Goal: Information Seeking & Learning: Learn about a topic

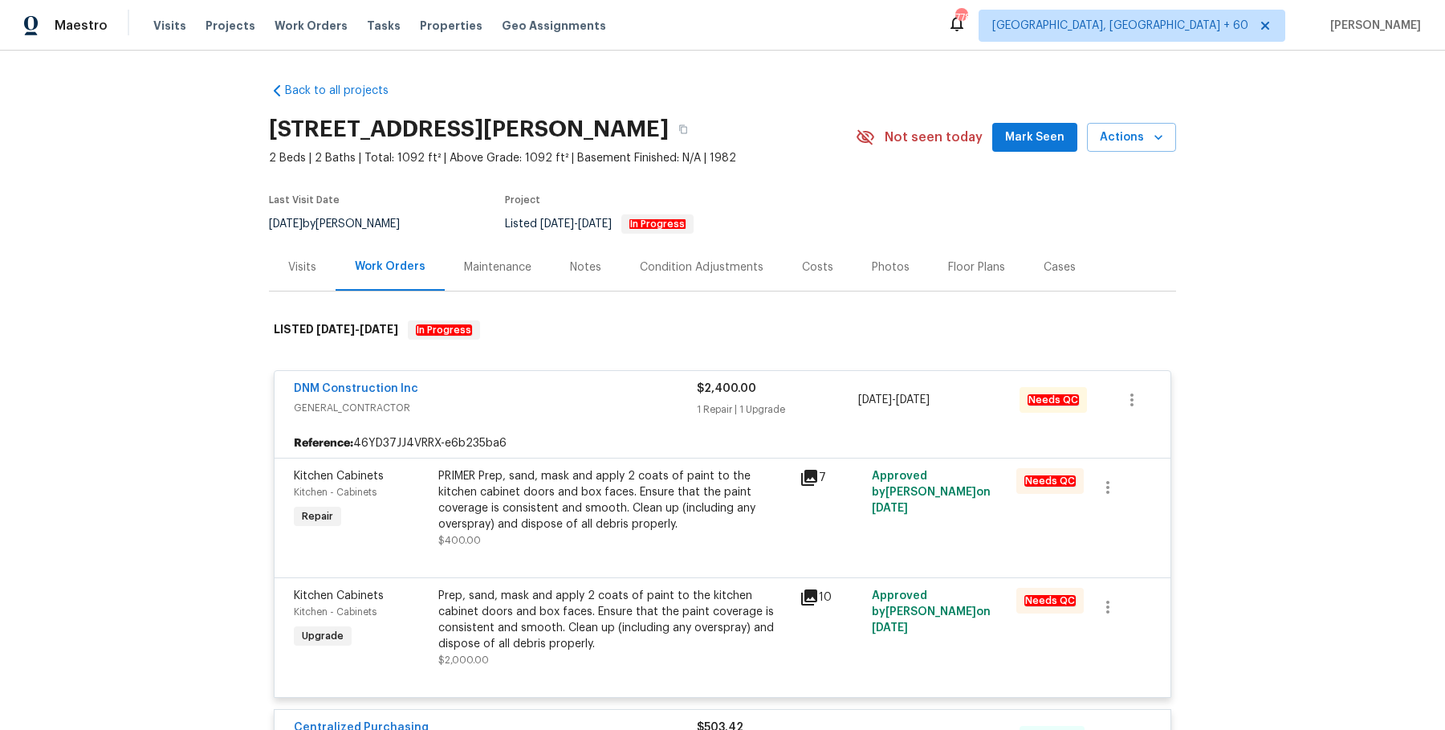
click at [274, 28] on span "Work Orders" at bounding box center [310, 26] width 73 height 16
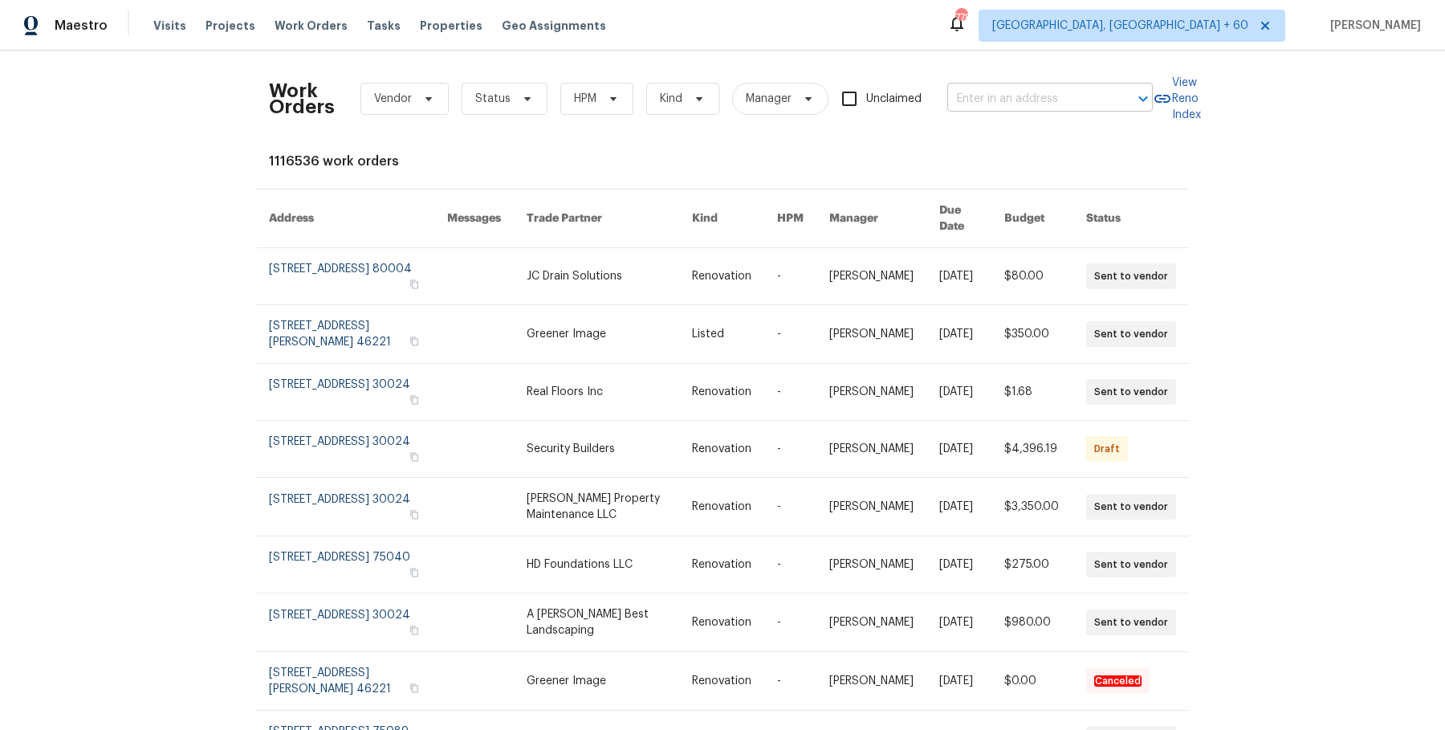
click at [1063, 87] on input "text" at bounding box center [1027, 99] width 161 height 25
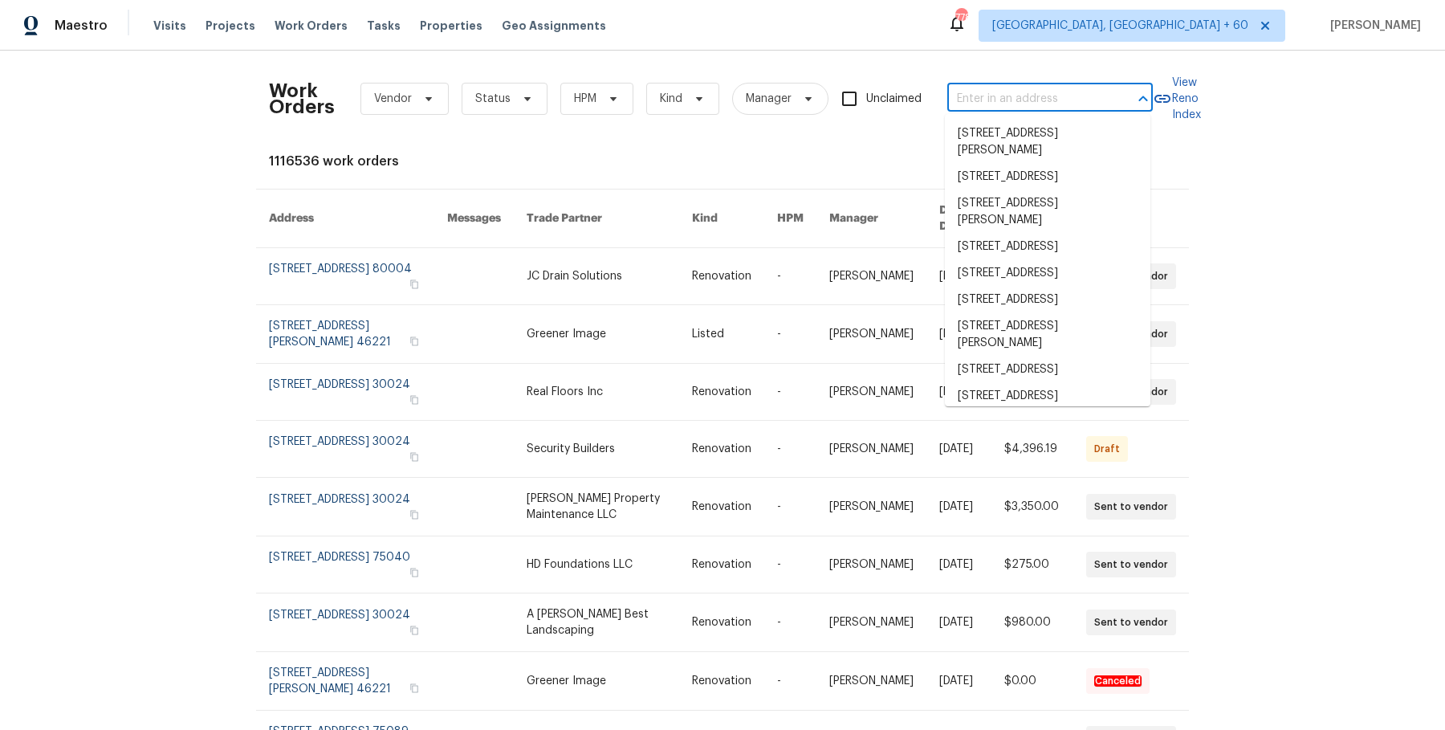
paste input "[STREET_ADDRESS]"
type input "[STREET_ADDRESS]"
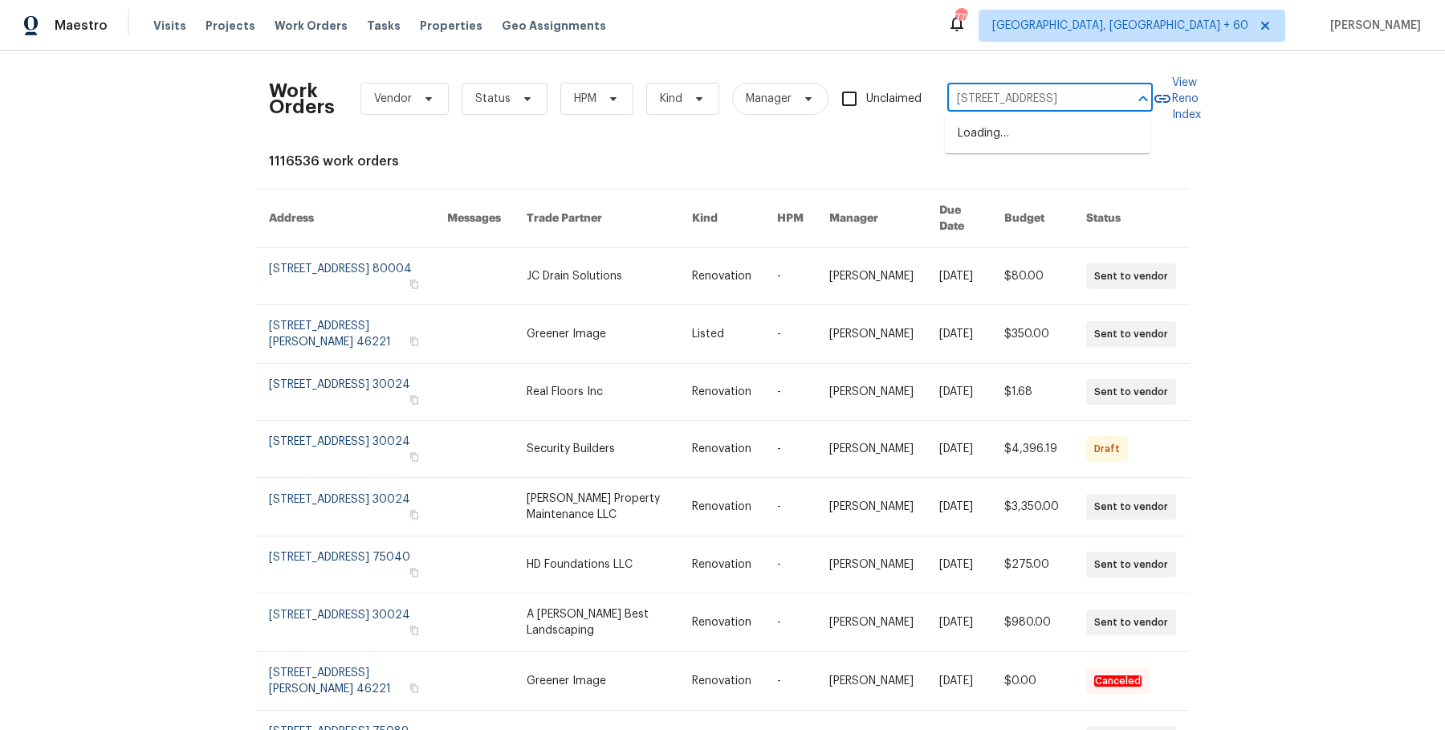
scroll to position [0, 42]
click at [1051, 132] on li "[STREET_ADDRESS]" at bounding box center [1047, 133] width 205 height 26
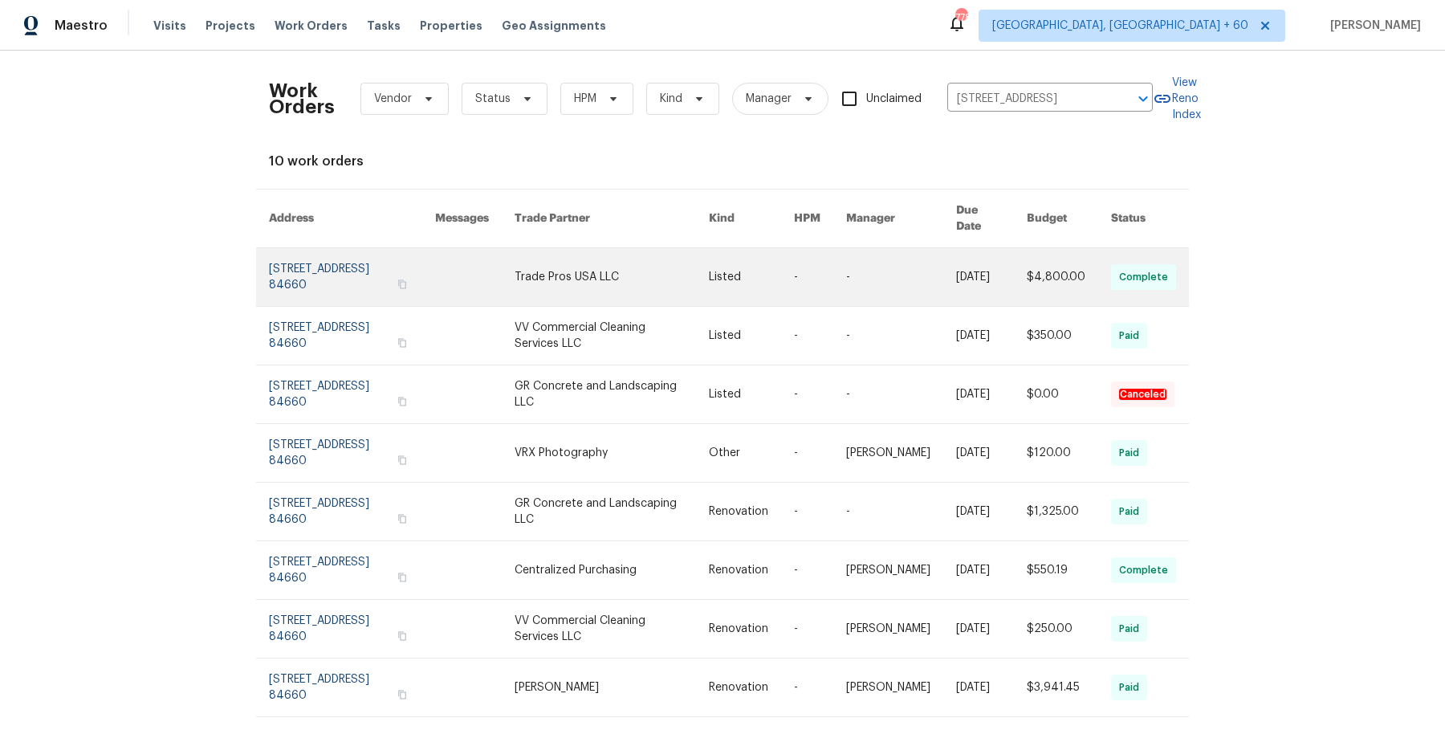
click at [899, 254] on link at bounding box center [901, 277] width 110 height 58
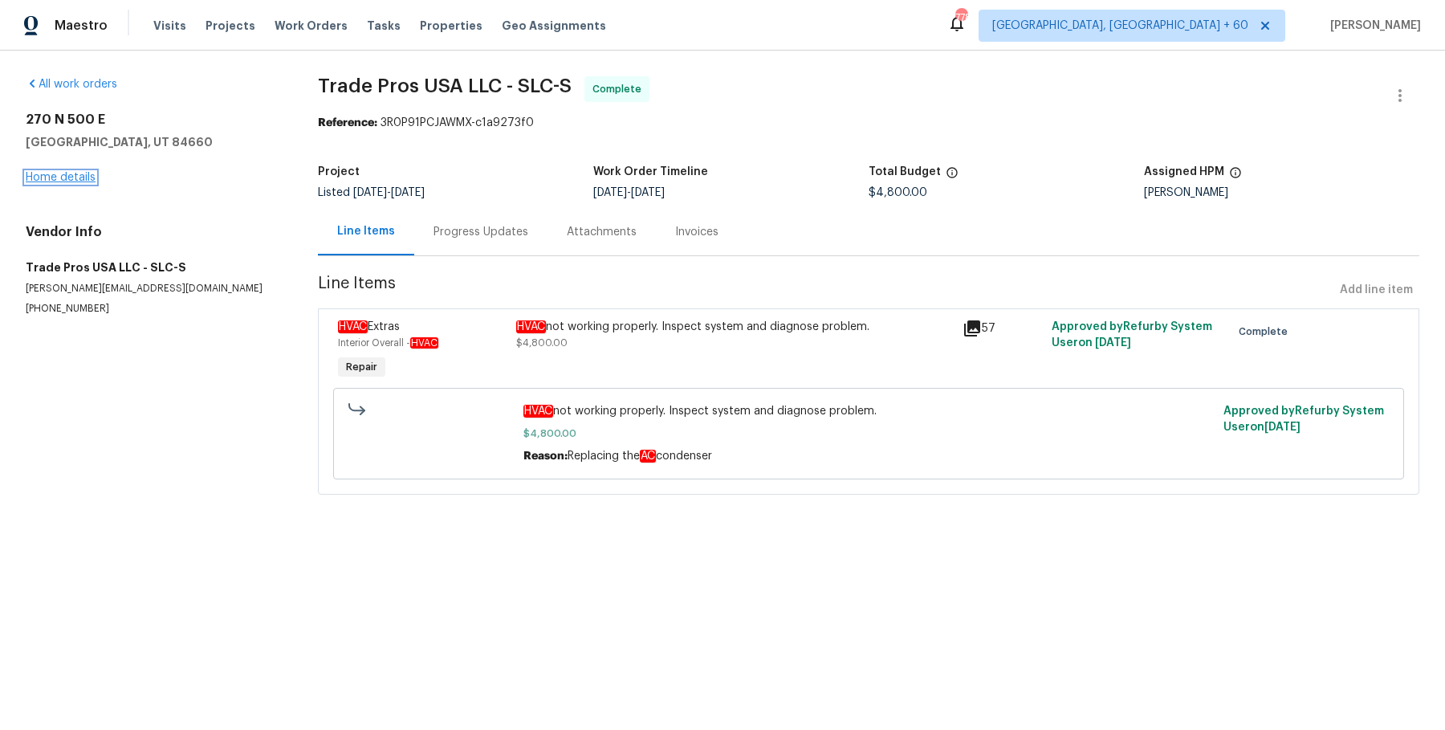
click at [55, 181] on link "Home details" at bounding box center [61, 177] width 70 height 11
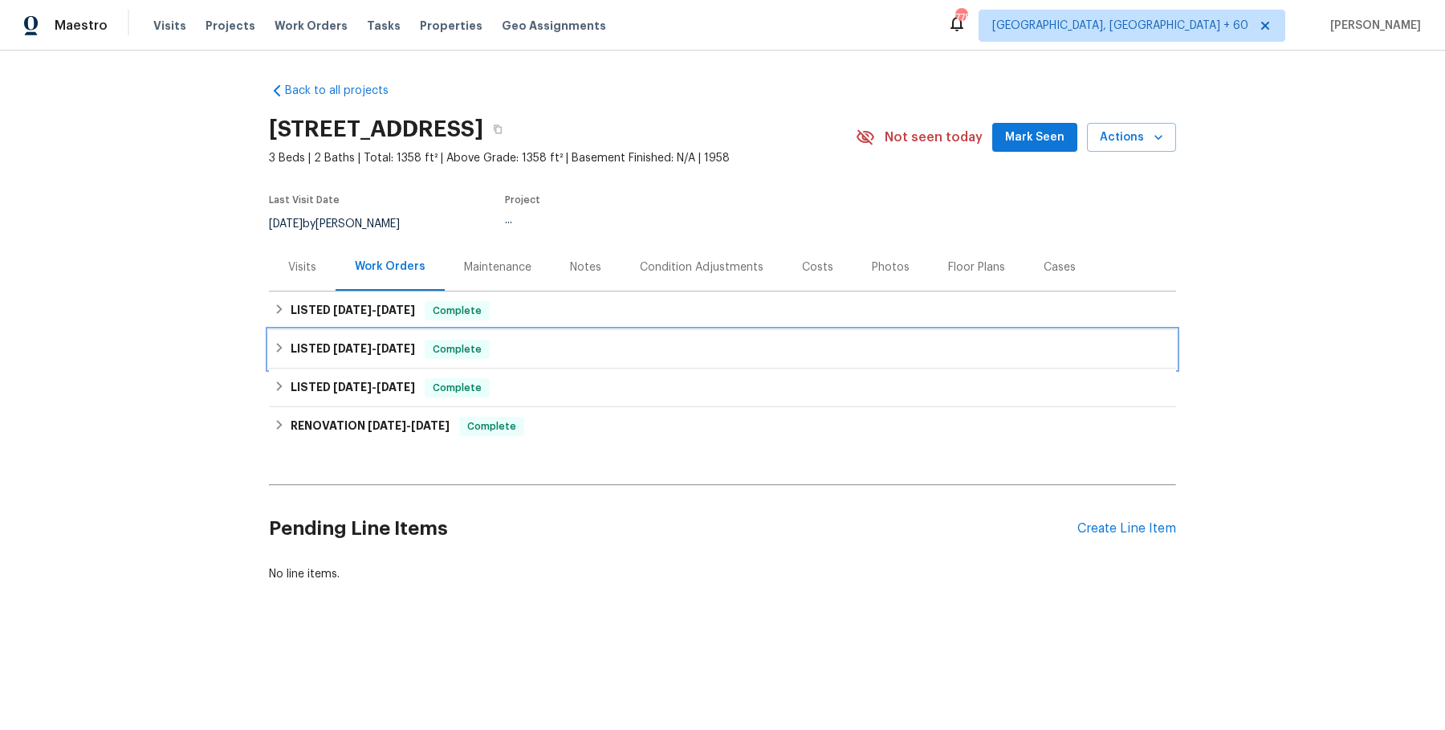
click at [642, 334] on div "LISTED 6/26/25 - 7/14/25 Complete" at bounding box center [722, 349] width 907 height 39
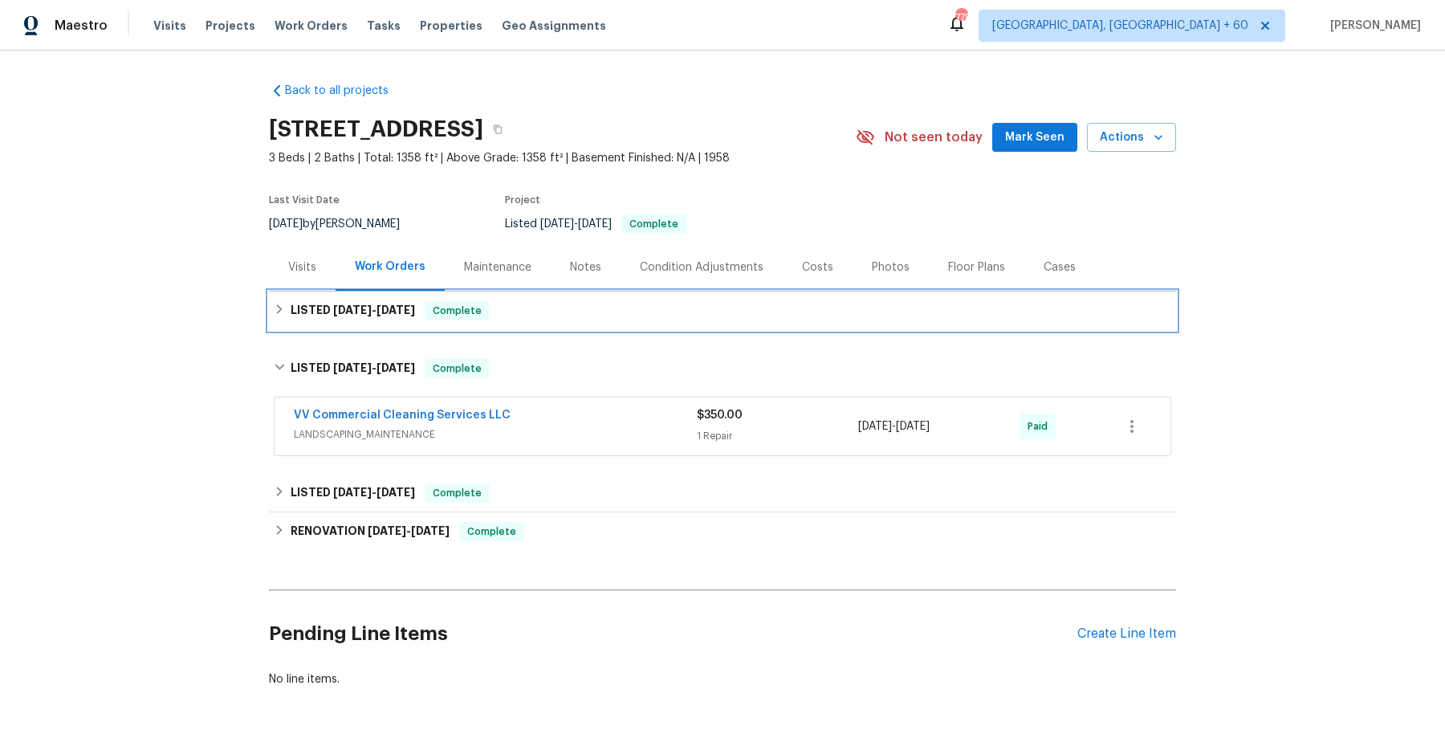
click at [643, 326] on div "LISTED 7/10/25 - 7/15/25 Complete" at bounding box center [722, 310] width 907 height 39
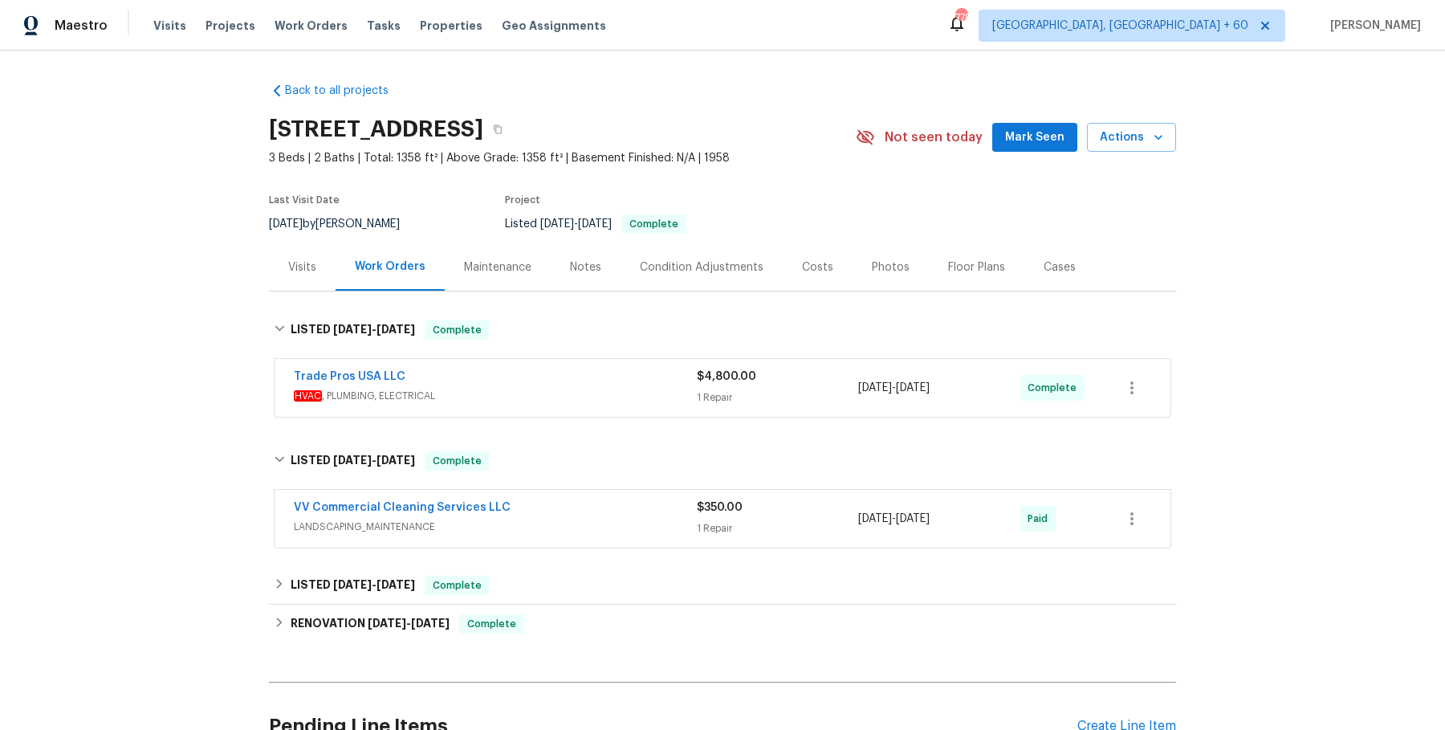
click at [612, 376] on div "Trade Pros USA LLC" at bounding box center [495, 377] width 403 height 19
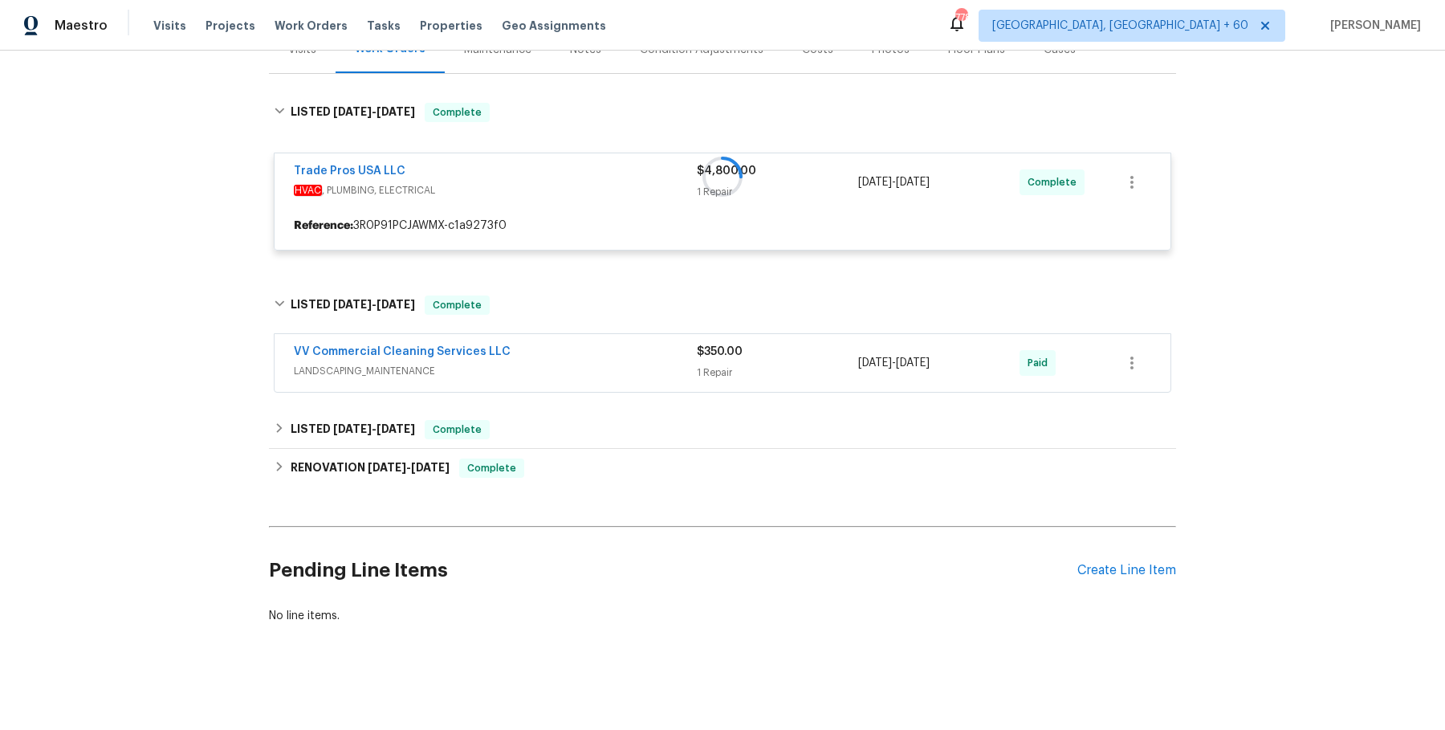
scroll to position [213, 0]
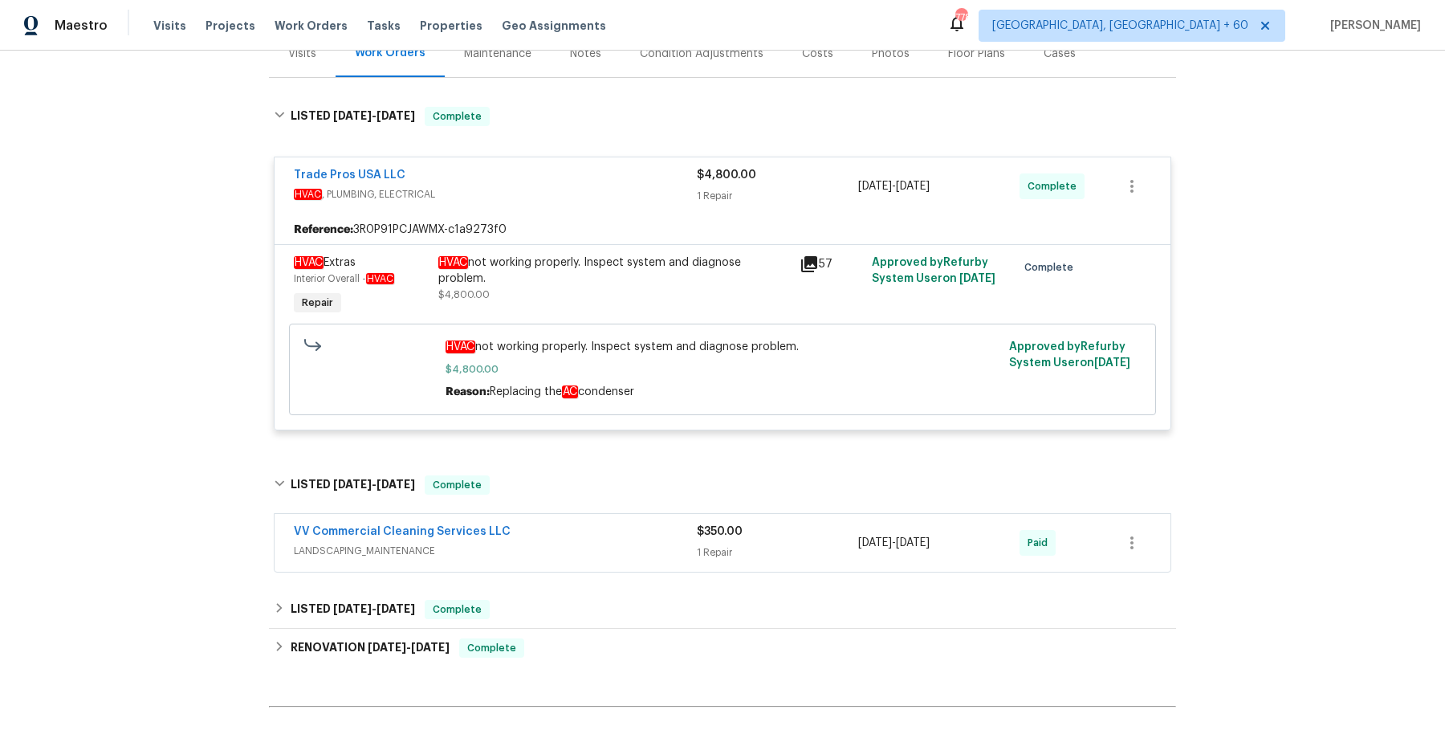
click at [591, 514] on div "VV Commercial Cleaning Services LLC LANDSCAPING_MAINTENANCE $350.00 1 Repair 7/…" at bounding box center [722, 543] width 896 height 58
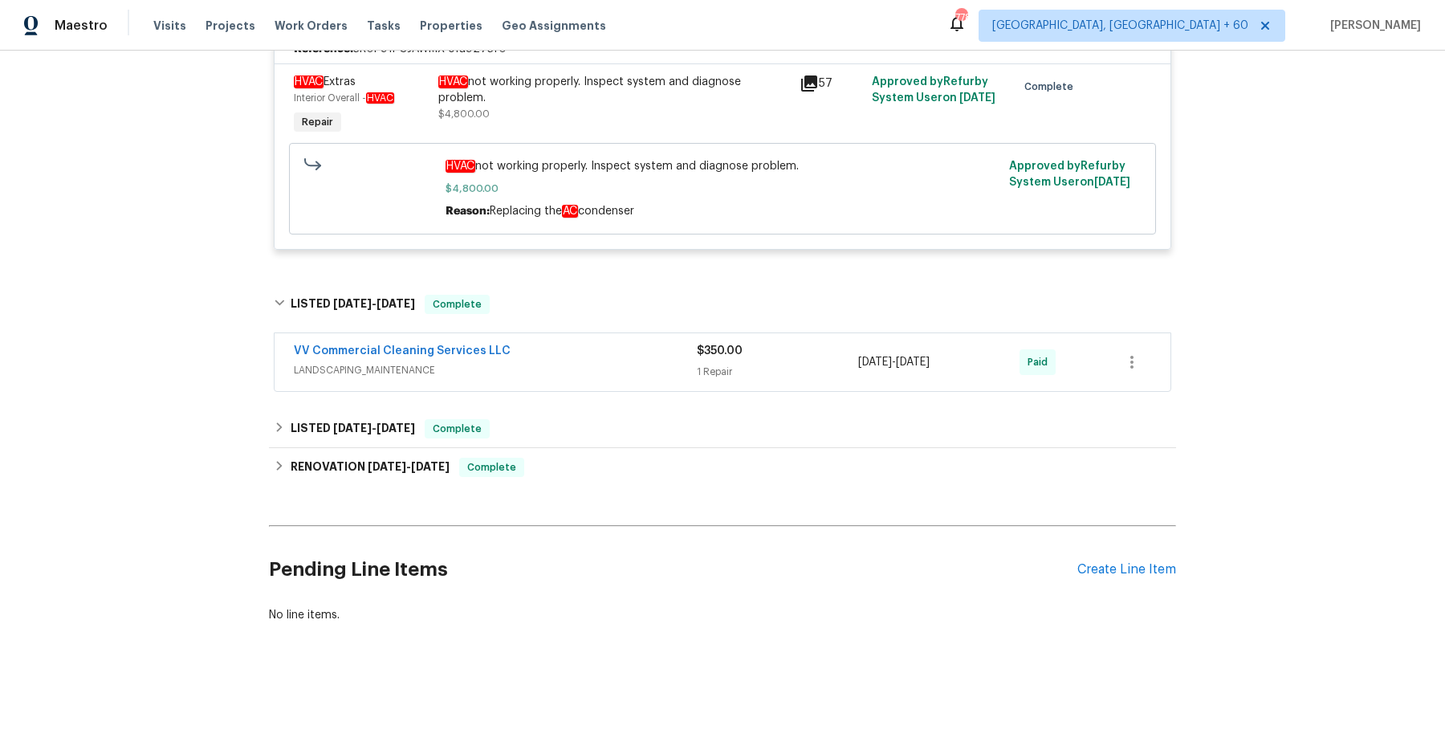
click at [617, 369] on span "LANDSCAPING_MAINTENANCE" at bounding box center [495, 370] width 403 height 16
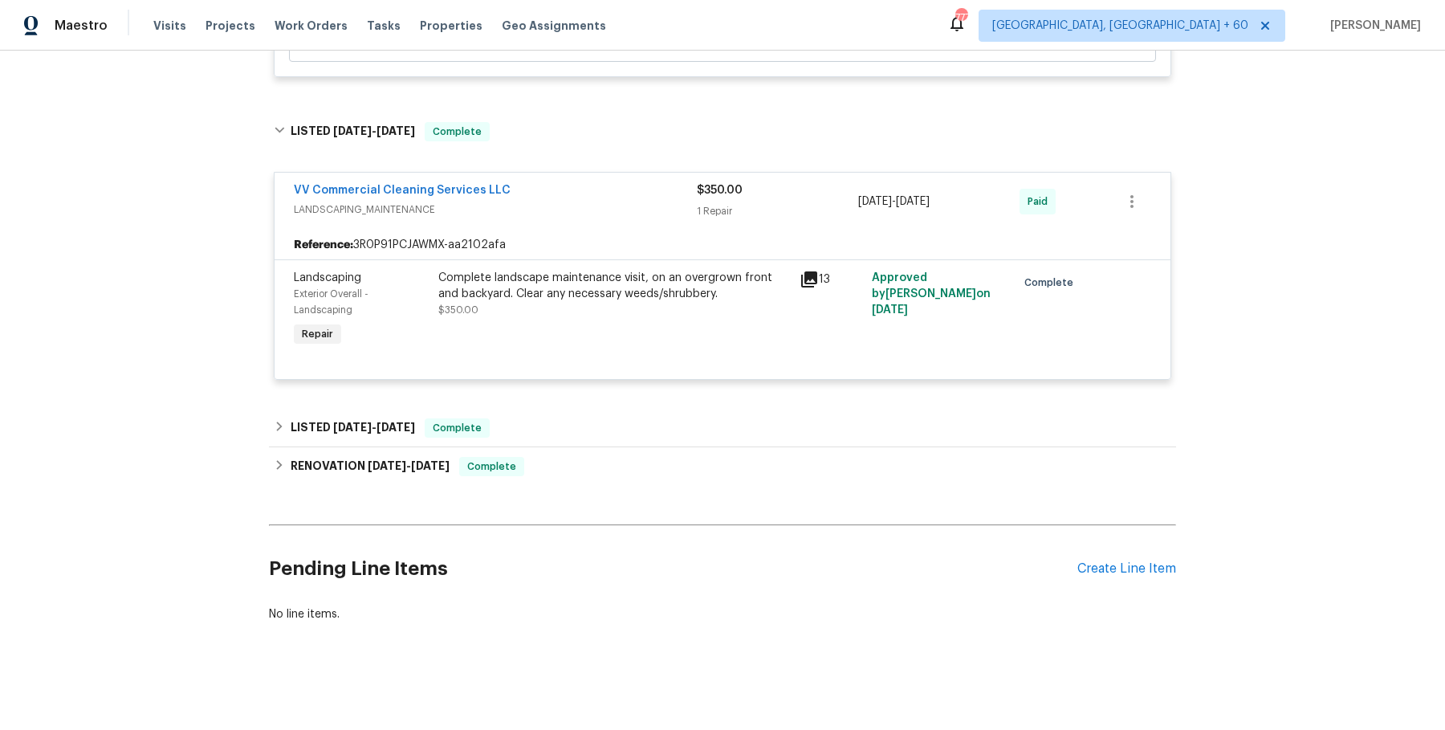
scroll to position [563, 0]
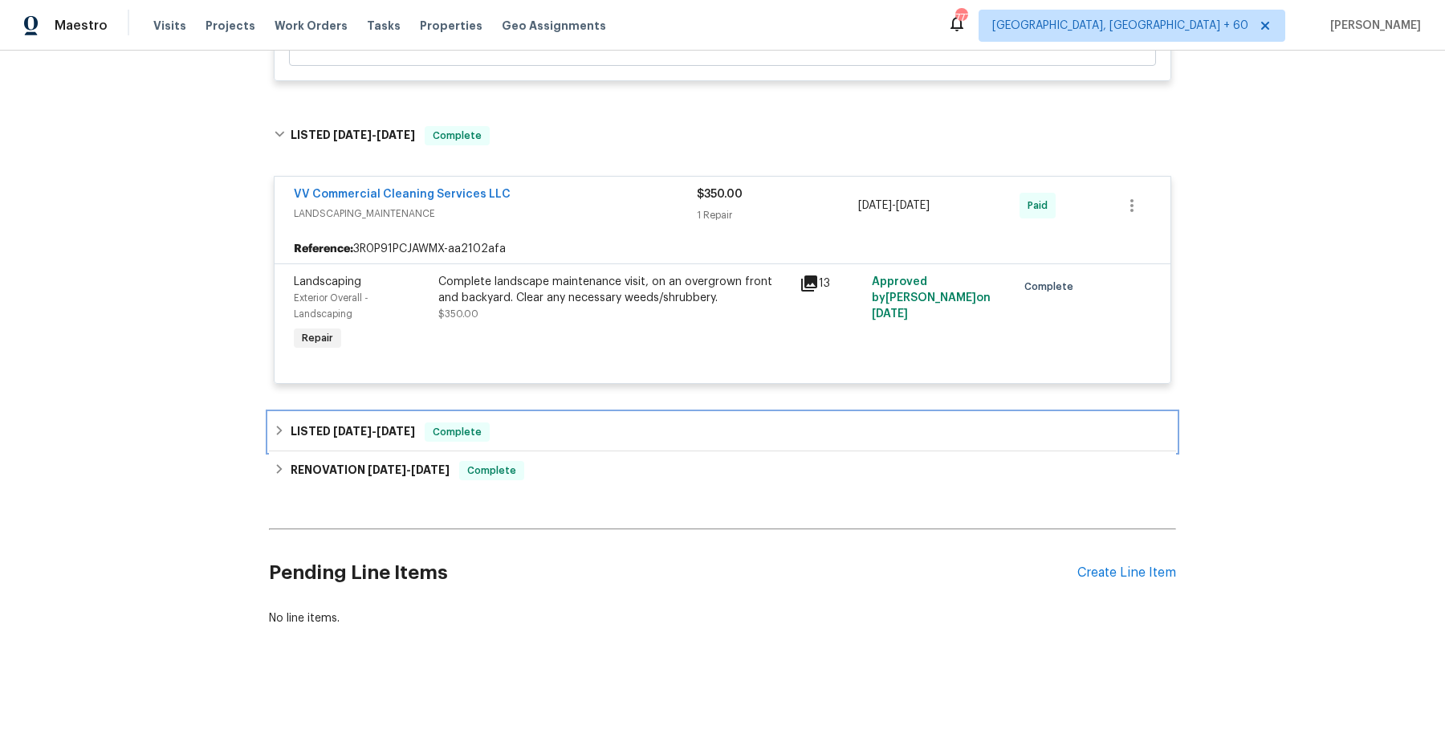
click at [592, 431] on div "LISTED 6/12/25 - 6/13/25 Complete" at bounding box center [722, 431] width 897 height 19
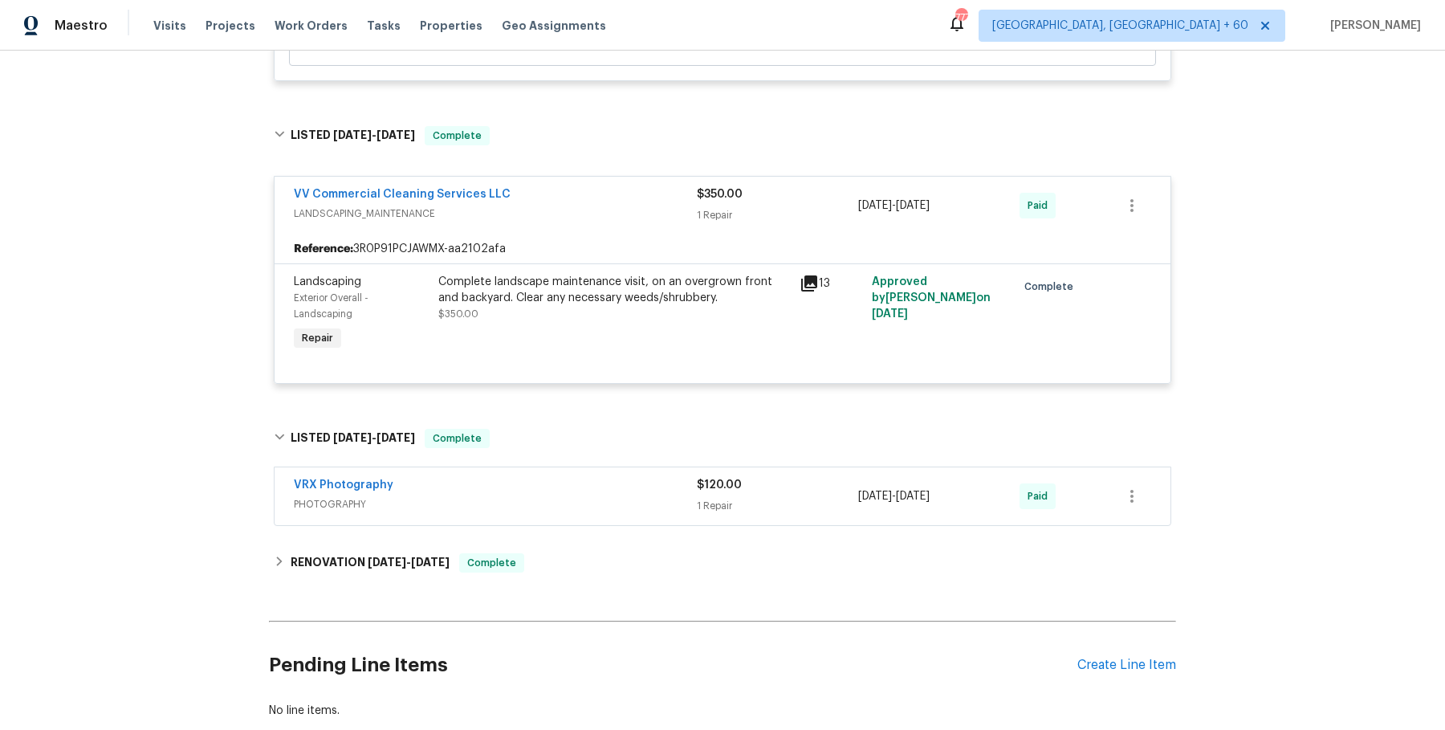
click at [581, 489] on div "VRX Photography" at bounding box center [495, 486] width 403 height 19
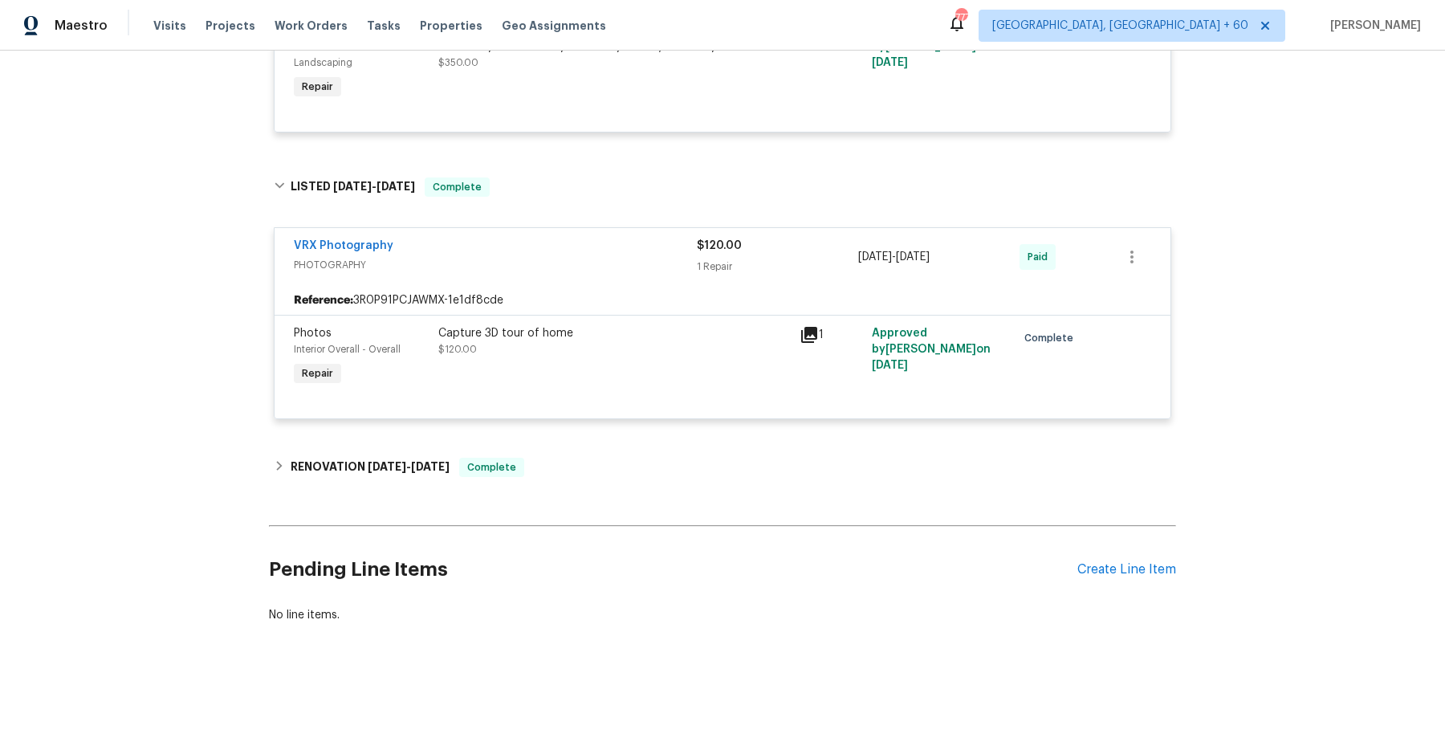
scroll to position [0, 0]
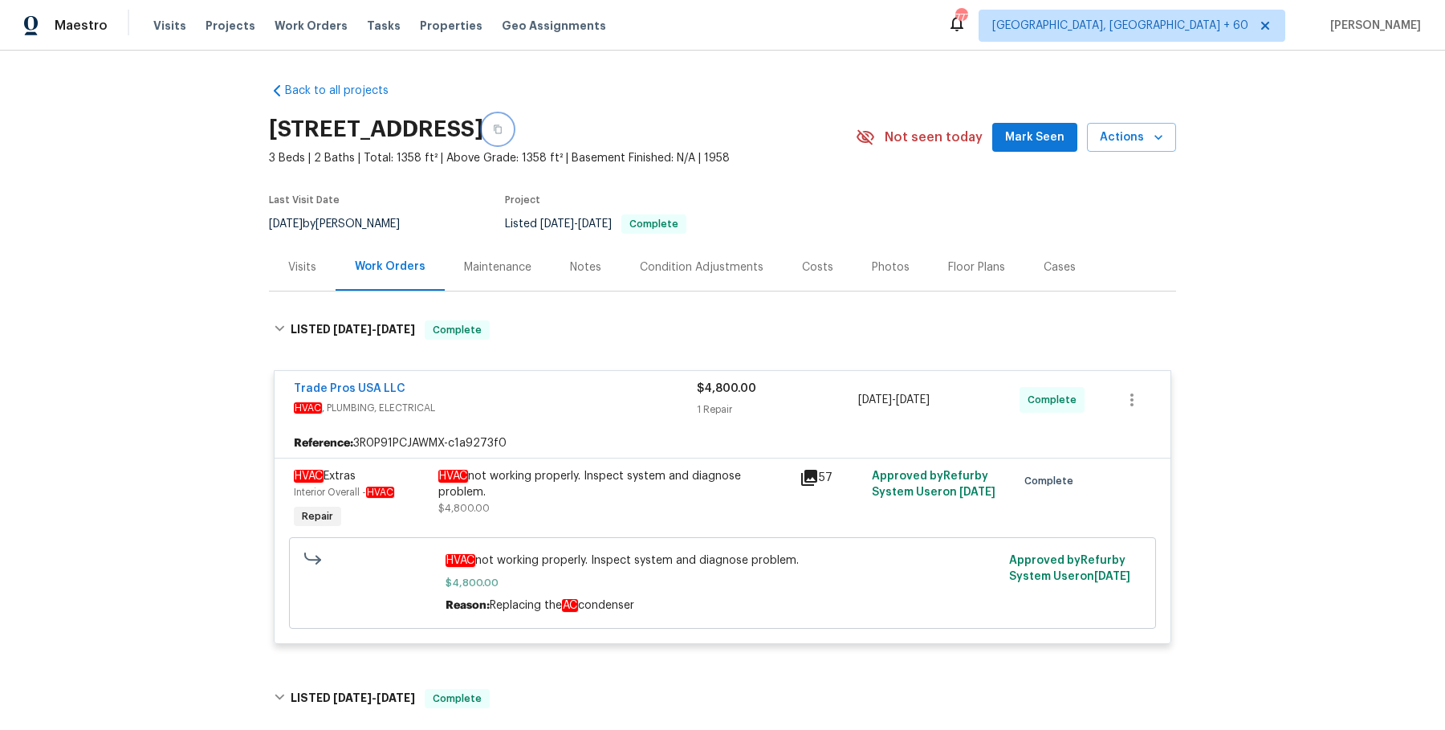
click at [502, 133] on icon "button" at bounding box center [498, 129] width 10 height 10
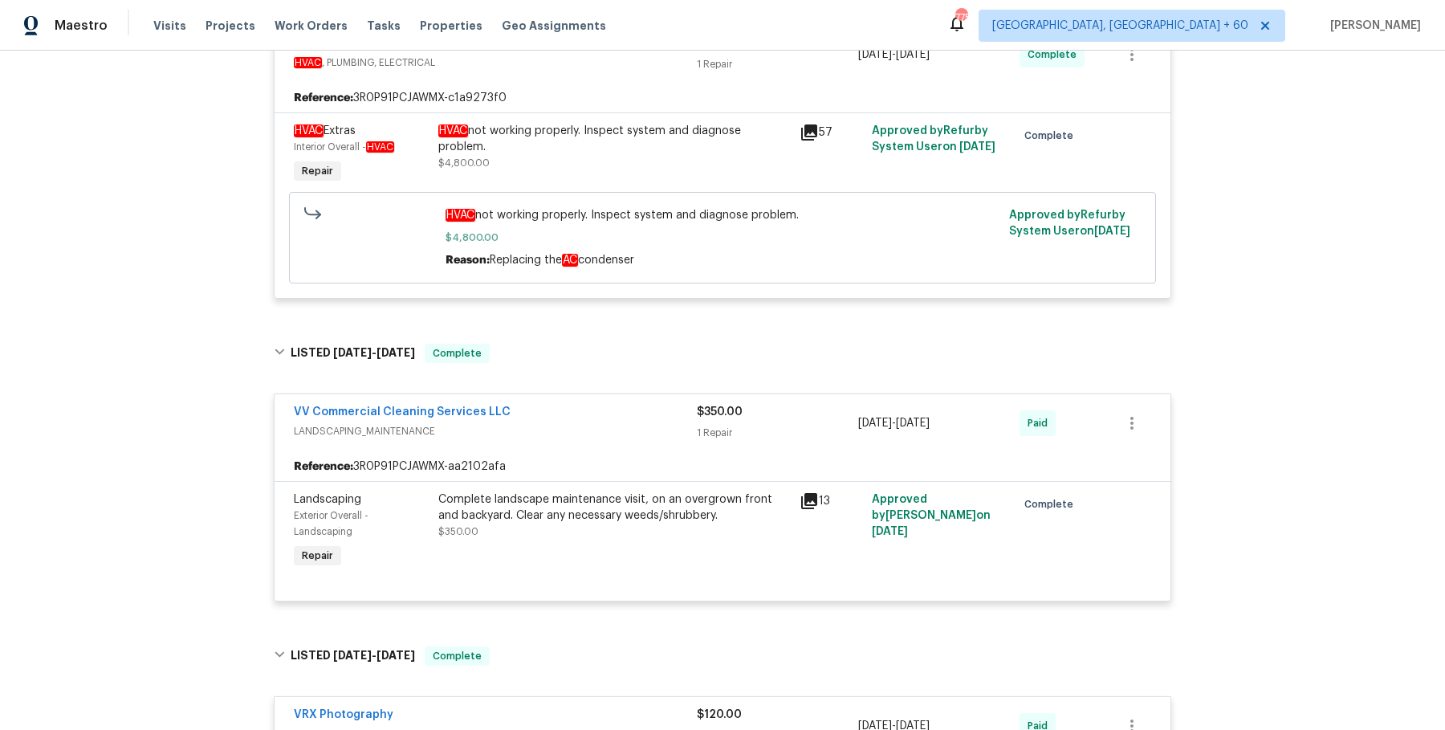
scroll to position [814, 0]
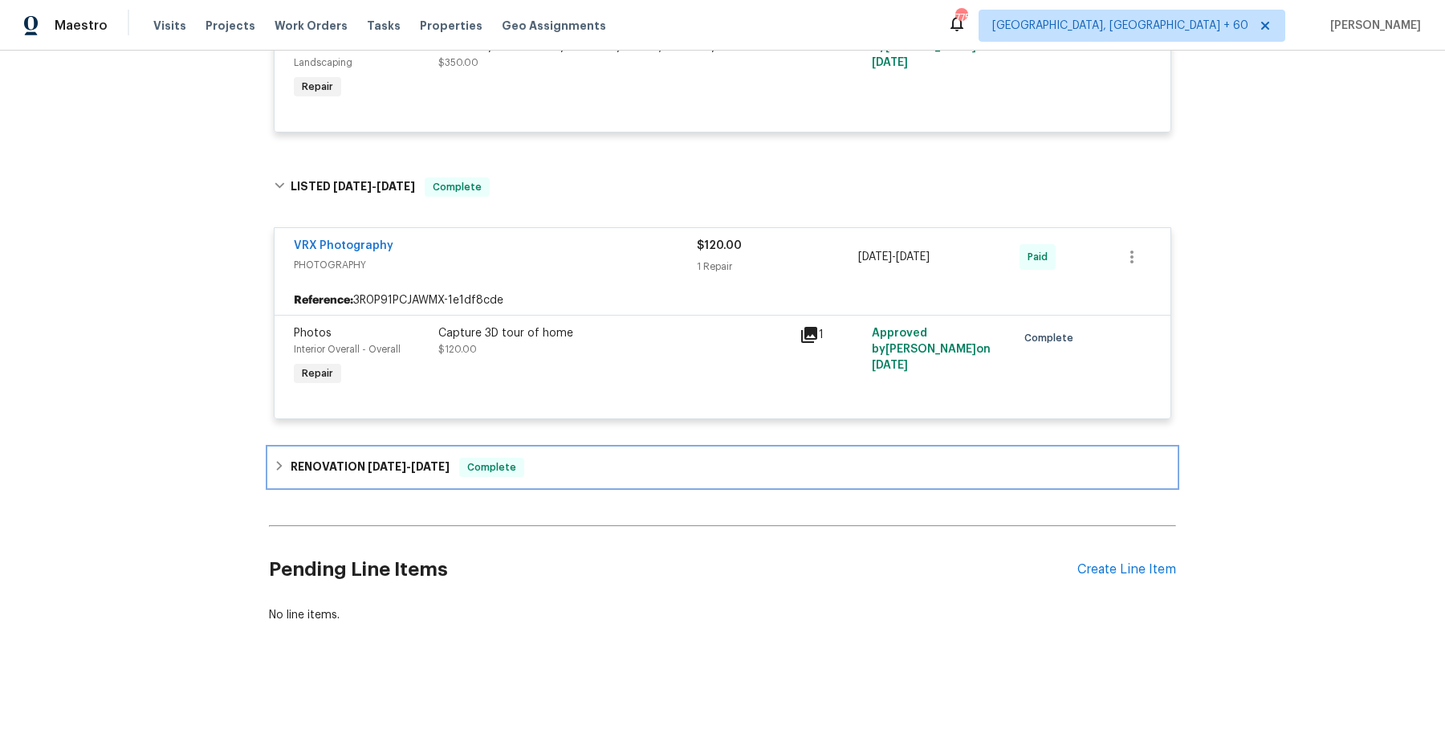
click at [531, 476] on div "RENOVATION 5/20/25 - 6/9/25 Complete" at bounding box center [722, 467] width 907 height 39
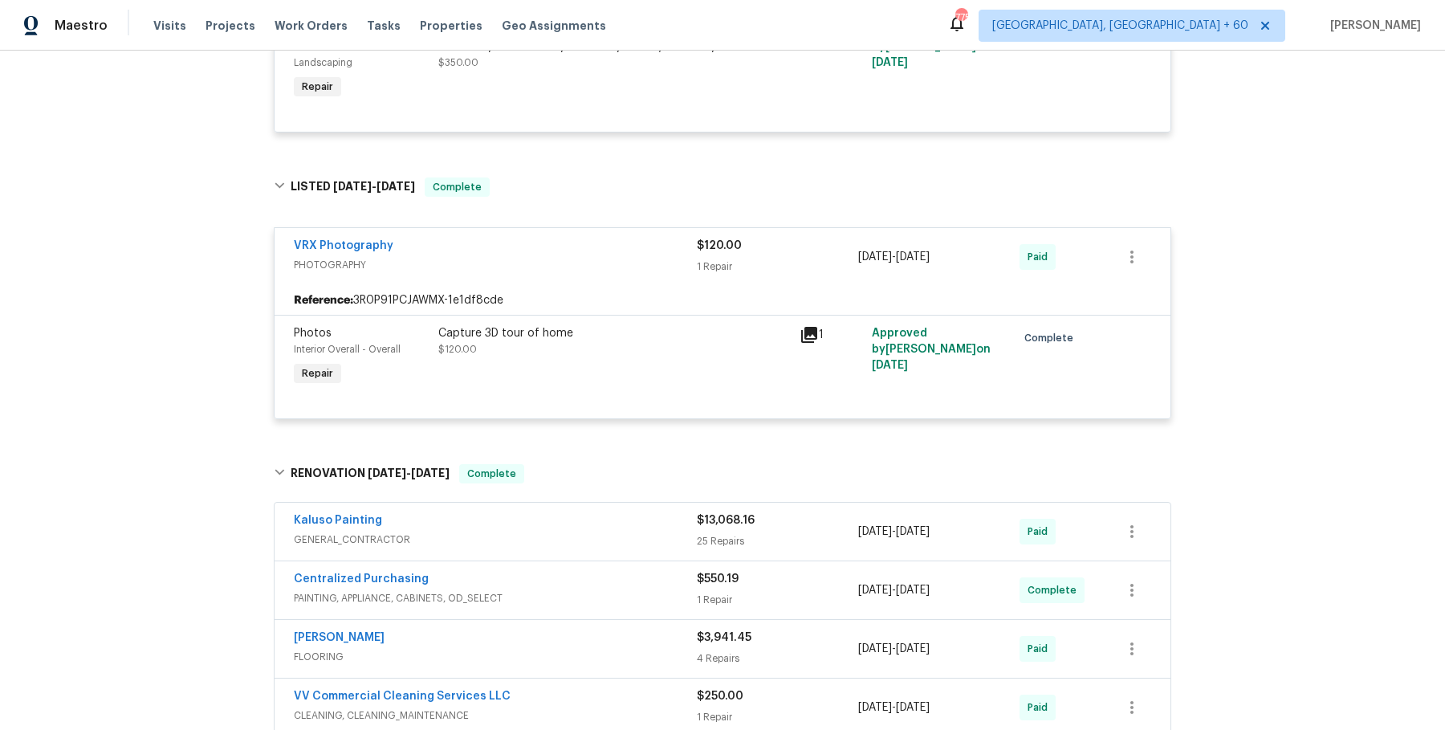
click at [583, 540] on span "GENERAL_CONTRACTOR" at bounding box center [495, 539] width 403 height 16
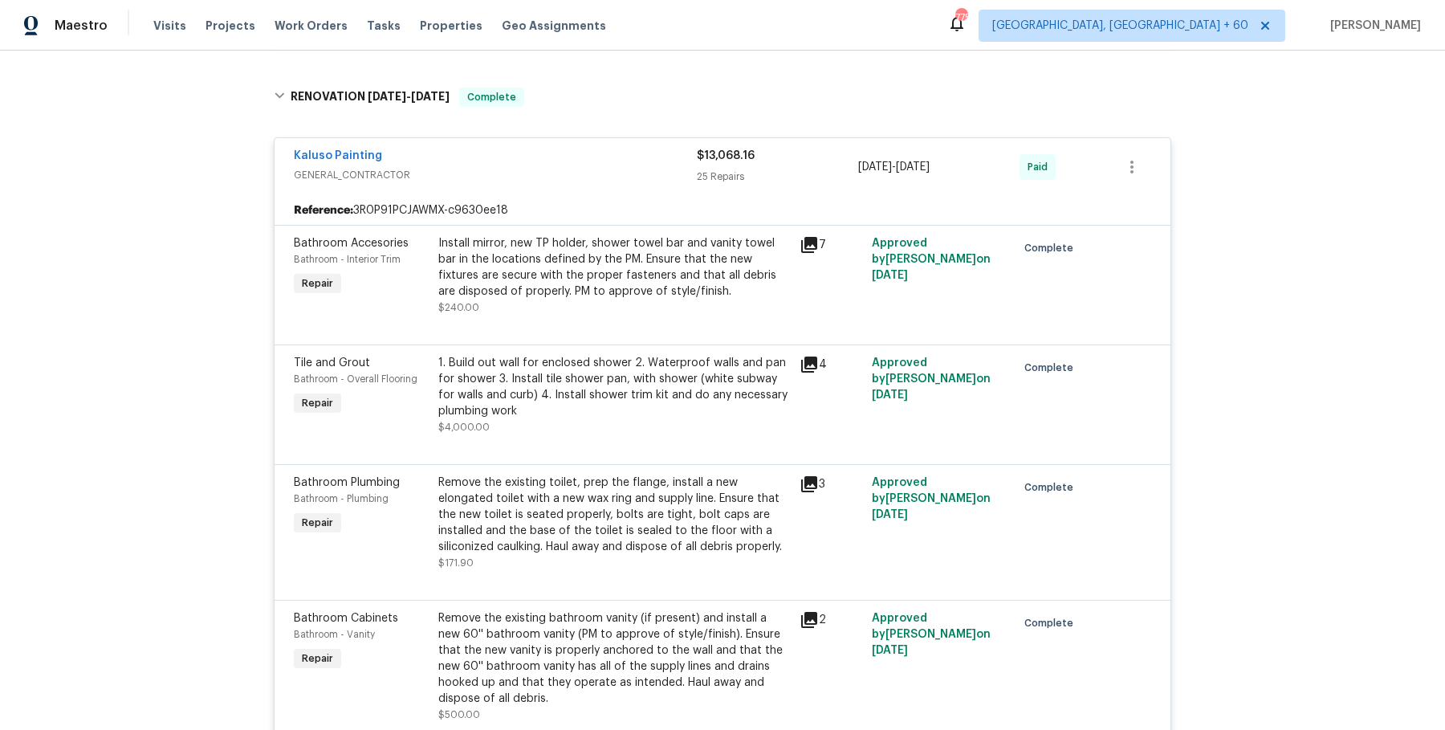
scroll to position [0, 0]
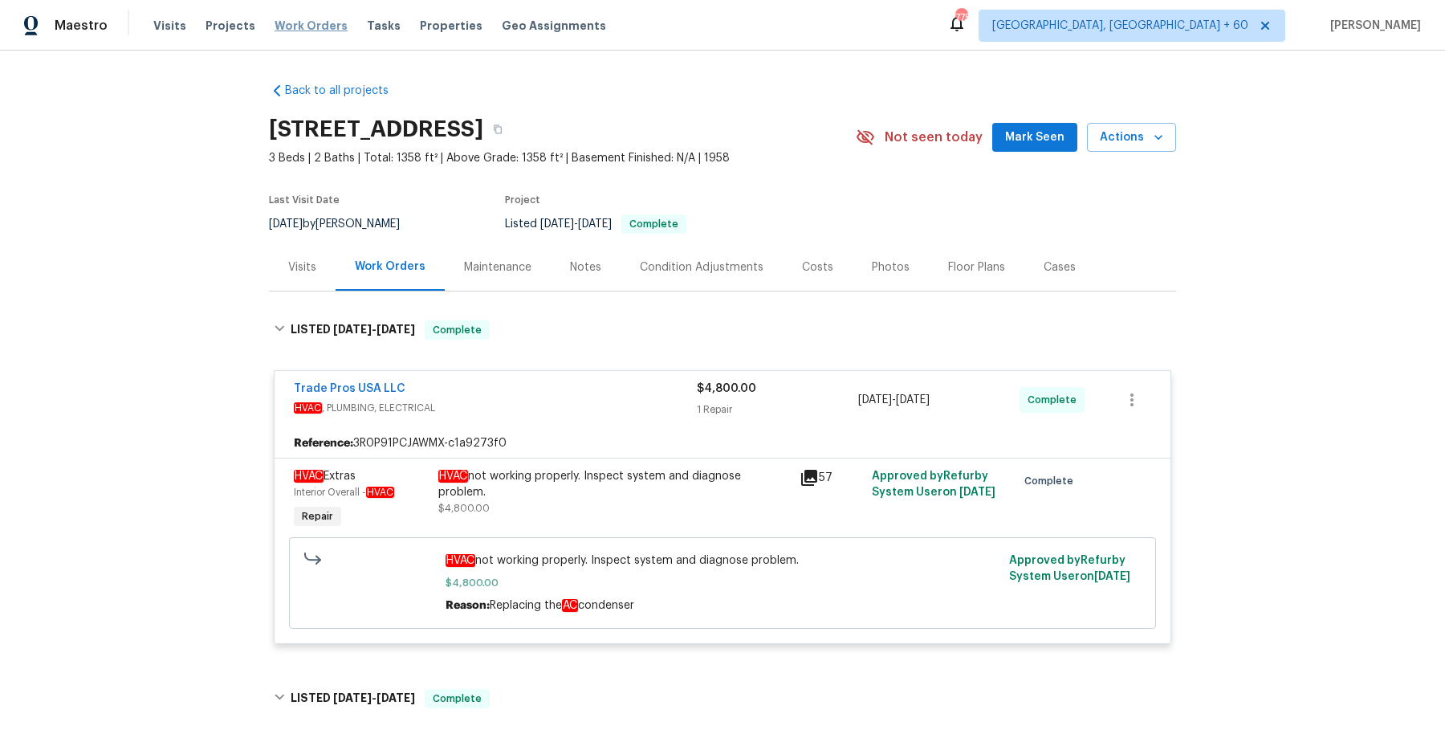
click at [291, 29] on span "Work Orders" at bounding box center [310, 26] width 73 height 16
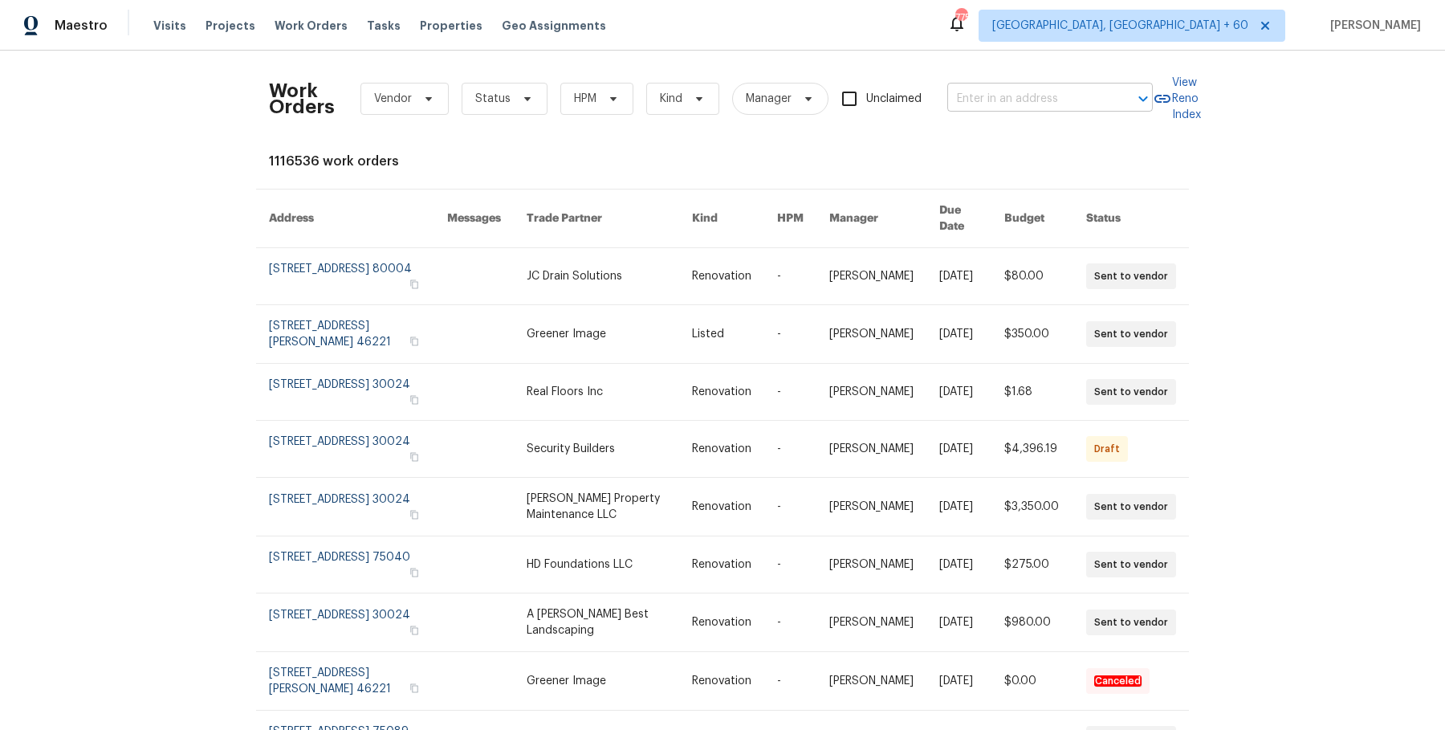
click at [1081, 87] on input "text" at bounding box center [1027, 99] width 161 height 25
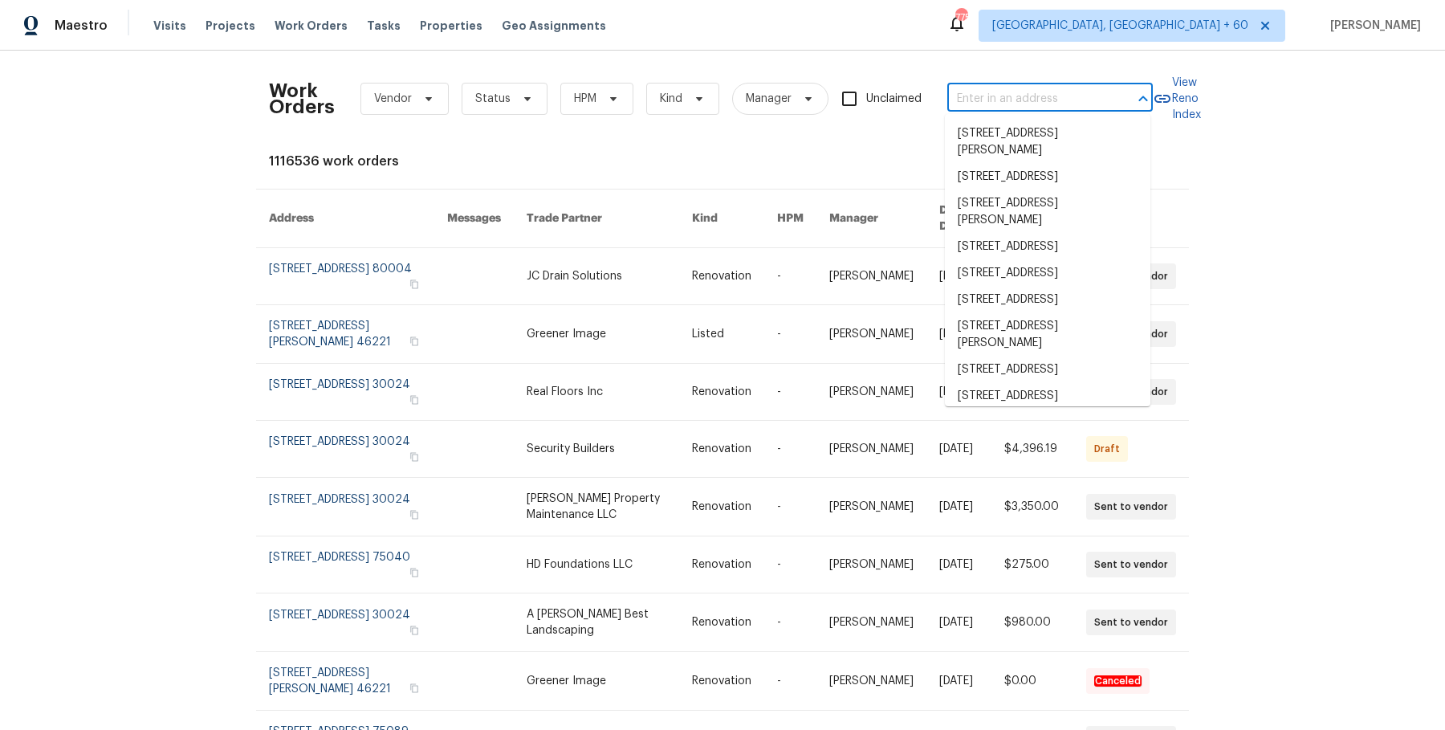
paste input "9003 Willowbrook Cir Bradenton, FL 34212"
type input "9003 Willowbrook Cir Bradenton, FL 34212"
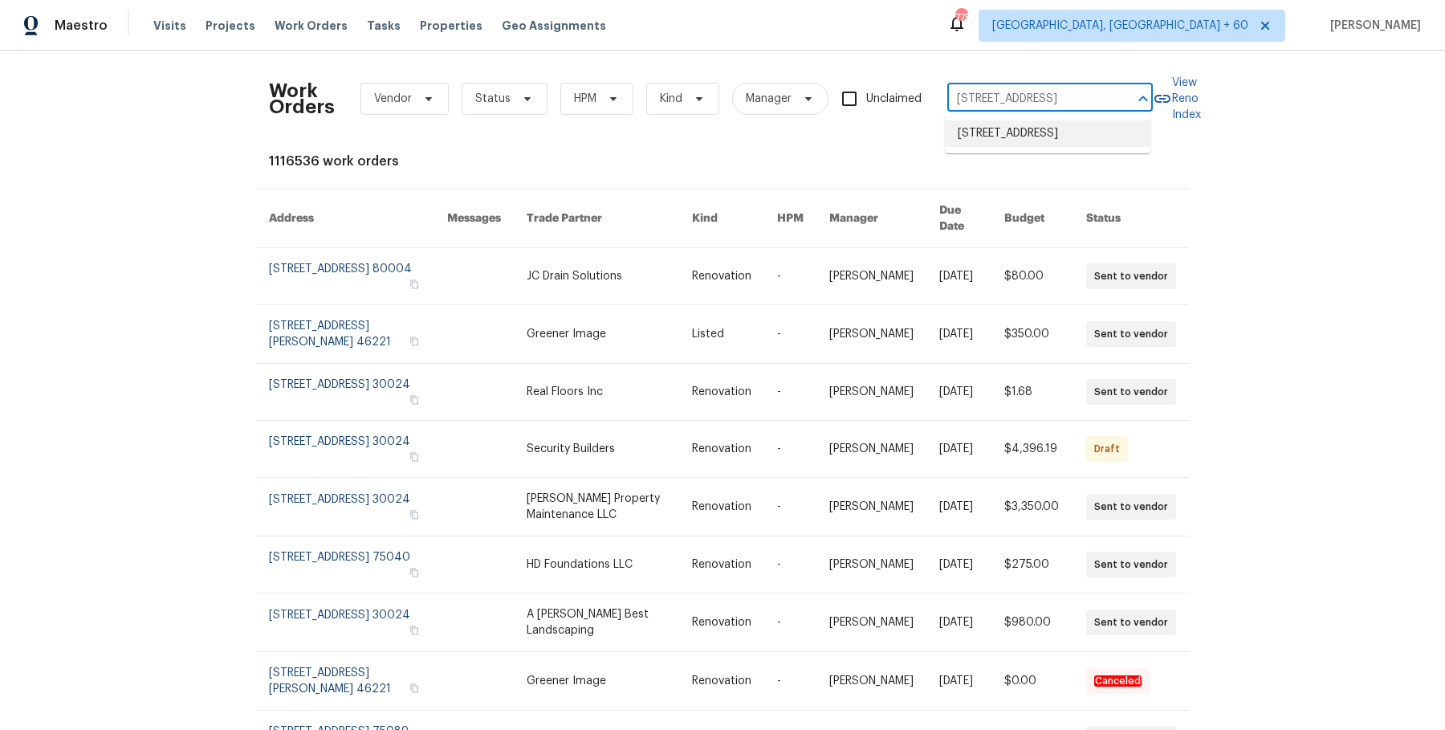
click at [1076, 124] on li "9003 Willowbrook Cir, Bradenton, FL 34212" at bounding box center [1047, 133] width 205 height 26
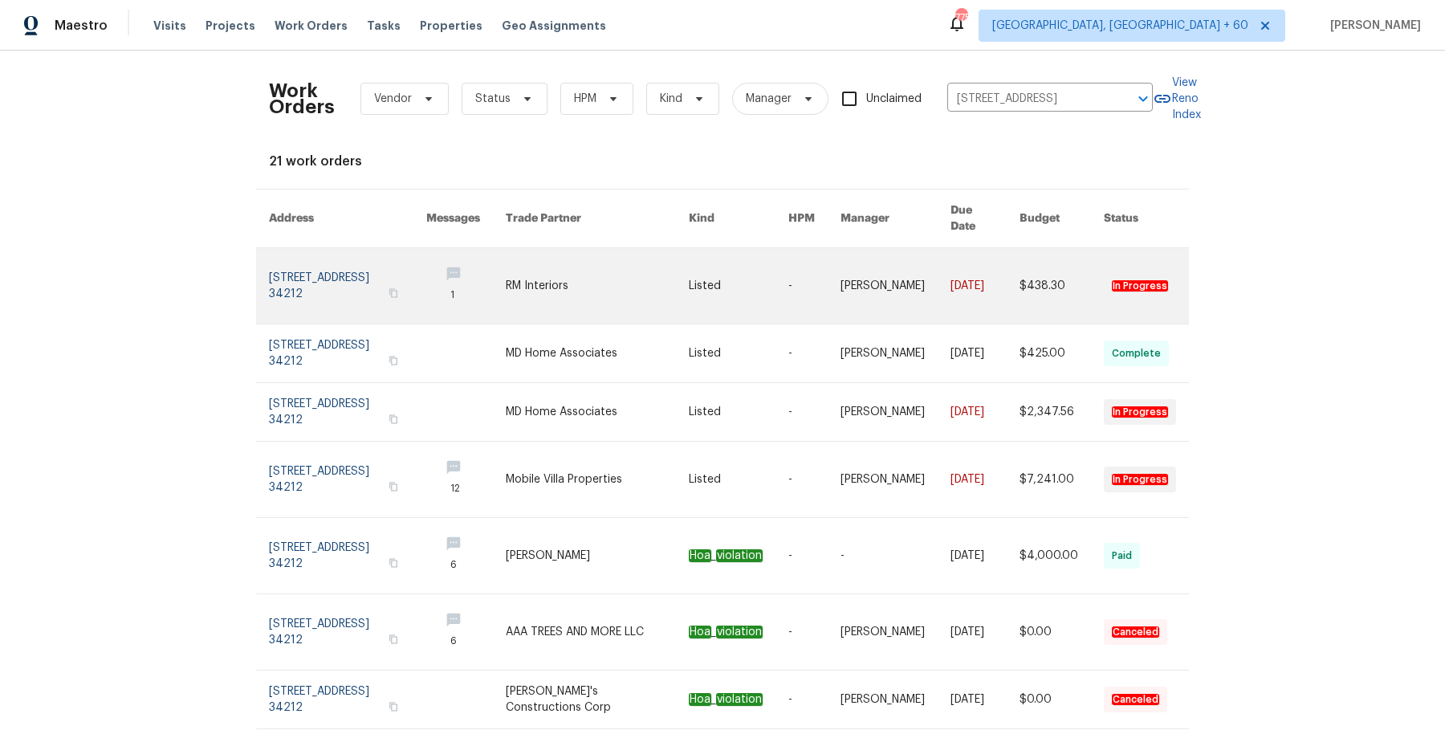
click at [972, 268] on link at bounding box center [984, 285] width 69 height 75
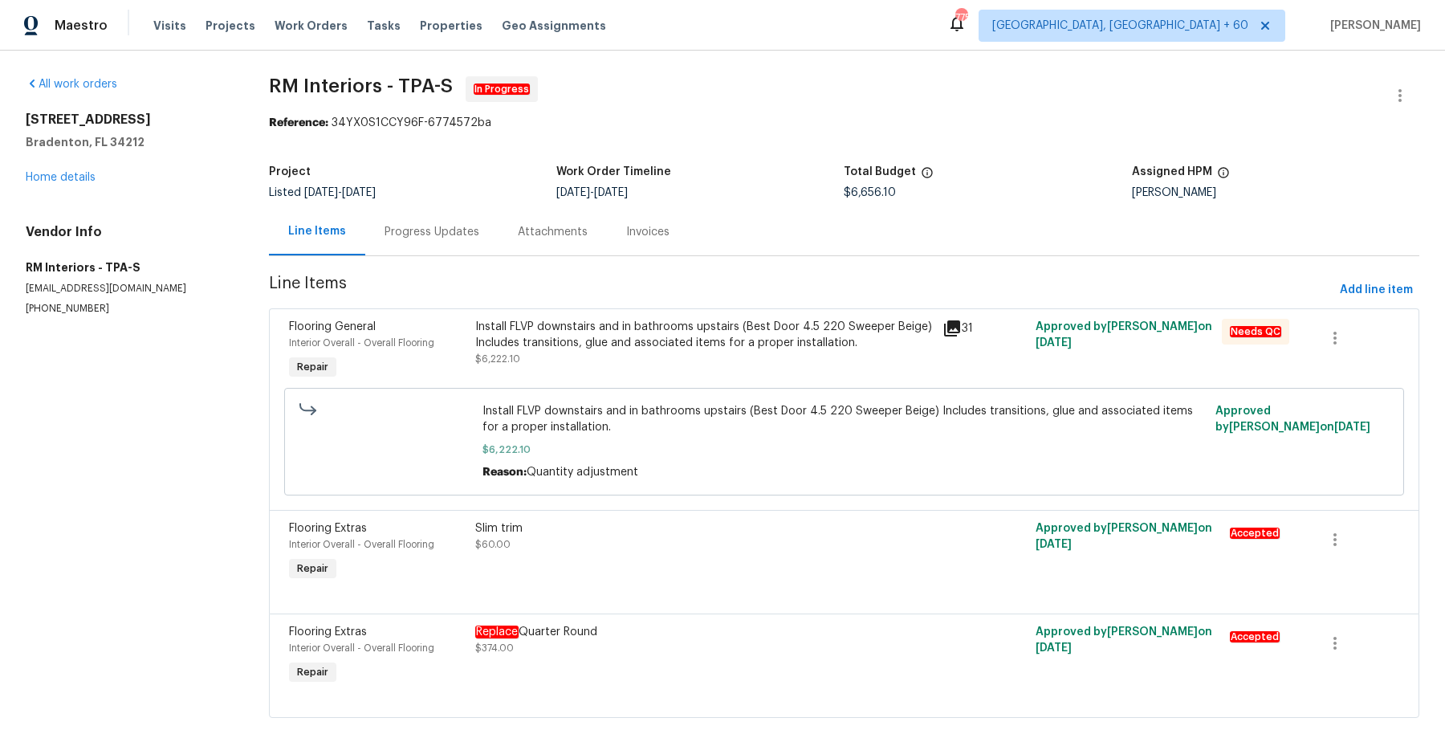
click at [101, 182] on div "9003 Willowbrook Cir Bradenton, FL 34212 Home details" at bounding box center [128, 149] width 205 height 74
click at [90, 179] on link "Home details" at bounding box center [61, 177] width 70 height 11
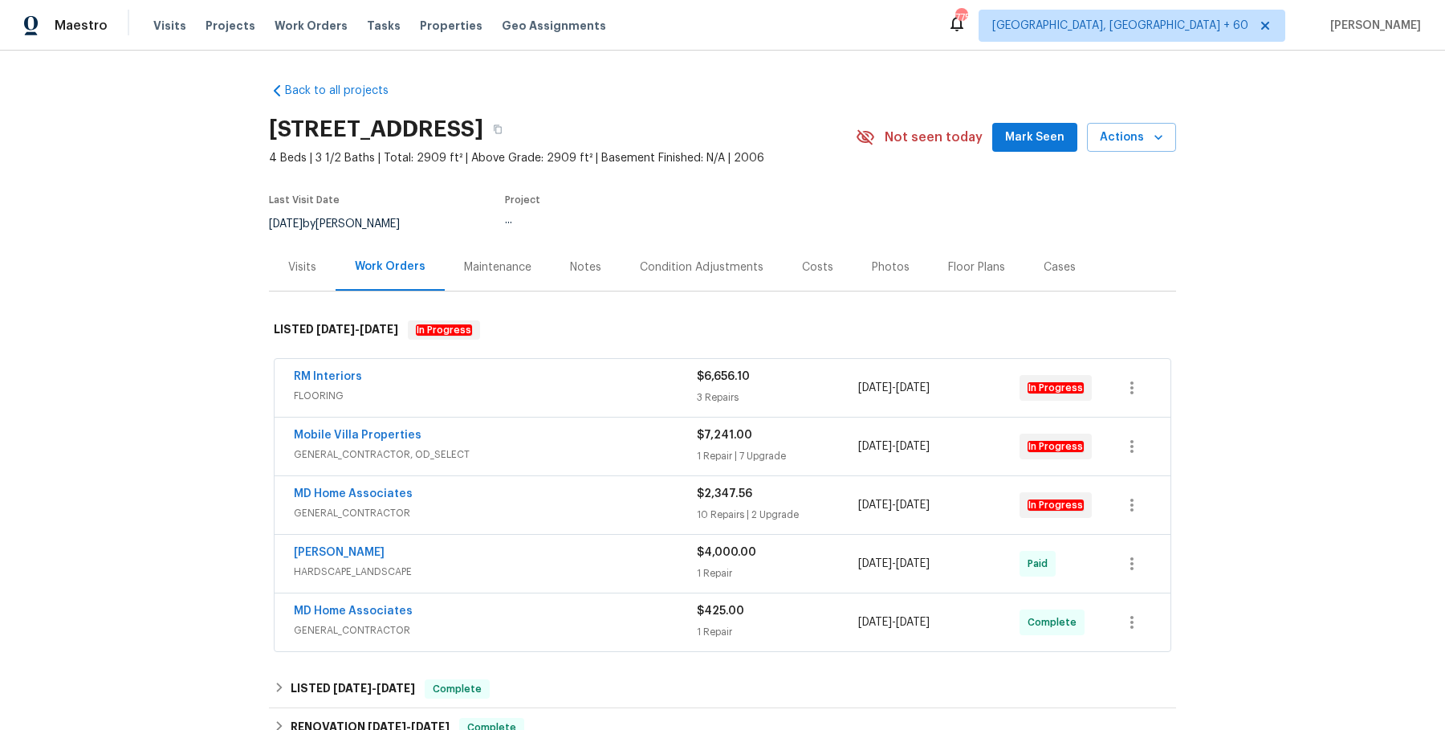
click at [527, 373] on div "RM Interiors" at bounding box center [495, 377] width 403 height 19
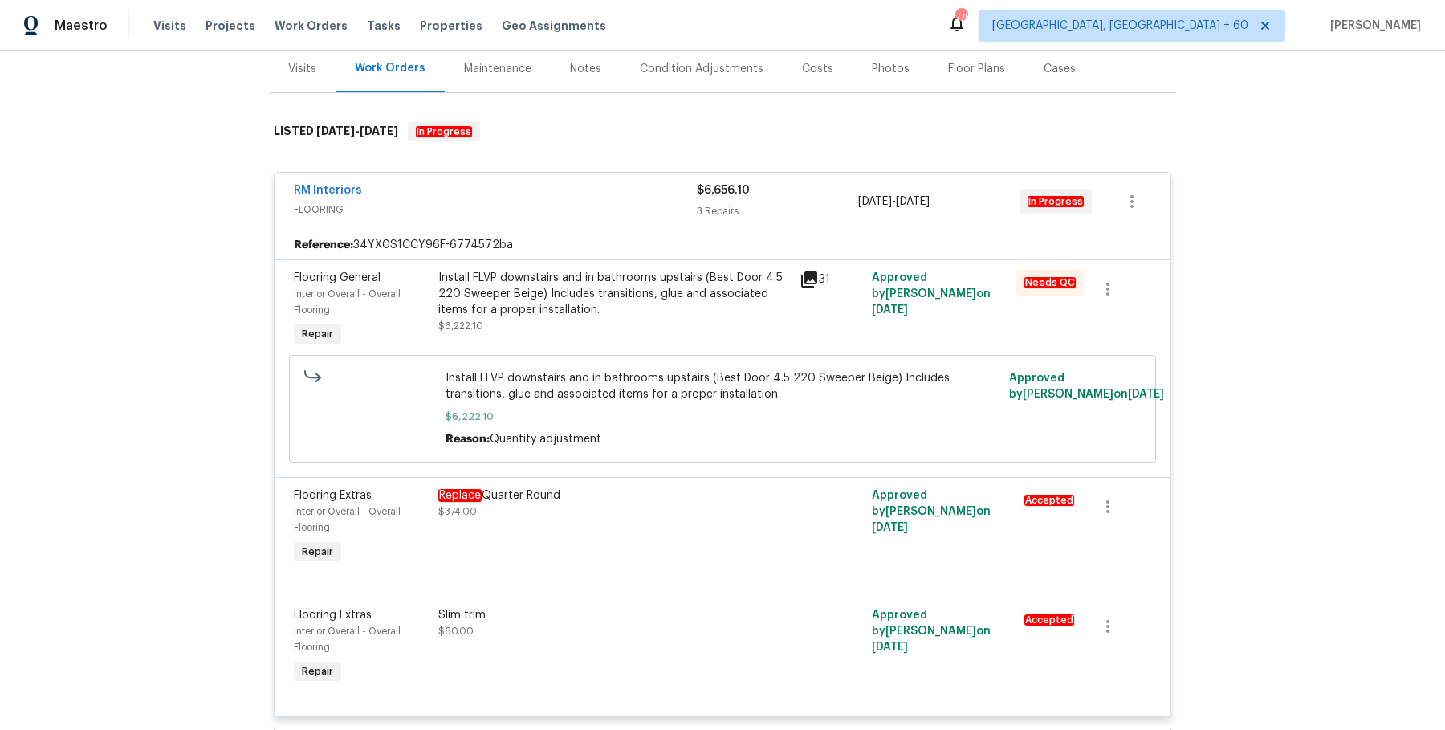
scroll to position [769, 0]
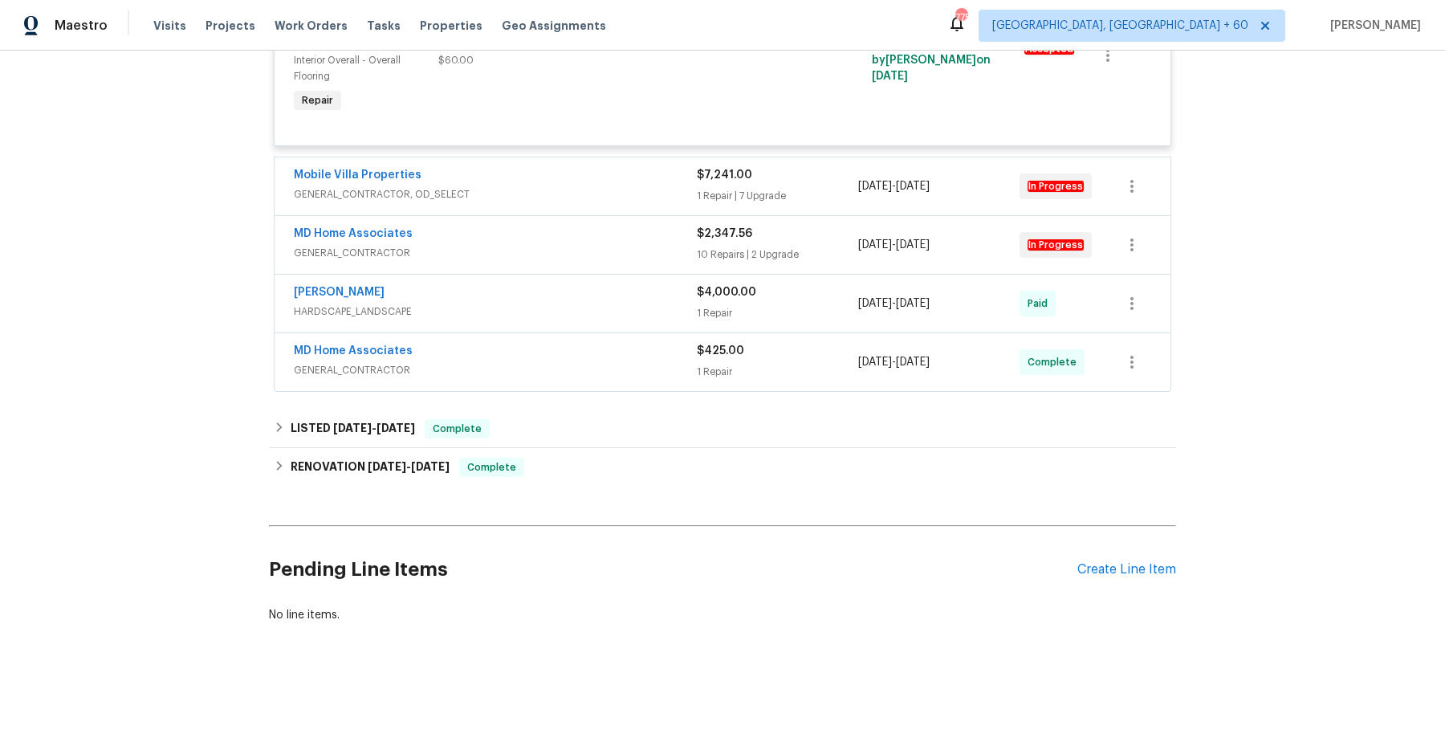
click at [585, 180] on div "Mobile Villa Properties" at bounding box center [495, 176] width 403 height 19
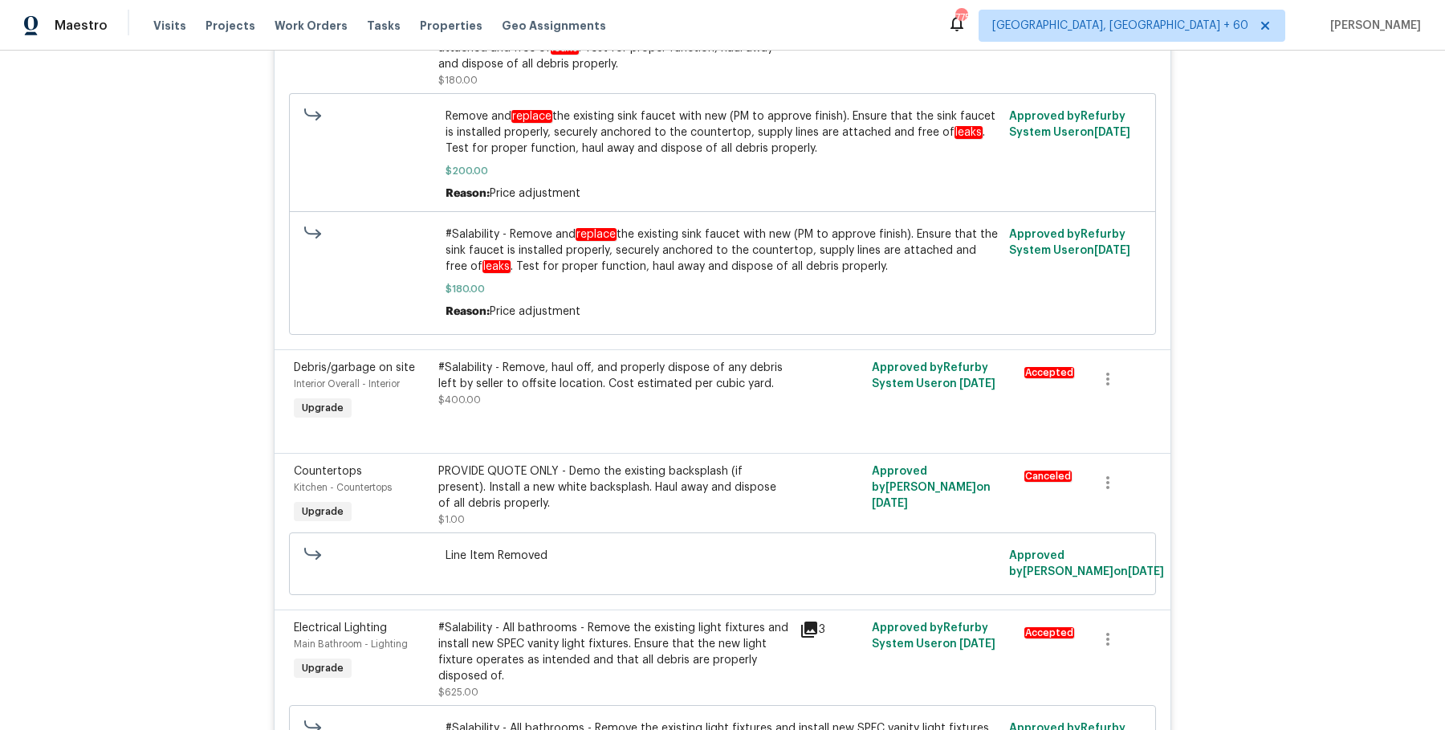
scroll to position [3463, 0]
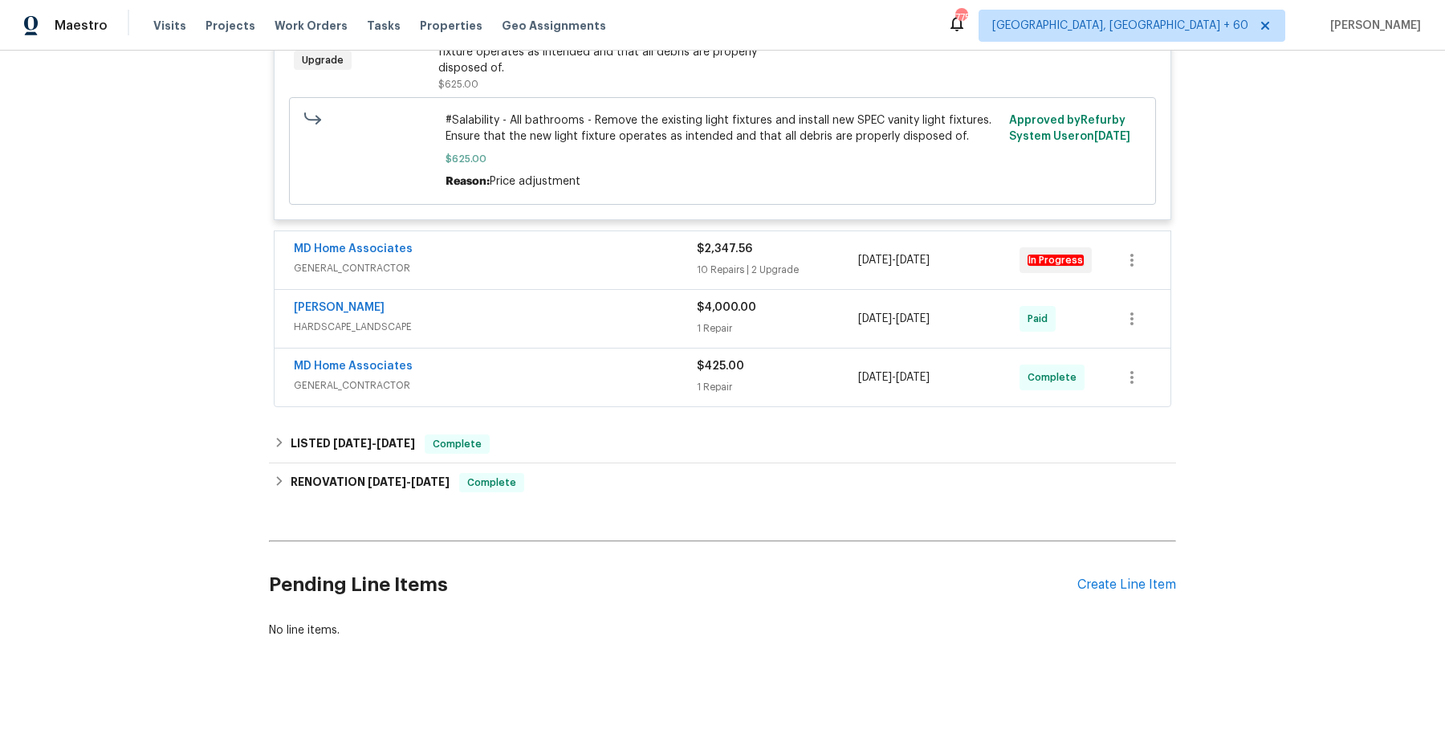
click at [623, 260] on span "GENERAL_CONTRACTOR" at bounding box center [495, 268] width 403 height 16
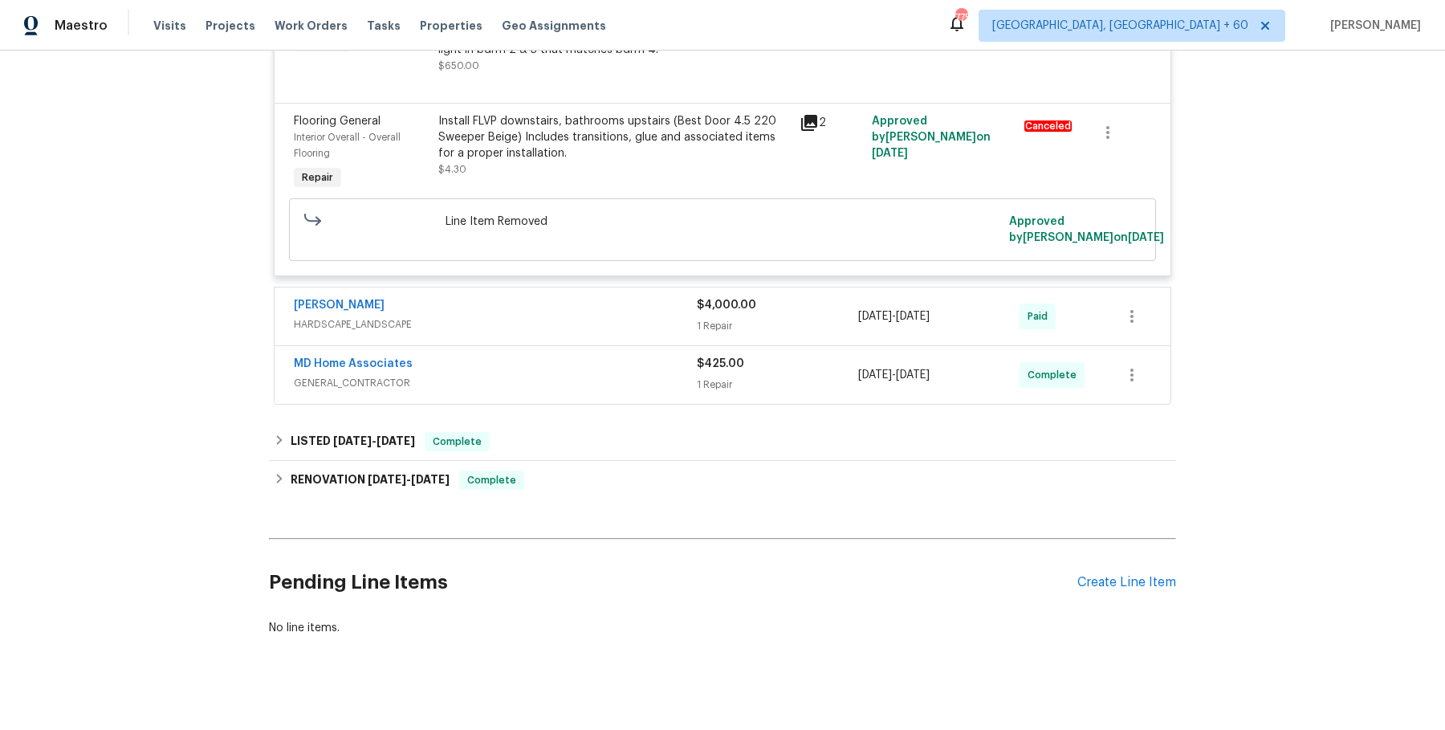
click at [562, 297] on div "Wendy Martin" at bounding box center [495, 306] width 403 height 19
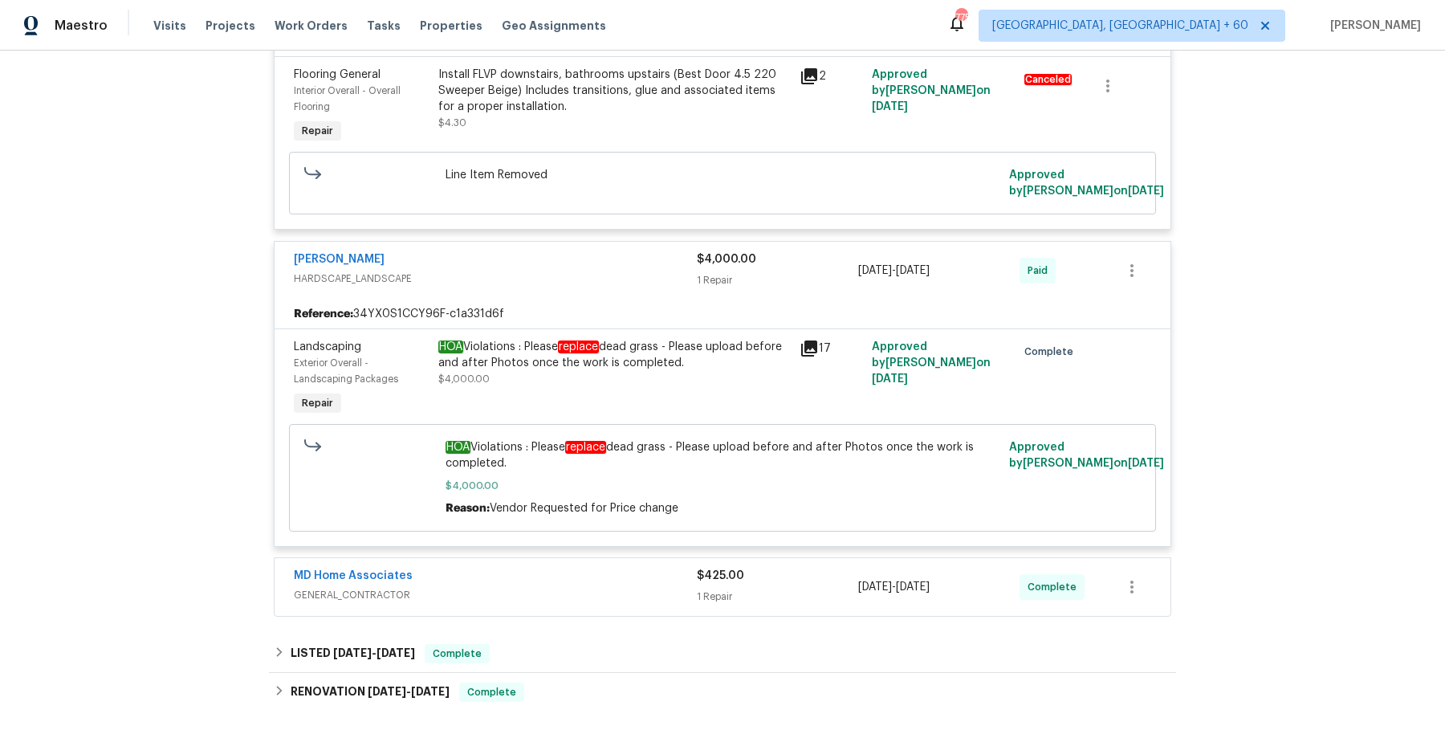
scroll to position [5463, 0]
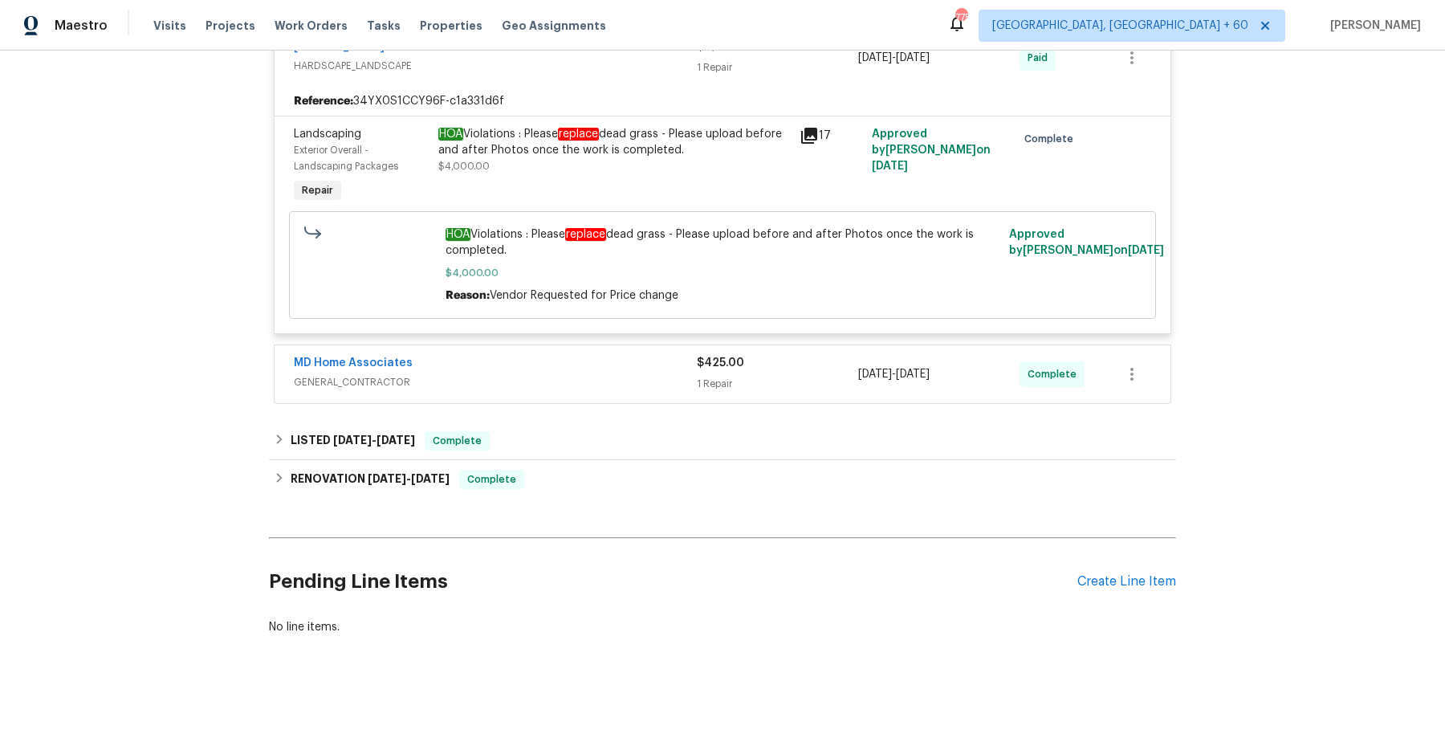
click at [577, 357] on div "MD Home Associates" at bounding box center [495, 364] width 403 height 19
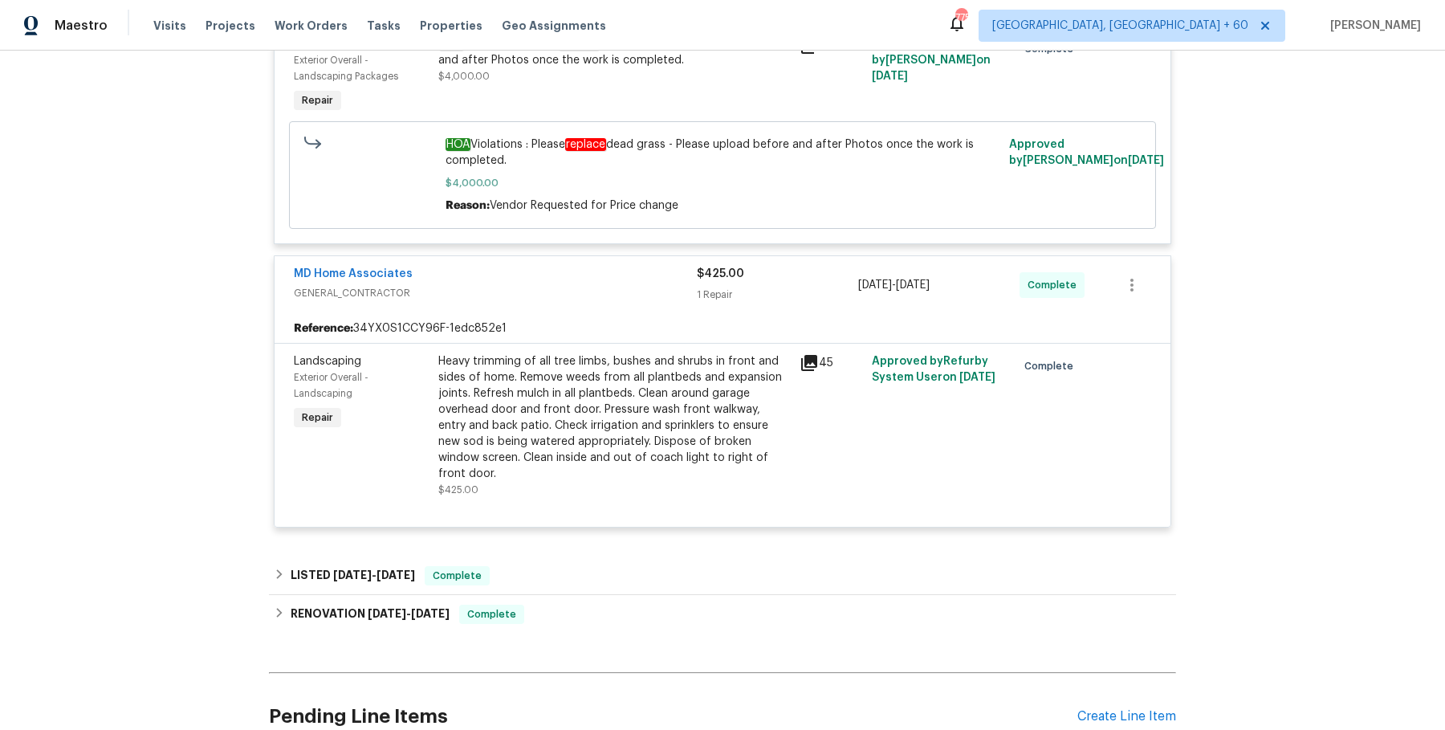
scroll to position [5671, 0]
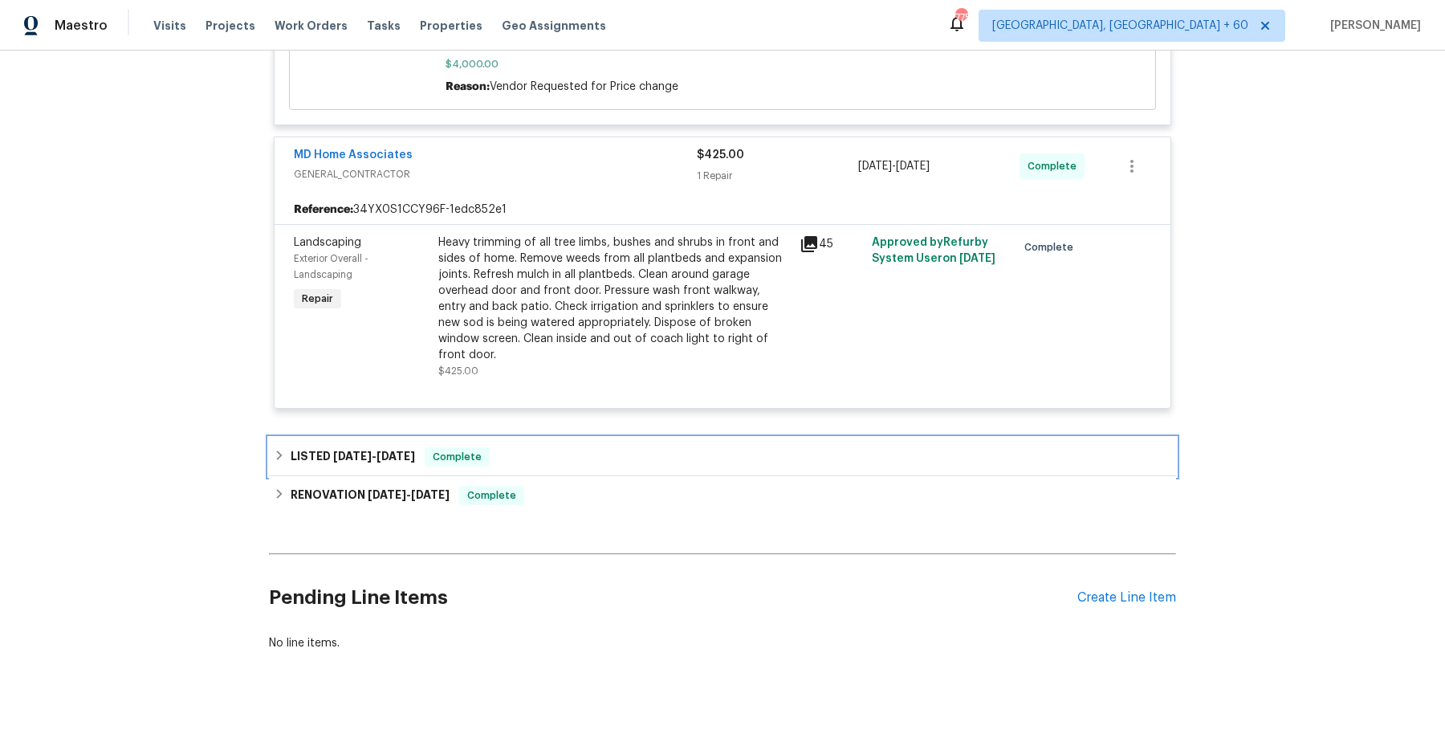
click at [609, 447] on div "LISTED 4/11/25 - 4/16/25 Complete" at bounding box center [722, 456] width 897 height 19
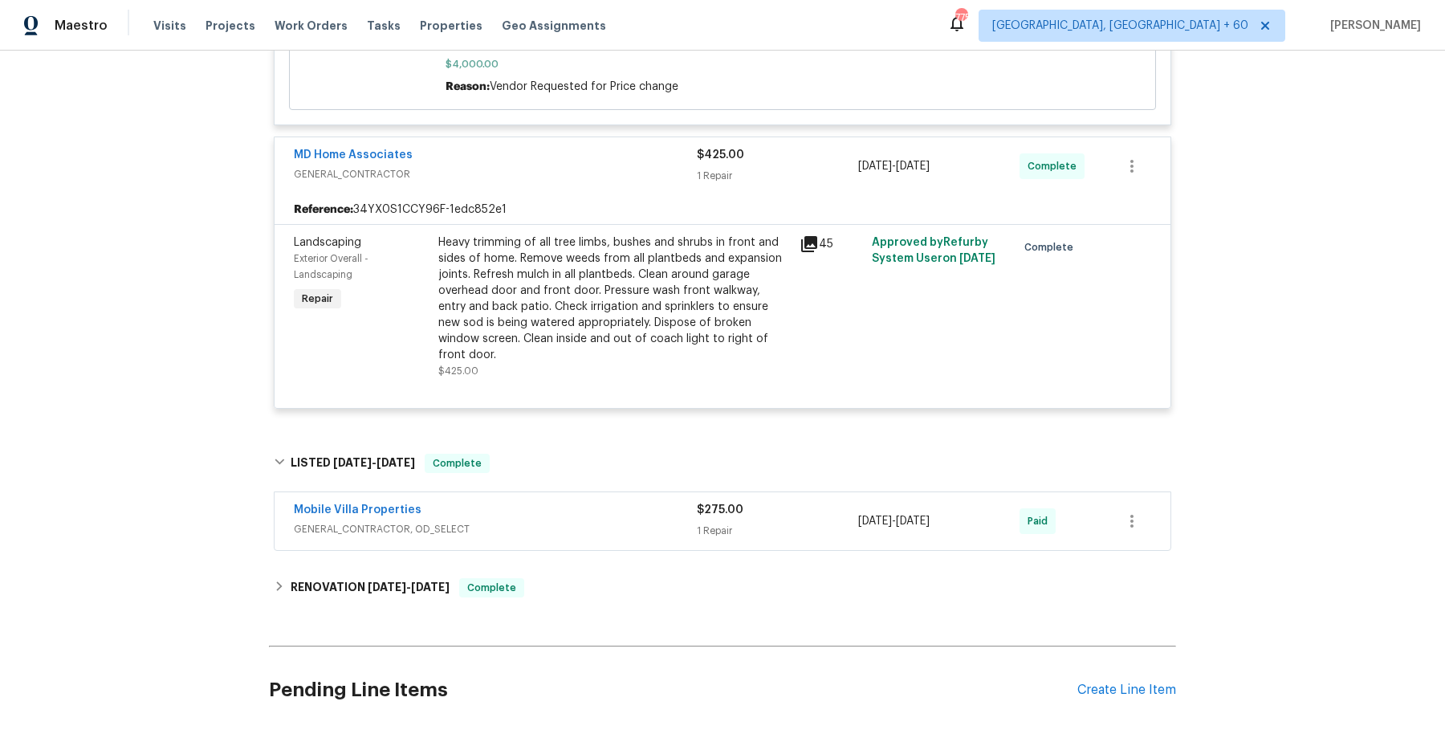
click at [599, 502] on div "Mobile Villa Properties" at bounding box center [495, 511] width 403 height 19
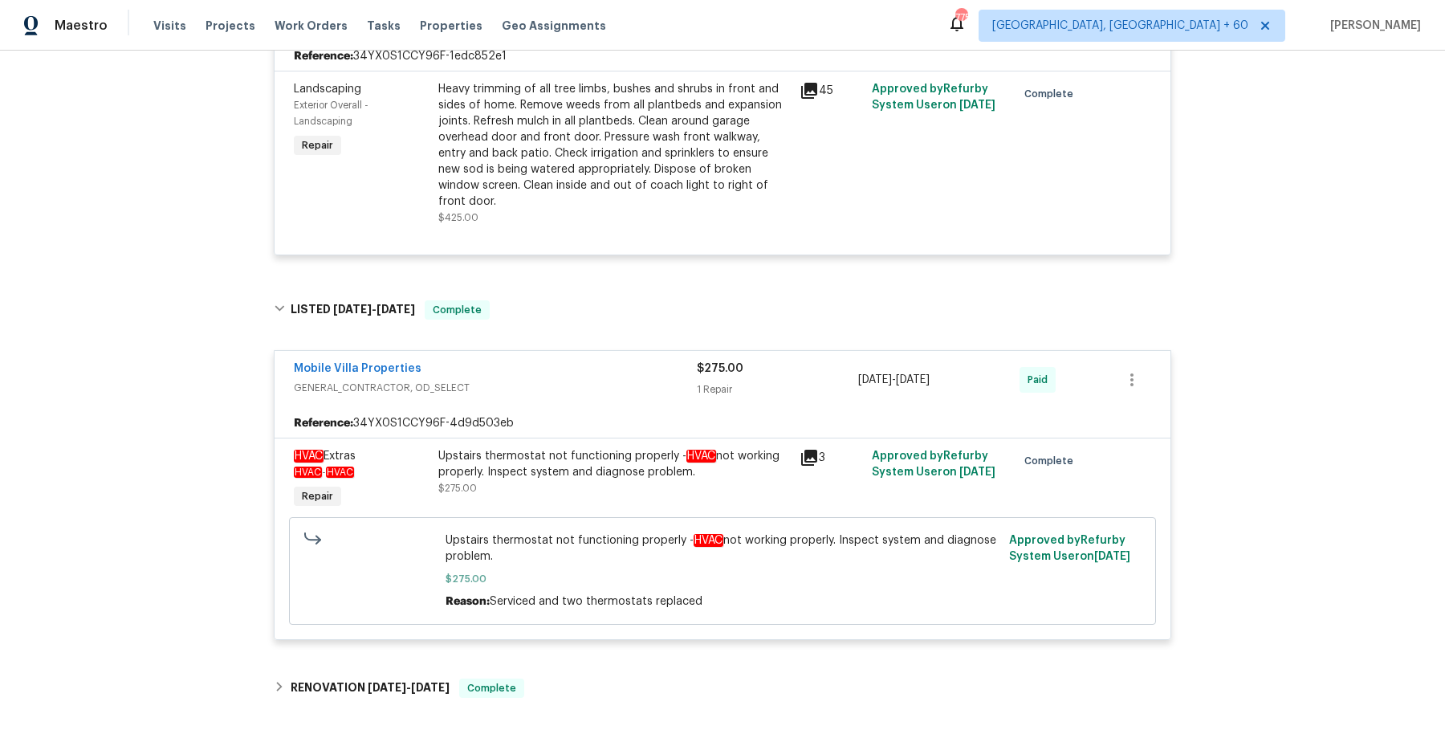
scroll to position [6016, 0]
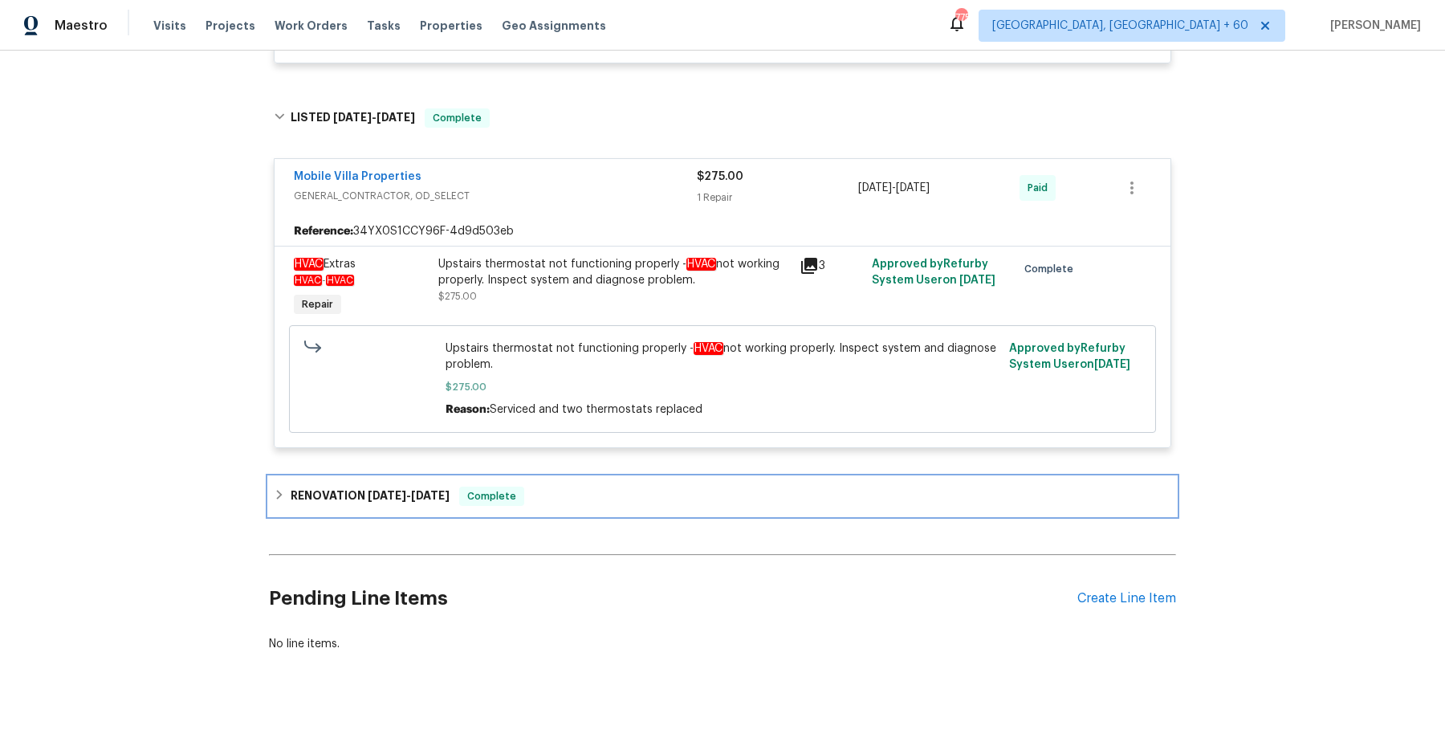
click at [569, 486] on div "RENOVATION 1/27/25 - 2/7/25 Complete" at bounding box center [722, 495] width 897 height 19
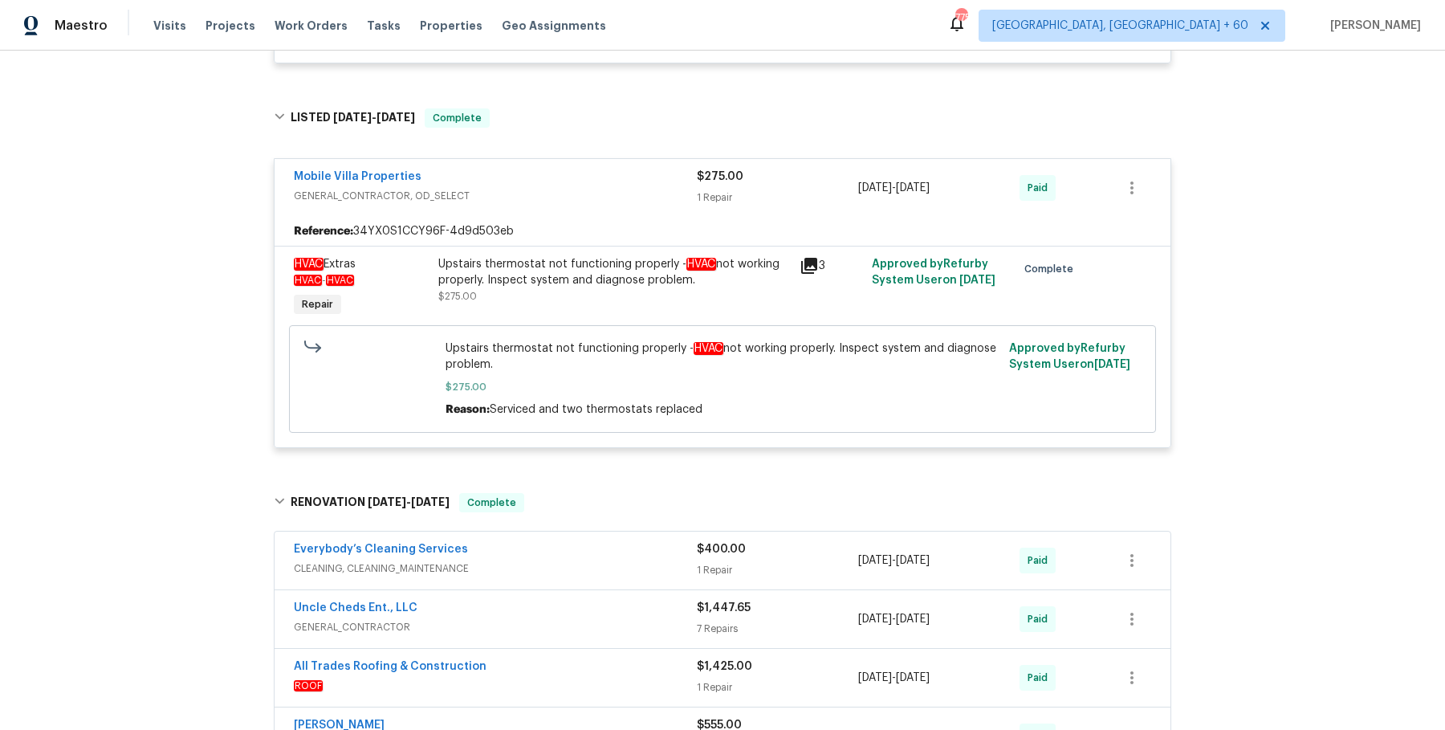
click at [564, 541] on div "Everybody’s Cleaning Services" at bounding box center [495, 550] width 403 height 19
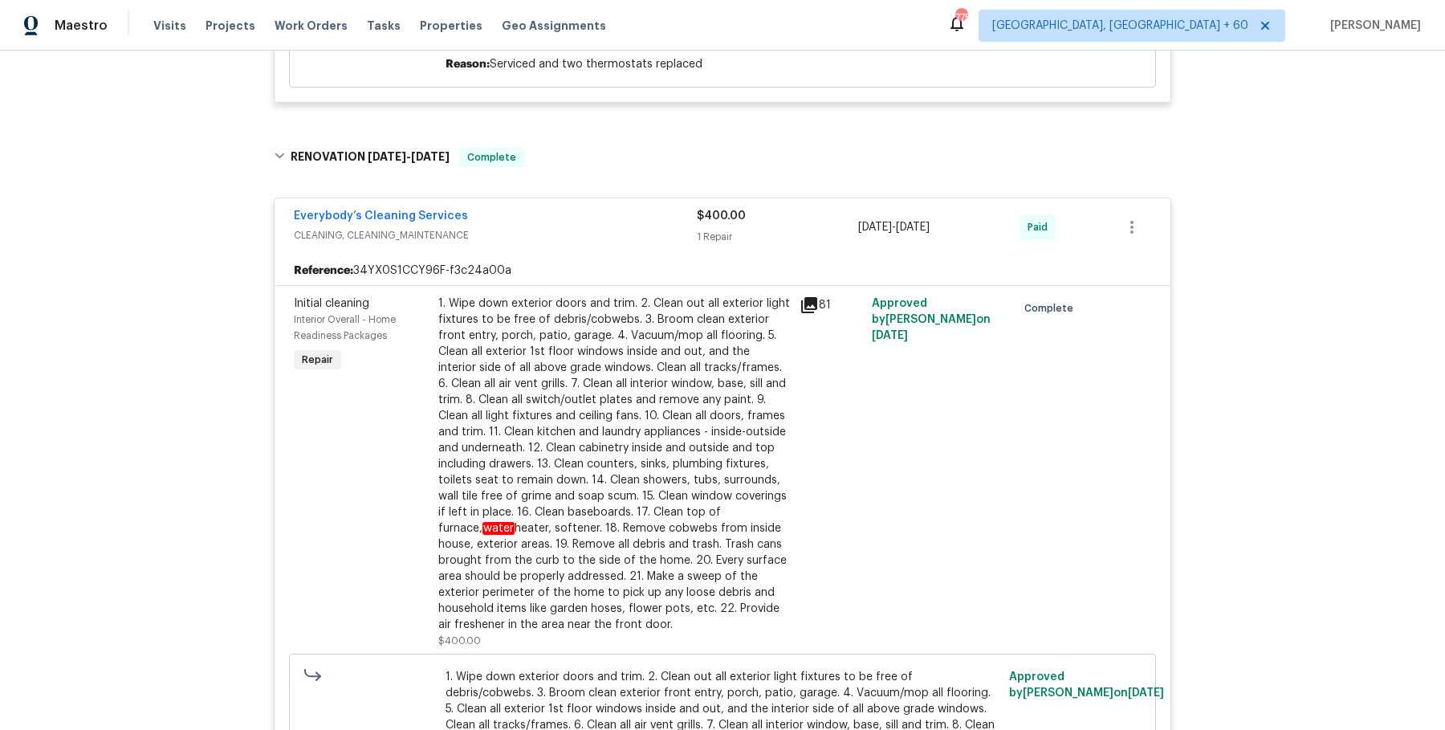
scroll to position [7294, 0]
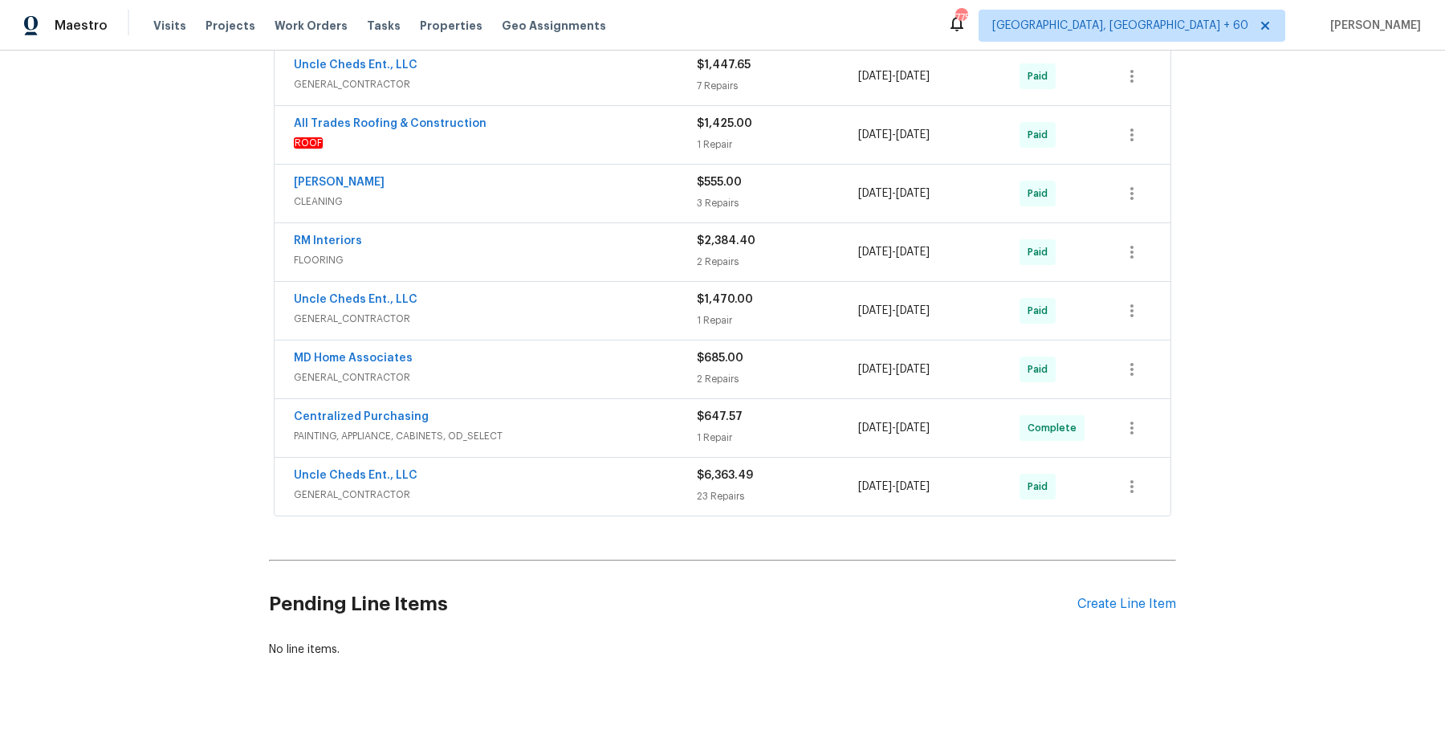
click at [637, 106] on div "All Trades Roofing & Construction ROOF $1,425.00 1 Repair 1/27/2025 - 2/7/2025 …" at bounding box center [722, 135] width 896 height 58
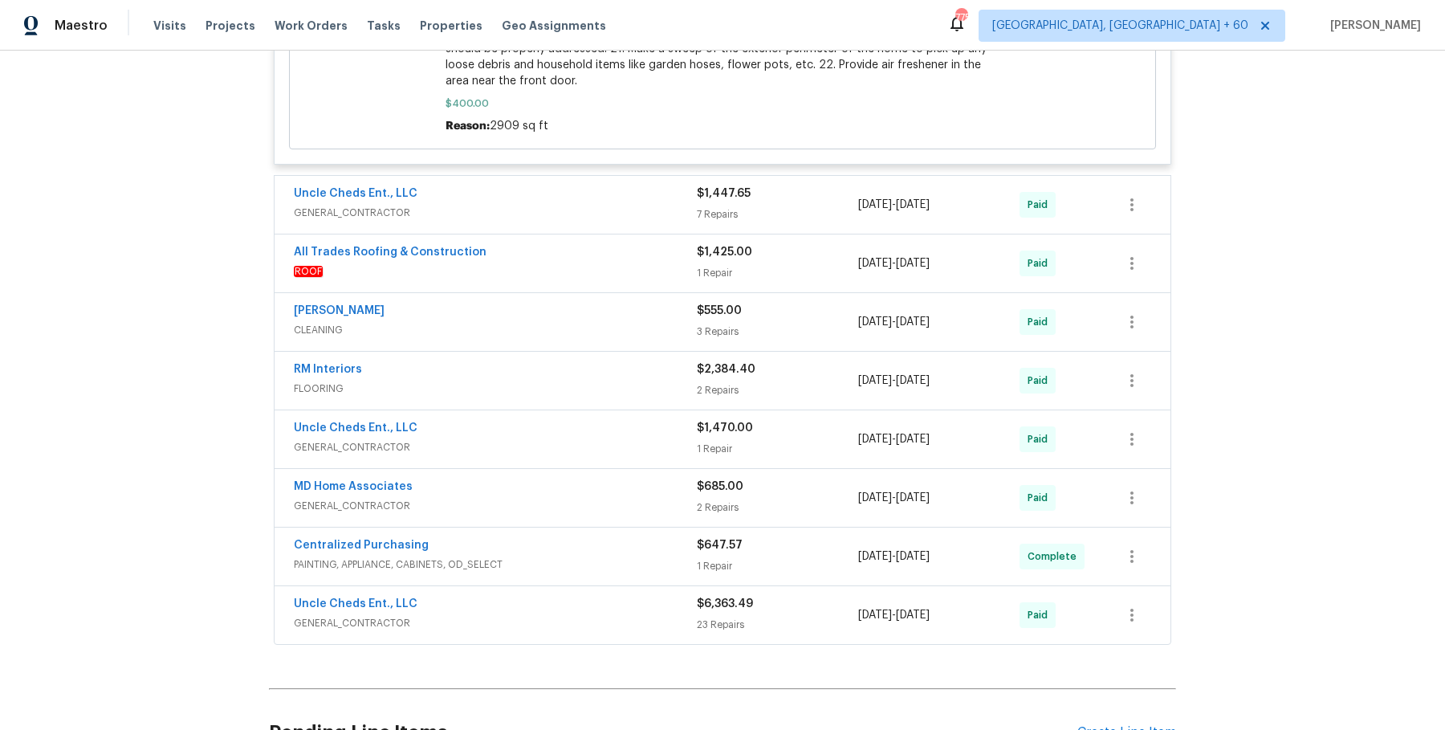
click at [620, 185] on div "Uncle Cheds Ent., LLC" at bounding box center [495, 194] width 403 height 19
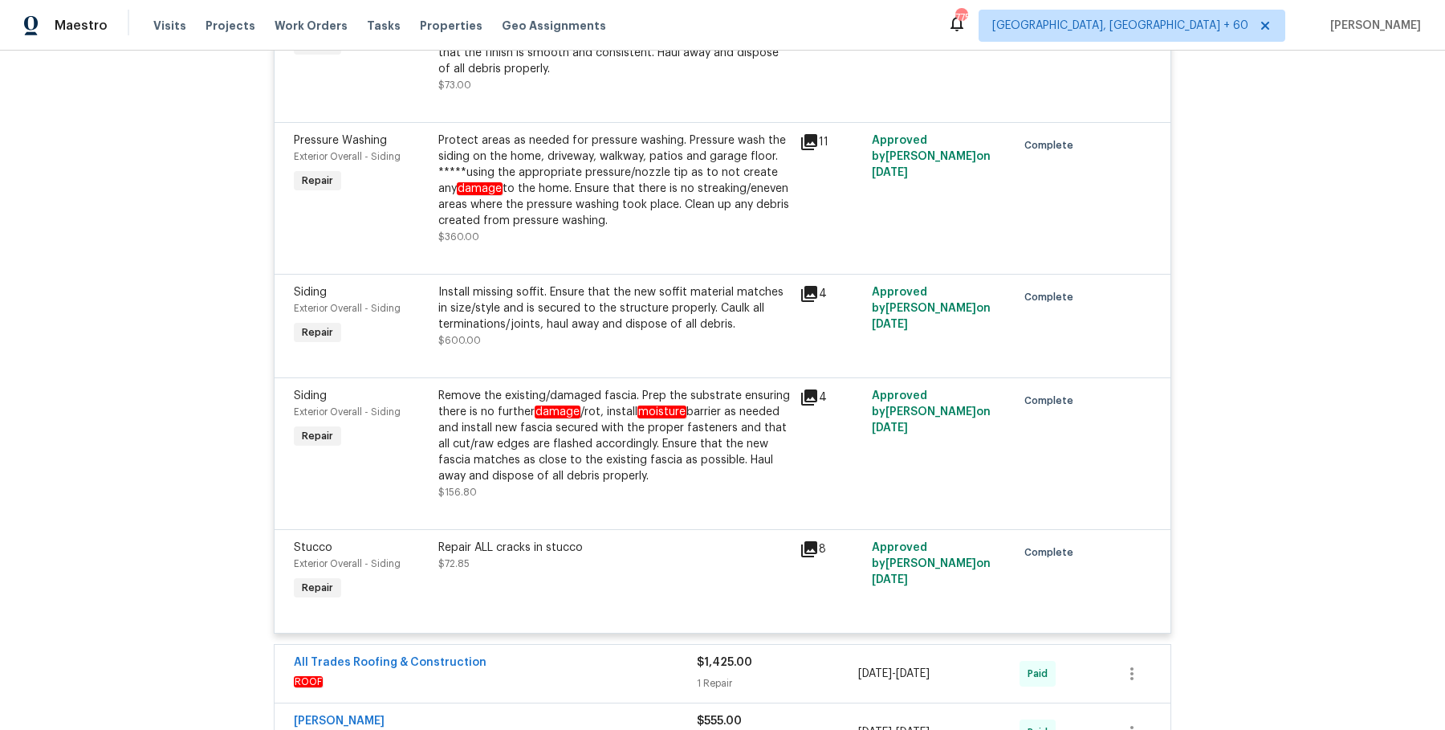
scroll to position [8206, 0]
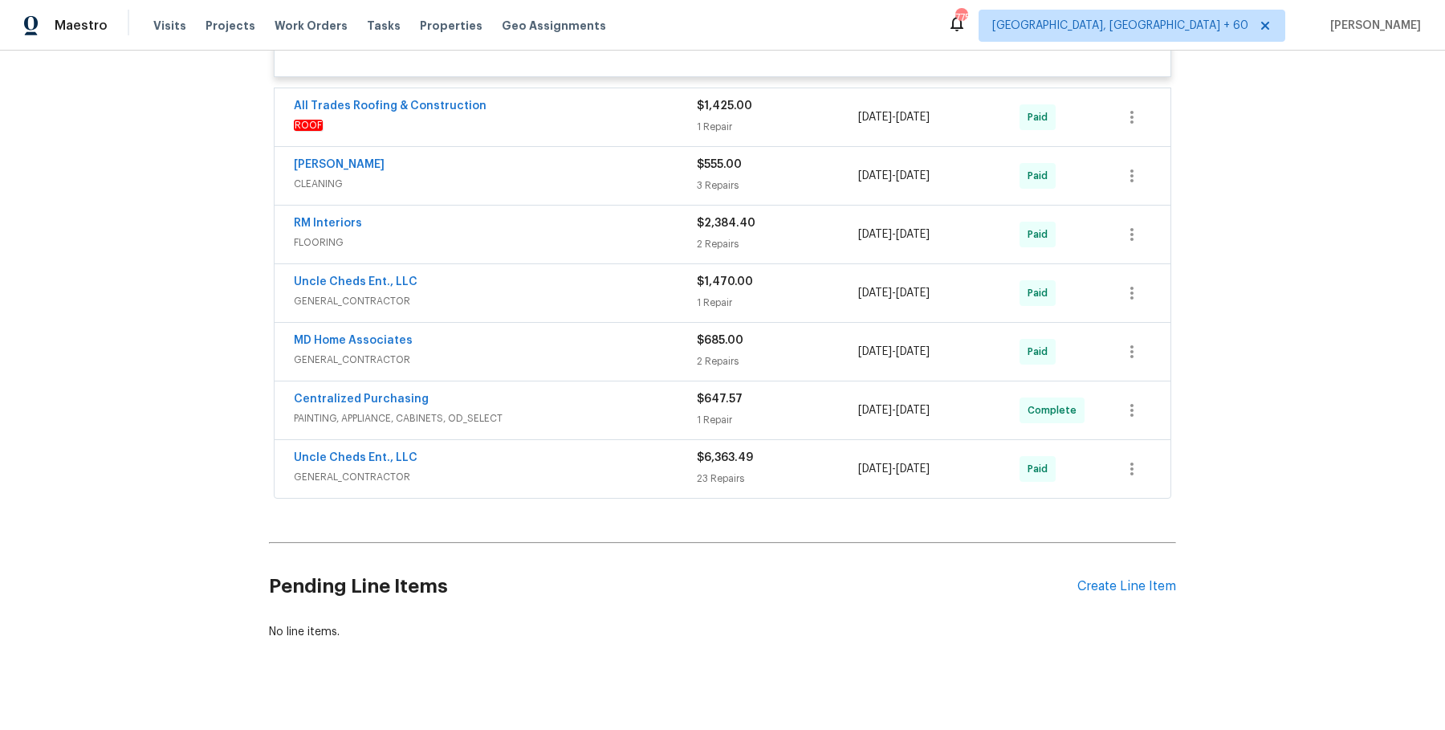
click at [640, 101] on div "All Trades Roofing & Construction" at bounding box center [495, 107] width 403 height 19
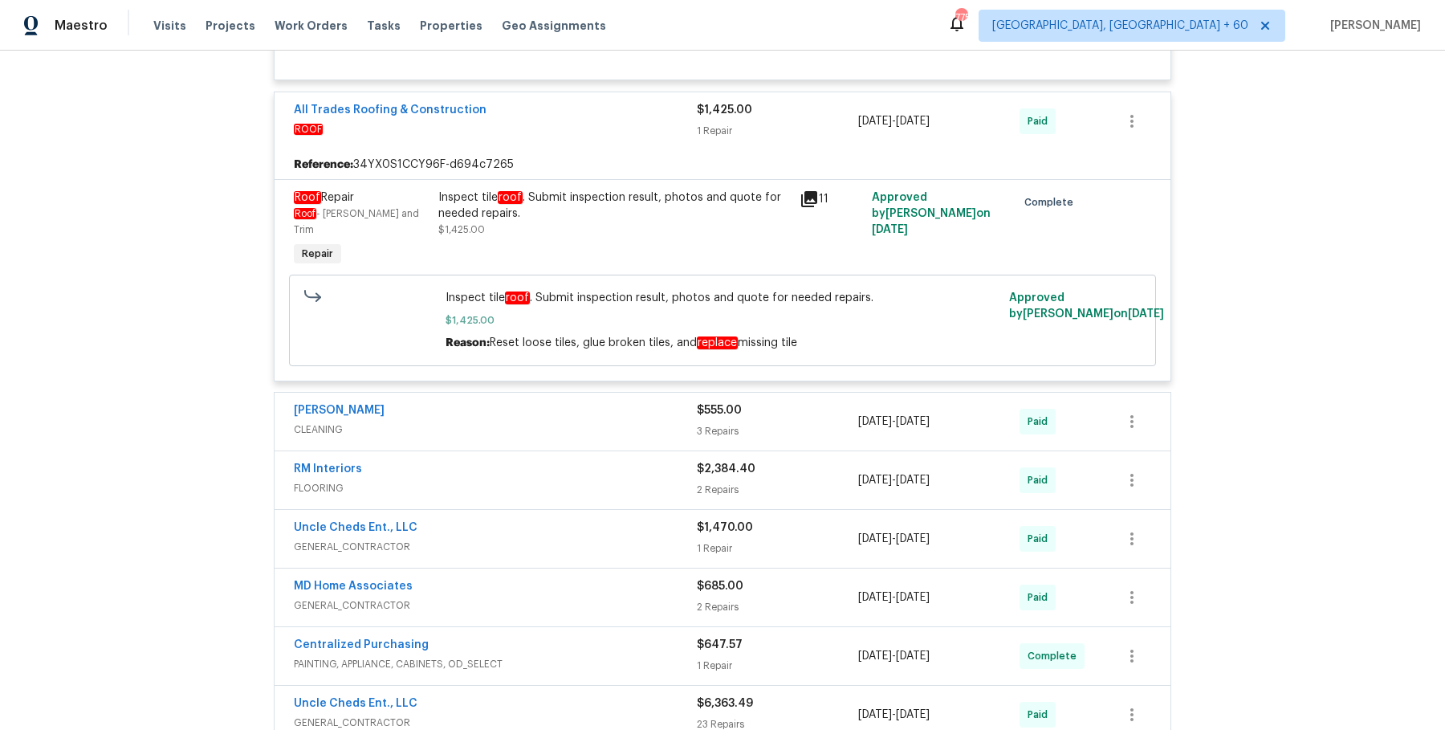
scroll to position [8432, 0]
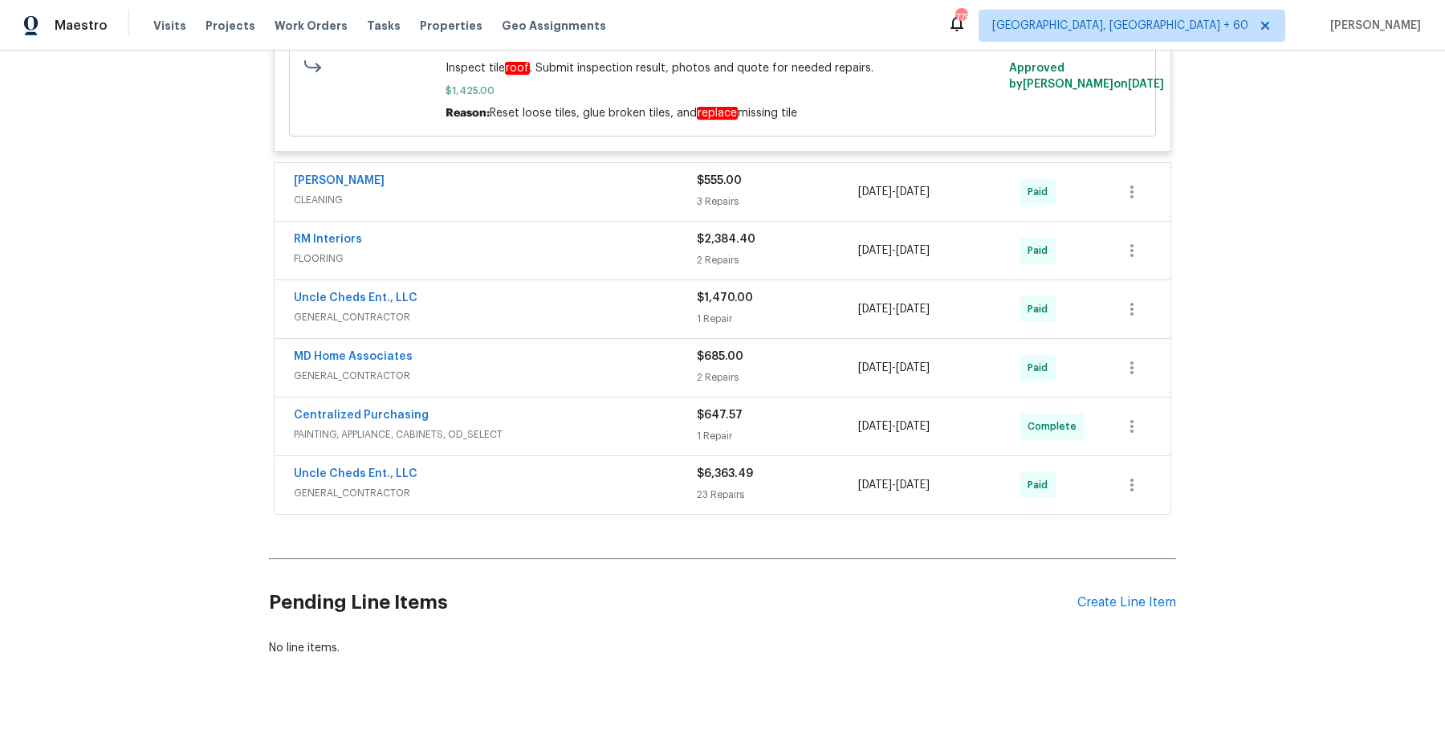
click at [649, 192] on span "CLEANING" at bounding box center [495, 200] width 403 height 16
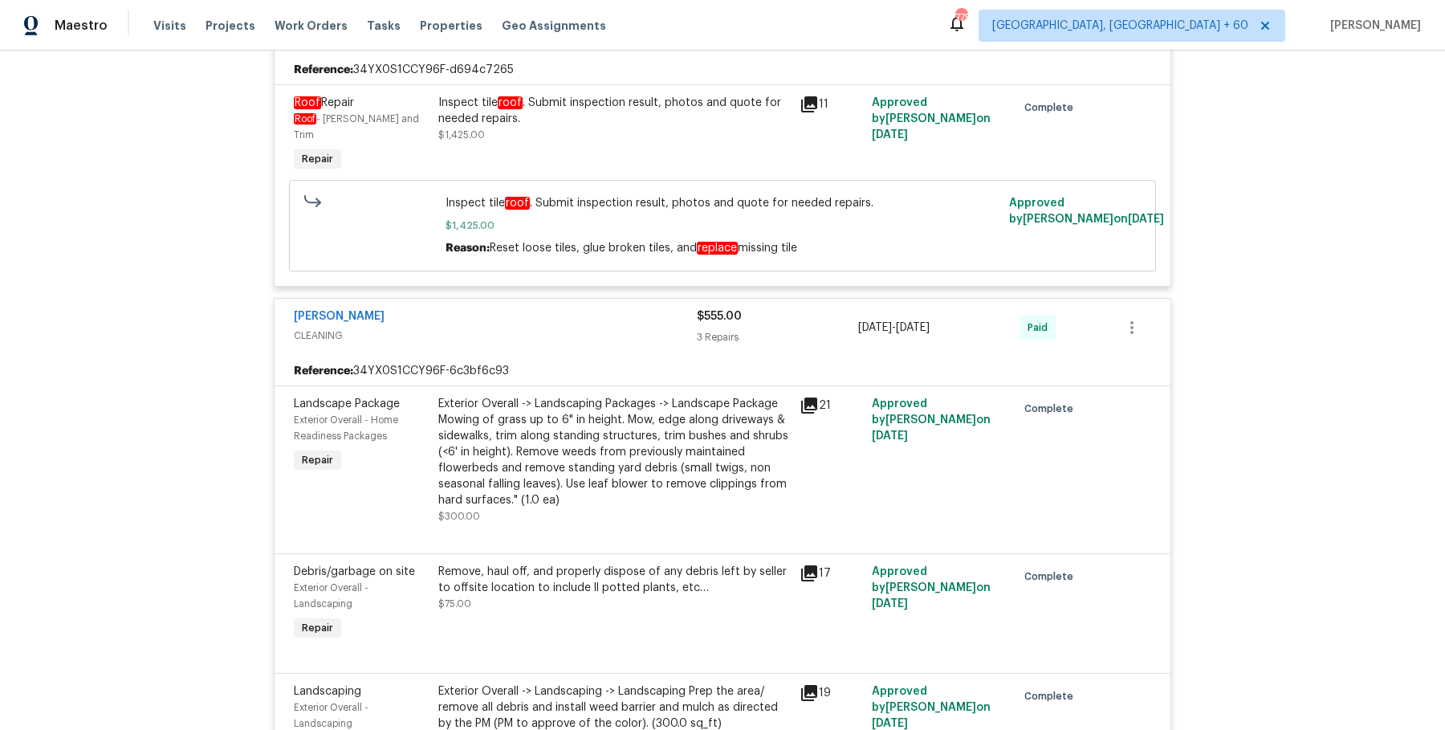
scroll to position [8882, 0]
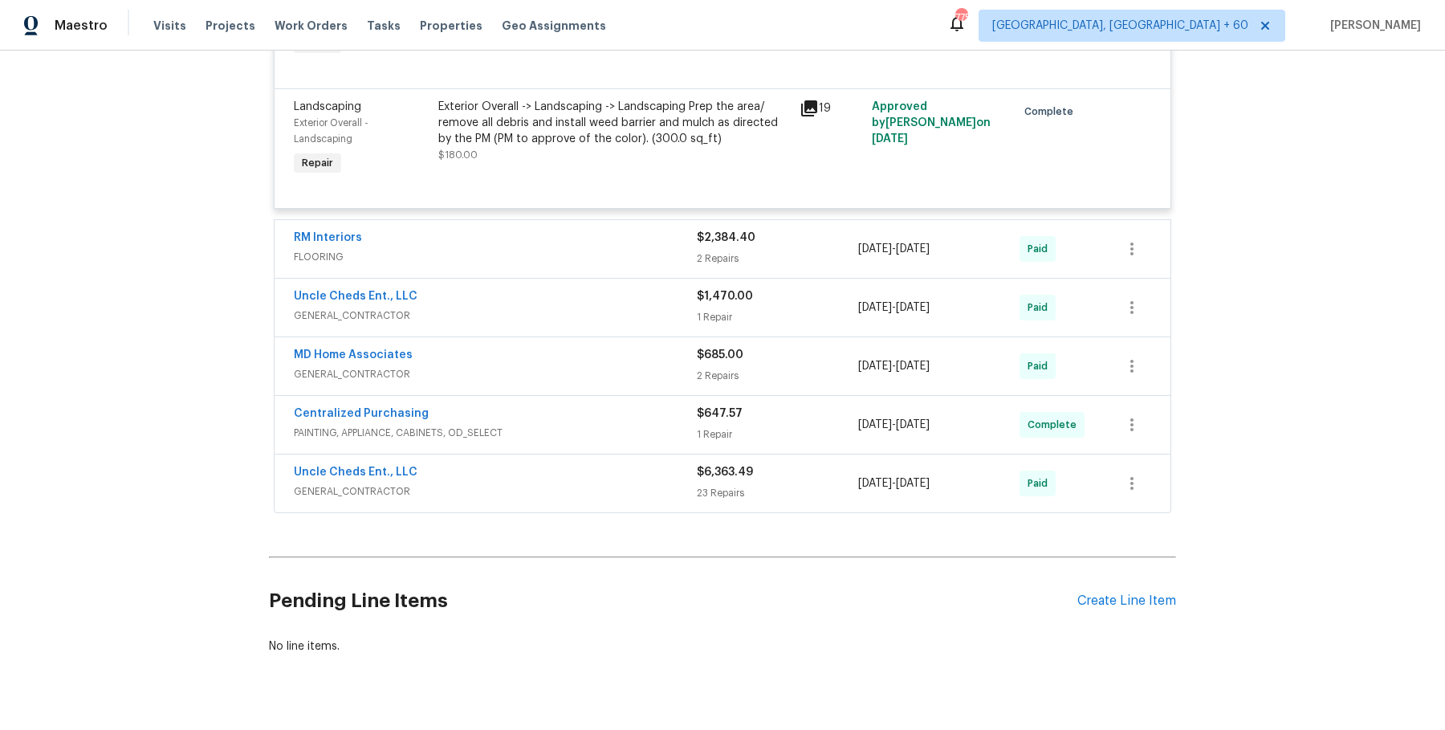
click at [655, 249] on span "FLOORING" at bounding box center [495, 257] width 403 height 16
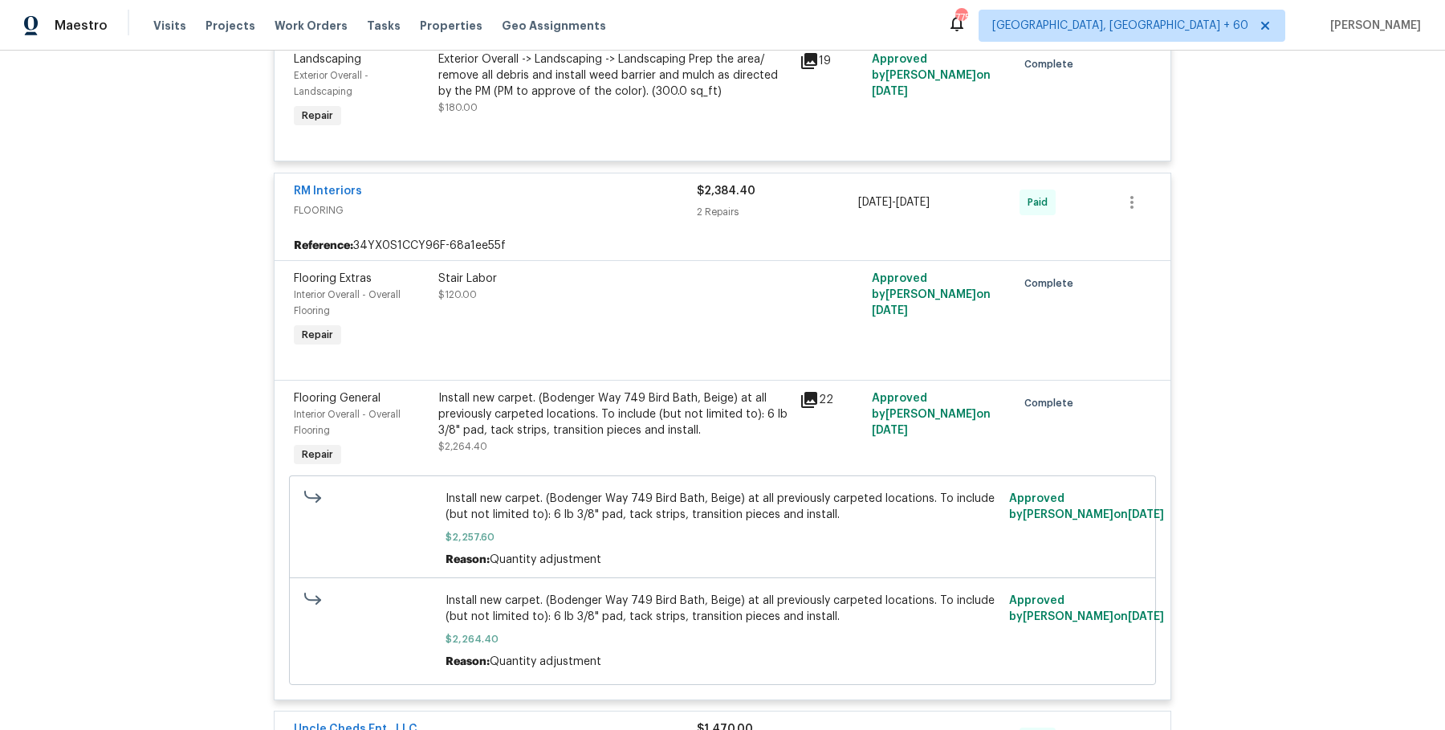
scroll to position [9363, 0]
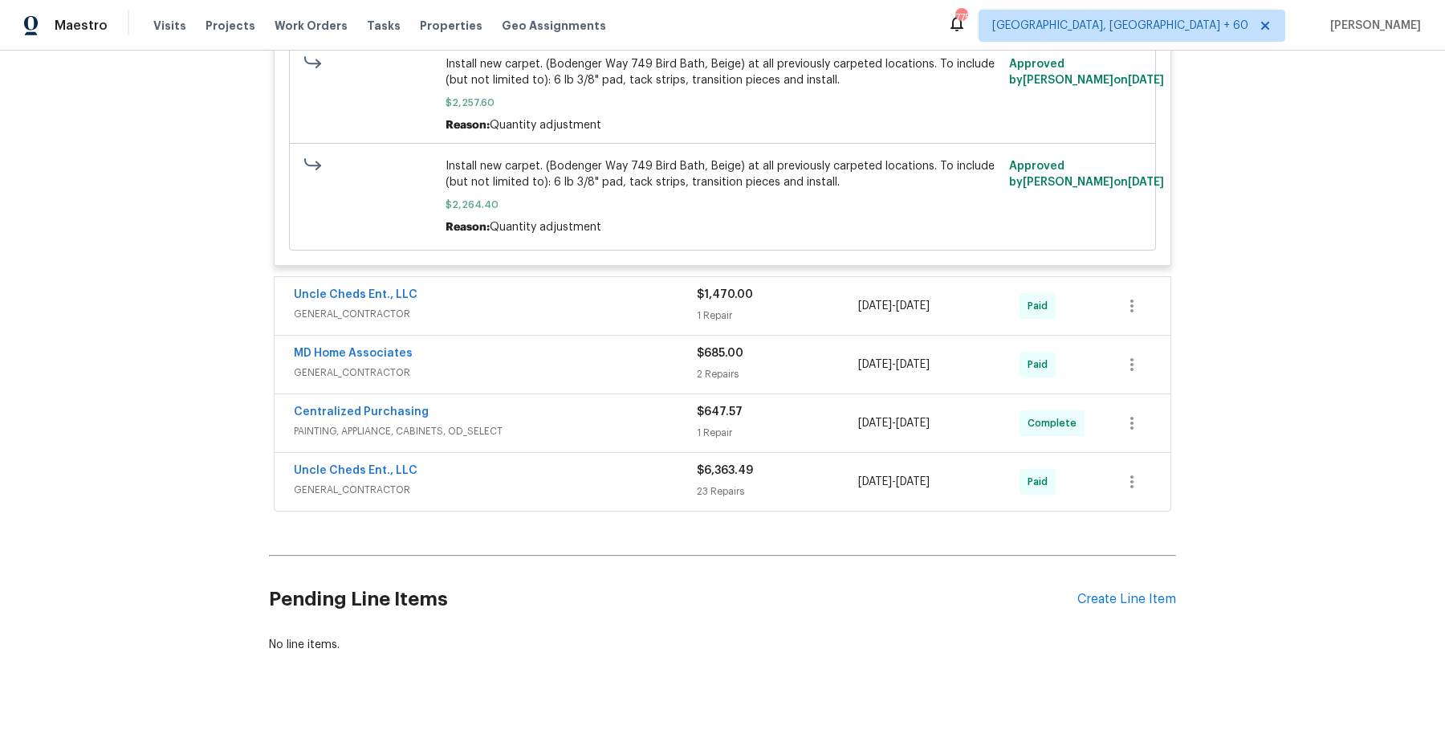
click at [630, 287] on div "Uncle Cheds Ent., LLC" at bounding box center [495, 296] width 403 height 19
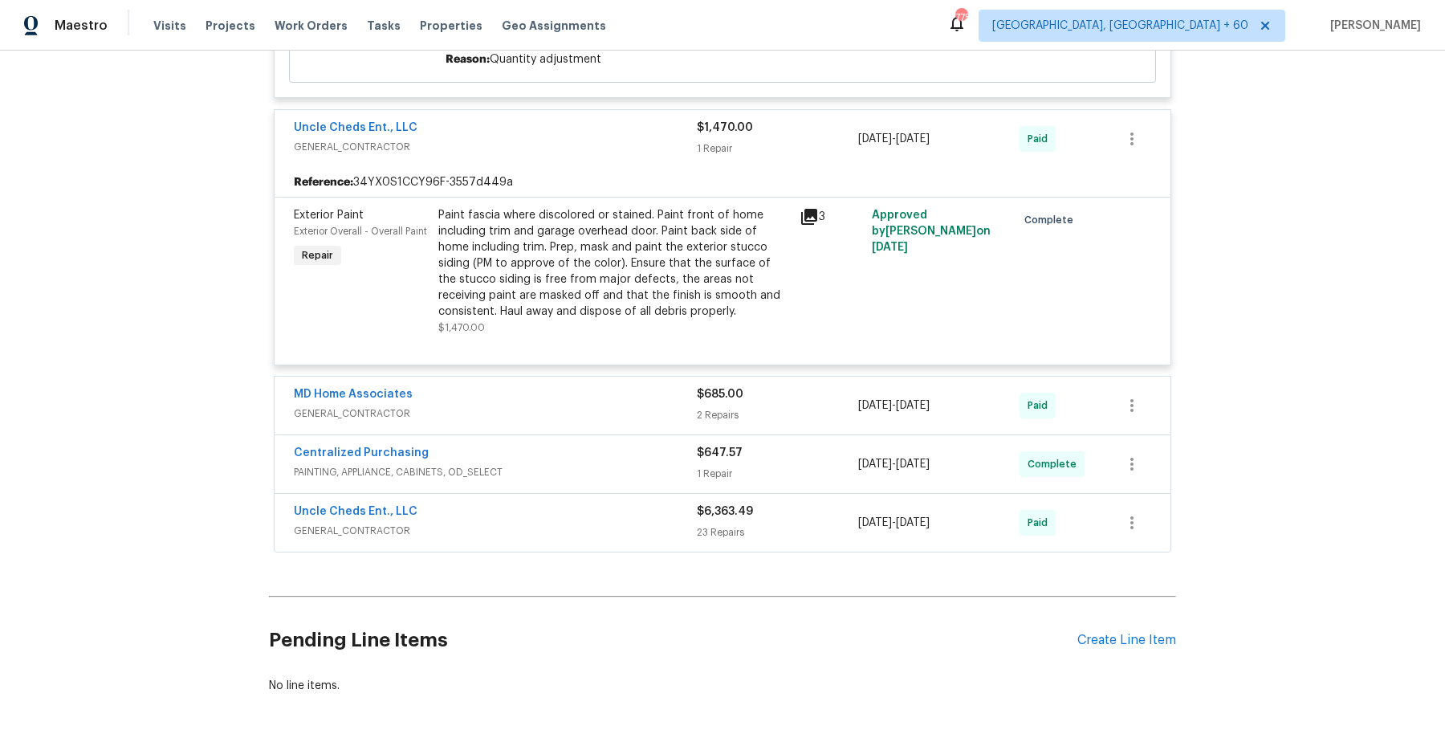
scroll to position [9572, 0]
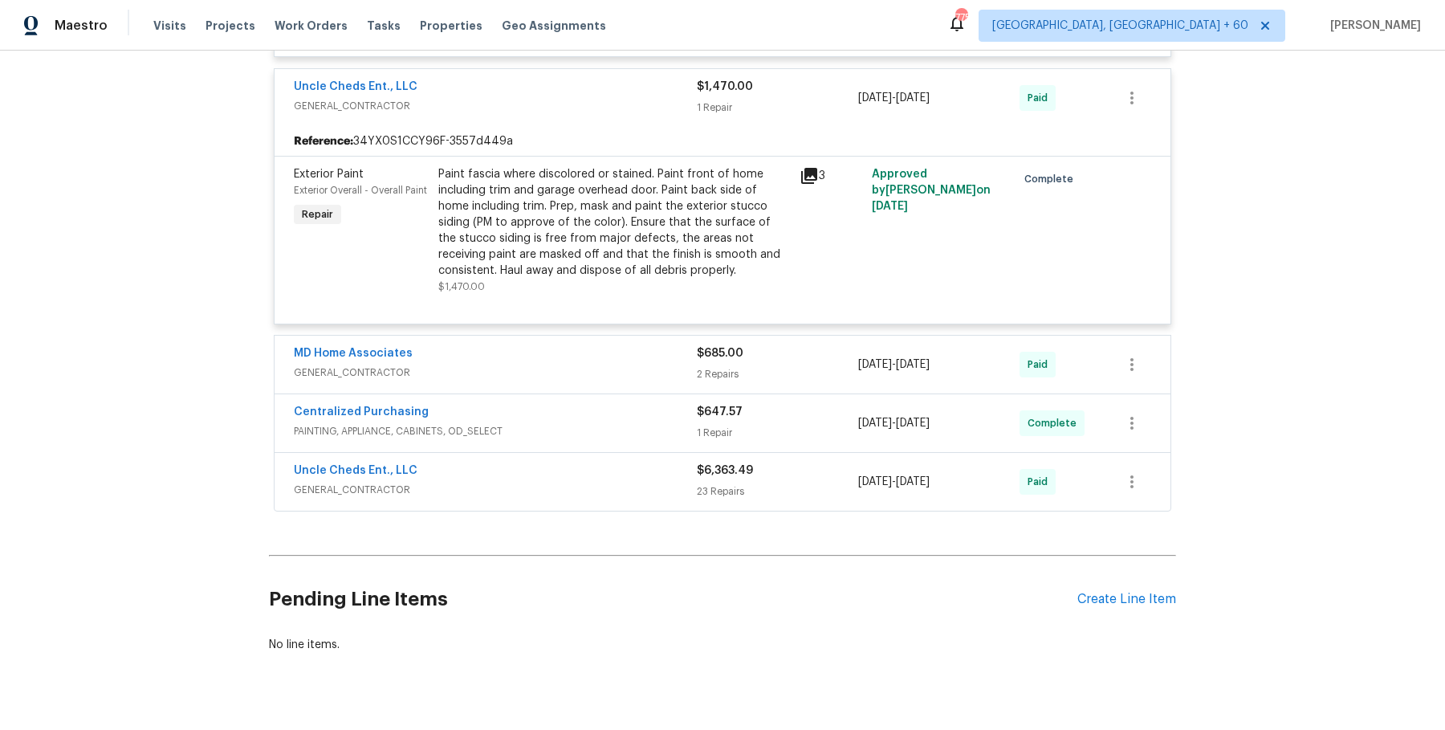
click at [664, 364] on span "GENERAL_CONTRACTOR" at bounding box center [495, 372] width 403 height 16
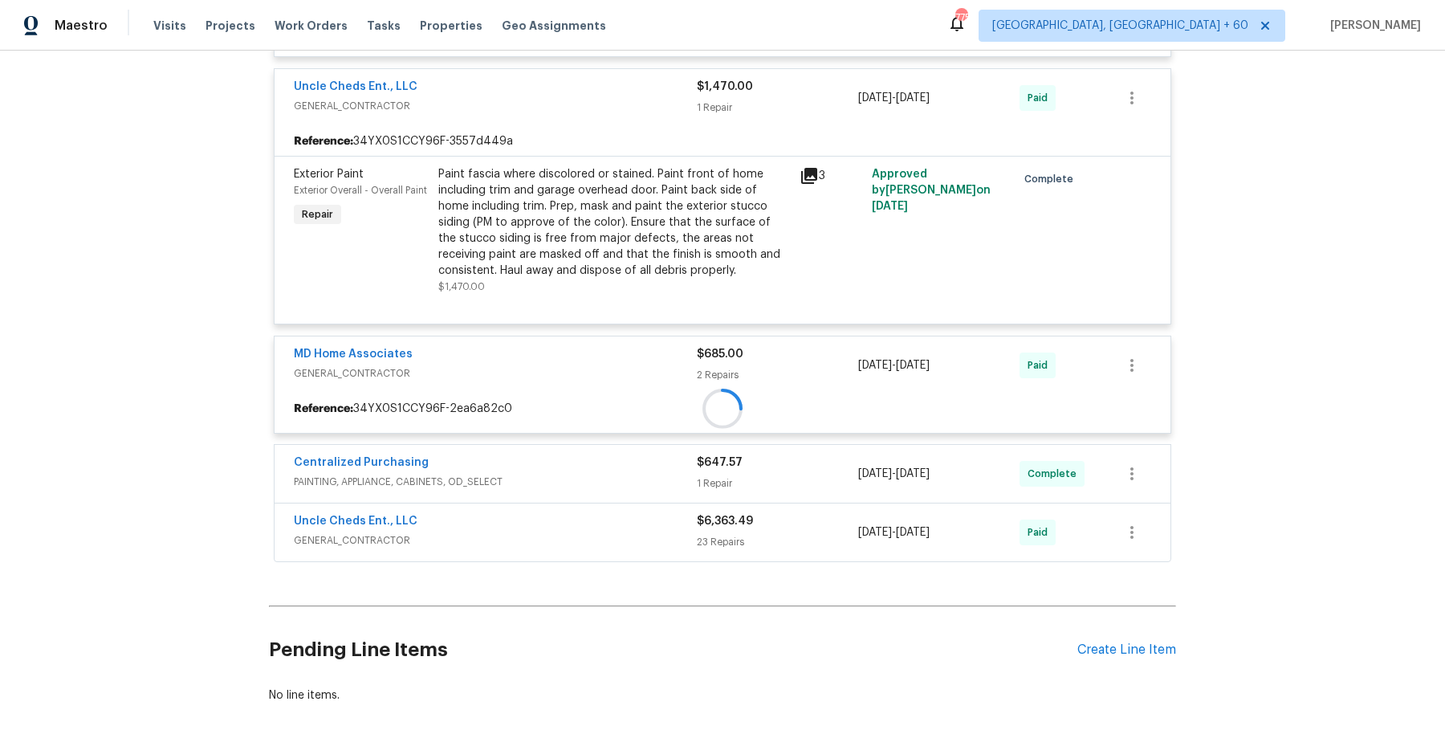
scroll to position [9623, 0]
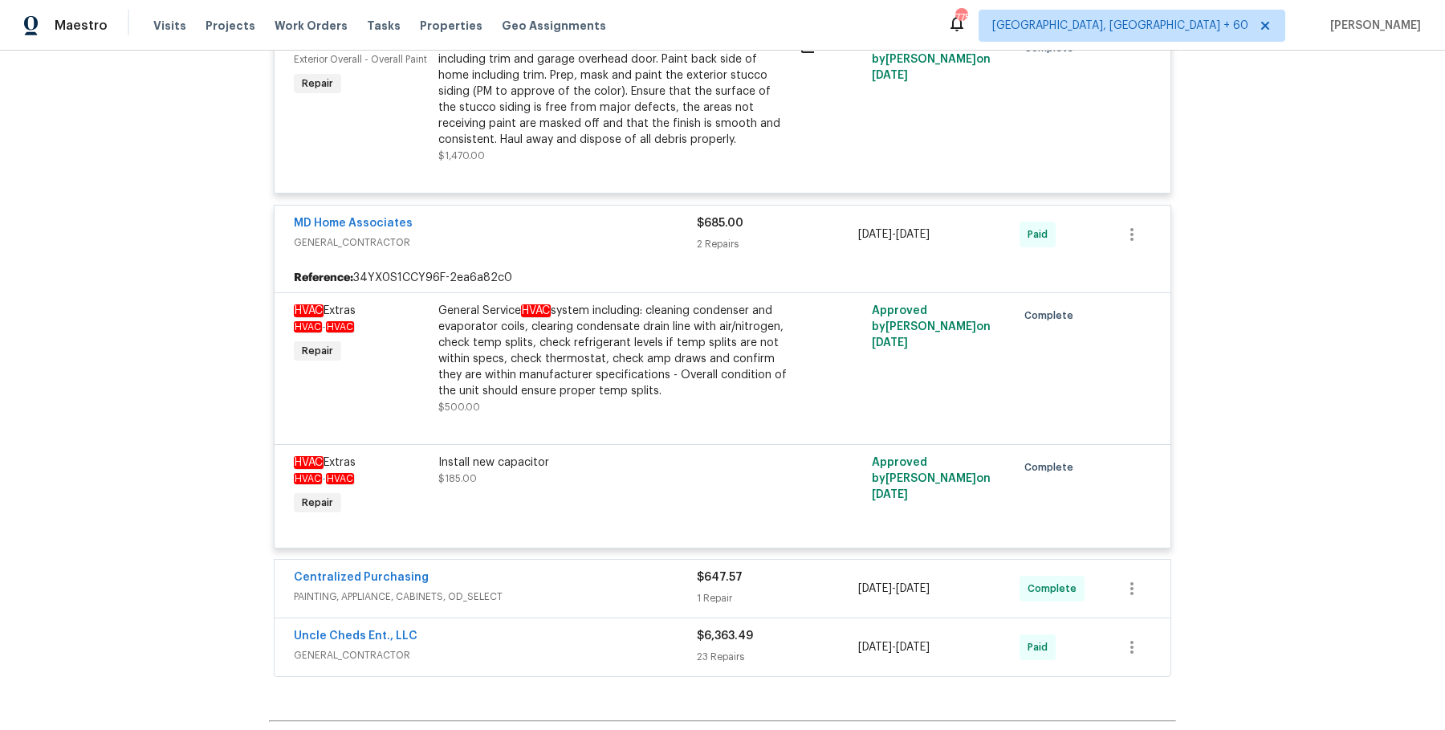
click at [665, 588] on span "PAINTING, APPLIANCE, CABINETS, OD_SELECT" at bounding box center [495, 596] width 403 height 16
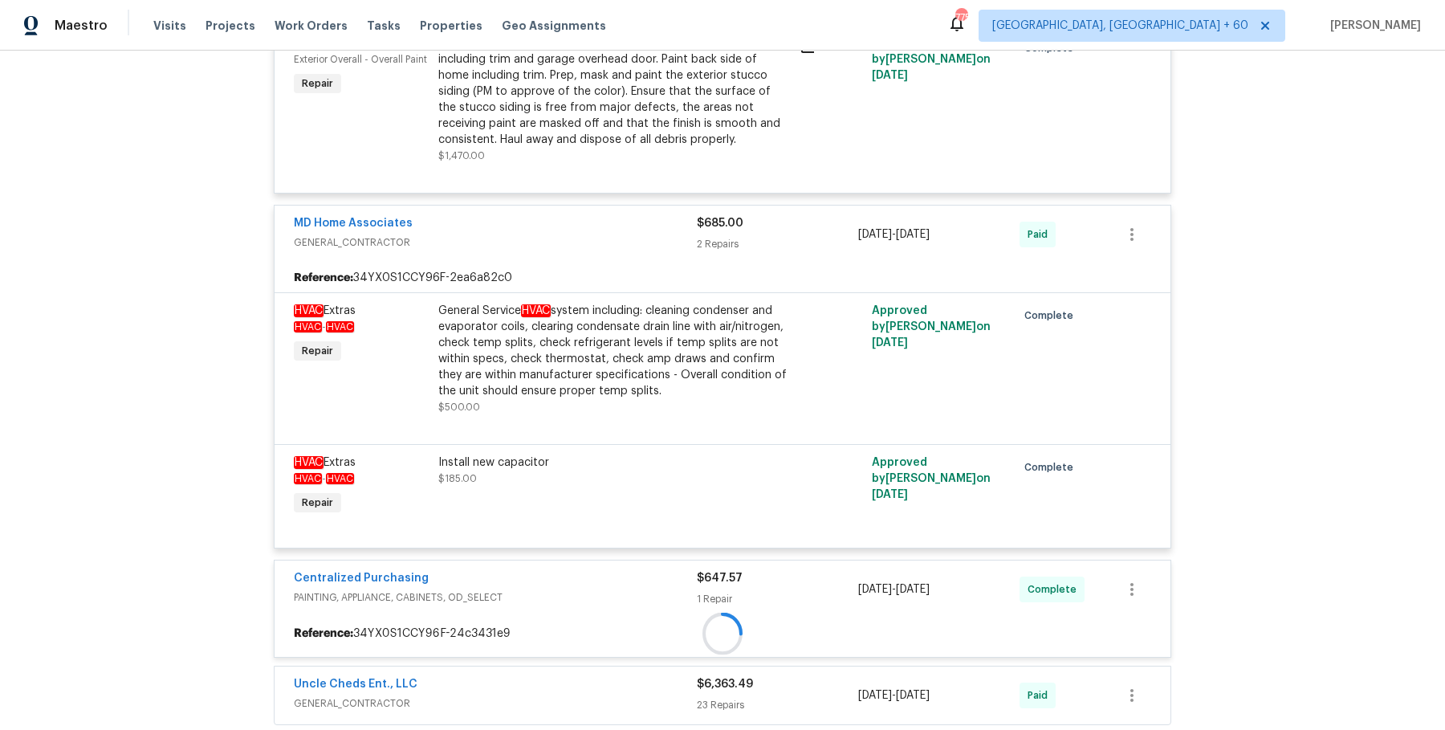
scroll to position [9919, 0]
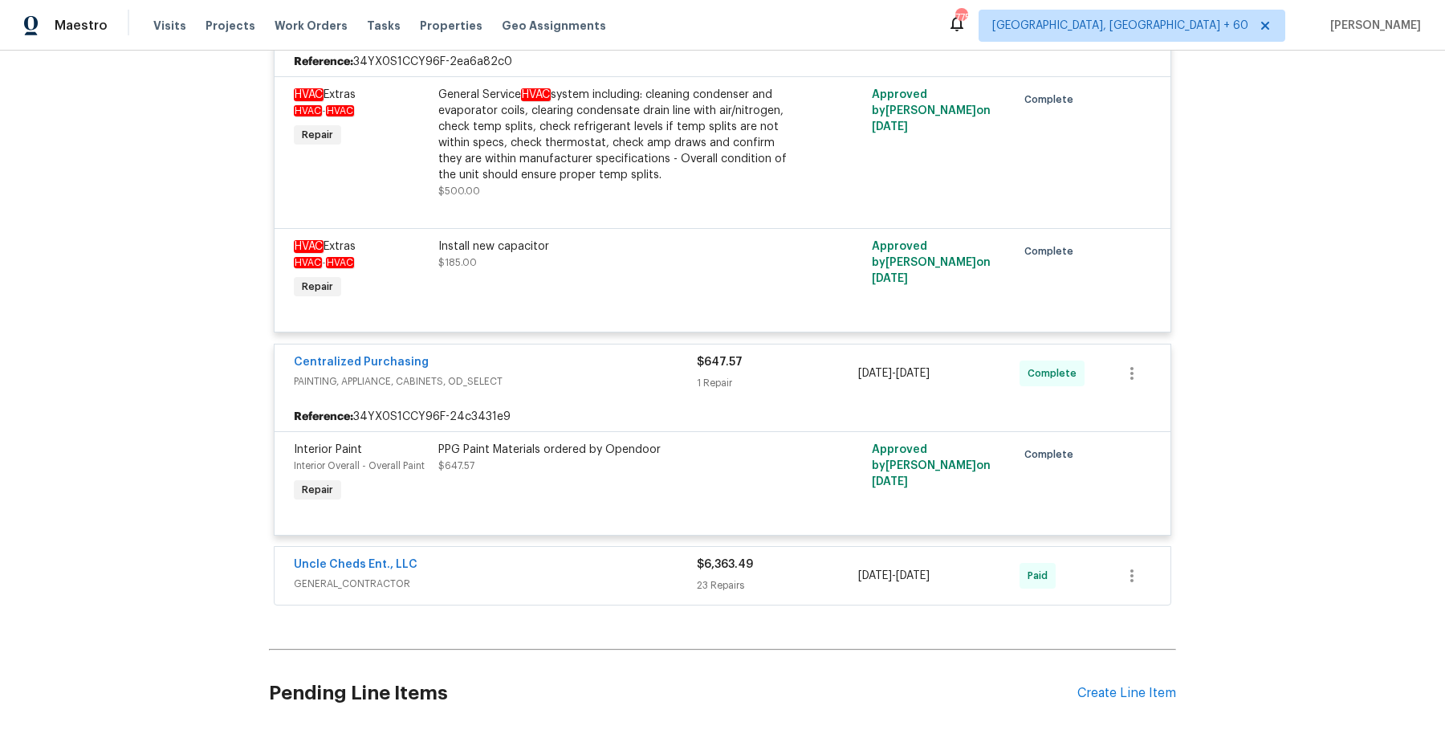
click at [655, 575] on span "GENERAL_CONTRACTOR" at bounding box center [495, 583] width 403 height 16
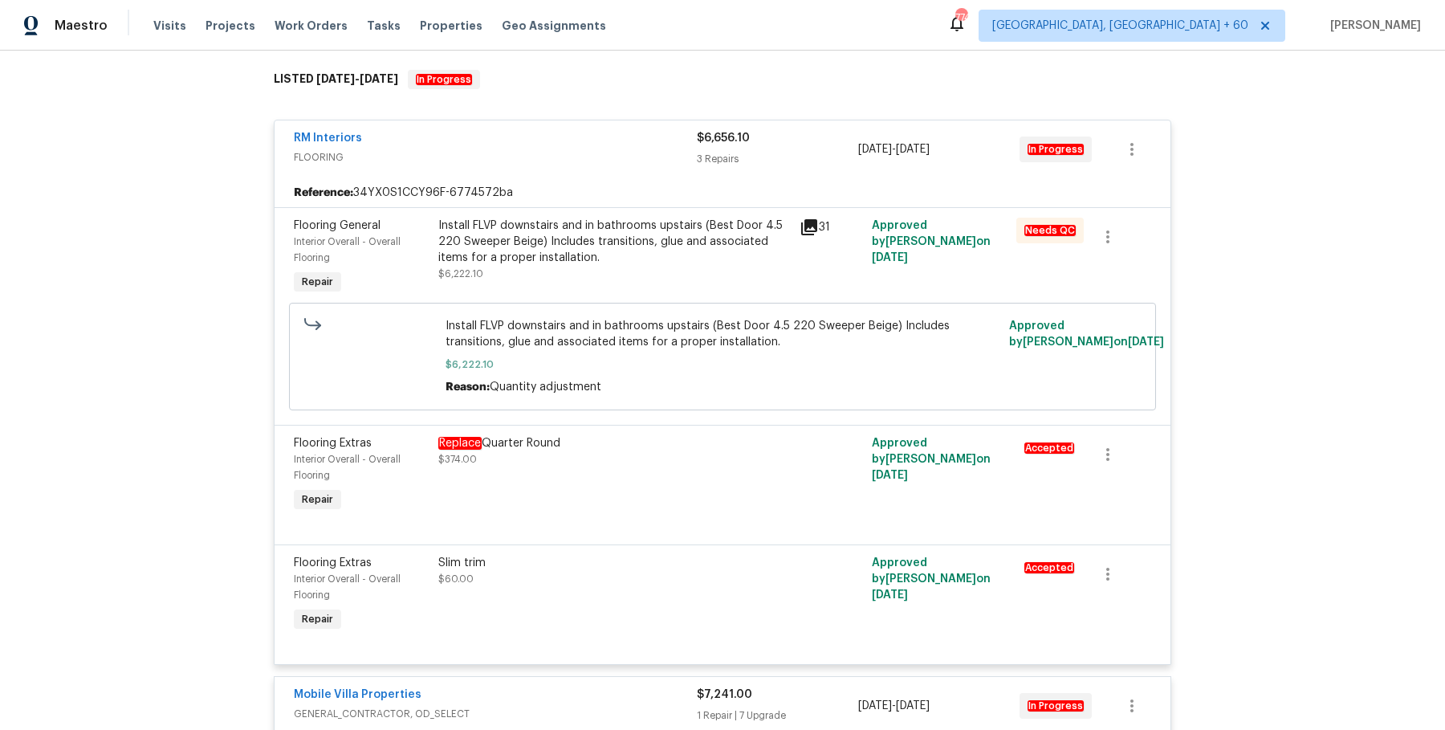
scroll to position [253, 0]
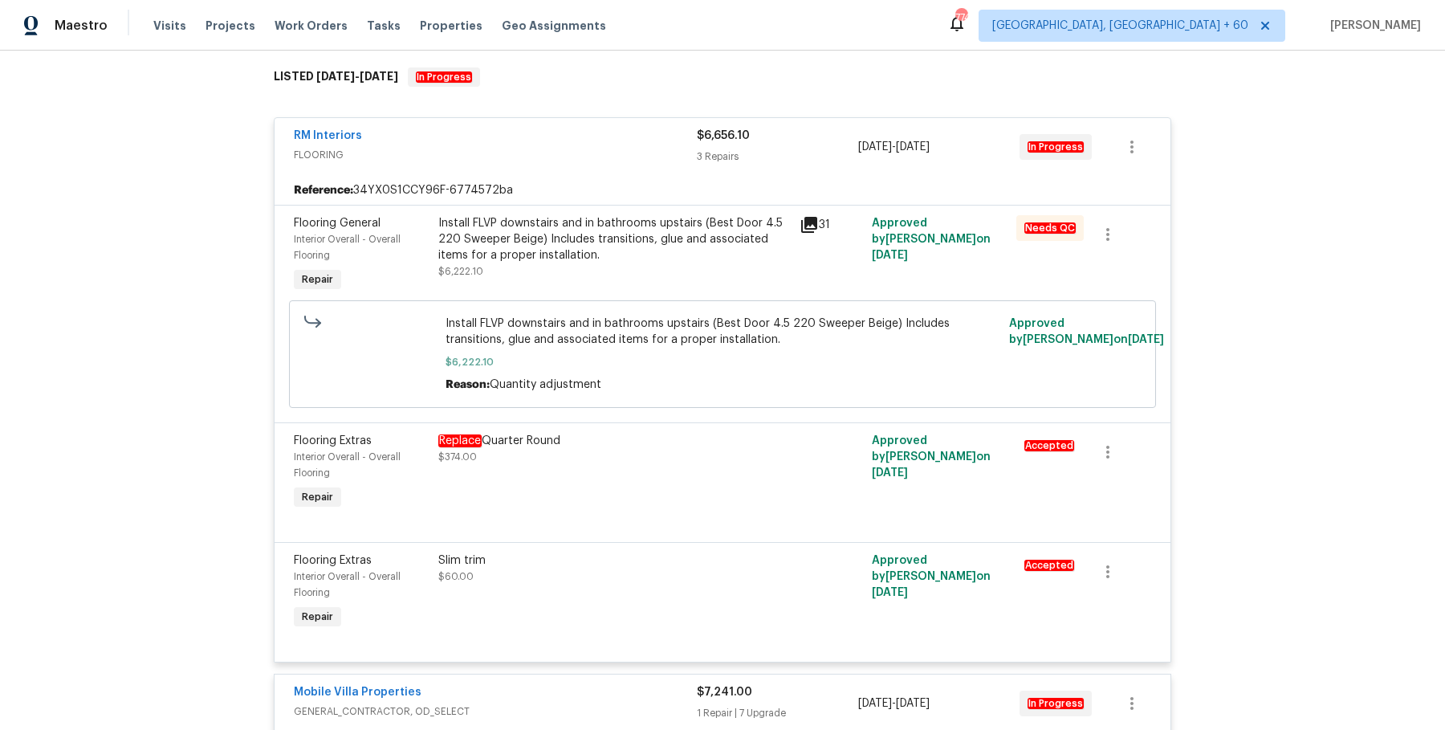
click at [653, 256] on div "Install FLVP downstairs and in bathrooms upstairs (Best Door 4.5 220 Sweeper Be…" at bounding box center [614, 239] width 352 height 48
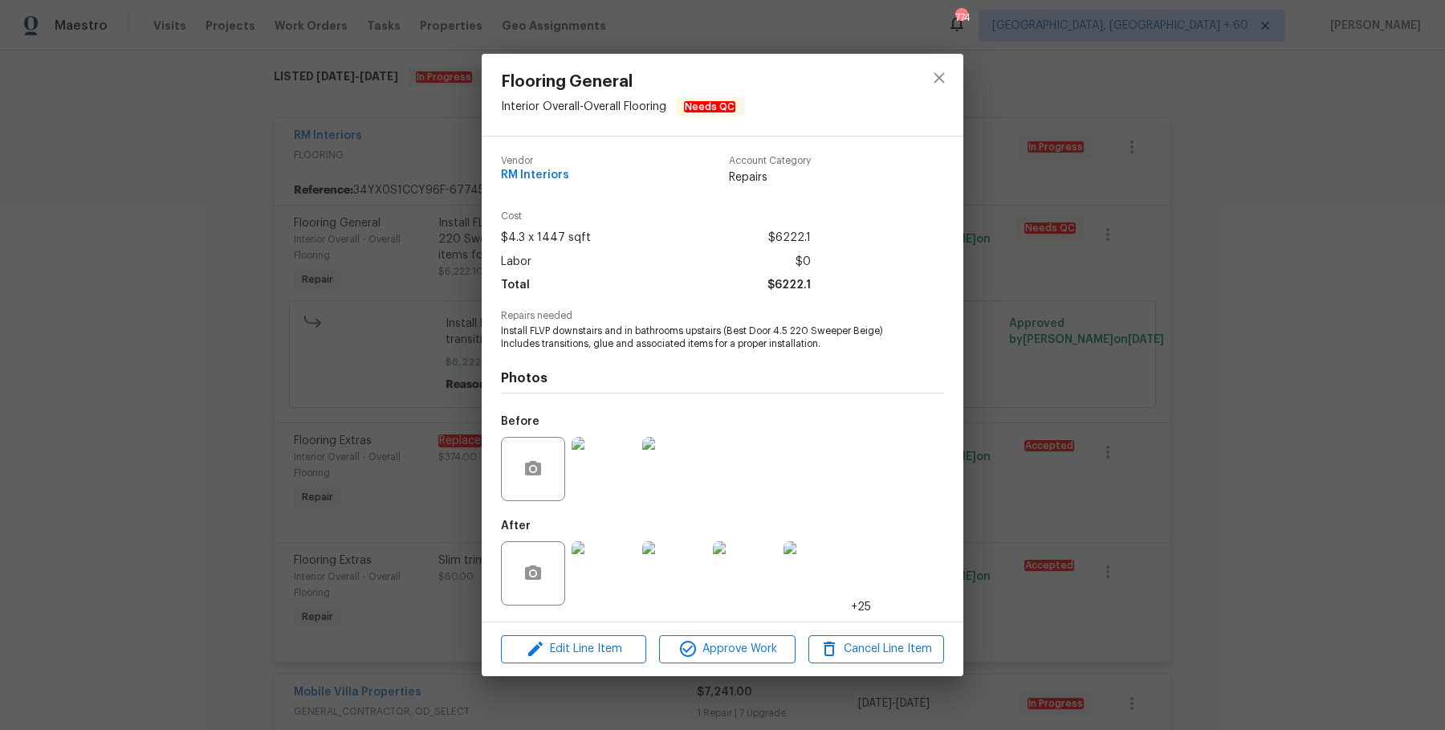
click at [1133, 352] on div "Flooring General Interior Overall - Overall Flooring Needs QC Vendor RM Interio…" at bounding box center [722, 365] width 1445 height 730
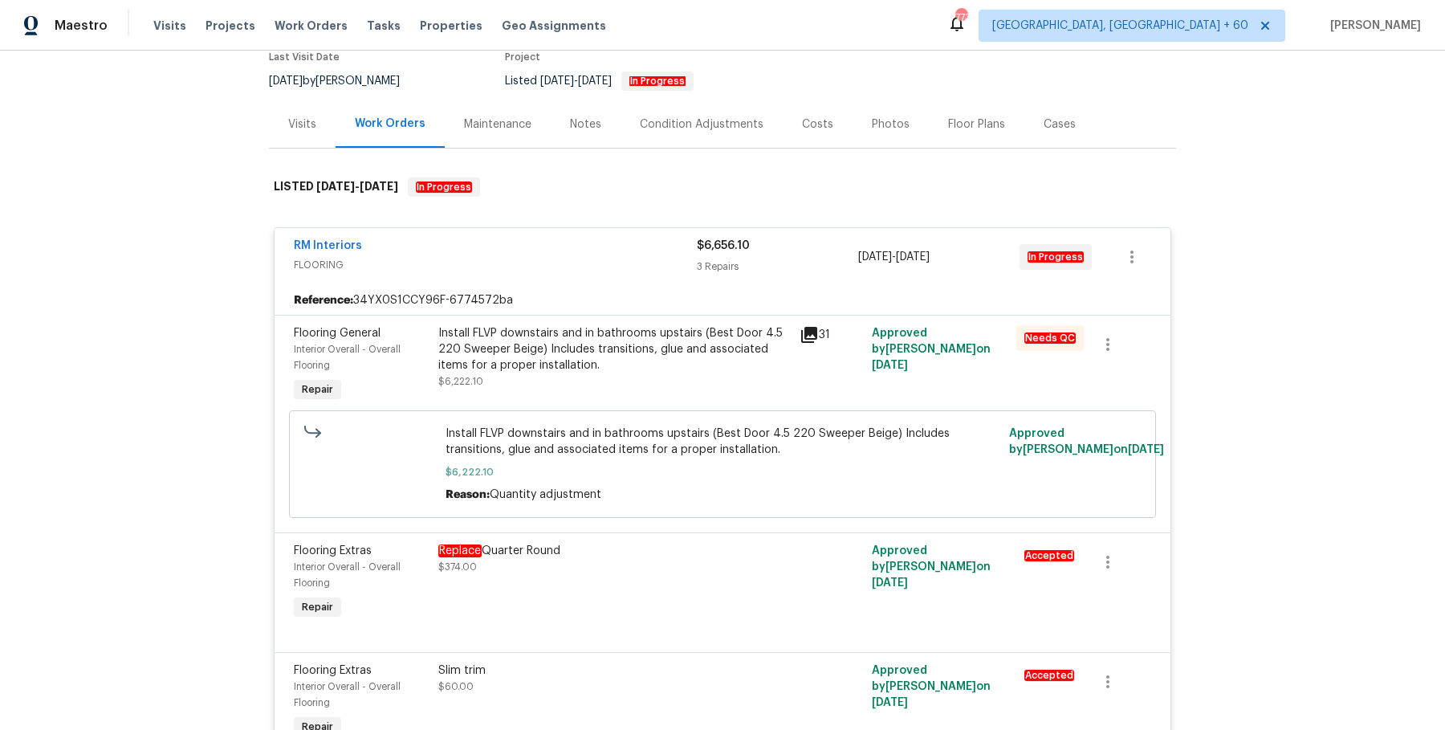
scroll to position [145, 0]
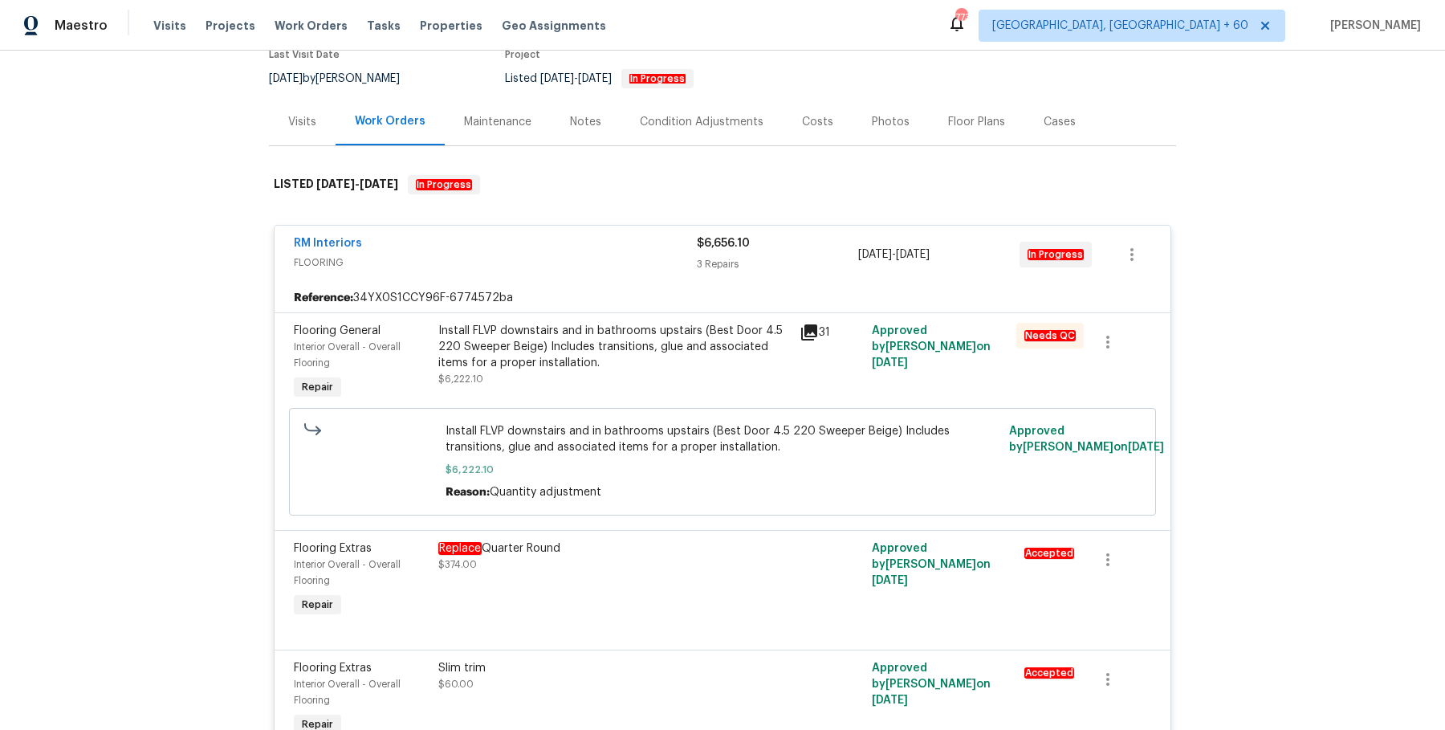
click at [661, 353] on div "Install FLVP downstairs and in bathrooms upstairs (Best Door 4.5 220 Sweeper Be…" at bounding box center [614, 347] width 352 height 48
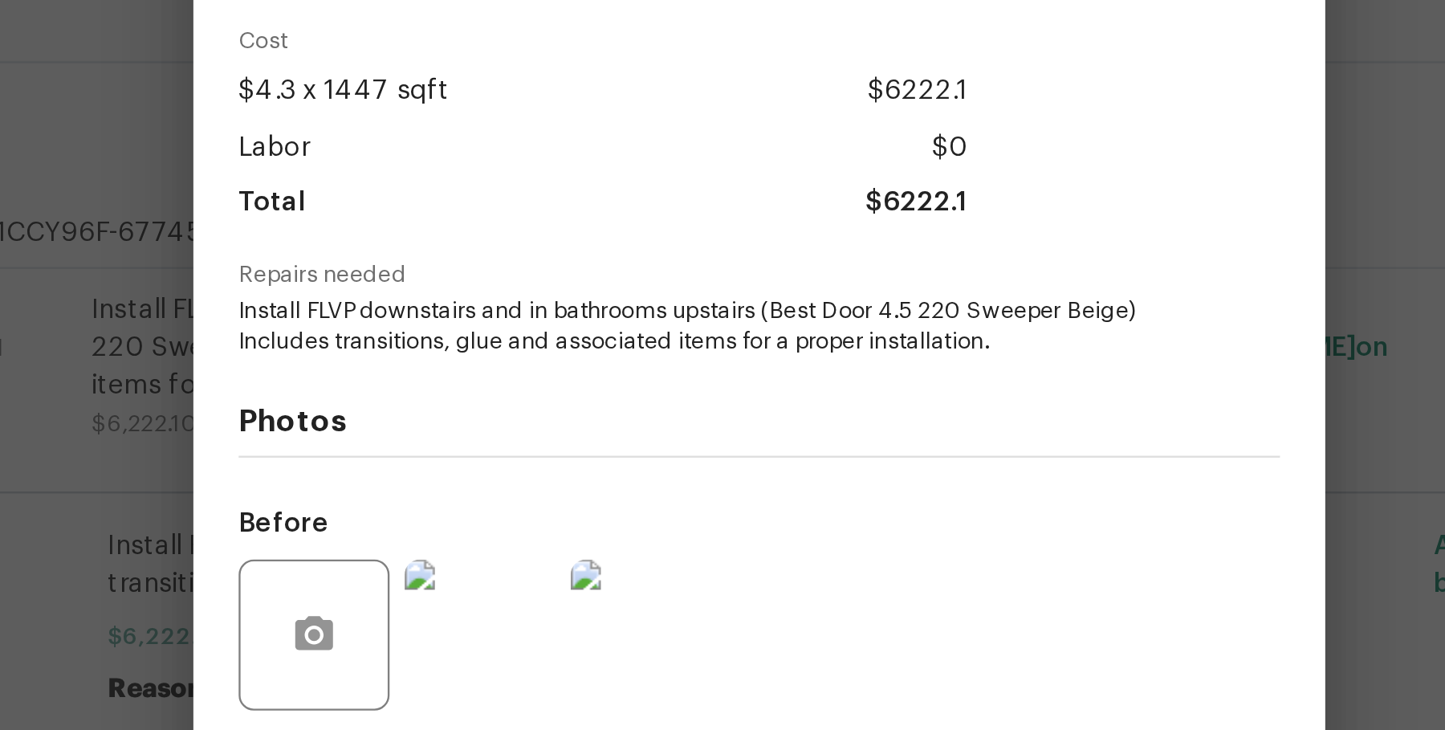
click at [551, 330] on span "Install FLVP downstairs and in bathrooms upstairs (Best Door 4.5 220 Sweeper Be…" at bounding box center [700, 337] width 399 height 27
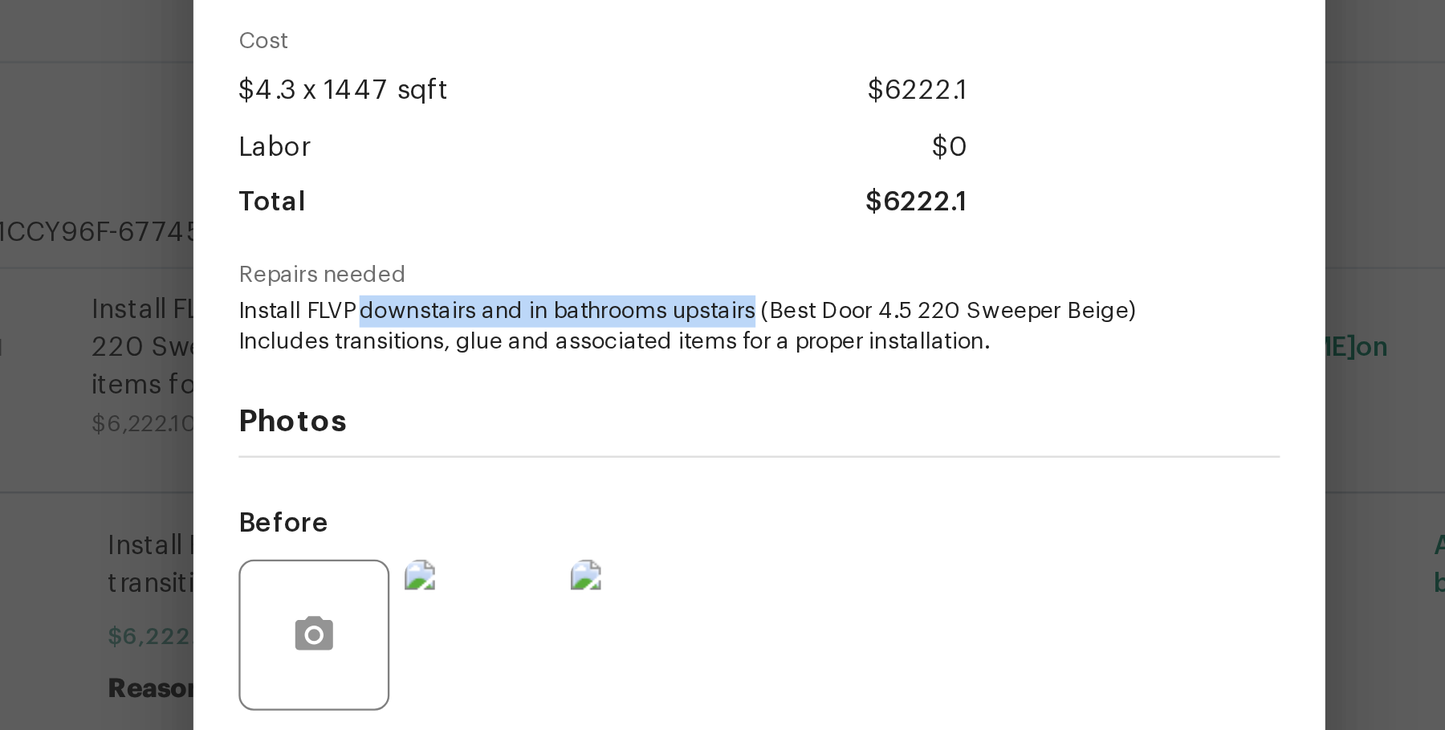
drag, startPoint x: 555, startPoint y: 331, endPoint x: 724, endPoint y: 334, distance: 169.4
click at [724, 334] on span "Install FLVP downstairs and in bathrooms upstairs (Best Door 4.5 220 Sweeper Be…" at bounding box center [700, 337] width 399 height 27
copy span "downstairs and in bathrooms upstairs"
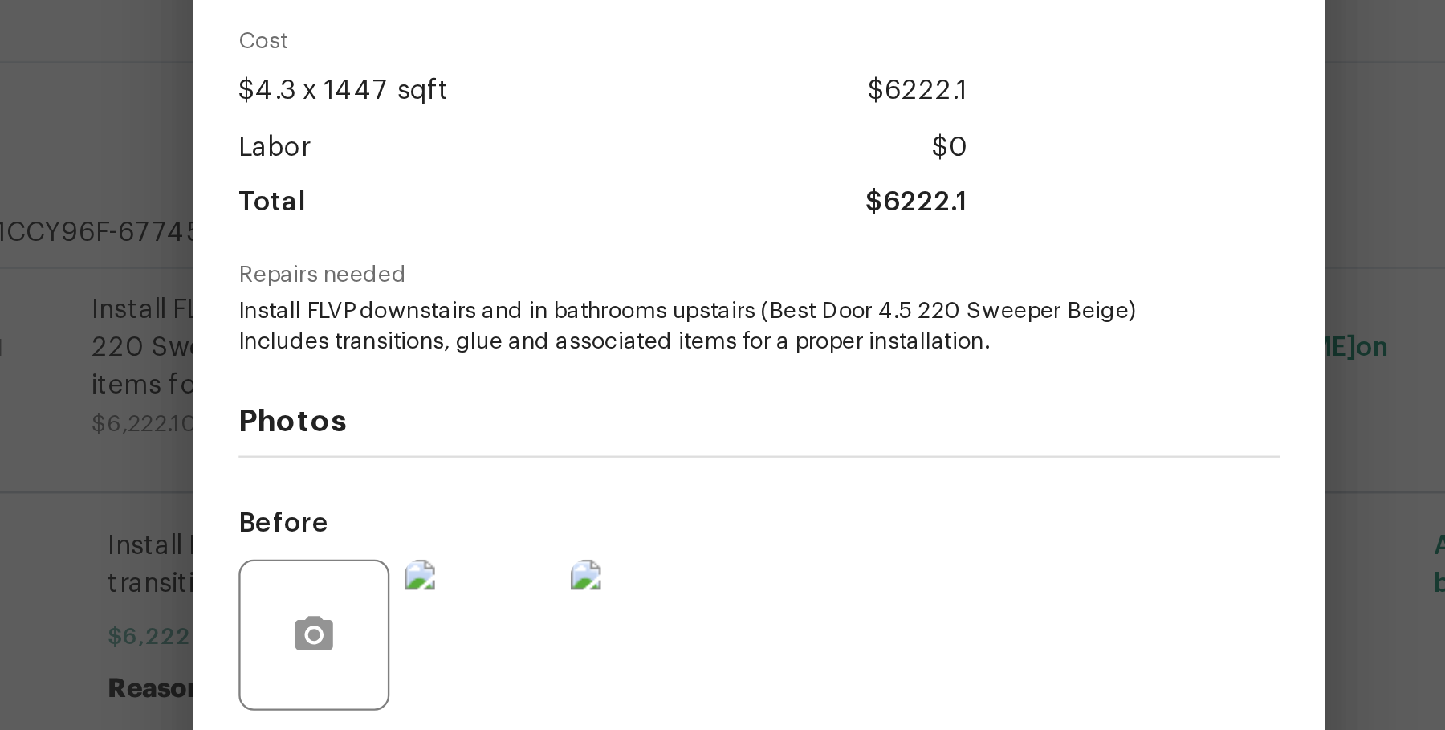
click at [443, 378] on div "Flooring General Interior Overall - Overall Flooring Needs QC Vendor RM Interio…" at bounding box center [722, 365] width 1445 height 730
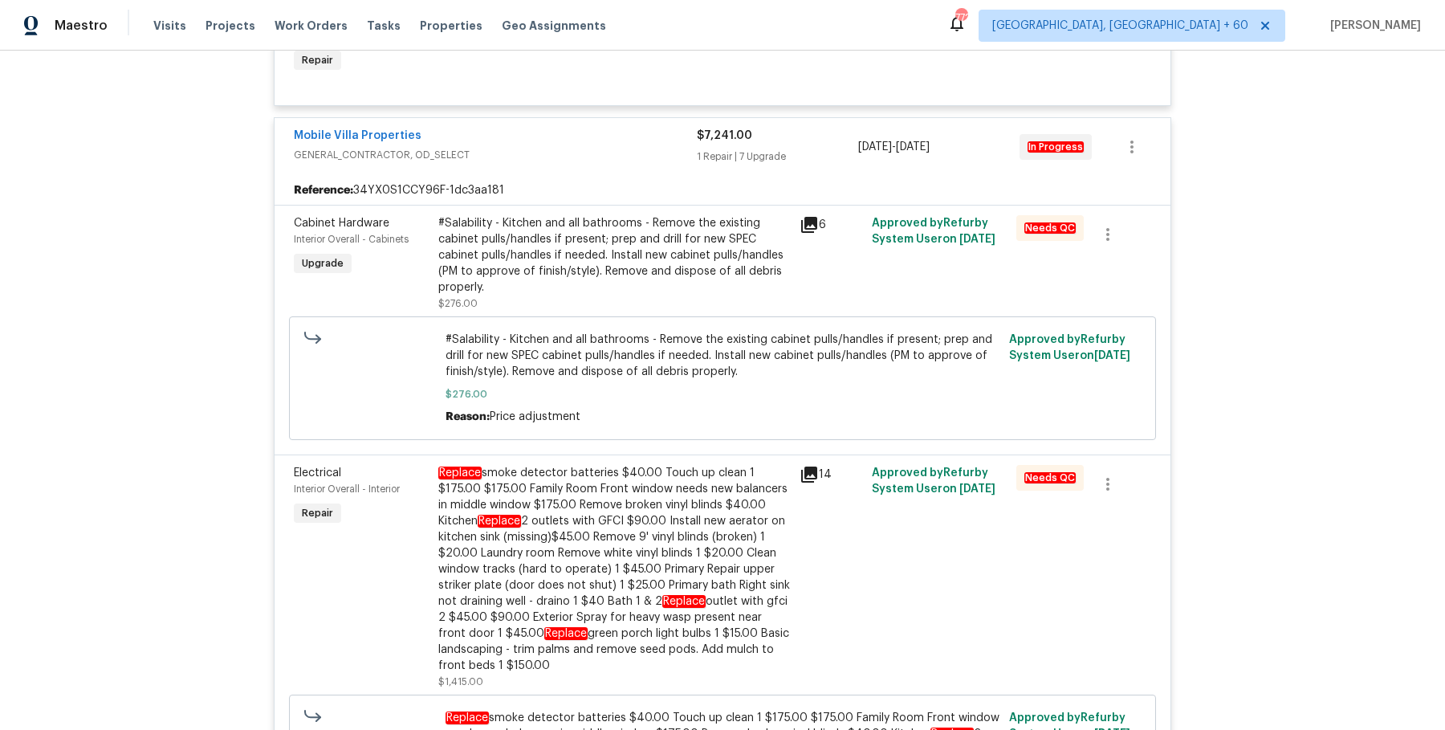
scroll to position [0, 0]
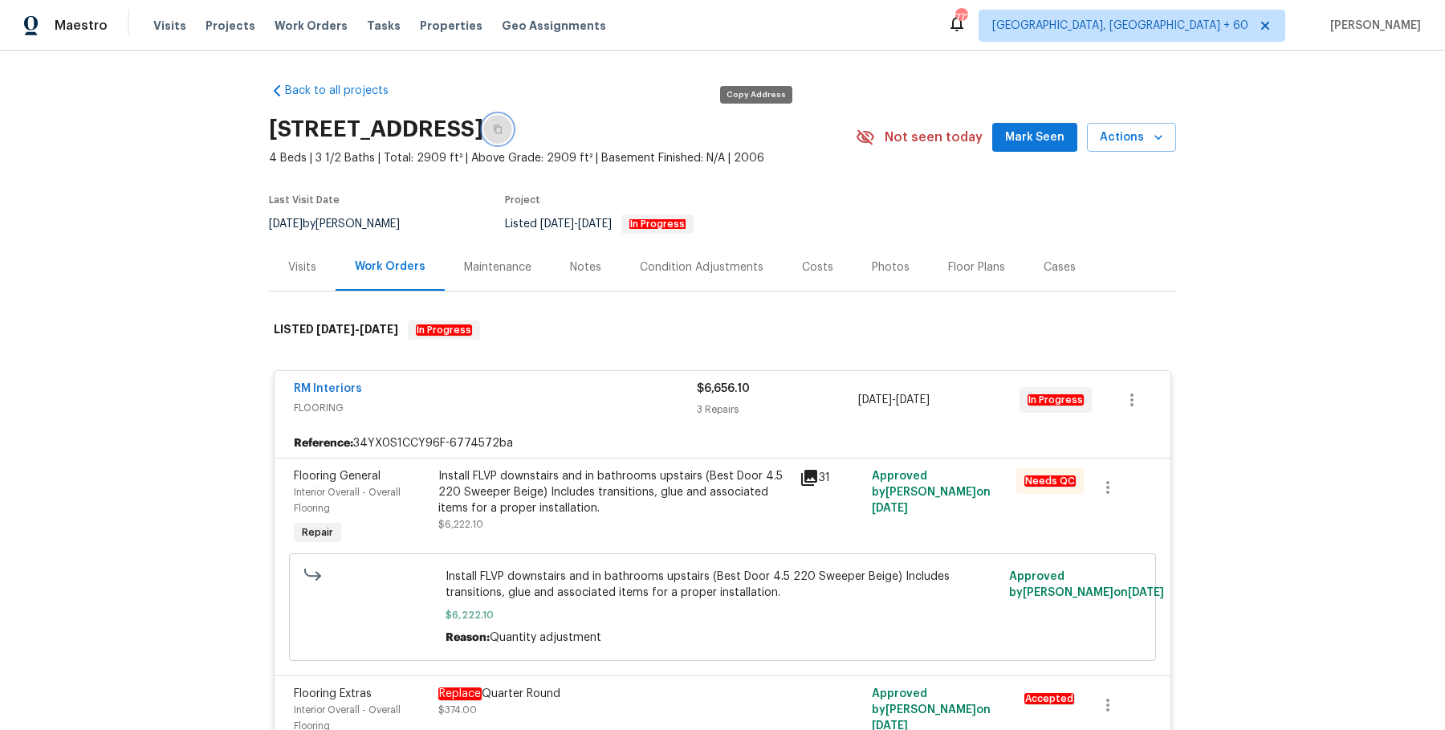
click at [512, 136] on button "button" at bounding box center [497, 129] width 29 height 29
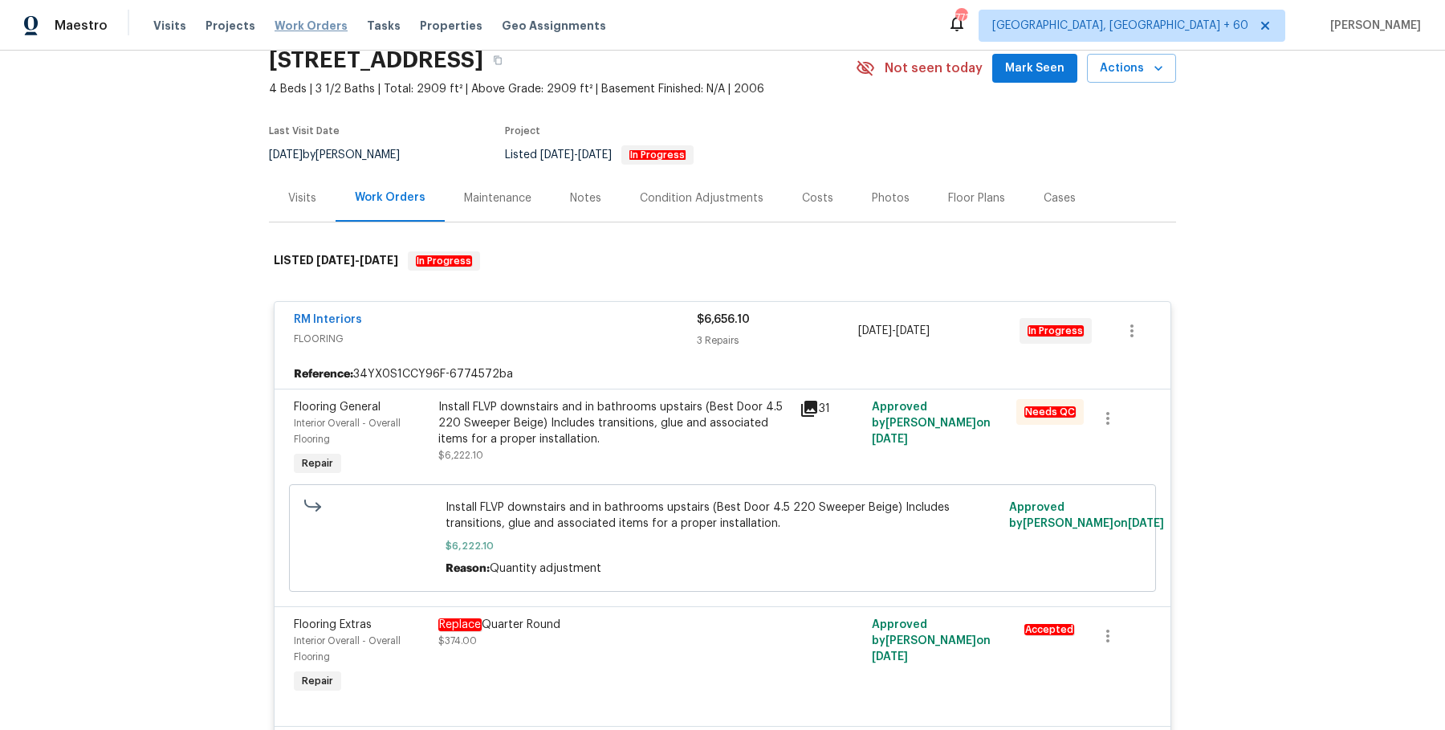
click at [274, 29] on span "Work Orders" at bounding box center [310, 26] width 73 height 16
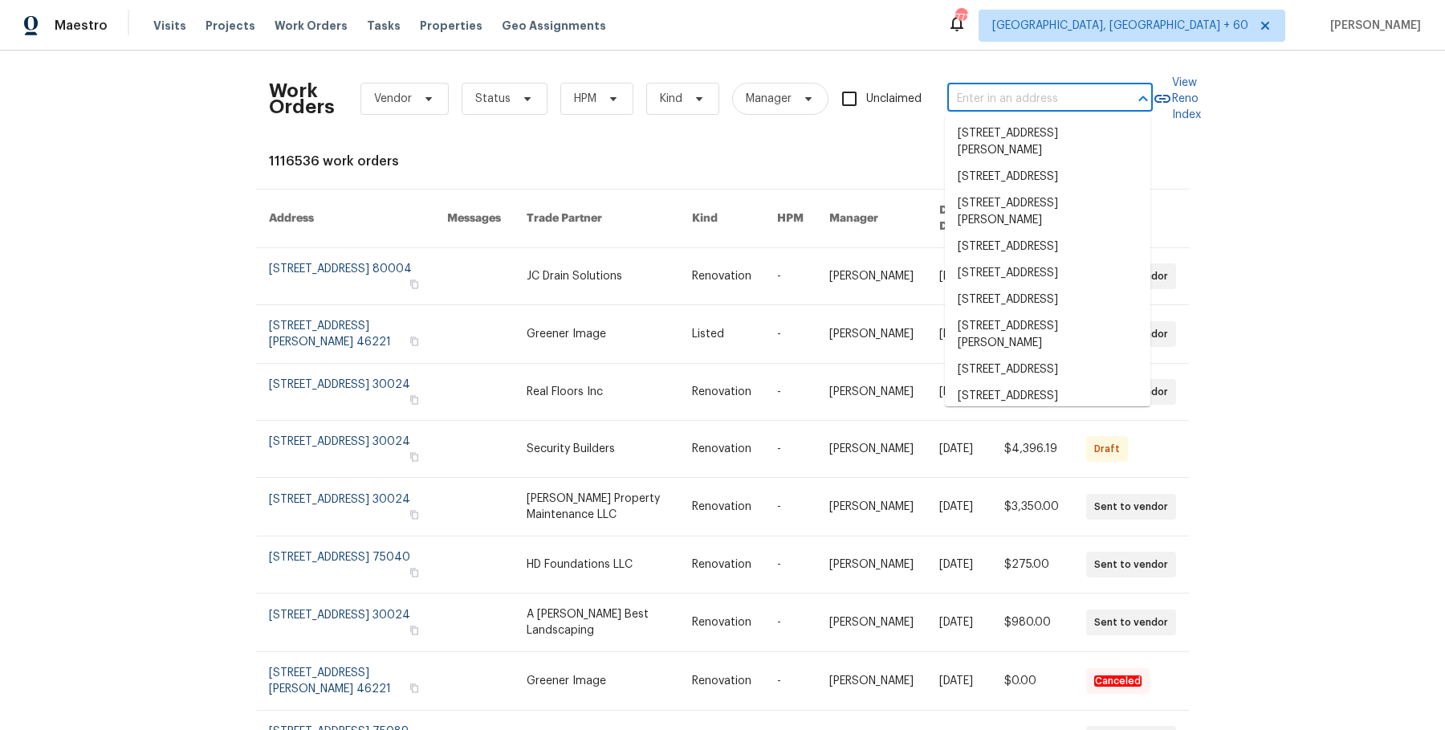
click at [1038, 94] on input "text" at bounding box center [1027, 99] width 161 height 25
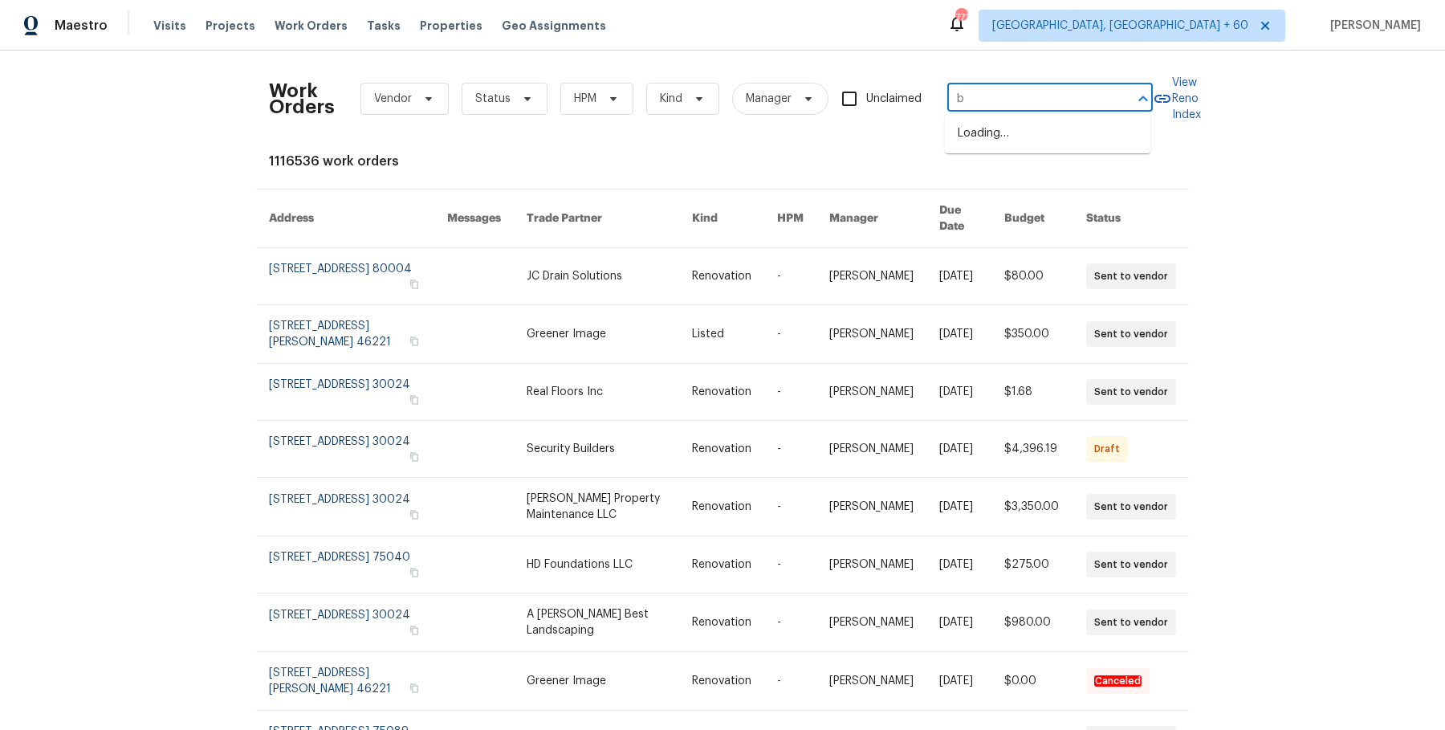
type input "b"
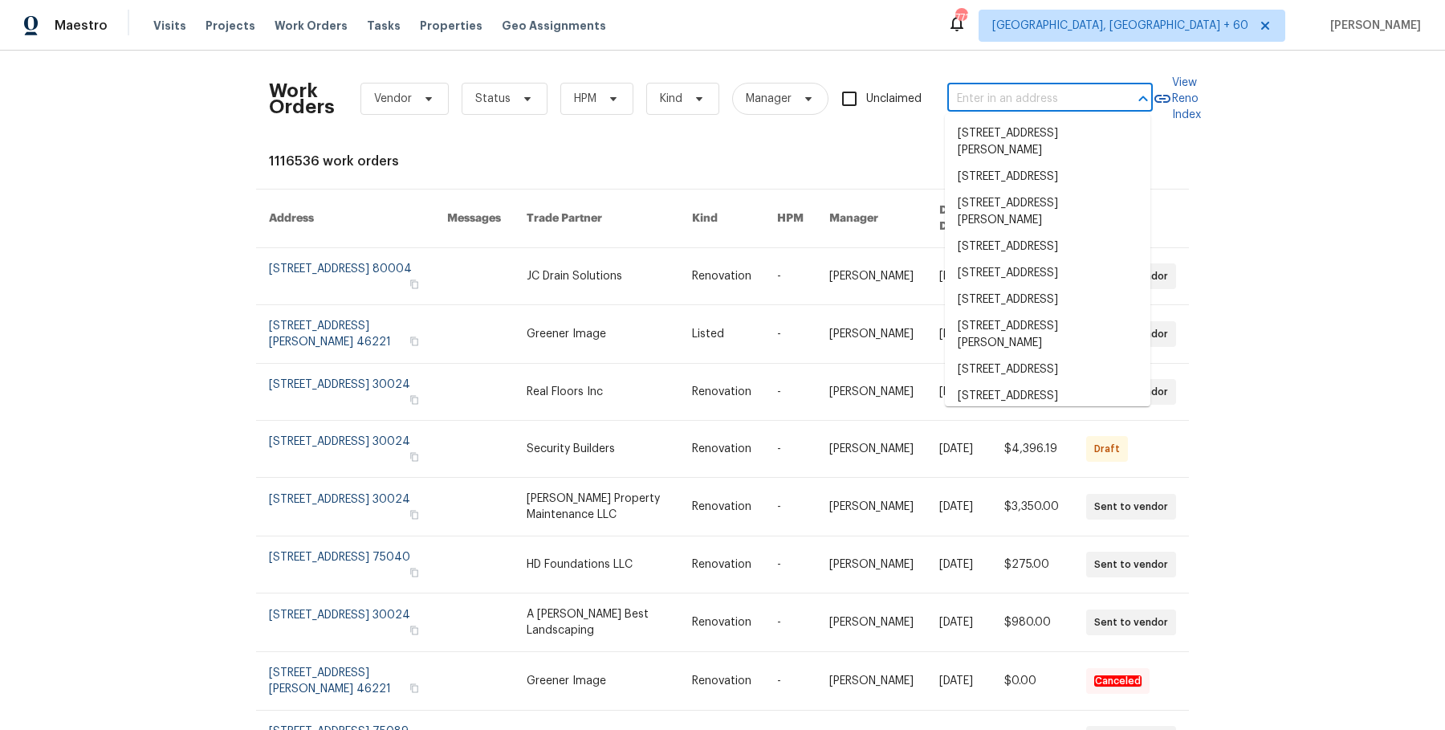
paste input "7526 Fairlinks Ct Sarasota, FL 34243"
type input "7526 Fairlinks Ct Sarasota, FL 34243"
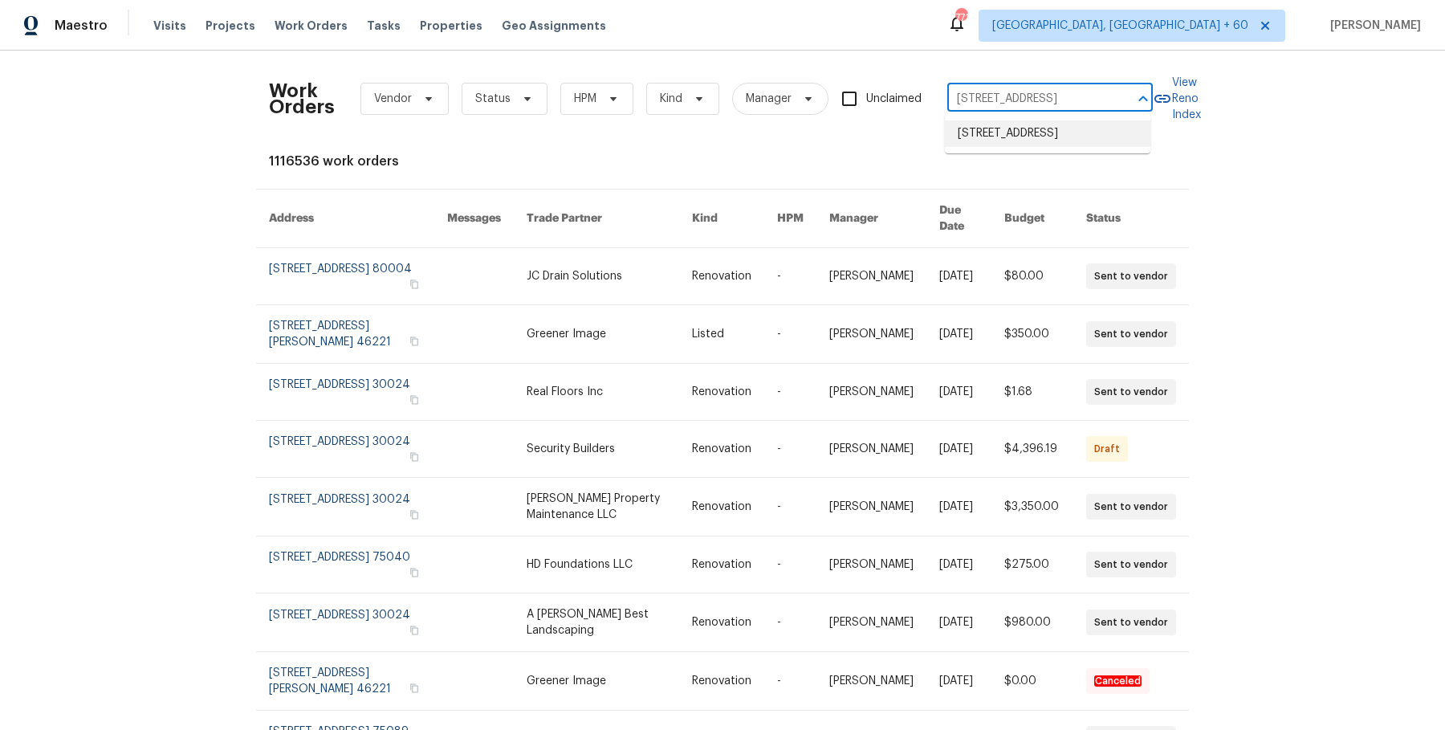
click at [1011, 145] on li "7526 Fairlinks Ct, Sarasota, FL 34243" at bounding box center [1047, 133] width 205 height 26
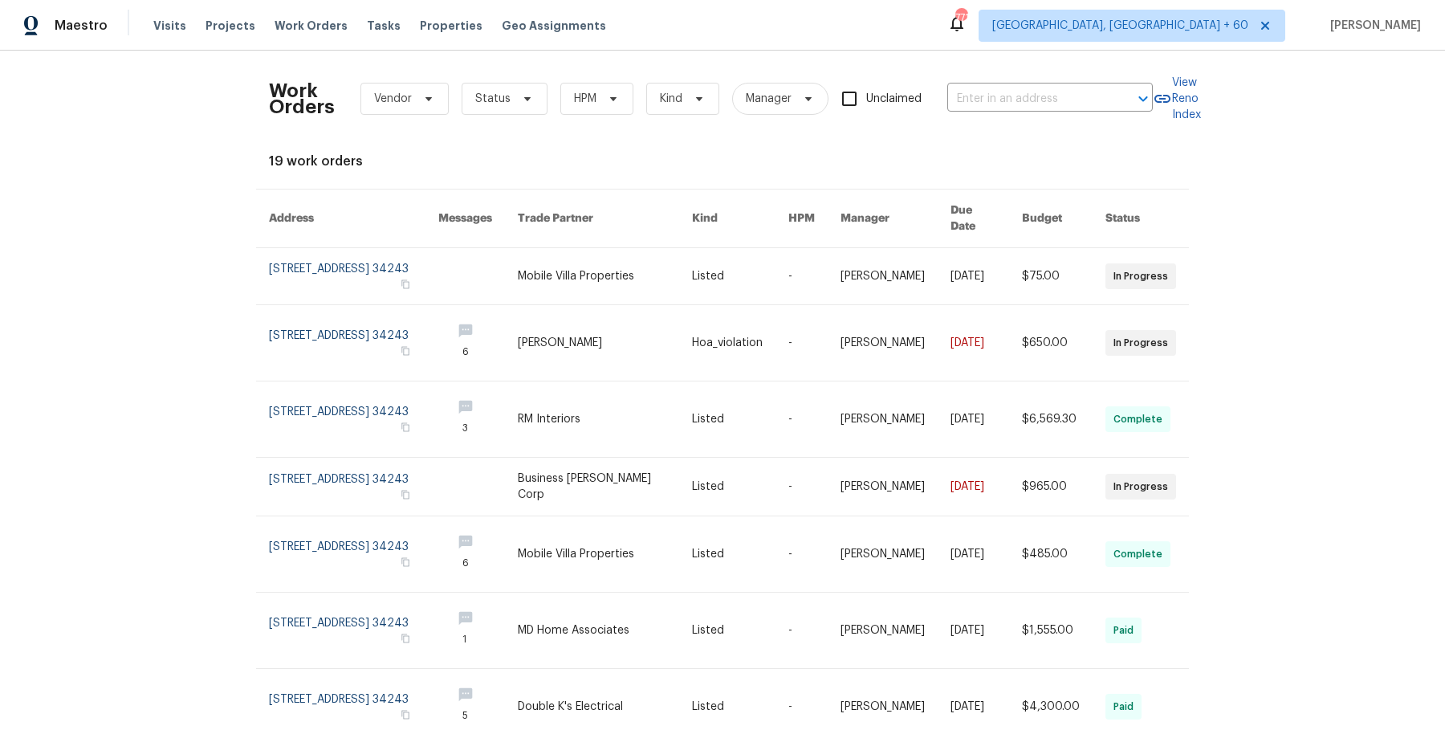
type input "7526 Fairlinks Ct, Sarasota, FL 34243"
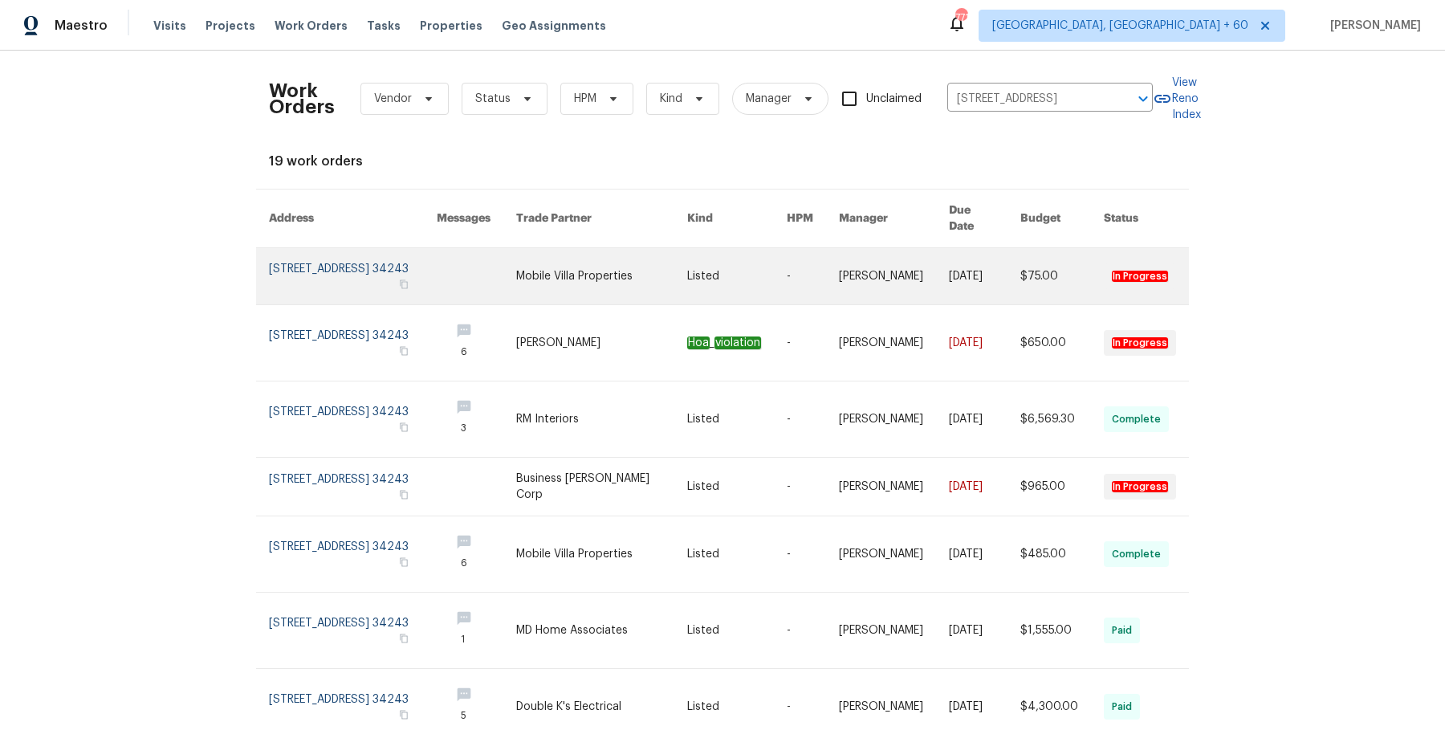
click at [857, 251] on link at bounding box center [894, 276] width 110 height 56
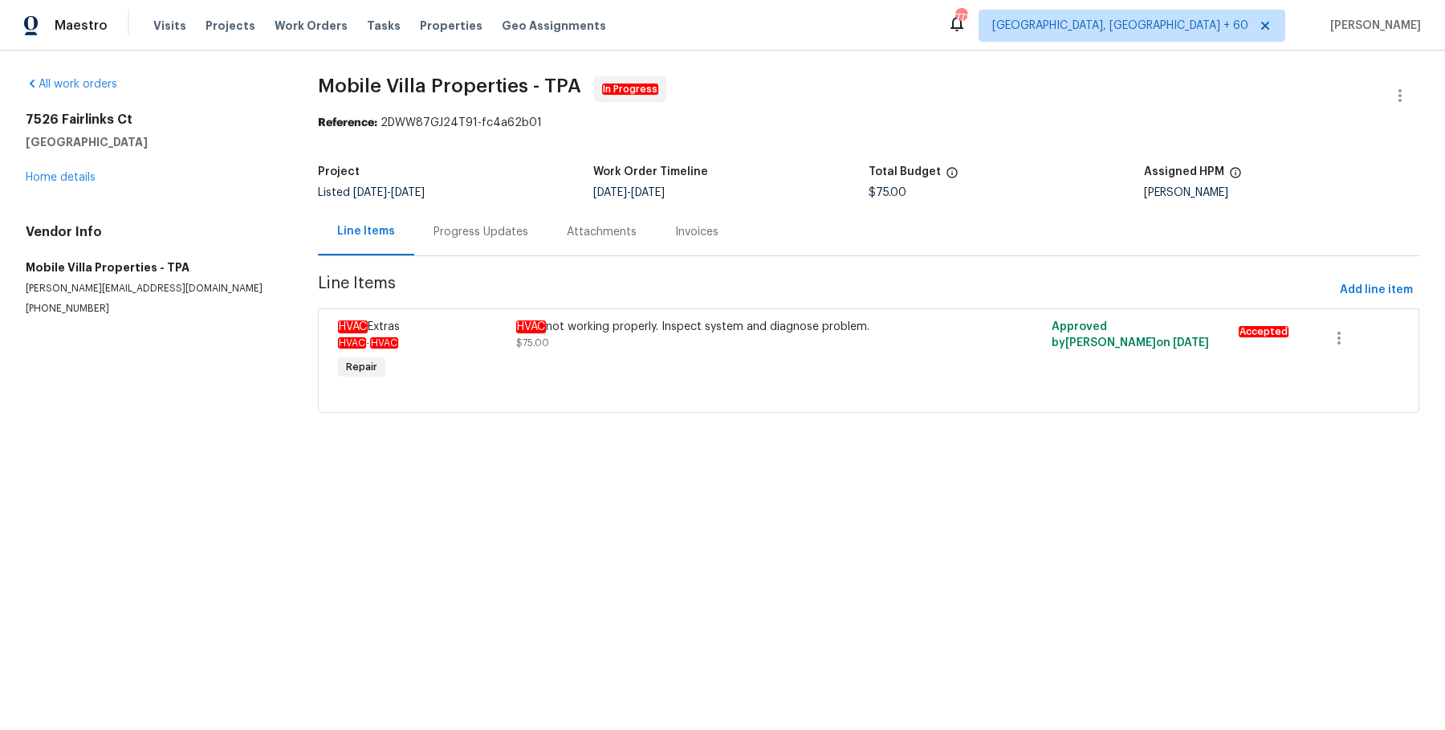
click at [105, 184] on div "7526 Fairlinks Ct Sarasota, FL 34243 Home details" at bounding box center [153, 149] width 254 height 74
click at [89, 174] on link "Home details" at bounding box center [61, 177] width 70 height 11
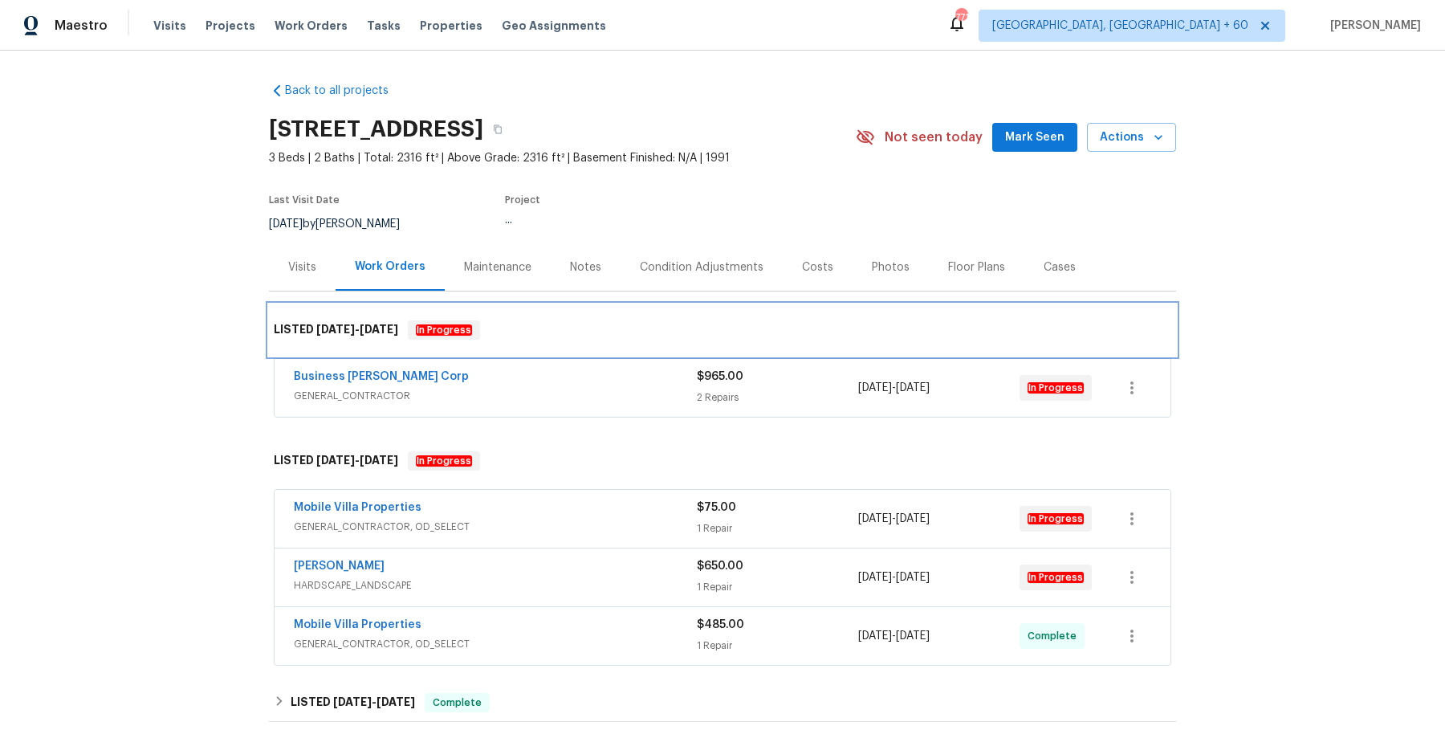
click at [609, 347] on div "LISTED 8/18/25 - 8/23/25 In Progress" at bounding box center [722, 329] width 907 height 51
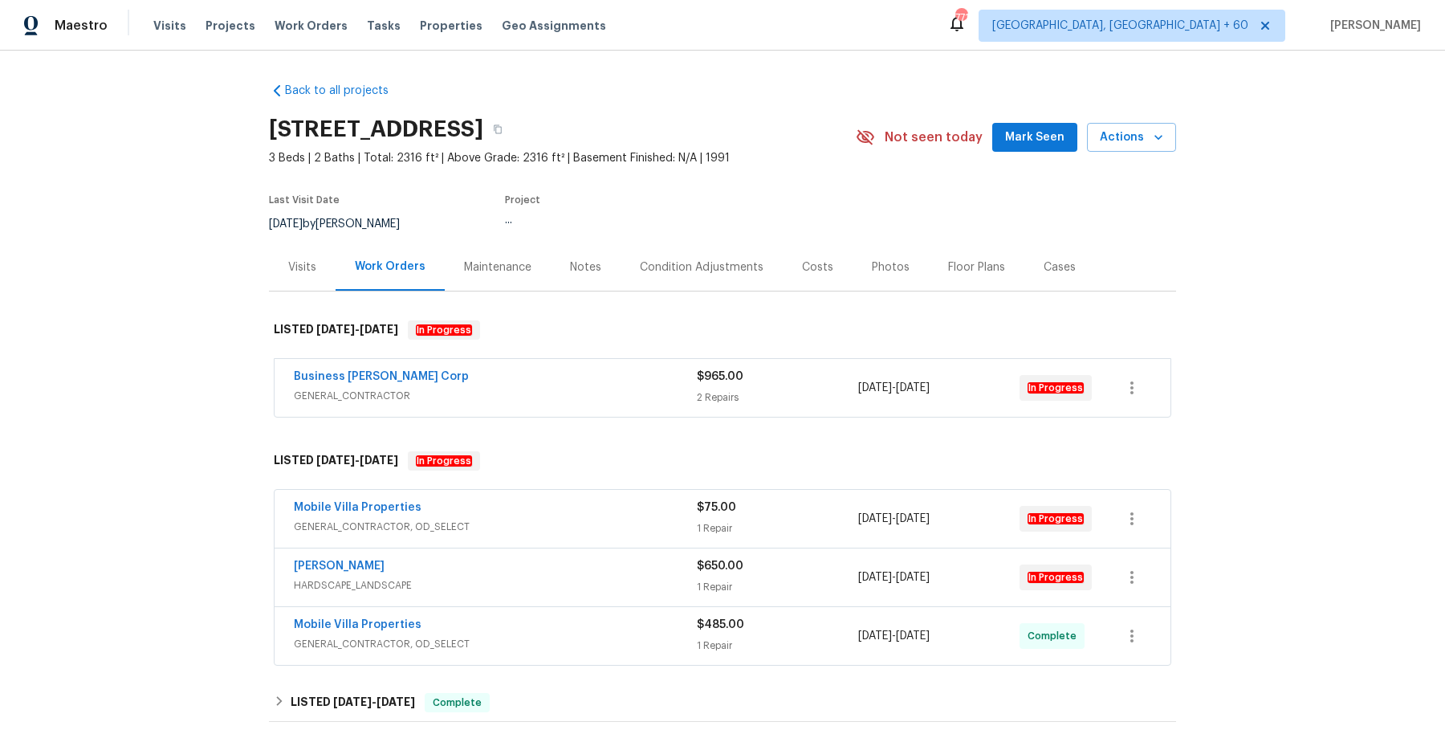
click at [604, 370] on div "Business Morel Corp" at bounding box center [495, 377] width 403 height 19
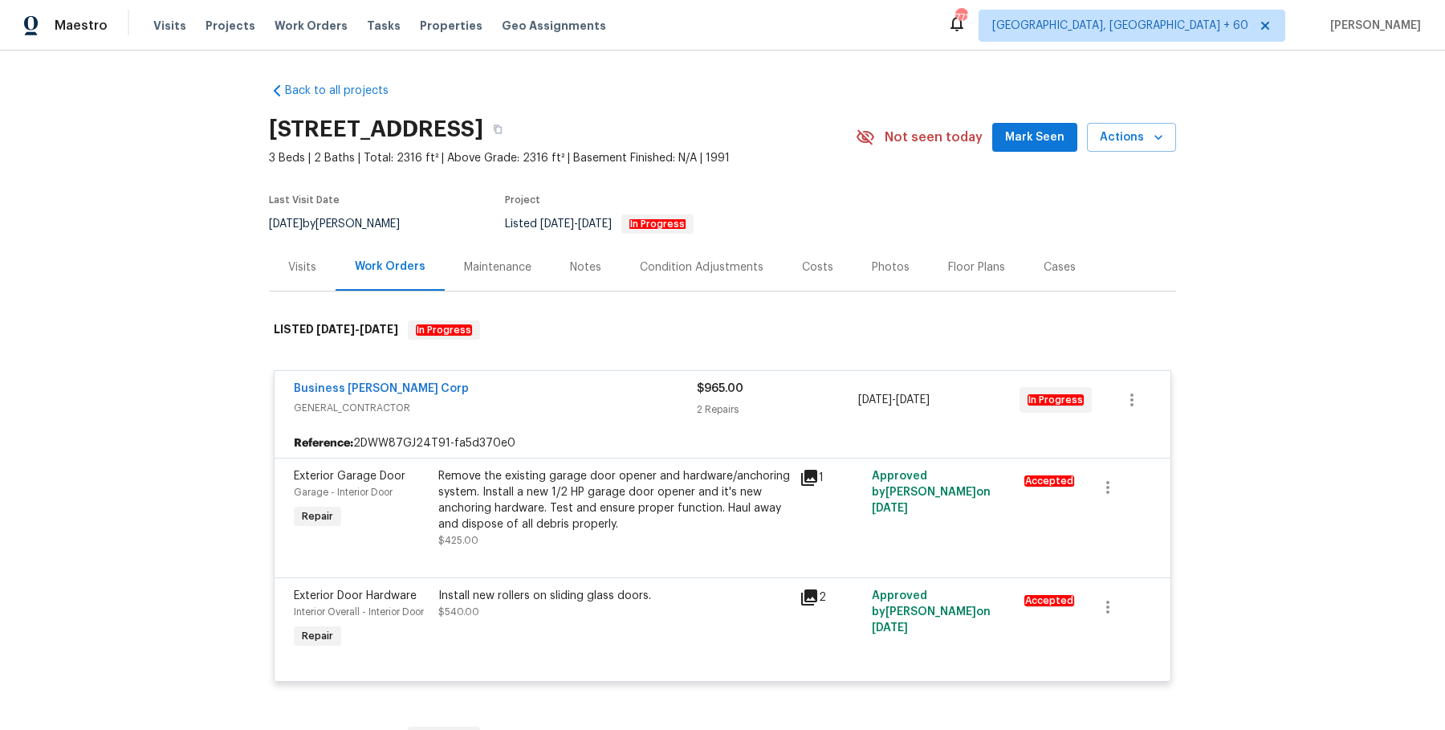
scroll to position [234, 0]
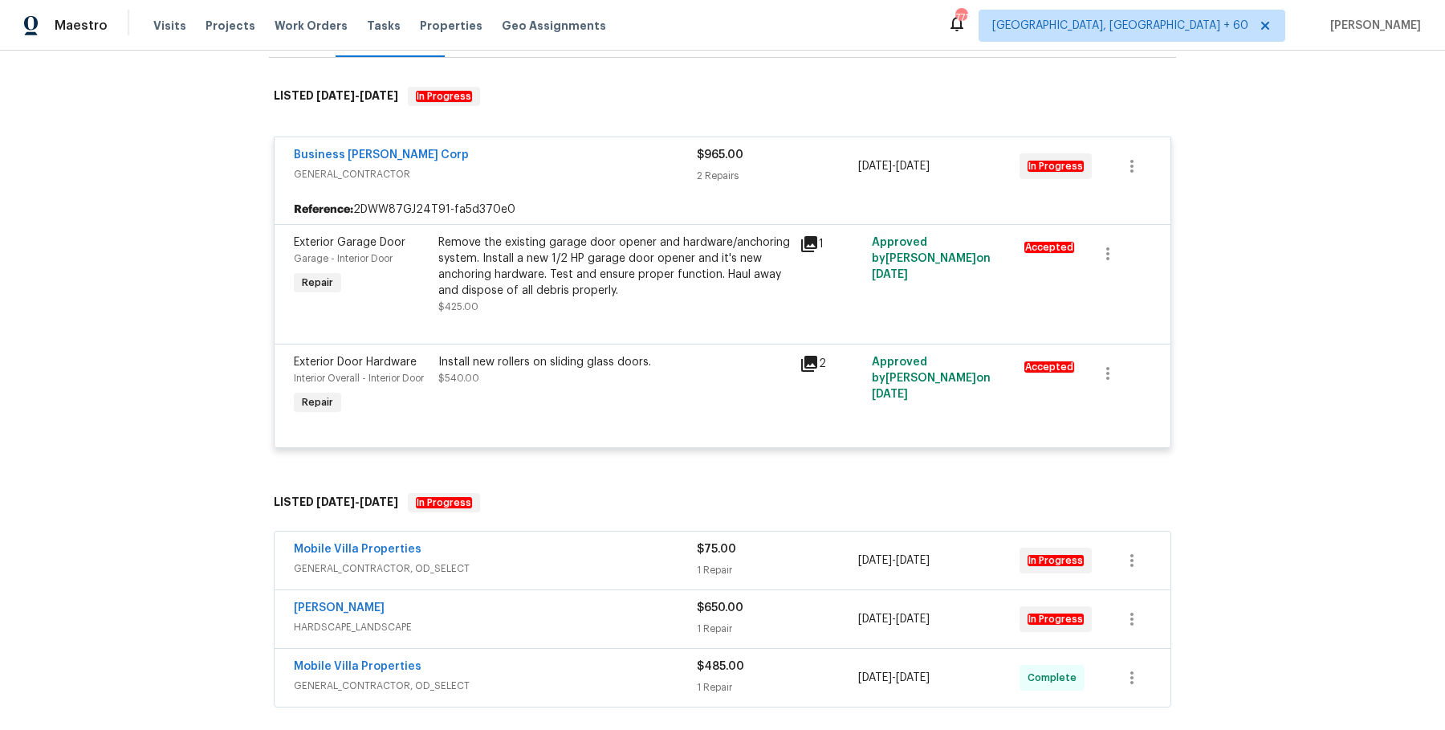
click at [609, 546] on div "Mobile Villa Properties" at bounding box center [495, 550] width 403 height 19
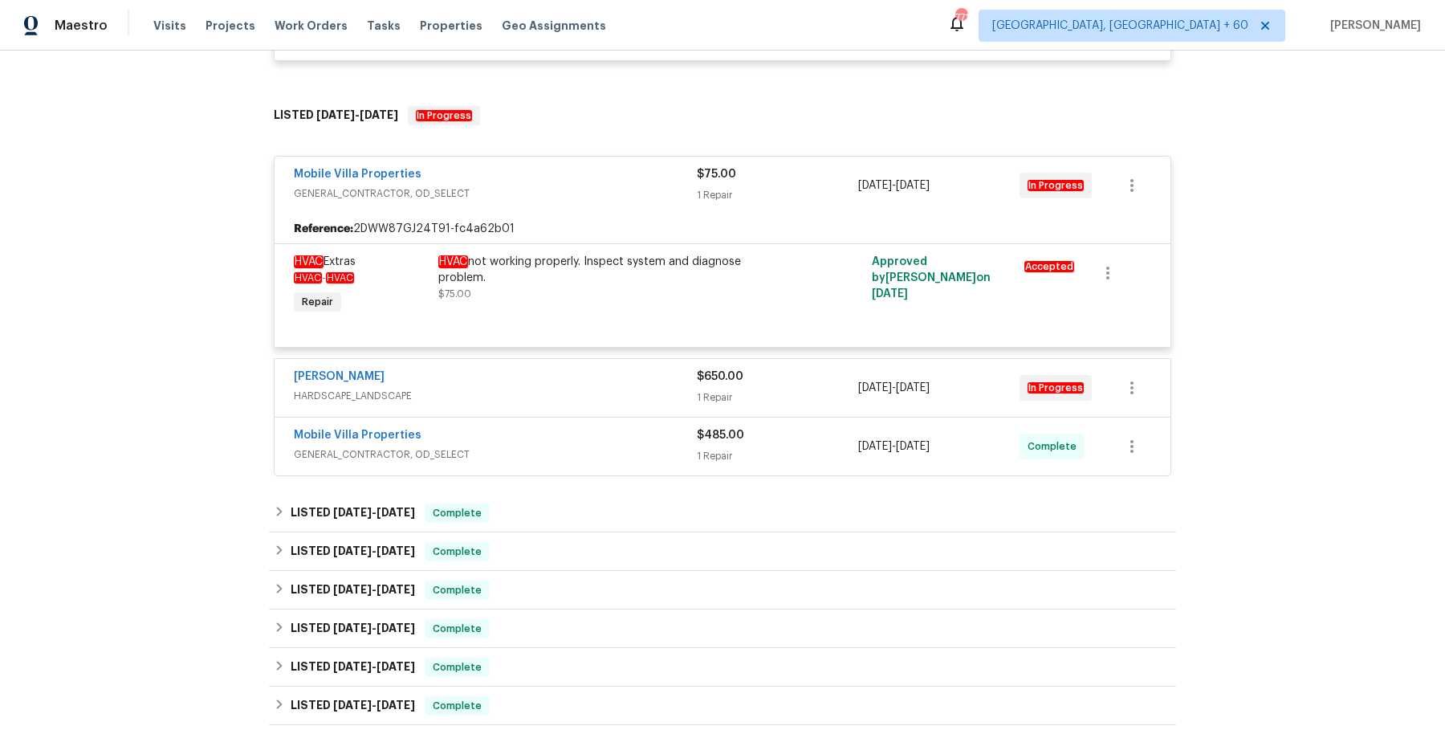
click at [624, 402] on div "Wendy Martin HARDSCAPE_LANDSCAPE" at bounding box center [495, 387] width 403 height 39
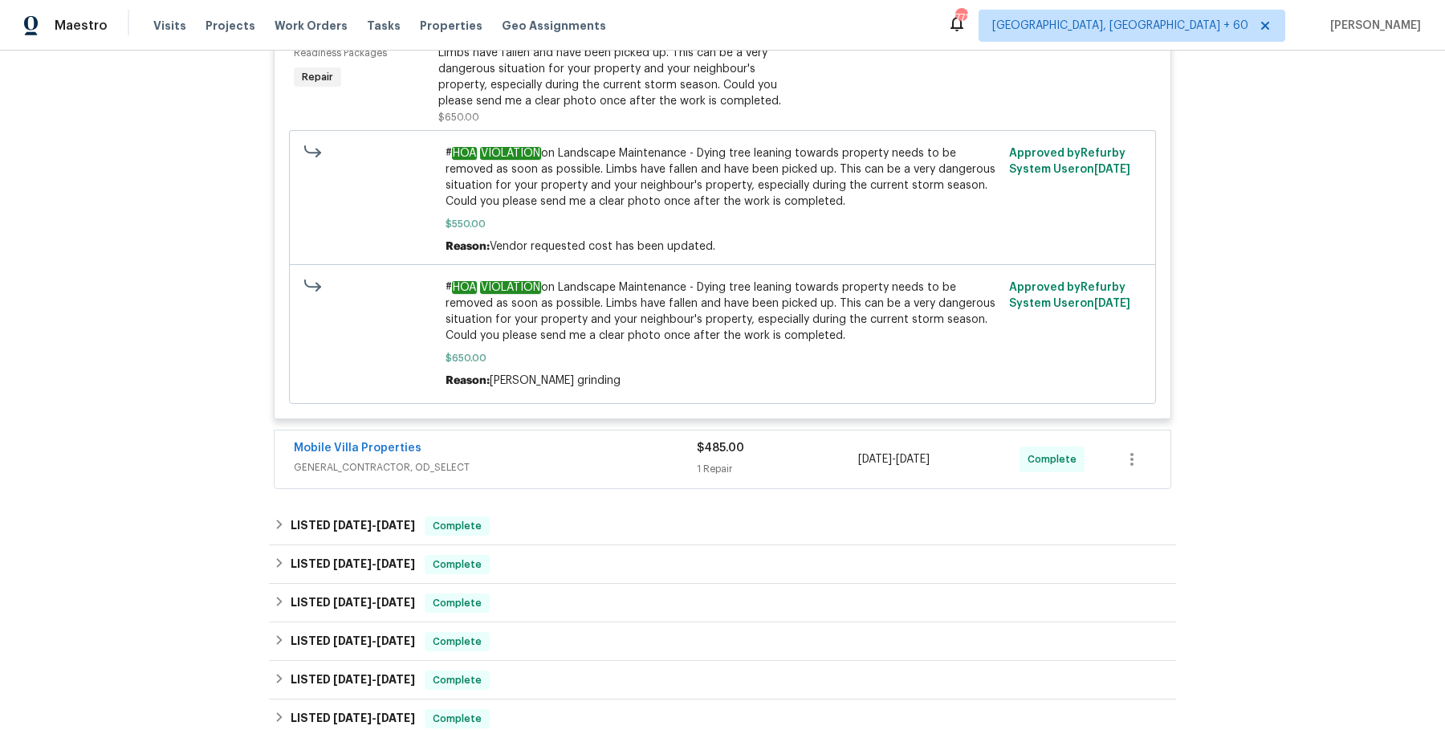
scroll to position [1250, 0]
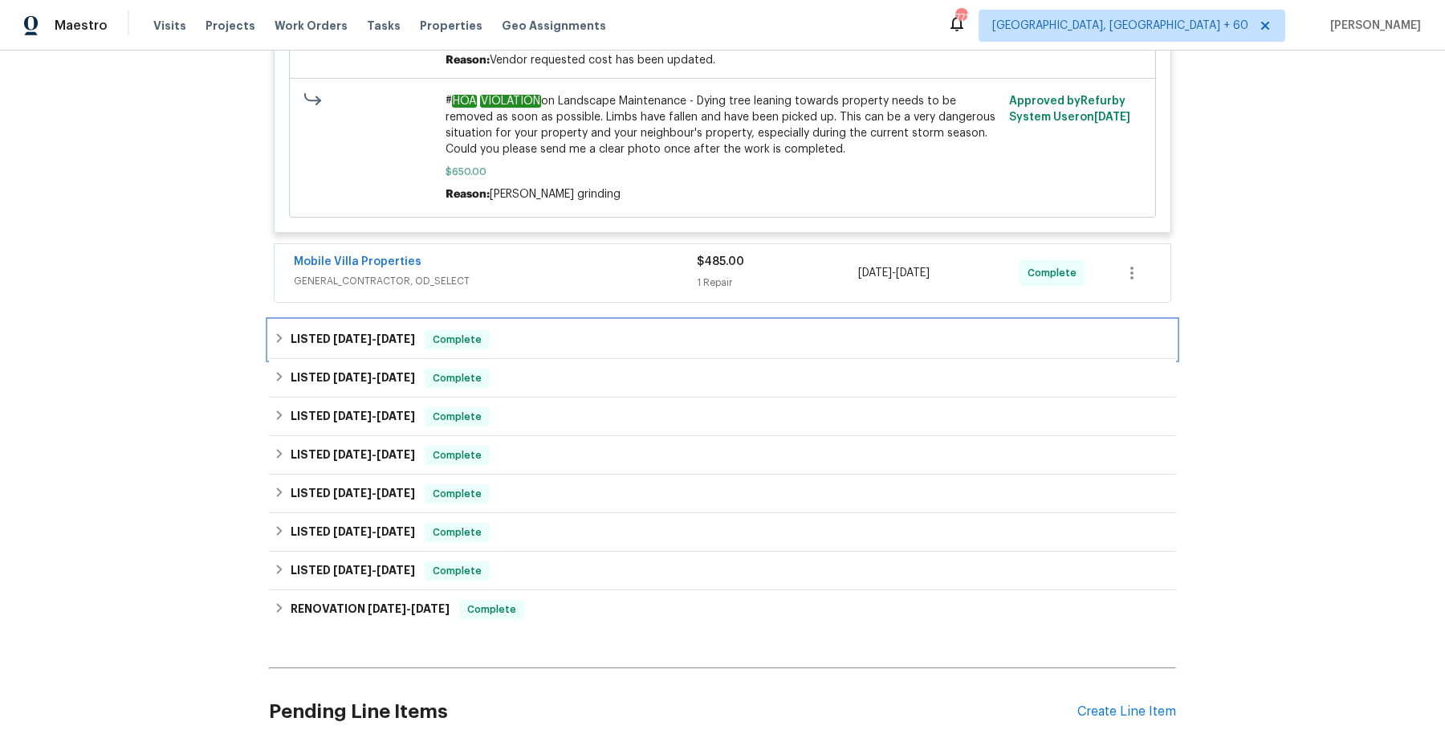
click at [613, 320] on div "LISTED 8/18/25 - 8/22/25 Complete" at bounding box center [722, 339] width 907 height 39
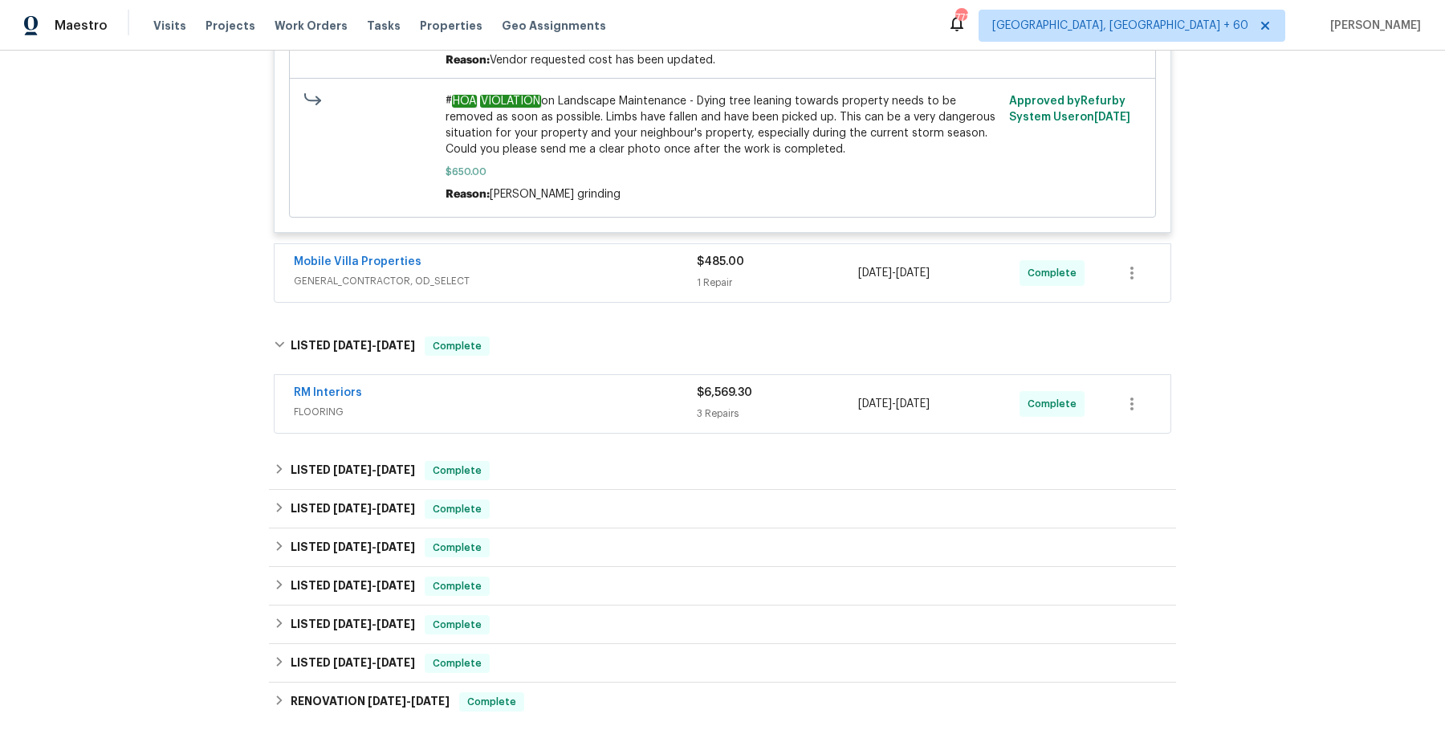
click at [621, 277] on span "GENERAL_CONTRACTOR, OD_SELECT" at bounding box center [495, 281] width 403 height 16
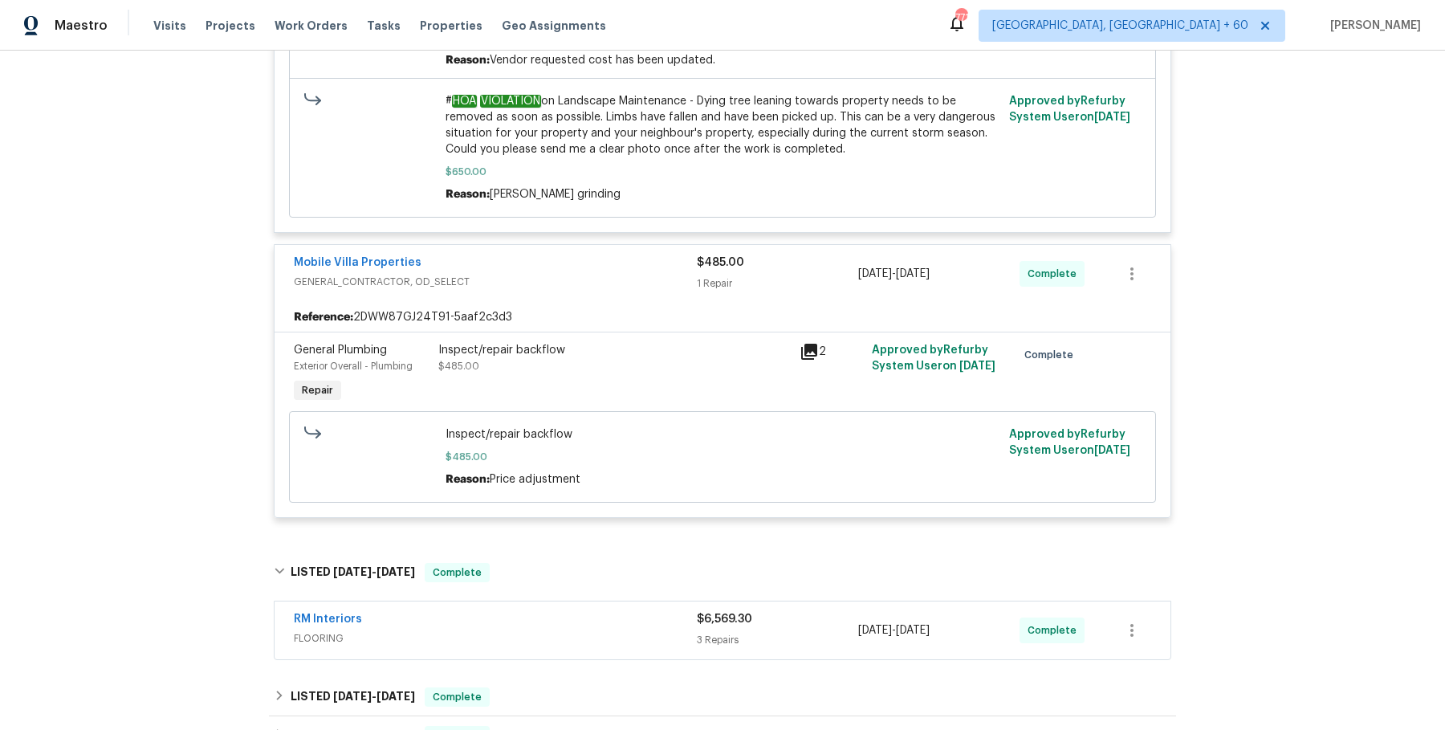
click at [577, 632] on span "FLOORING" at bounding box center [495, 638] width 403 height 16
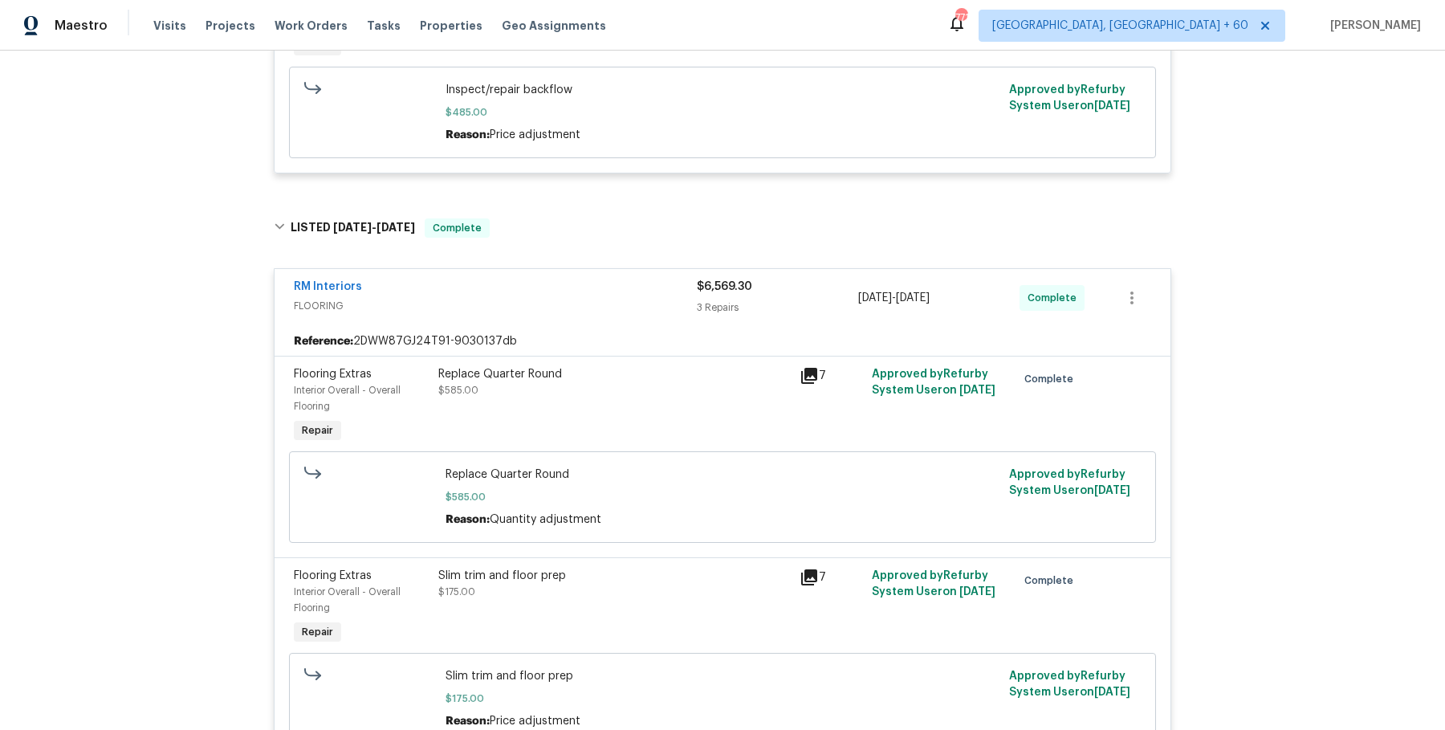
scroll to position [2487, 0]
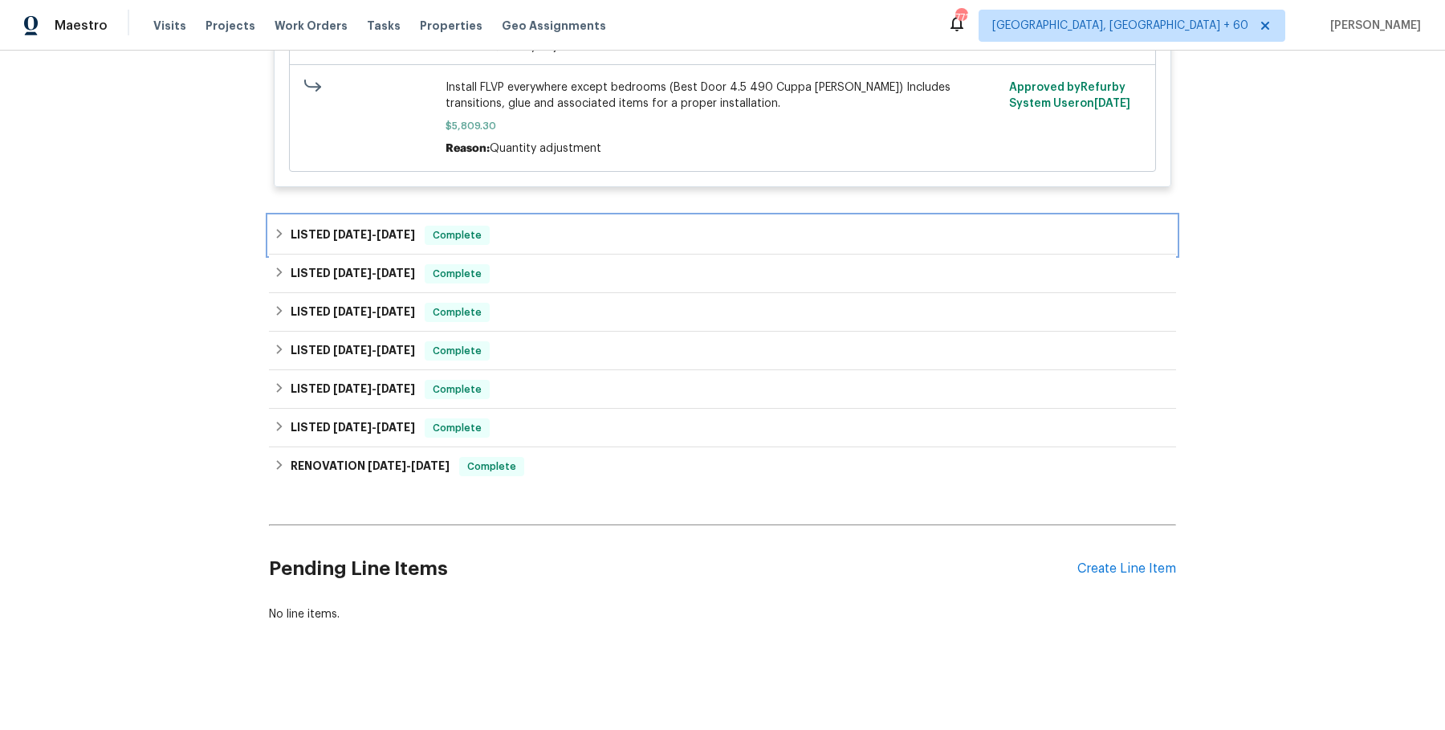
click at [636, 239] on div "LISTED 6/24/25 - 6/30/25 Complete" at bounding box center [722, 235] width 897 height 19
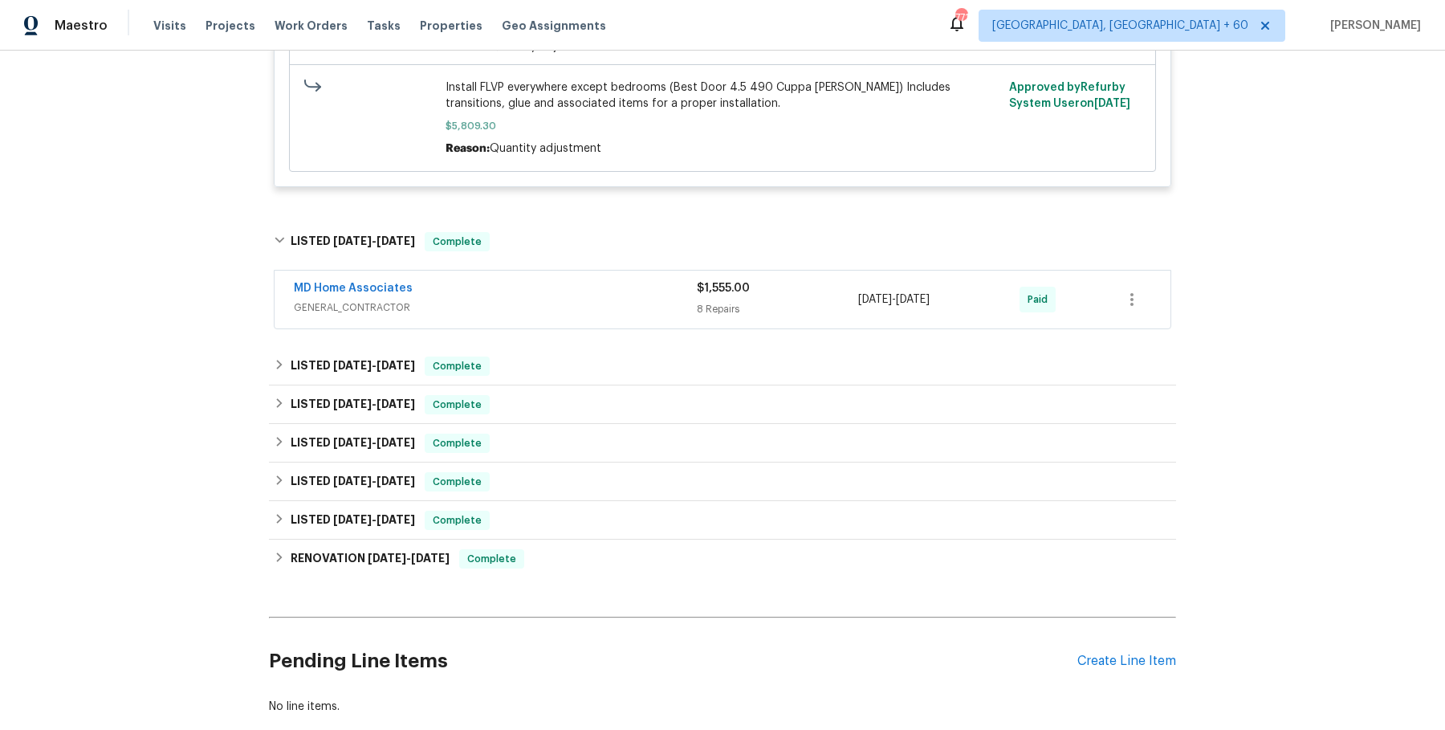
click at [604, 309] on span "GENERAL_CONTRACTOR" at bounding box center [495, 307] width 403 height 16
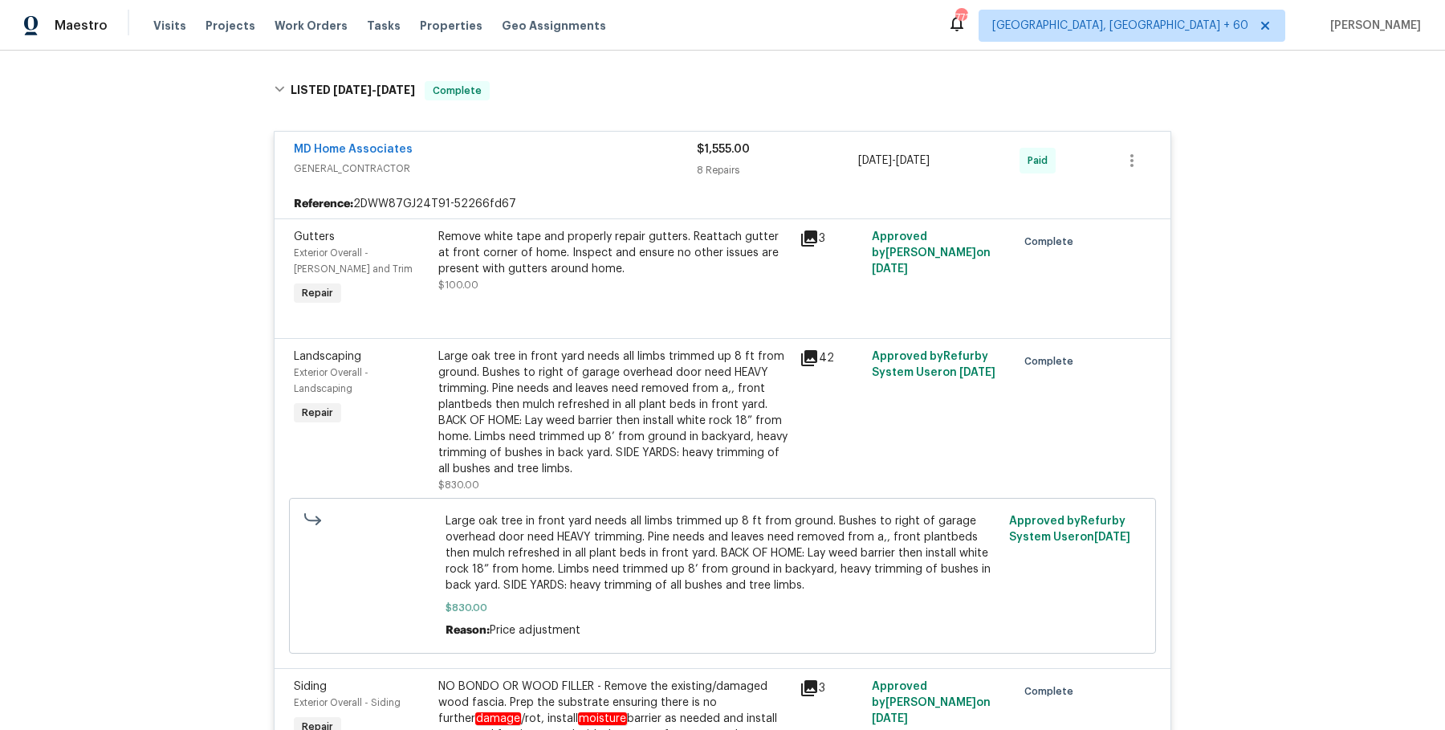
scroll to position [3816, 0]
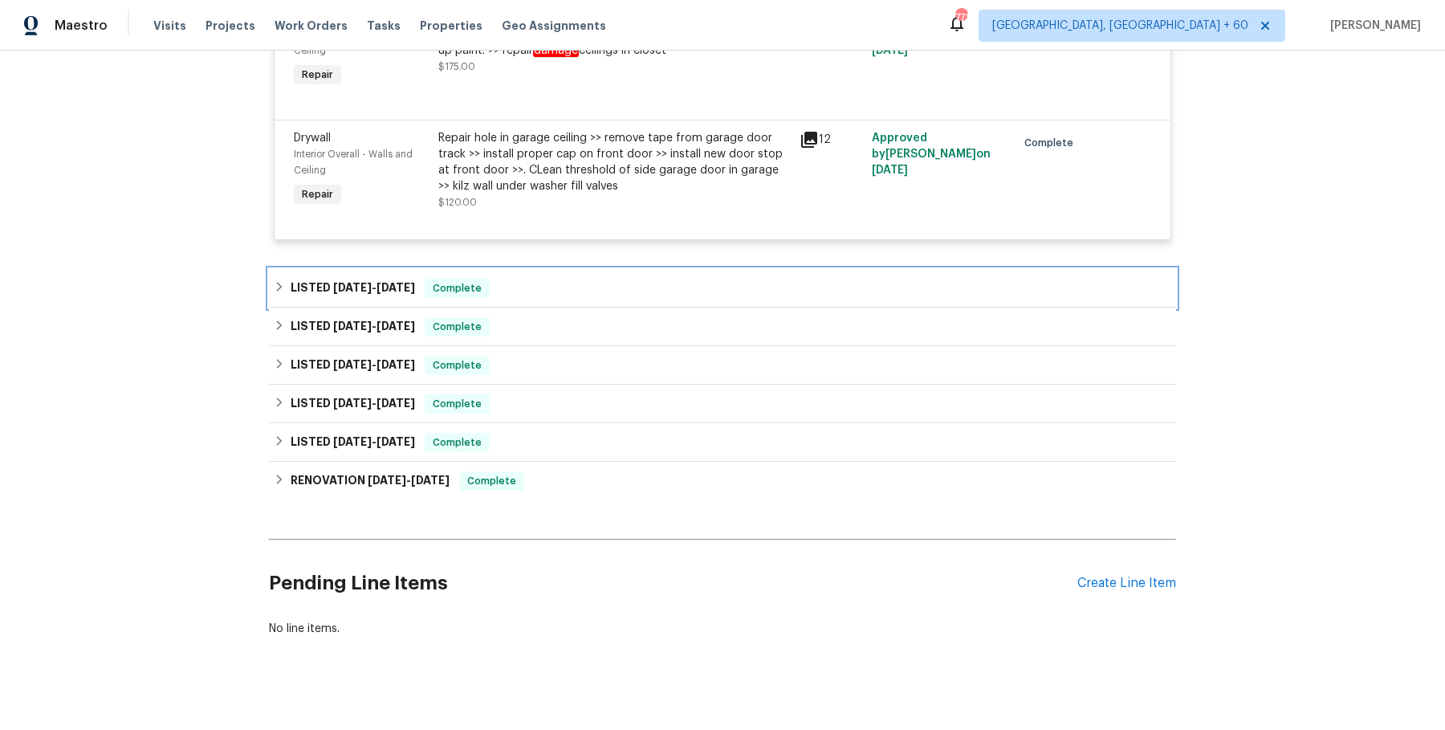
click at [577, 279] on div "LISTED 6/24/25 - 7/4/25 Complete" at bounding box center [722, 288] width 897 height 19
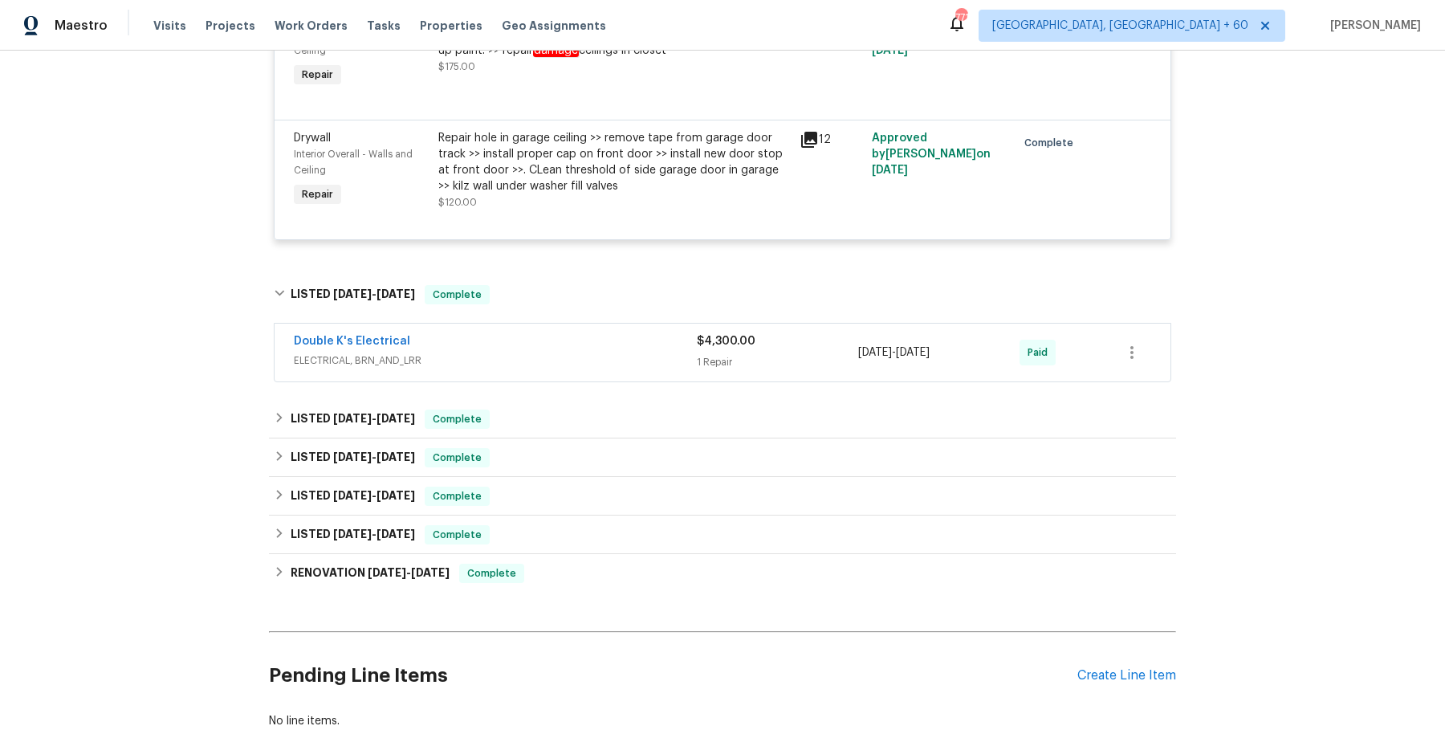
click at [556, 333] on div "Double K's Electrical" at bounding box center [495, 342] width 403 height 19
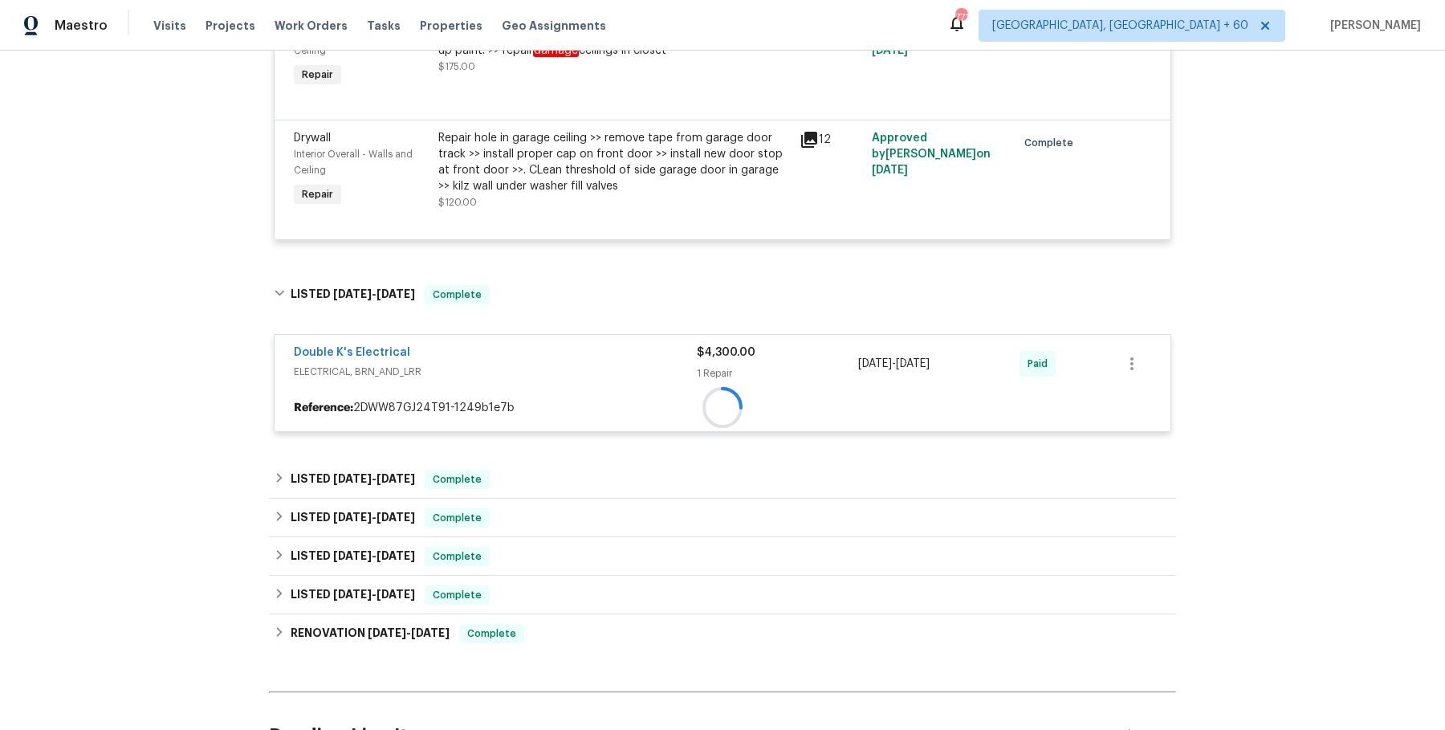
scroll to position [3969, 0]
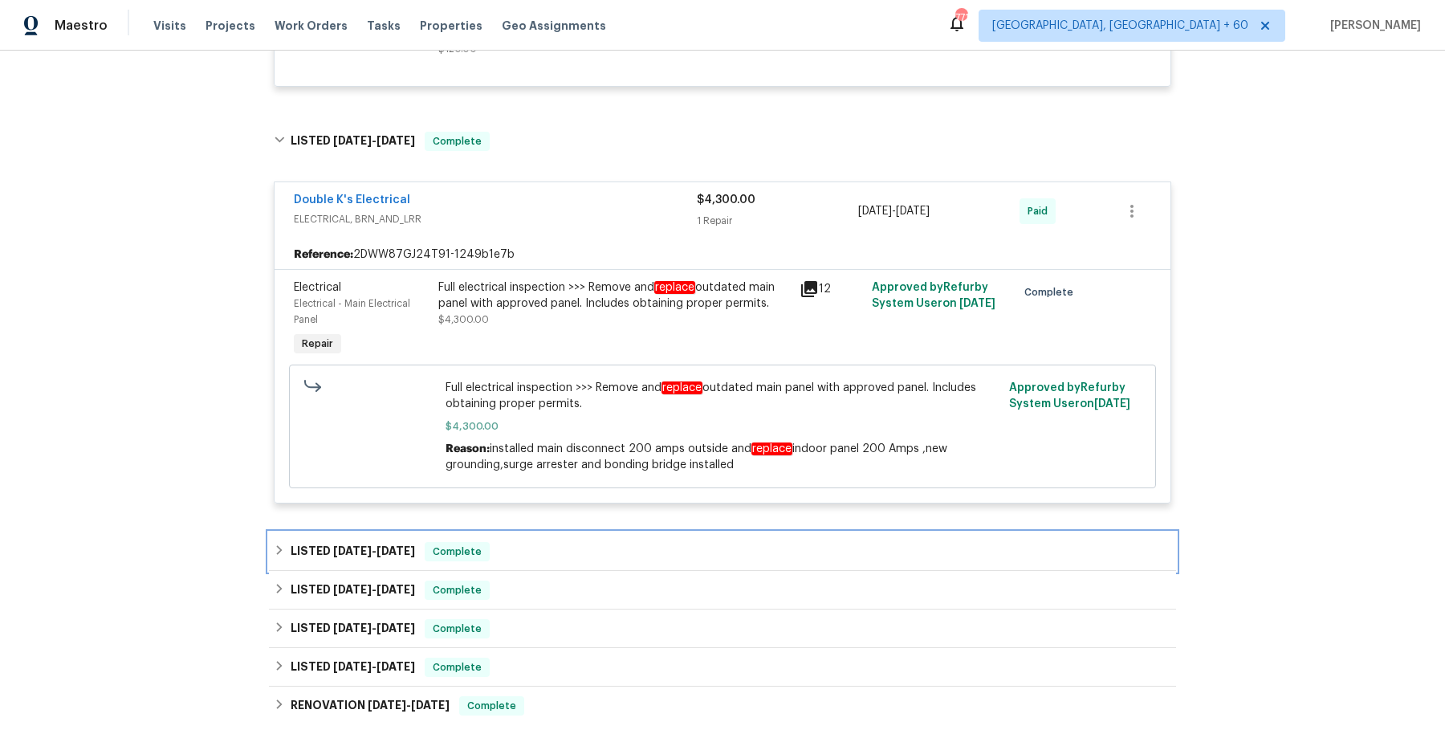
click at [538, 542] on div "LISTED 5/30/25 - 6/3/25 Complete" at bounding box center [722, 551] width 897 height 19
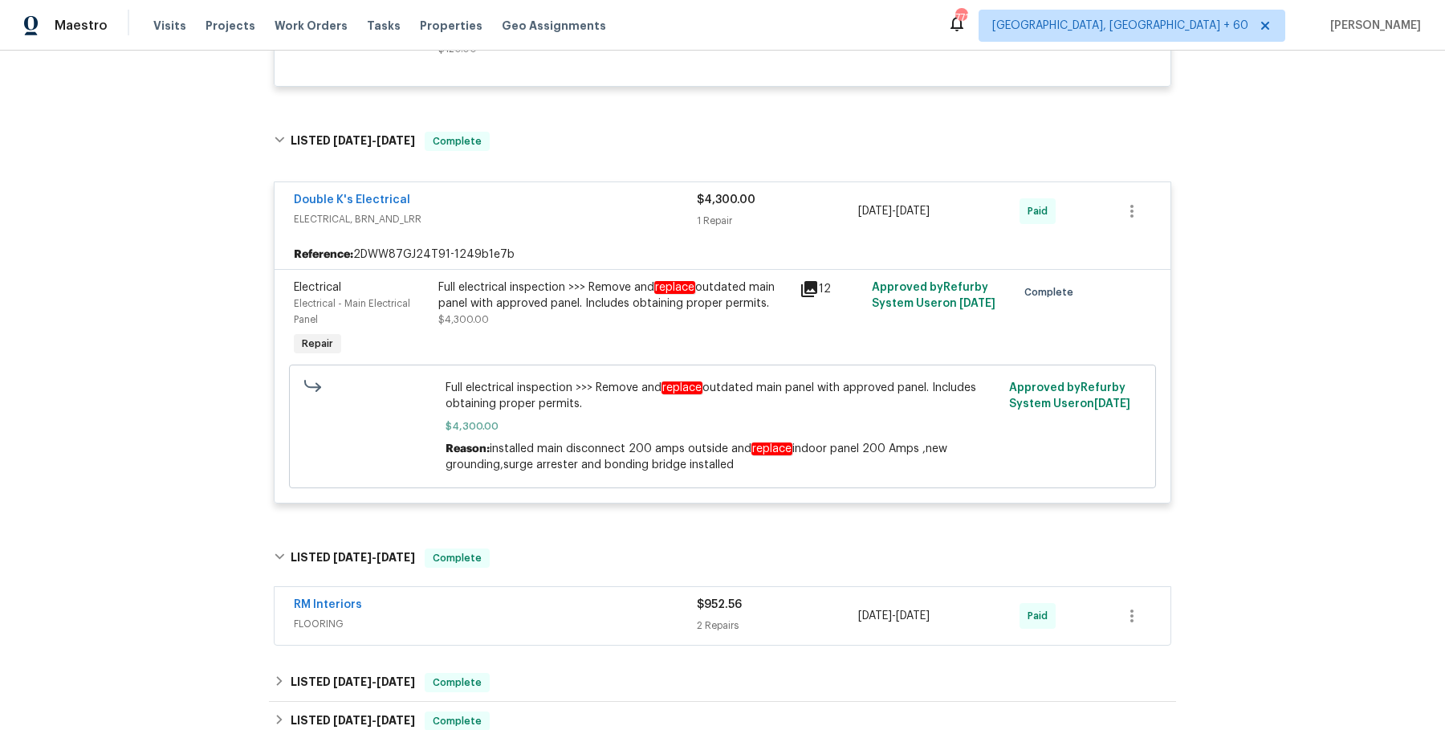
click at [544, 616] on span "FLOORING" at bounding box center [495, 624] width 403 height 16
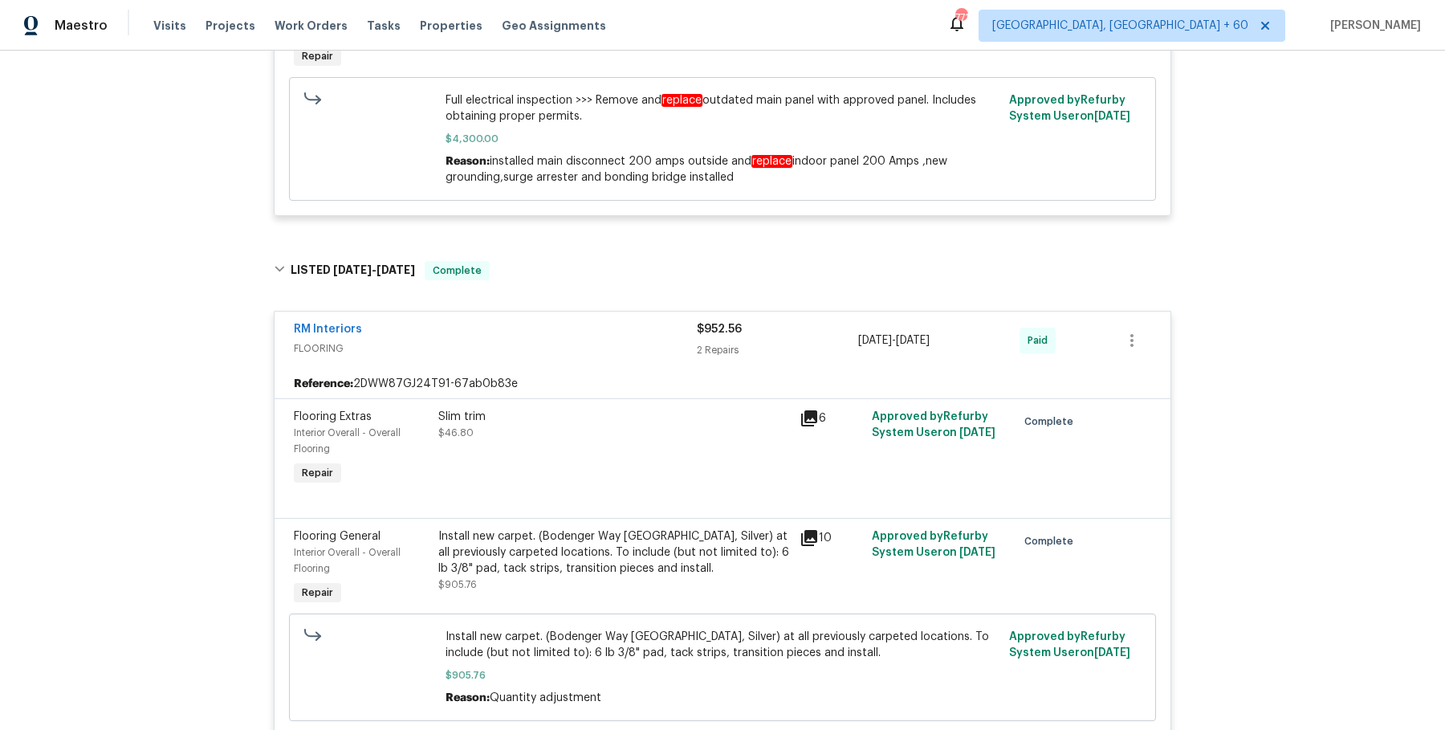
scroll to position [4676, 0]
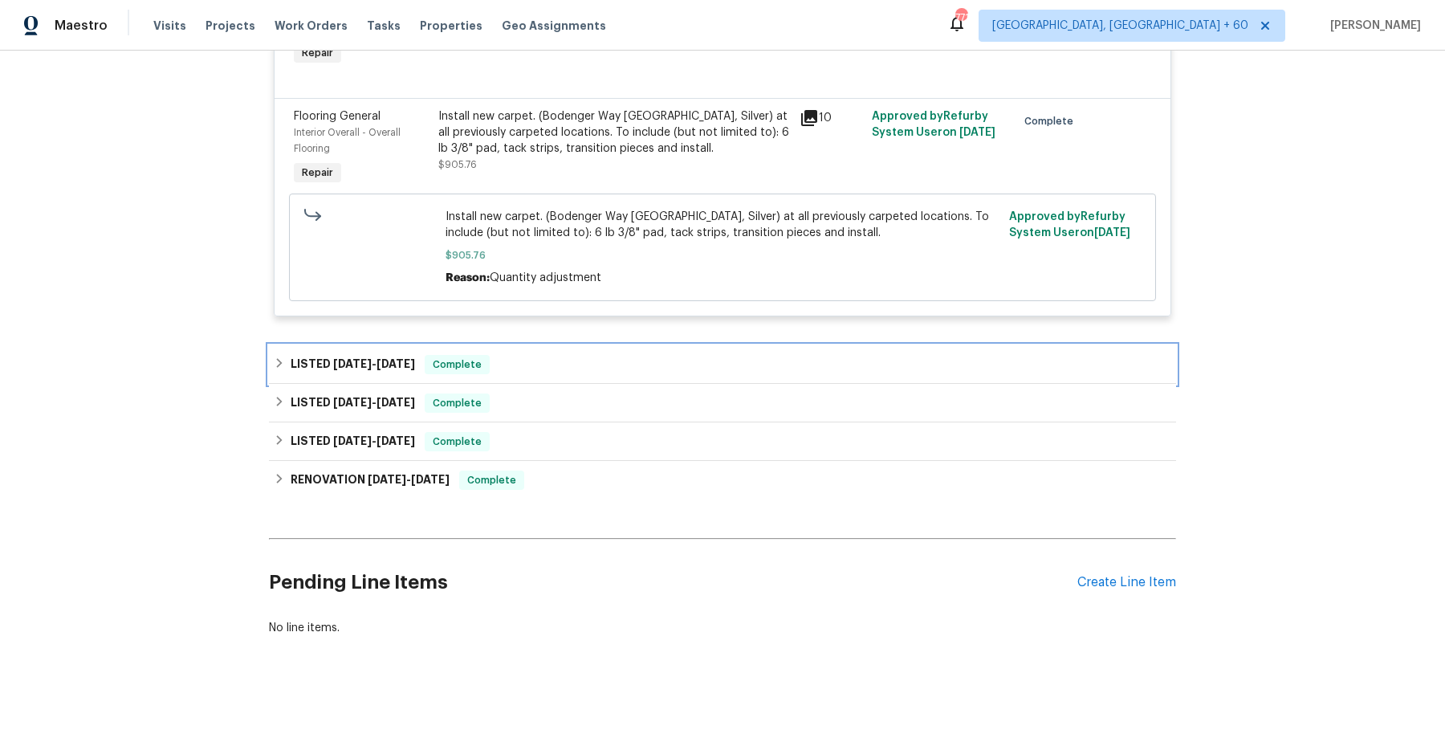
click at [574, 355] on div "LISTED 4/24/25 - 4/24/25 Complete" at bounding box center [722, 364] width 897 height 19
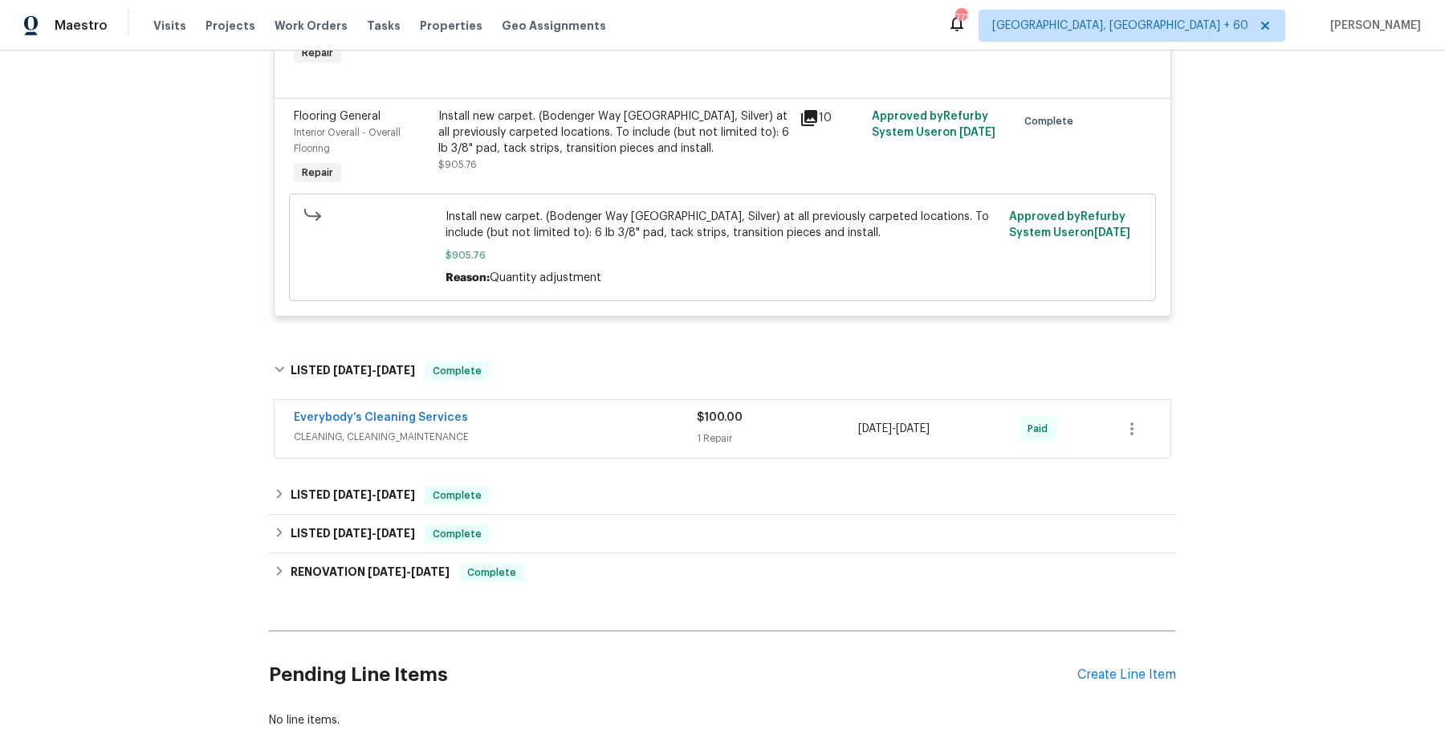
click at [578, 409] on div "Everybody’s Cleaning Services" at bounding box center [495, 418] width 403 height 19
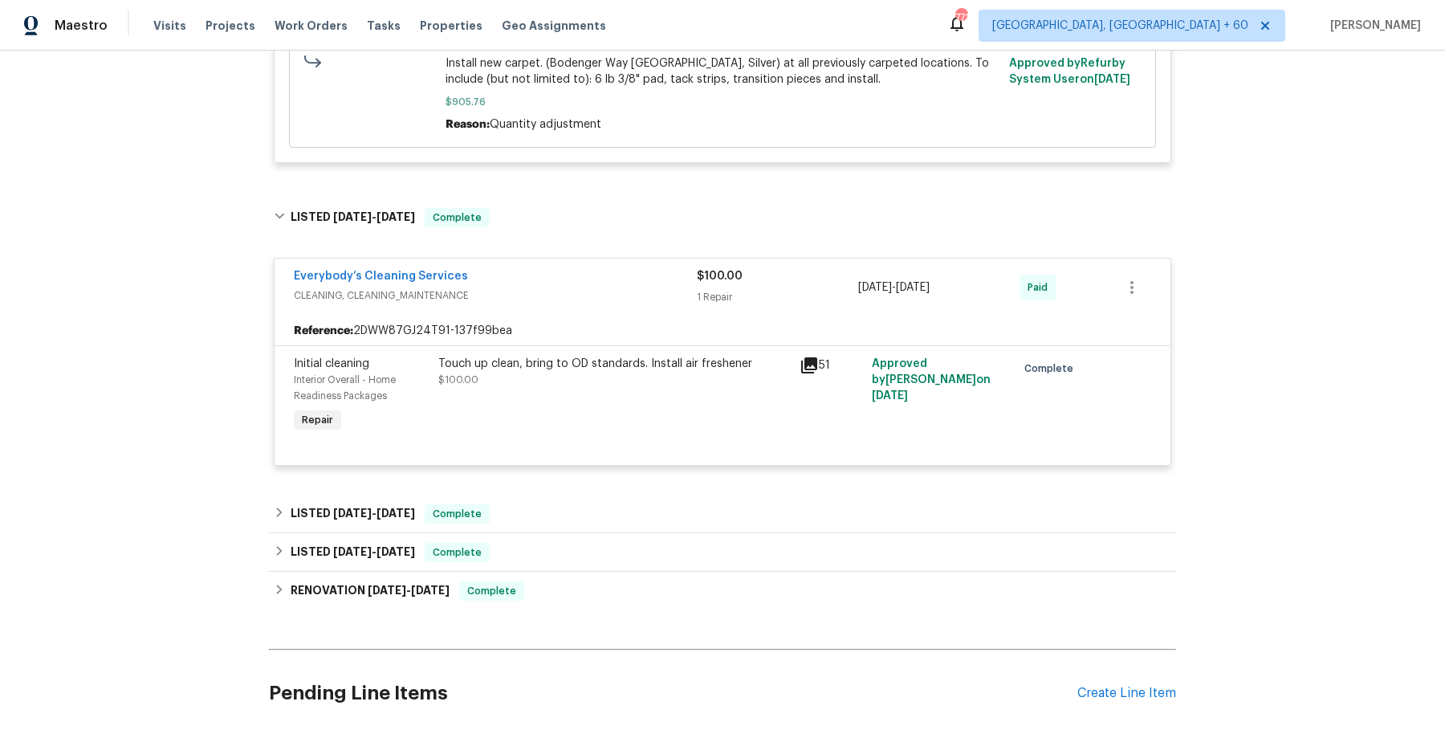
scroll to position [4940, 0]
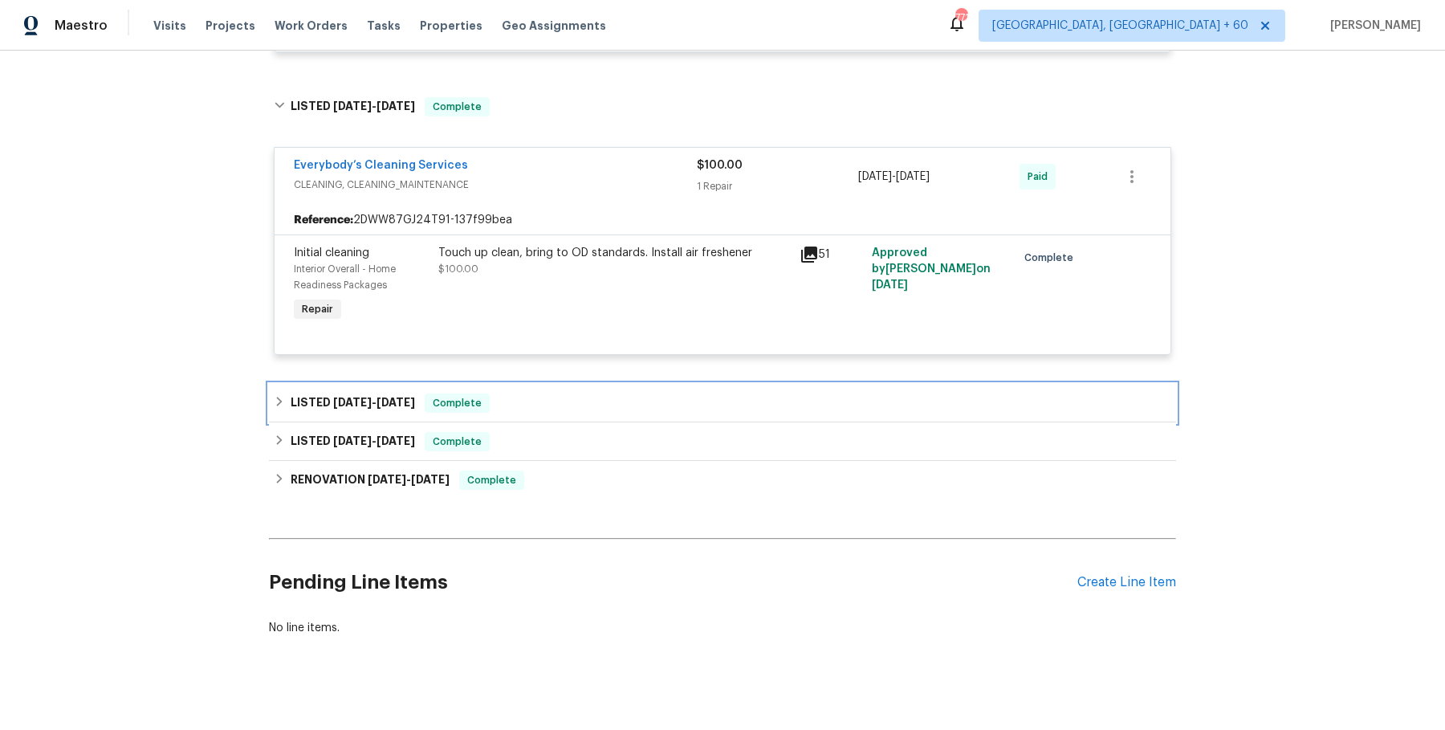
click at [577, 397] on div "LISTED 1/23/25 - 2/24/25 Complete" at bounding box center [722, 402] width 897 height 19
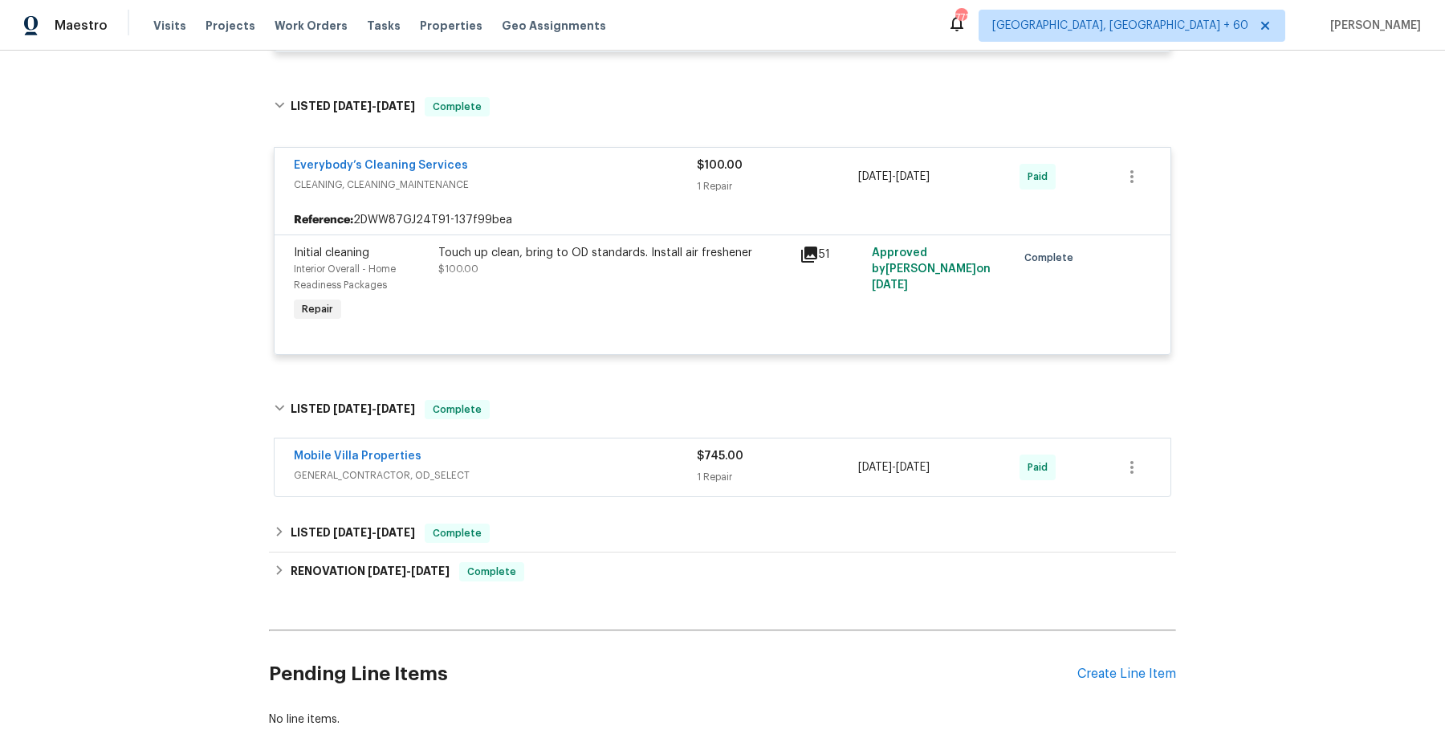
click at [566, 449] on div "Mobile Villa Properties" at bounding box center [495, 457] width 403 height 19
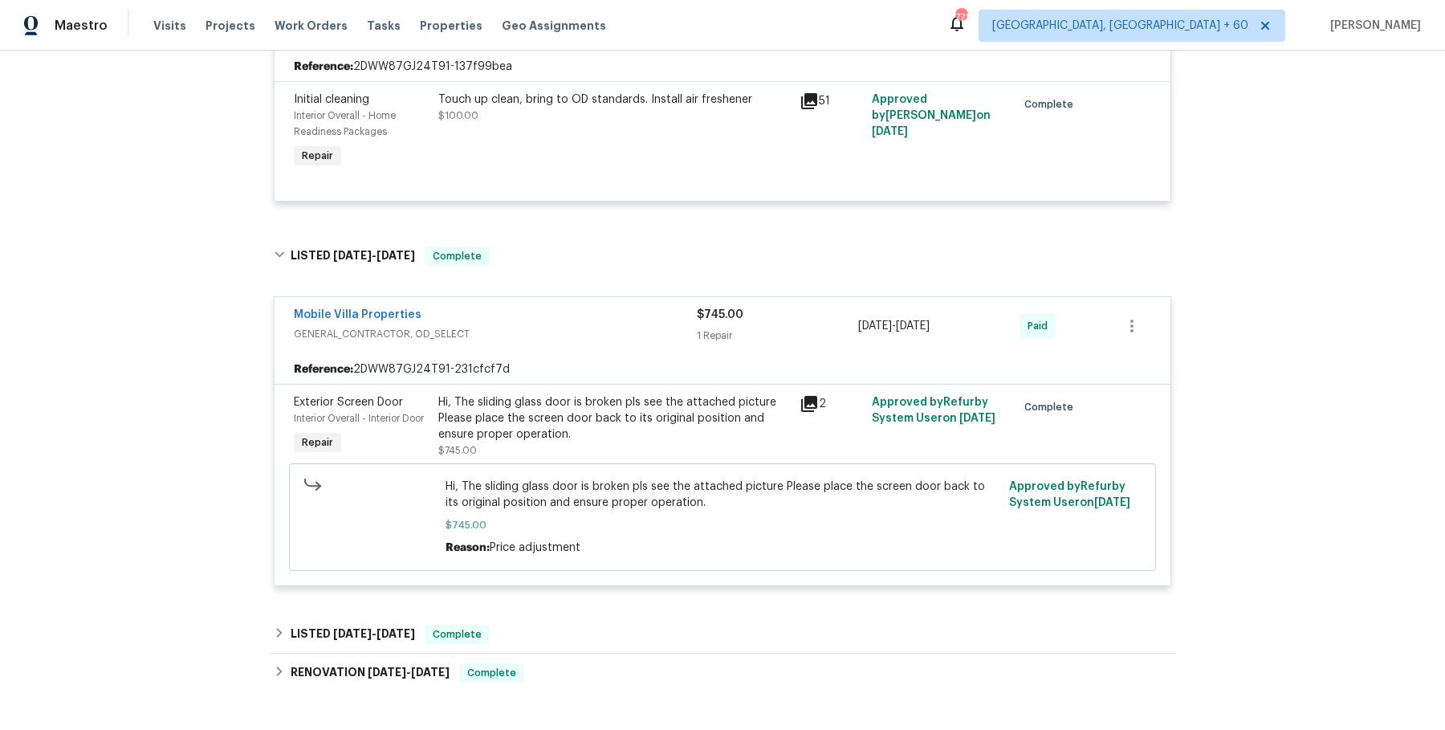
scroll to position [5285, 0]
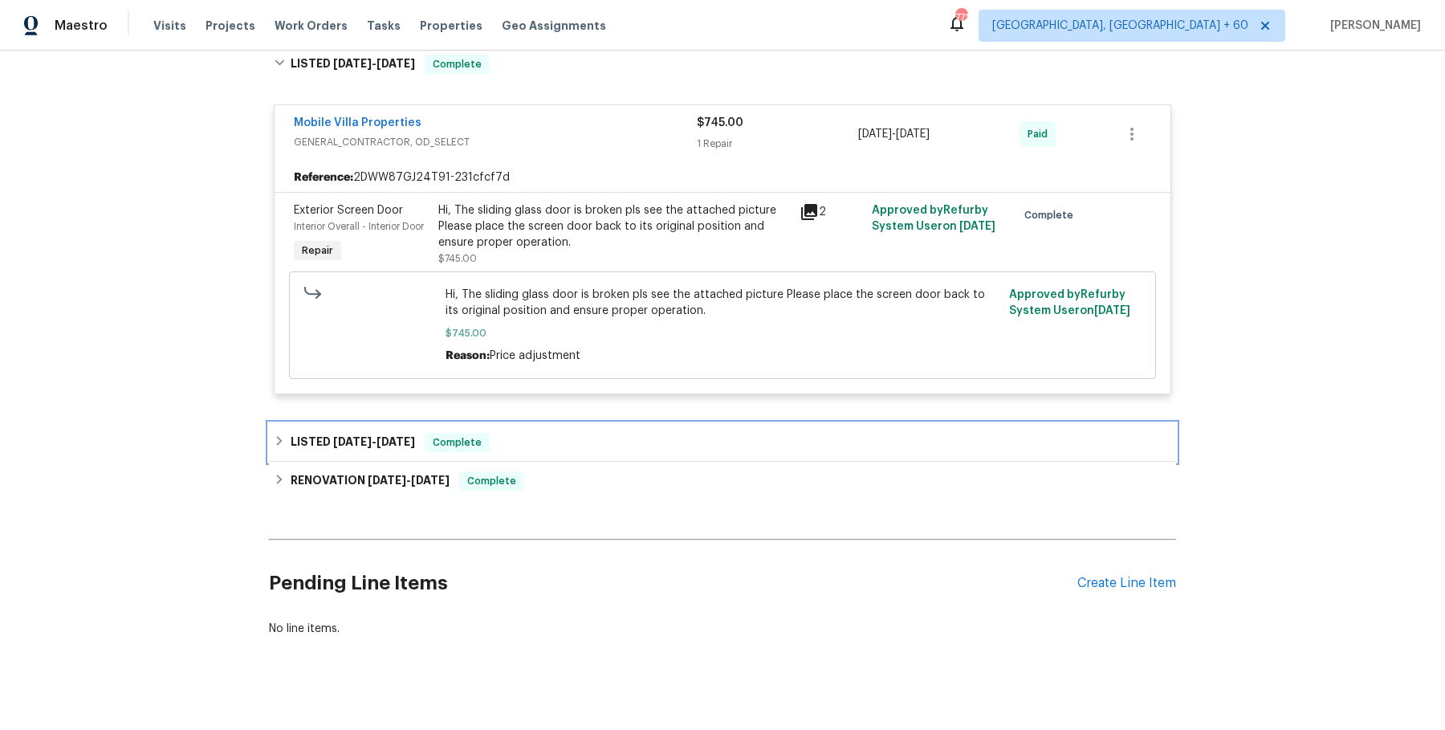
click at [583, 423] on div "LISTED 11/5/24 - 11/7/24 Complete" at bounding box center [722, 442] width 907 height 39
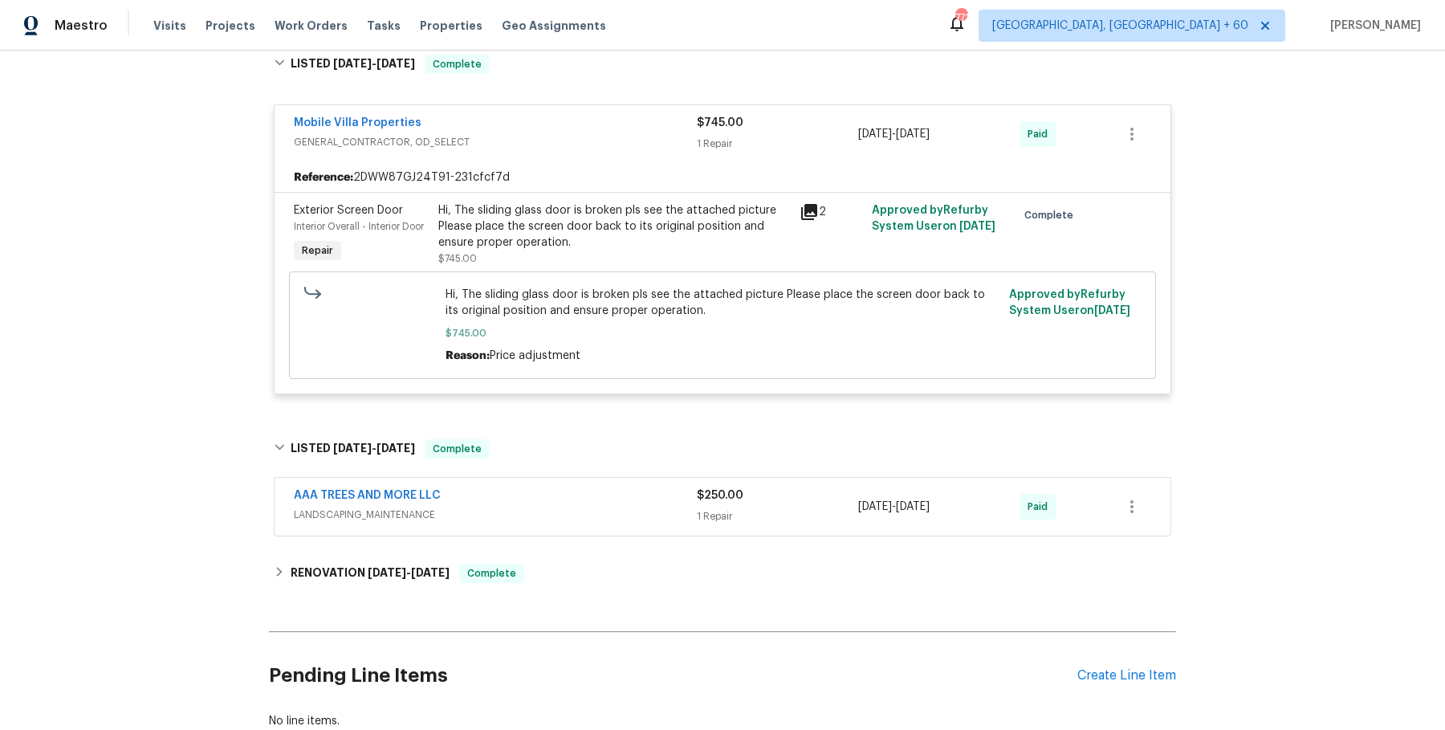
click at [571, 506] on span "LANDSCAPING_MAINTENANCE" at bounding box center [495, 514] width 403 height 16
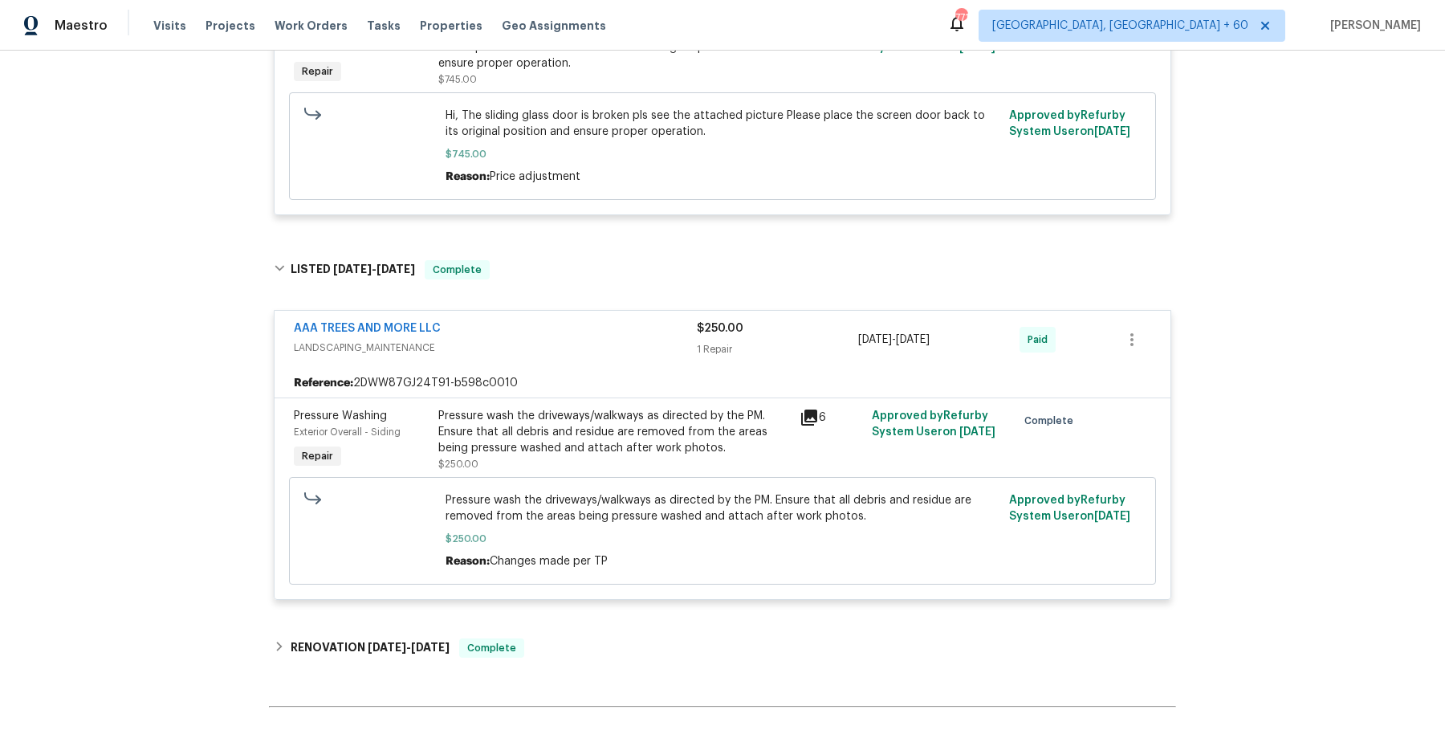
scroll to position [5503, 0]
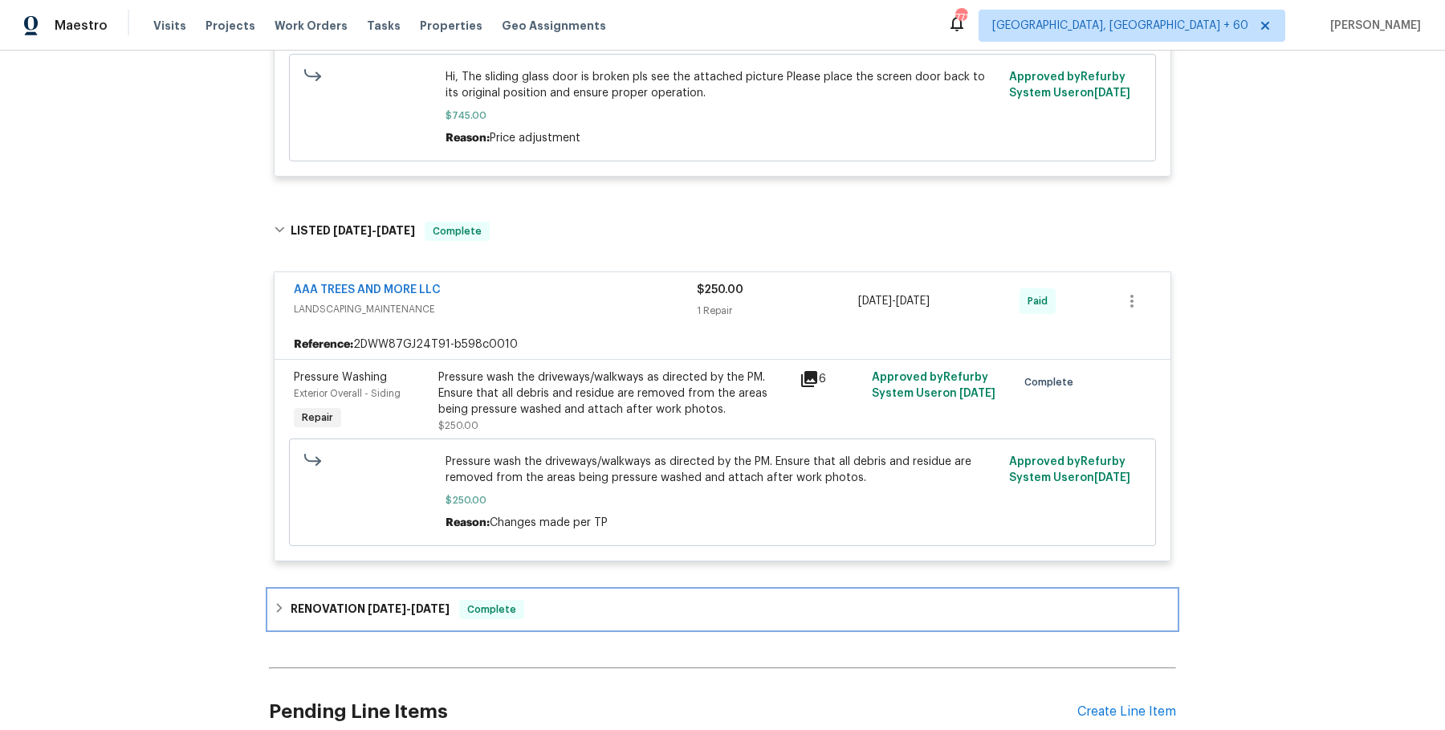
click at [538, 606] on div "RENOVATION 10/2/24 - 10/21/24 Complete" at bounding box center [722, 609] width 907 height 39
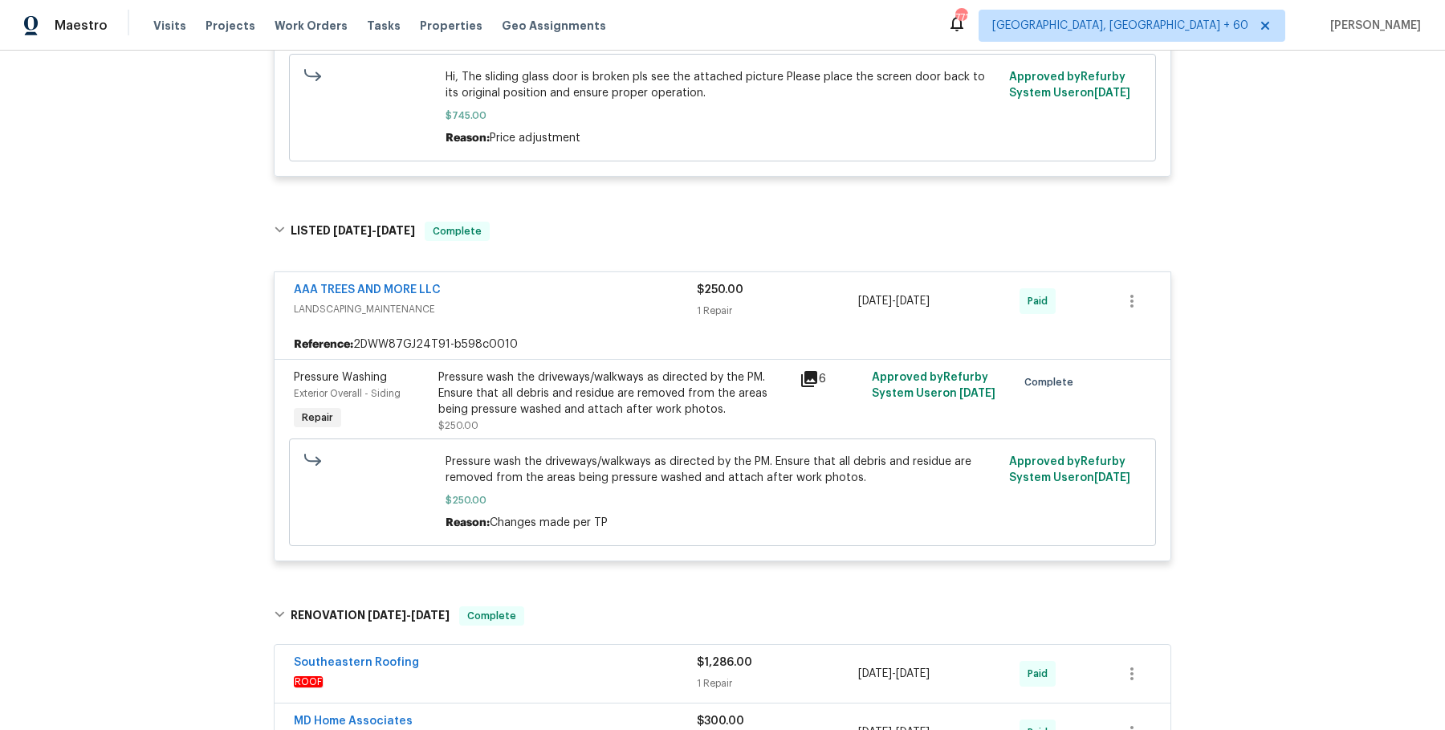
click at [578, 654] on div "Southeastern Roofing" at bounding box center [495, 663] width 403 height 19
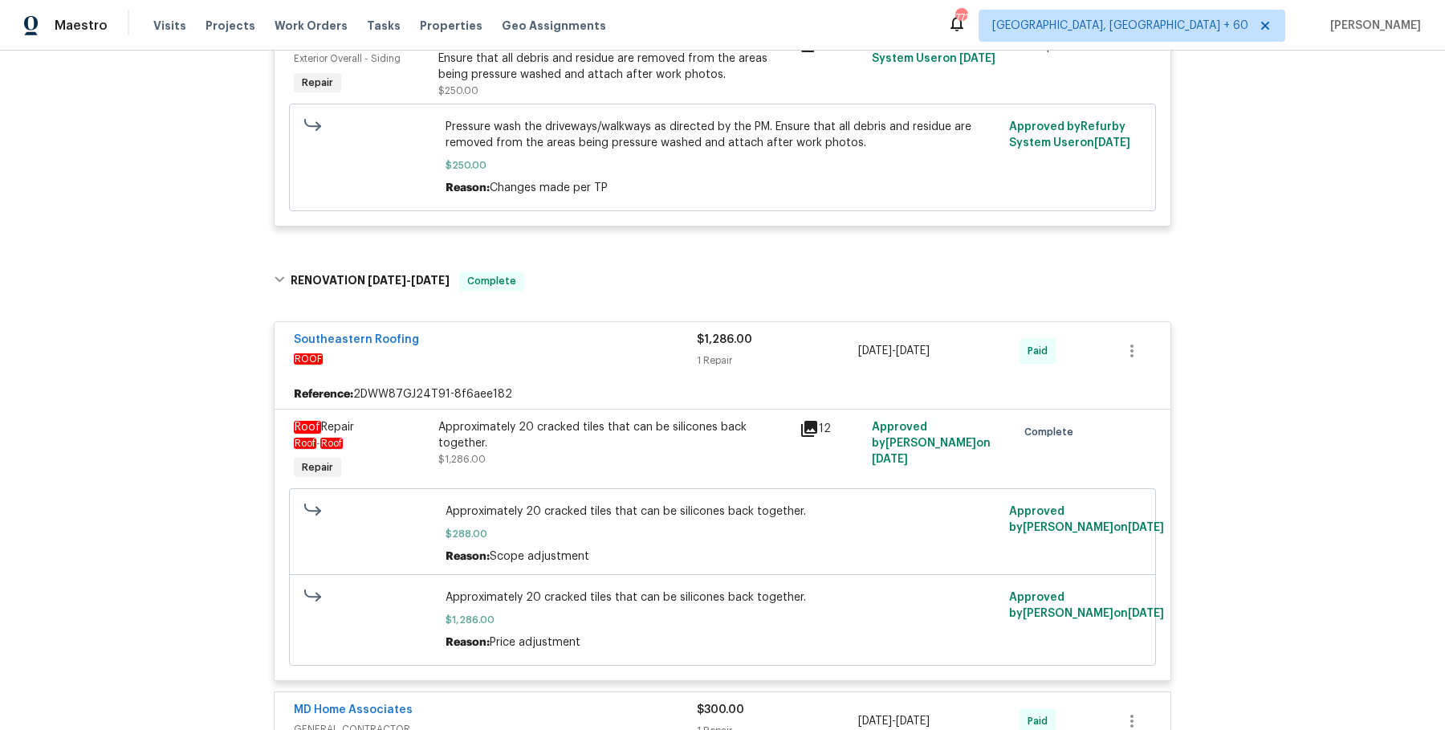
scroll to position [6207, 0]
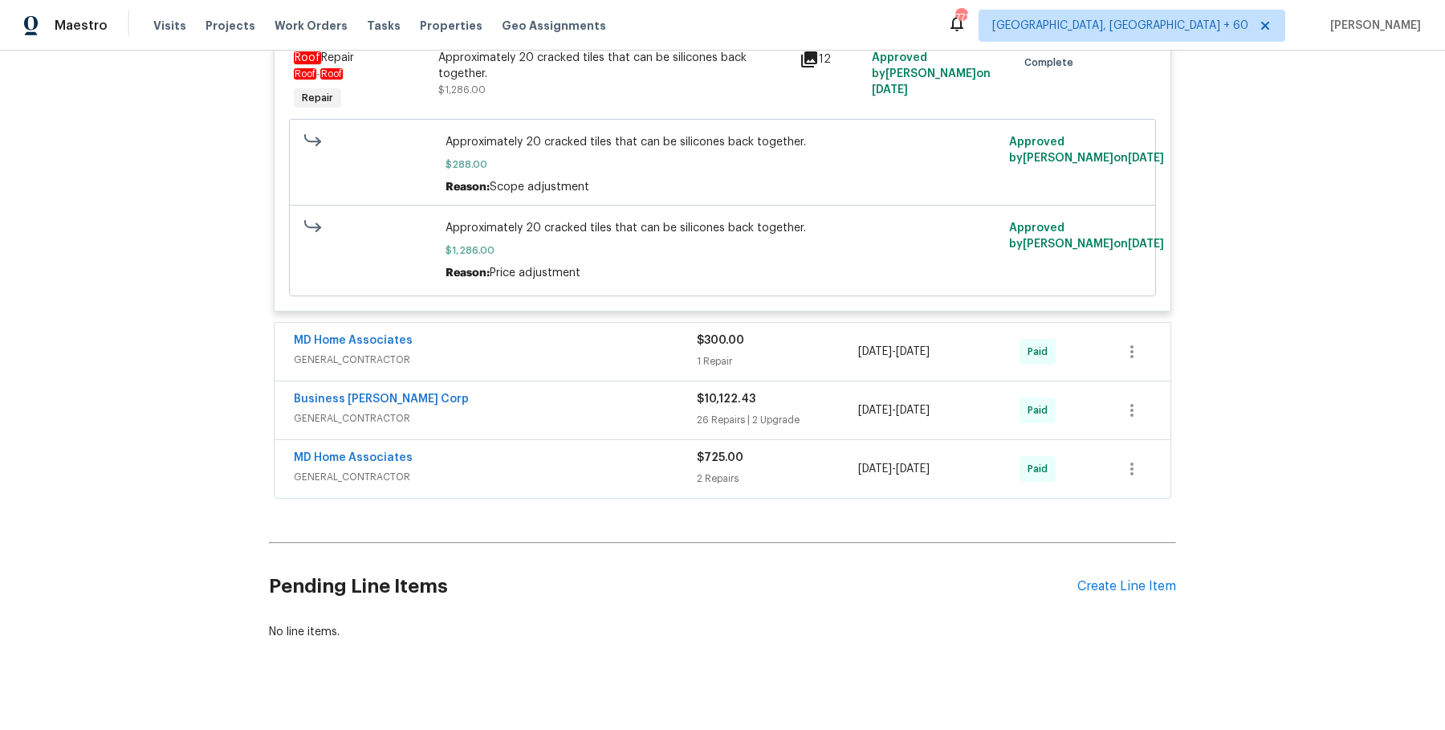
click at [578, 355] on div "MD Home Associates GENERAL_CONTRACTOR $300.00 1 Repair 10/2/2024 - 10/21/2024 P…" at bounding box center [722, 352] width 896 height 58
click at [588, 299] on div "Southeastern Roofing ROOF $1,286.00 1 Repair 10/2/2024 - 10/15/2024 Paid Refere…" at bounding box center [722, 220] width 897 height 558
click at [588, 332] on div "MD Home Associates" at bounding box center [495, 341] width 403 height 19
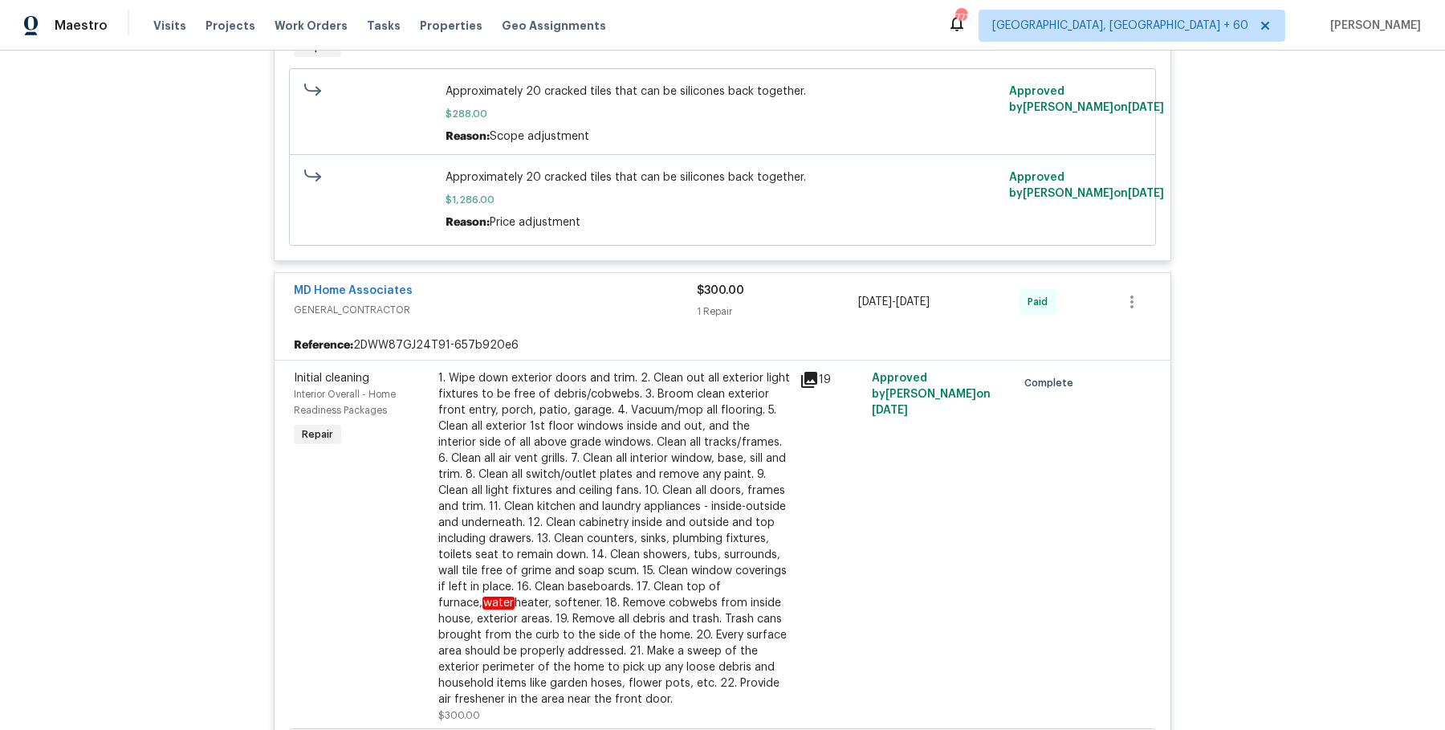
scroll to position [6931, 0]
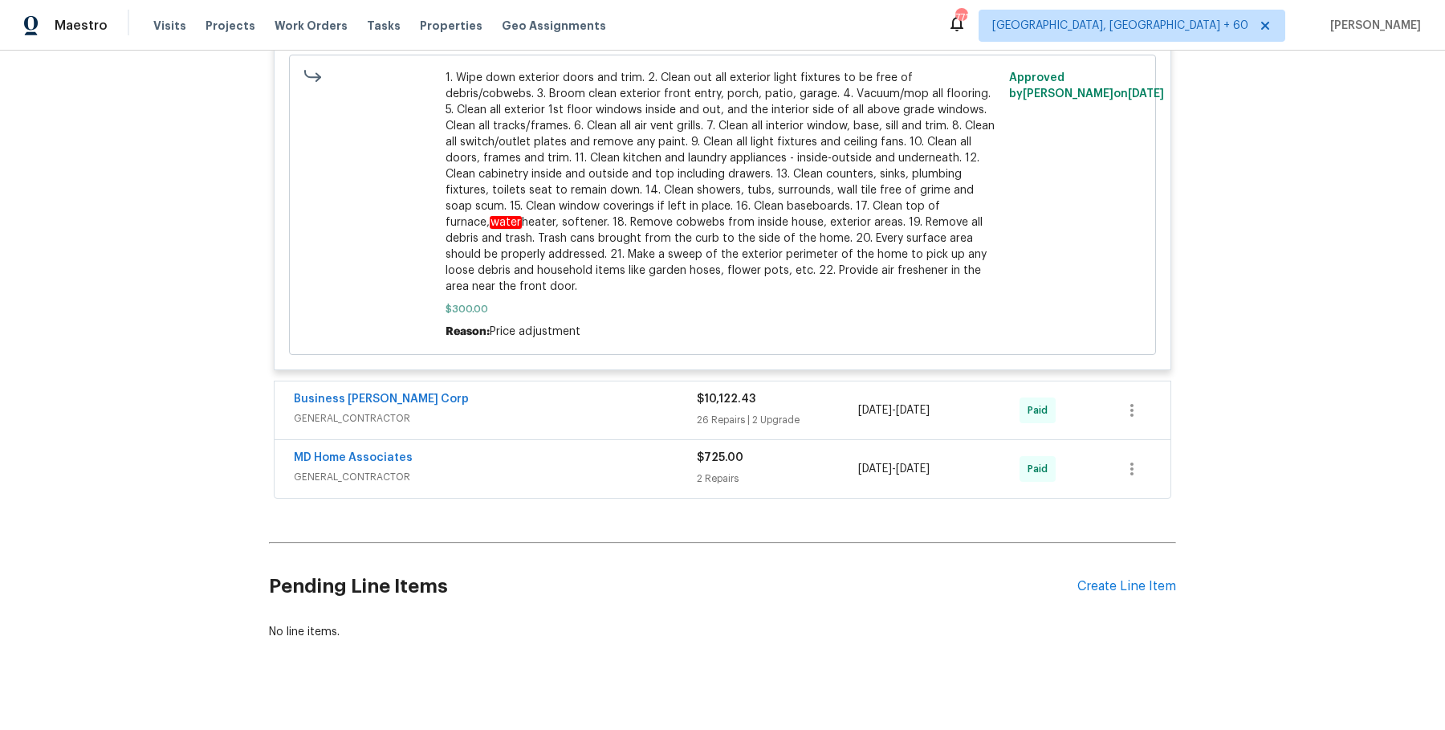
click at [599, 410] on span "GENERAL_CONTRACTOR" at bounding box center [495, 418] width 403 height 16
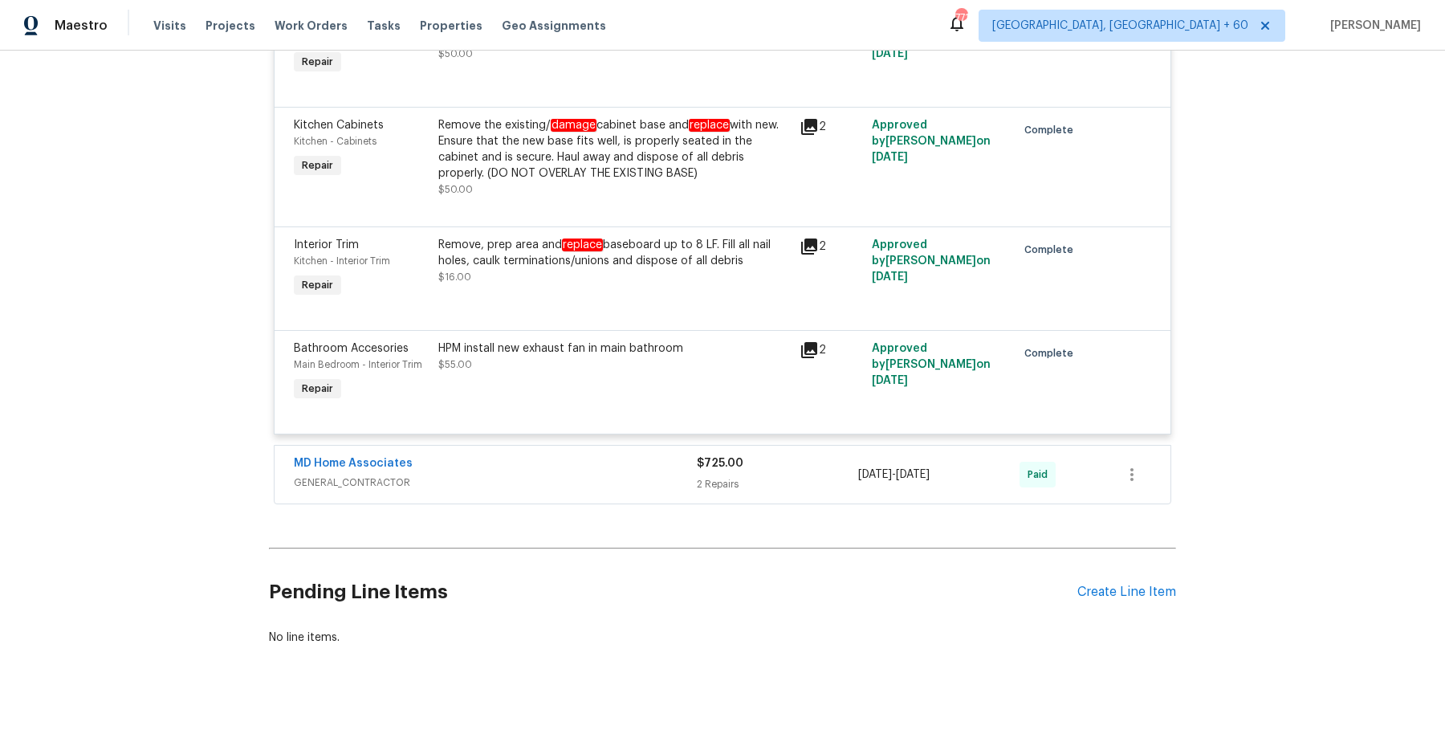
click at [599, 474] on span "GENERAL_CONTRACTOR" at bounding box center [495, 482] width 403 height 16
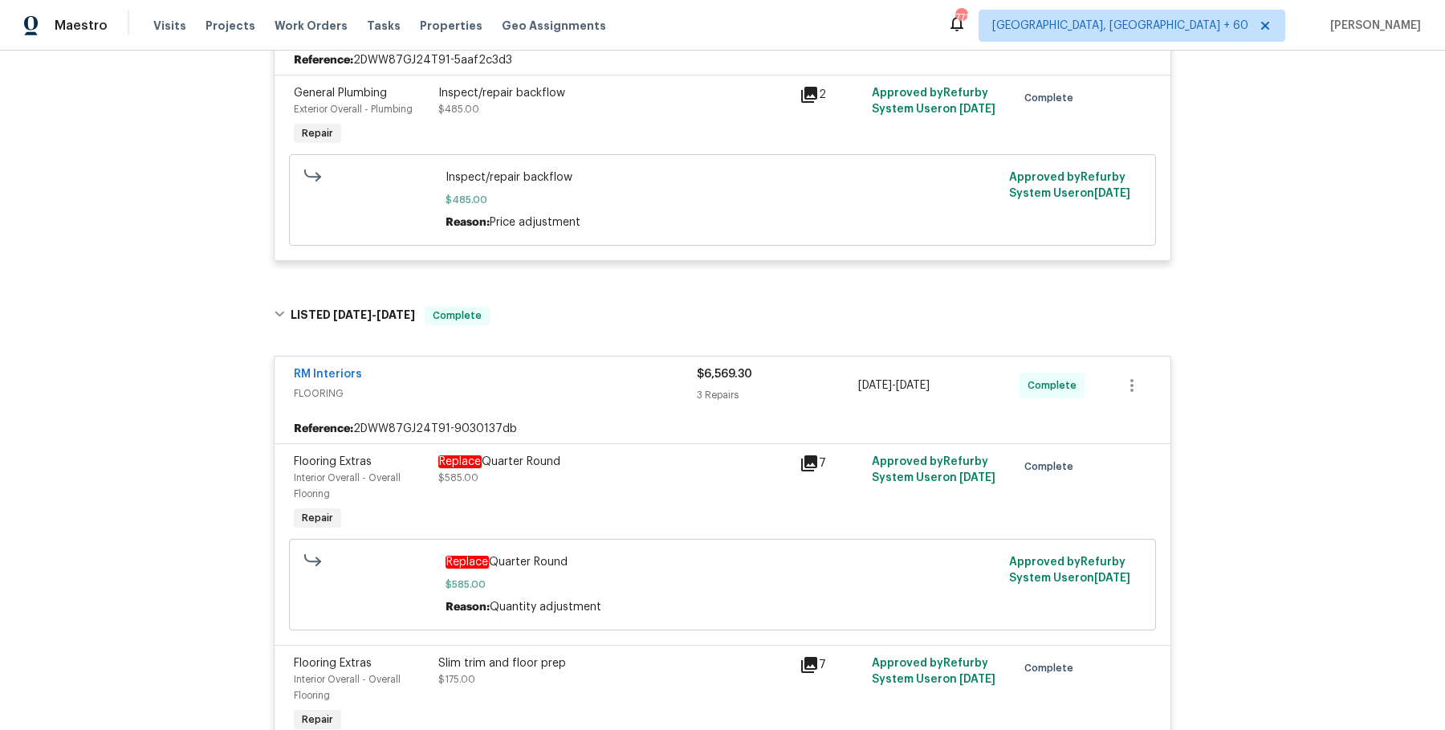
scroll to position [1879, 0]
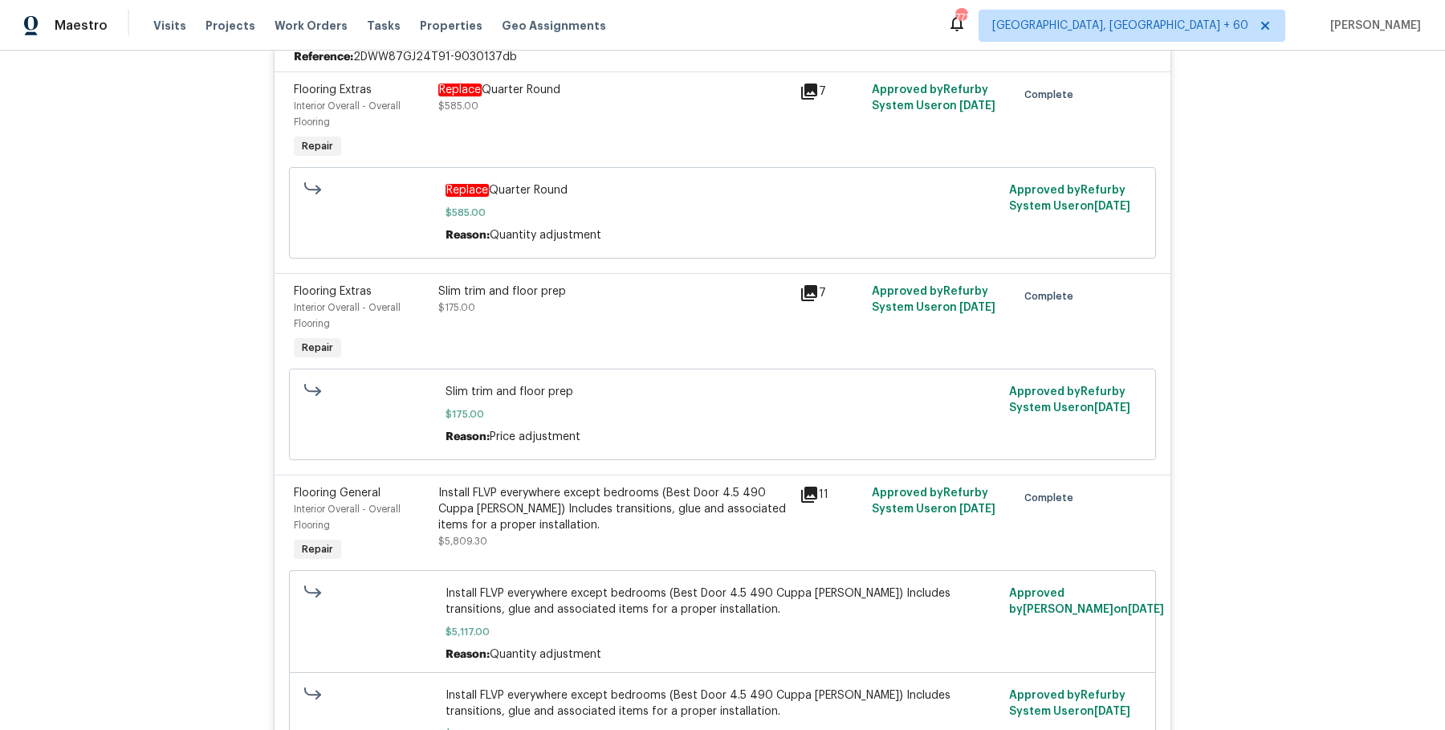
click at [592, 508] on div "Install FLVP everywhere except bedrooms (Best Door 4.5 490 Cuppa Joe) Includes …" at bounding box center [614, 509] width 352 height 48
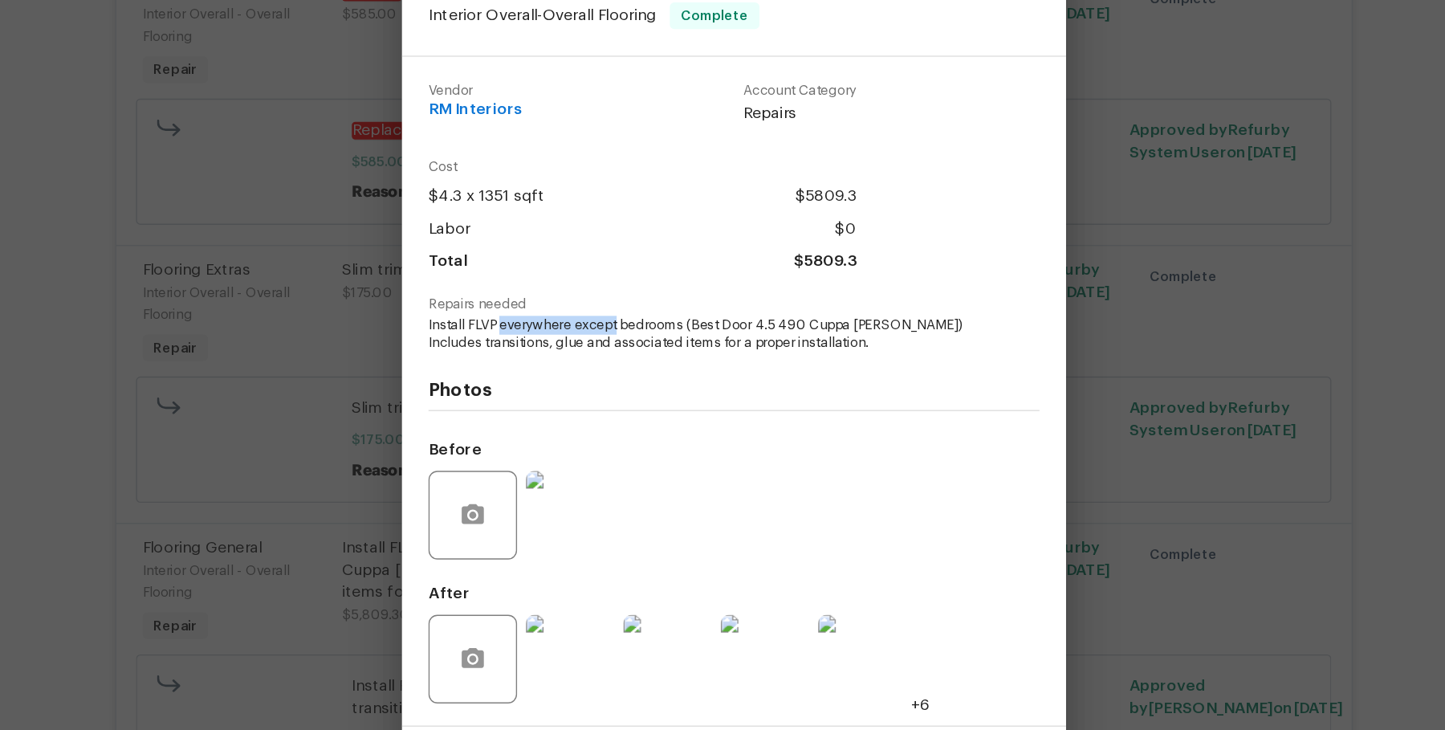
drag, startPoint x: 554, startPoint y: 330, endPoint x: 638, endPoint y: 330, distance: 84.3
click at [638, 330] on span "Install FLVP everywhere except bedrooms (Best Door 4.5 490 Cuppa Joe) Includes …" at bounding box center [700, 337] width 399 height 27
drag, startPoint x: 528, startPoint y: 328, endPoint x: 685, endPoint y: 326, distance: 157.3
click at [685, 326] on span "Install FLVP everywhere except bedrooms (Best Door 4.5 490 Cuppa Joe) Includes …" at bounding box center [700, 337] width 399 height 27
copy span "FLVP everywhere except bedroom"
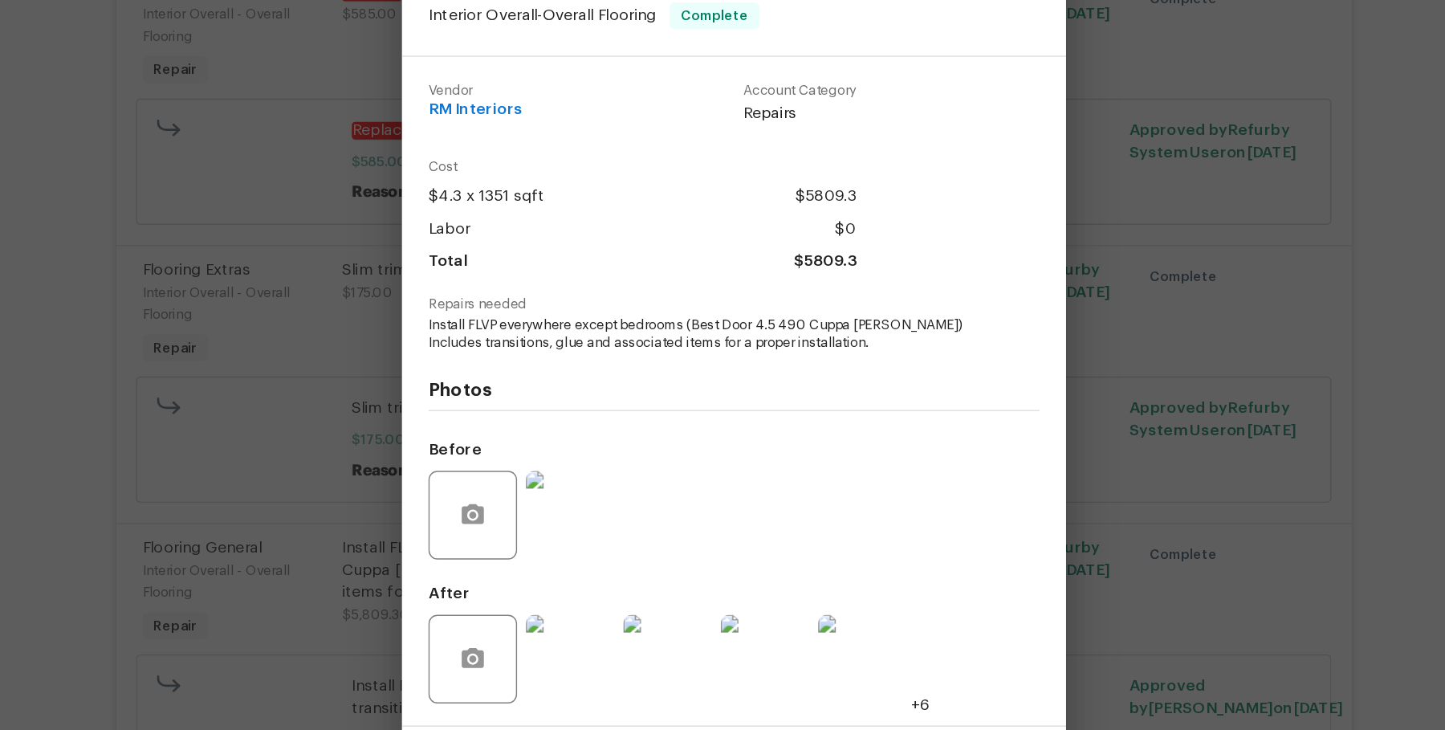
click at [993, 335] on div "Flooring General Interior Overall - Overall Flooring Complete Vendor RM Interio…" at bounding box center [722, 365] width 1445 height 730
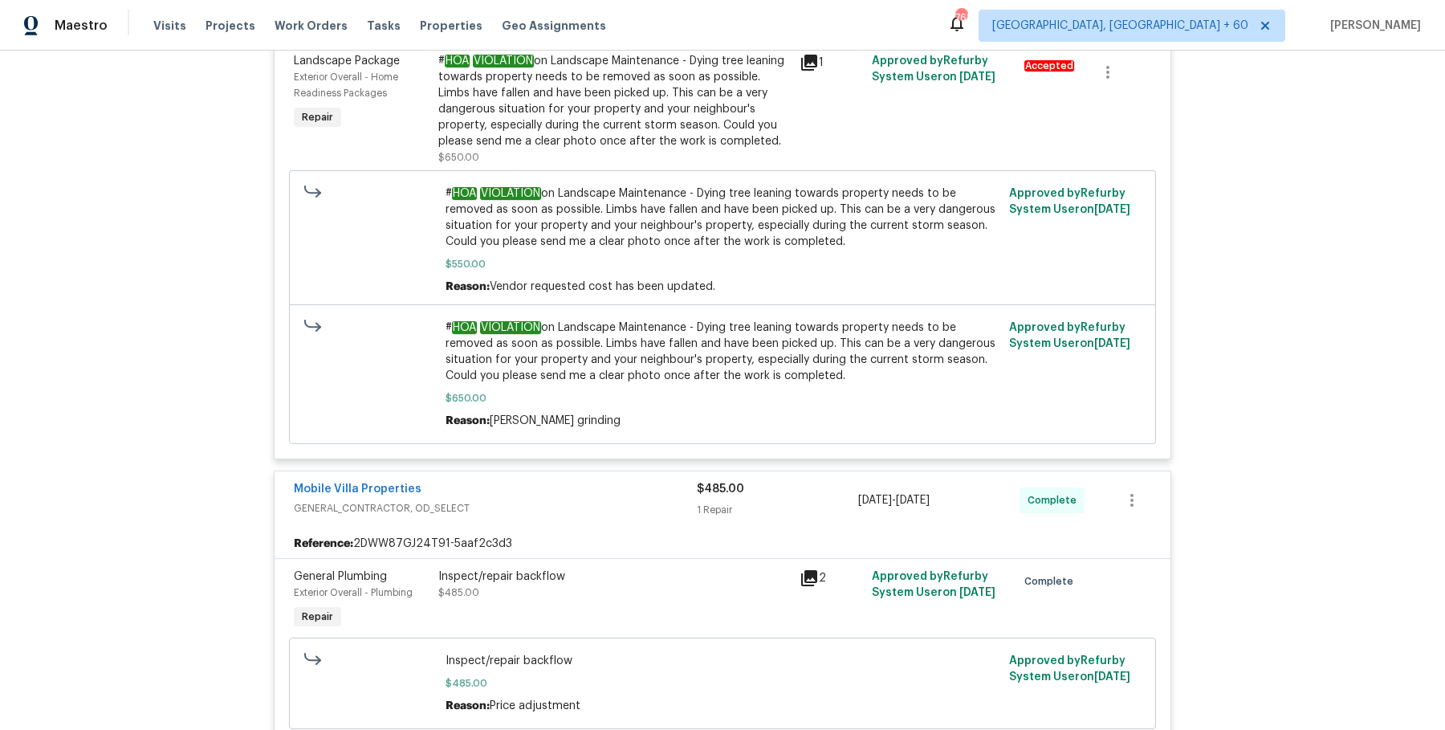
scroll to position [0, 0]
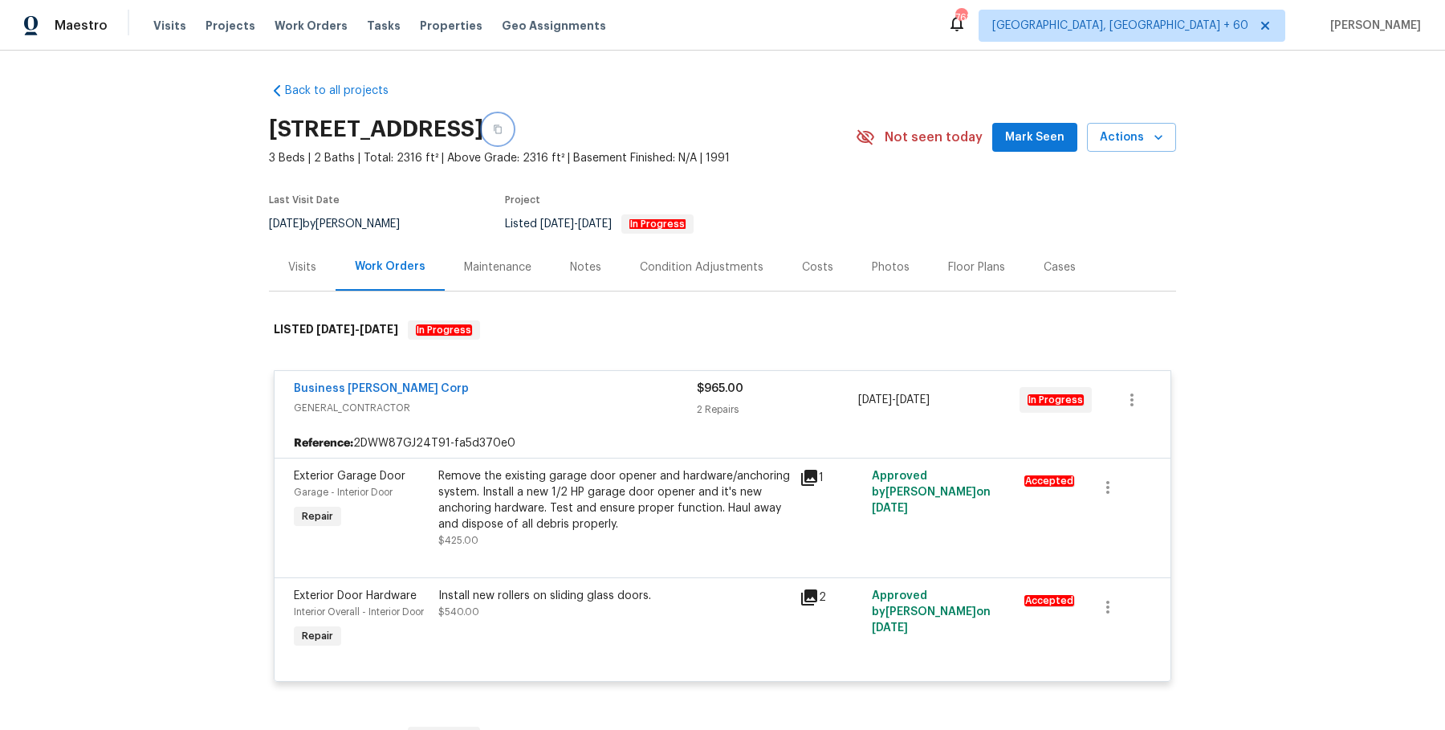
click at [512, 134] on button "button" at bounding box center [497, 129] width 29 height 29
click at [319, 28] on span "Work Orders" at bounding box center [310, 26] width 73 height 16
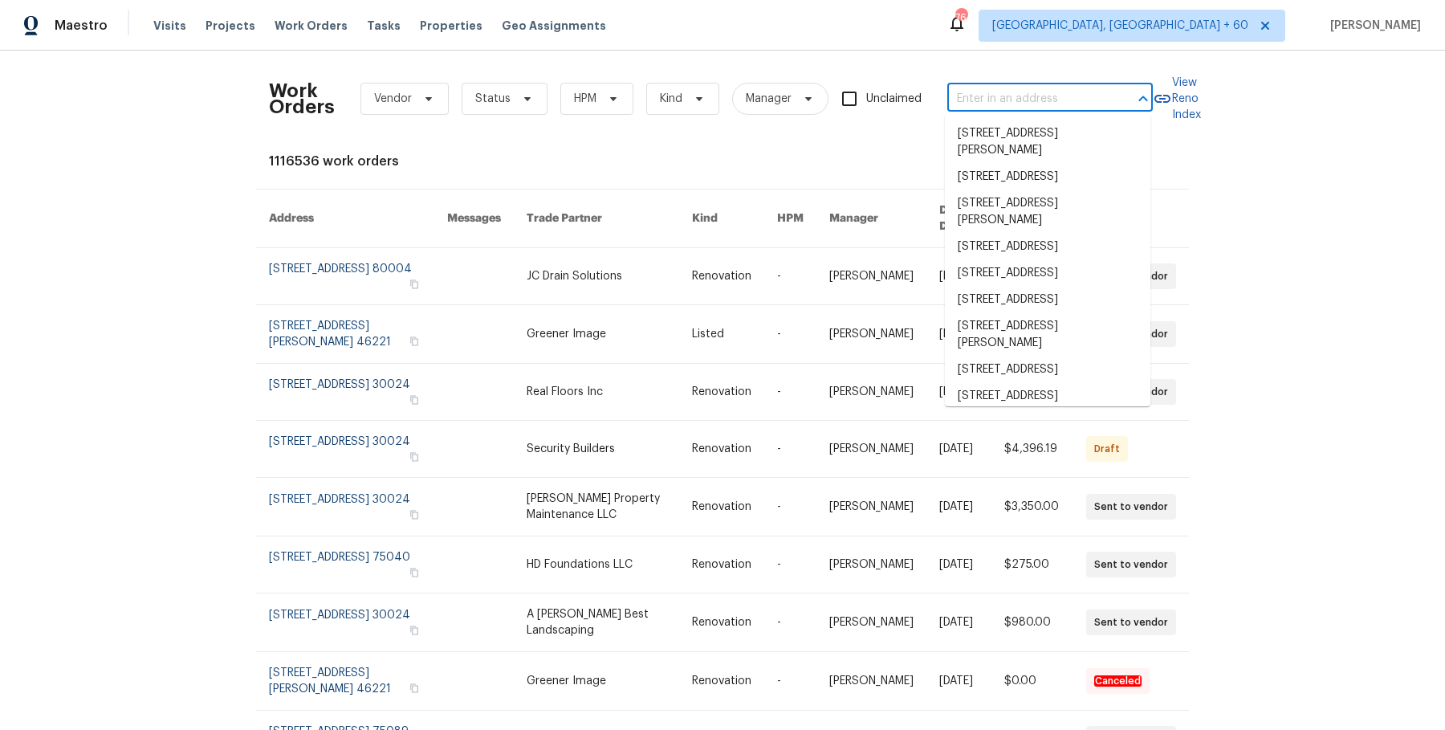
click at [1068, 94] on input "text" at bounding box center [1027, 99] width 161 height 25
paste input "3227 Diamond Blf Union City, GA 30291"
type input "3227 Diamond Blf Union City, GA 30291"
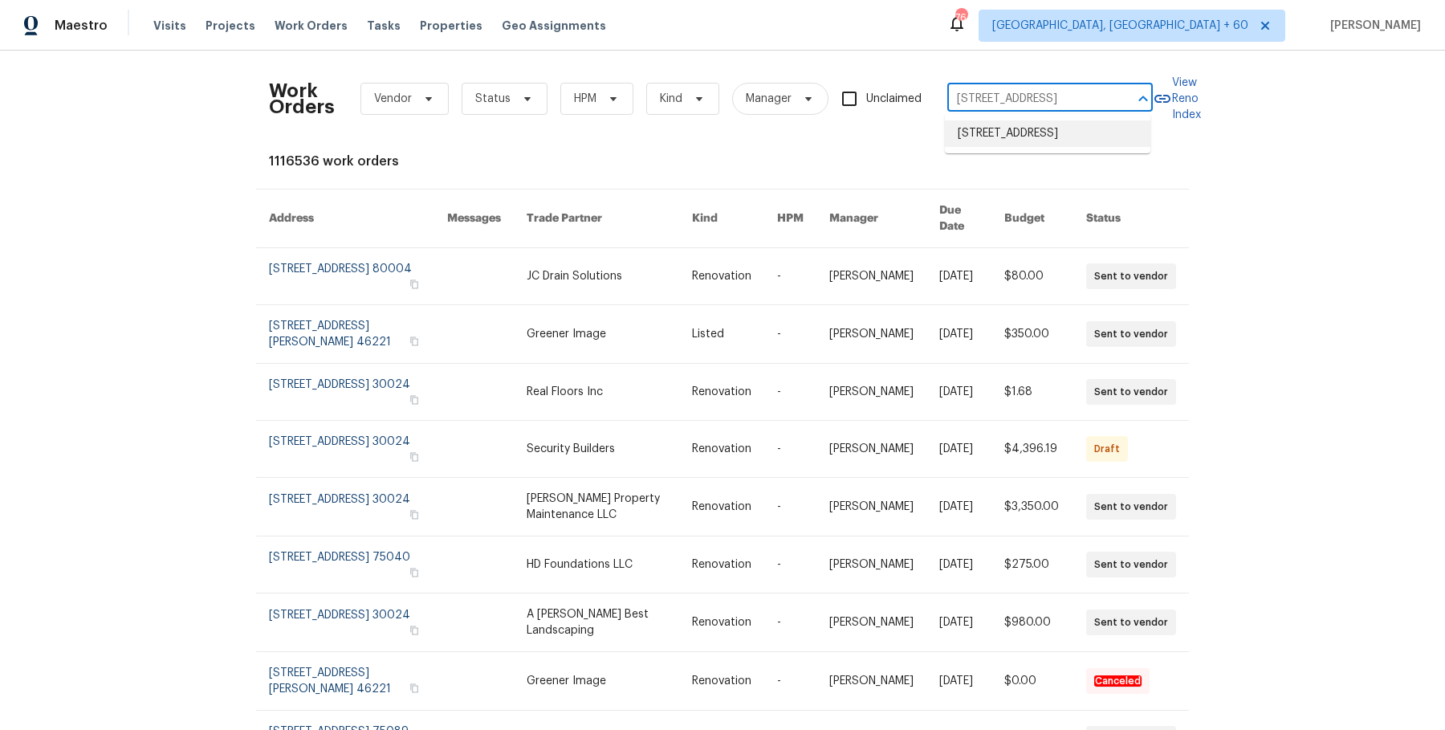
click at [1030, 140] on li "3227 Diamond Blf, Union City, GA 30291" at bounding box center [1047, 133] width 205 height 26
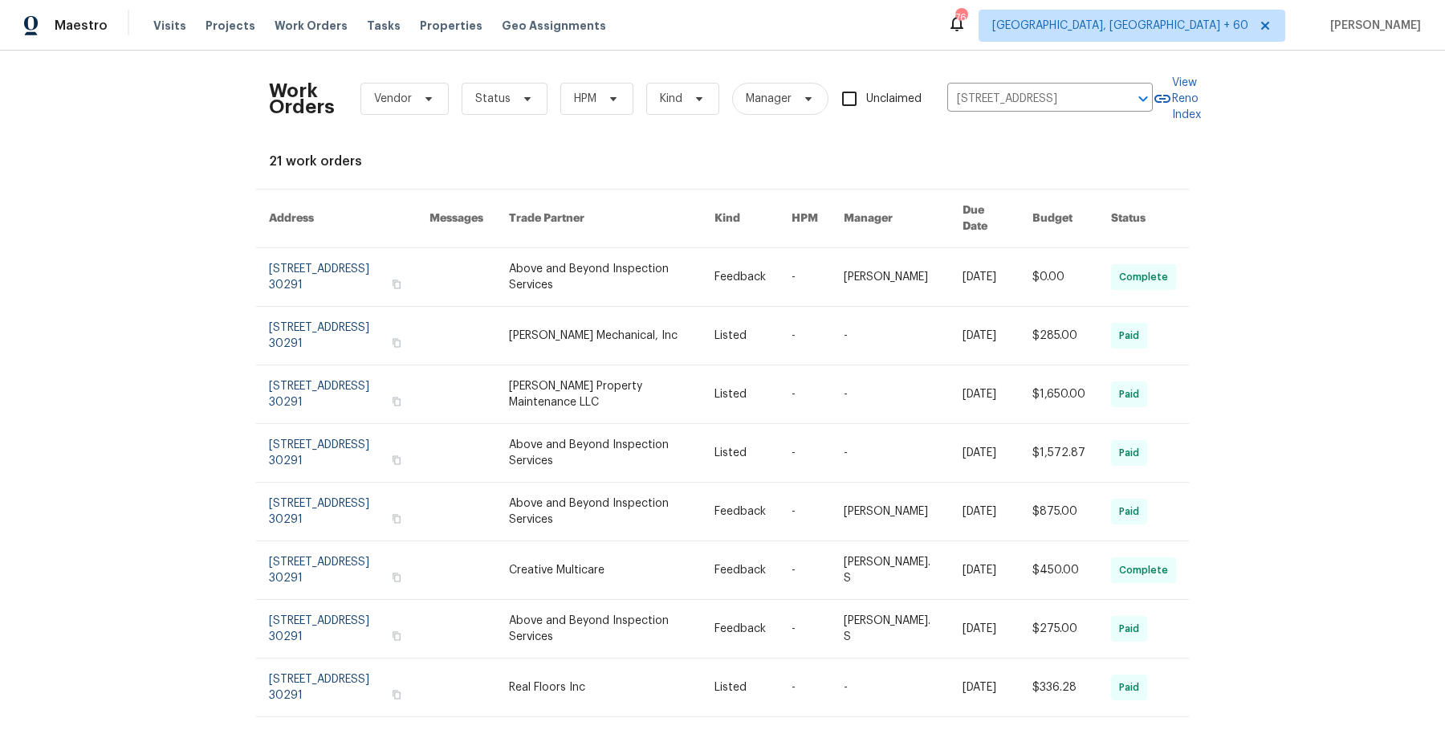
click at [740, 279] on link at bounding box center [752, 277] width 77 height 58
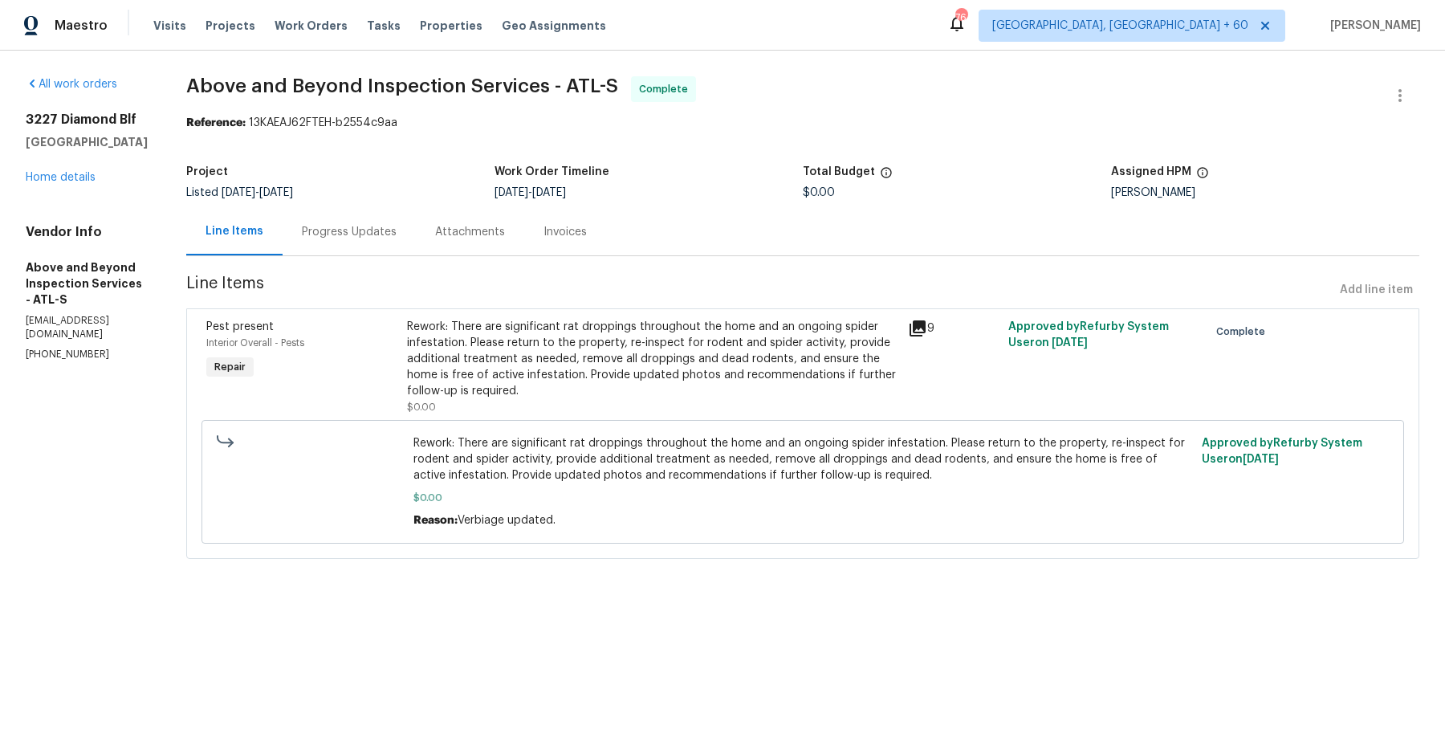
click at [99, 170] on div "3227 Diamond Blf Union City, GA 30291 Home details" at bounding box center [87, 149] width 122 height 74
click at [90, 170] on div "3227 Diamond Blf Union City, GA 30291 Home details" at bounding box center [87, 149] width 122 height 74
click at [79, 175] on link "Home details" at bounding box center [61, 177] width 70 height 11
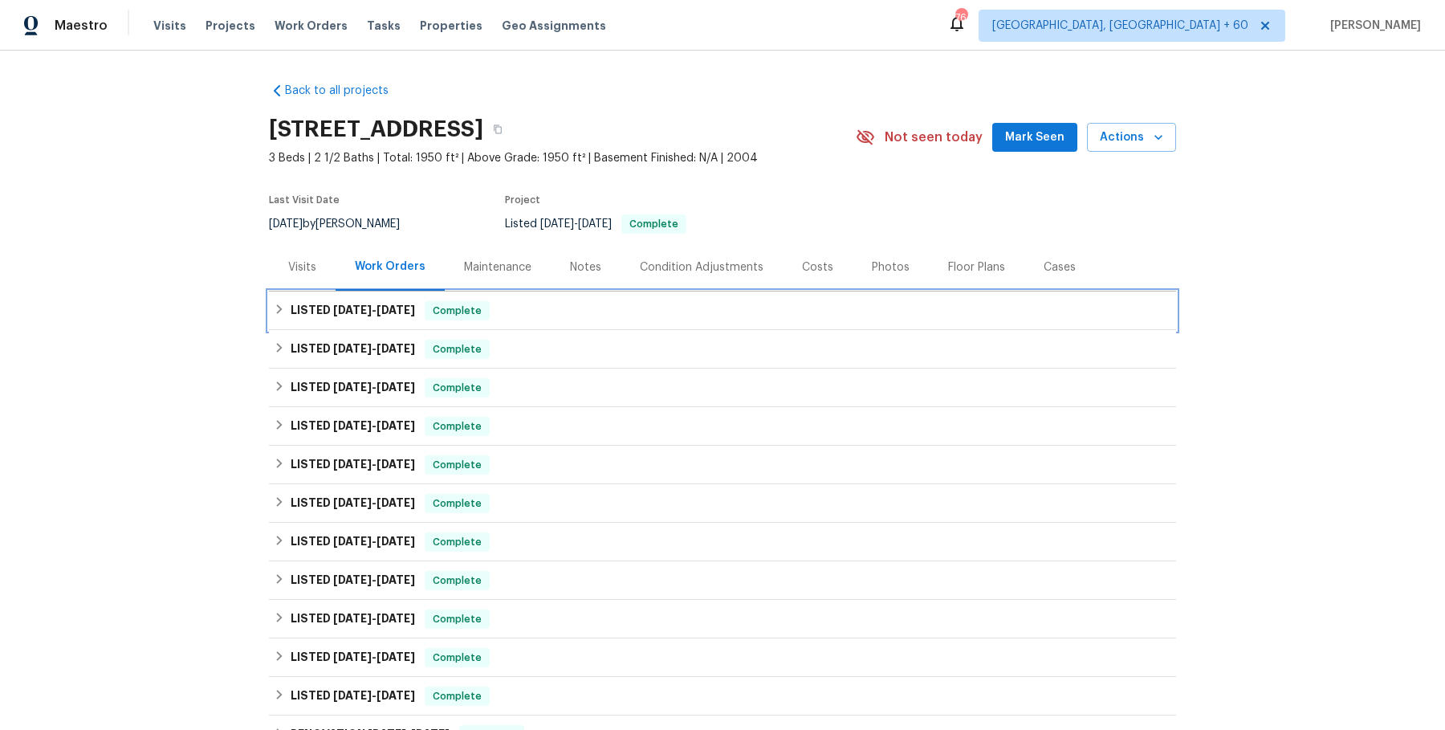
click at [573, 326] on div "LISTED 8/28/25 - 9/2/25 Complete" at bounding box center [722, 310] width 907 height 39
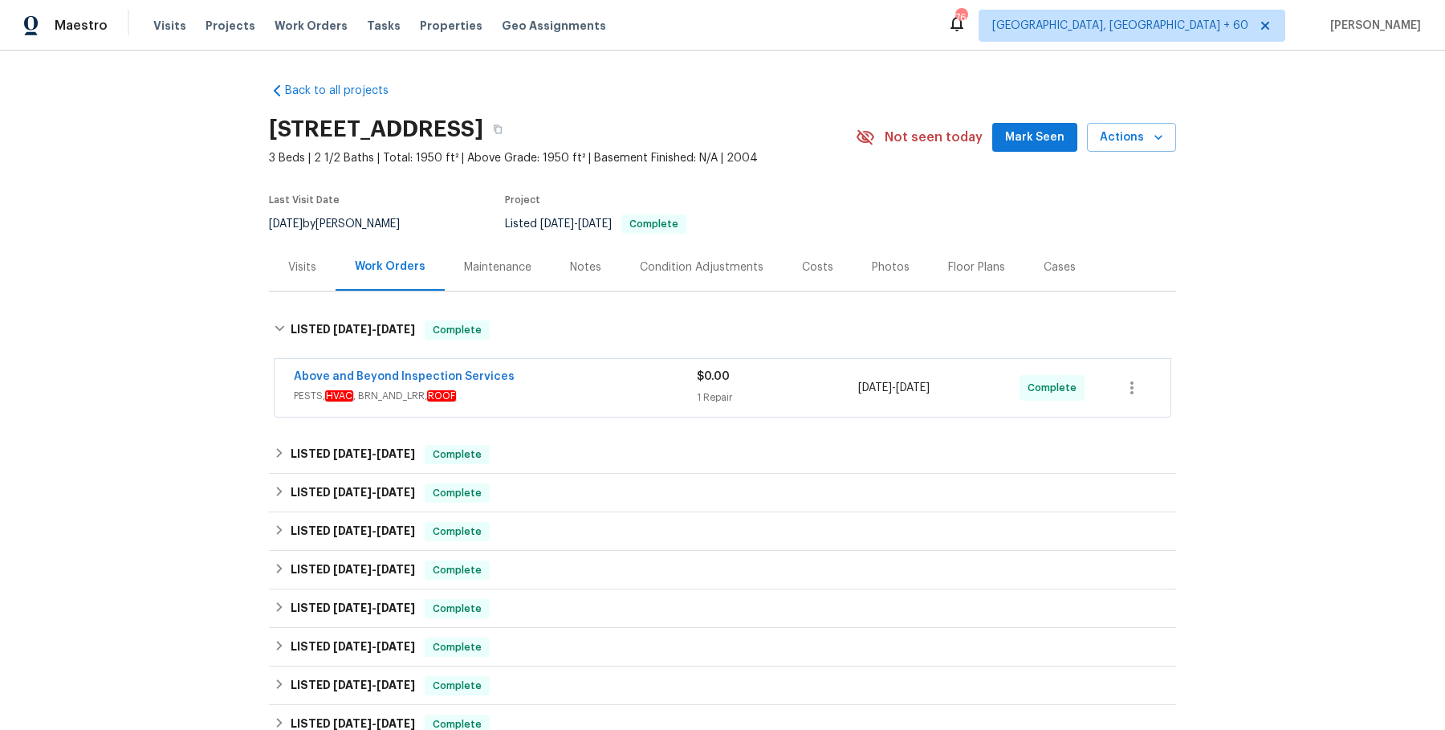
click at [563, 375] on div "Above and Beyond Inspection Services" at bounding box center [495, 377] width 403 height 19
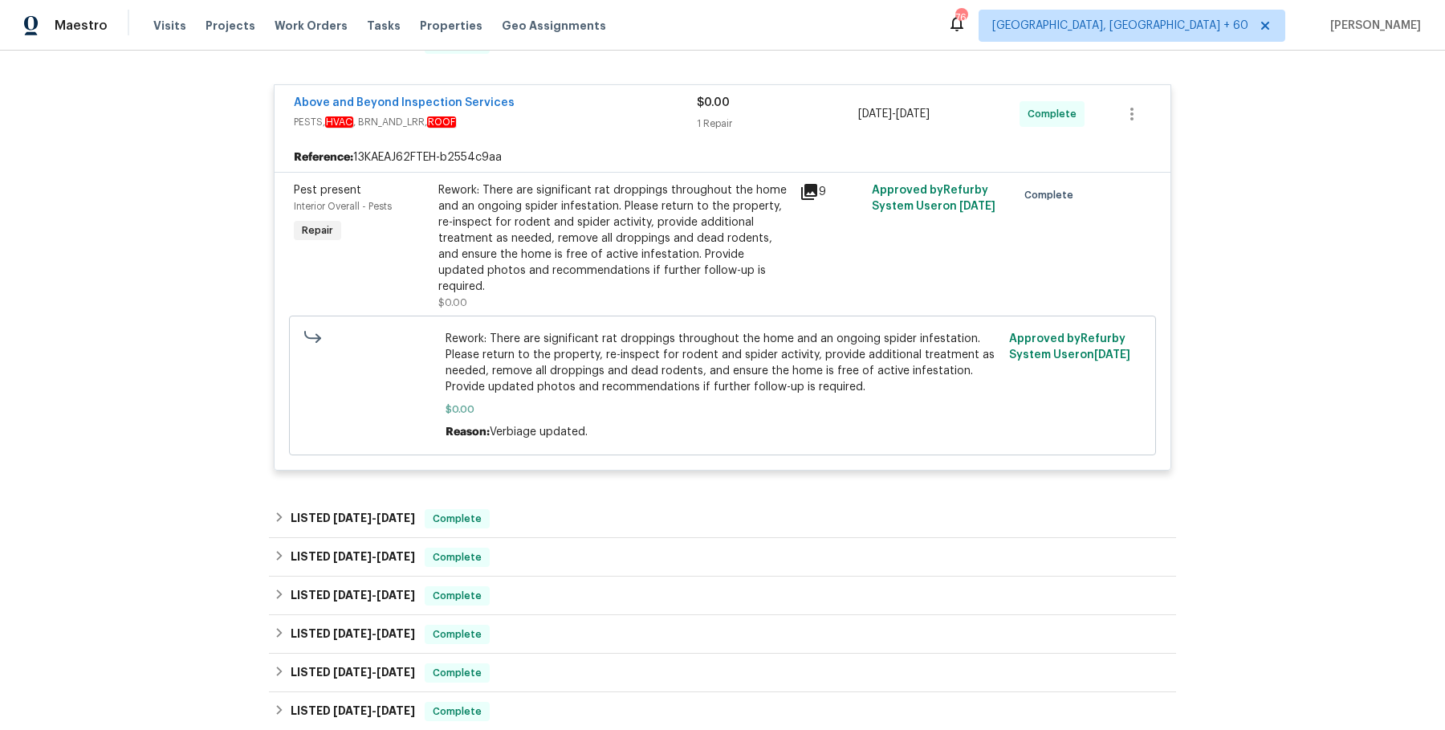
scroll to position [326, 0]
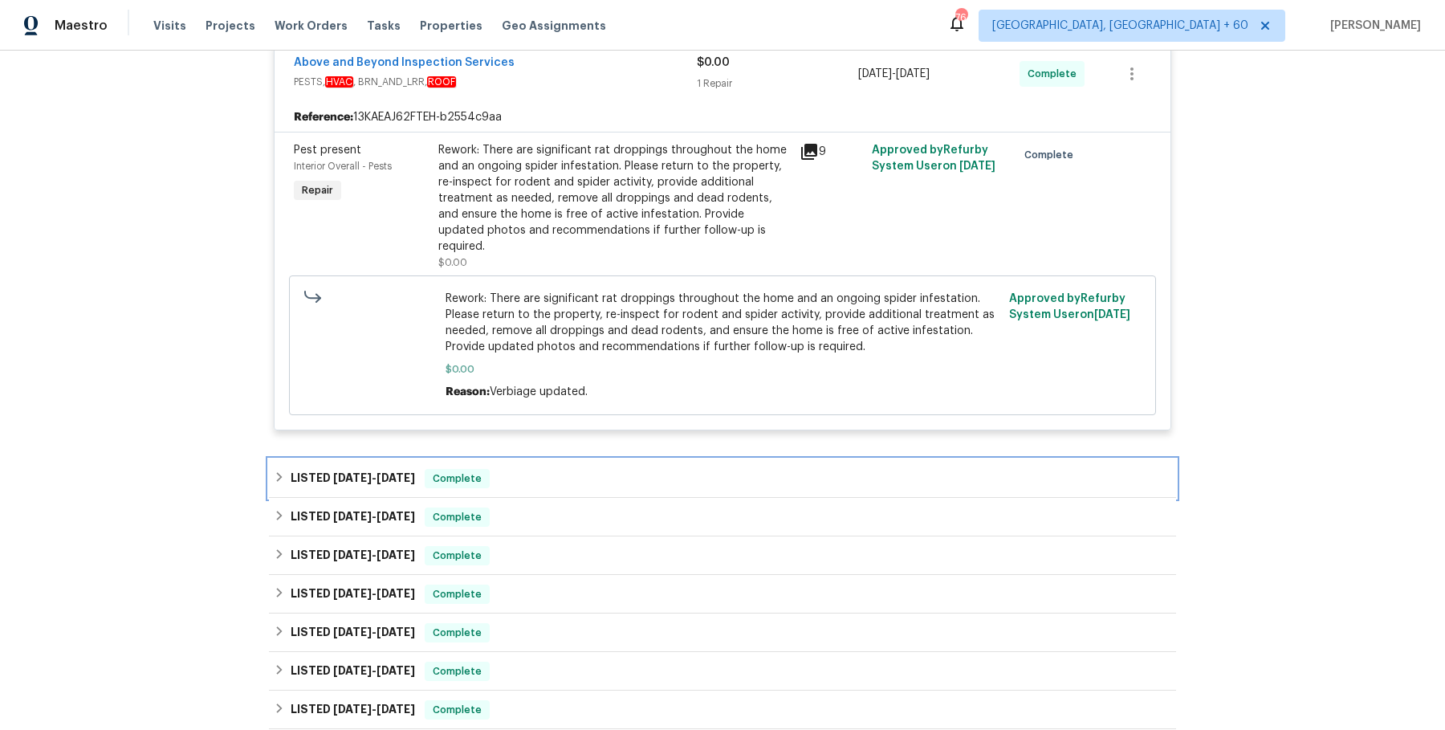
click at [541, 459] on div "LISTED 8/13/25 - 8/18/25 Complete" at bounding box center [722, 478] width 907 height 39
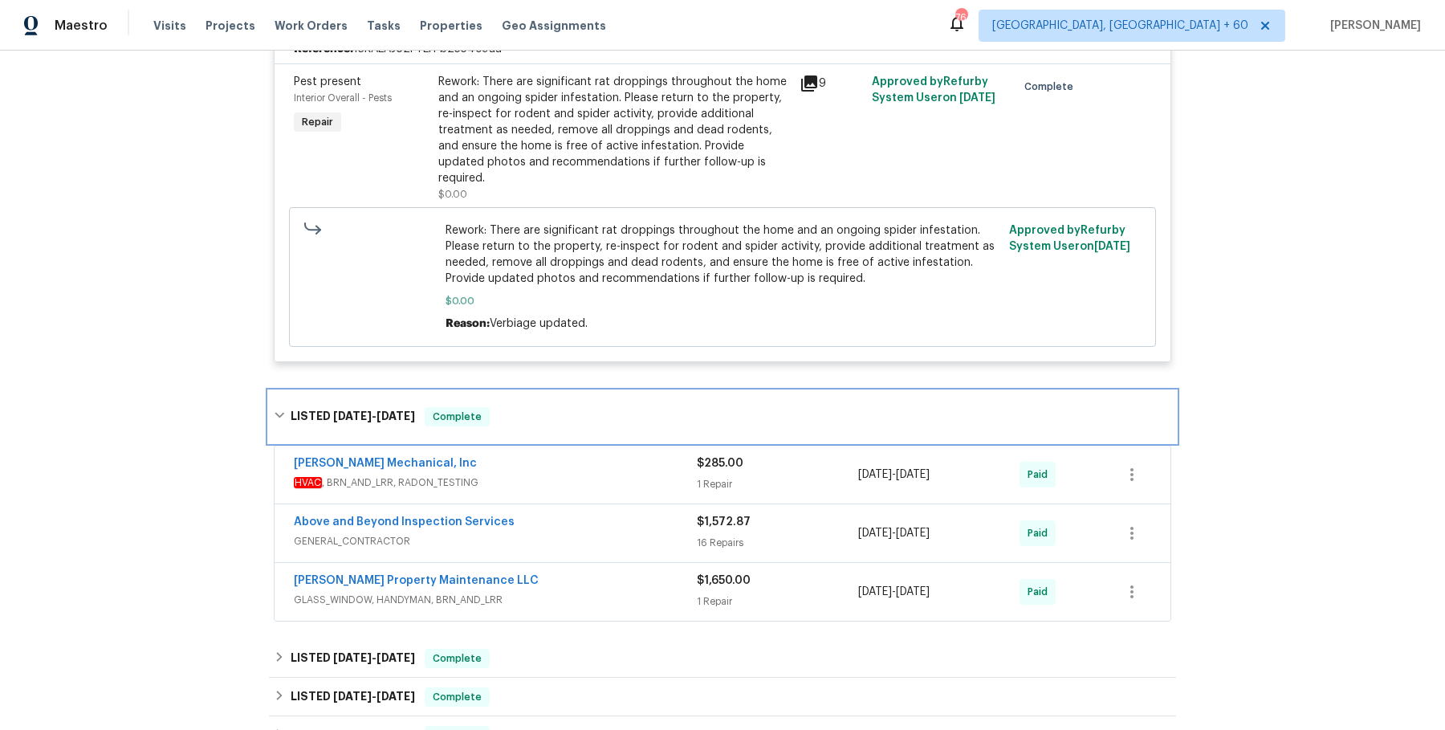
scroll to position [415, 0]
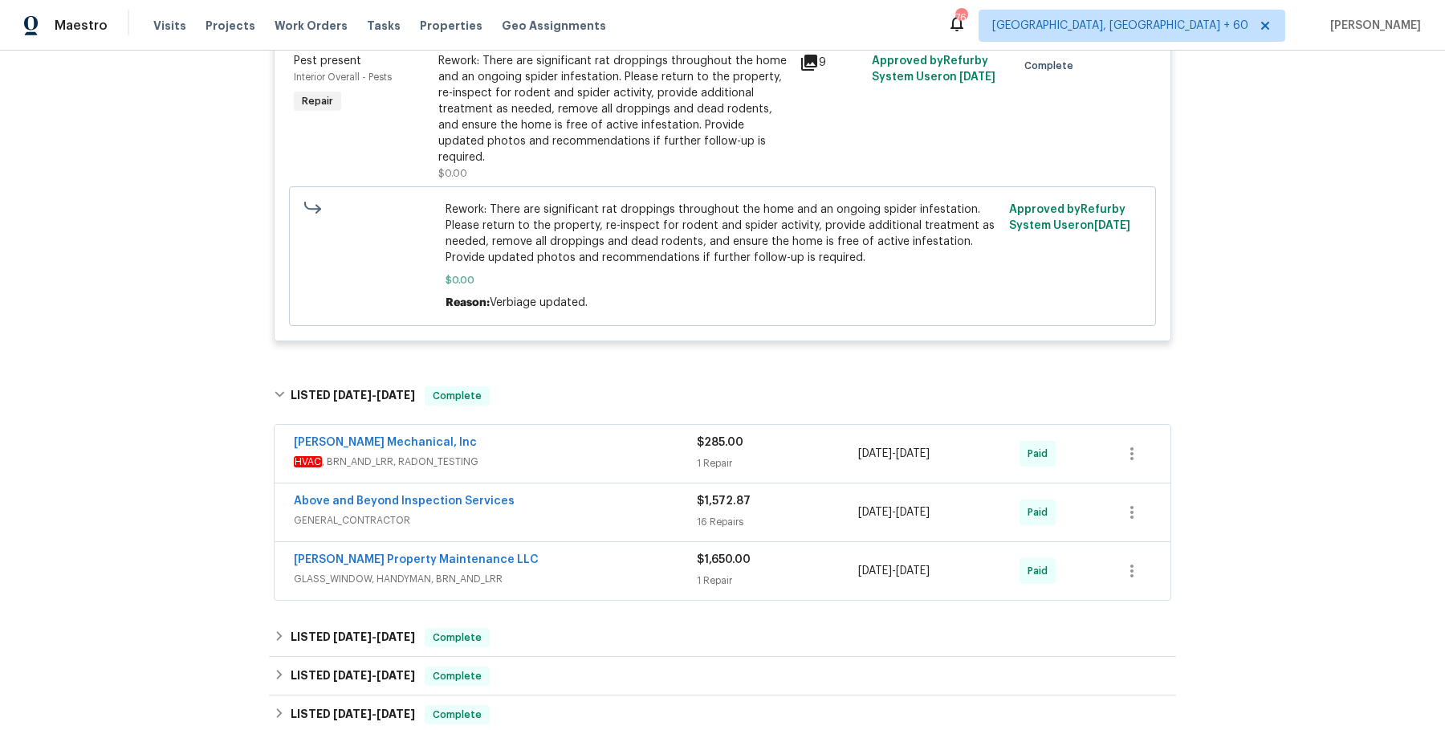
click at [602, 453] on span "HVAC , BRN_AND_LRR, RADON_TESTING" at bounding box center [495, 461] width 403 height 16
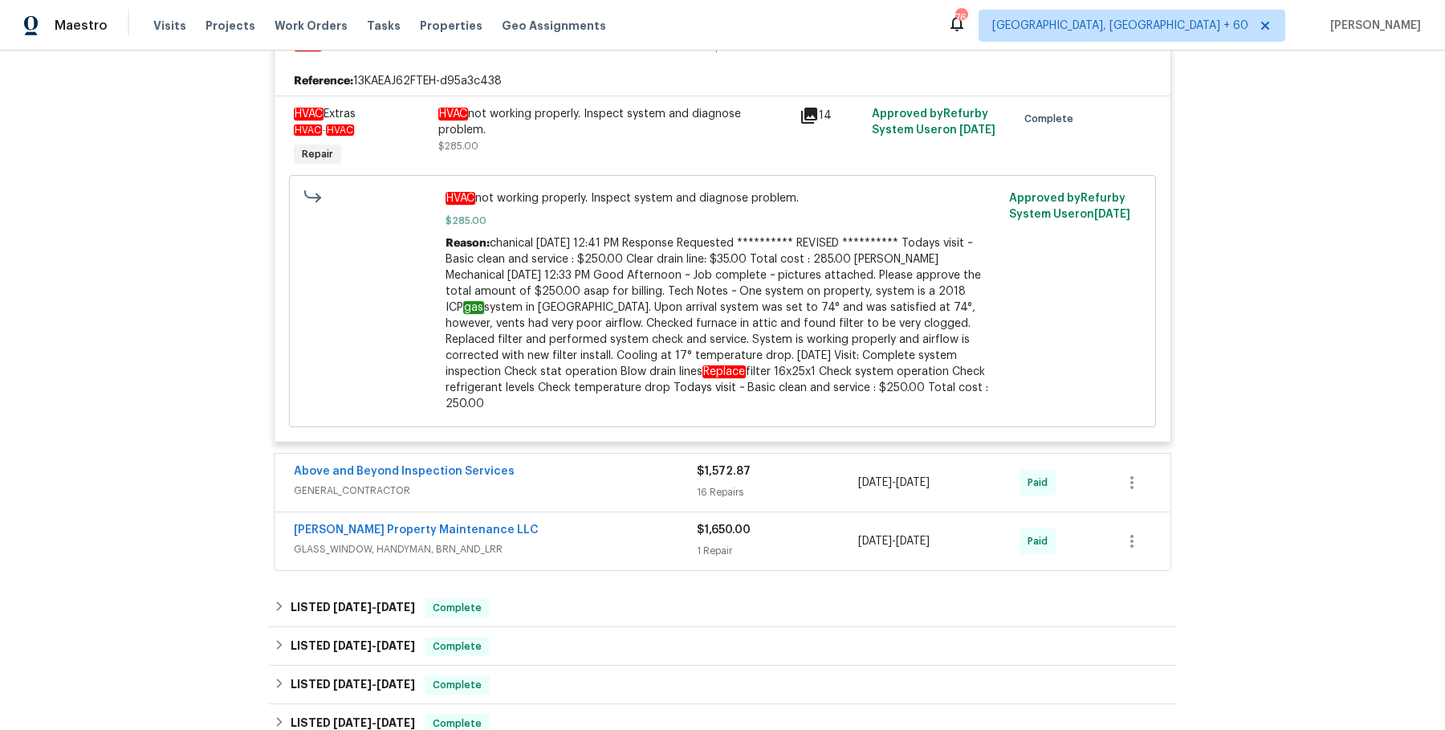
click at [602, 463] on div "Above and Beyond Inspection Services" at bounding box center [495, 472] width 403 height 19
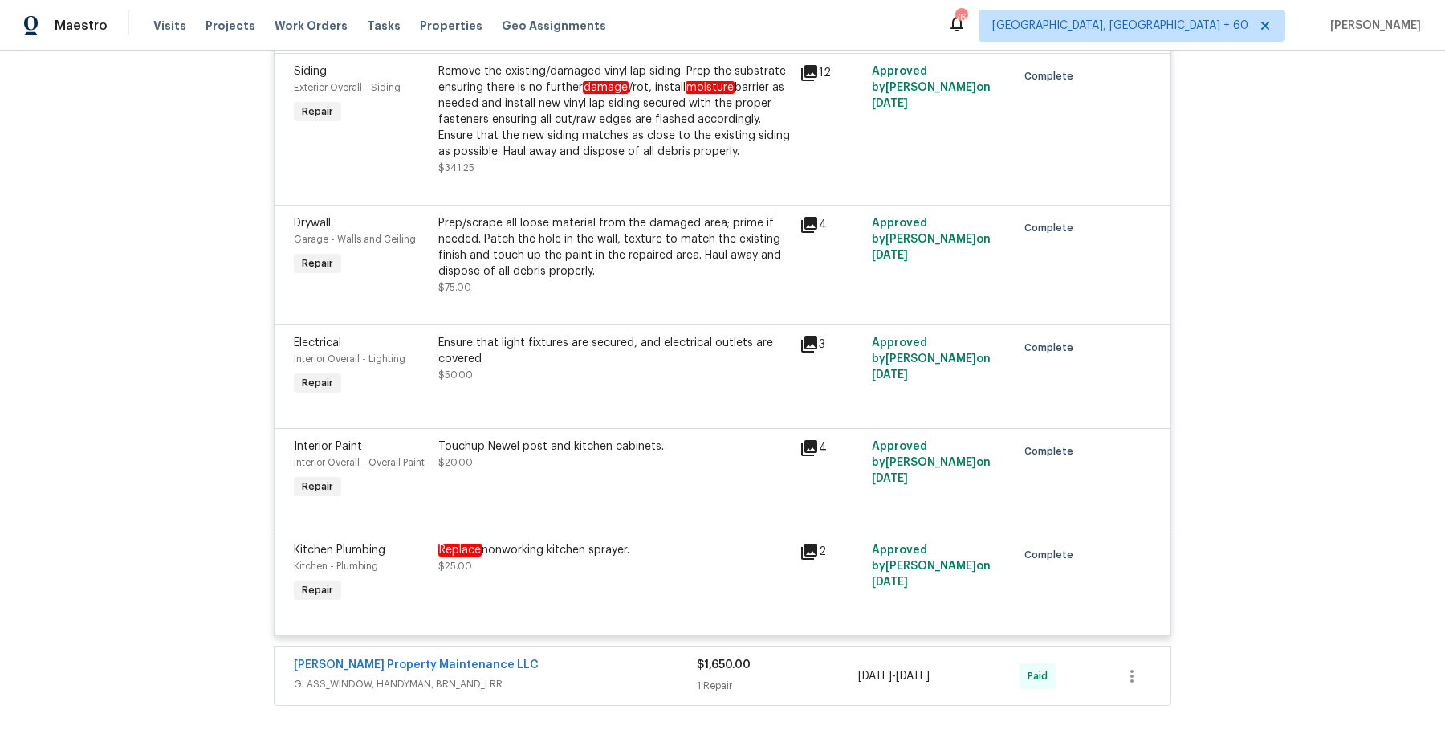
scroll to position [2741, 0]
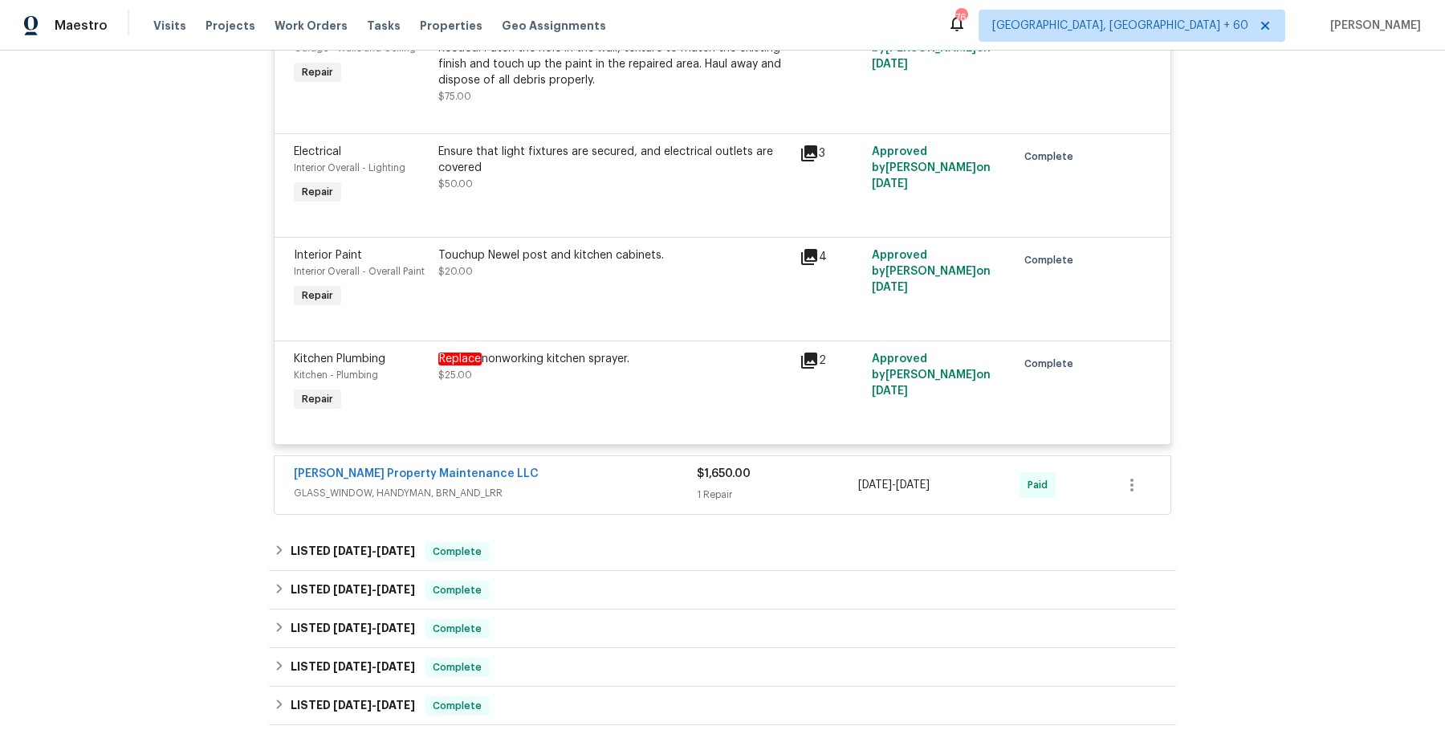
click at [619, 456] on div "Glen Property Maintenance LLC GLASS_WINDOW, HANDYMAN, BRN_AND_LRR $1,650.00 1 R…" at bounding box center [722, 485] width 896 height 58
click at [603, 485] on span "GLASS_WINDOW, HANDYMAN, BRN_AND_LRR" at bounding box center [495, 493] width 403 height 16
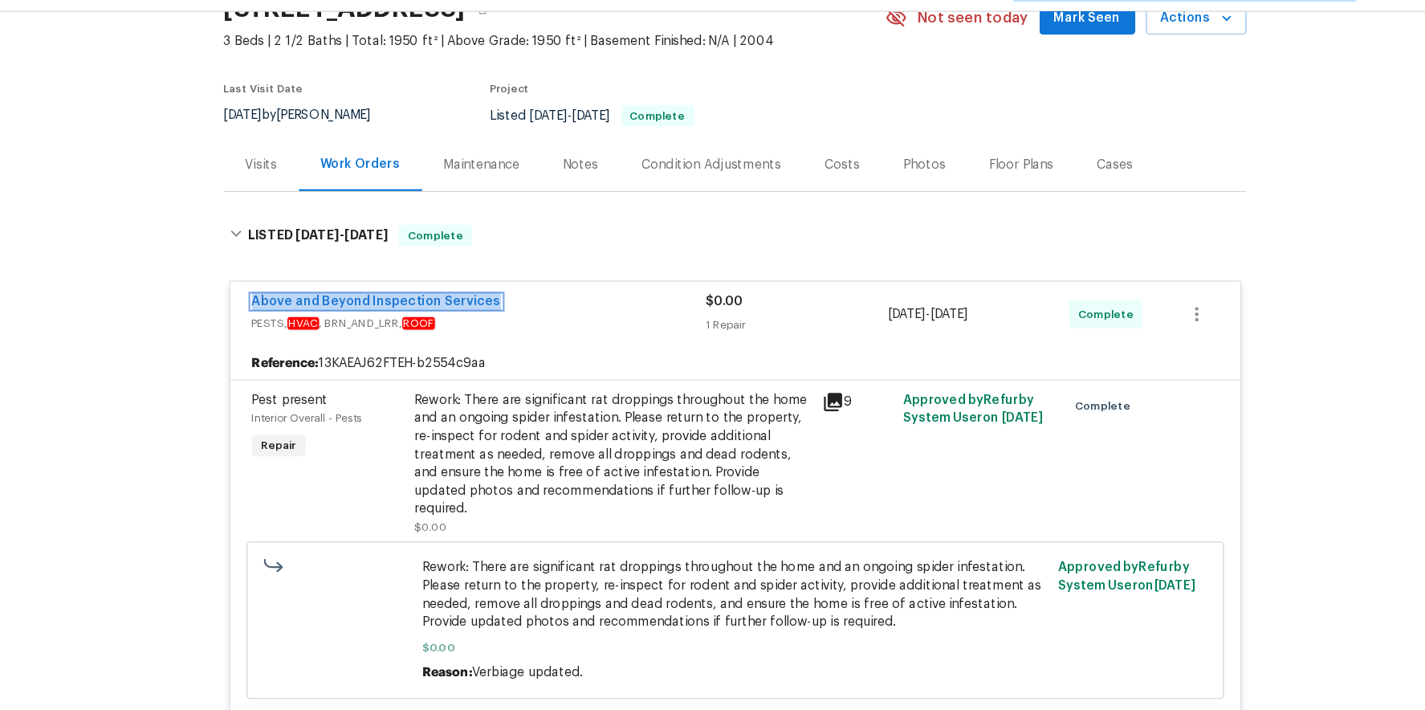
scroll to position [0, 0]
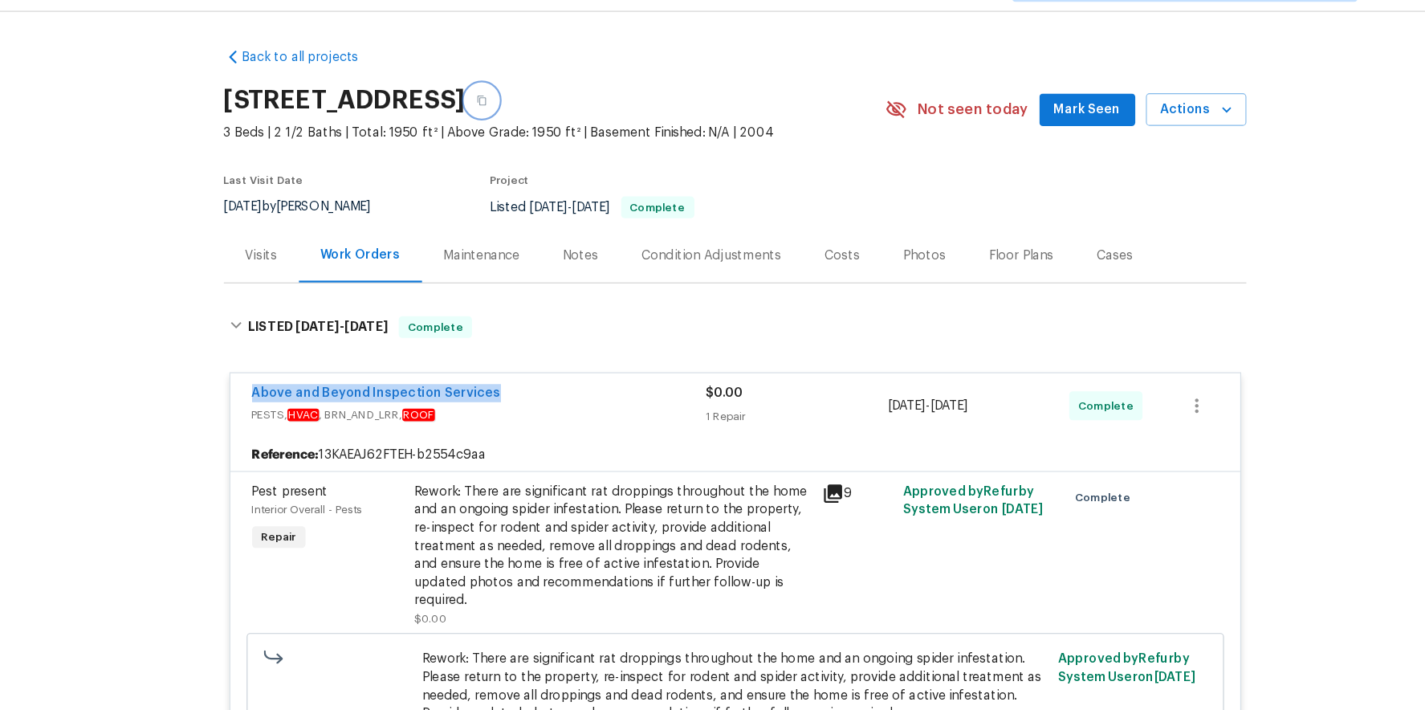
click at [493, 131] on icon "button" at bounding box center [488, 129] width 10 height 10
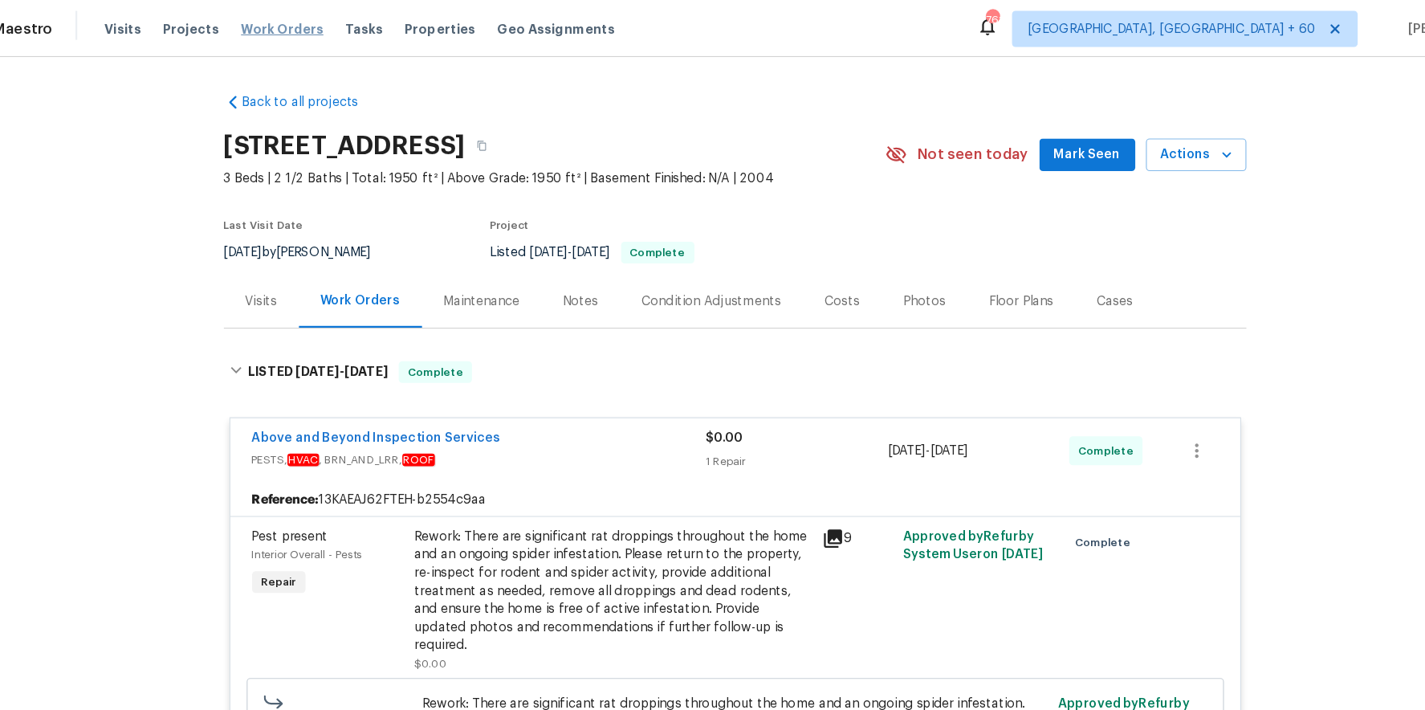
click at [310, 32] on span "Work Orders" at bounding box center [310, 26] width 73 height 16
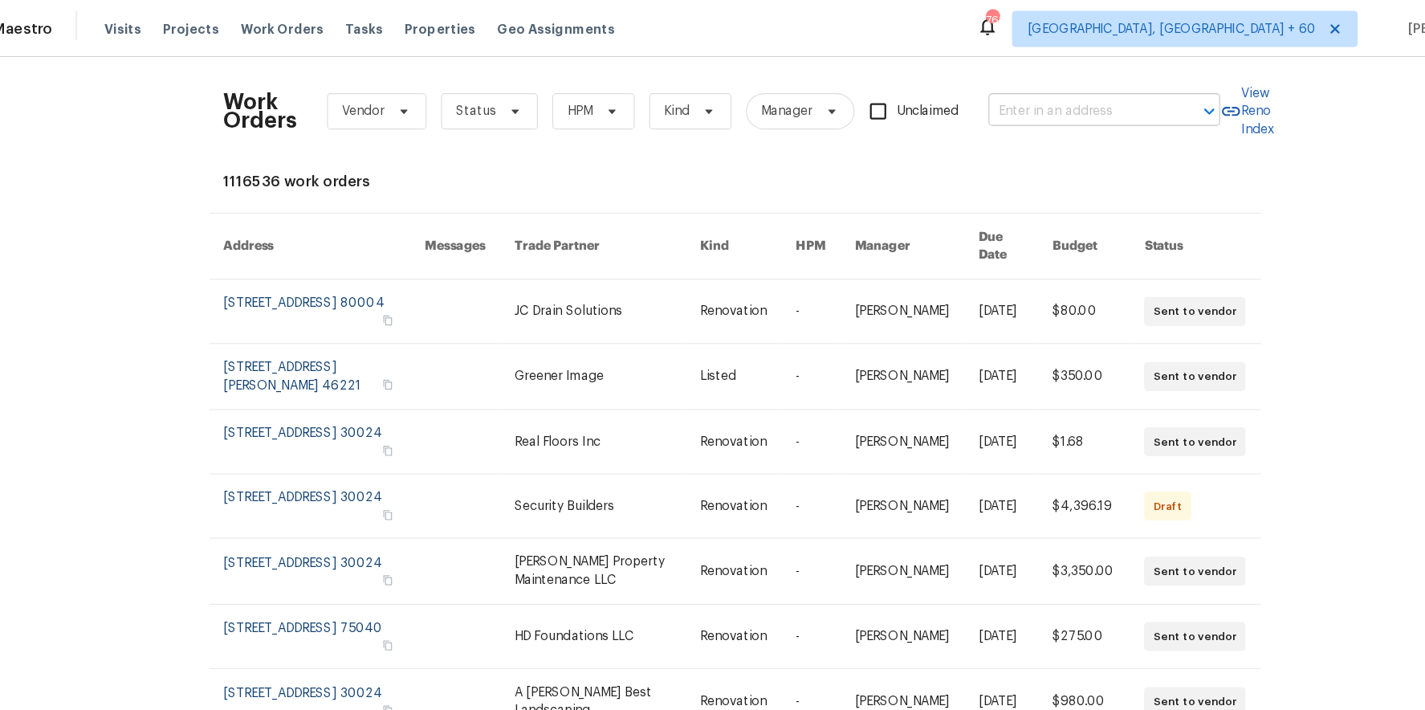
click at [1097, 103] on div "​" at bounding box center [1039, 99] width 205 height 25
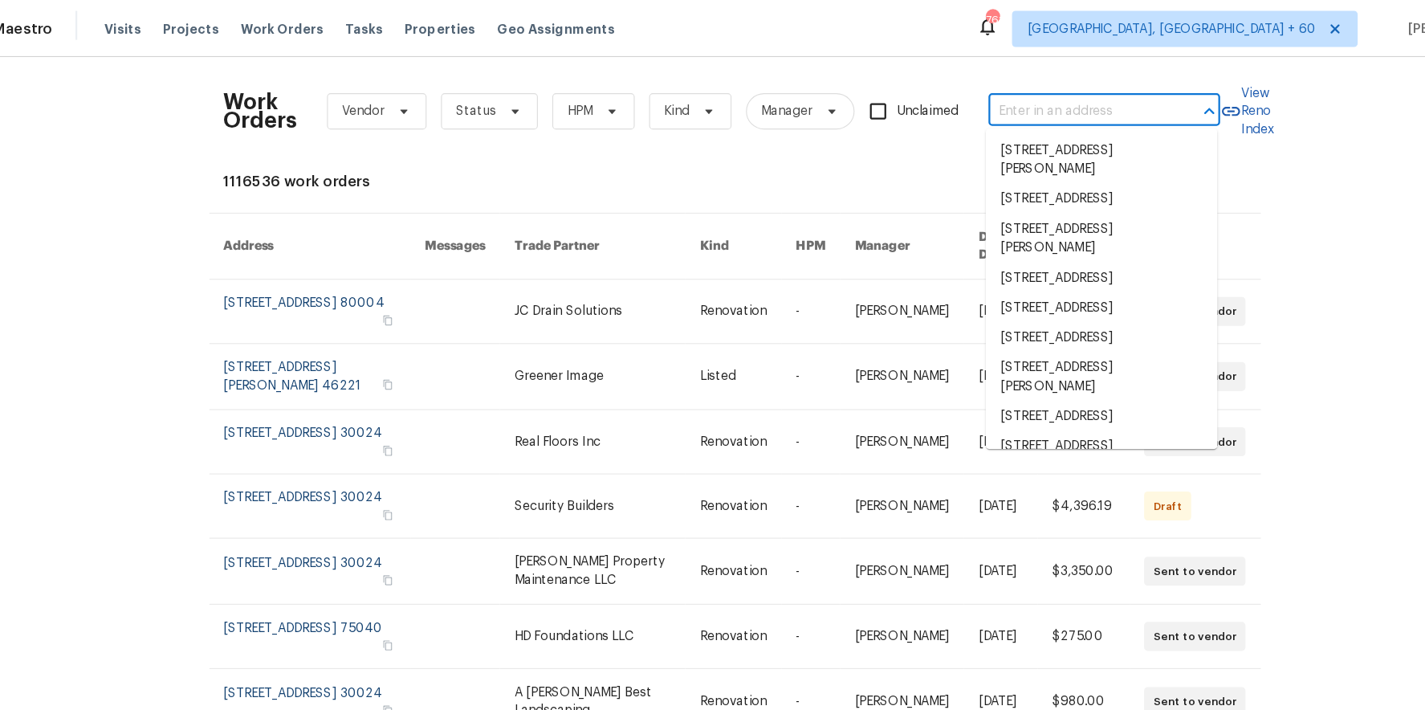
paste input "5009 Ian Ave NW Albuquerque, NM 87120"
type input "5009 Ian Ave NW Albuquerque, NM 87120"
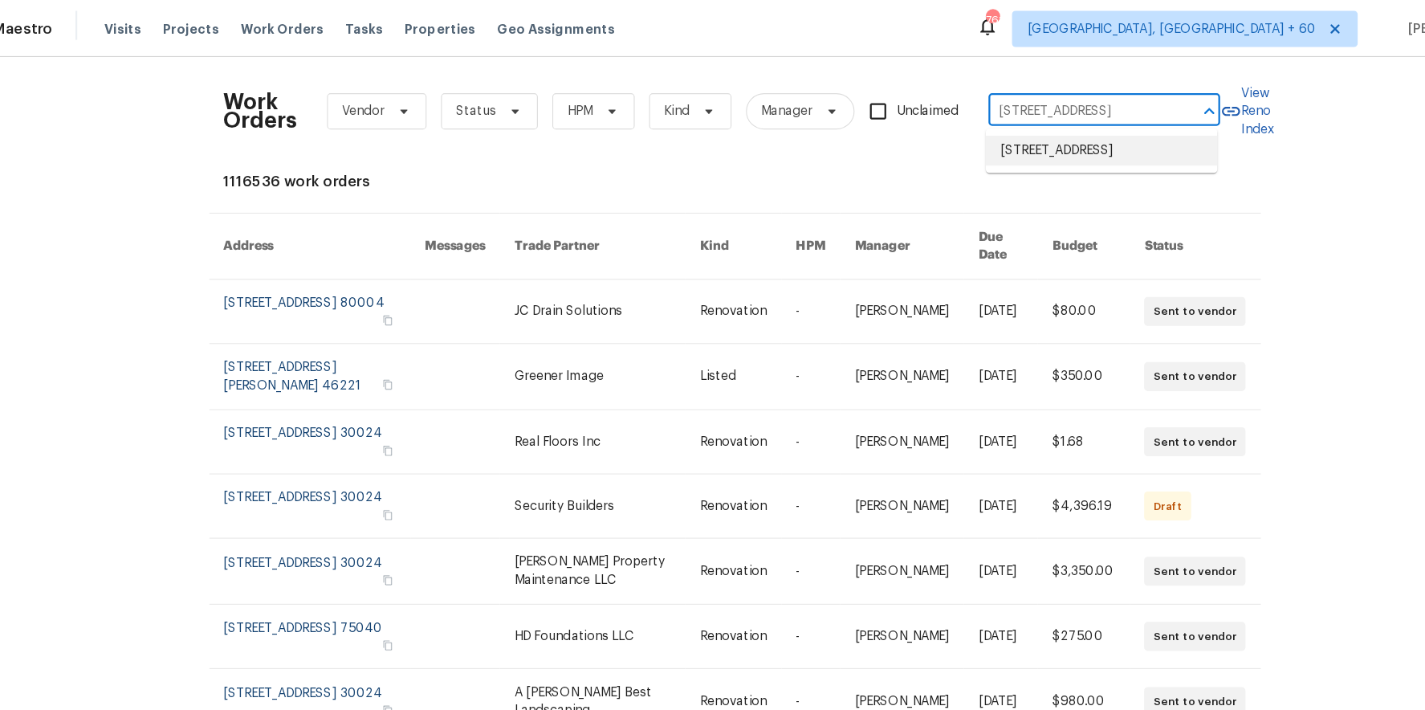
click at [1015, 136] on li "5009 Ian Ave NW, Albuquerque, NM 87120" at bounding box center [1037, 133] width 205 height 26
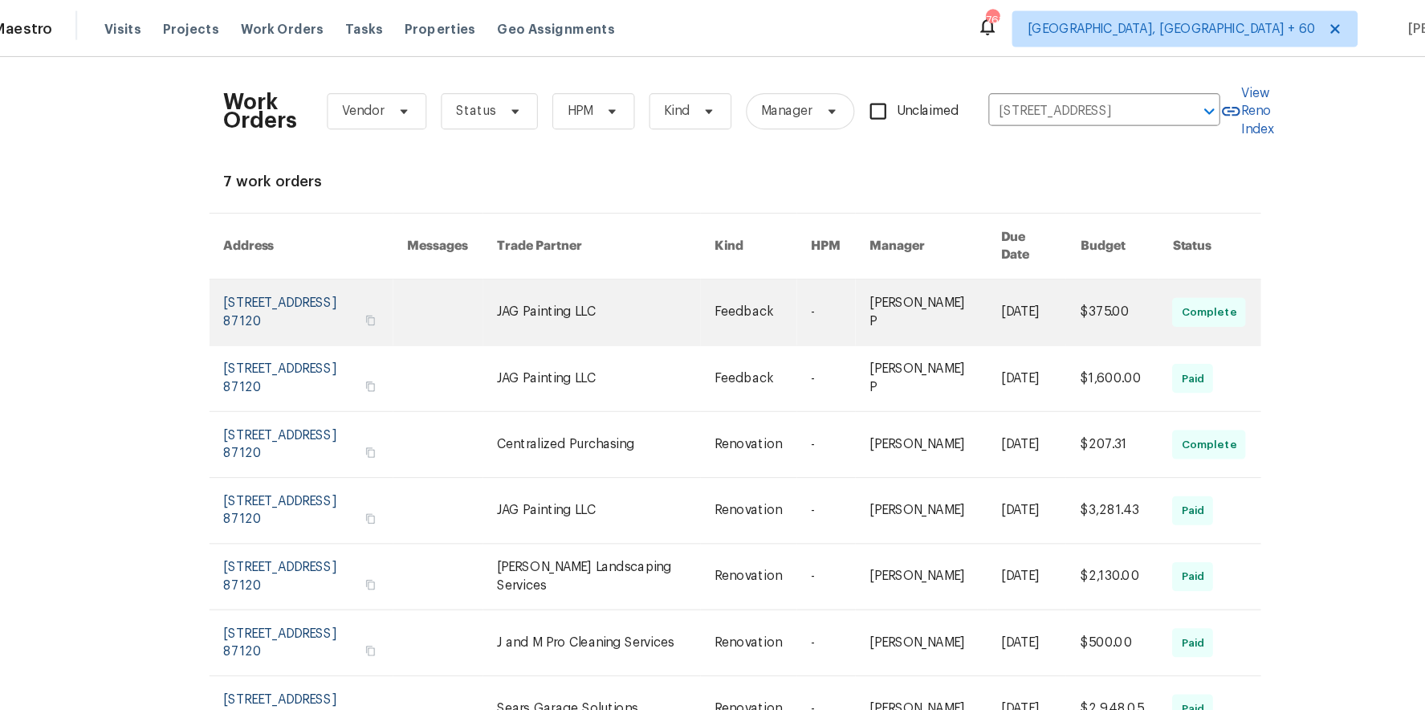
click at [797, 248] on link at bounding box center [806, 277] width 52 height 58
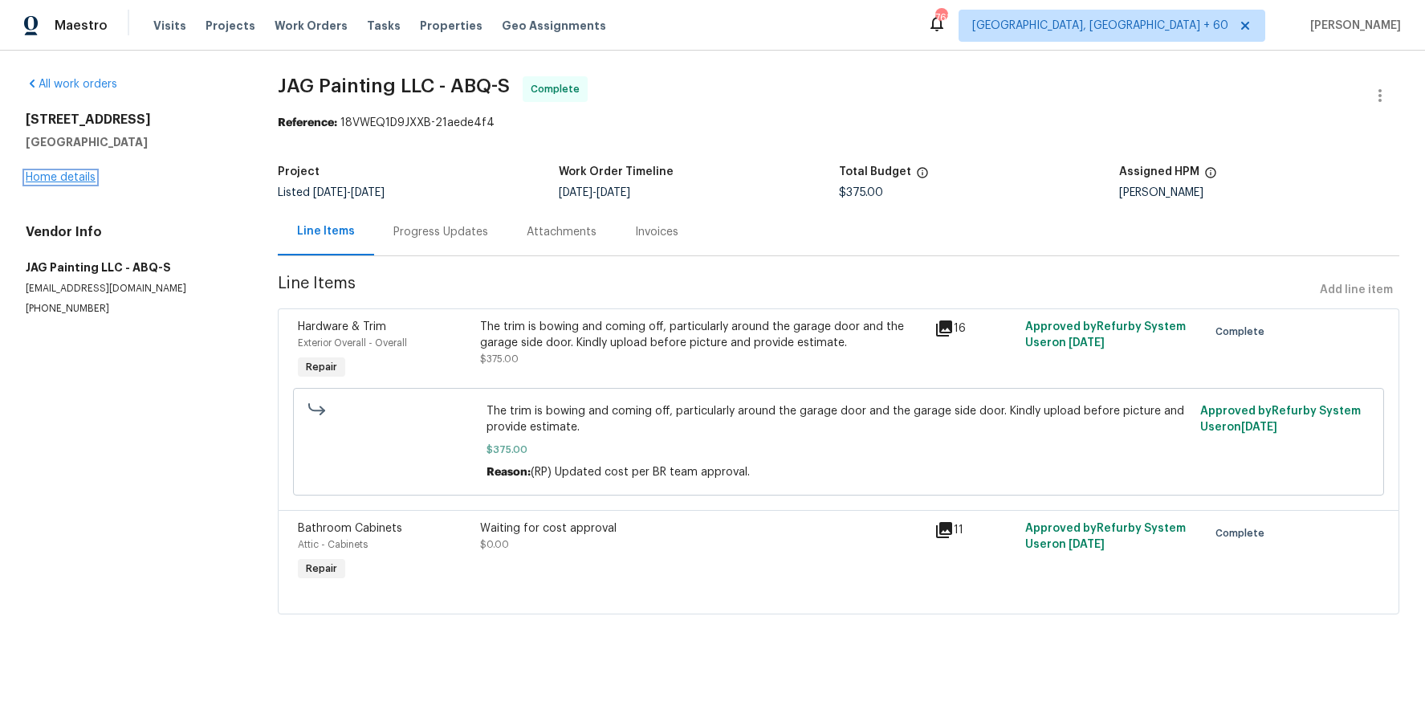
click at [76, 177] on link "Home details" at bounding box center [61, 177] width 70 height 11
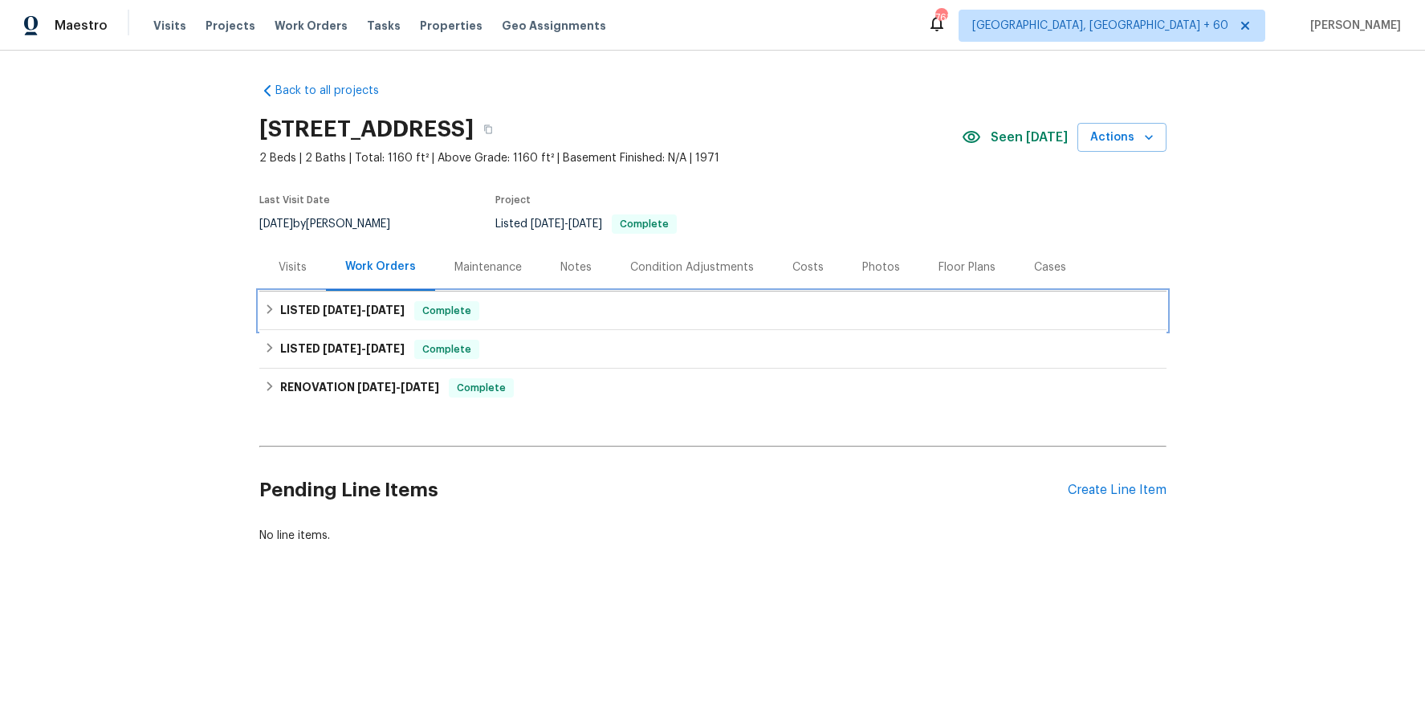
click at [511, 324] on div "LISTED 8/27/25 - 8/29/25 Complete" at bounding box center [712, 310] width 907 height 39
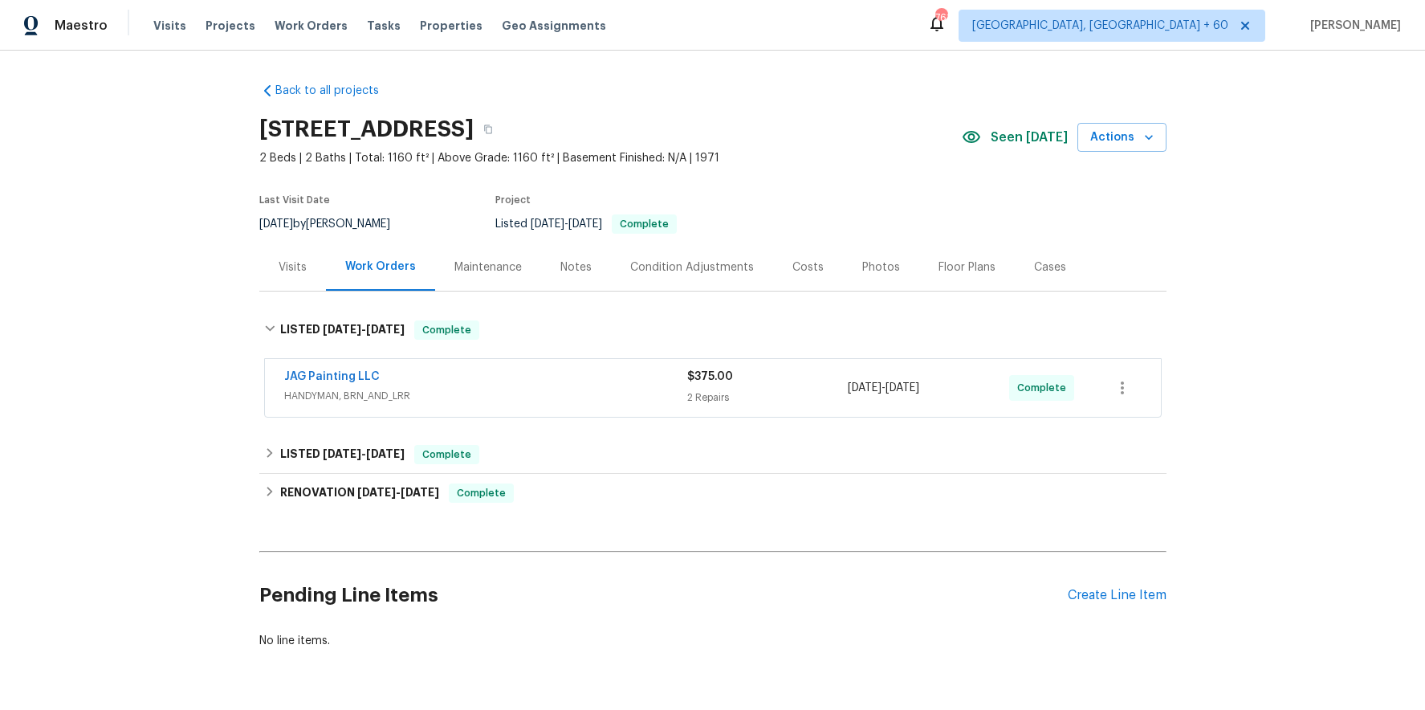
click at [511, 367] on div "JAG Painting LLC HANDYMAN, BRN_AND_LRR $375.00 2 Repairs 8/27/2025 - 8/29/2025 …" at bounding box center [713, 388] width 896 height 58
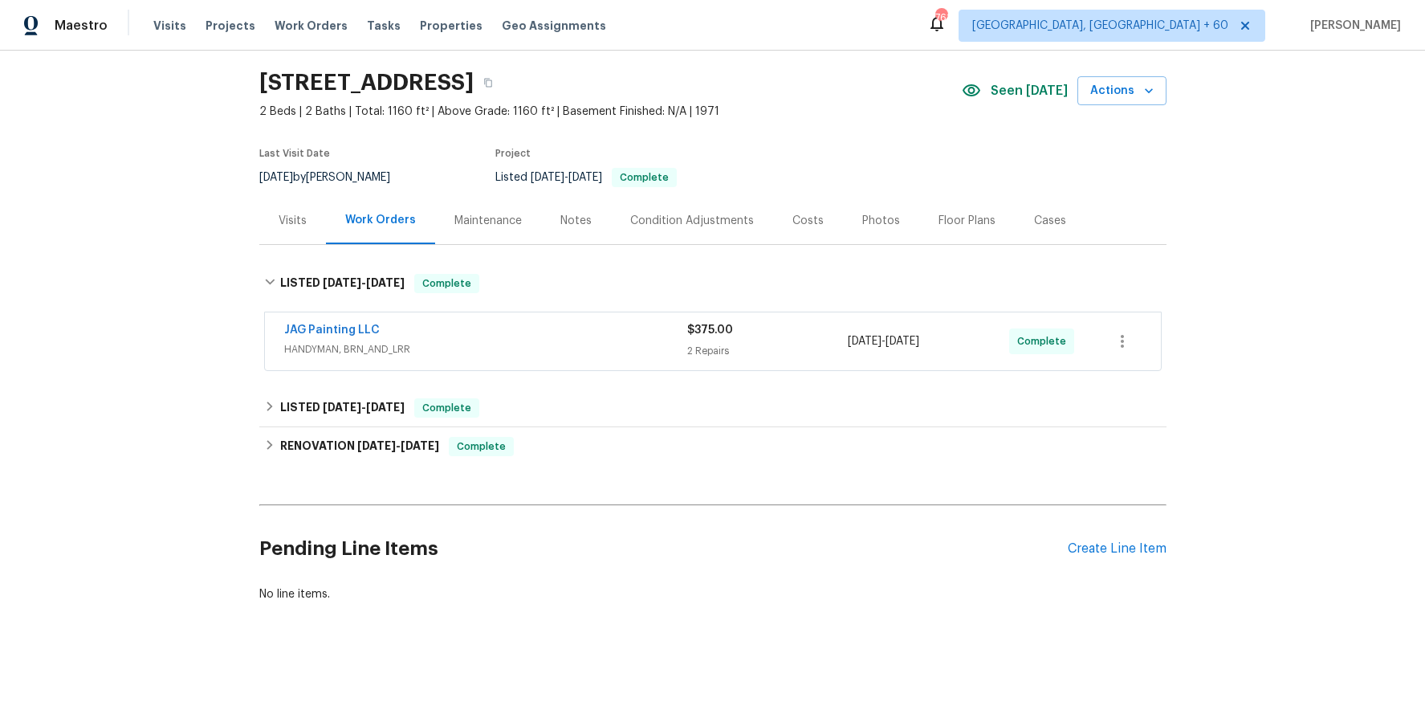
click at [523, 361] on div "JAG Painting LLC HANDYMAN, BRN_AND_LRR $375.00 2 Repairs 8/27/2025 - 8/29/2025 …" at bounding box center [713, 341] width 896 height 58
click at [533, 344] on span "HANDYMAN, BRN_AND_LRR" at bounding box center [485, 349] width 403 height 16
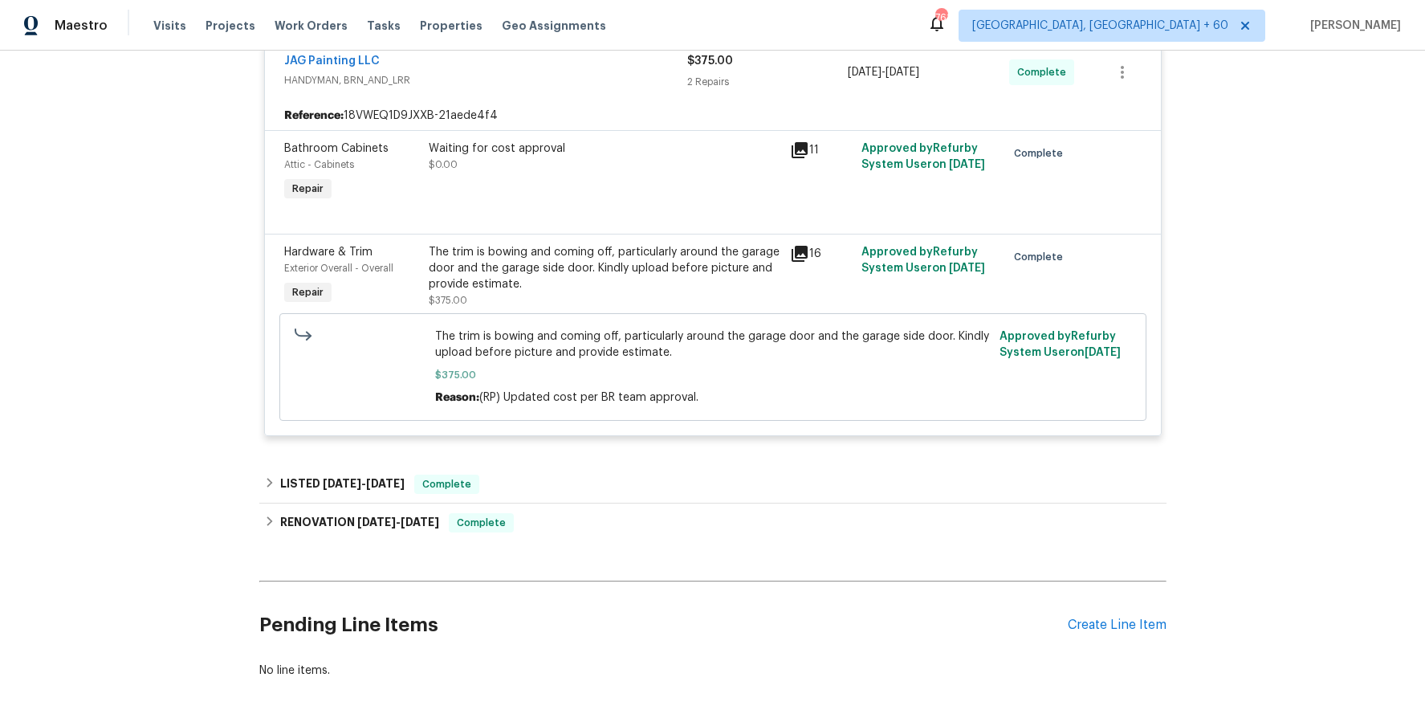
scroll to position [330, 0]
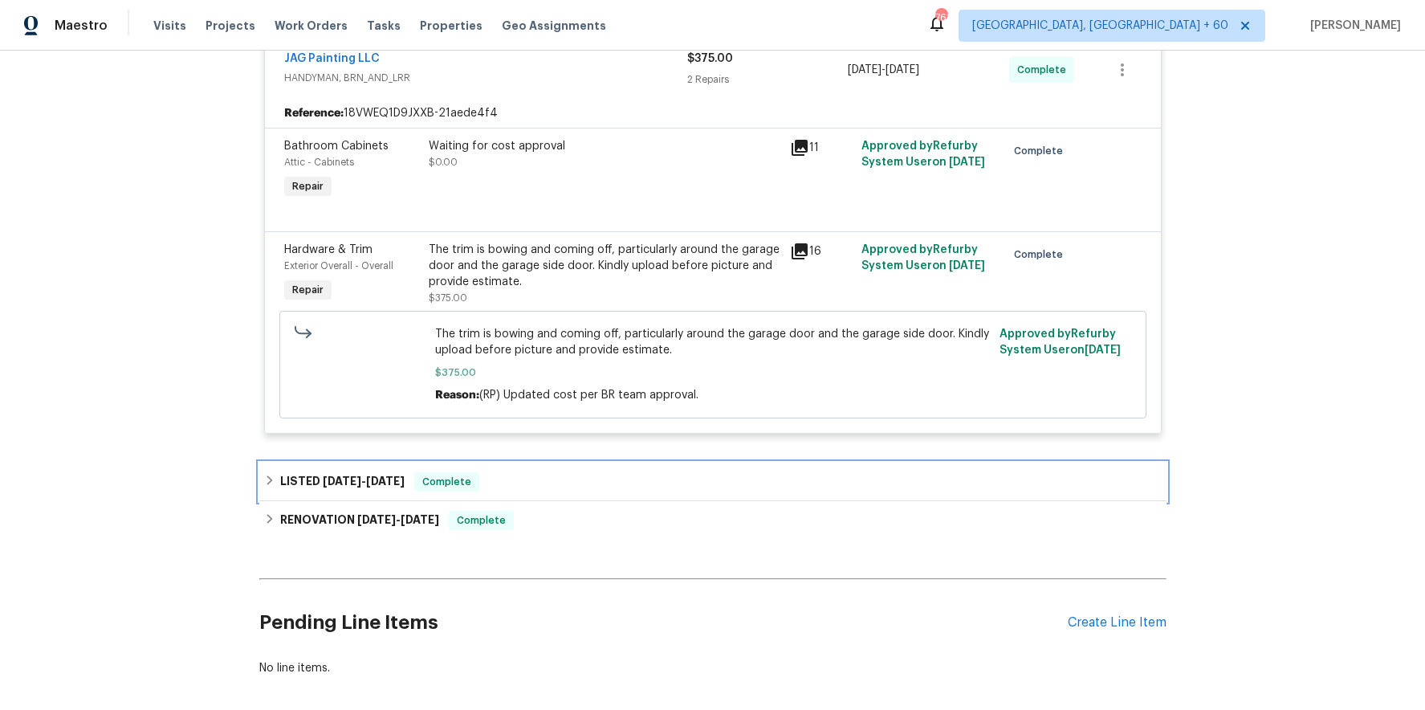
click at [500, 473] on div "LISTED 8/8/25 - 8/14/25 Complete" at bounding box center [712, 481] width 897 height 19
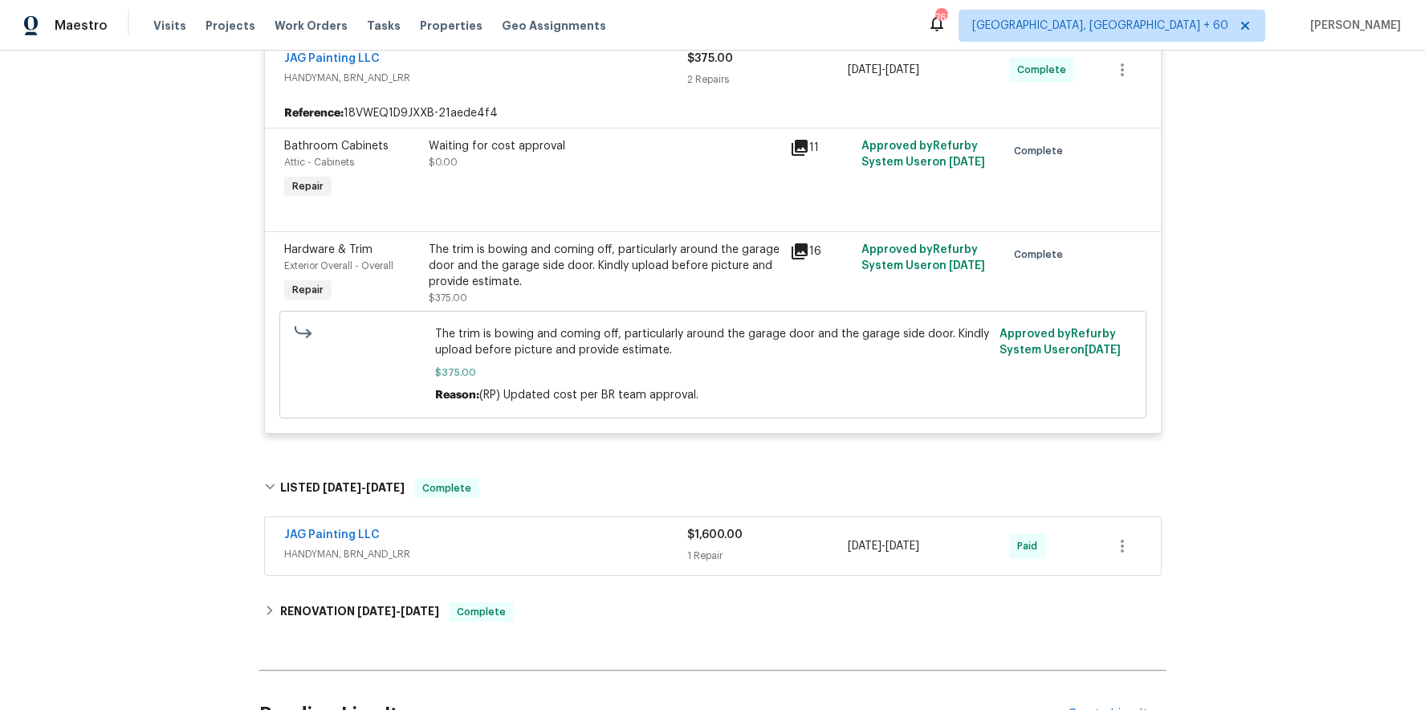
click at [527, 538] on div "JAG Painting LLC" at bounding box center [485, 536] width 403 height 19
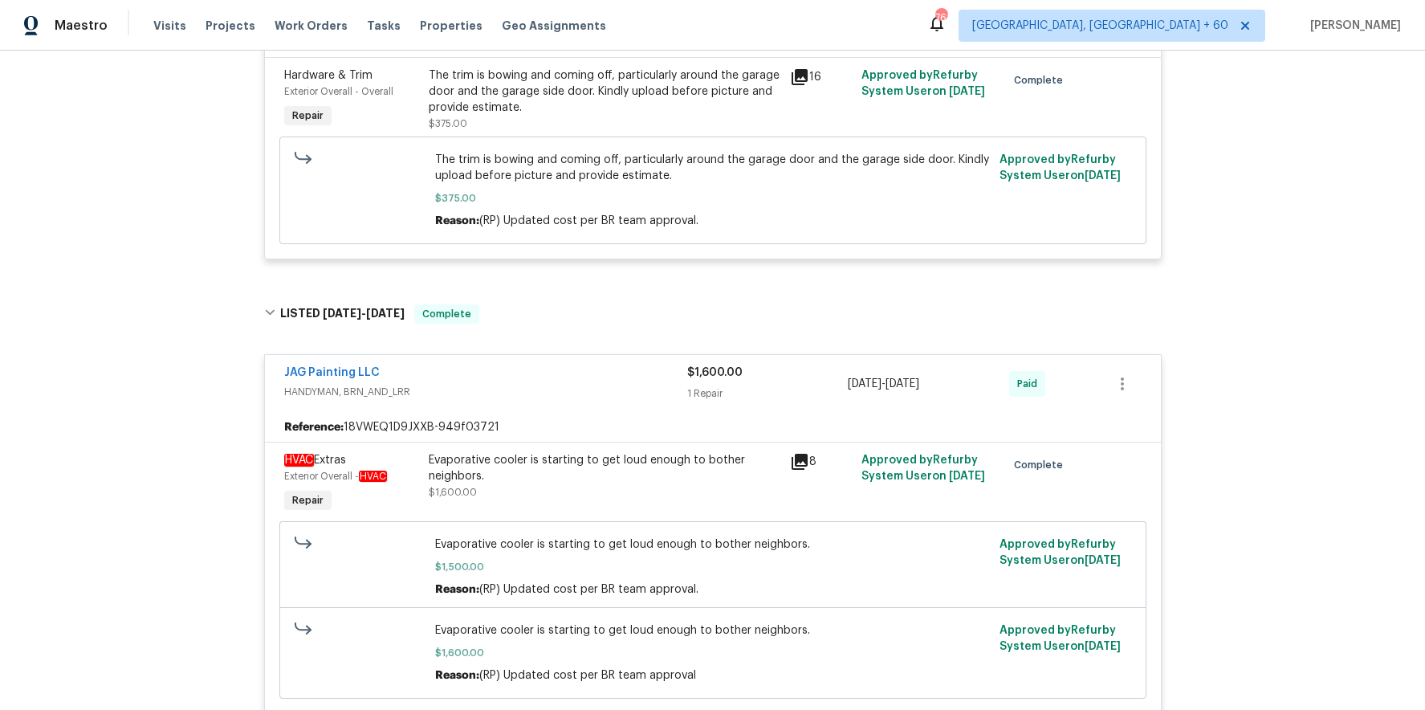
scroll to position [819, 0]
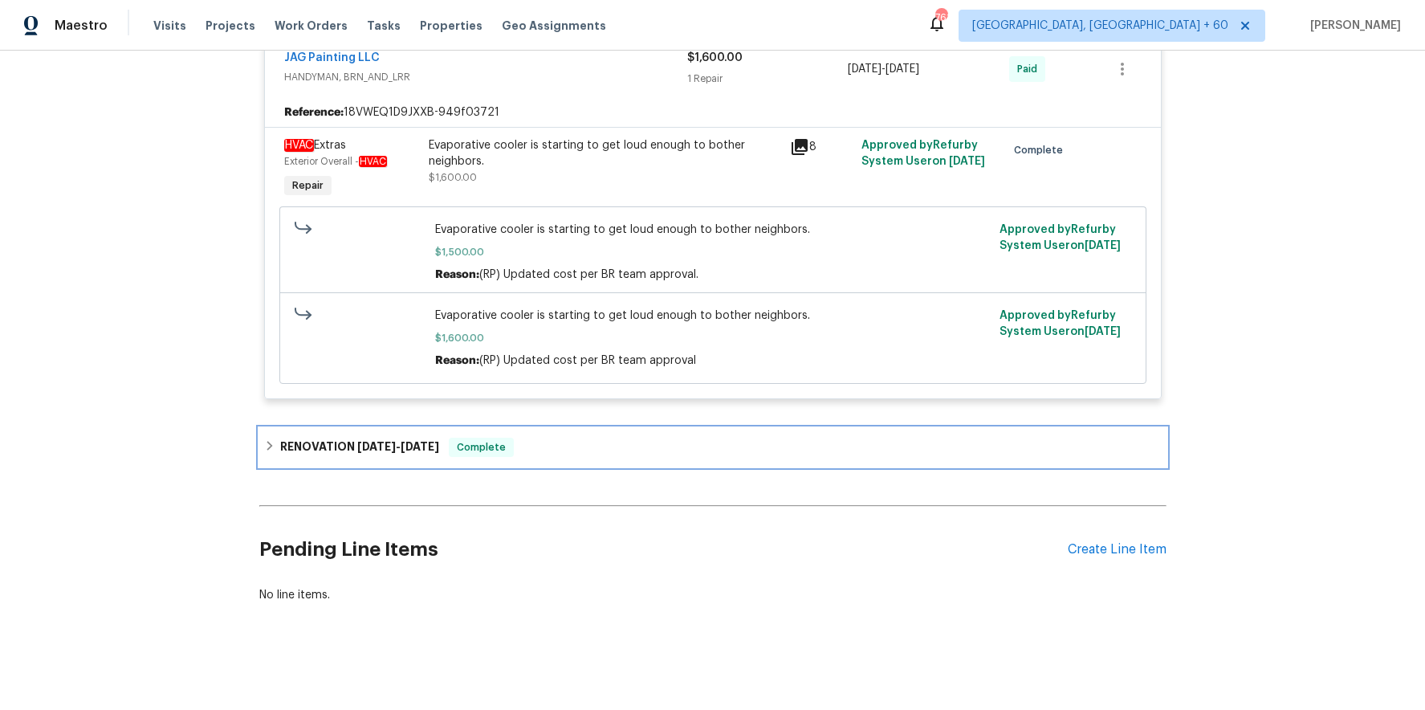
click at [567, 440] on div "RENOVATION 7/17/25 - 7/24/25 Complete" at bounding box center [712, 446] width 897 height 19
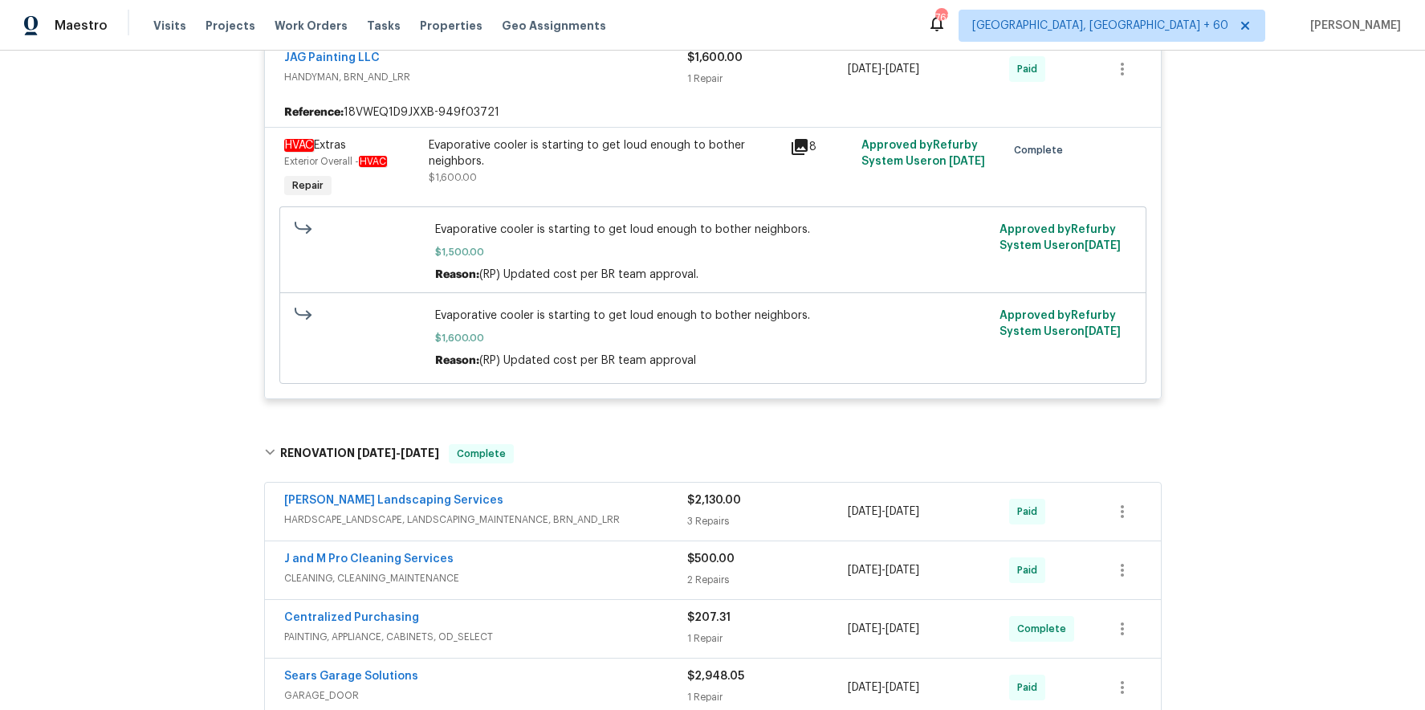
click at [569, 522] on span "HARDSCAPE_LANDSCAPE, LANDSCAPING_MAINTENANCE, BRN_AND_LRR" at bounding box center [485, 519] width 403 height 16
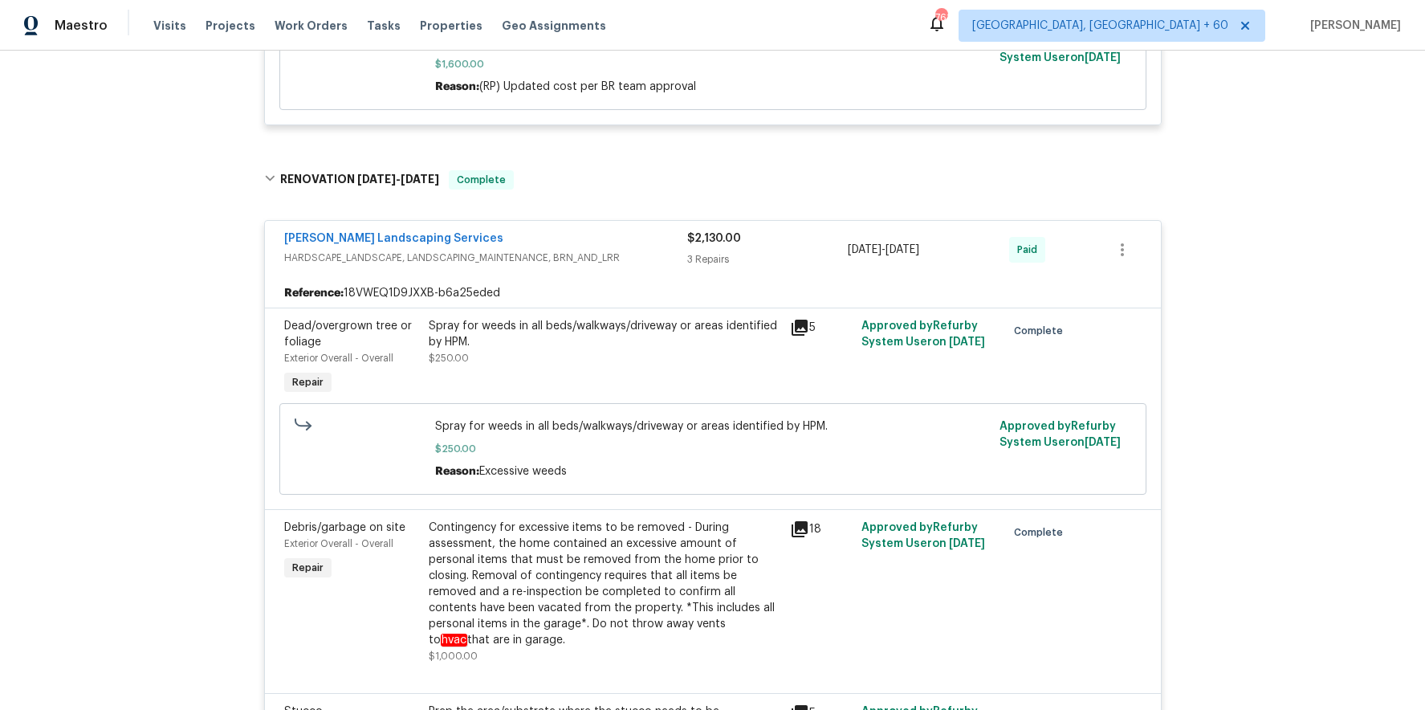
scroll to position [1832, 0]
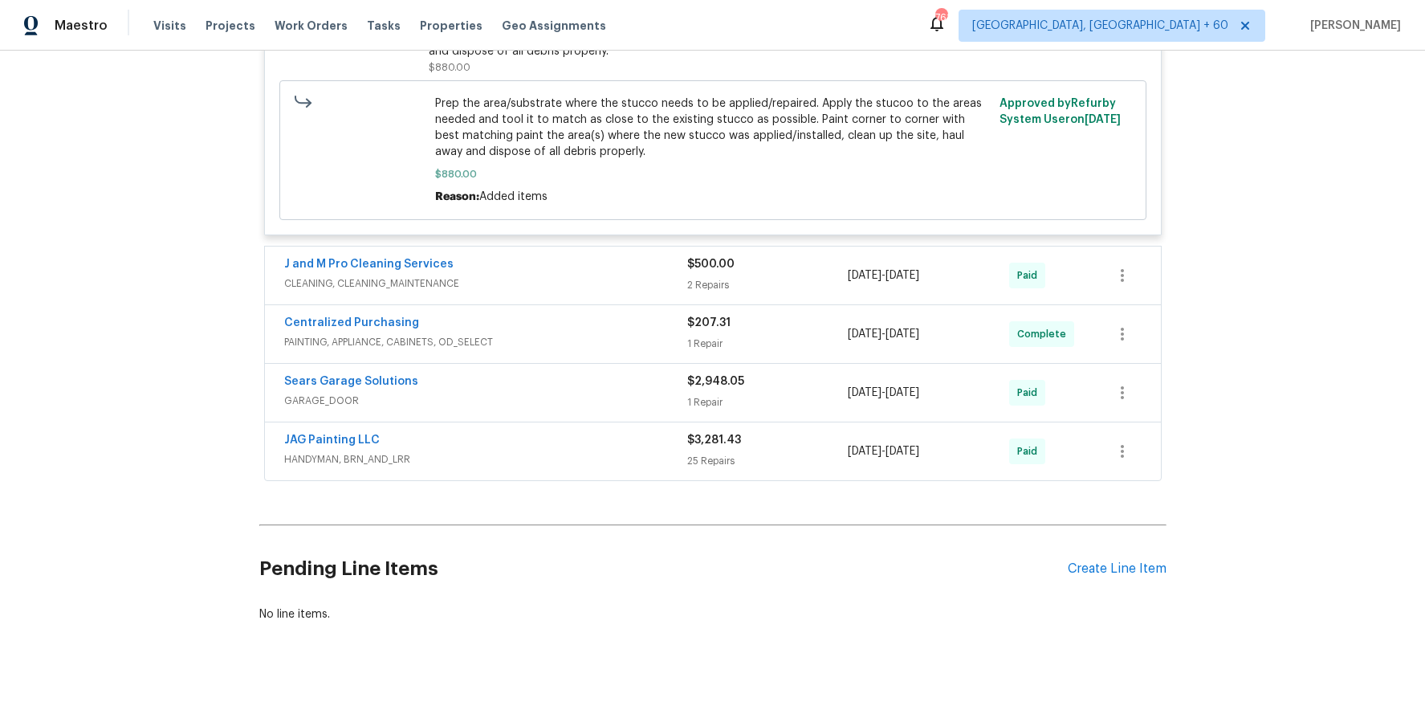
click at [620, 275] on span "CLEANING, CLEANING_MAINTENANCE" at bounding box center [485, 283] width 403 height 16
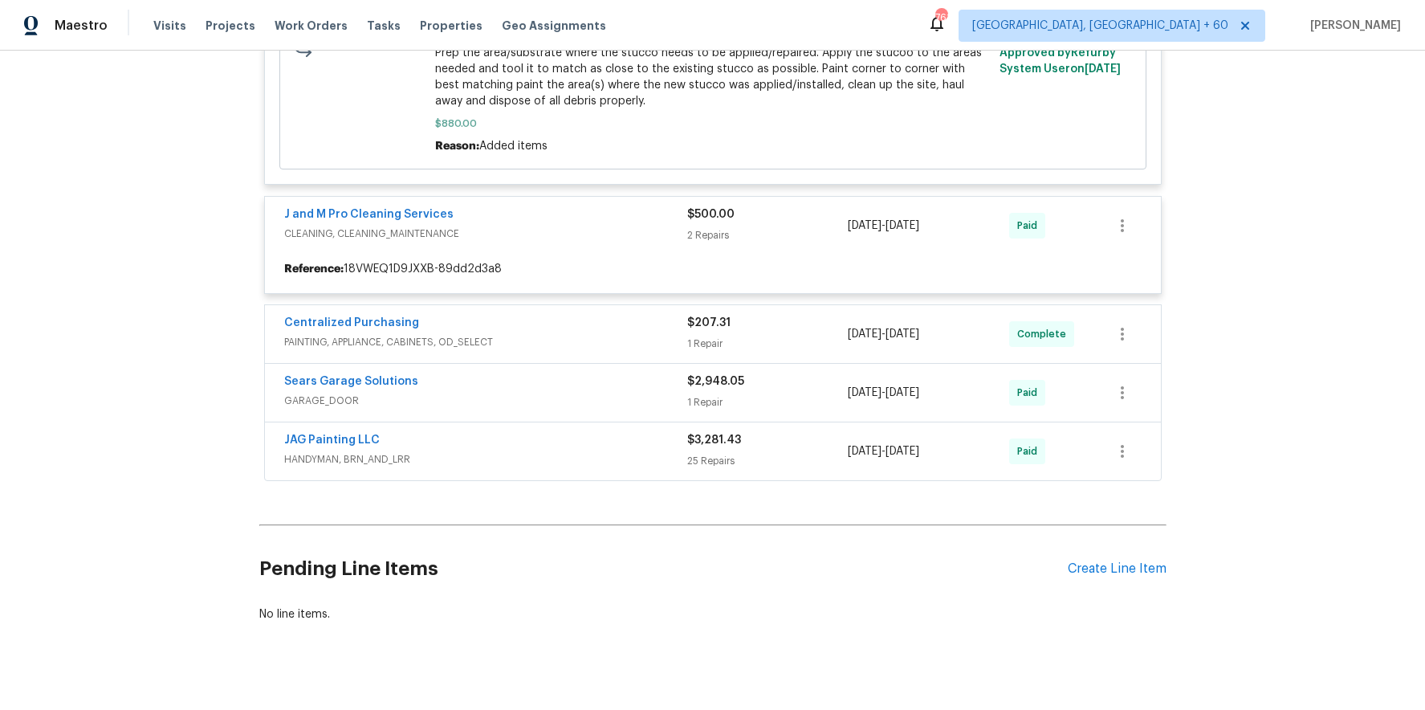
scroll to position [1881, 0]
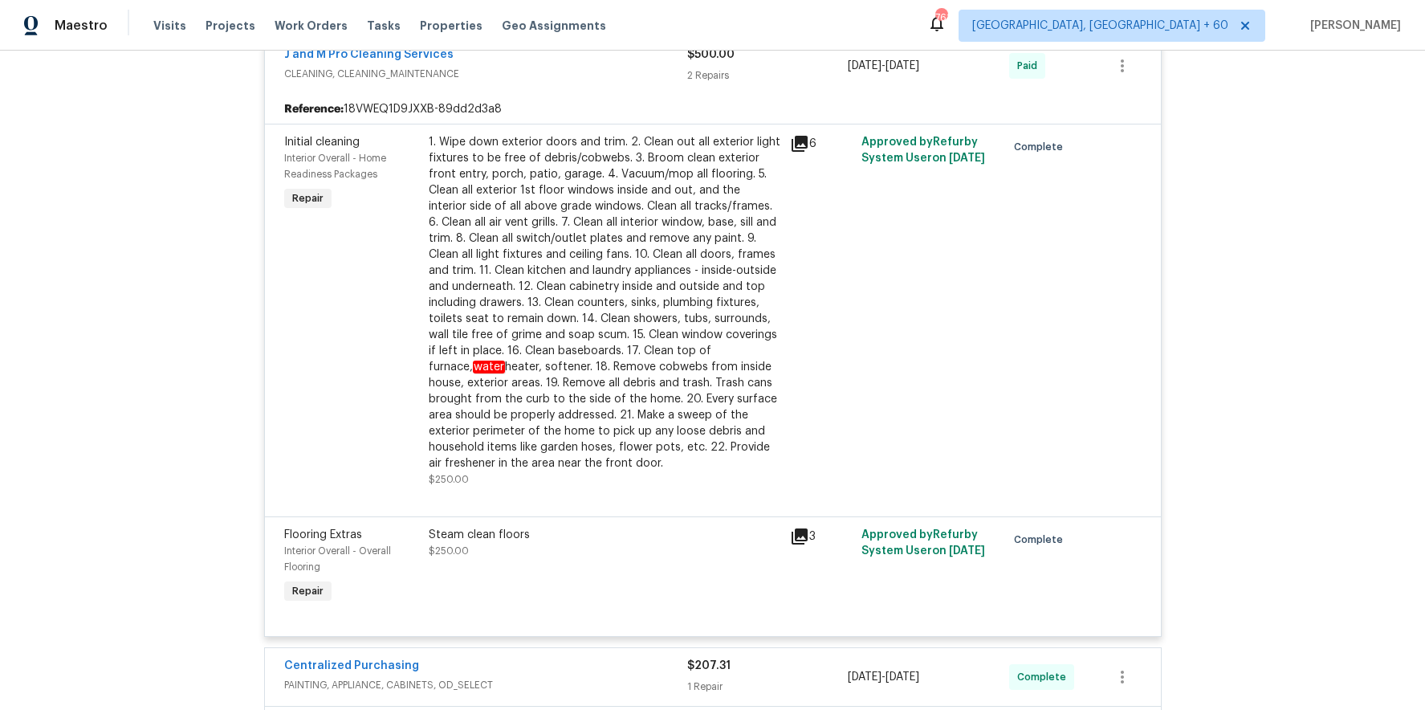
click at [667, 657] on div "Centralized Purchasing" at bounding box center [485, 666] width 403 height 19
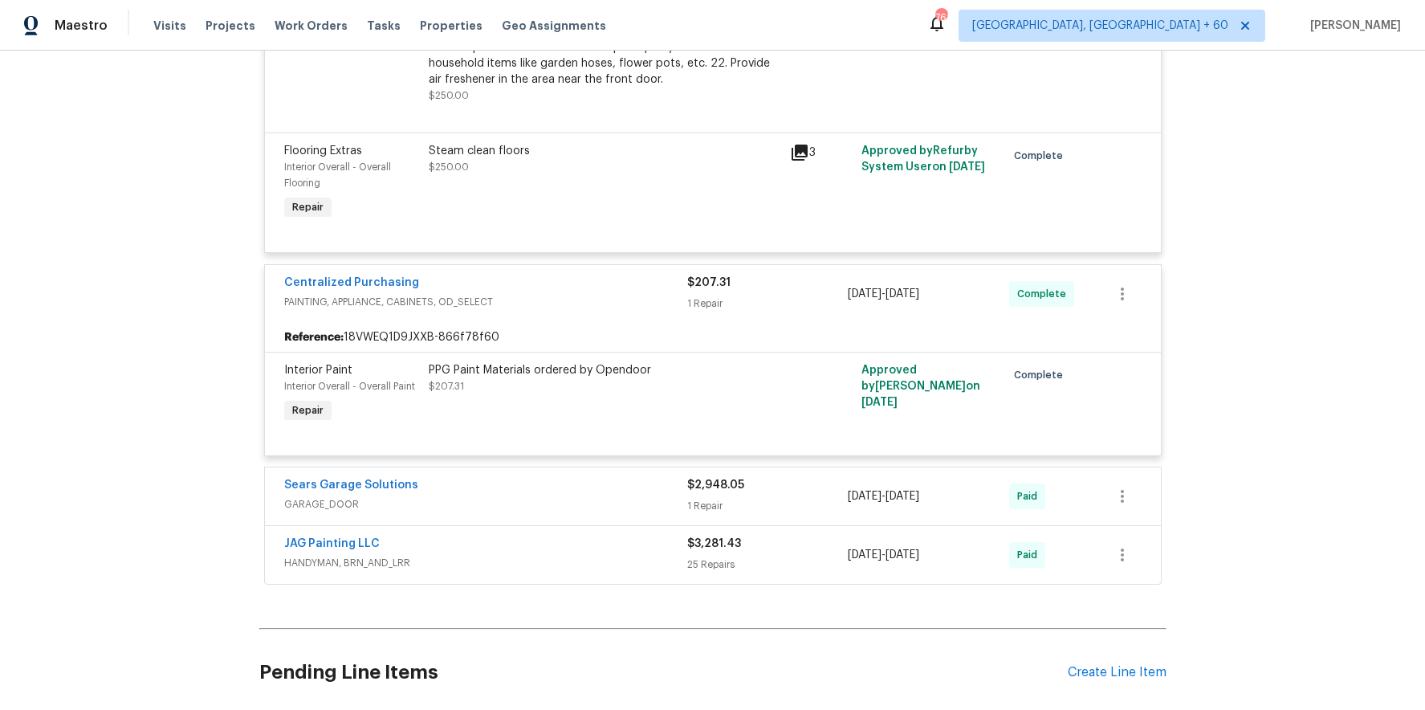
scroll to position [2479, 0]
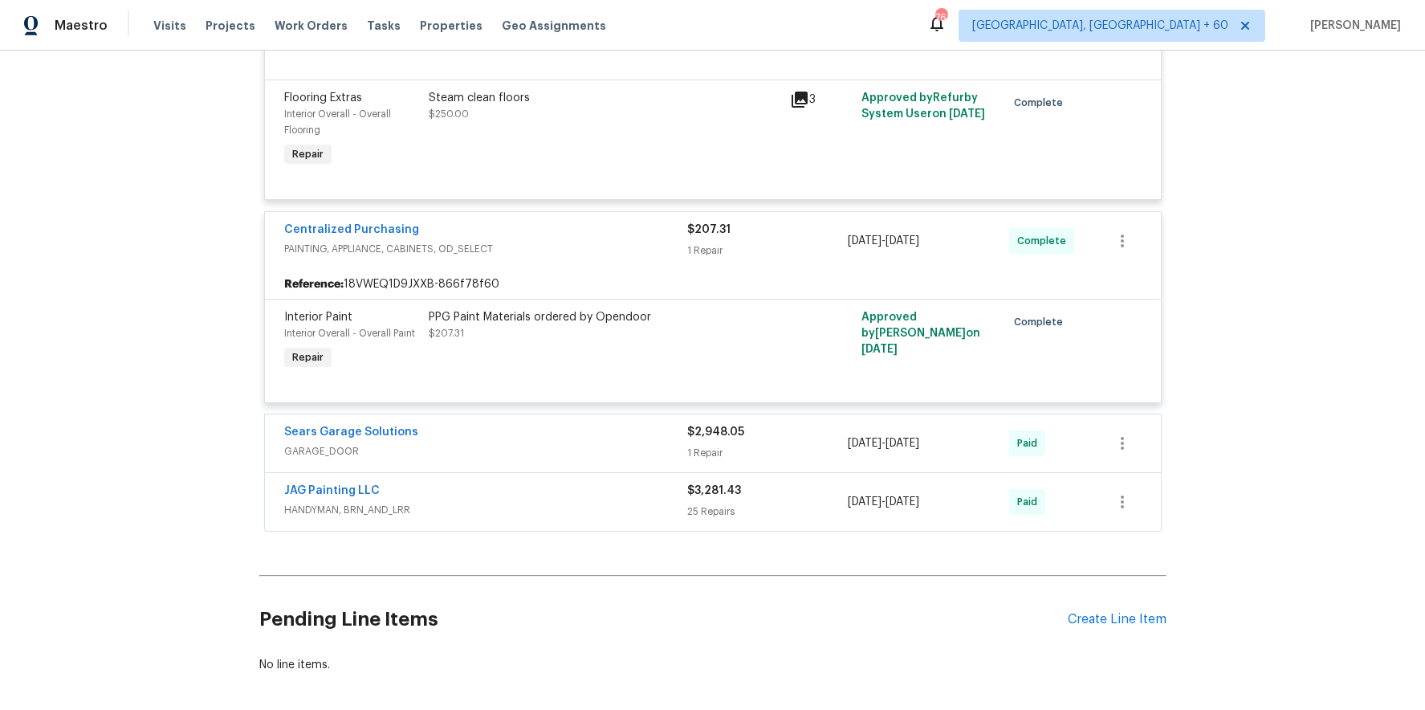
click at [646, 448] on div "Sears Garage Solutions GARAGE_DOOR $2,948.05 1 Repair 7/17/2025 - 7/22/2025 Paid" at bounding box center [713, 443] width 896 height 58
click at [649, 443] on span "GARAGE_DOOR" at bounding box center [485, 451] width 403 height 16
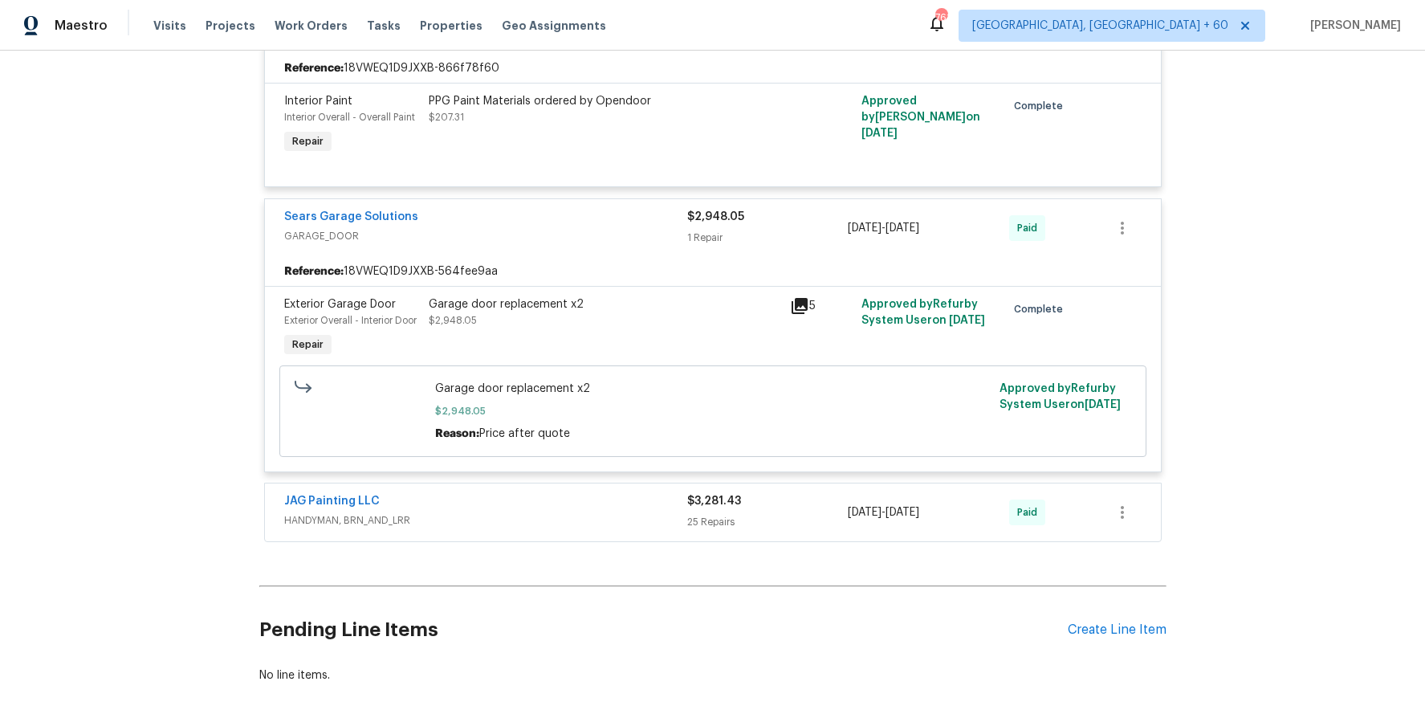
scroll to position [2710, 0]
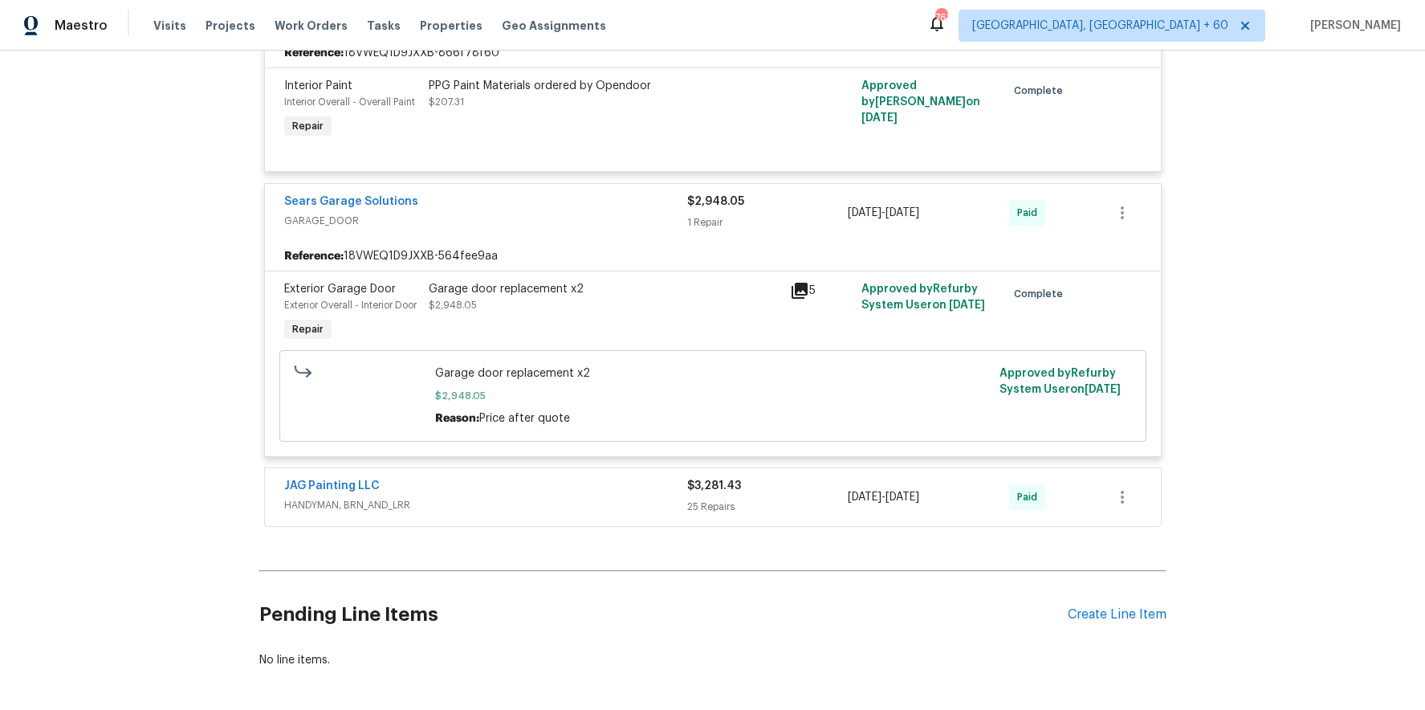
click at [619, 497] on span "HANDYMAN, BRN_AND_LRR" at bounding box center [485, 505] width 403 height 16
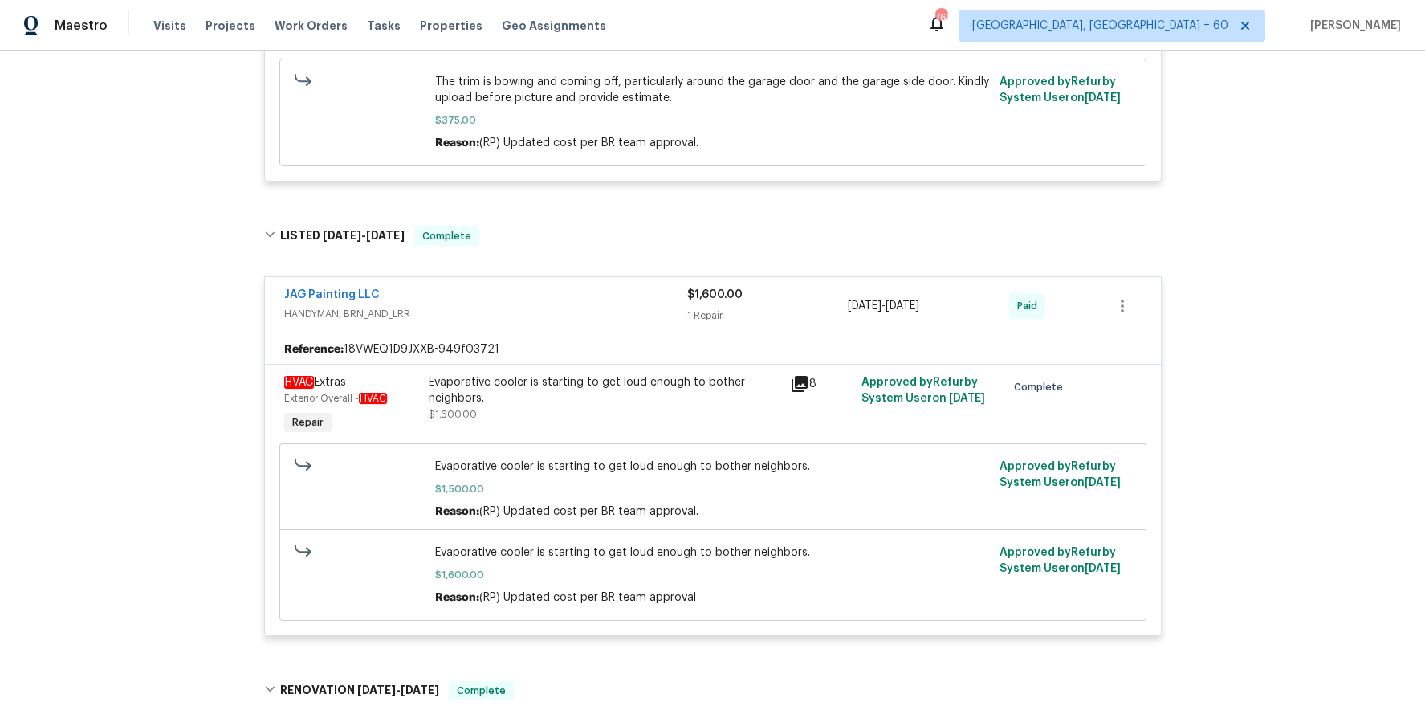
scroll to position [0, 0]
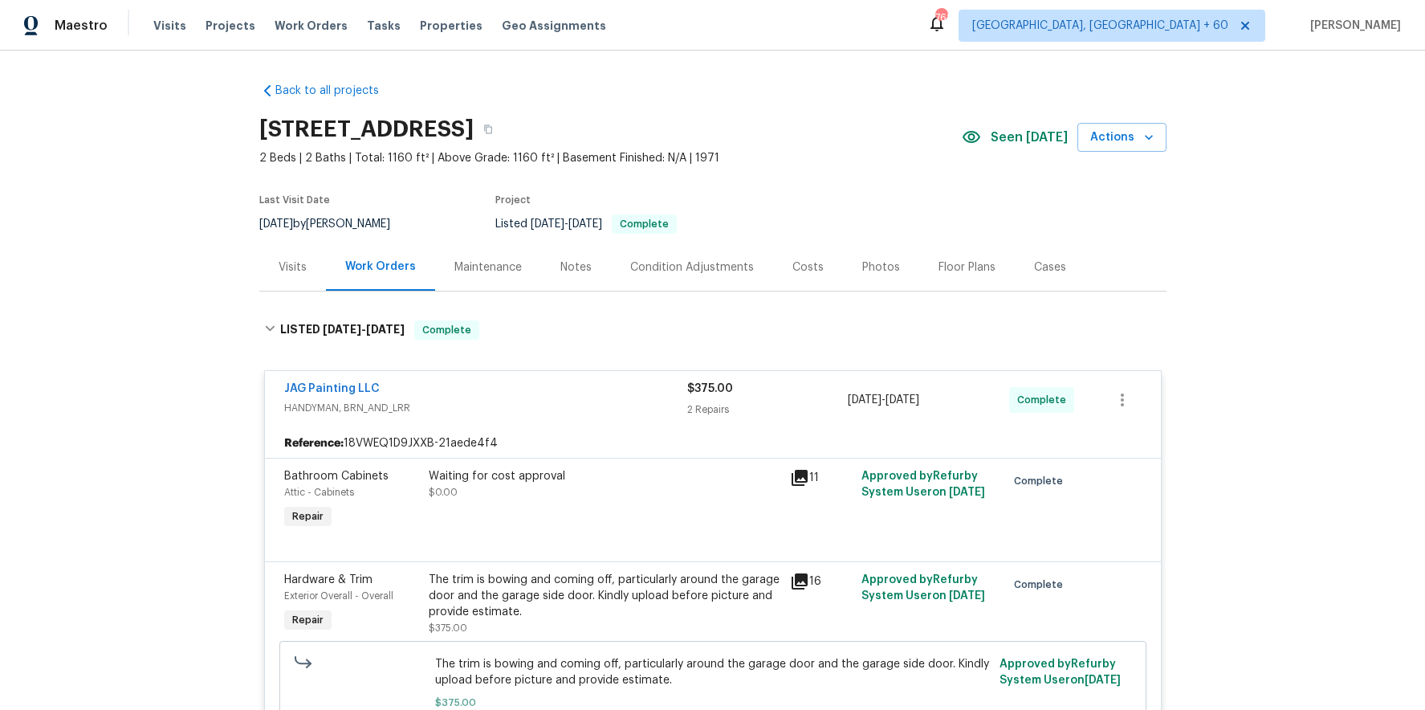
drag, startPoint x: 319, startPoint y: 20, endPoint x: 374, endPoint y: 14, distance: 55.8
click at [318, 20] on span "Work Orders" at bounding box center [310, 26] width 73 height 16
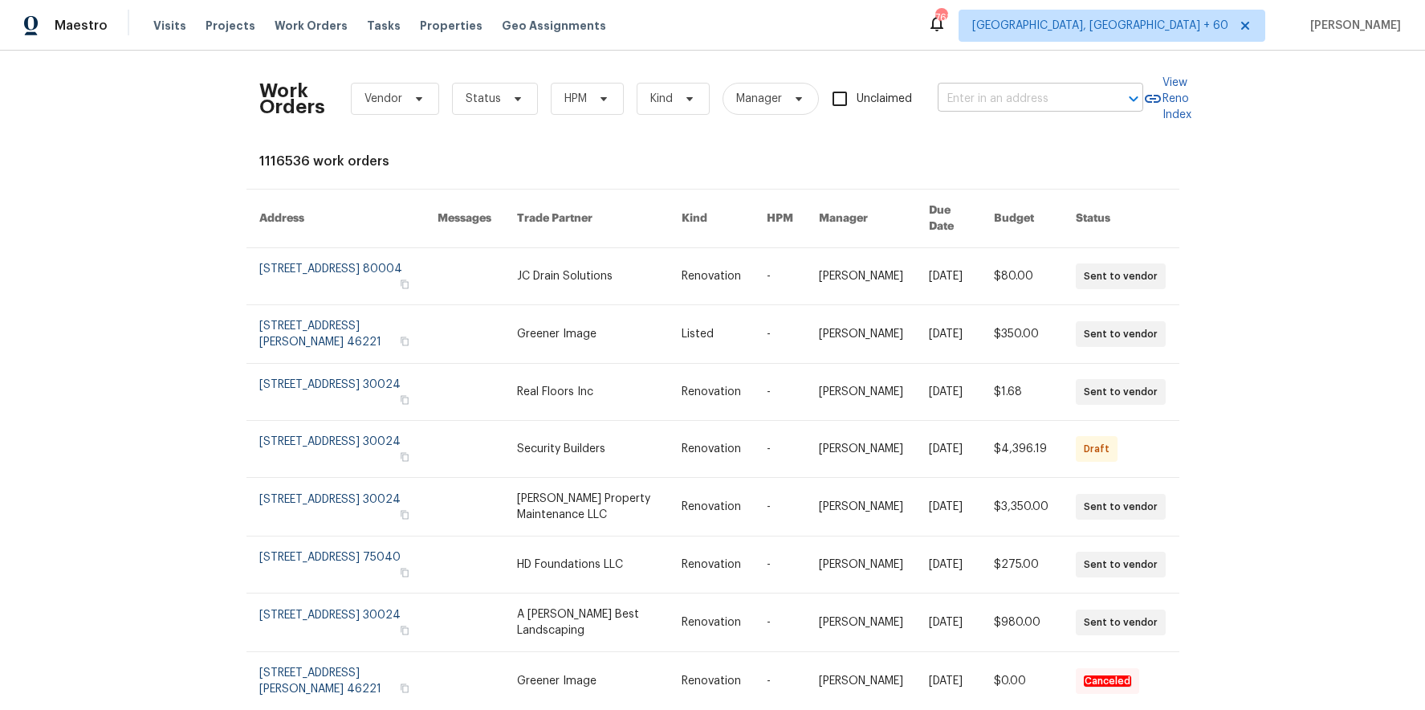
click at [1017, 97] on input "text" at bounding box center [1017, 99] width 161 height 25
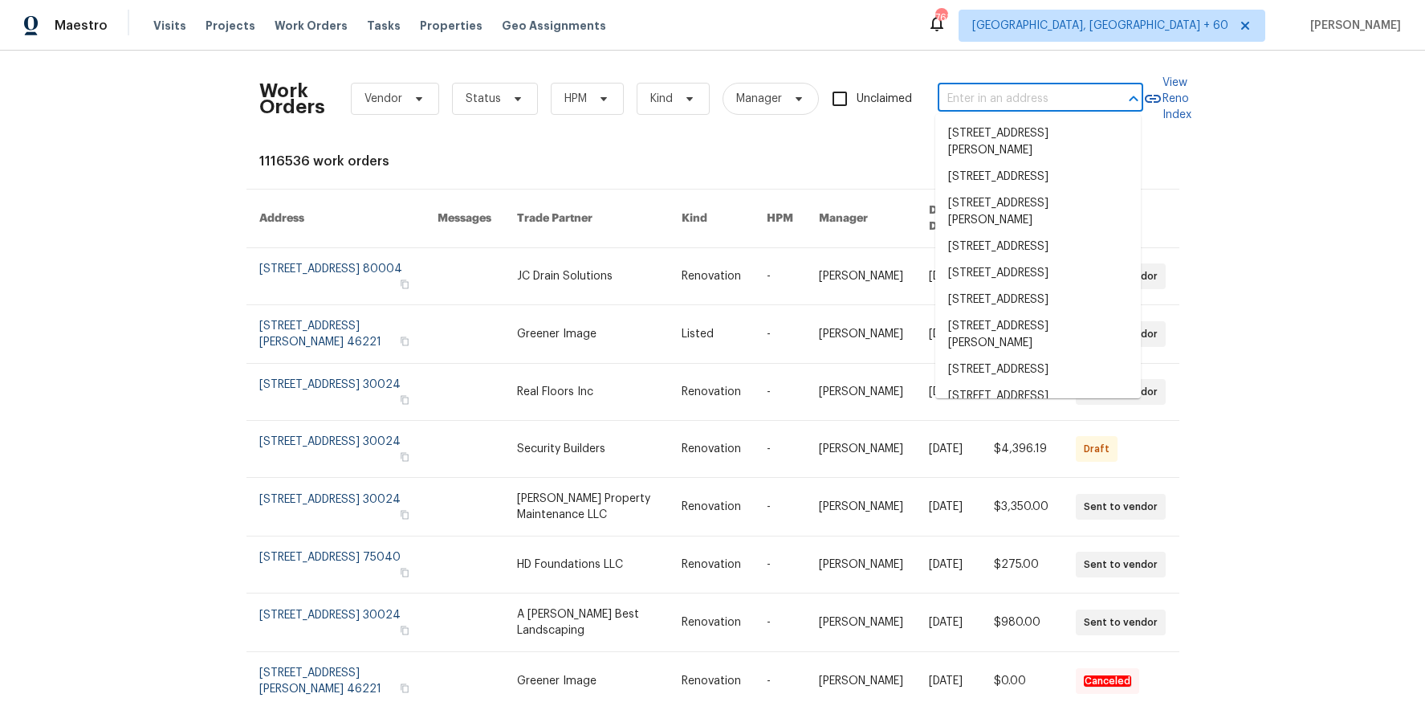
paste input "110 Stoneway Close Nashville, TN 37209"
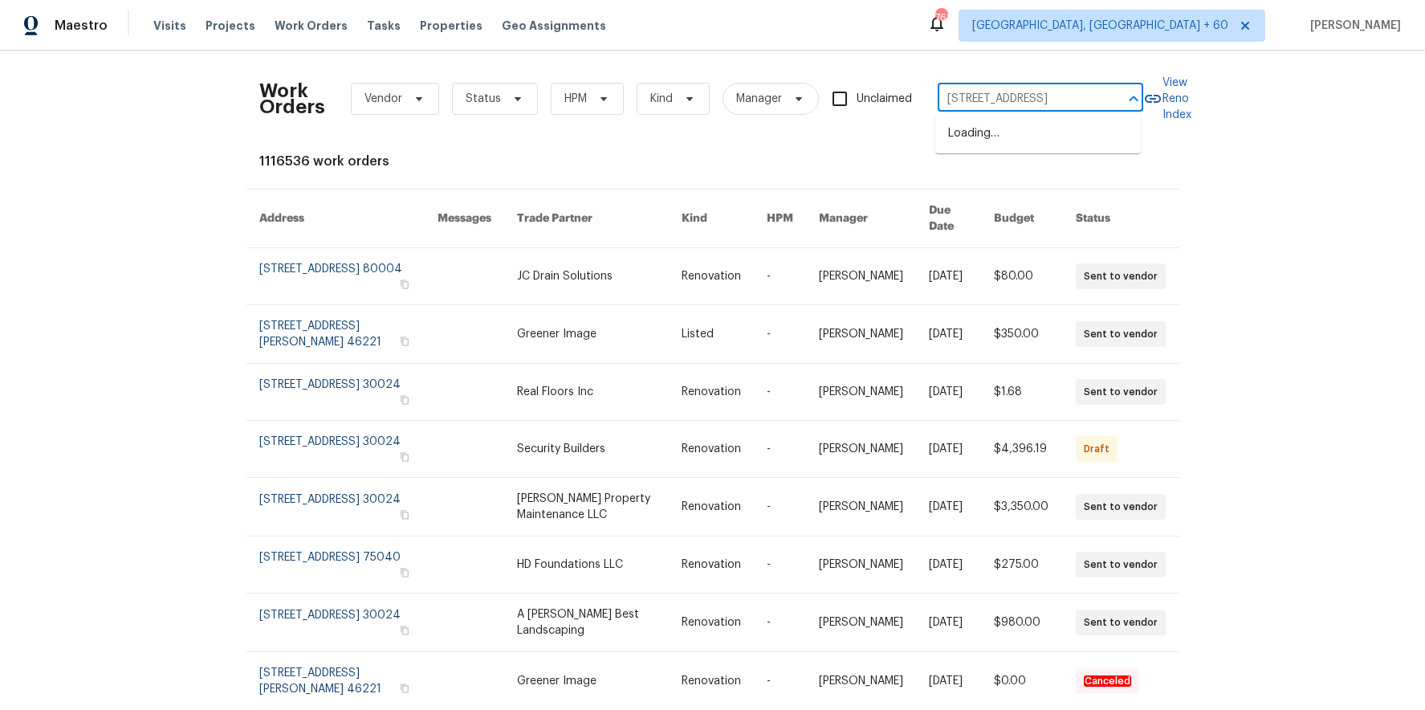
type input "110 Stoneway Close Nashville, TN 37209"
click at [1014, 128] on li "110 Stoneway Close, Nashville, TN 37209" at bounding box center [1037, 133] width 205 height 26
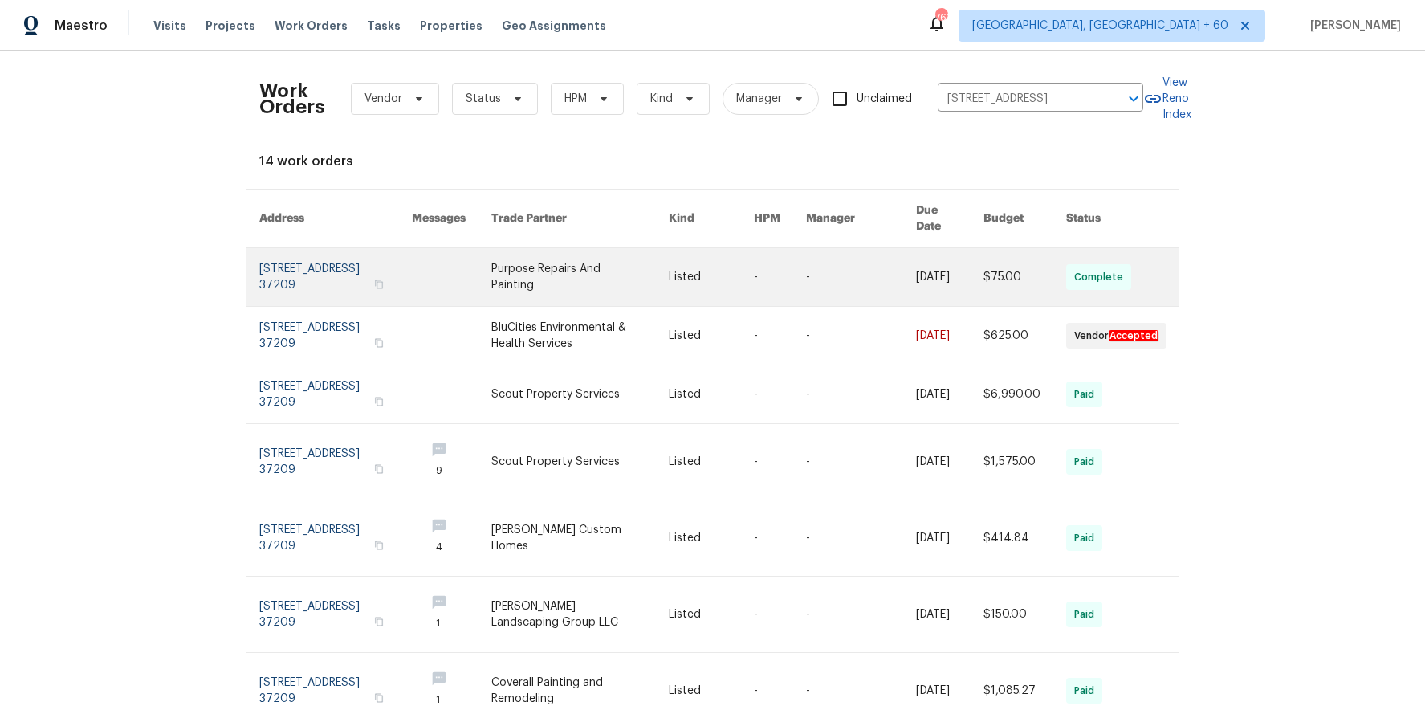
click at [710, 248] on link at bounding box center [711, 277] width 85 height 58
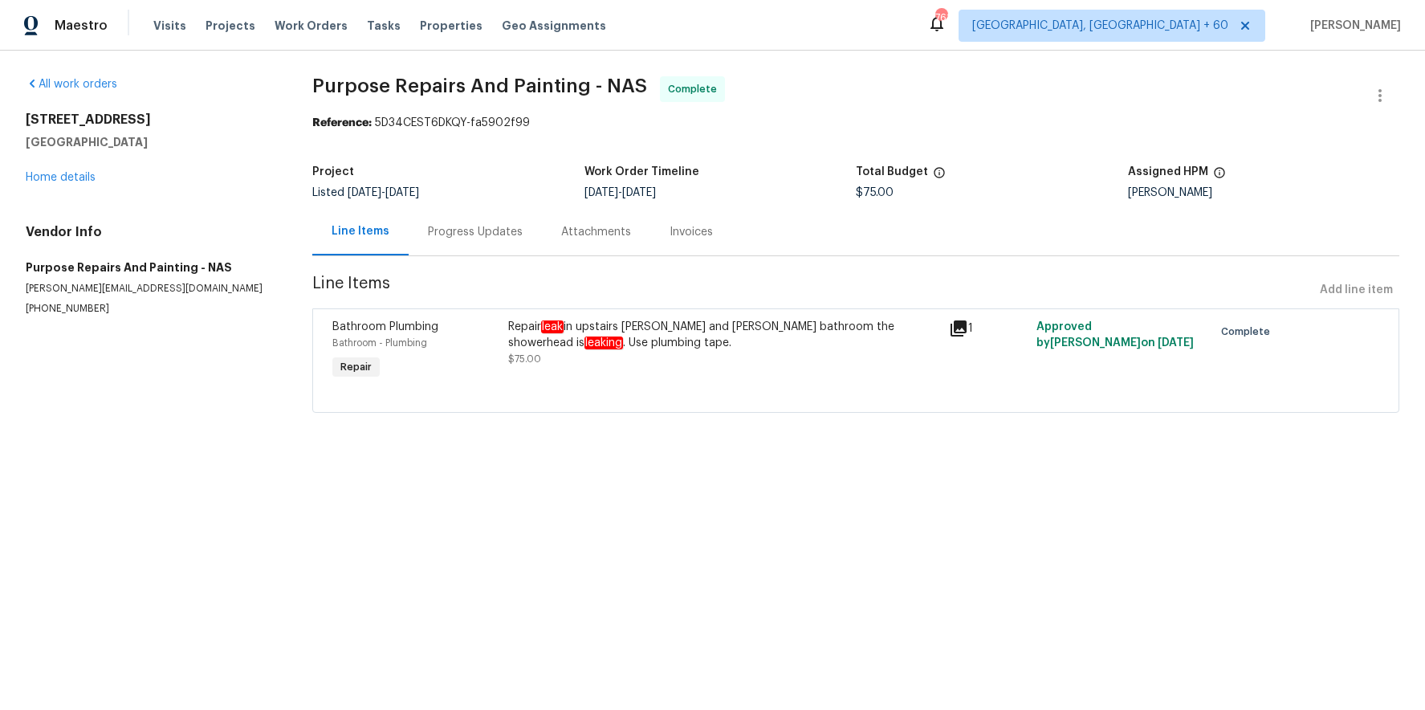
click at [79, 185] on div "All work orders 110 Stoneway Close Nashville, TN 37209 Home details Vendor Info…" at bounding box center [150, 195] width 248 height 239
click at [81, 172] on link "Home details" at bounding box center [61, 177] width 70 height 11
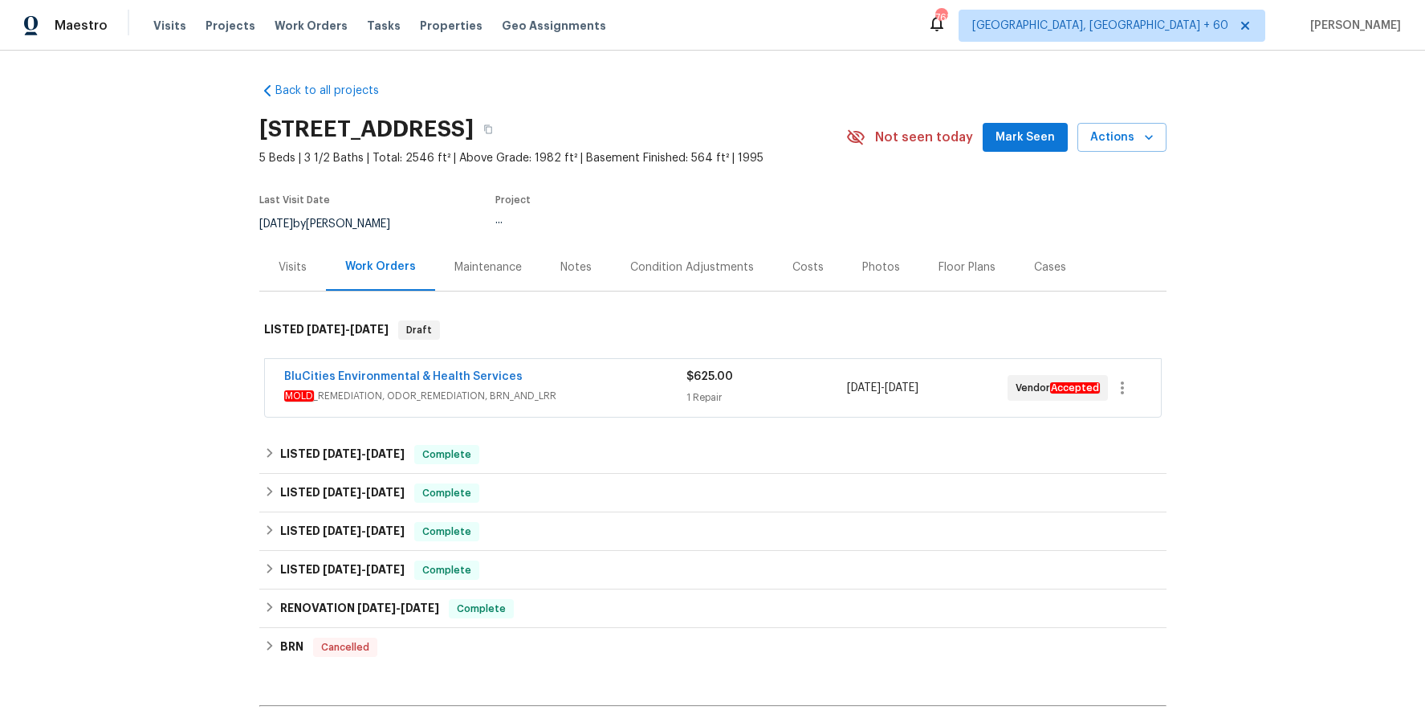
click at [571, 393] on span "MOLD _REMEDIATION, ODOR_REMEDIATION, BRN_AND_LRR" at bounding box center [485, 396] width 402 height 16
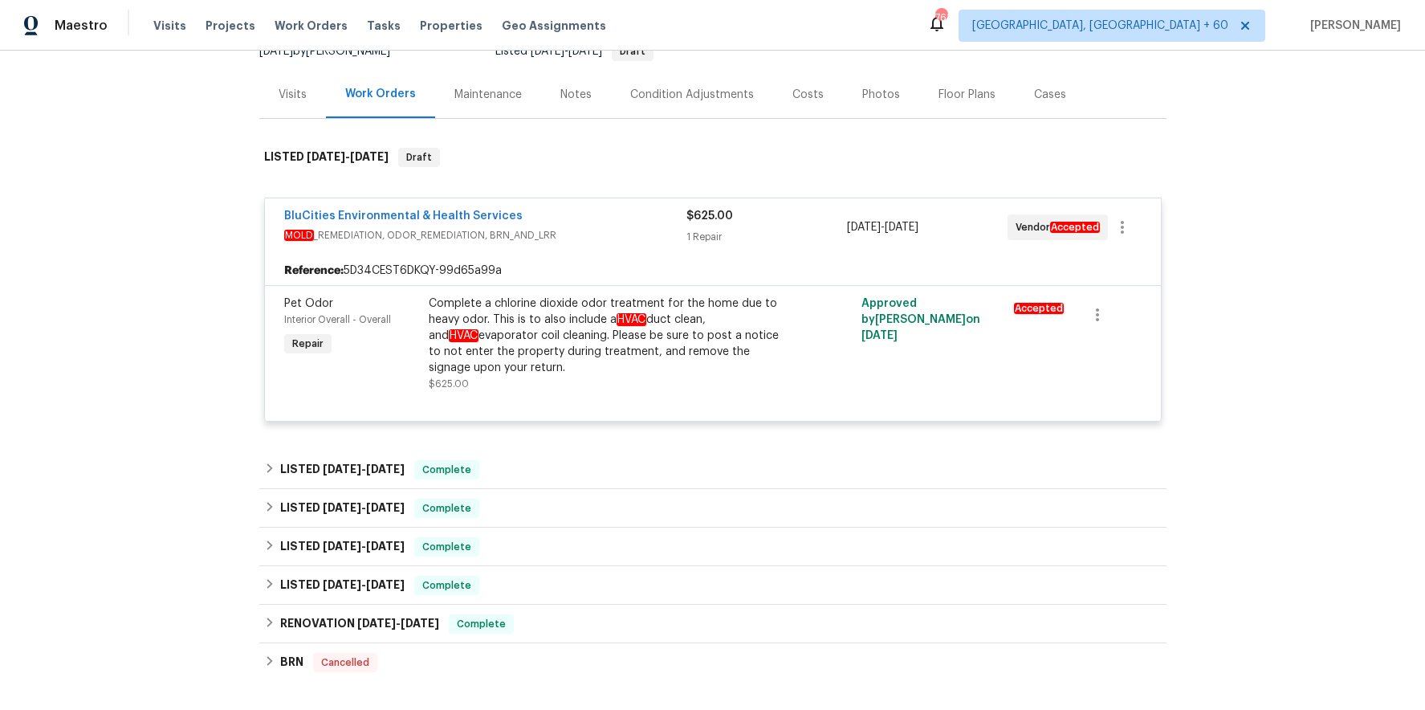
scroll to position [185, 0]
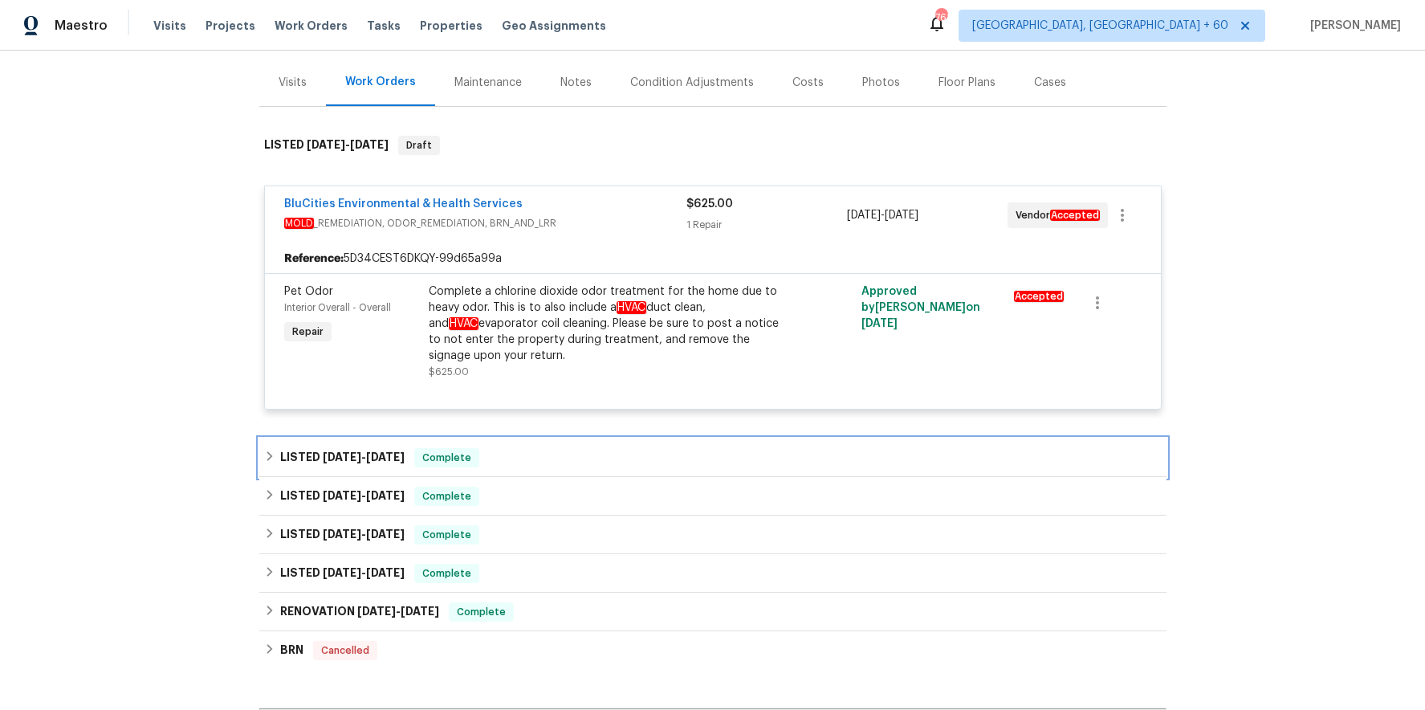
click at [617, 463] on div "LISTED 8/29/25 - 9/2/25 Complete" at bounding box center [712, 457] width 897 height 19
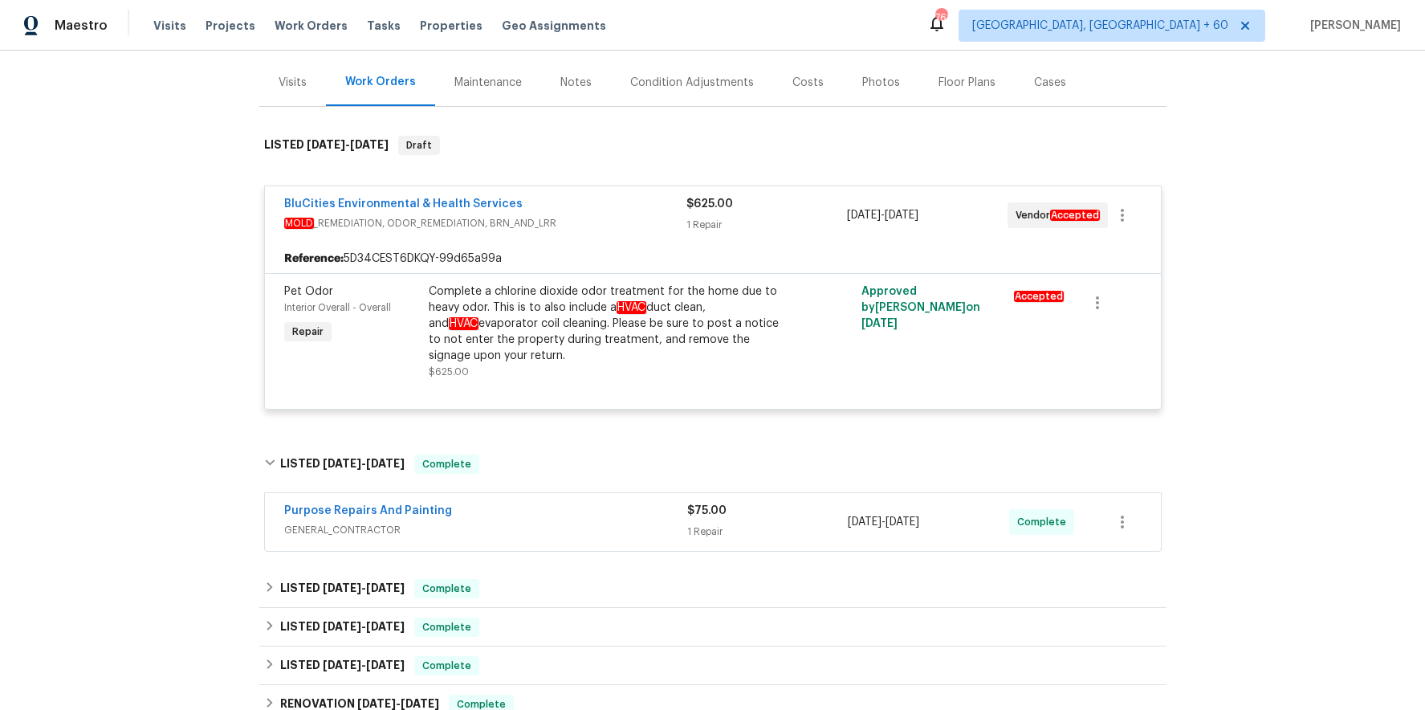
click at [586, 522] on span "GENERAL_CONTRACTOR" at bounding box center [485, 530] width 403 height 16
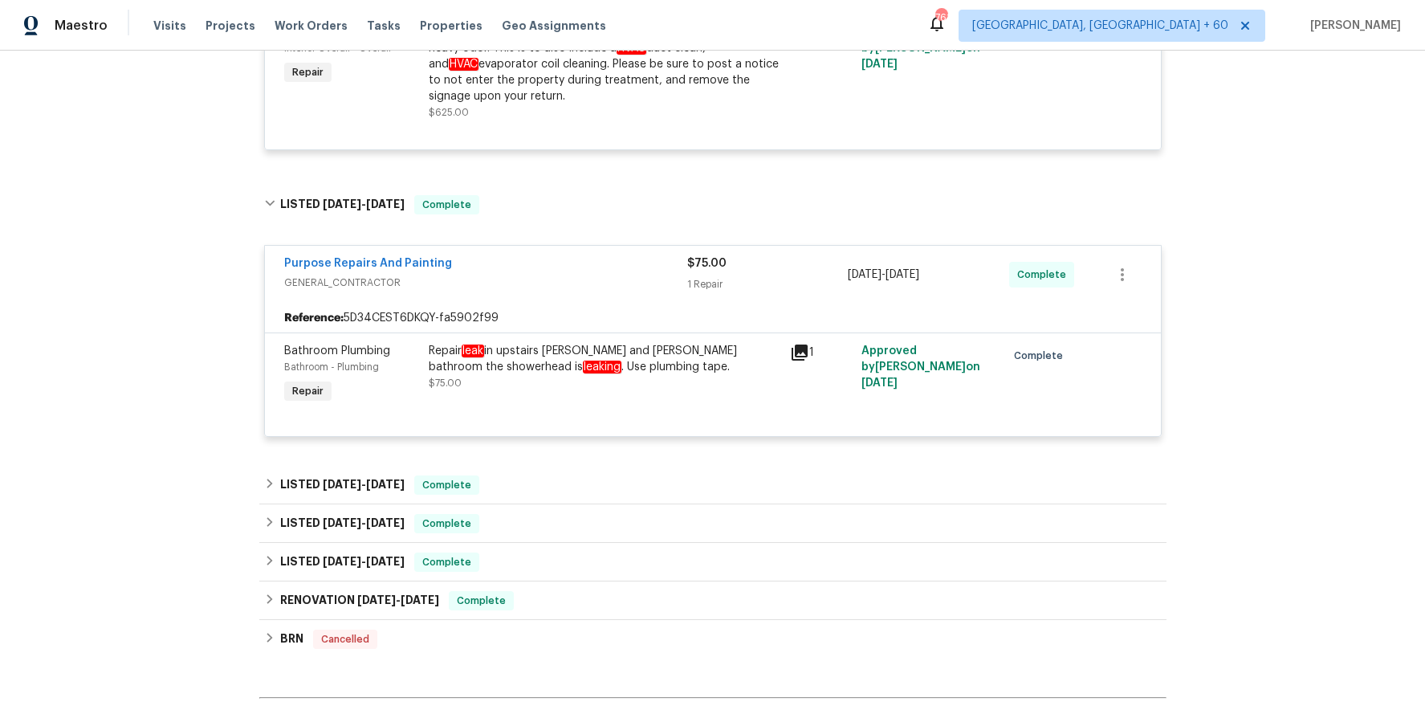
scroll to position [488, 0]
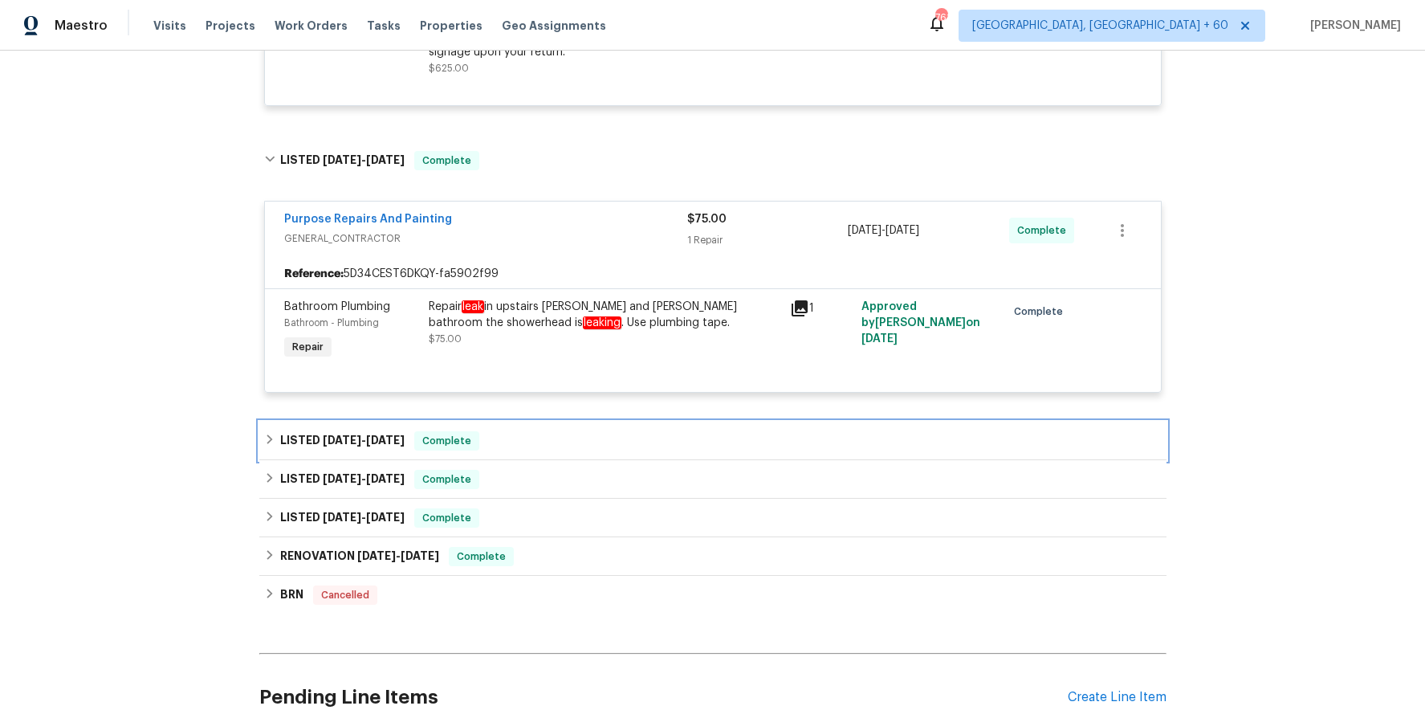
click at [559, 424] on div "LISTED 7/8/25 - 7/8/25 Complete" at bounding box center [712, 440] width 907 height 39
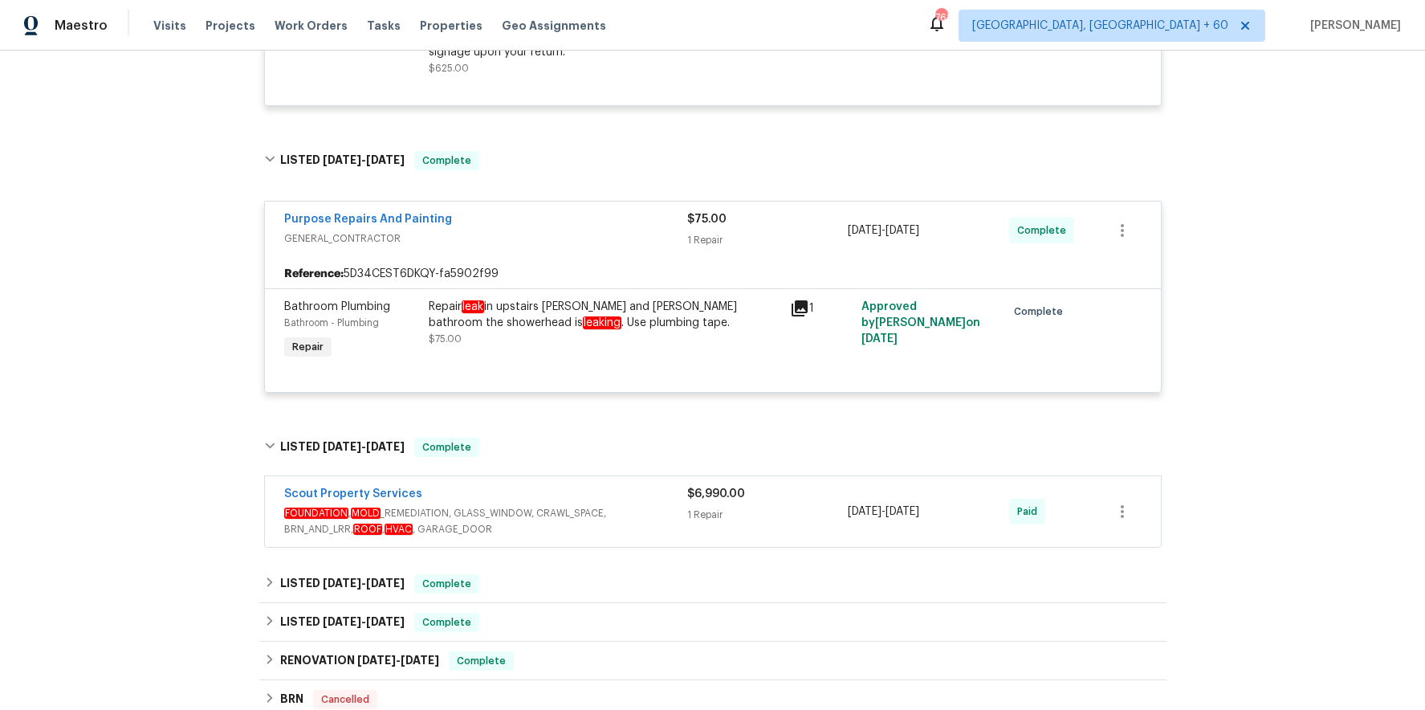
click at [556, 506] on span "FOUNDATION , MOLD _REMEDIATION, GLASS_WINDOW, CRAWL_SPACE, BRN_AND_LRR, ROOF , …" at bounding box center [485, 521] width 403 height 32
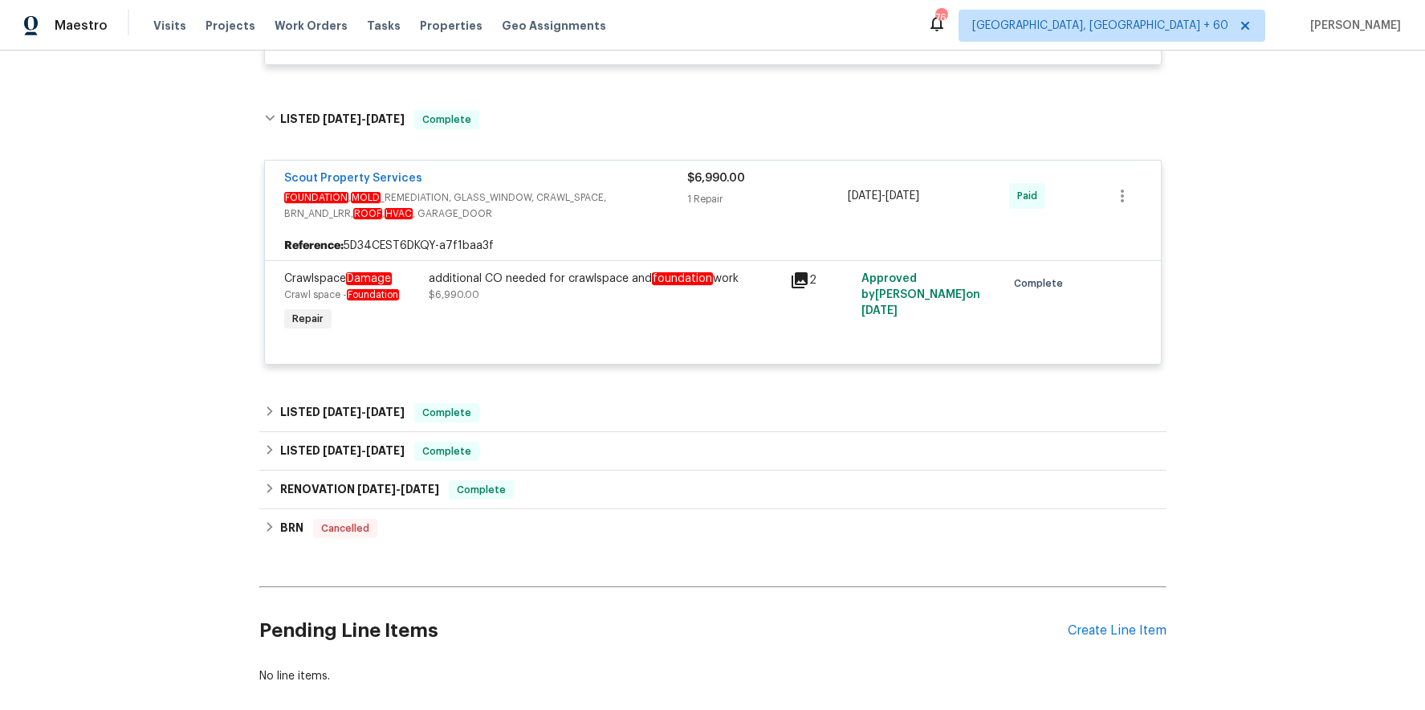
scroll to position [896, 0]
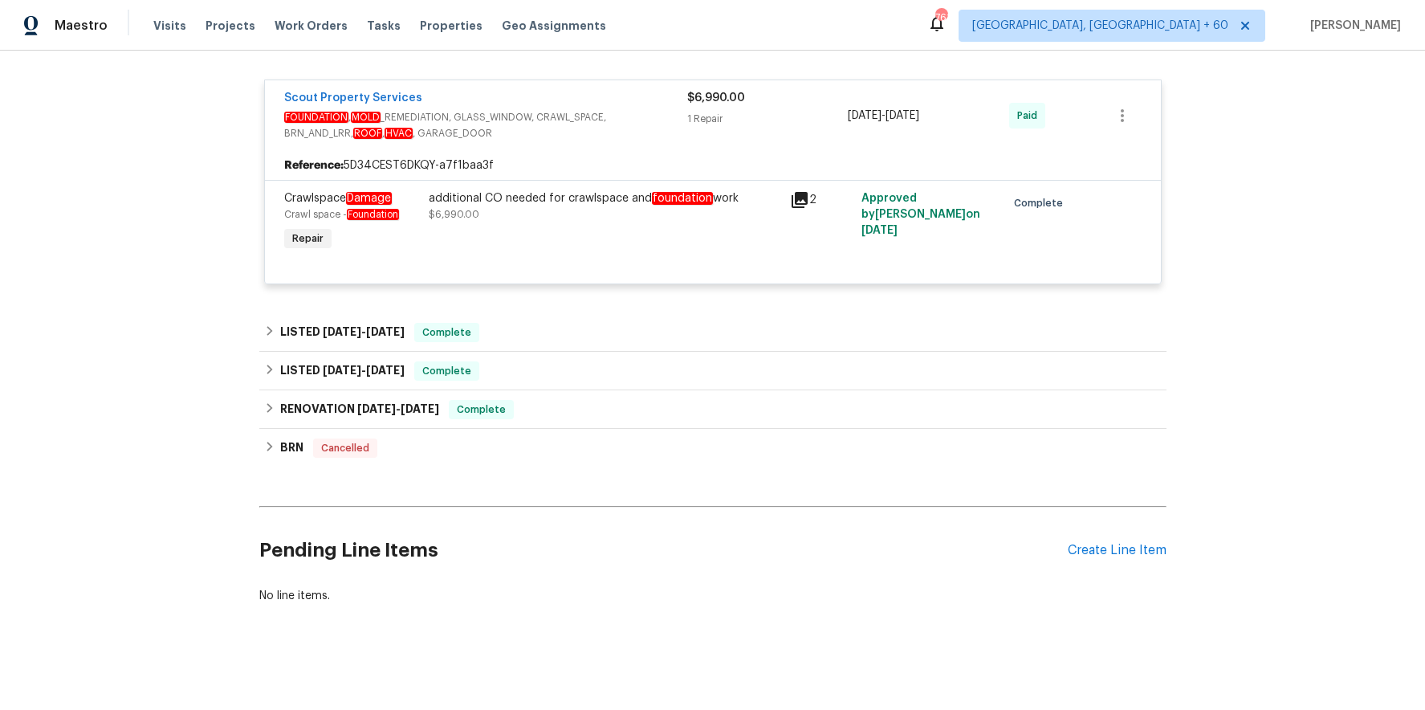
click at [560, 342] on div "LISTED 6/4/25 - 6/10/25 Complete" at bounding box center [712, 332] width 907 height 39
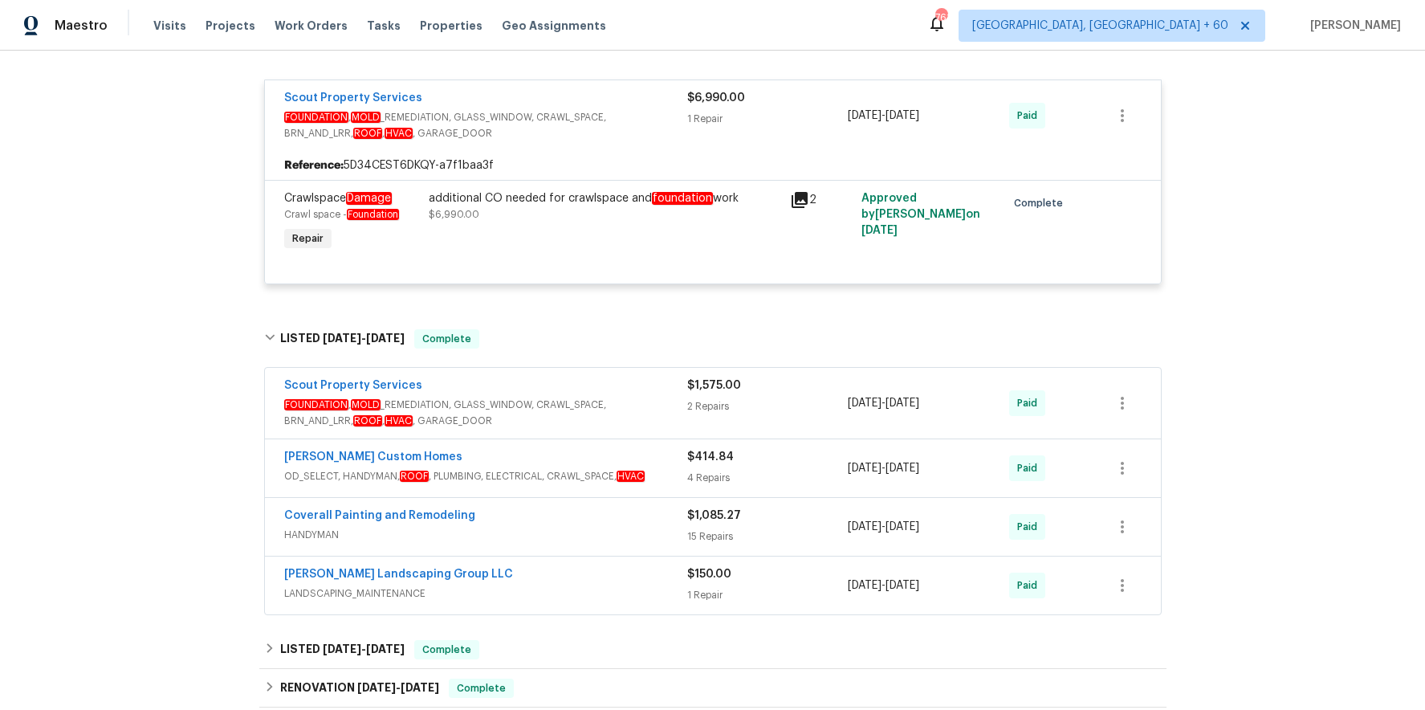
click at [560, 406] on span "FOUNDATION , MOLD _REMEDIATION, GLASS_WINDOW, CRAWL_SPACE, BRN_AND_LRR, ROOF , …" at bounding box center [485, 412] width 403 height 32
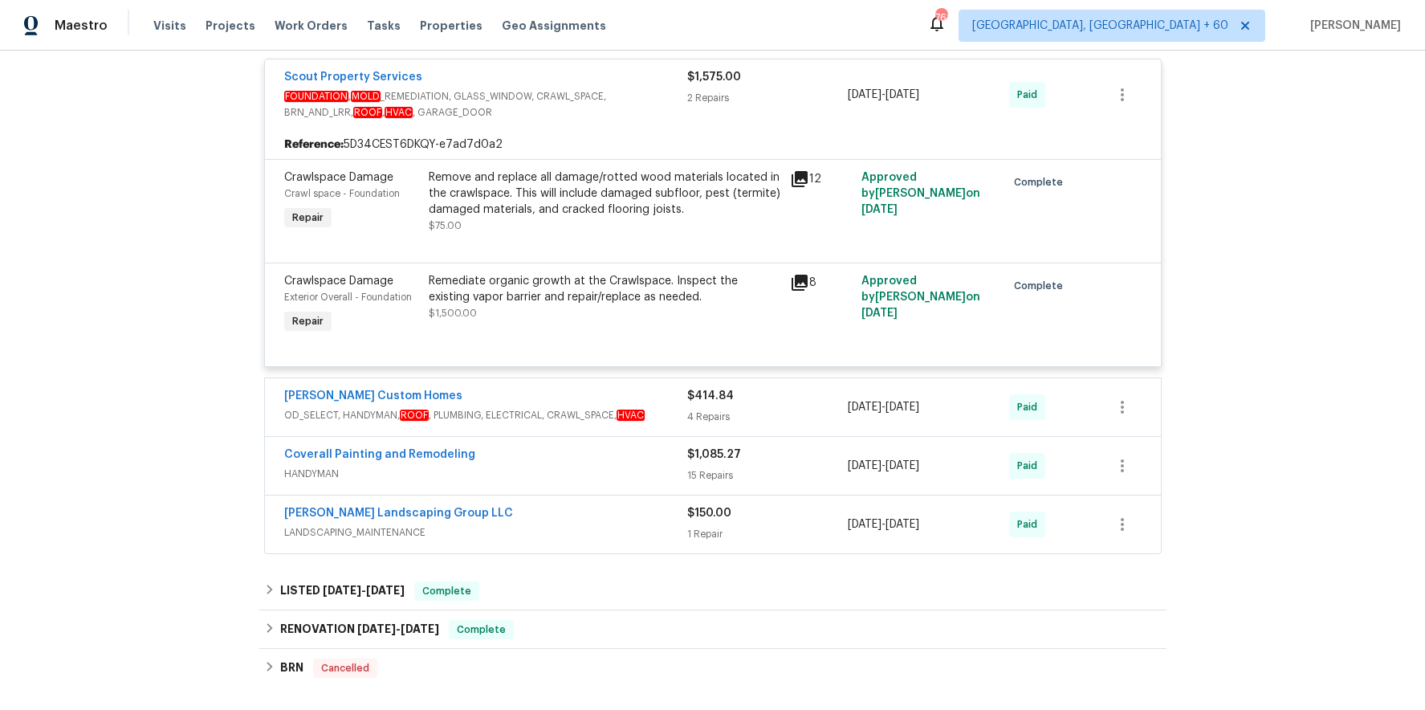
scroll to position [1215, 0]
click at [583, 402] on div "Rappa Custom Homes" at bounding box center [485, 397] width 403 height 19
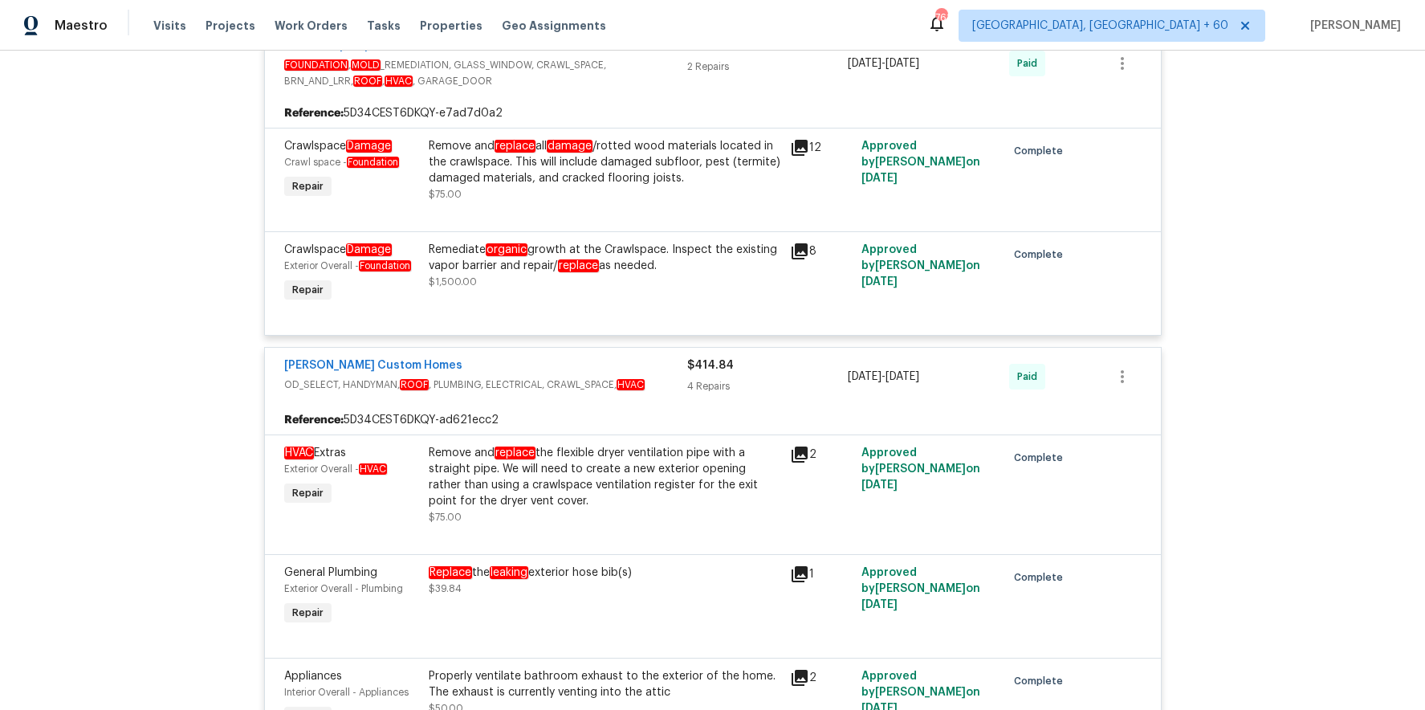
scroll to position [1922, 0]
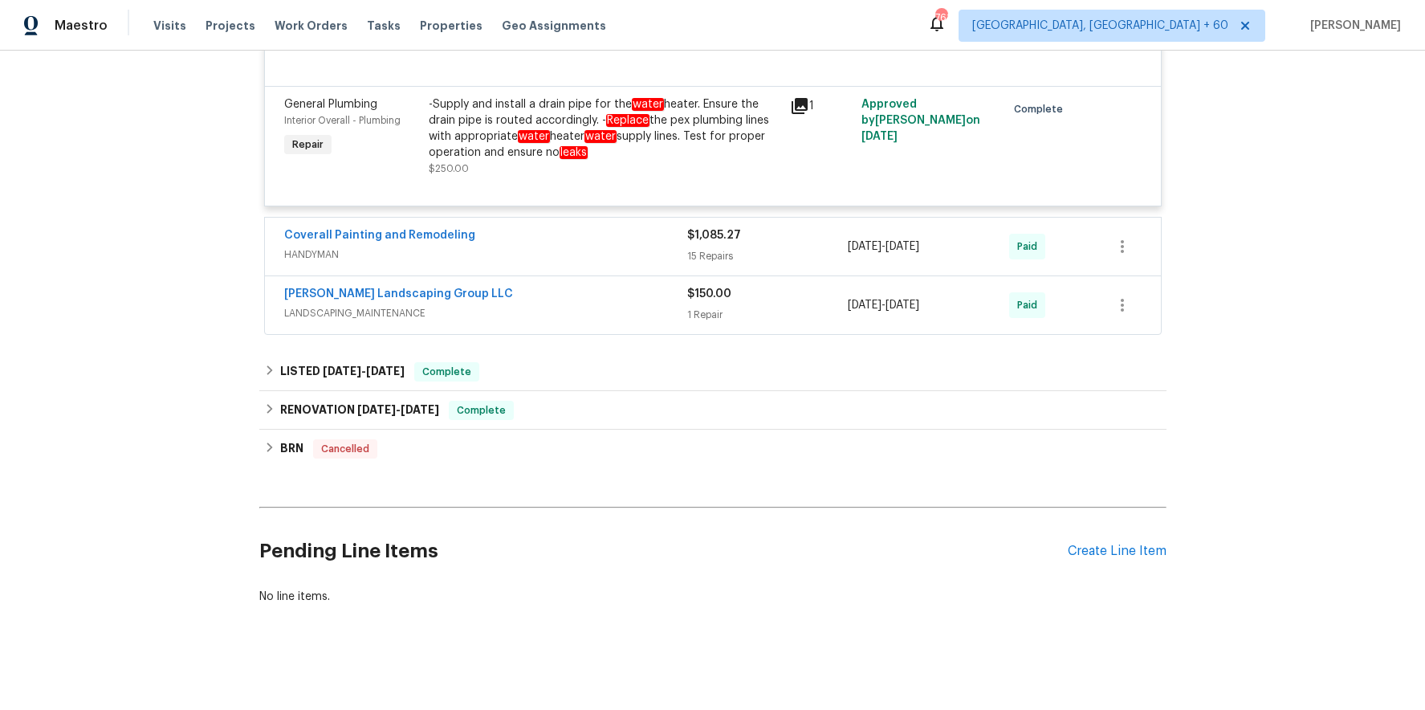
click at [630, 218] on div "Coverall Painting and Remodeling HANDYMAN $1,085.27 15 Repairs 6/4/2025 - 6/10/…" at bounding box center [713, 247] width 896 height 58
click at [628, 253] on span "HANDYMAN" at bounding box center [485, 254] width 403 height 16
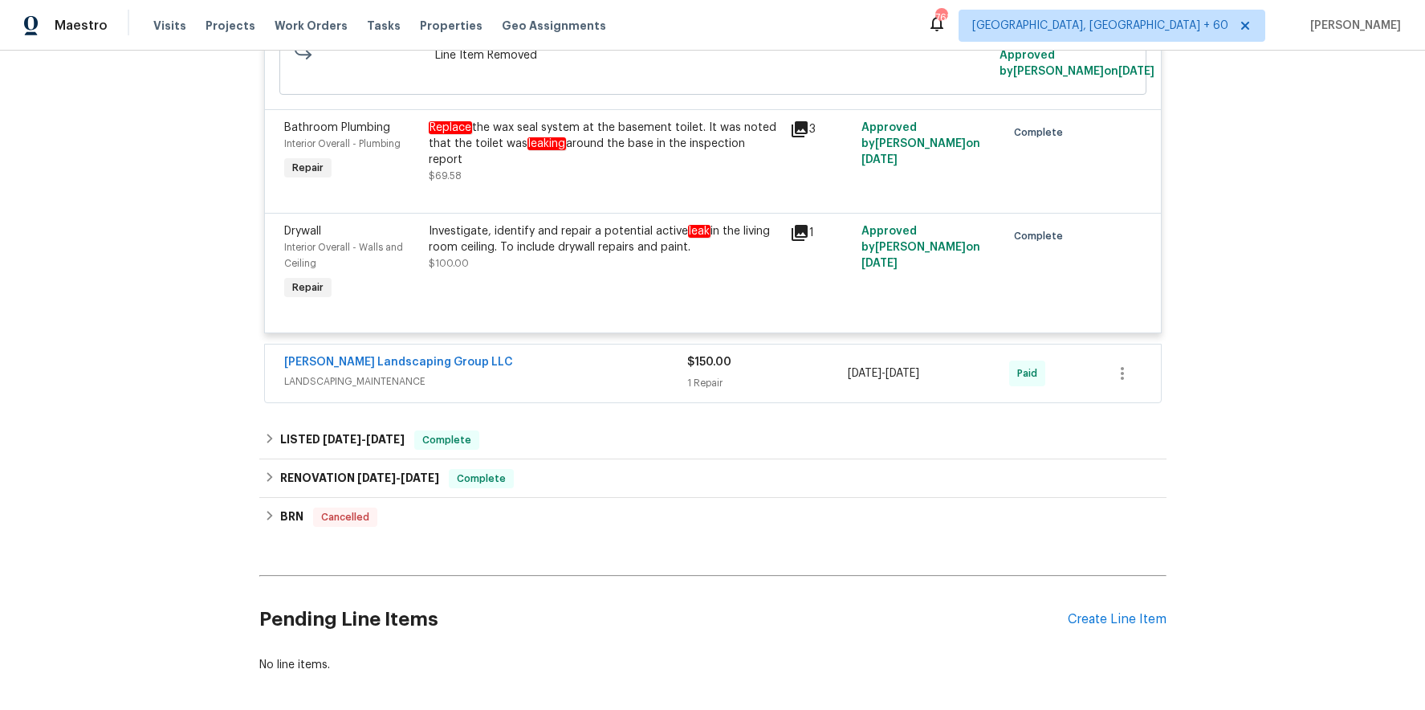
scroll to position [3604, 0]
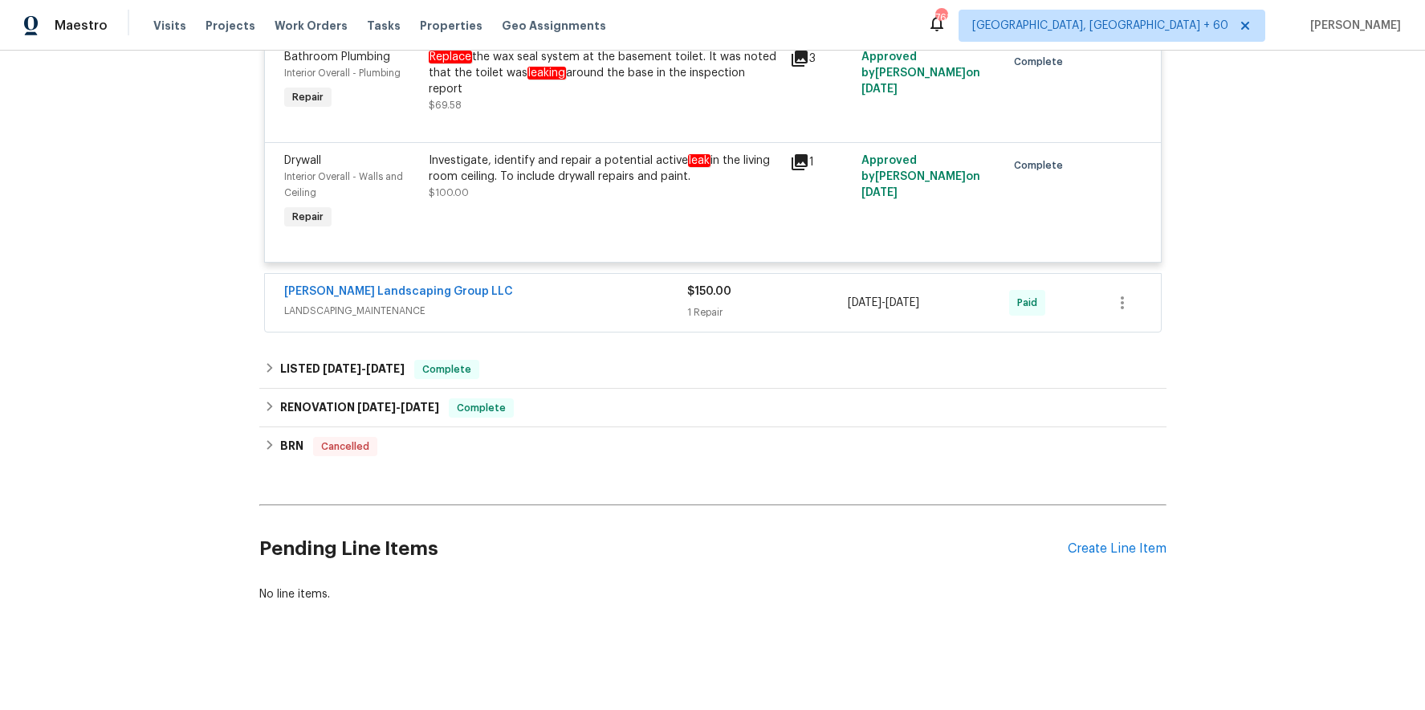
click at [630, 324] on div "Sandoval Landscaping Group LLC LANDSCAPING_MAINTENANCE $150.00 1 Repair 6/4/202…" at bounding box center [713, 303] width 896 height 58
click at [645, 299] on div "Sandoval Landscaping Group LLC" at bounding box center [485, 292] width 403 height 19
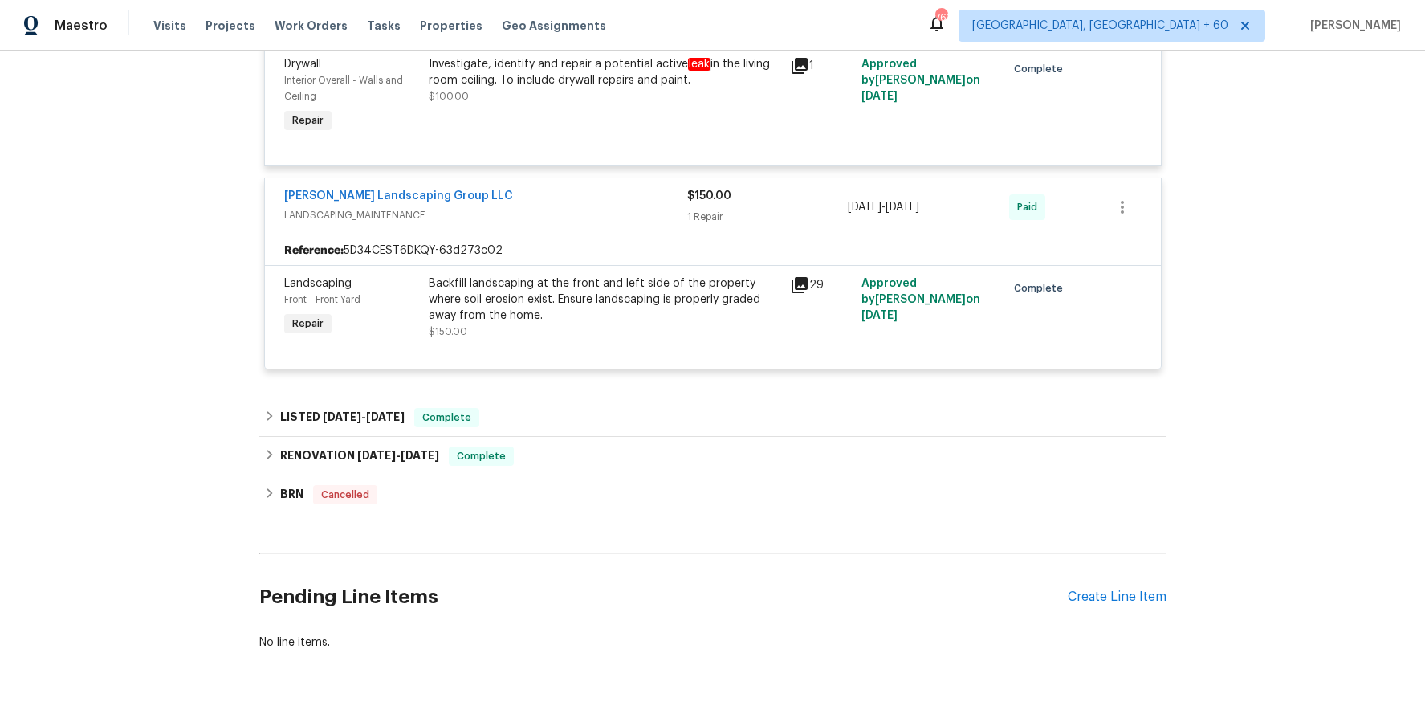
scroll to position [3670, 0]
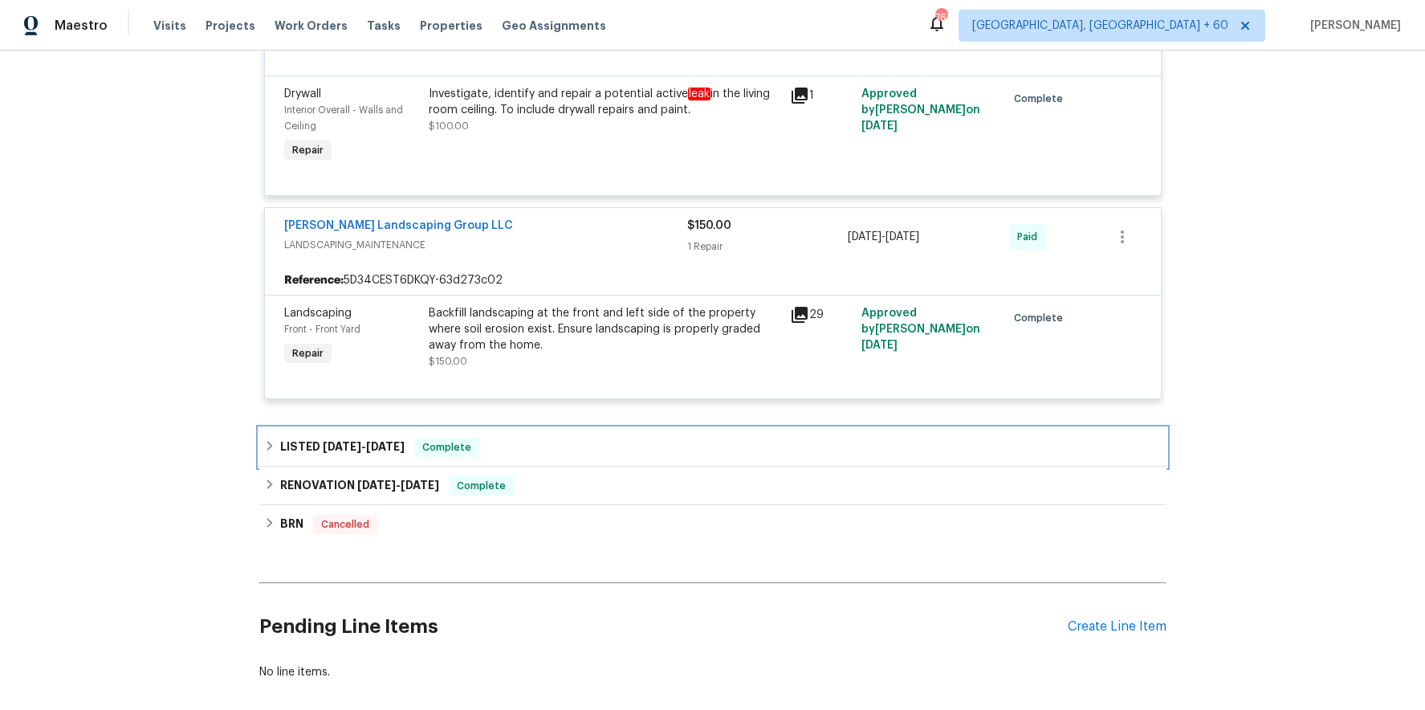
click at [604, 433] on div "LISTED 3/19/25 - 3/20/25 Complete" at bounding box center [712, 447] width 907 height 39
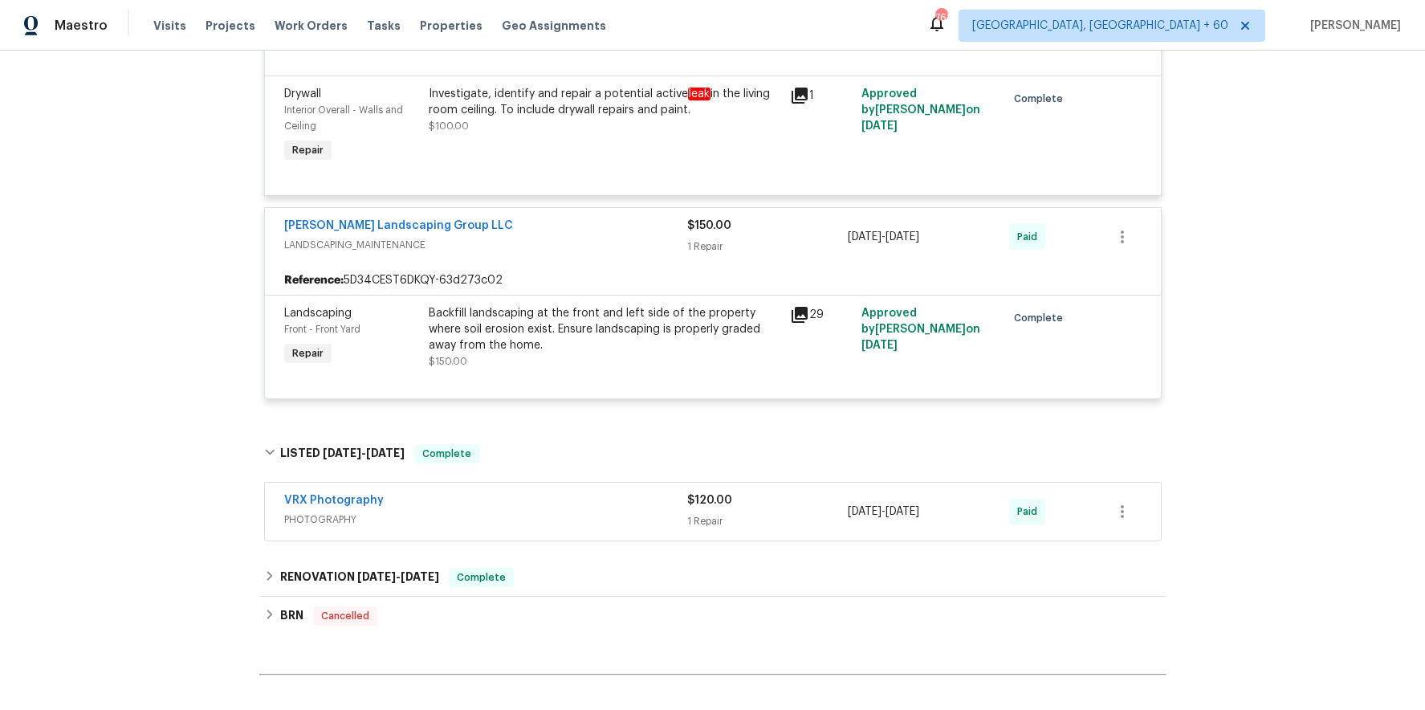
click at [578, 511] on span "PHOTOGRAPHY" at bounding box center [485, 519] width 403 height 16
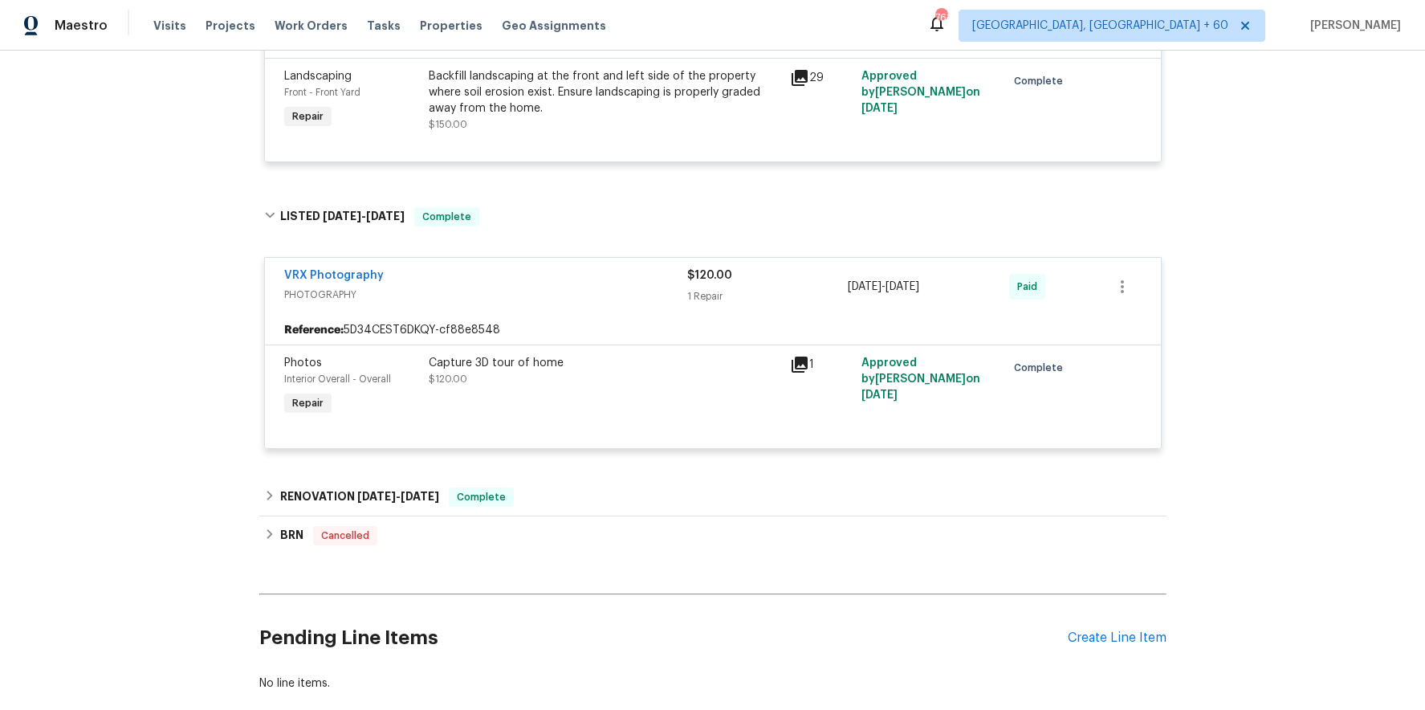
scroll to position [3995, 0]
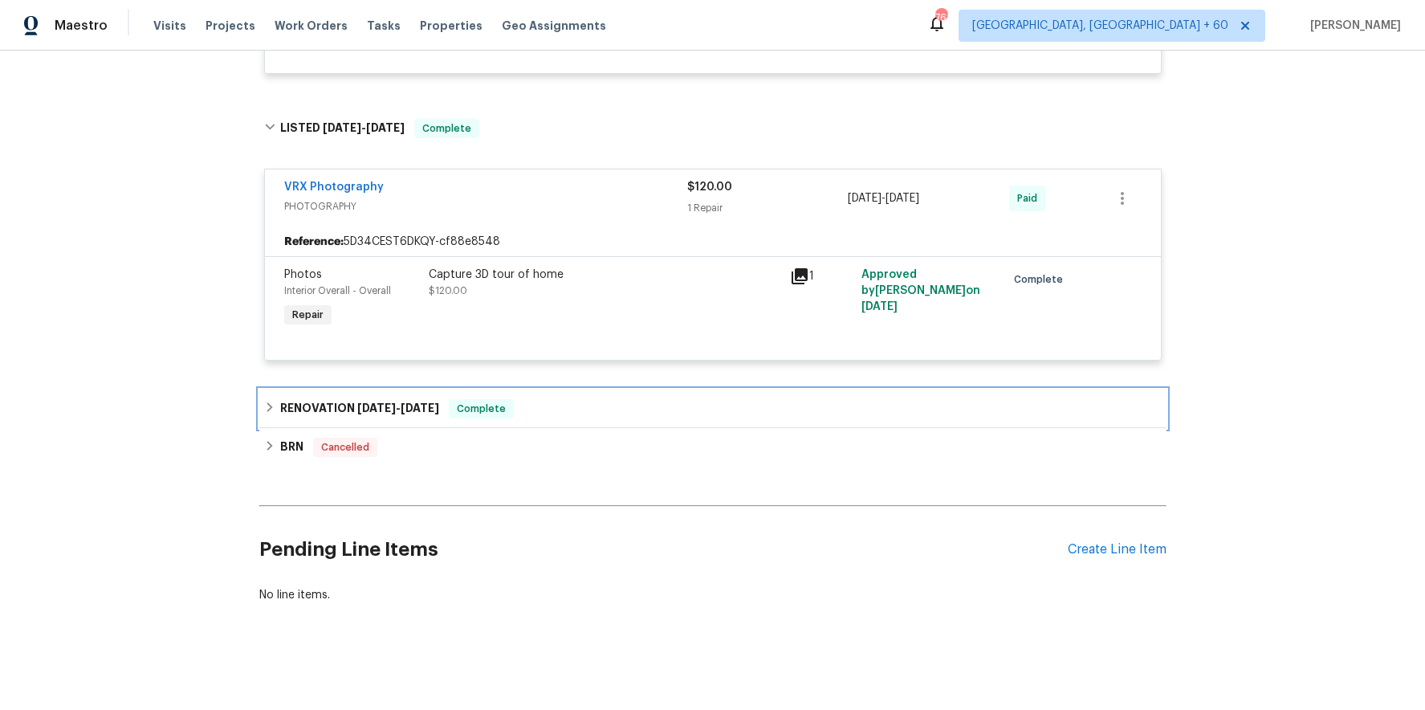
click at [599, 411] on div "RENOVATION 2/28/25 - 3/14/25 Complete" at bounding box center [712, 408] width 897 height 19
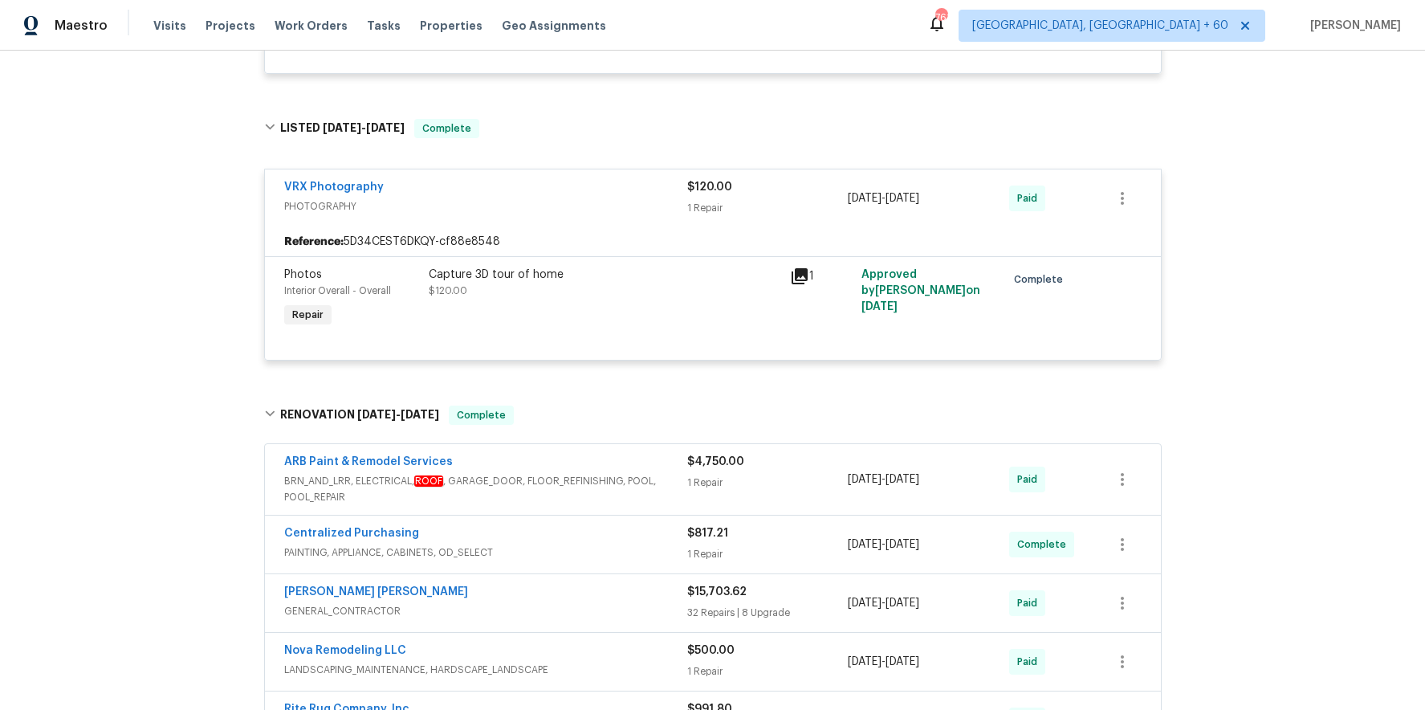
click at [599, 488] on span "BRN_AND_LRR, ELECTRICAL, ROOF , GARAGE_DOOR, FLOOR_REFINISHING, POOL, POOL_REPA…" at bounding box center [485, 489] width 403 height 32
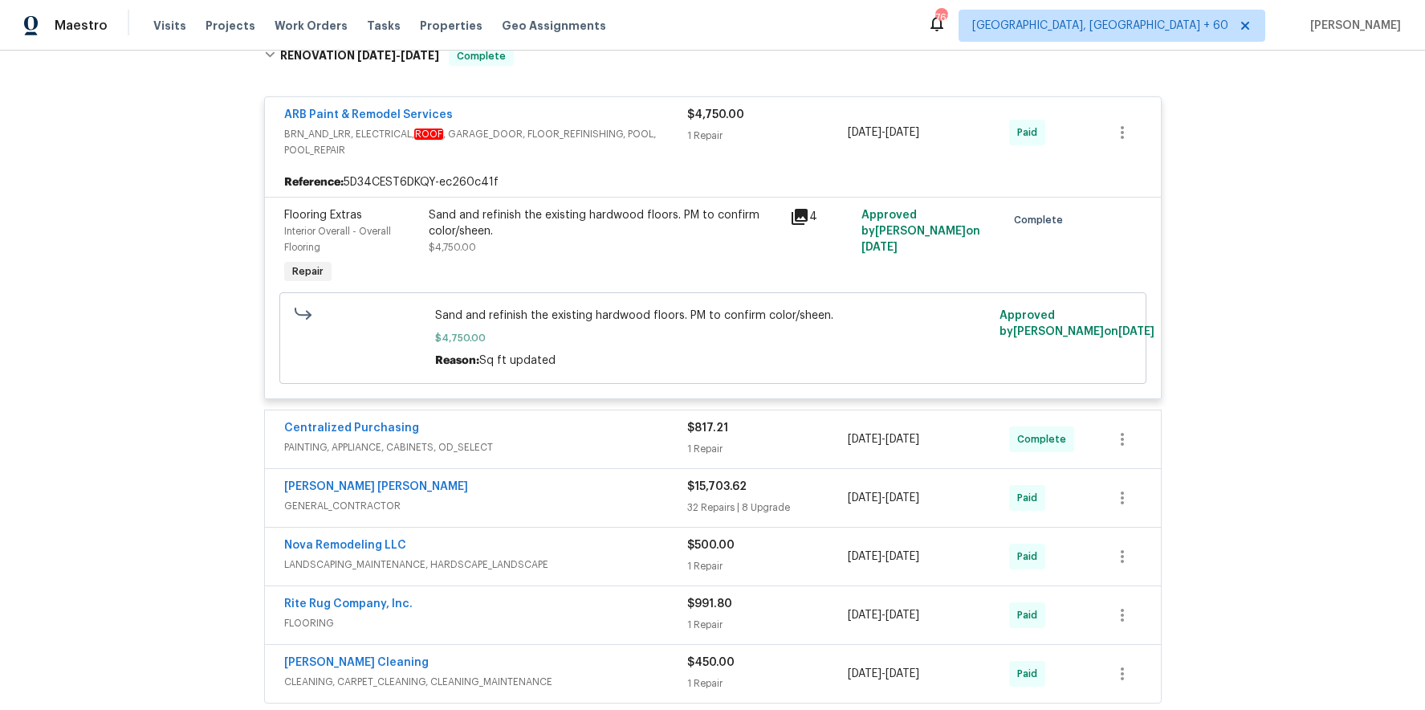
scroll to position [4463, 0]
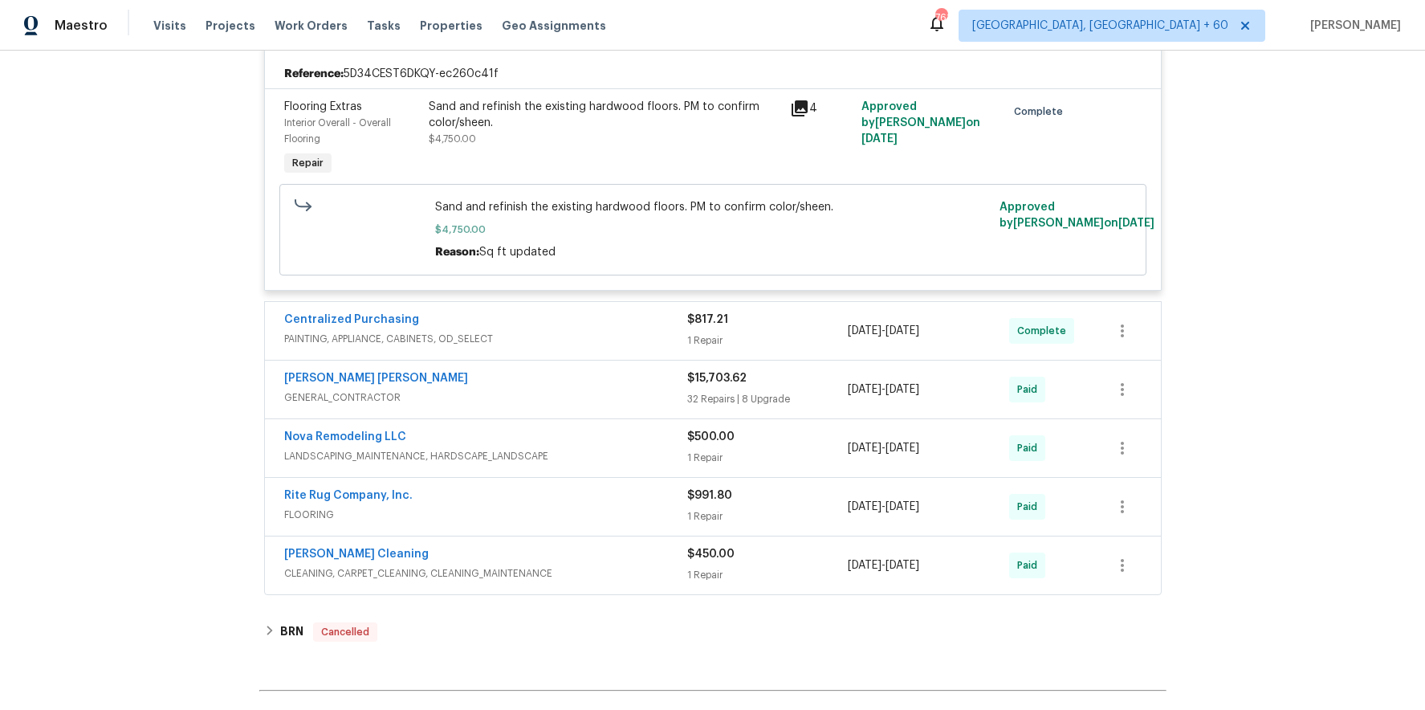
click at [640, 336] on span "PAINTING, APPLIANCE, CABINETS, OD_SELECT" at bounding box center [485, 339] width 403 height 16
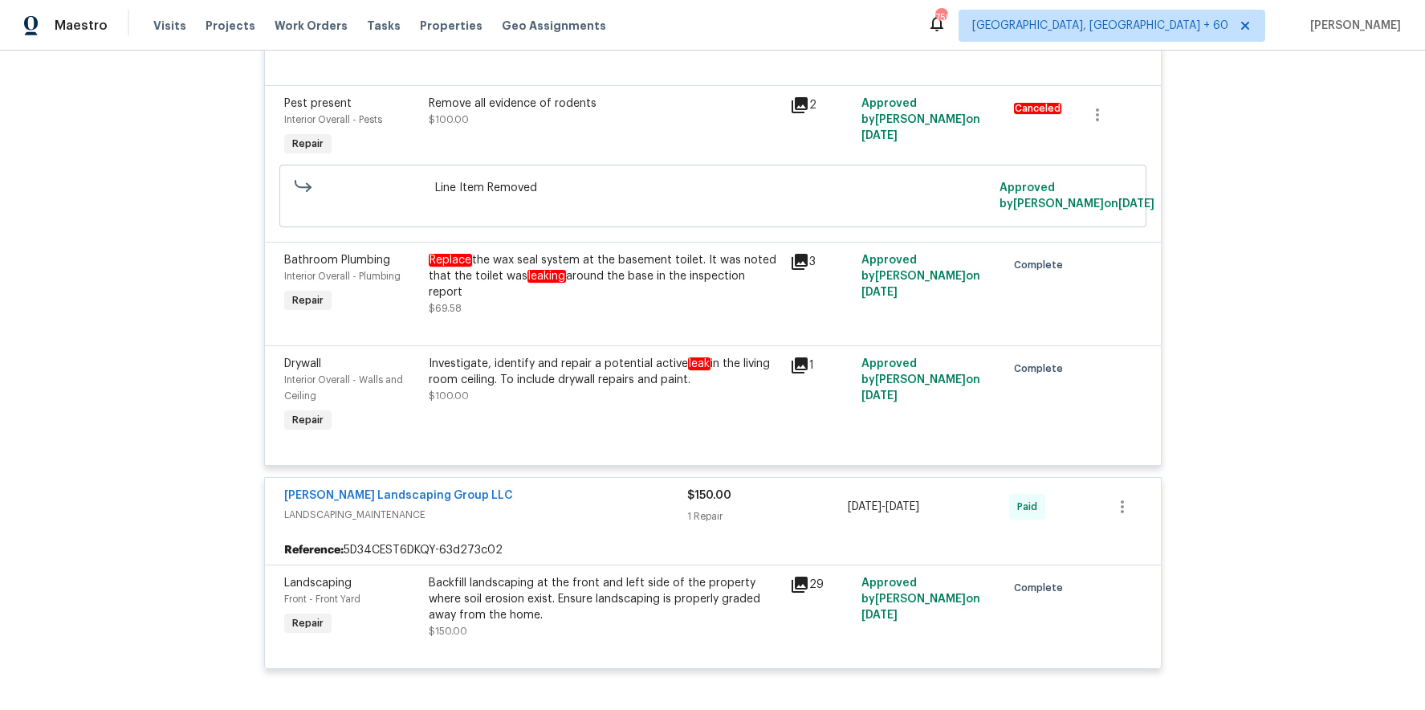
scroll to position [4788, 0]
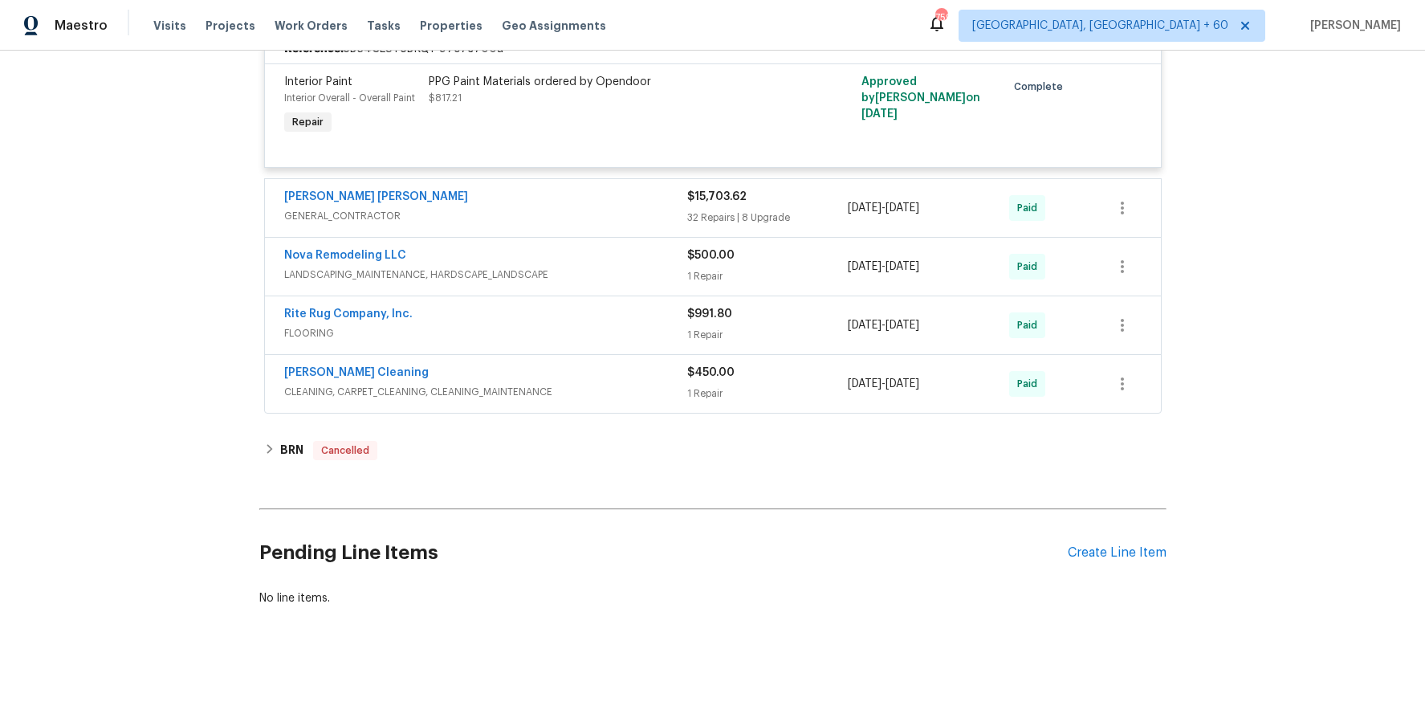
click at [616, 203] on div "Fernando Ruiz Hernandez" at bounding box center [485, 198] width 403 height 19
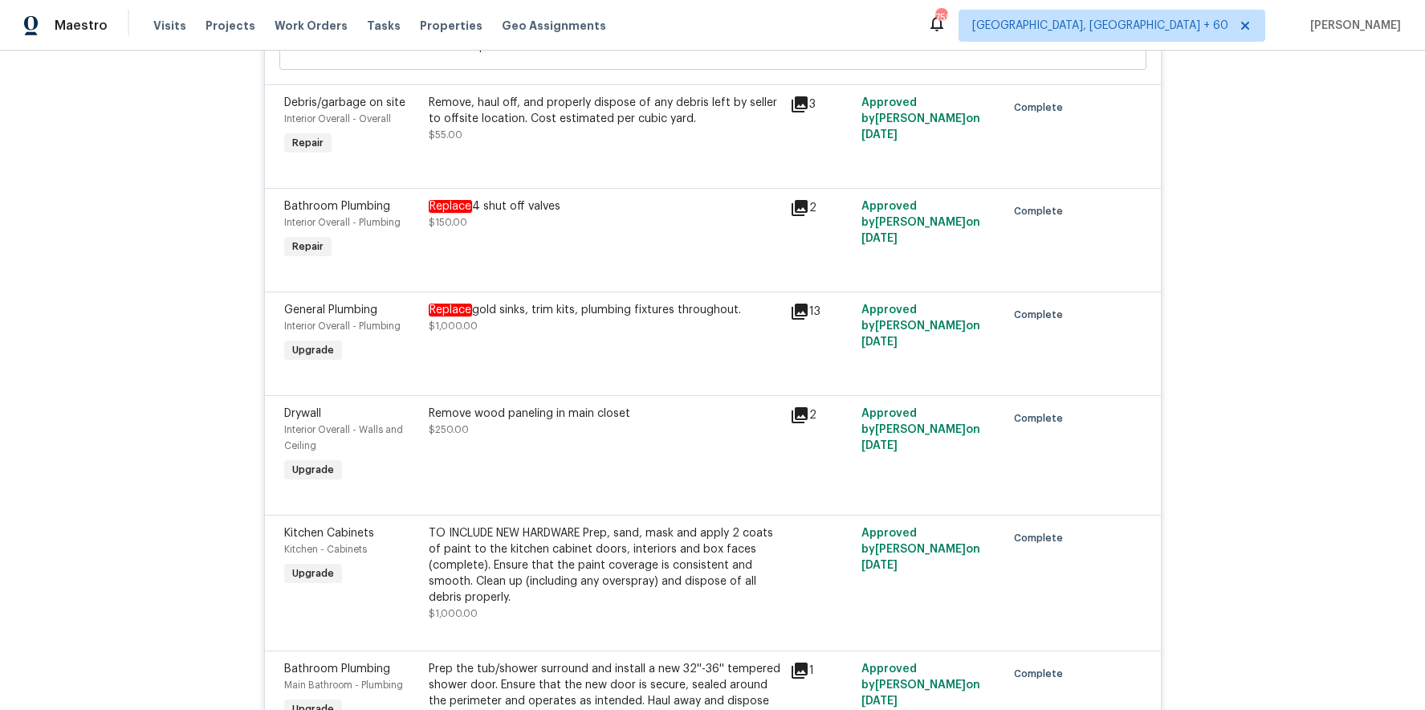
scroll to position [10468, 0]
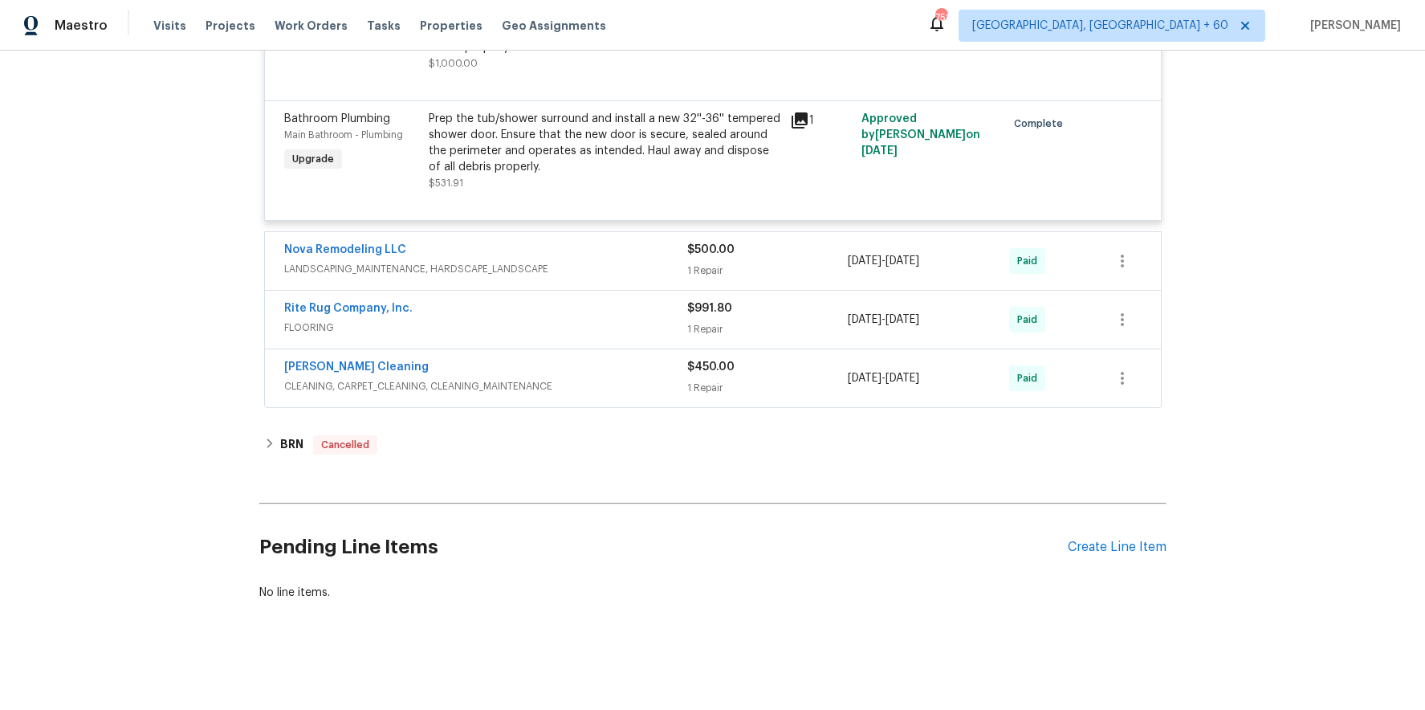
click at [653, 250] on div "Nova Remodeling LLC" at bounding box center [485, 251] width 403 height 19
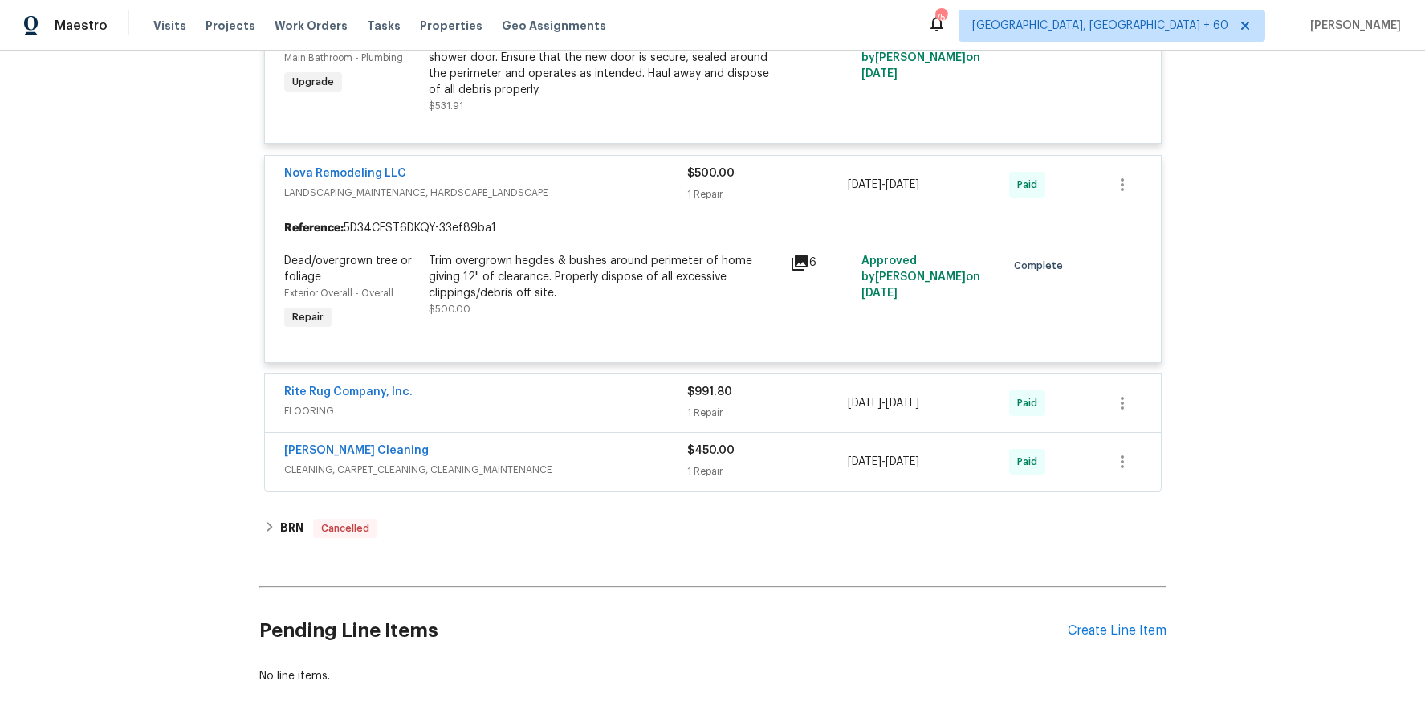
scroll to position [10551, 0]
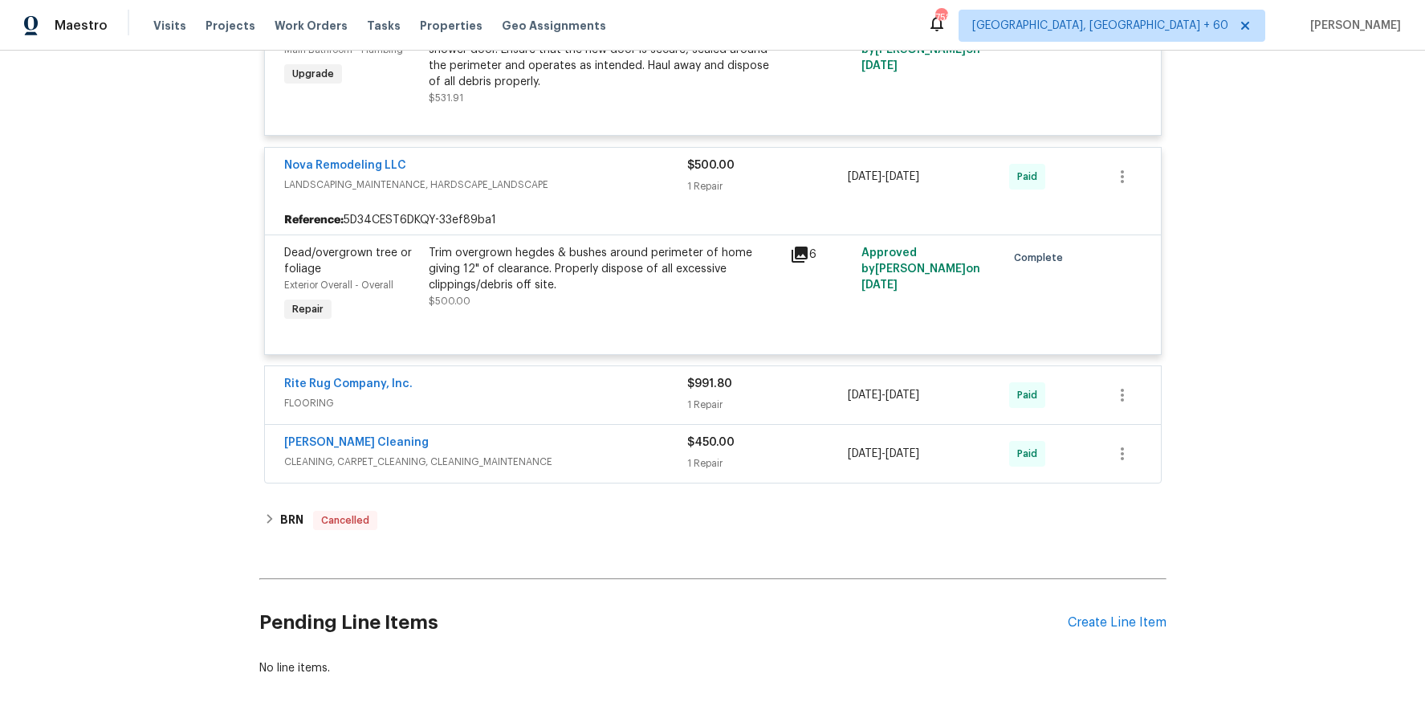
click at [665, 401] on span "FLOORING" at bounding box center [485, 403] width 403 height 16
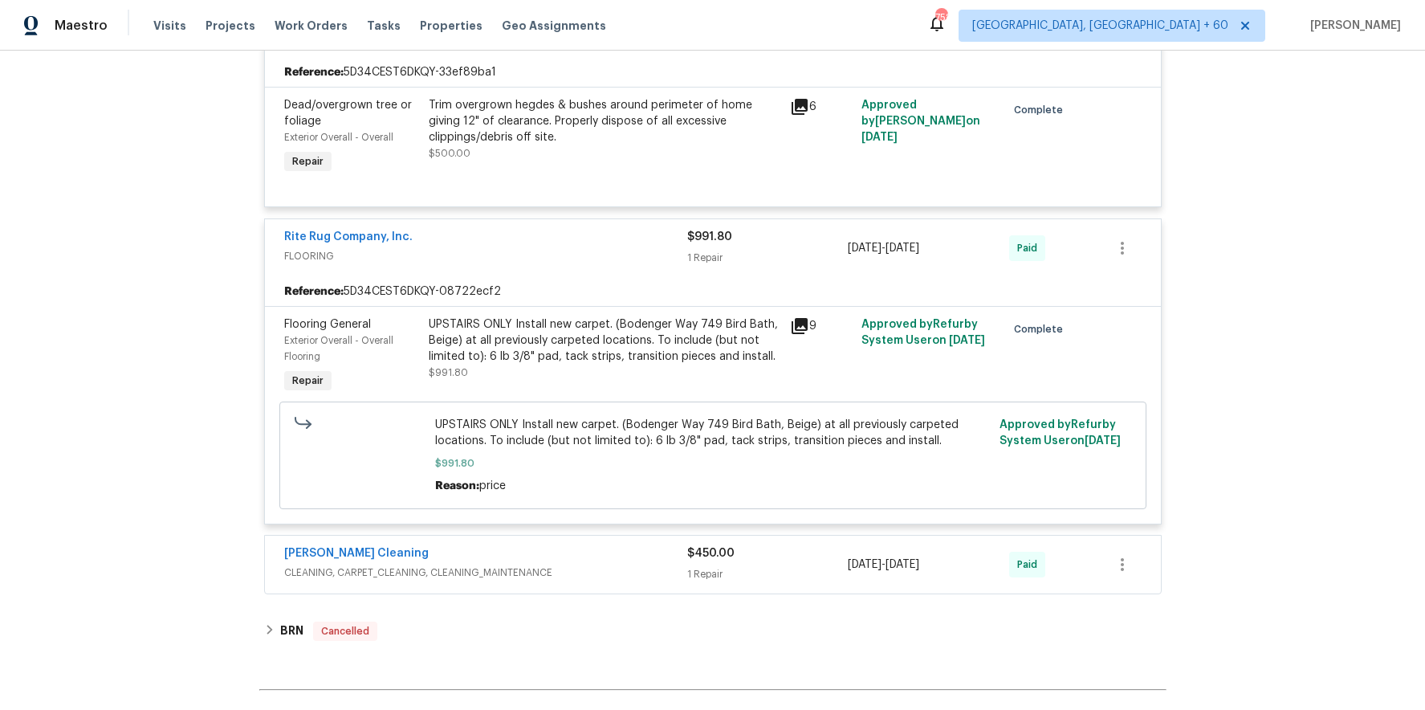
scroll to position [10702, 0]
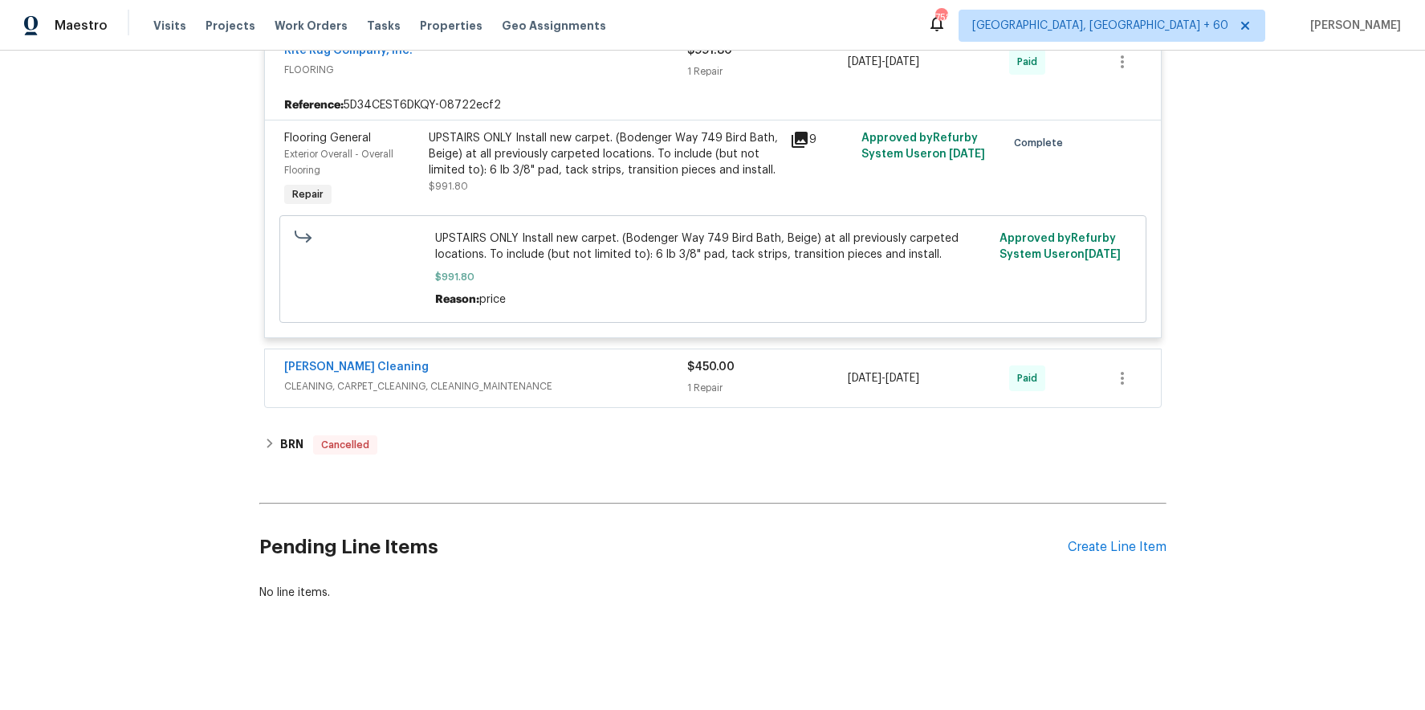
click at [680, 374] on div "Soledad Cleaning" at bounding box center [485, 368] width 403 height 19
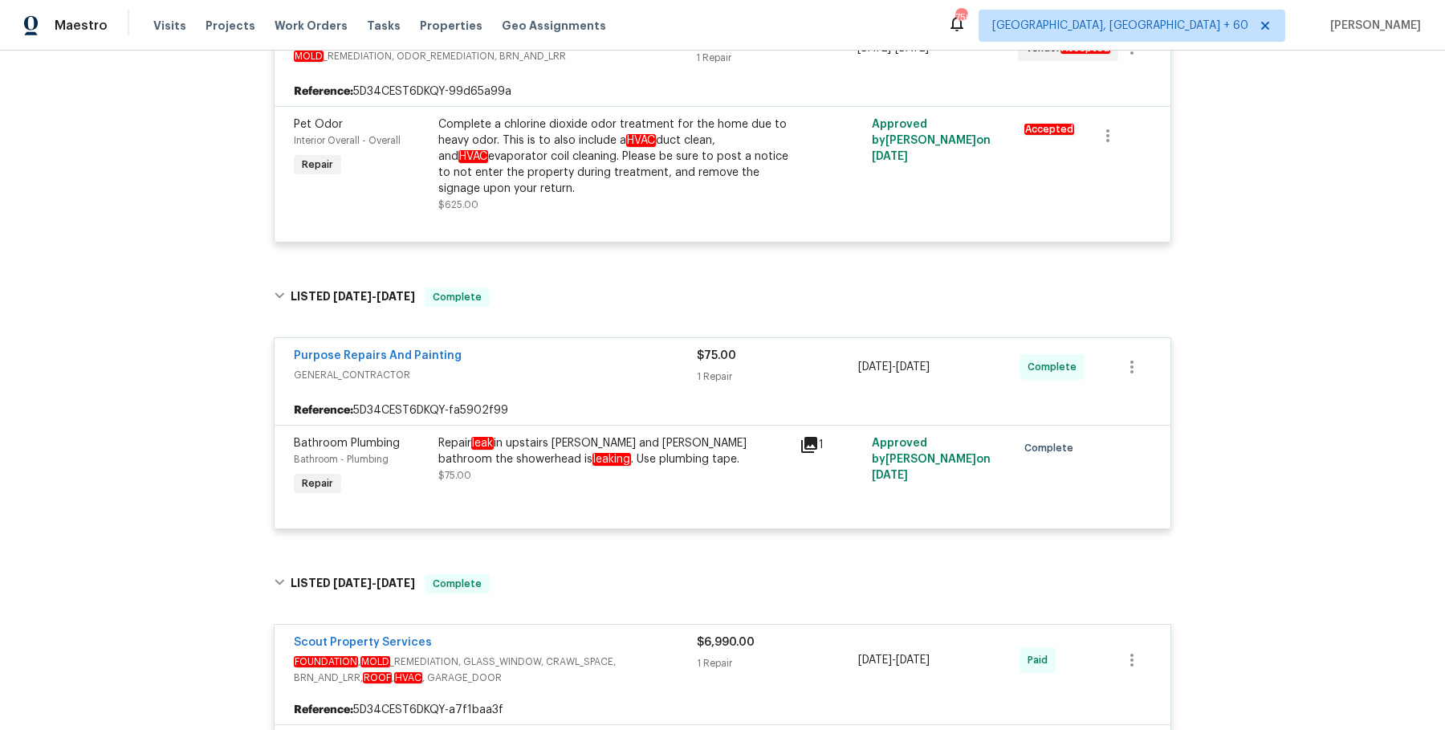
scroll to position [363, 0]
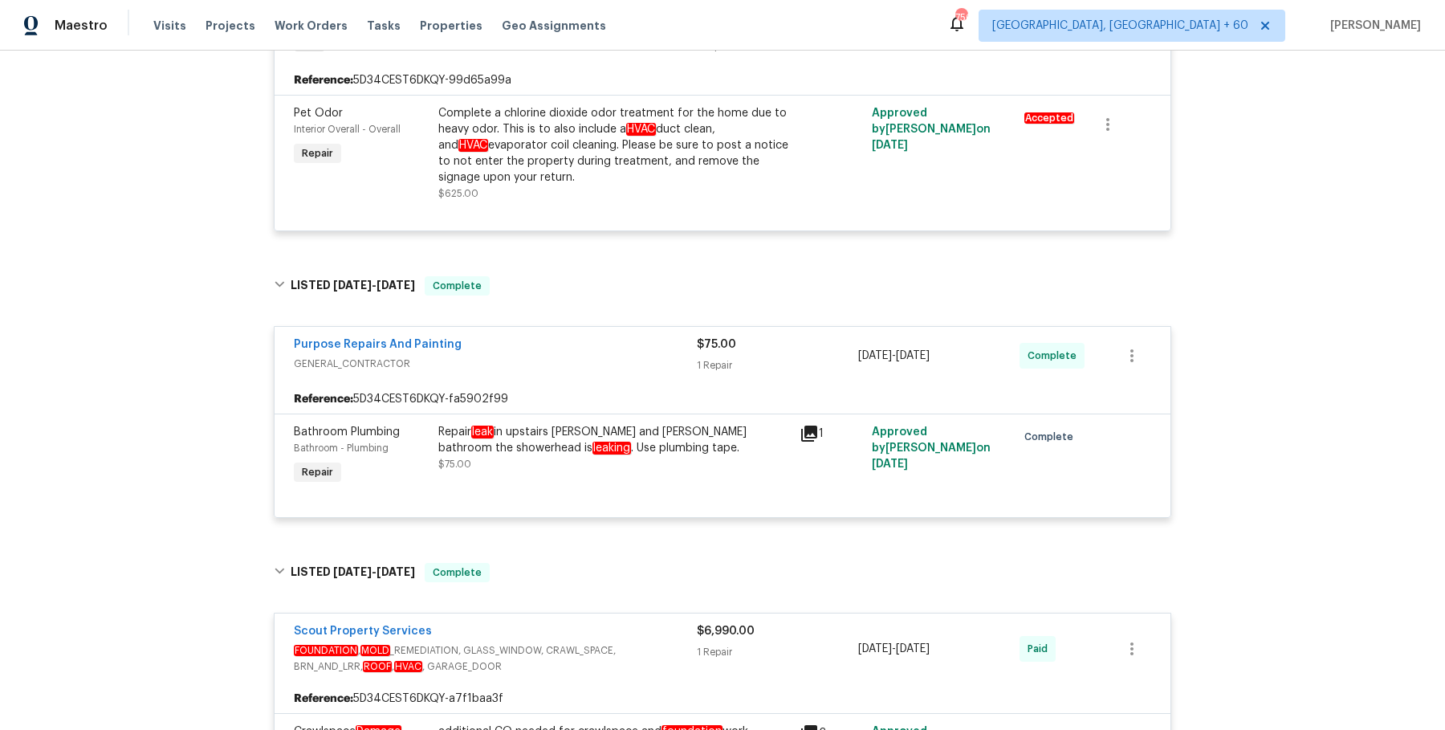
click at [608, 475] on div "Repair leak in upstairs Jack and Jill bathroom the showerhead is leaking . Use …" at bounding box center [613, 456] width 361 height 74
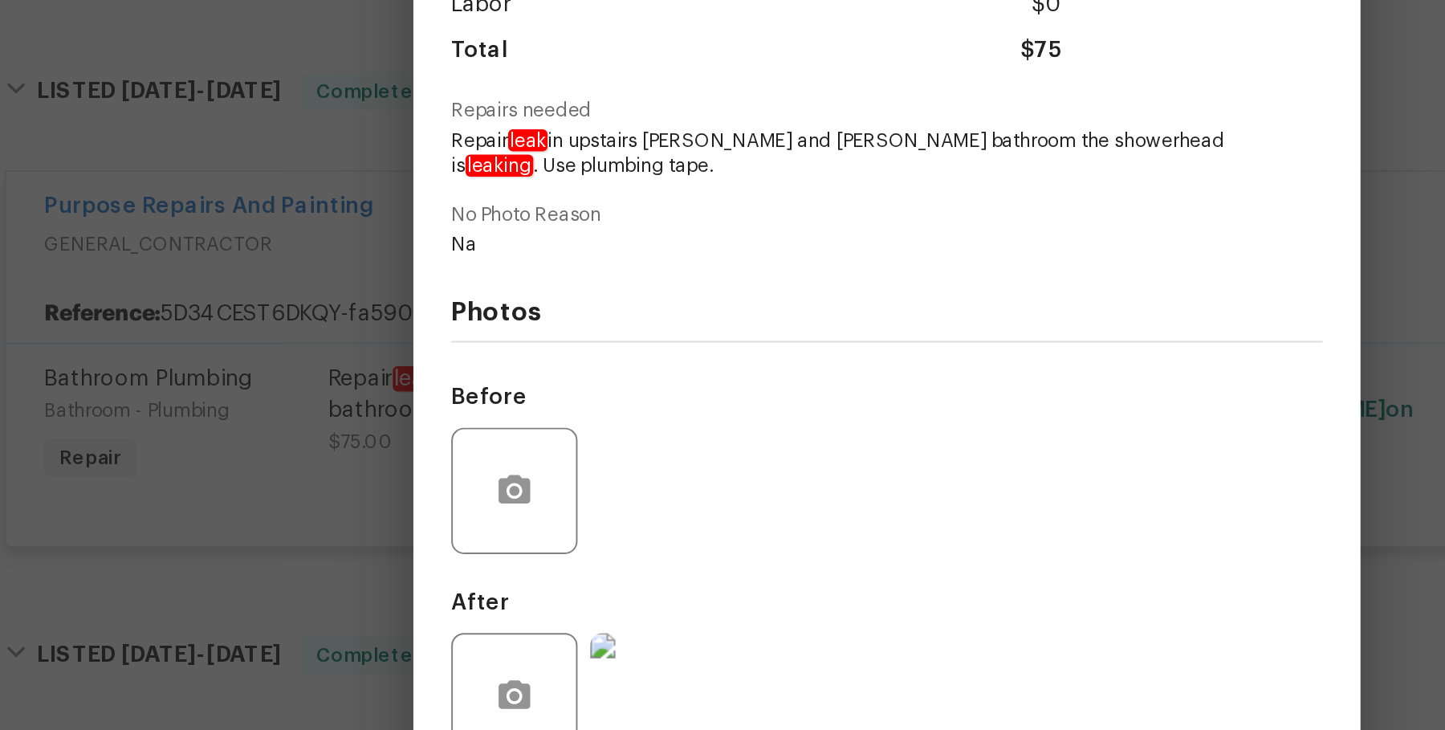
click at [594, 572] on img at bounding box center [603, 593] width 64 height 64
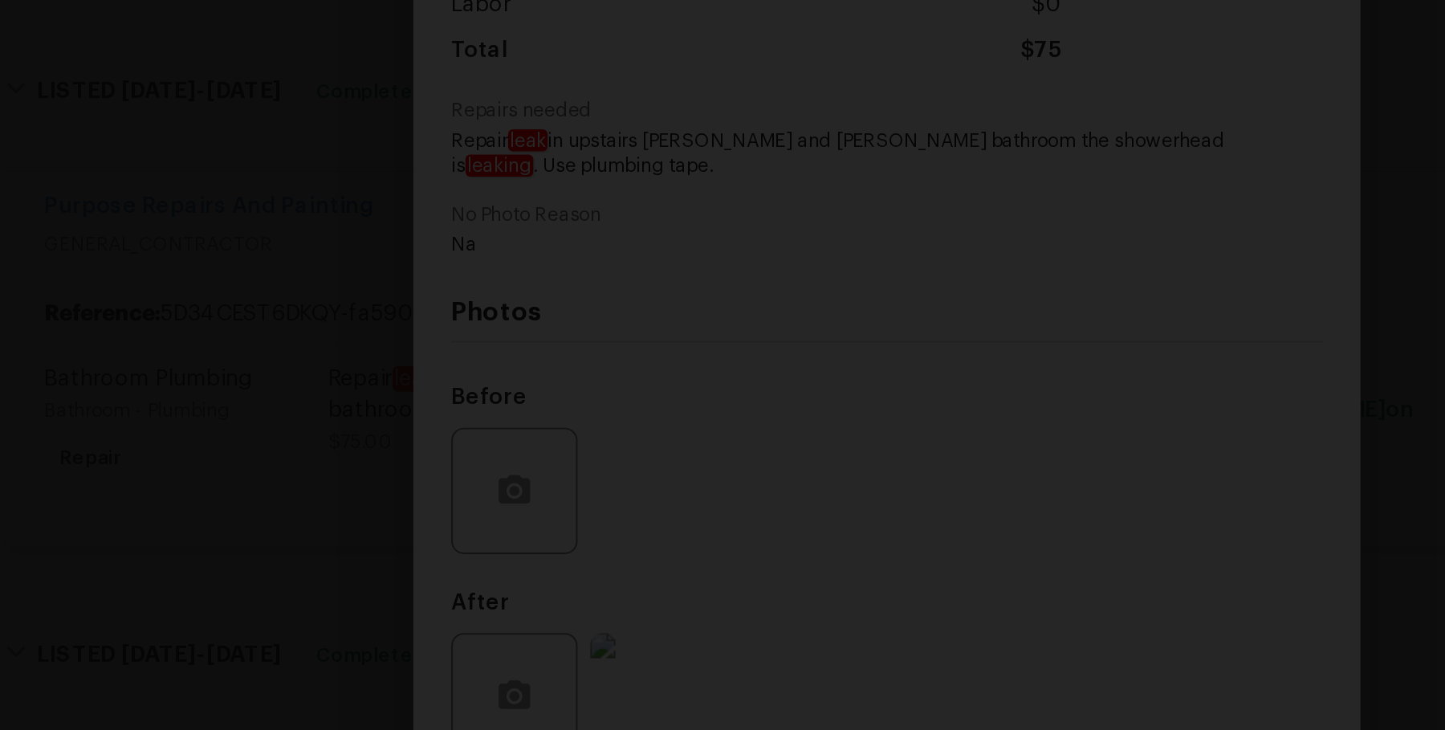
click at [1002, 425] on div "Lightbox" at bounding box center [722, 365] width 1445 height 730
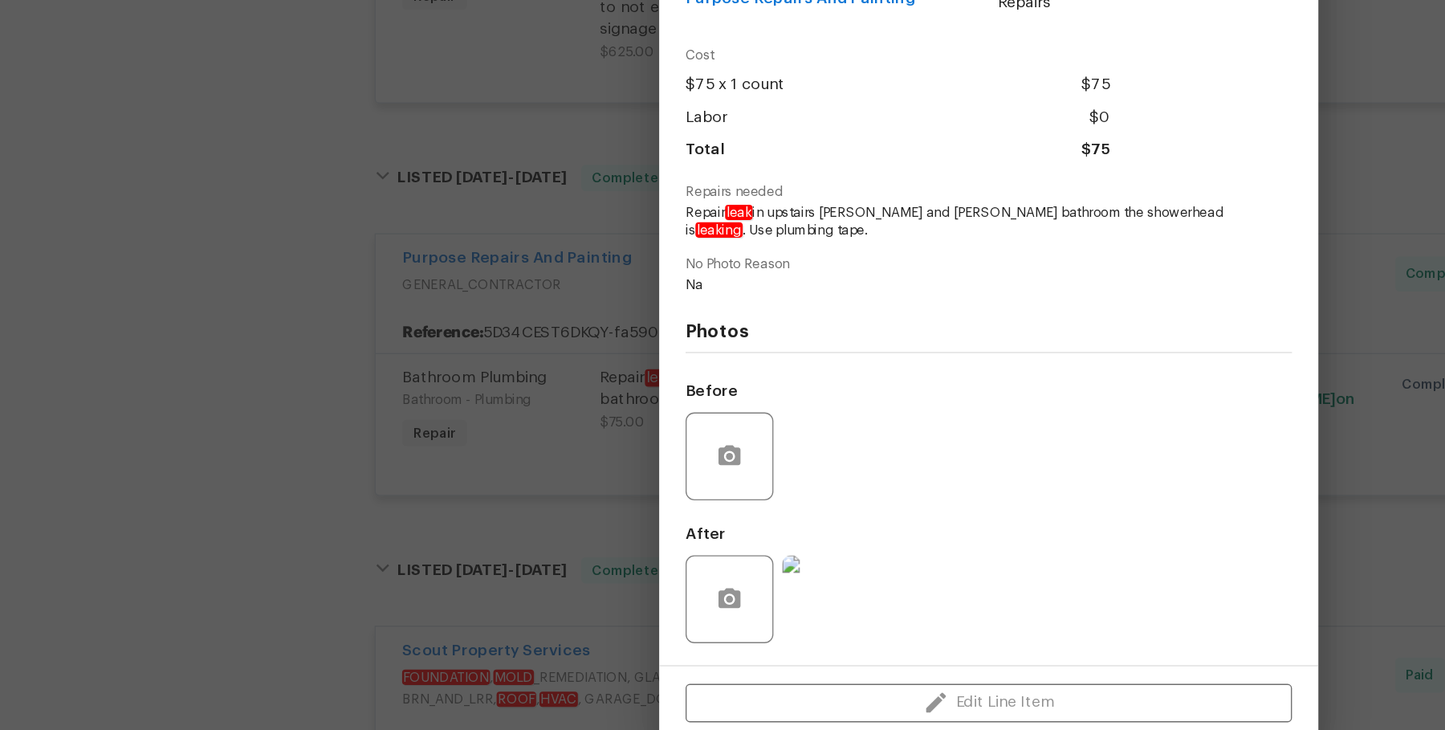
click at [1051, 425] on div "Bathroom Plumbing Bathroom - Plumbing Complete Vendor Purpose Repairs And Paint…" at bounding box center [722, 365] width 1445 height 730
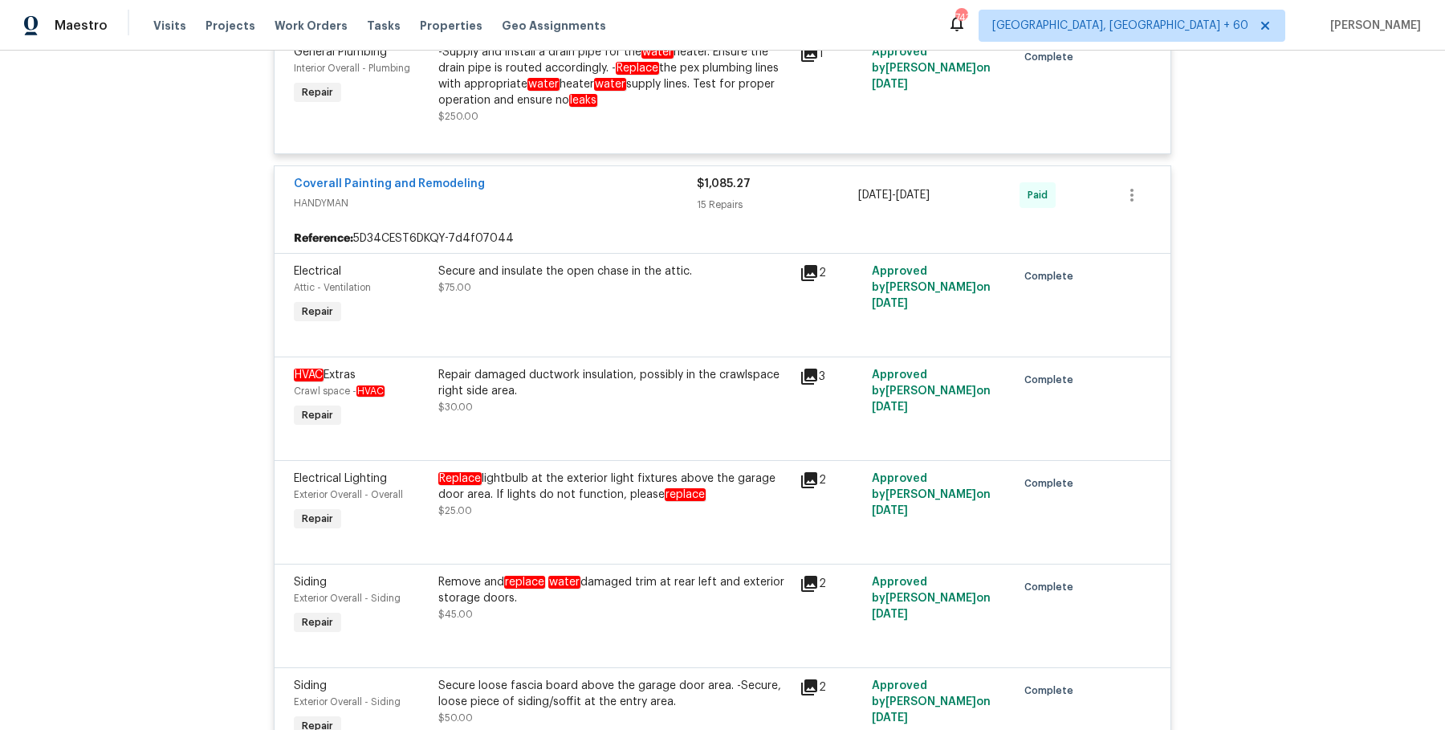
scroll to position [1973, 0]
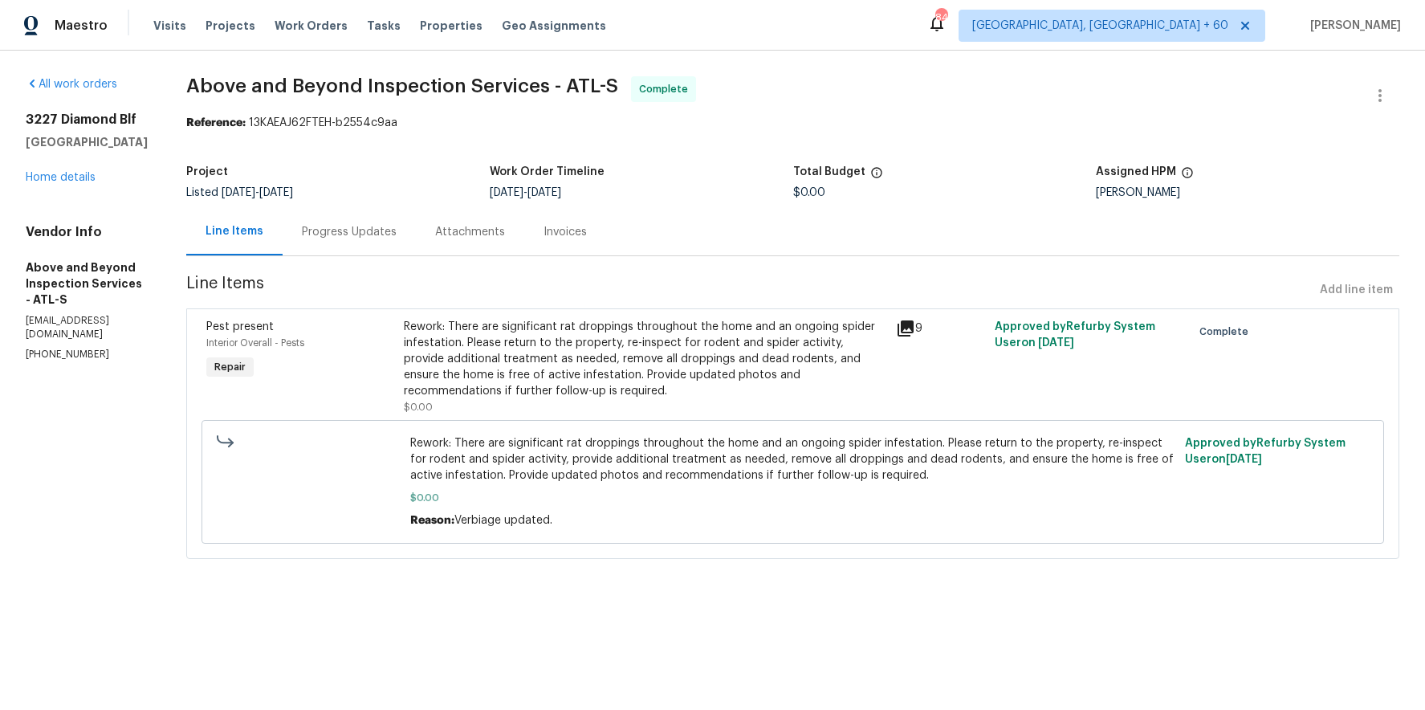
click at [416, 249] on div "Progress Updates" at bounding box center [349, 231] width 133 height 47
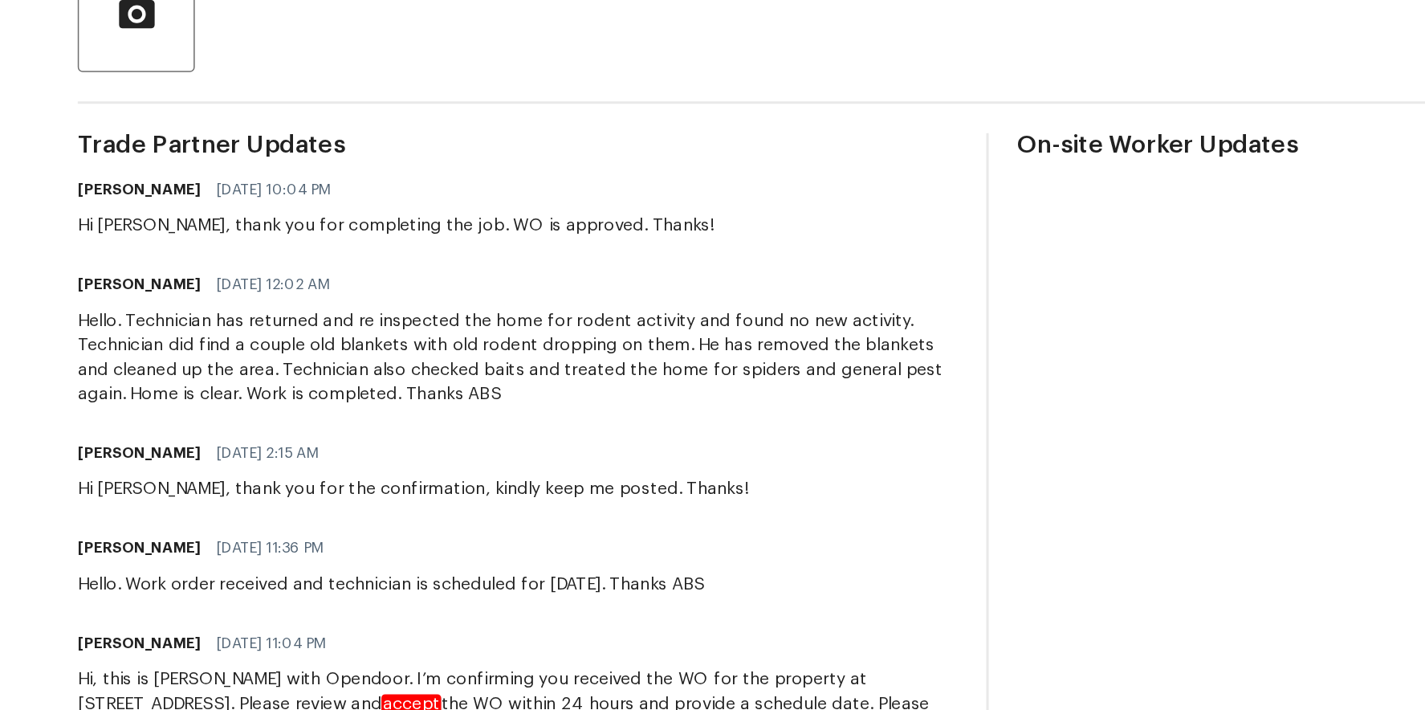
scroll to position [274, 0]
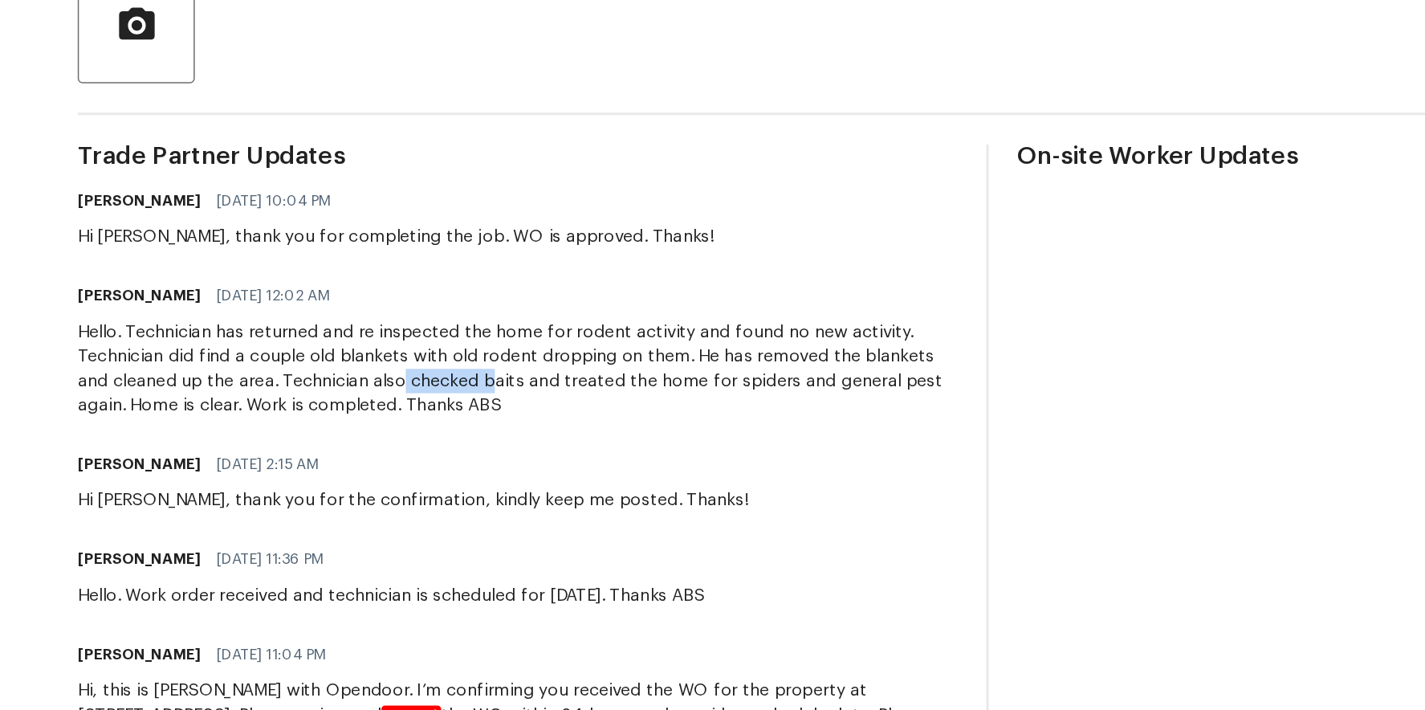
drag, startPoint x: 462, startPoint y: 429, endPoint x: 518, endPoint y: 429, distance: 57.0
click at [518, 429] on div "Hello. Technician has returned and re inspected the home for rodent activity an…" at bounding box center [491, 418] width 578 height 64
click at [527, 427] on div "Hello. Technician has returned and re inspected the home for rodent activity an…" at bounding box center [491, 418] width 578 height 64
drag, startPoint x: 514, startPoint y: 426, endPoint x: 537, endPoint y: 426, distance: 22.5
click at [537, 426] on div "Hello. Technician has returned and re inspected the home for rodent activity an…" at bounding box center [491, 418] width 578 height 64
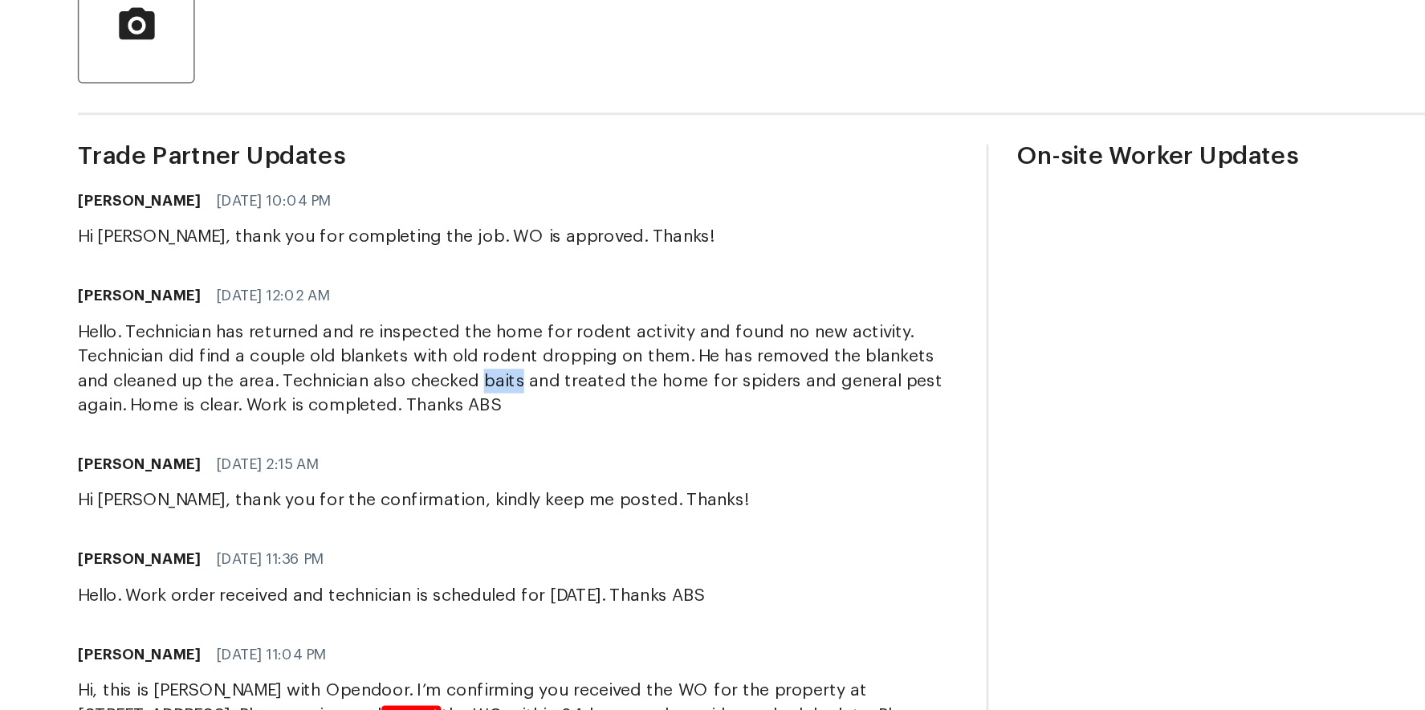
copy div "baits"
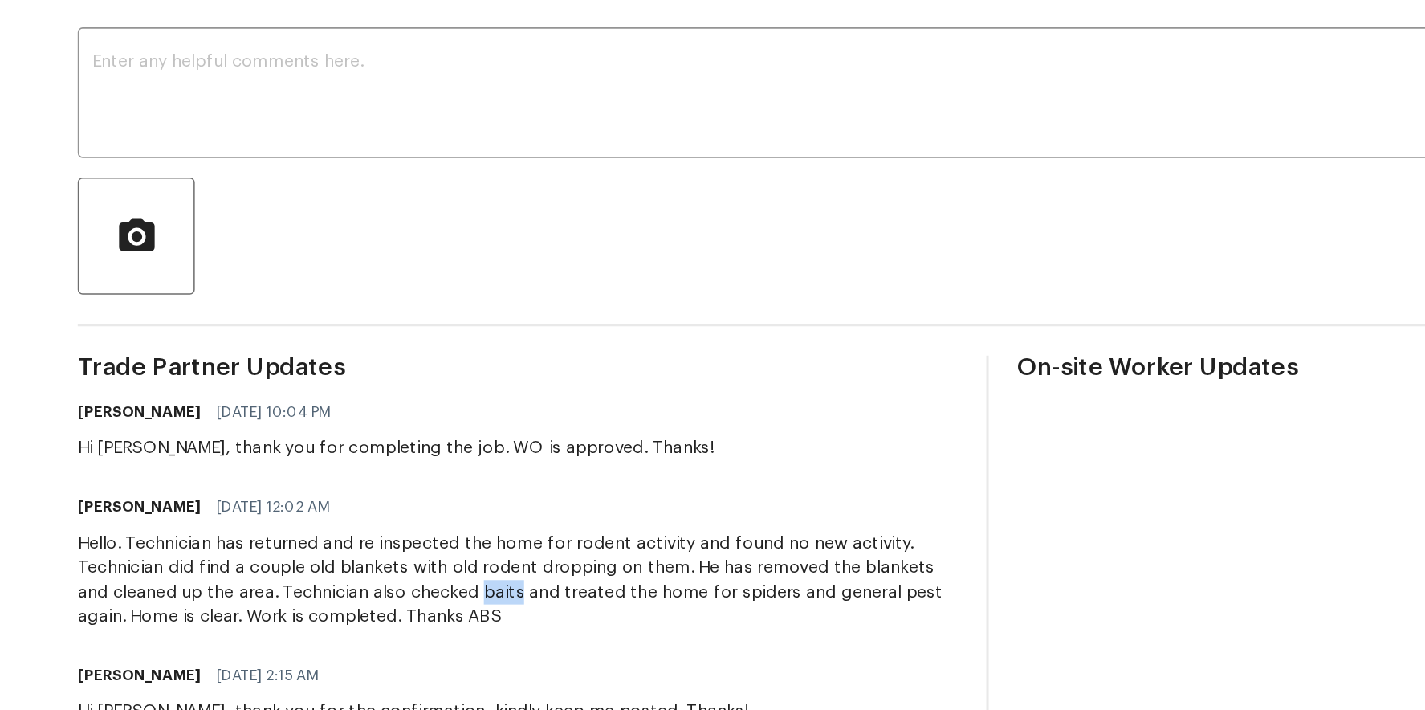
scroll to position [0, 0]
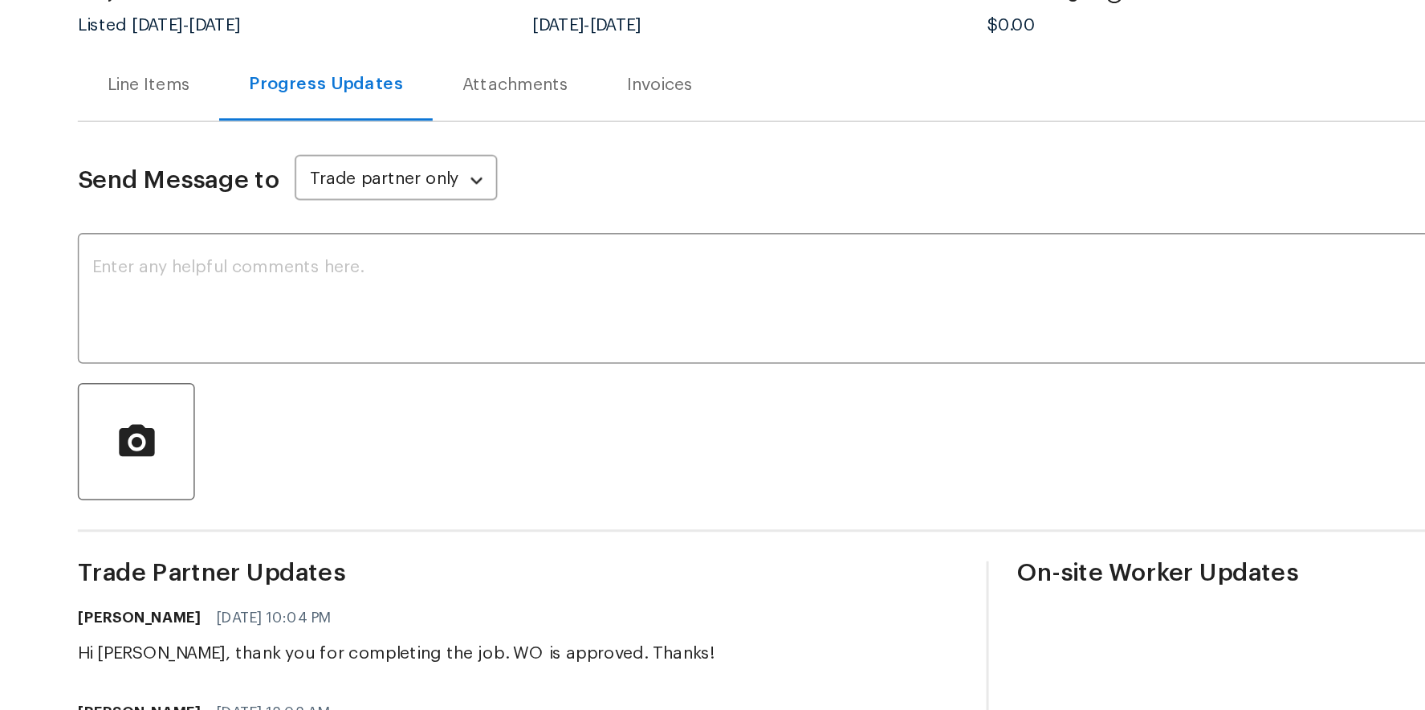
click at [525, 237] on div "Attachments" at bounding box center [490, 232] width 70 height 16
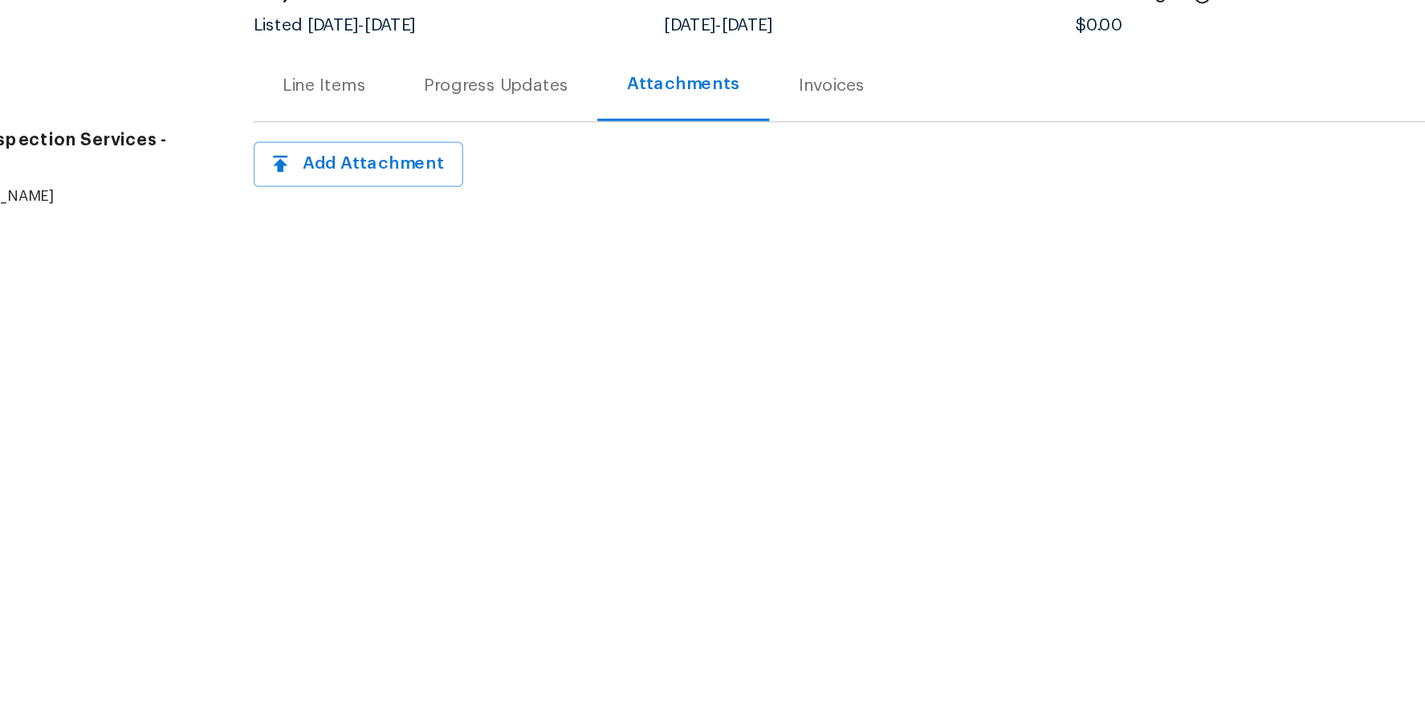
click at [677, 235] on div "Invoices" at bounding box center [698, 232] width 43 height 16
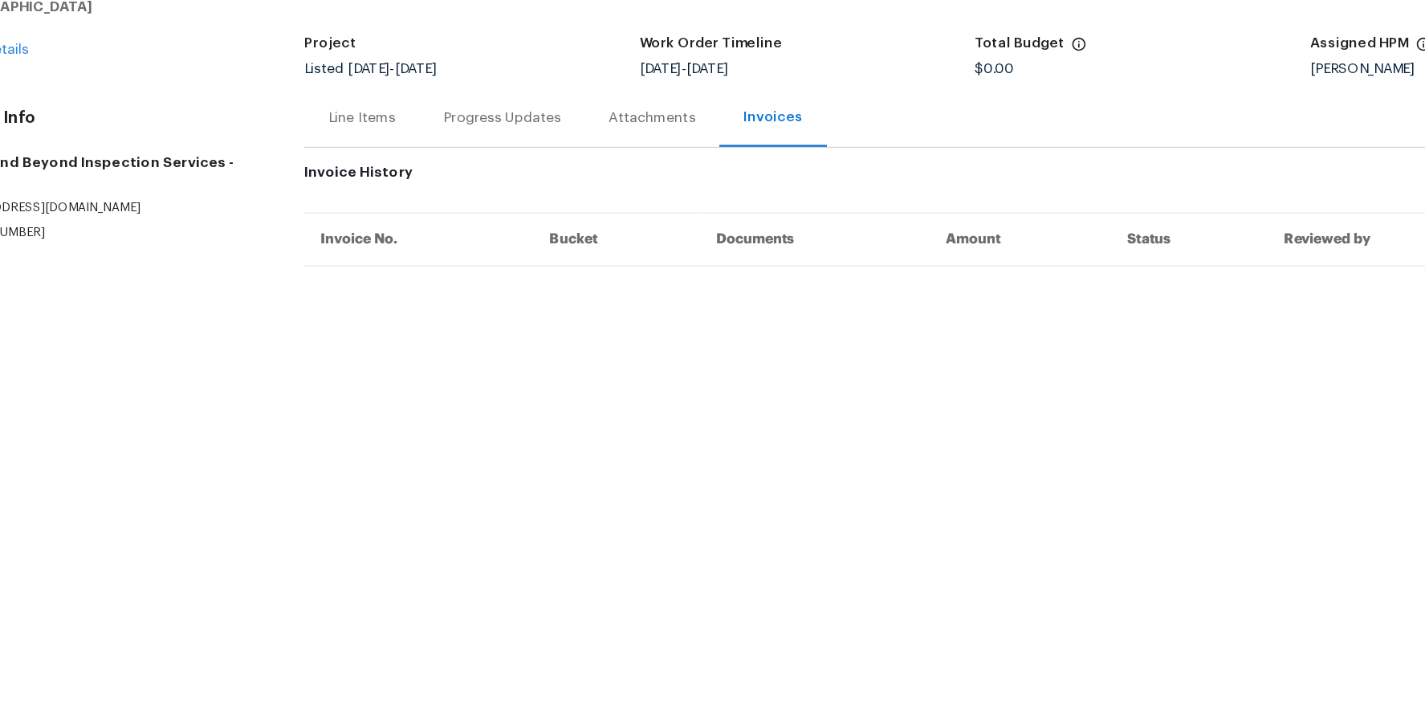
click at [474, 223] on div "Progress Updates" at bounding box center [477, 231] width 133 height 47
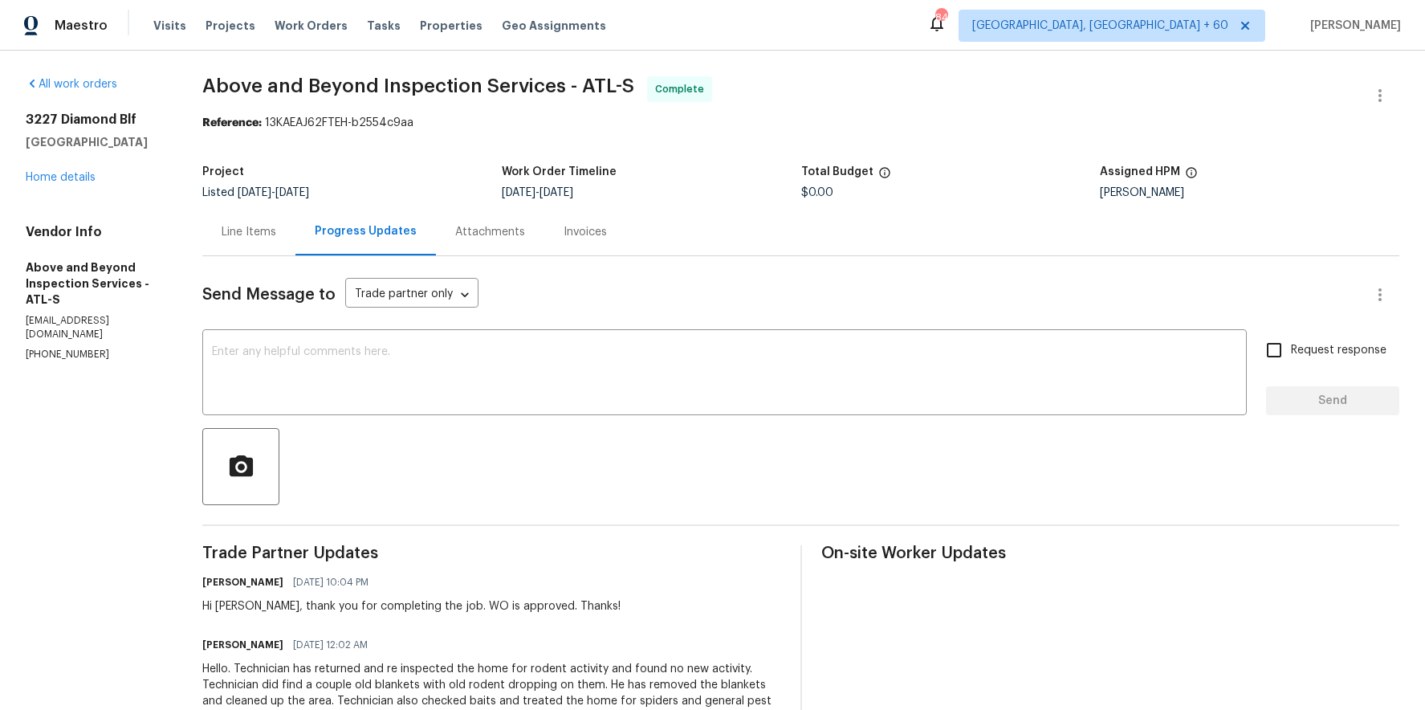
click at [637, 97] on span "Above and Beyond Inspection Services - ATL-S Complete" at bounding box center [781, 95] width 1158 height 39
copy span "Above and Beyond Inspection Services - ATL-S"
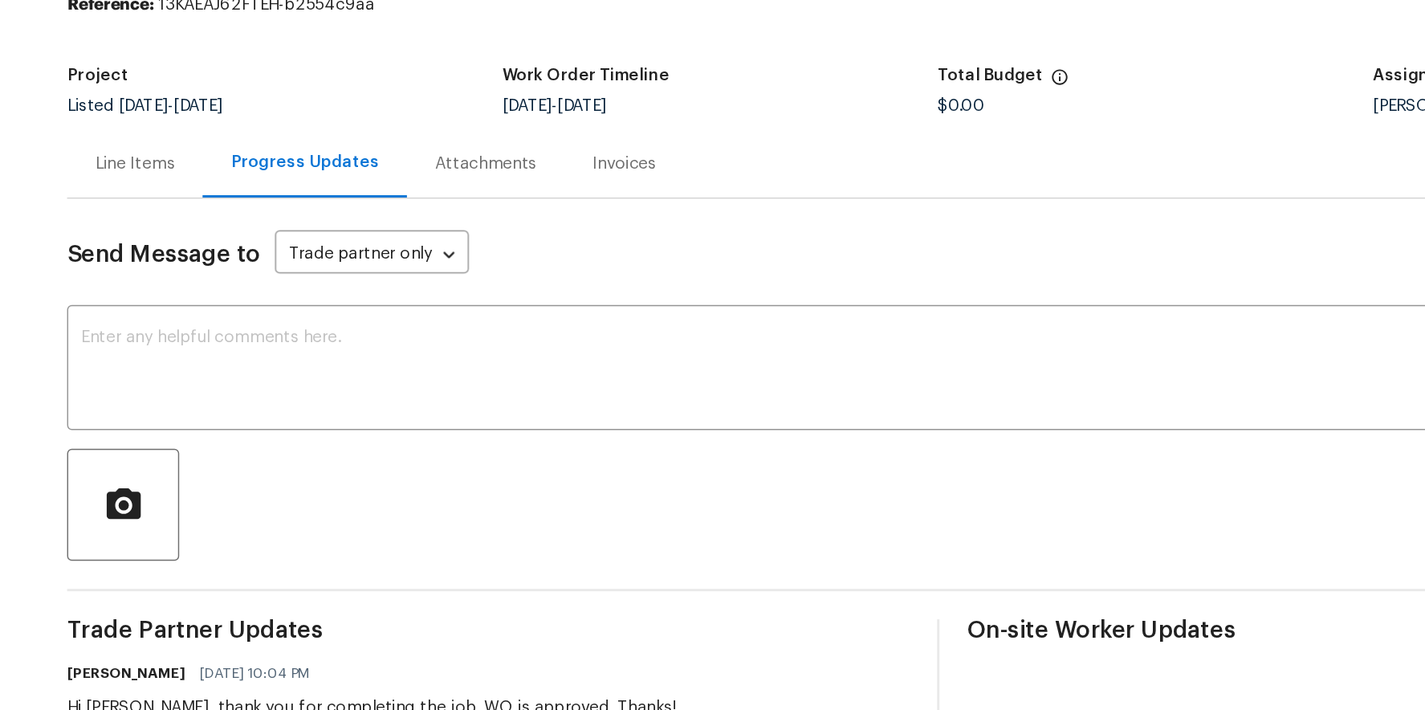
click at [276, 234] on div "Line Items" at bounding box center [249, 232] width 55 height 16
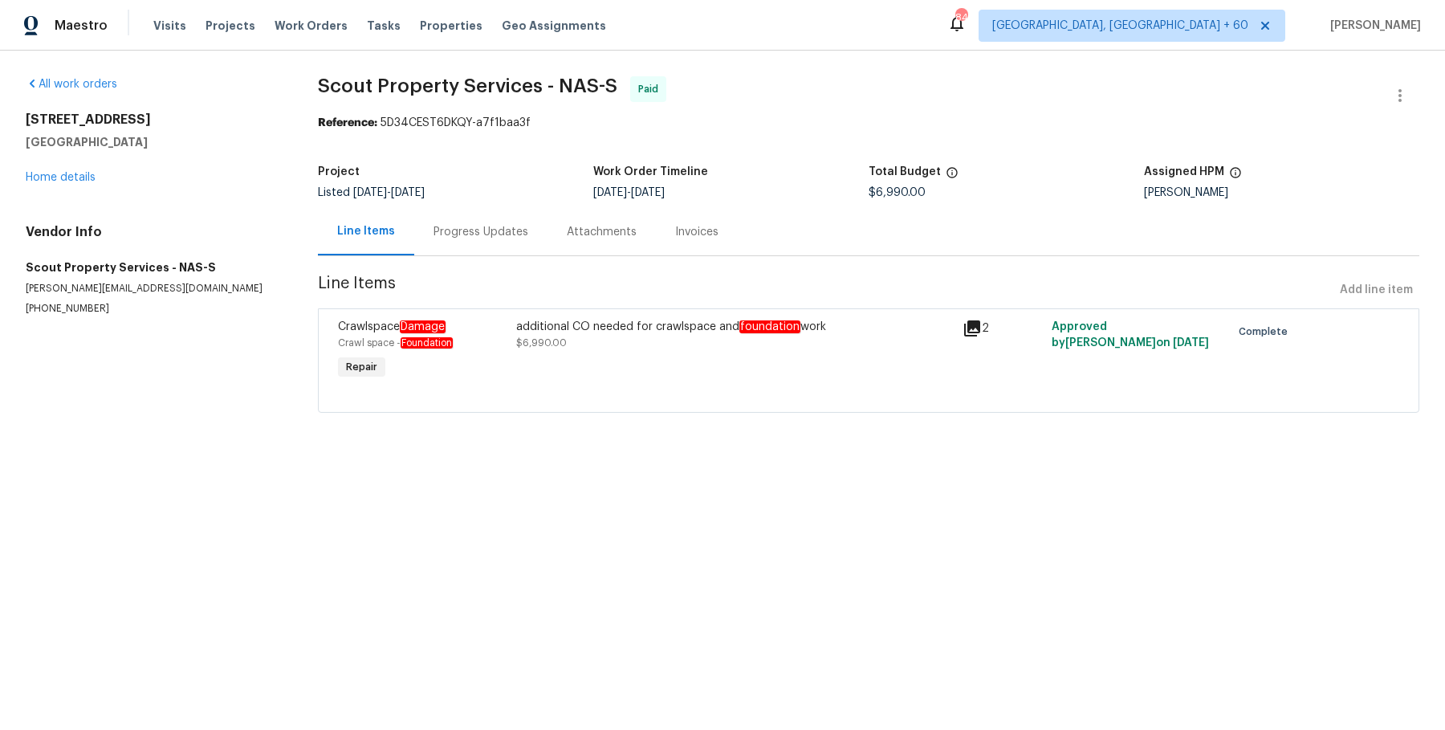
click at [458, 222] on div "Progress Updates" at bounding box center [480, 231] width 133 height 47
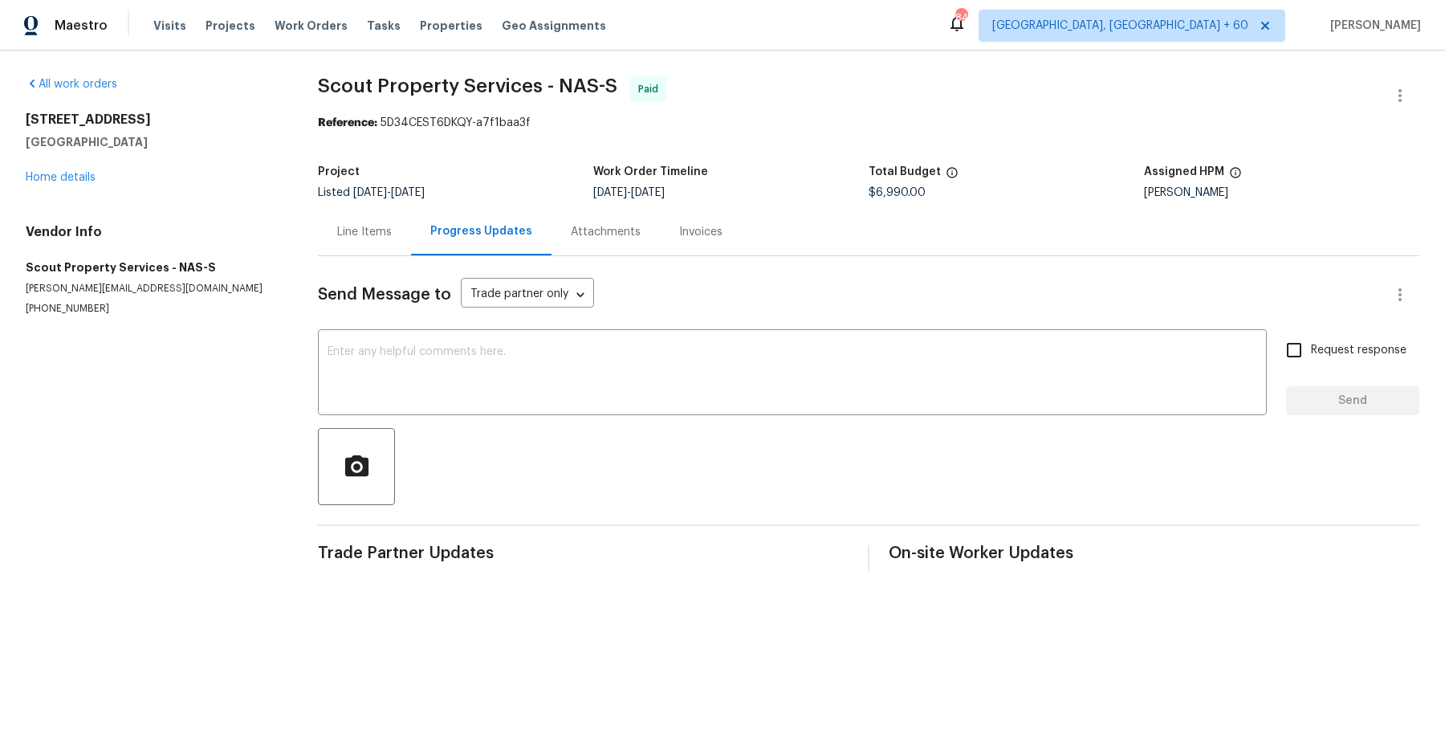
click at [584, 238] on div "Attachments" at bounding box center [606, 232] width 70 height 16
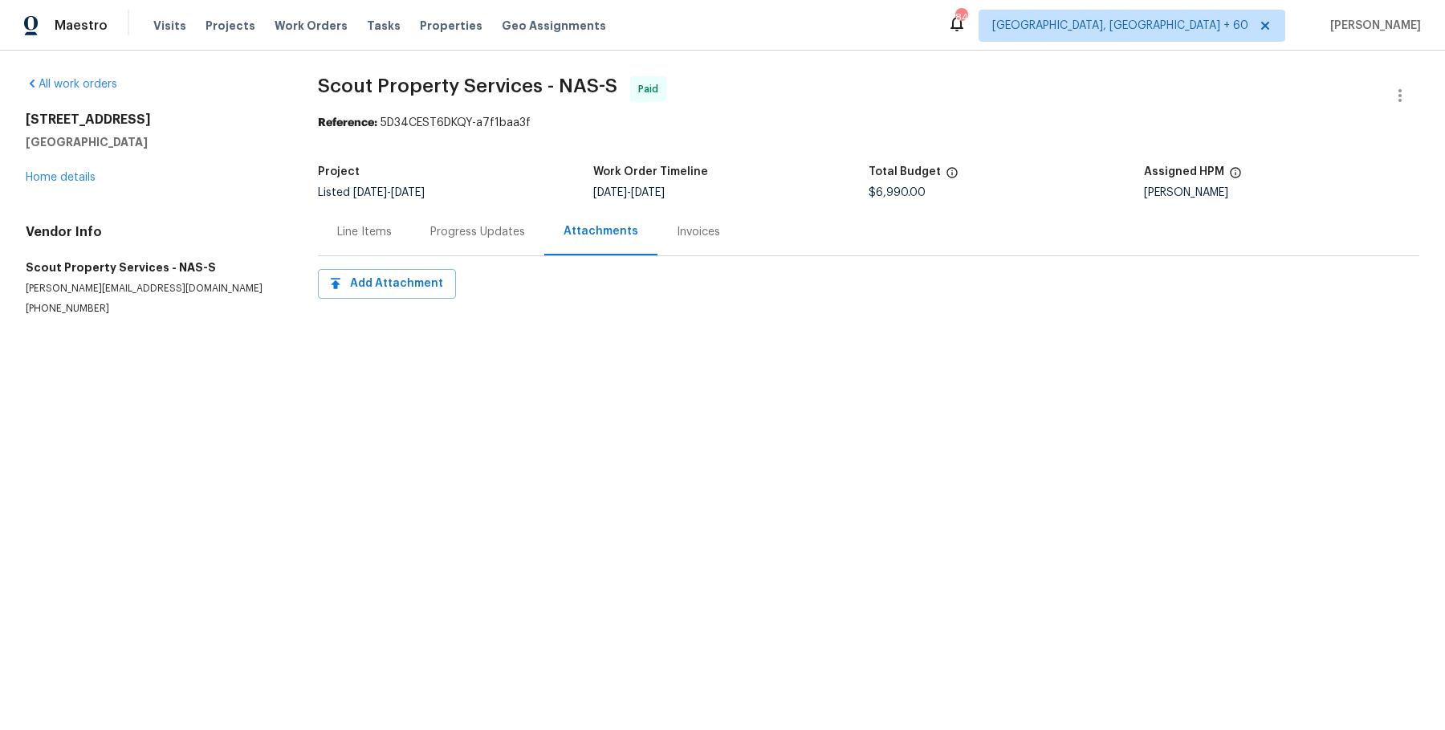
click at [380, 242] on div "Line Items" at bounding box center [364, 231] width 93 height 47
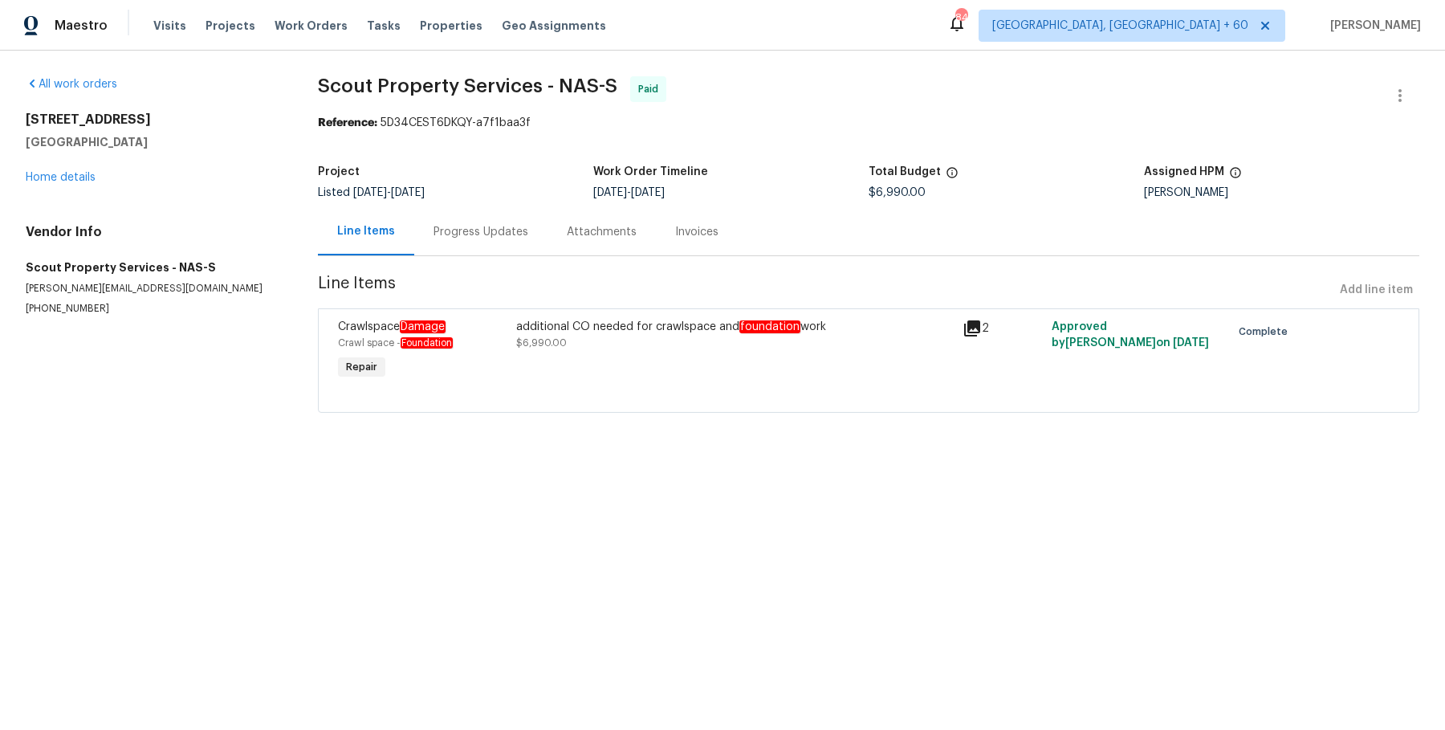
click at [577, 308] on div "Crawlspace Damage Crawl space - Foundation Repair additional CO needed for craw…" at bounding box center [868, 360] width 1101 height 104
click at [577, 323] on div "additional CO needed for crawlspace and foundation work" at bounding box center [734, 327] width 437 height 16
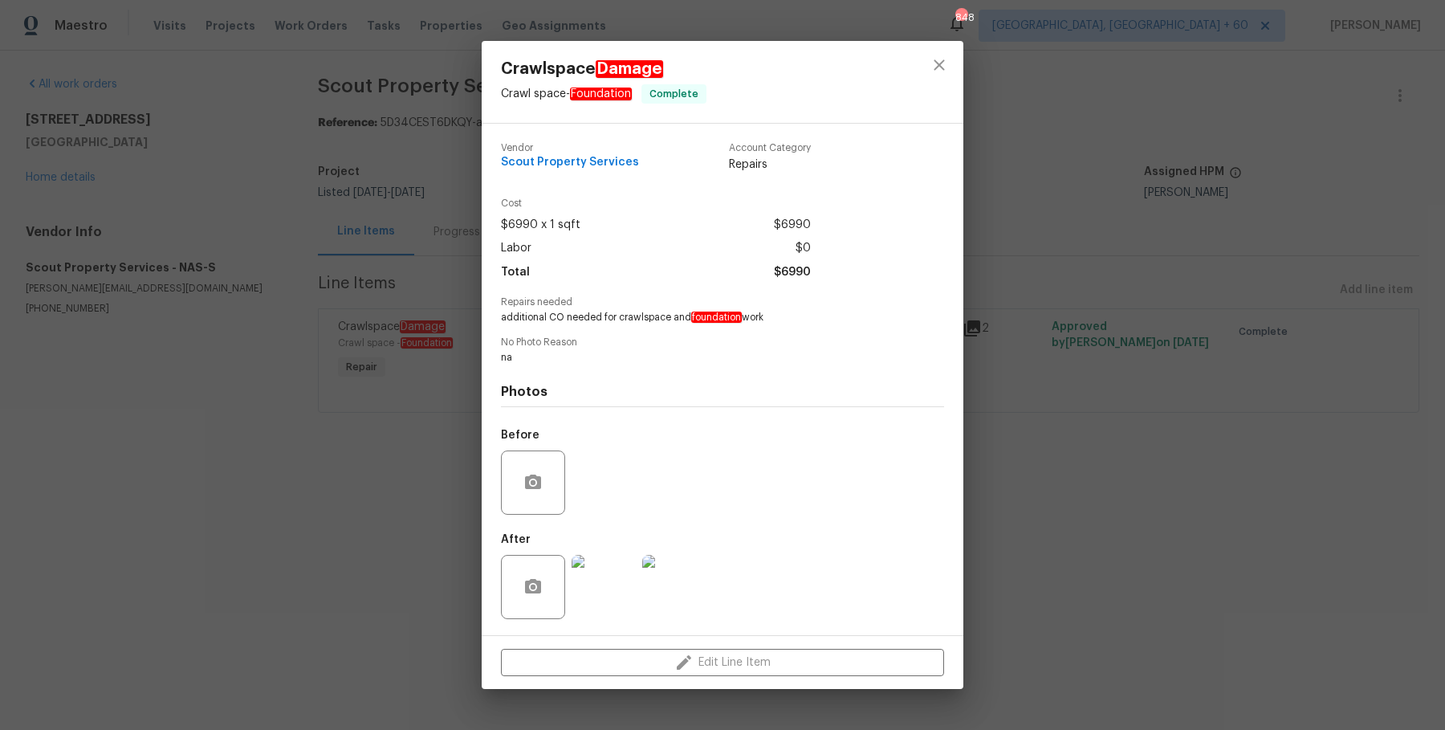
click at [620, 618] on div at bounding box center [603, 586] width 71 height 83
click at [592, 591] on img at bounding box center [603, 587] width 64 height 64
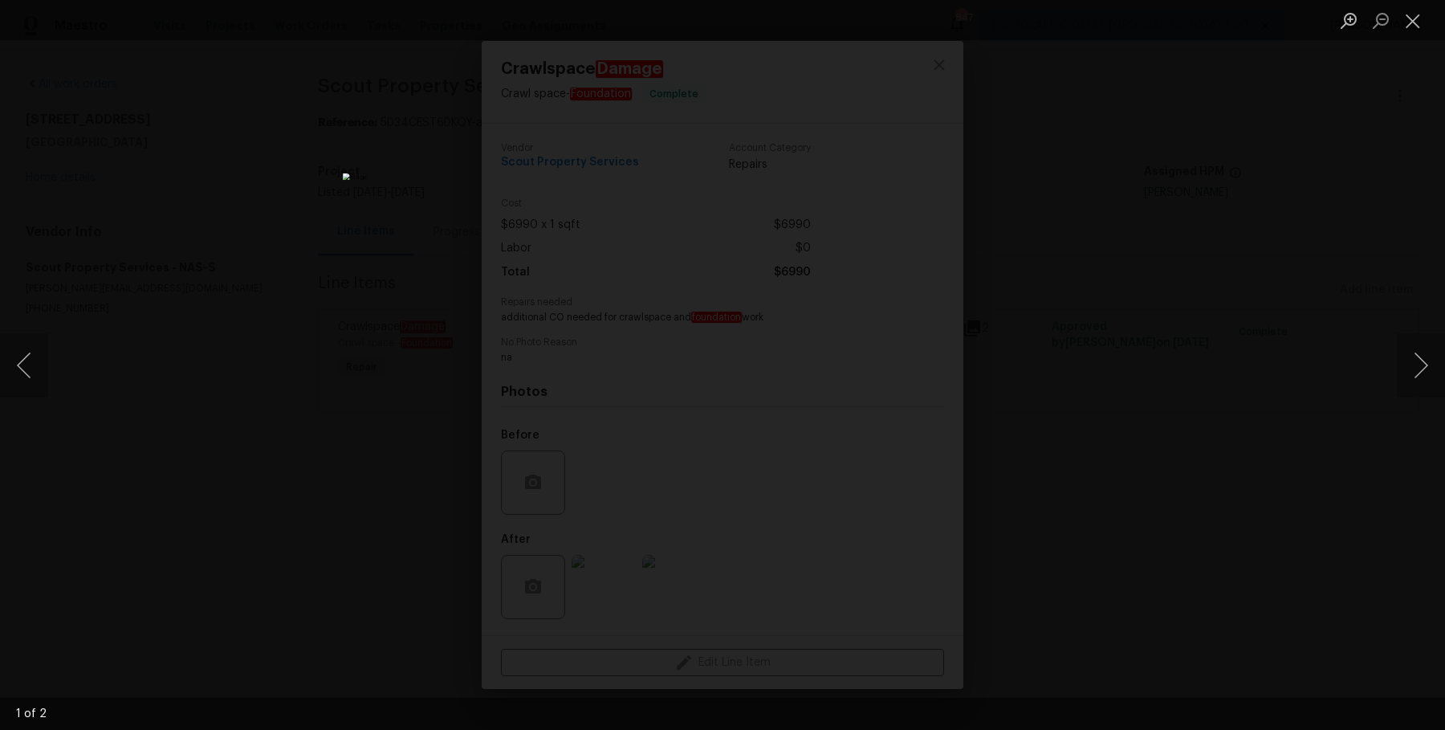
click at [1134, 514] on div "Lightbox" at bounding box center [722, 365] width 1445 height 730
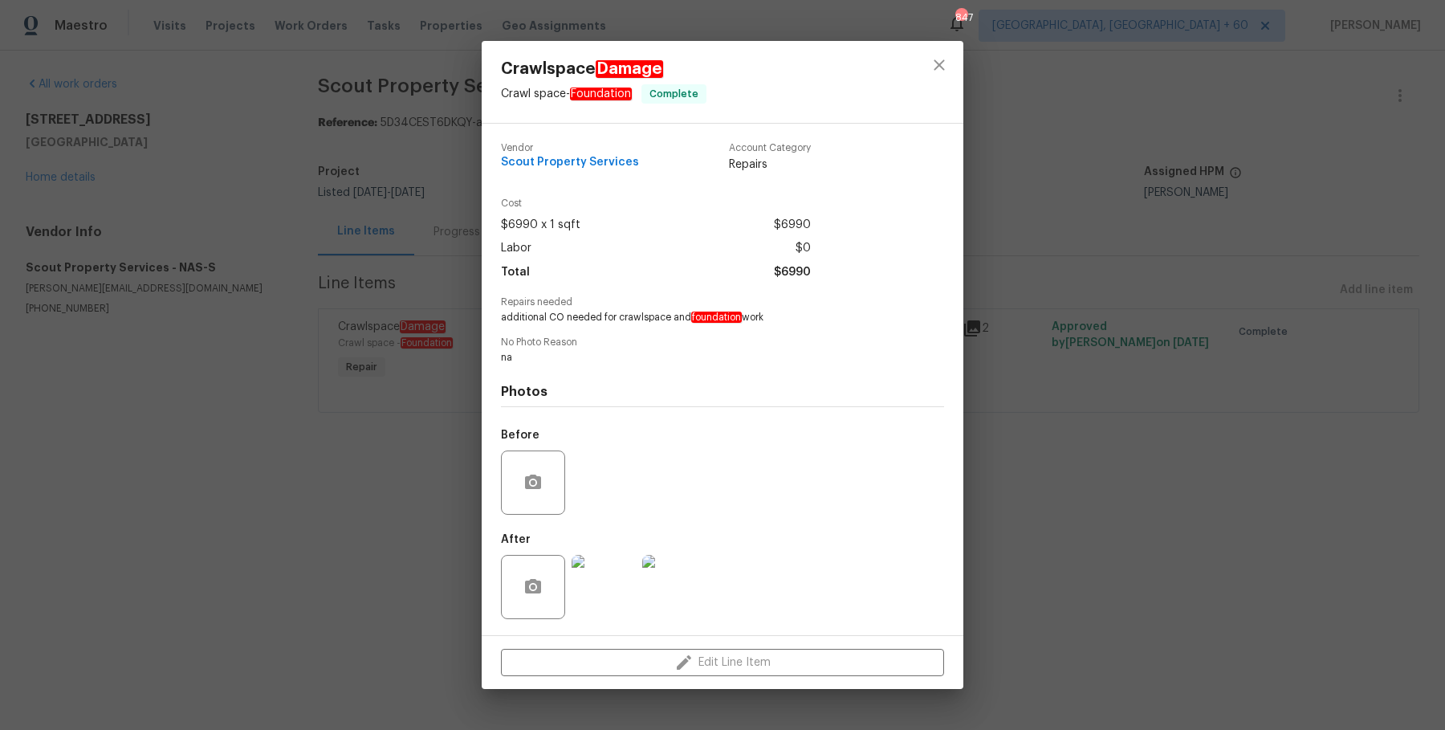
click at [677, 579] on img at bounding box center [674, 587] width 64 height 64
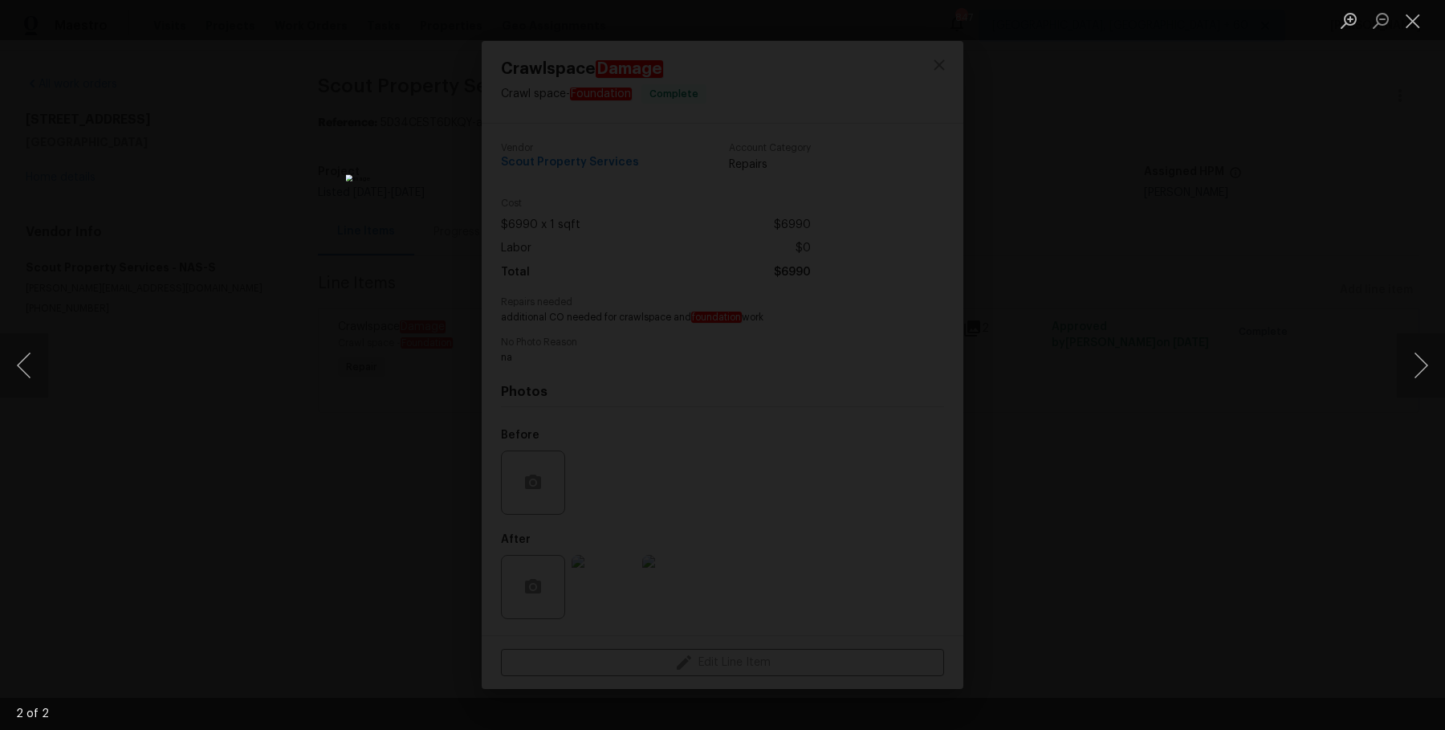
click at [1173, 526] on div "Lightbox" at bounding box center [722, 365] width 1445 height 730
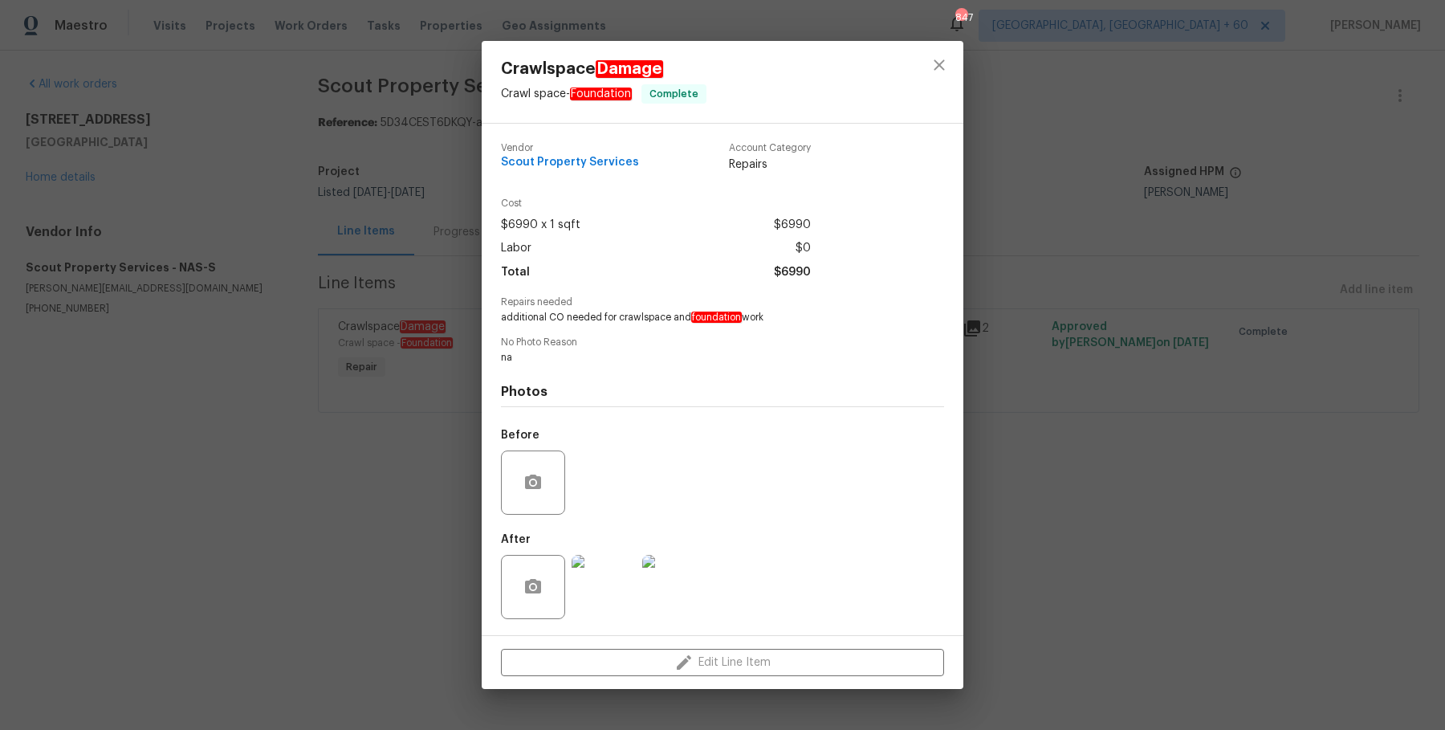
click at [594, 599] on img at bounding box center [603, 587] width 64 height 64
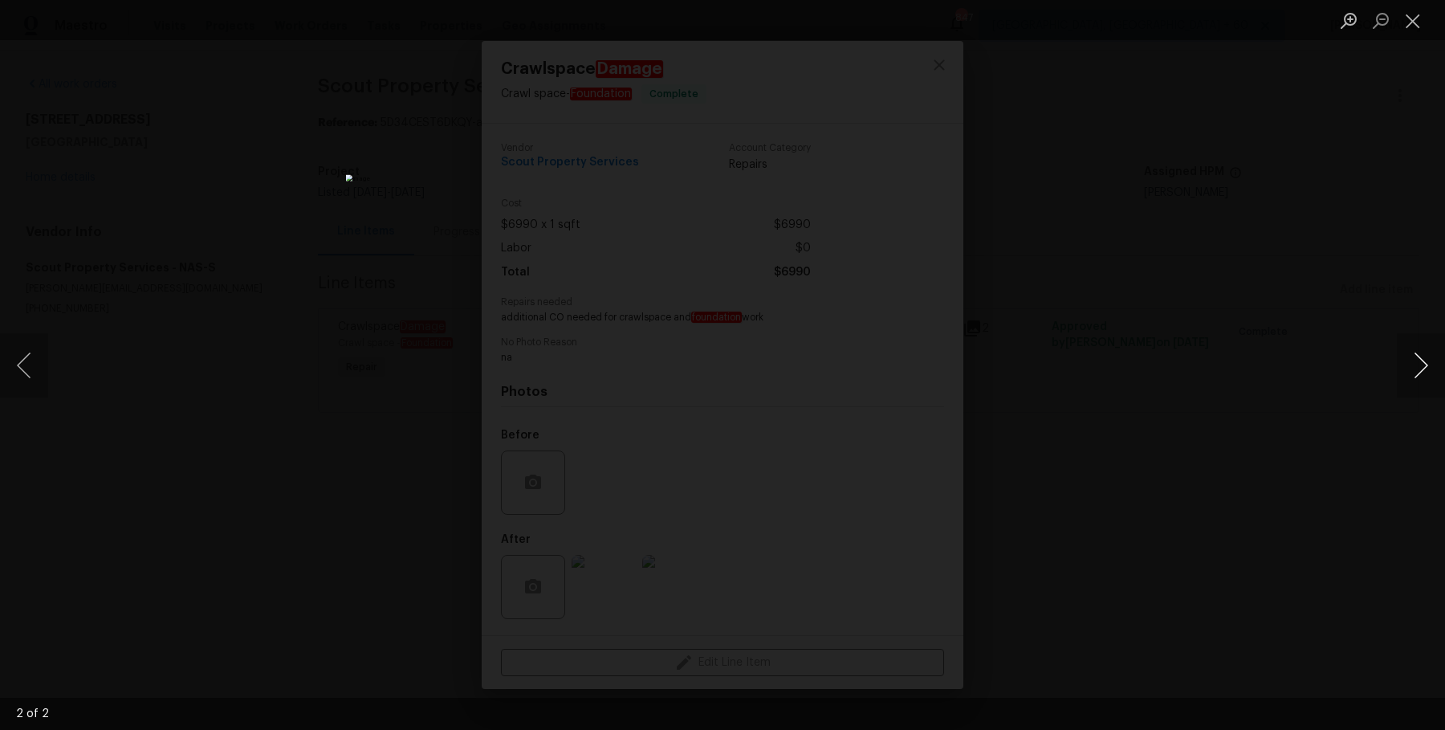
click at [1409, 375] on button "Next image" at bounding box center [1421, 365] width 48 height 64
click at [1043, 322] on div "Lightbox" at bounding box center [722, 365] width 1445 height 730
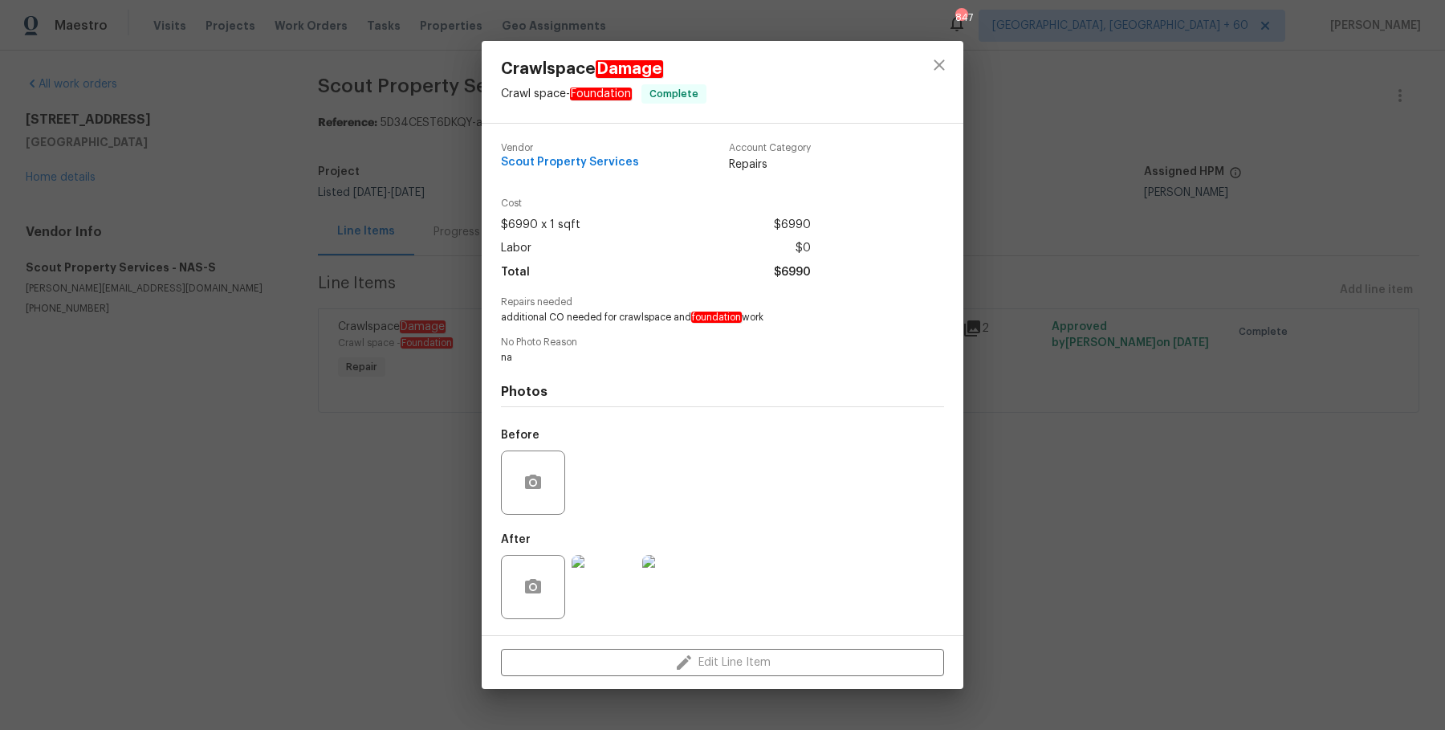
click at [1061, 345] on div "Crawlspace Damage Crawl space - Foundation Complete Vendor Scout Property Servi…" at bounding box center [722, 365] width 1445 height 730
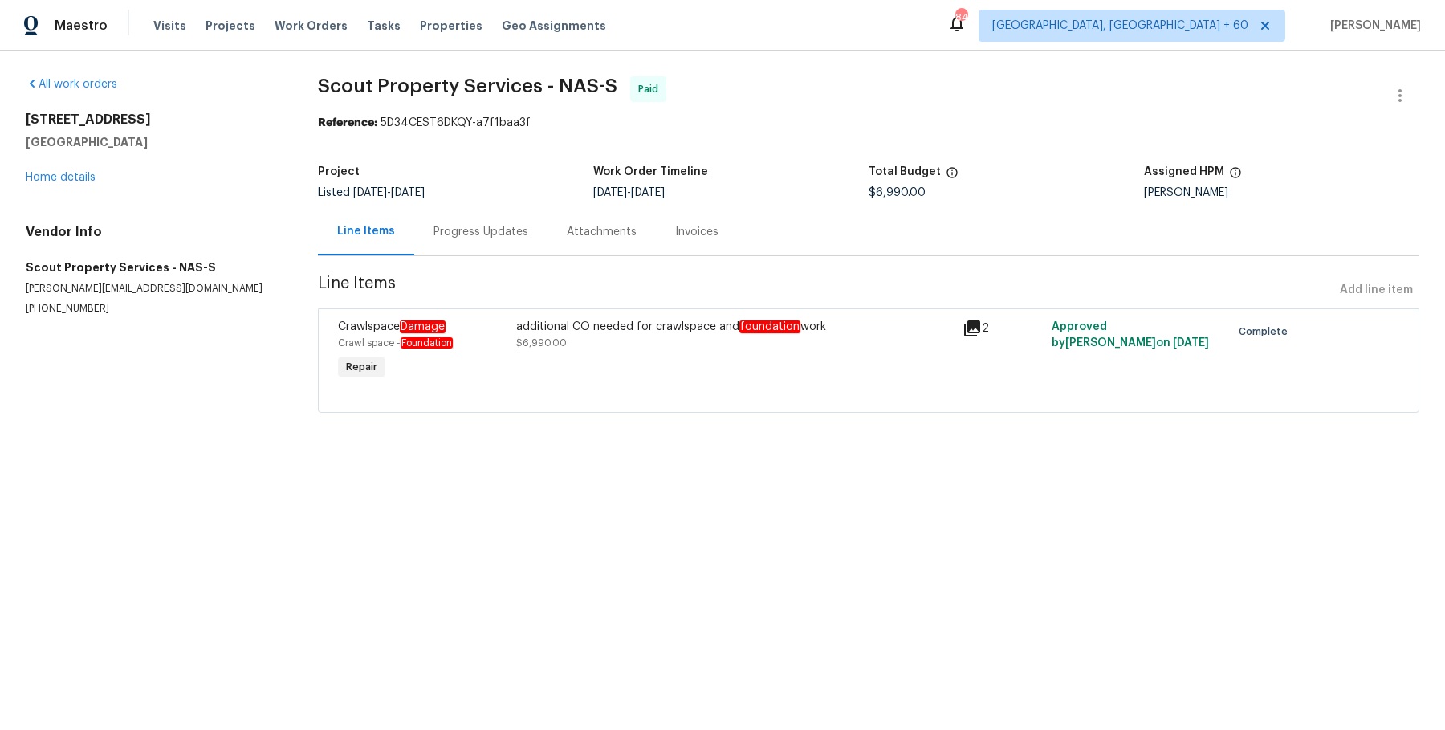
click at [729, 321] on div "additional CO needed for crawlspace and foundation work" at bounding box center [734, 327] width 437 height 16
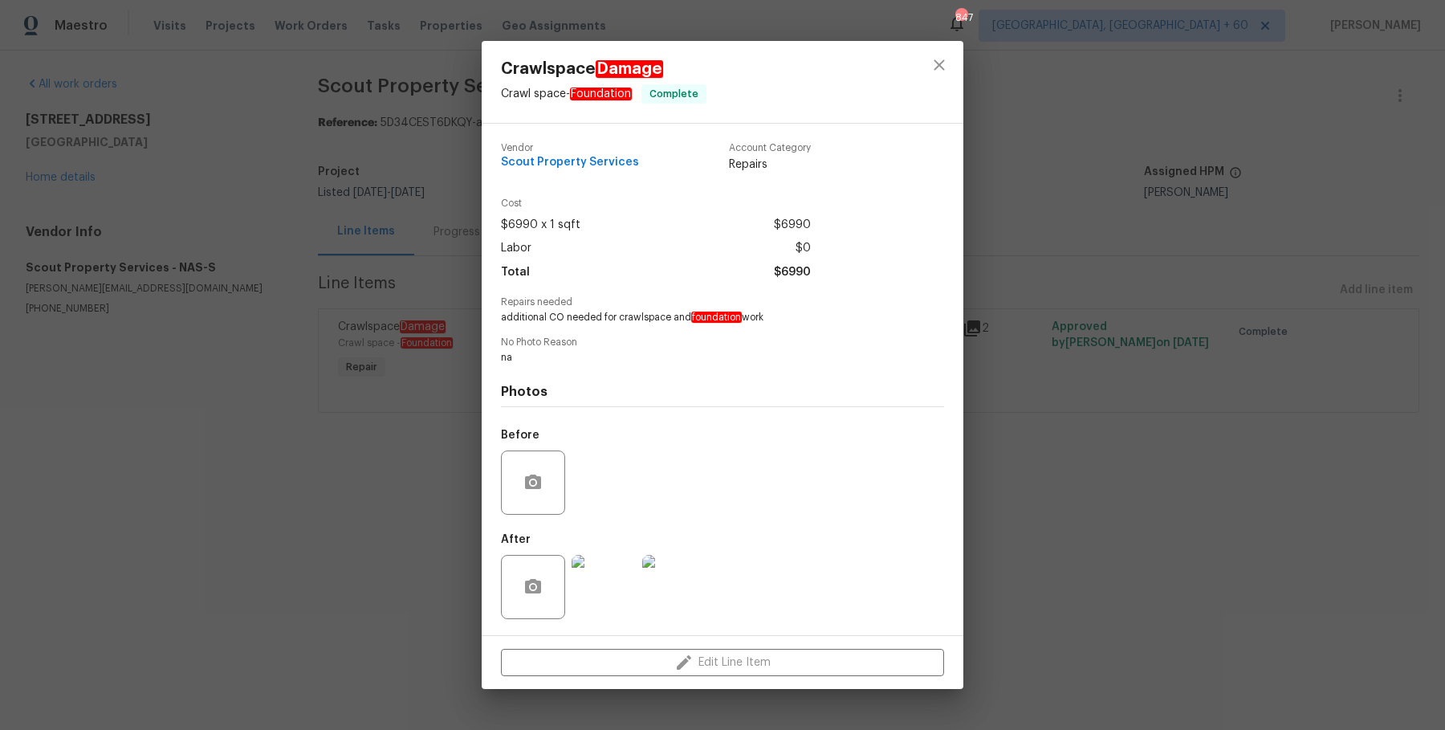
click at [1184, 485] on div "Crawlspace Damage Crawl space - Foundation Complete Vendor Scout Property Servi…" at bounding box center [722, 365] width 1445 height 730
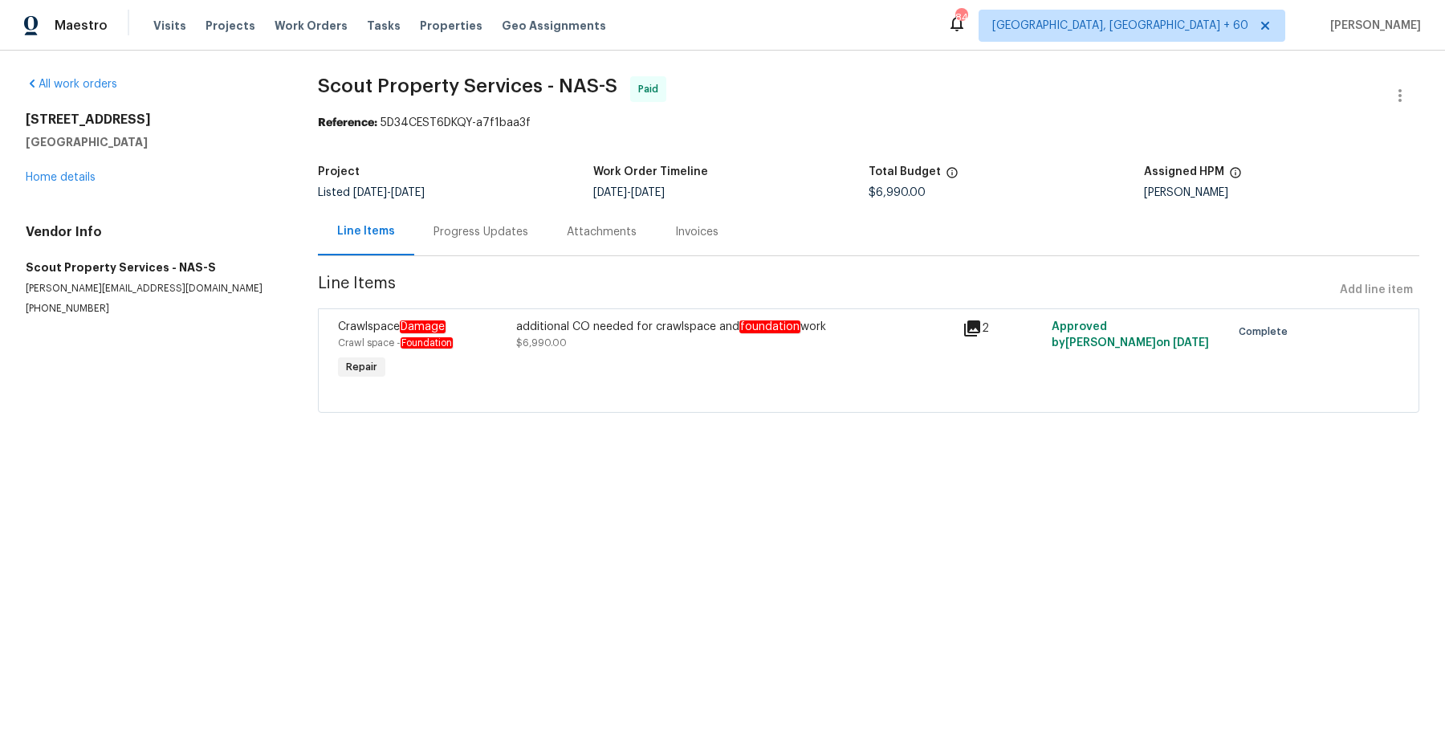
click at [654, 325] on div "additional CO needed for crawlspace and foundation work" at bounding box center [734, 327] width 437 height 16
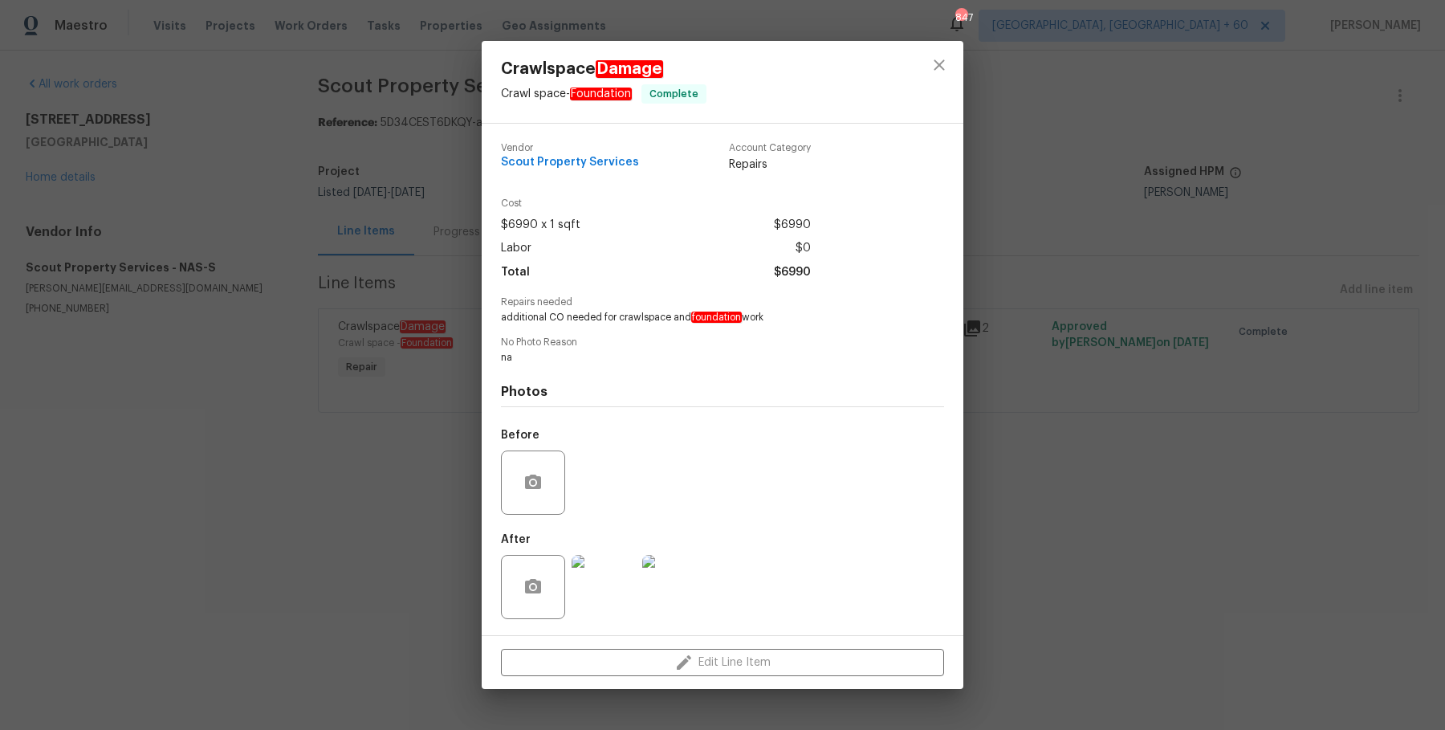
click at [1078, 452] on div "Crawlspace Damage Crawl space - Foundation Complete Vendor Scout Property Servi…" at bounding box center [722, 365] width 1445 height 730
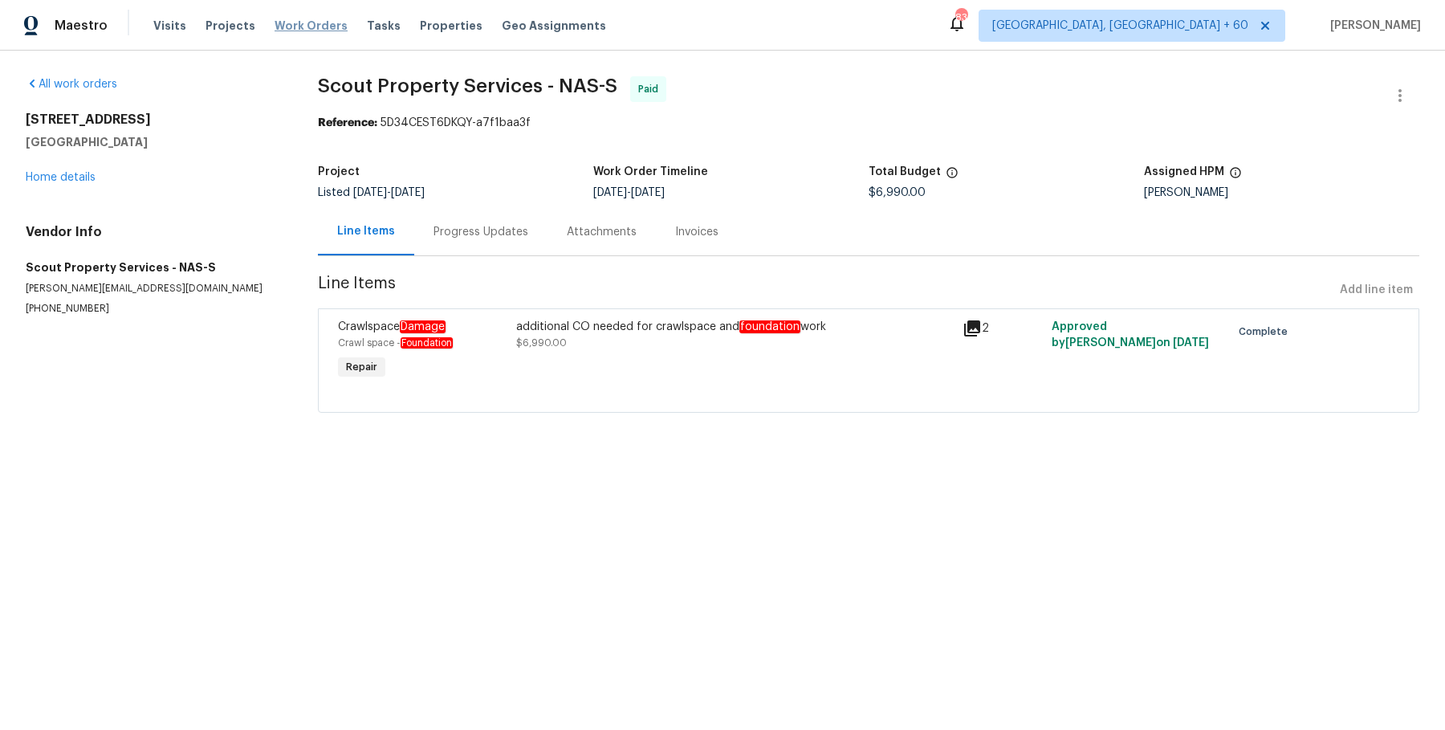
click at [300, 24] on span "Work Orders" at bounding box center [310, 26] width 73 height 16
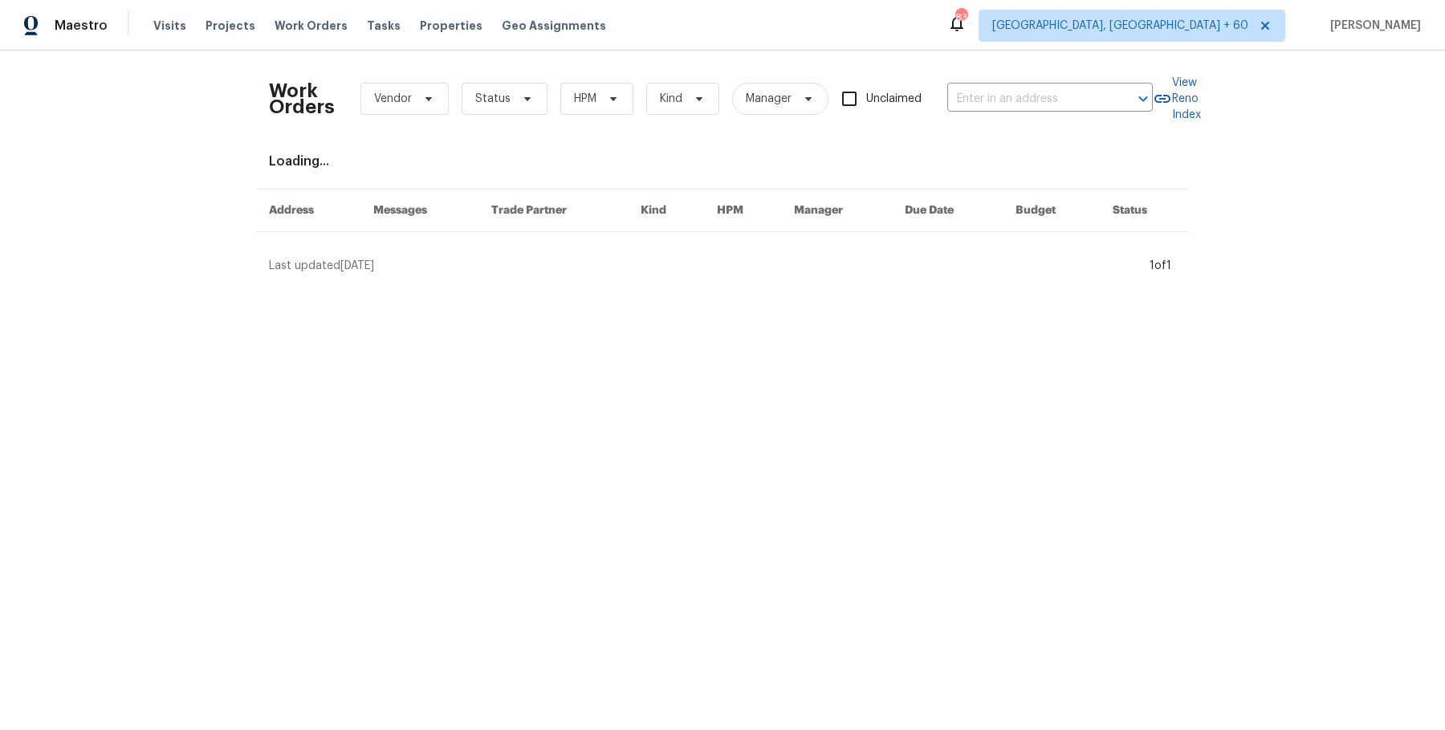
click at [1061, 114] on div "Work Orders Vendor Status HPM Kind Manager Unclaimed ​" at bounding box center [711, 98] width 884 height 71
click at [1061, 112] on div "Work Orders Vendor Status HPM Kind Manager Unclaimed ​" at bounding box center [711, 98] width 884 height 71
click at [1064, 96] on input "text" at bounding box center [1027, 99] width 161 height 25
paste input "3182 Oakcrest Dr Chino Hills, CA 91709"
type input "3182 Oakcrest Dr Chino Hills, CA 91709"
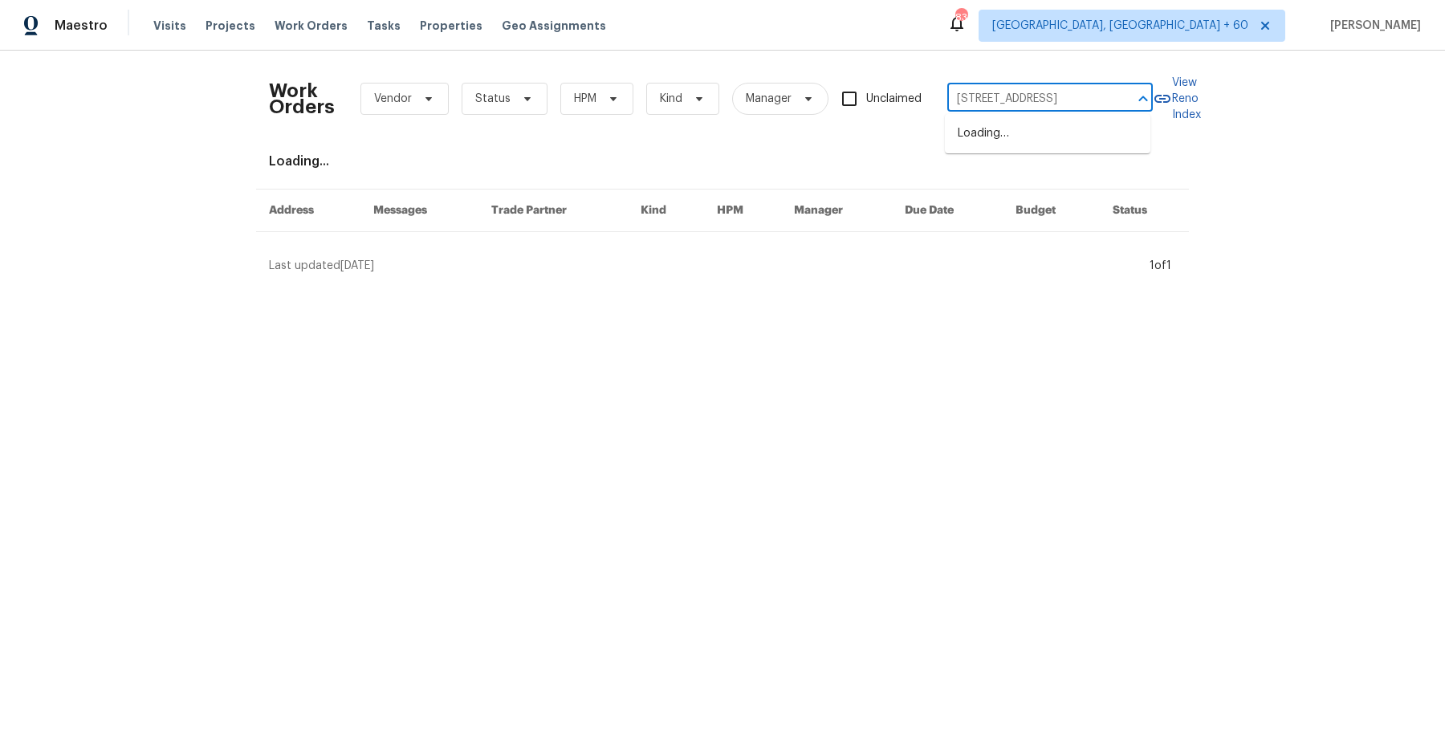
scroll to position [0, 54]
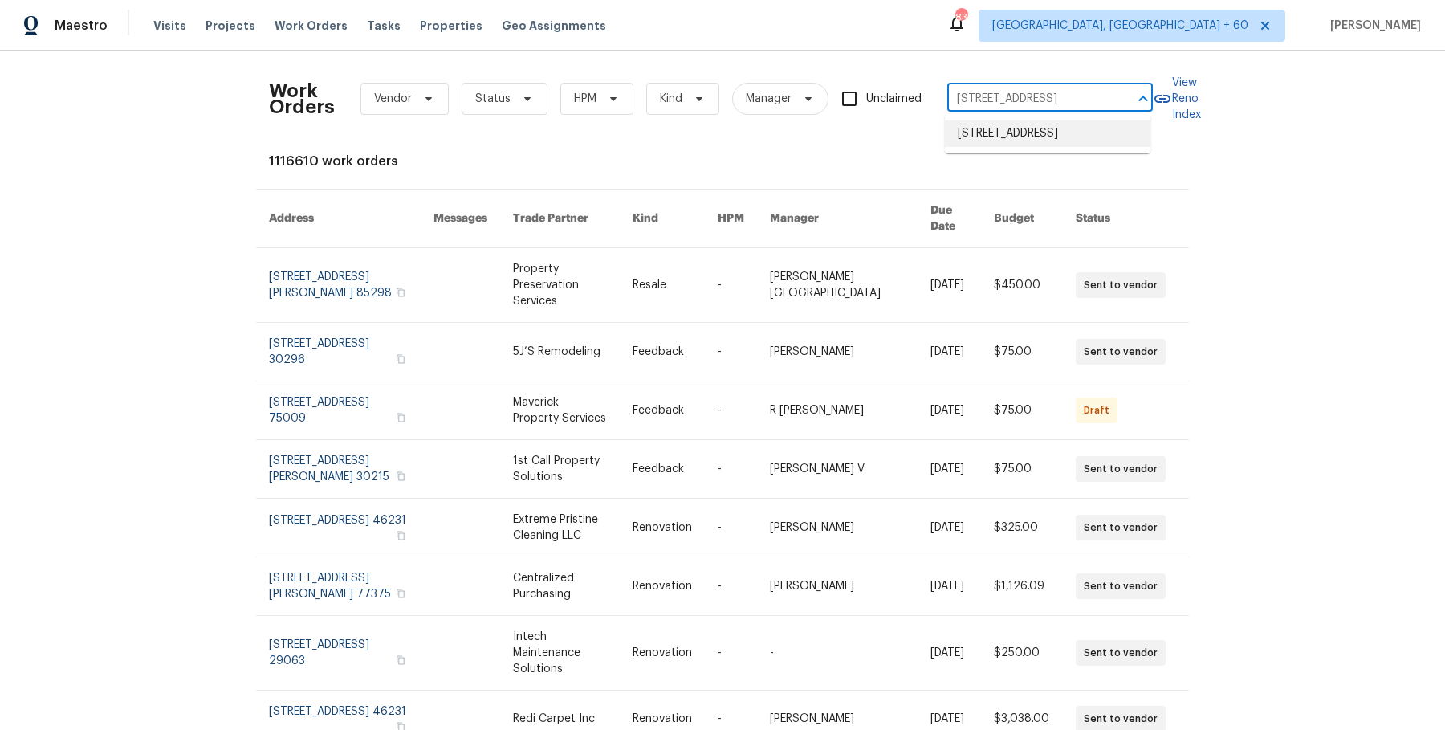
click at [1038, 127] on li "3182 Oakcrest Dr, Chino Hills, CA 91709" at bounding box center [1047, 133] width 205 height 26
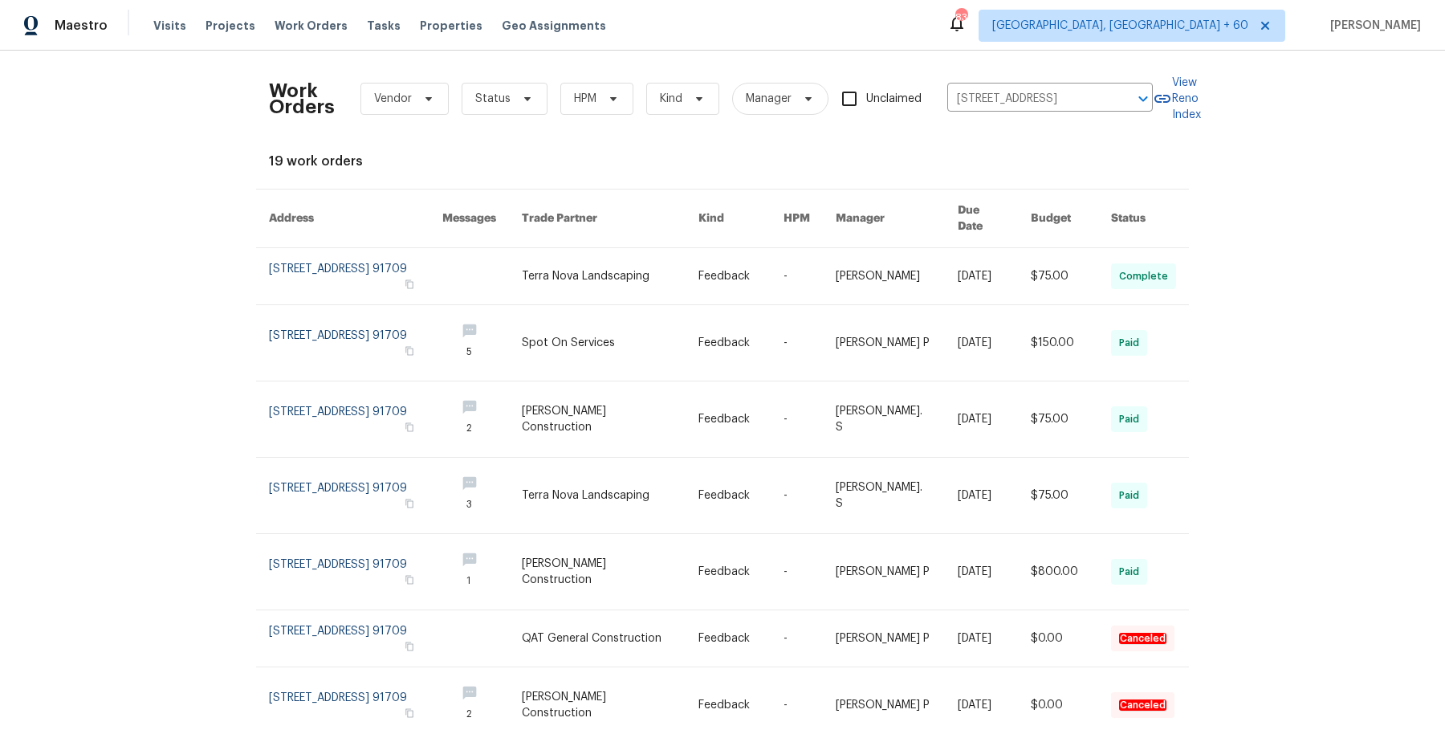
click at [904, 255] on link at bounding box center [897, 276] width 122 height 56
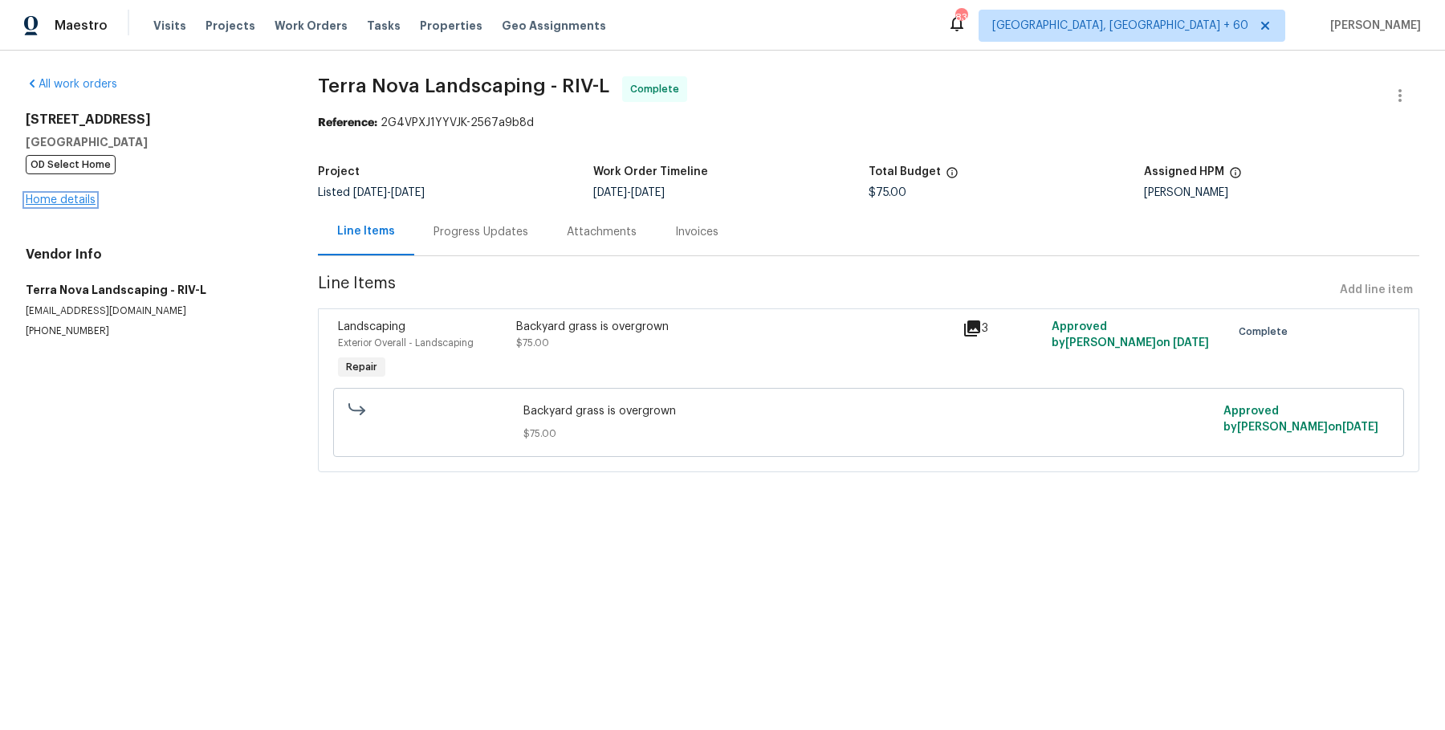
click at [47, 205] on link "Home details" at bounding box center [61, 199] width 70 height 11
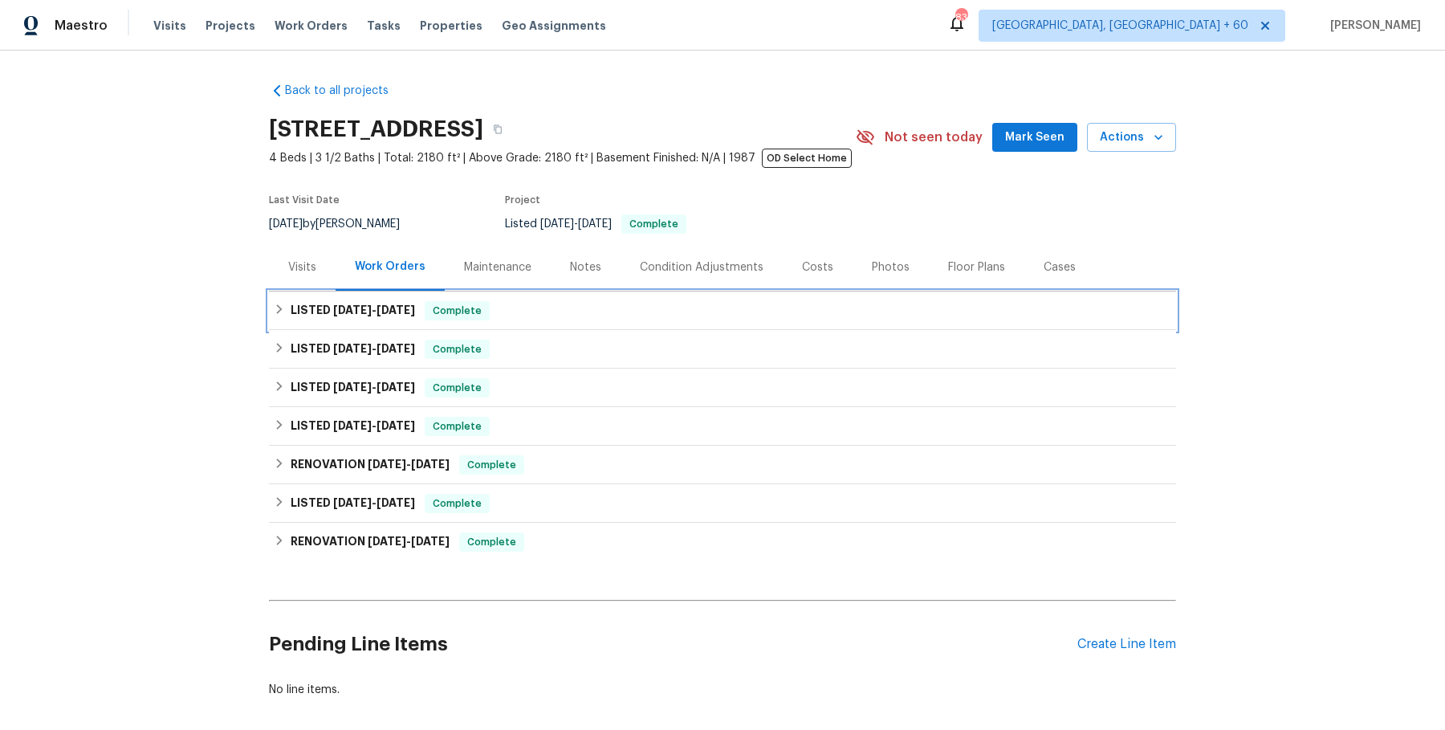
click at [561, 308] on div "LISTED 8/27/25 - 9/2/25 Complete" at bounding box center [722, 310] width 897 height 19
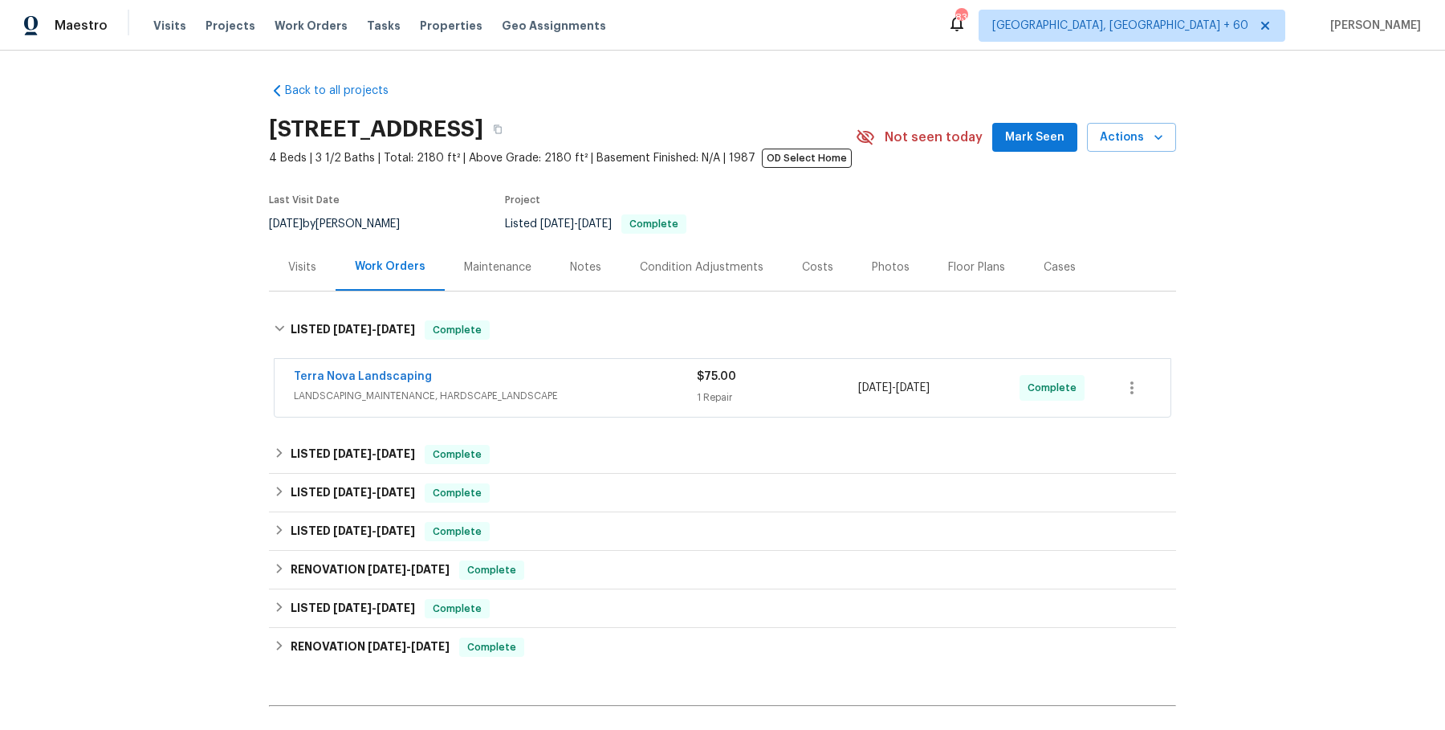
click at [555, 375] on div "Terra Nova Landscaping" at bounding box center [495, 377] width 403 height 19
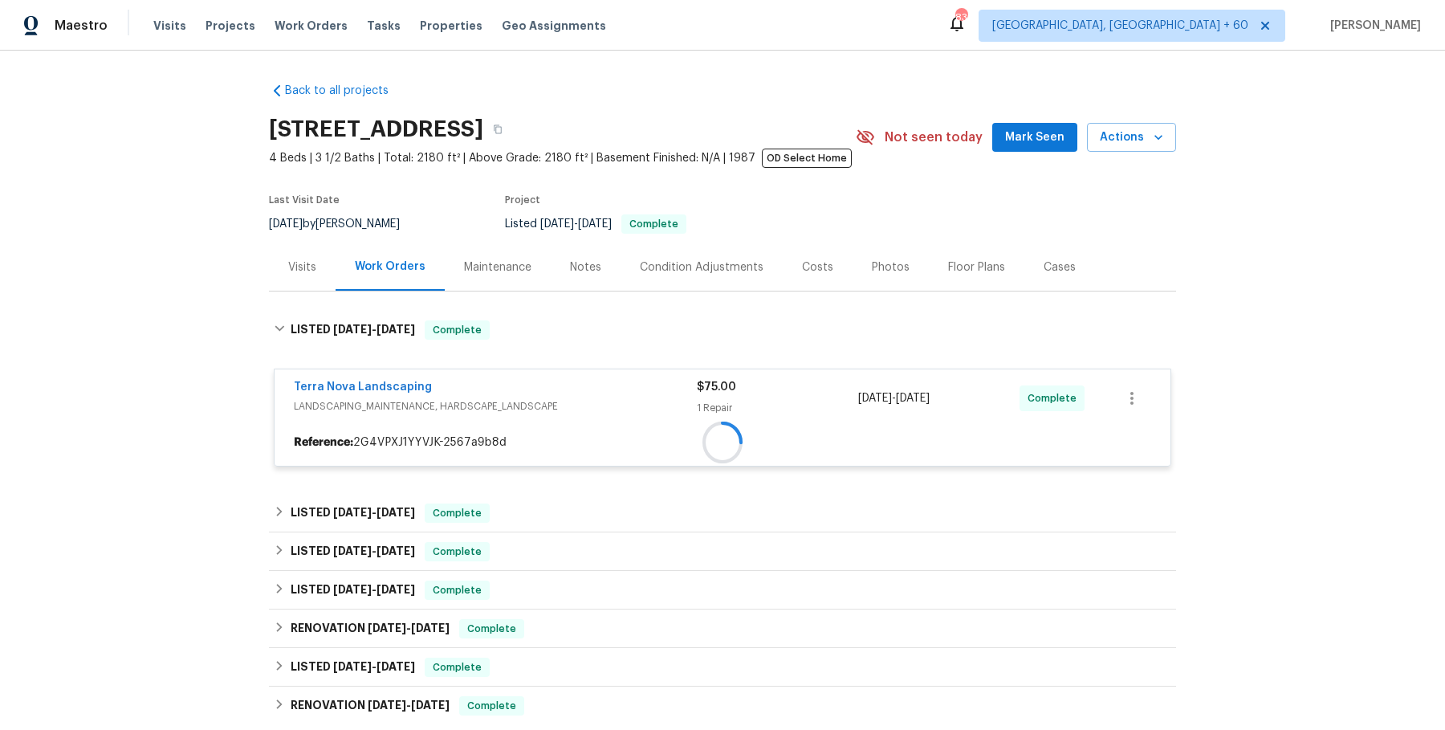
scroll to position [242, 0]
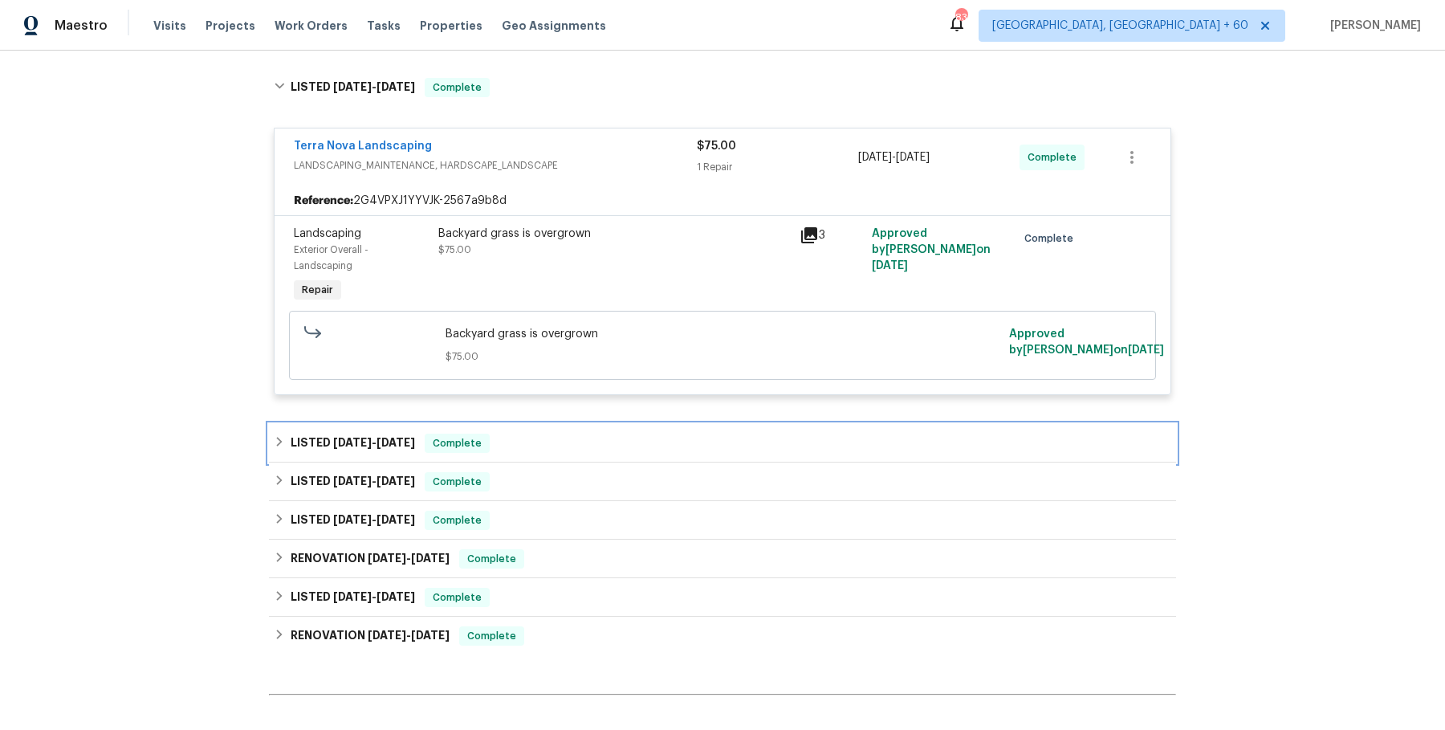
click at [522, 452] on div "LISTED 7/17/25 - 8/5/25 Complete" at bounding box center [722, 443] width 907 height 39
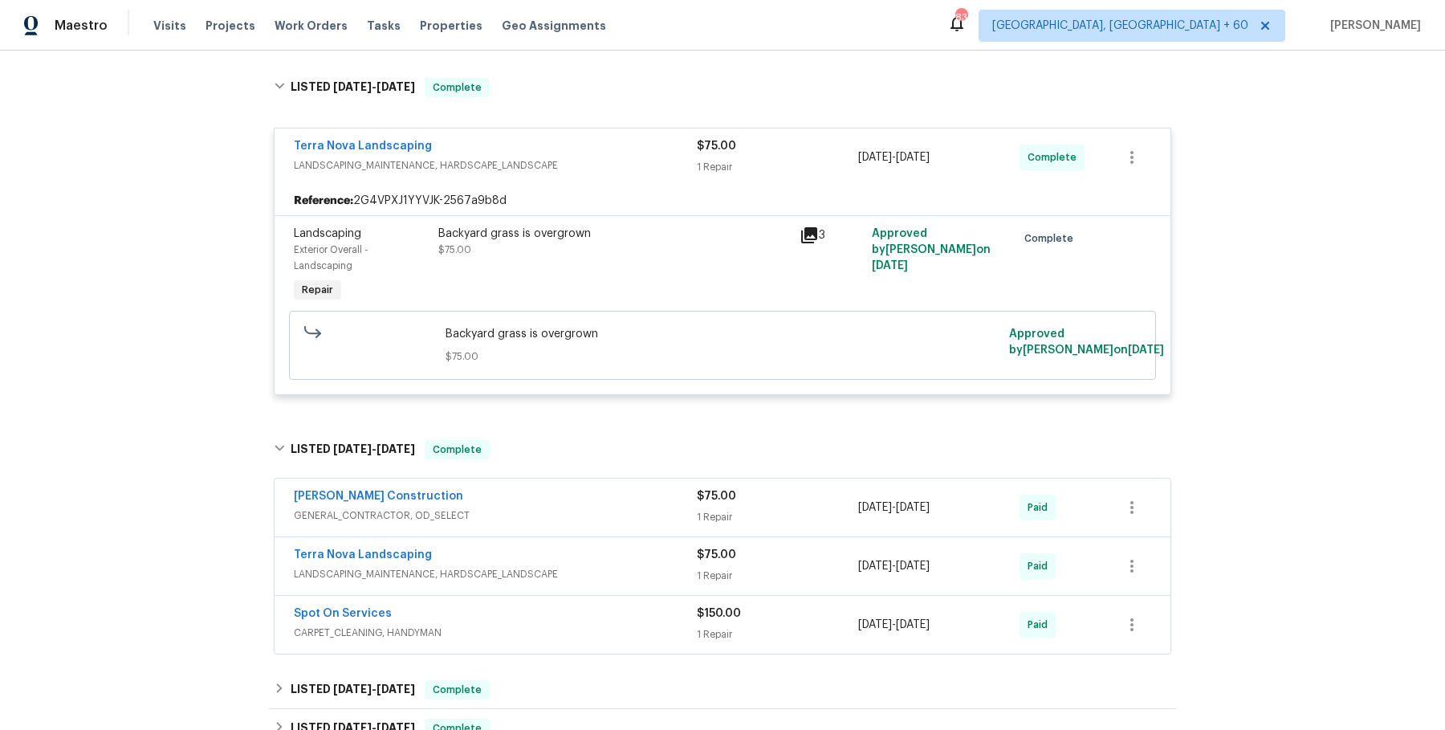
click at [518, 537] on div "Terra Nova Landscaping LANDSCAPING_MAINTENANCE, HARDSCAPE_LANDSCAPE $75.00 1 Re…" at bounding box center [722, 566] width 896 height 58
click at [543, 507] on span "GENERAL_CONTRACTOR, OD_SELECT" at bounding box center [495, 515] width 403 height 16
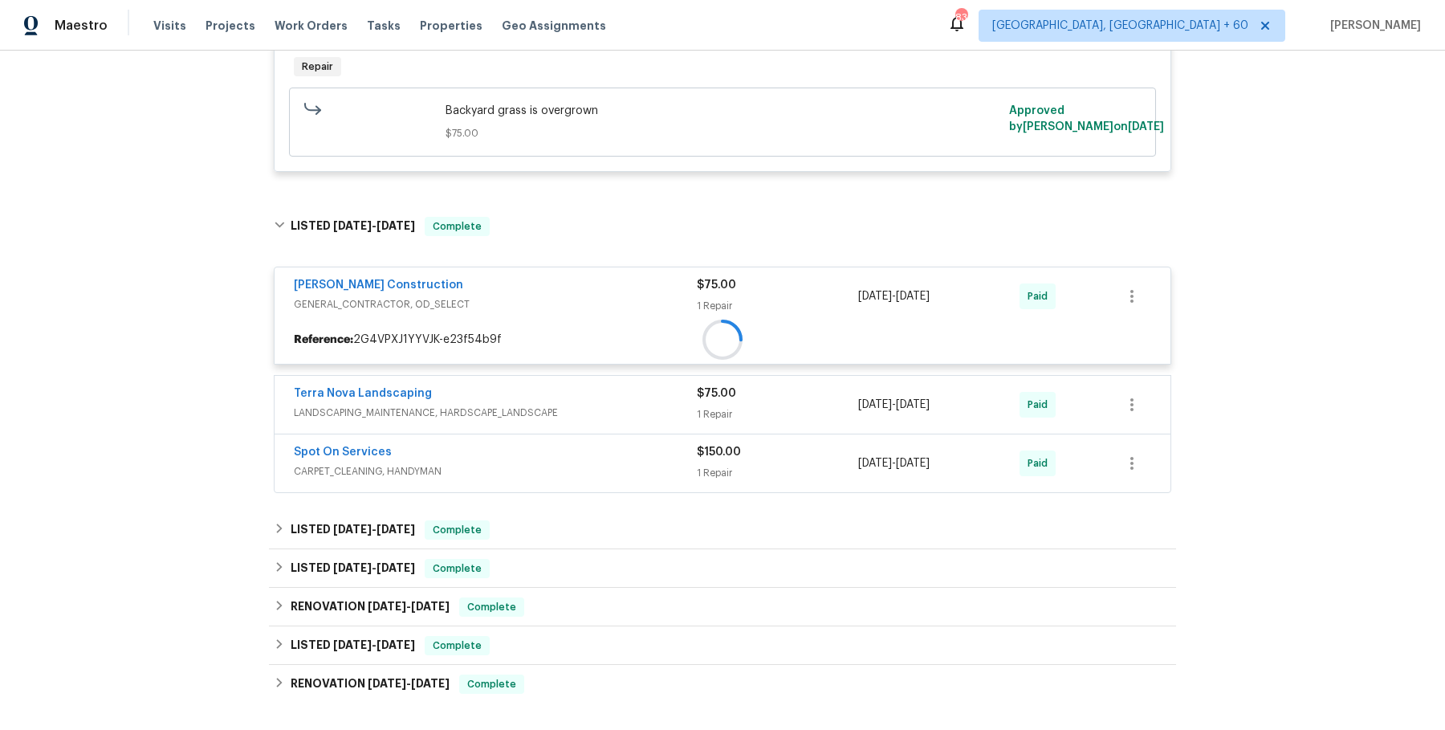
scroll to position [464, 0]
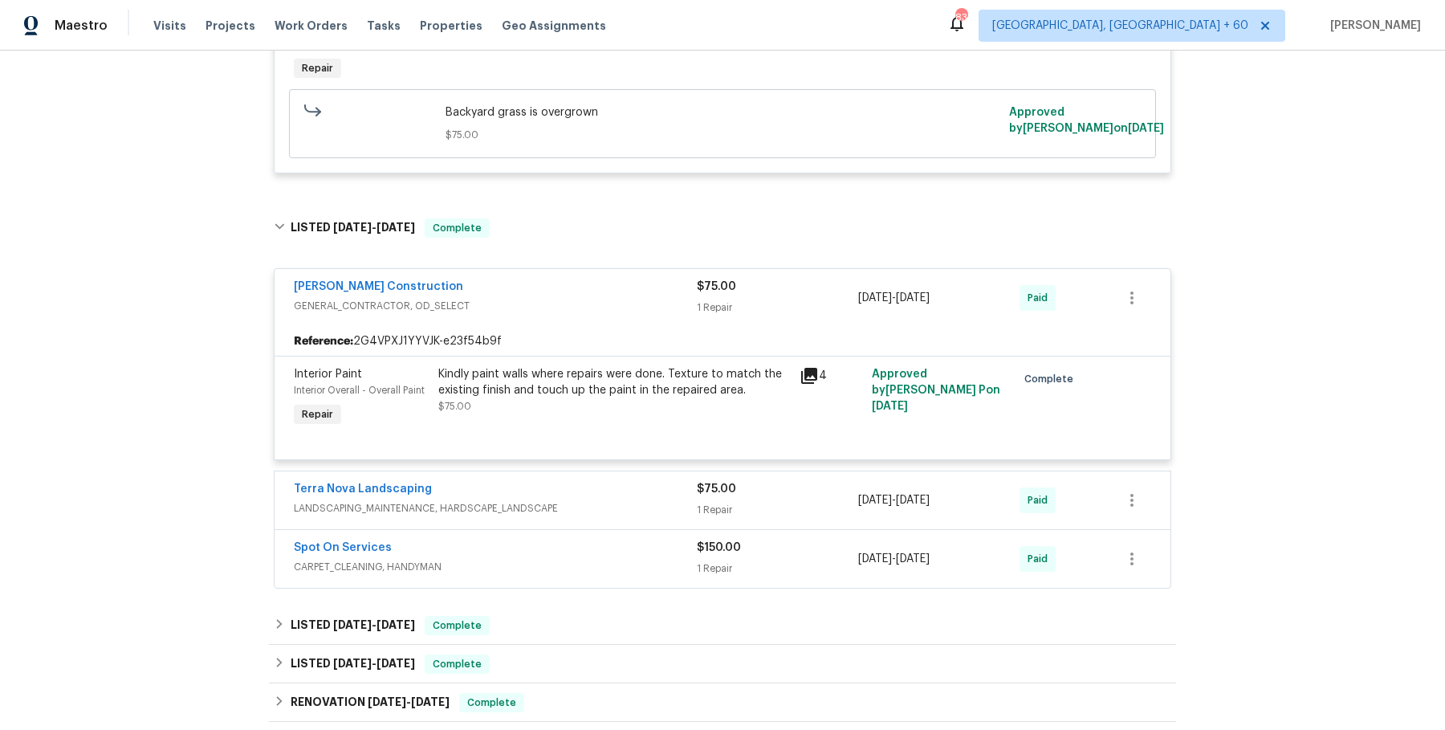
click at [574, 492] on div "Terra Nova Landscaping" at bounding box center [495, 490] width 403 height 19
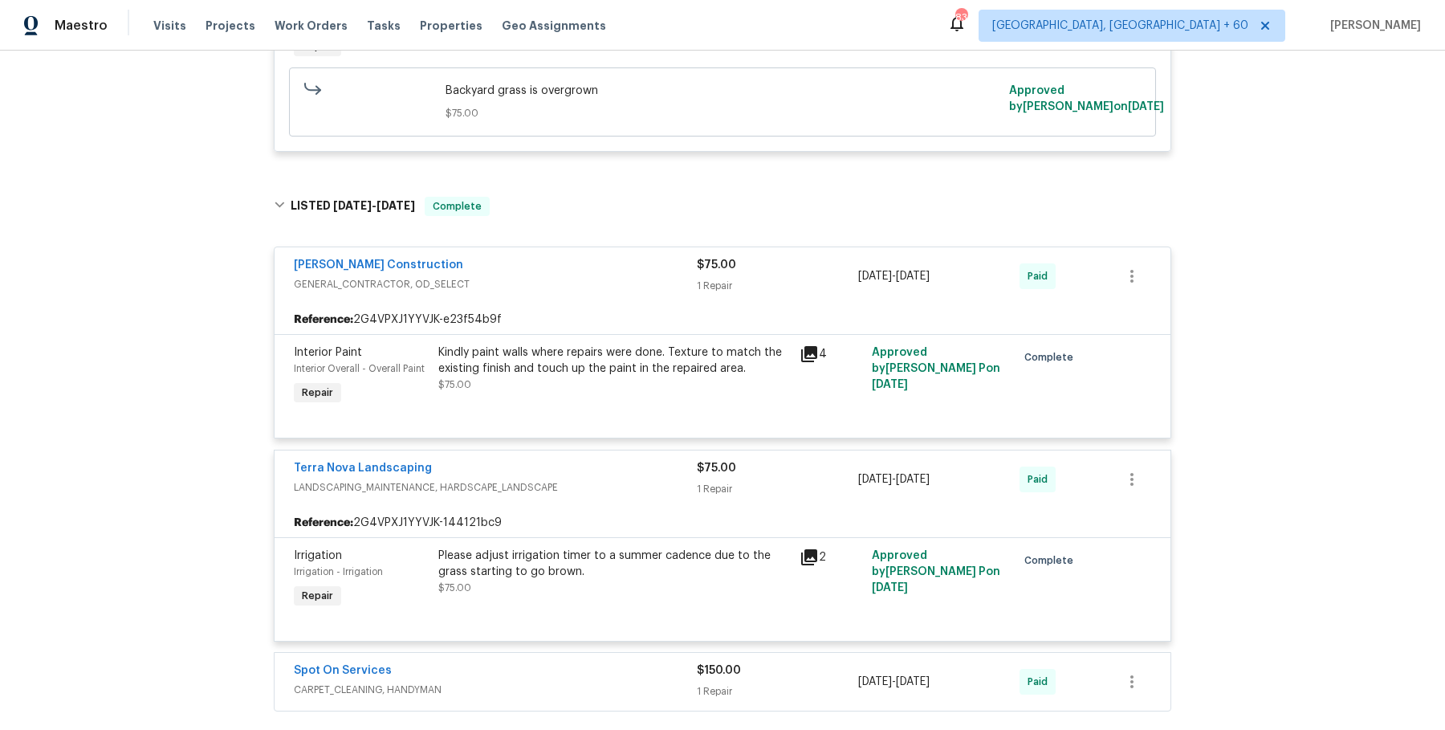
scroll to position [606, 0]
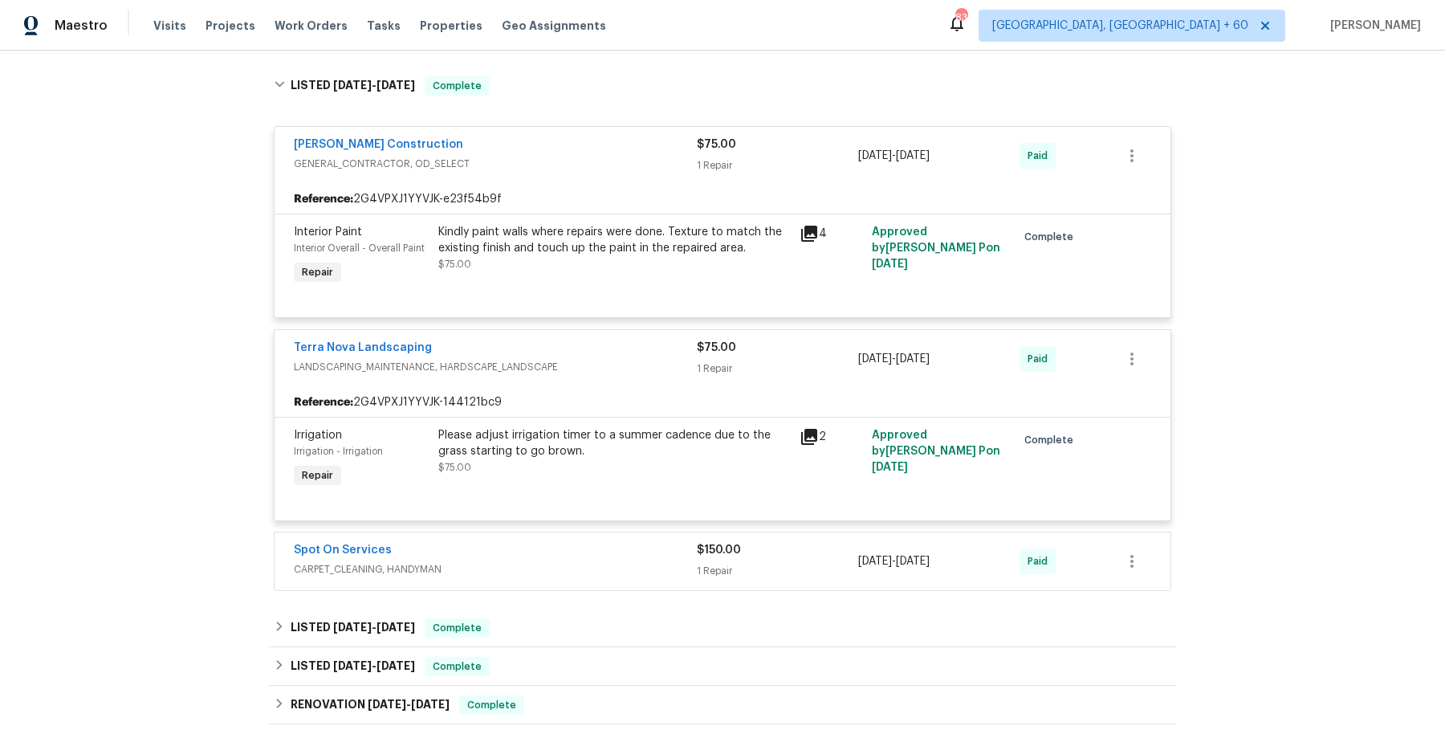
click at [574, 567] on span "CARPET_CLEANING, HANDYMAN" at bounding box center [495, 569] width 403 height 16
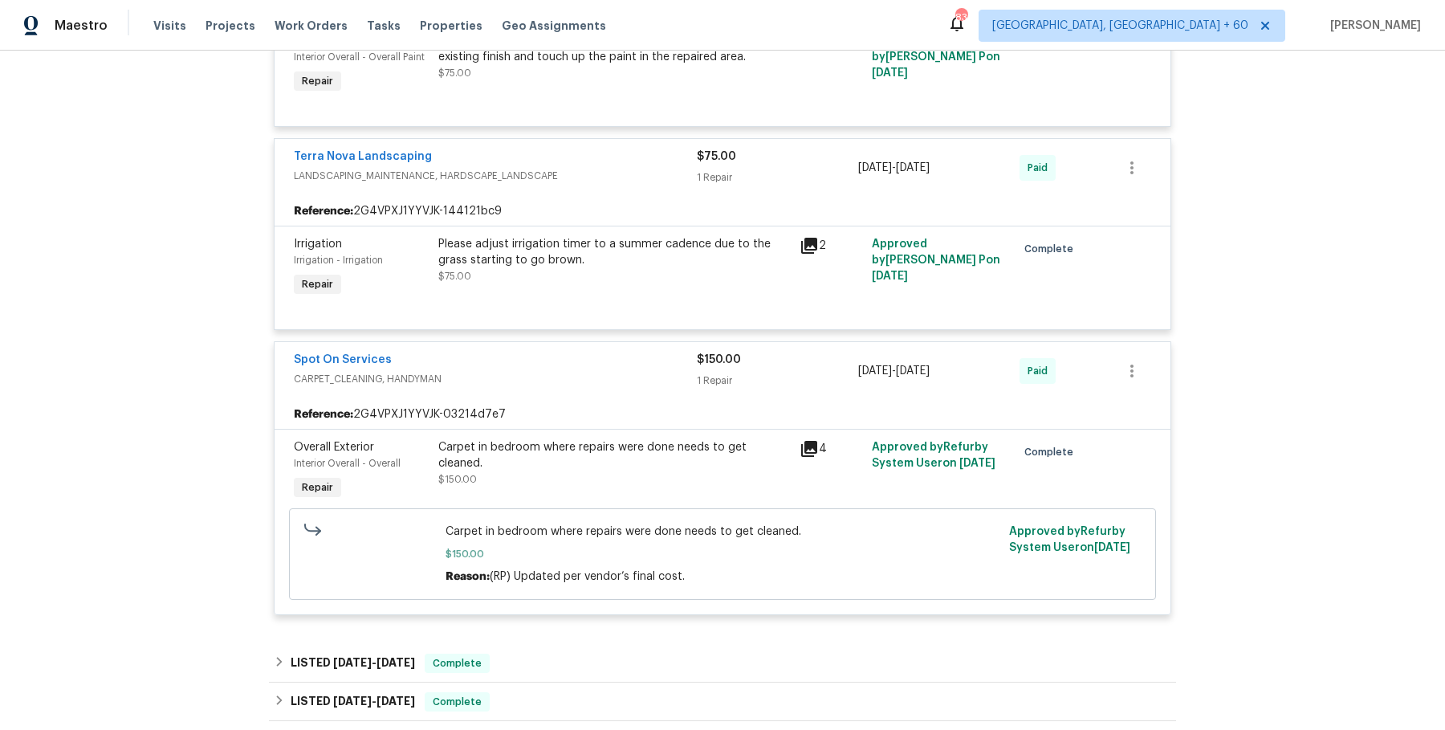
scroll to position [904, 0]
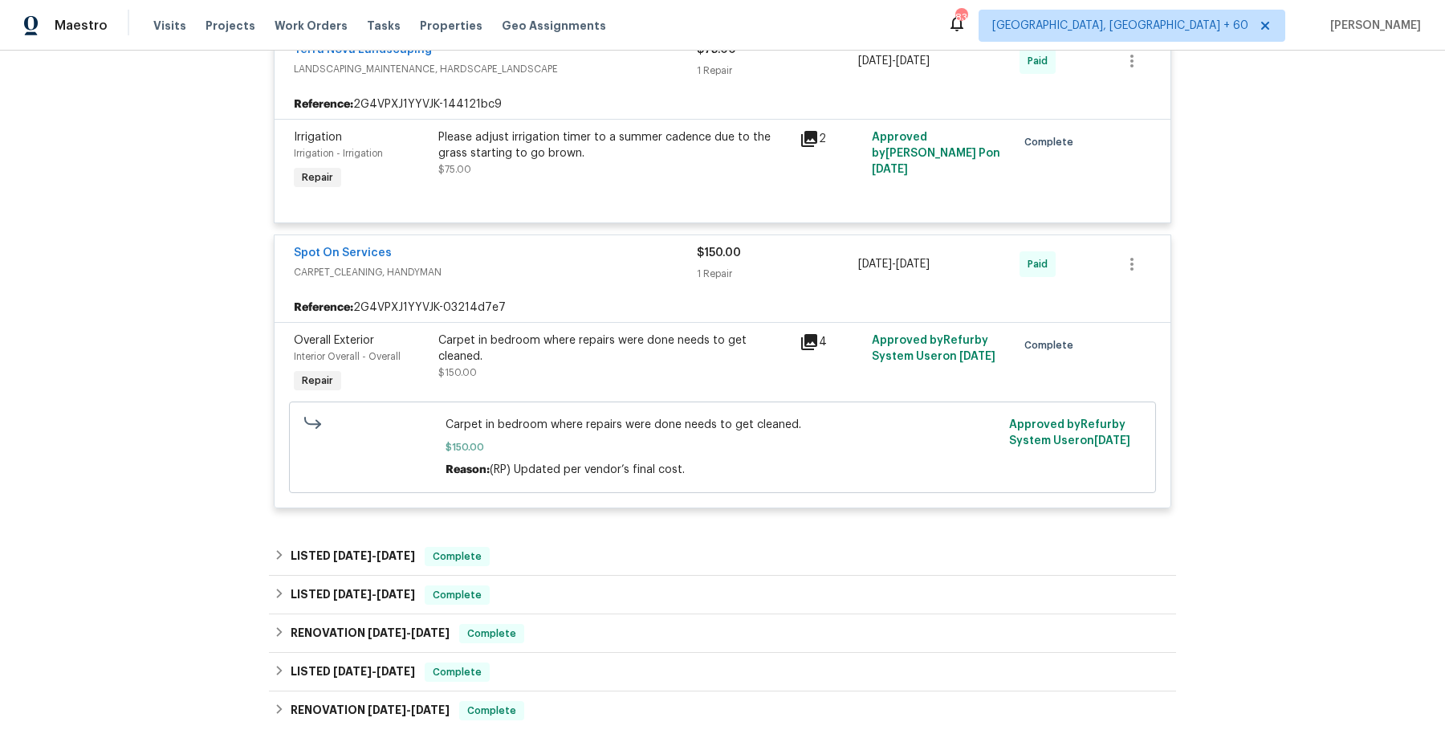
click at [574, 530] on div "Back to all projects 3182 Oakcrest Dr, Chino Hills, CA 91709 4 Beds | 3 1/2 Bat…" at bounding box center [722, 22] width 907 height 1713
click at [571, 532] on div "Back to all projects 3182 Oakcrest Dr, Chino Hills, CA 91709 4 Beds | 3 1/2 Bat…" at bounding box center [722, 22] width 907 height 1713
click at [563, 555] on div "LISTED 7/11/25 - 7/17/25 Complete" at bounding box center [722, 556] width 897 height 19
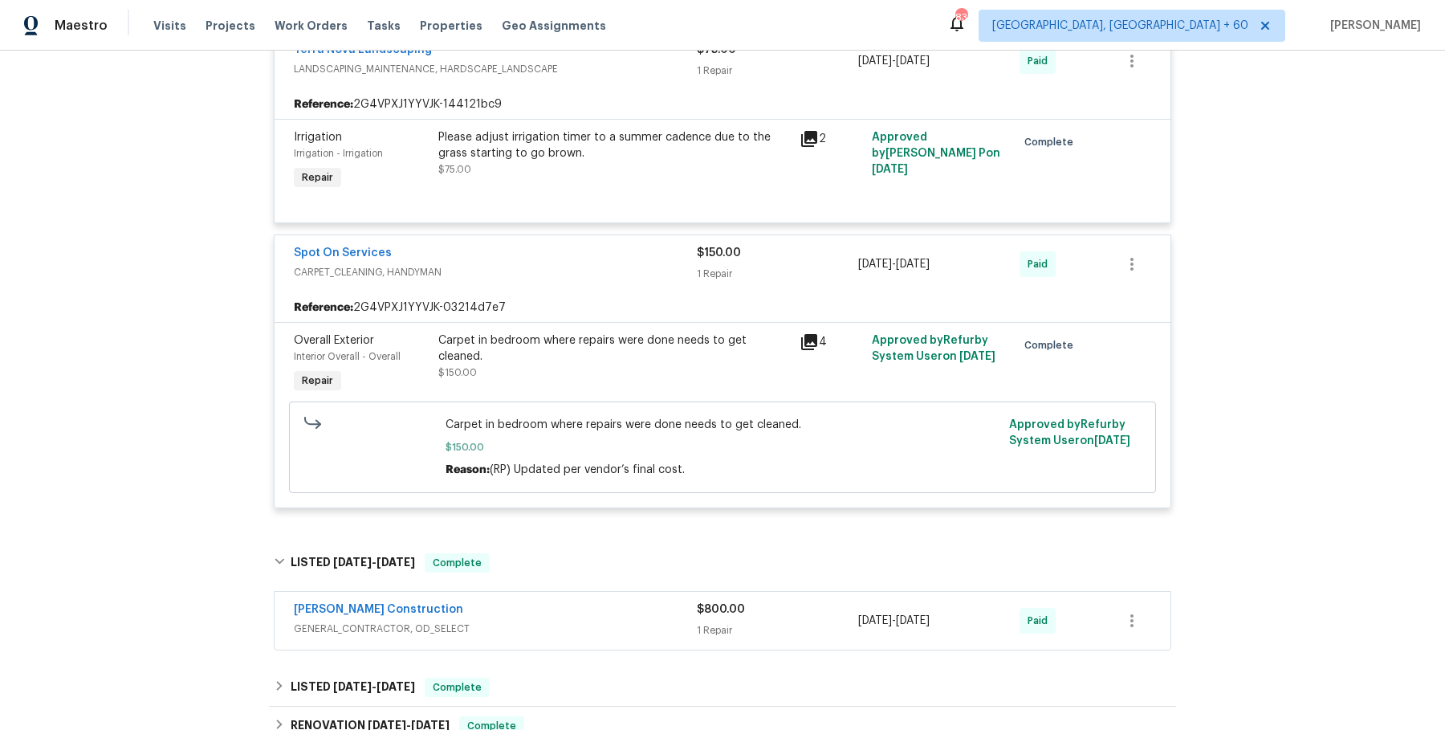
click at [562, 596] on div "Navarro Construction GENERAL_CONTRACTOR, OD_SELECT $800.00 1 Repair 7/16/2025 -…" at bounding box center [722, 621] width 896 height 58
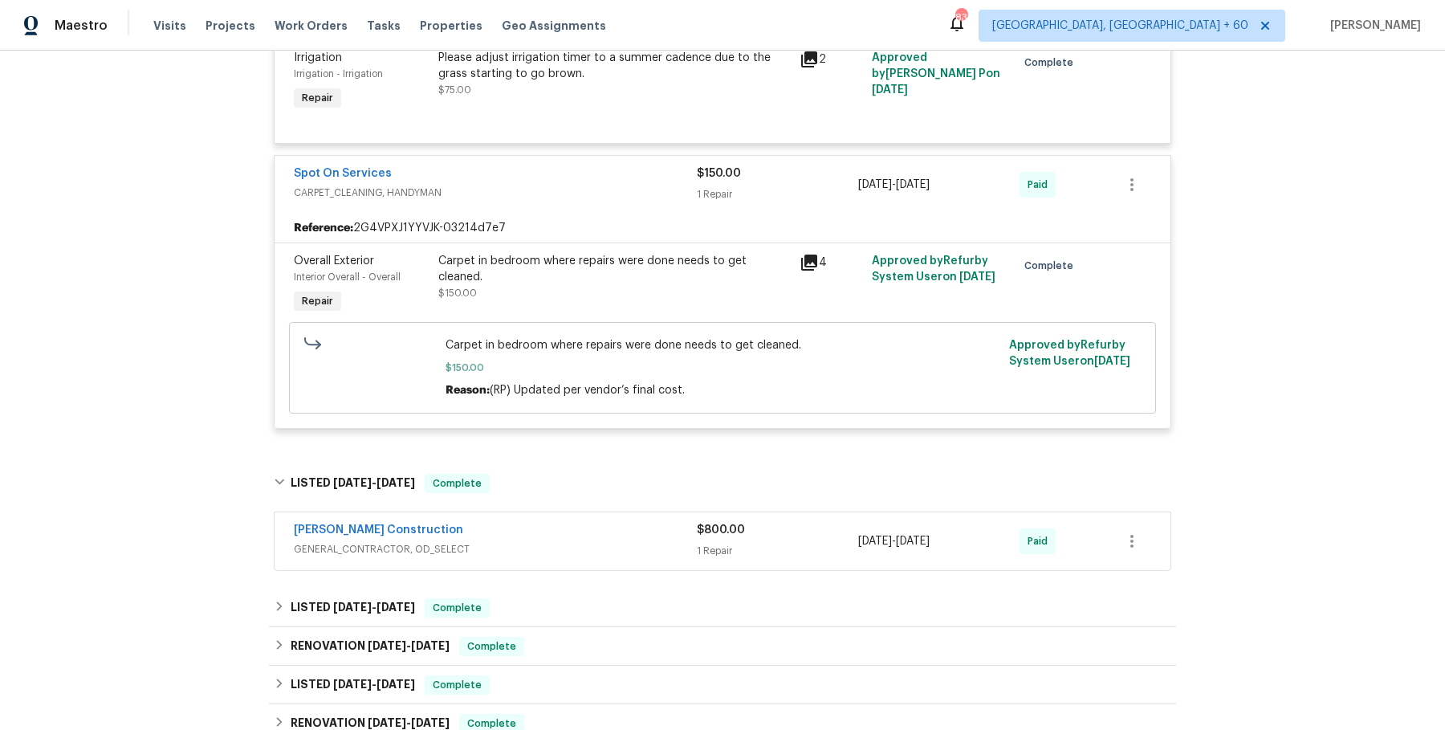
click at [584, 555] on div "Navarro Construction GENERAL_CONTRACTOR, OD_SELECT" at bounding box center [495, 541] width 403 height 39
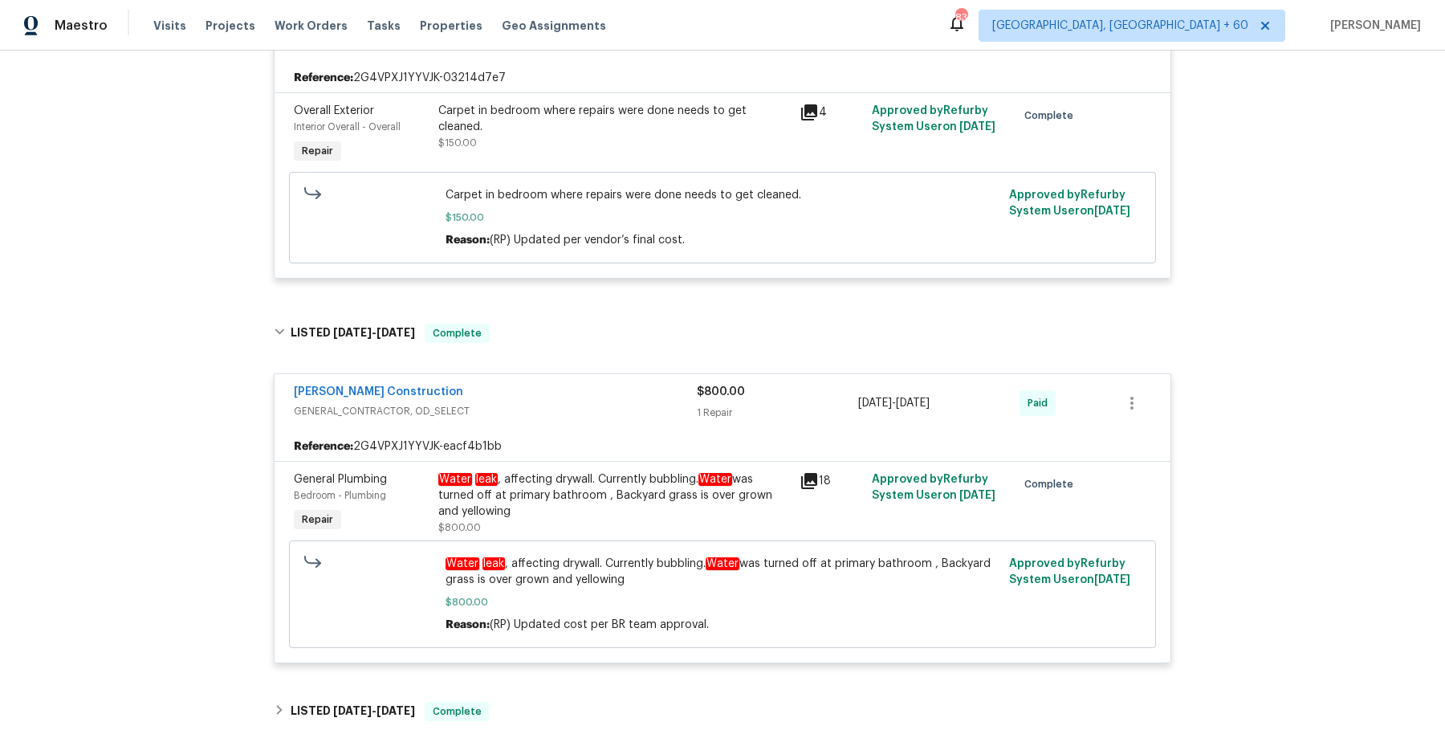
scroll to position [1205, 0]
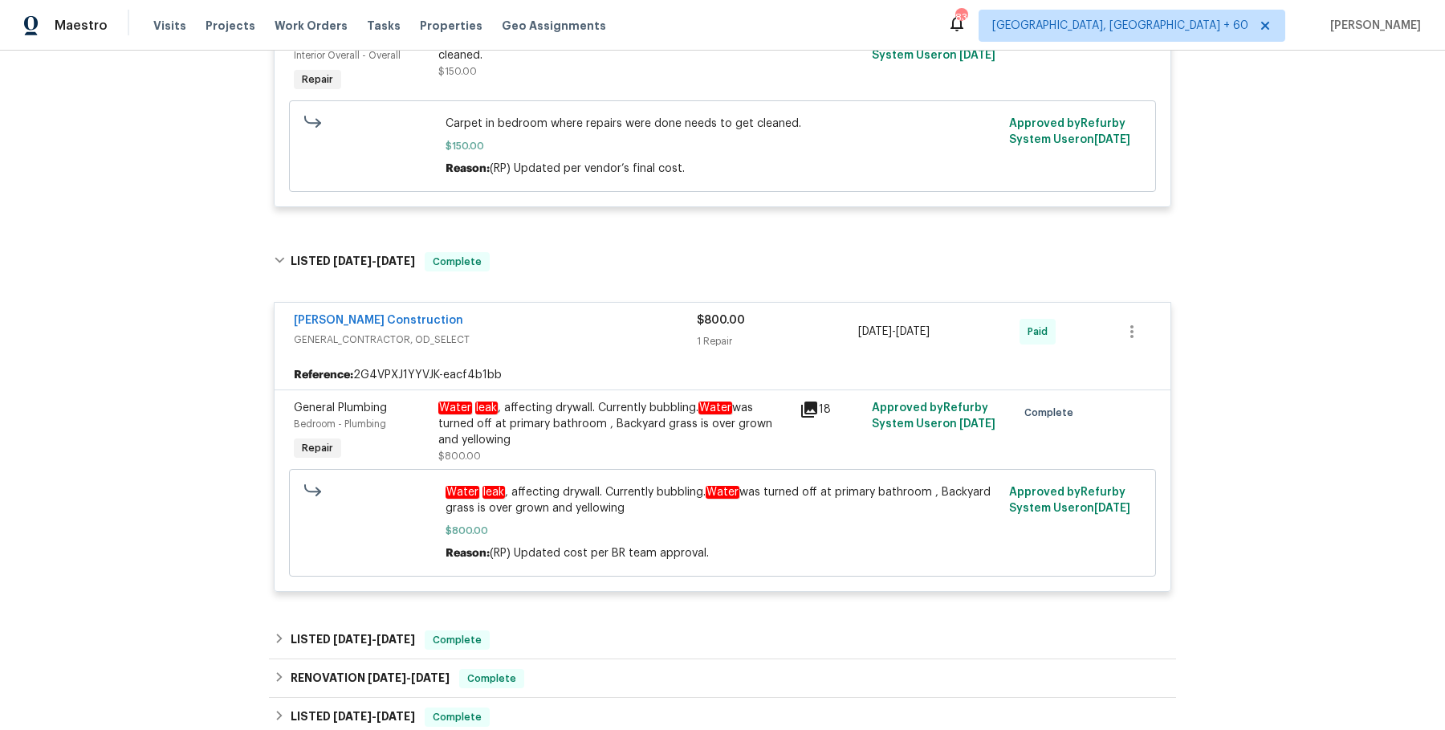
click at [640, 425] on div "Water leak , affecting drywall. Currently bubbling. Water was turned off at pri…" at bounding box center [614, 424] width 352 height 48
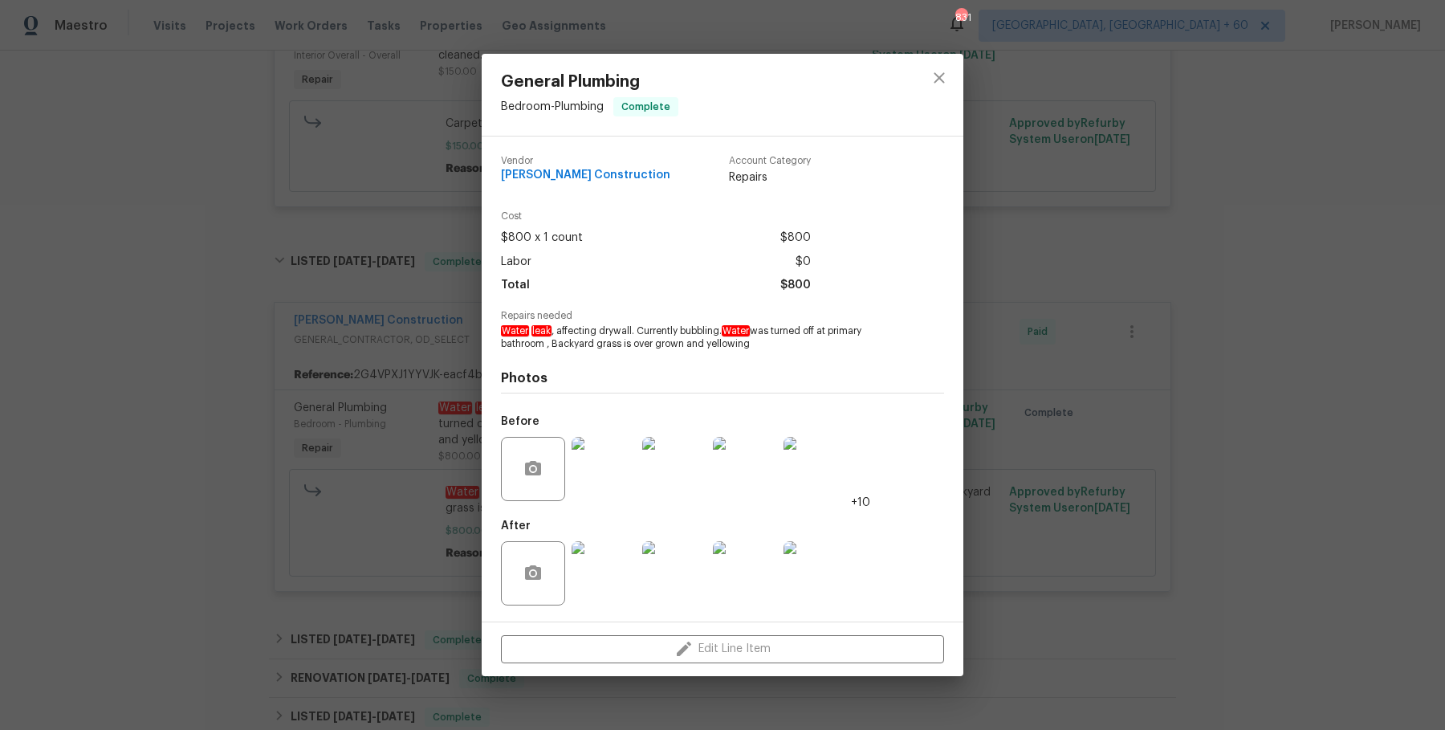
click at [1017, 375] on div "General Plumbing Bedroom - Plumbing Complete Vendor Navarro Construction Accoun…" at bounding box center [722, 365] width 1445 height 730
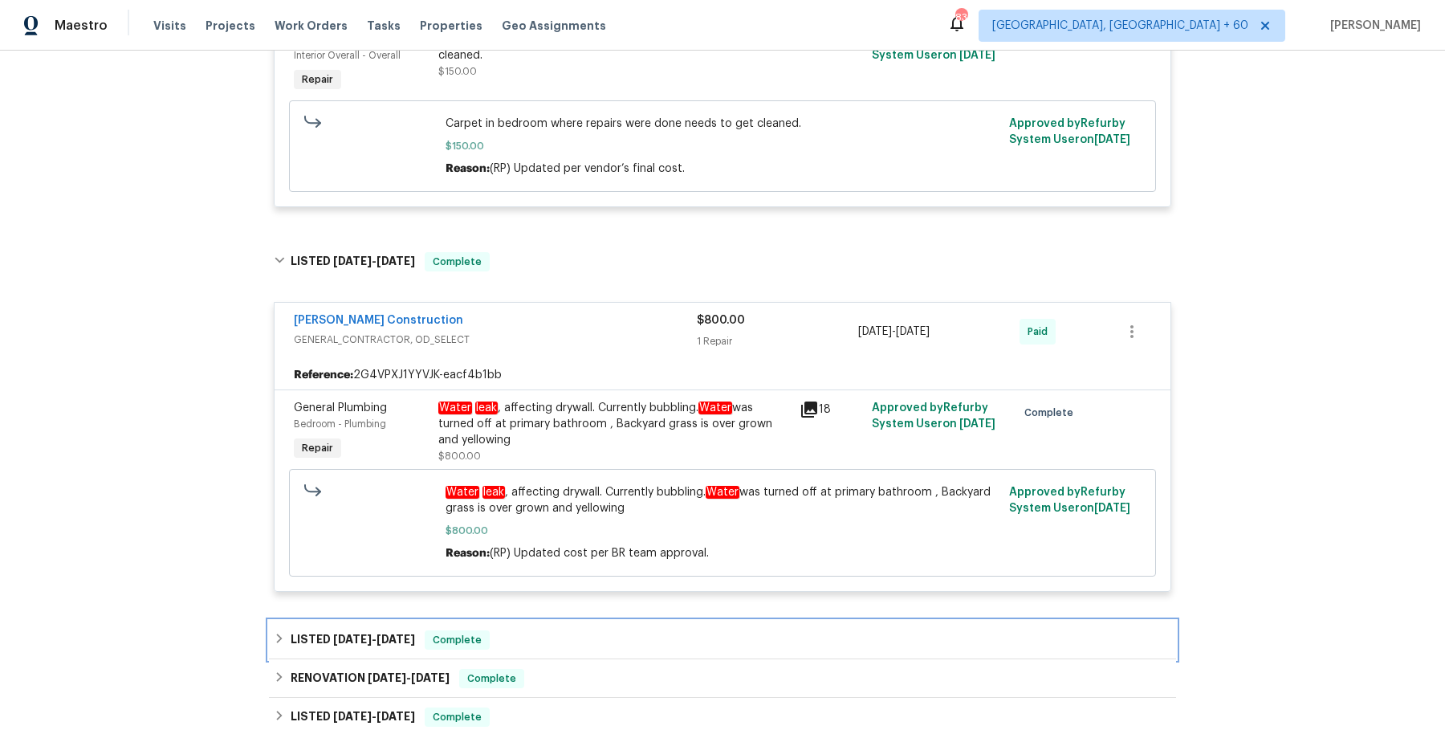
click at [621, 632] on div "LISTED 6/22/25 - 6/23/25 Complete" at bounding box center [722, 639] width 897 height 19
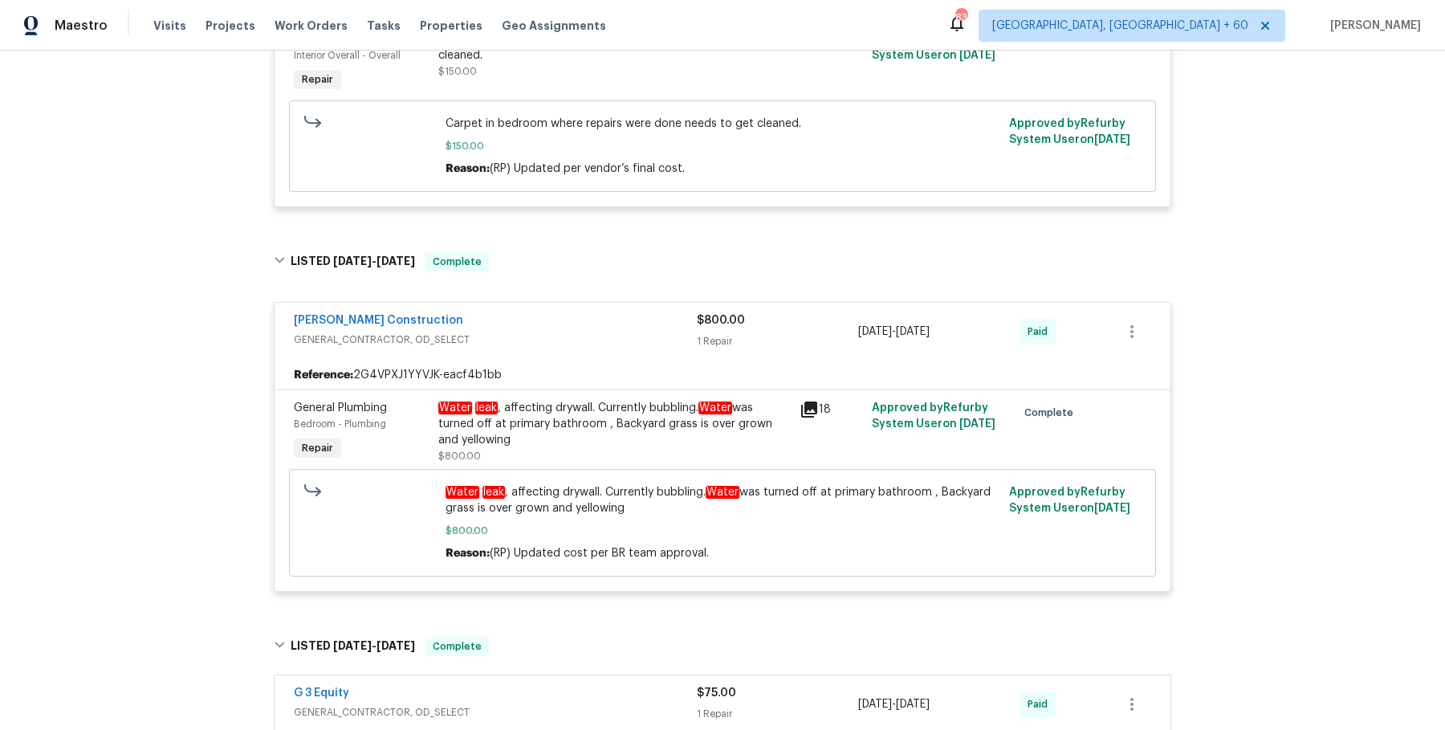
click at [623, 711] on span "GENERAL_CONTRACTOR, OD_SELECT" at bounding box center [495, 712] width 403 height 16
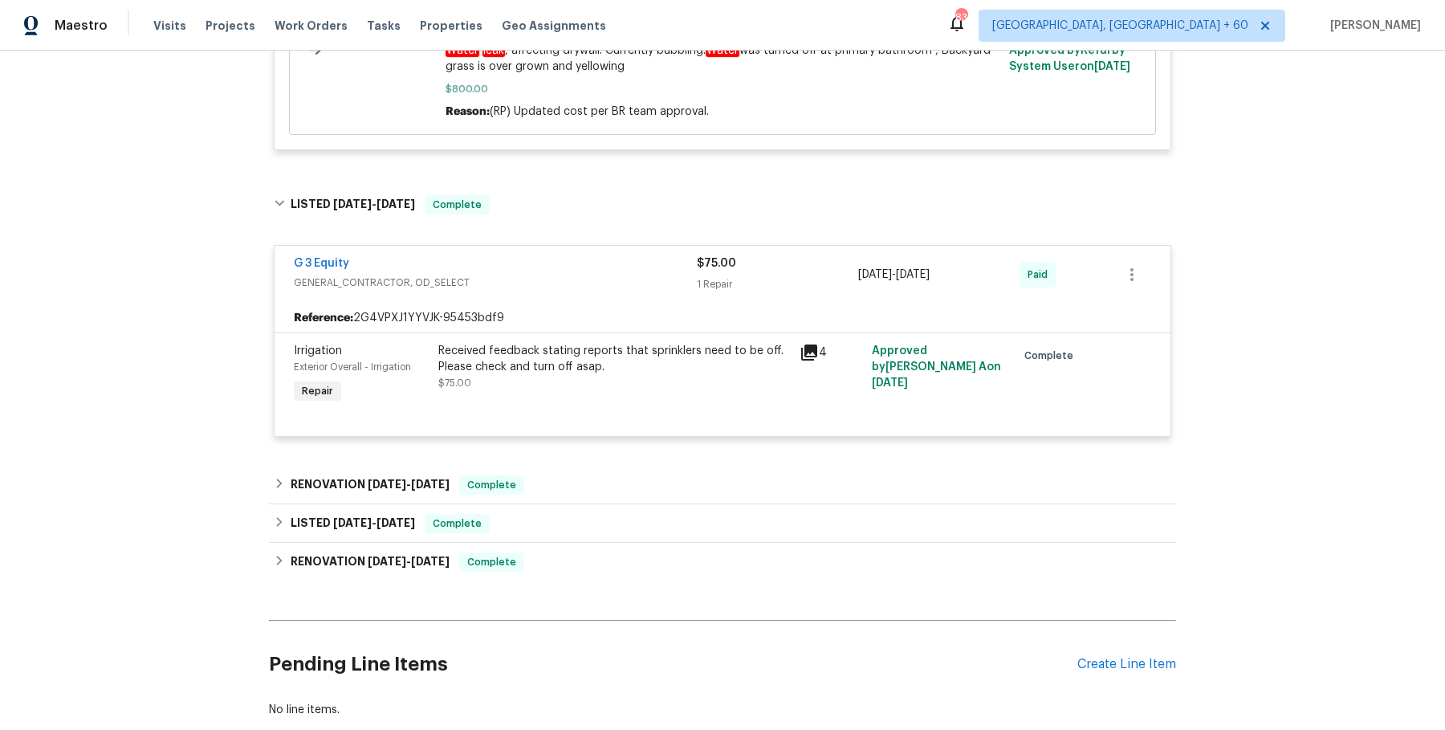
scroll to position [1704, 0]
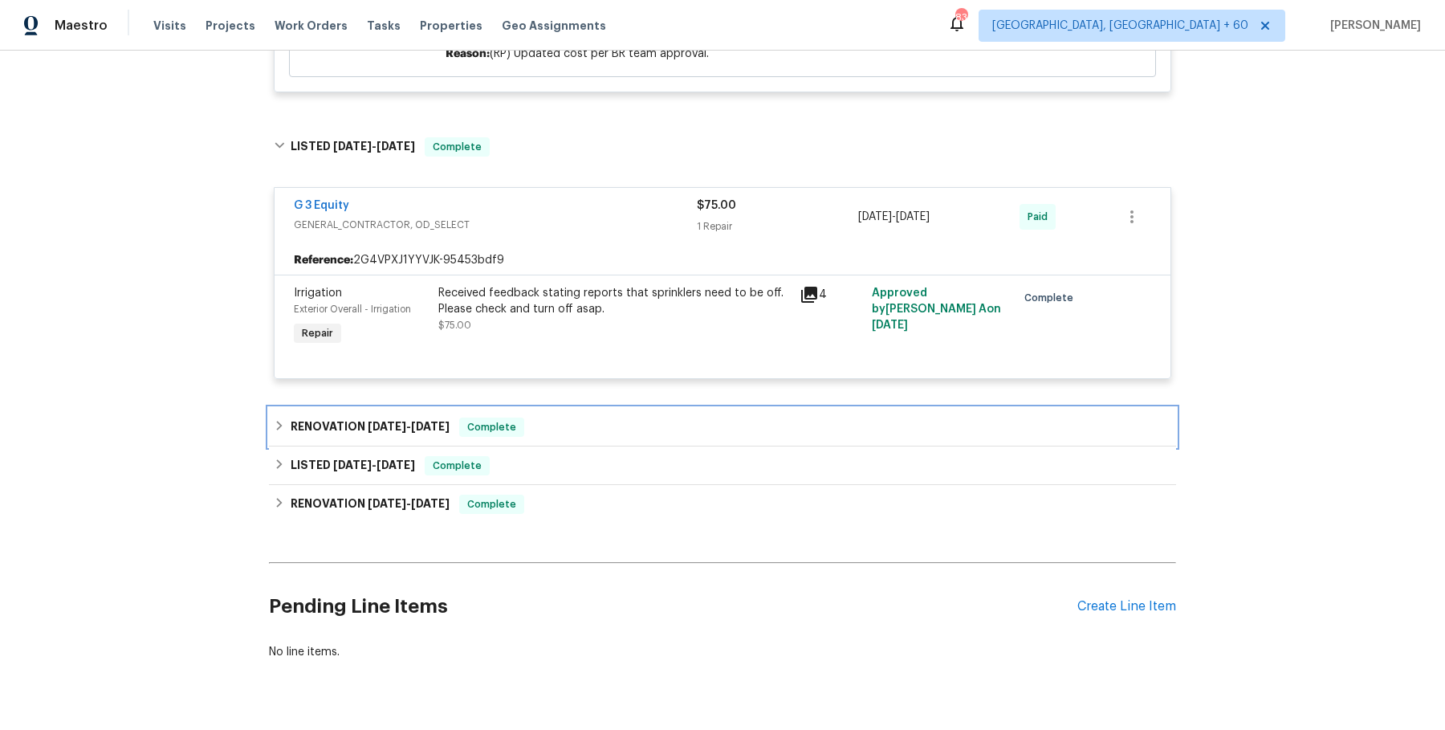
click at [547, 409] on div "RENOVATION 6/9/25 - 6/9/25 Complete" at bounding box center [722, 427] width 907 height 39
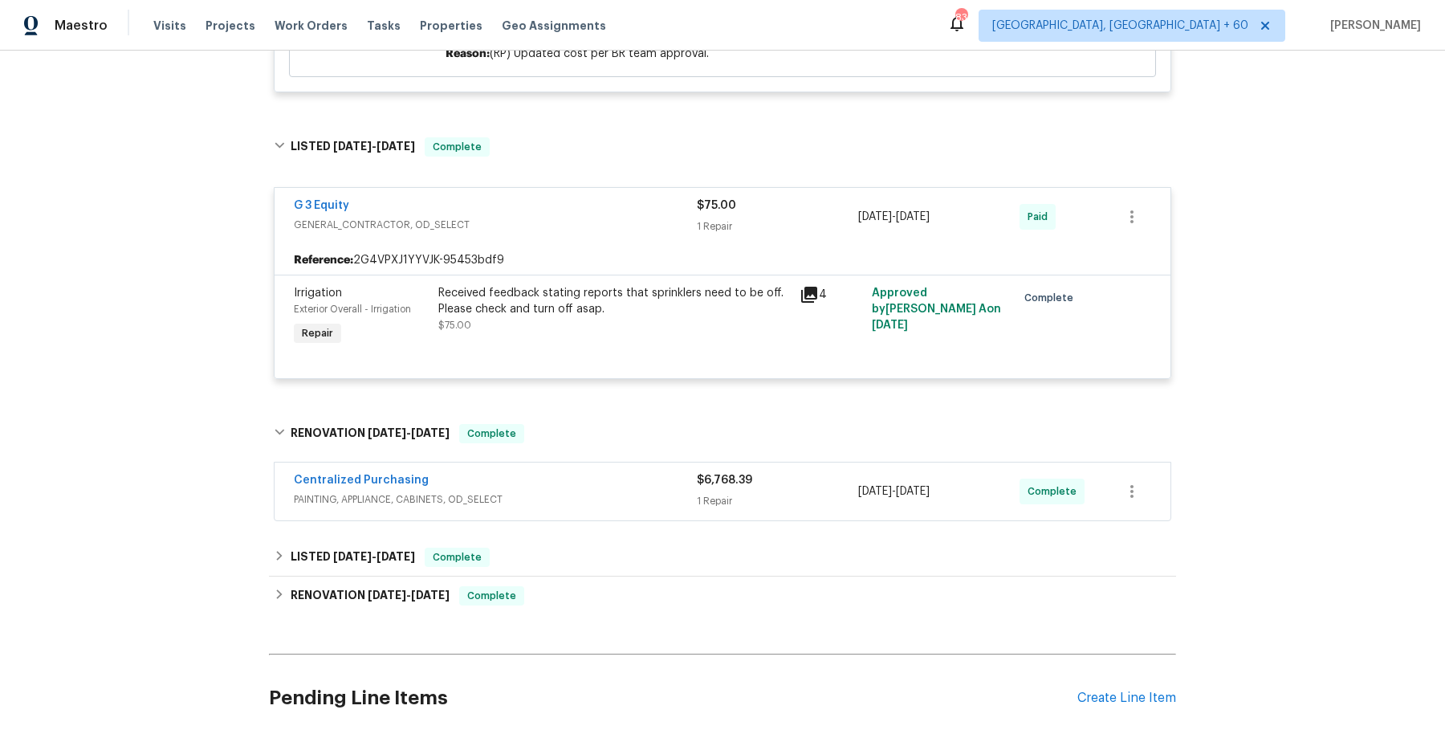
click at [544, 495] on span "PAINTING, APPLIANCE, CABINETS, OD_SELECT" at bounding box center [495, 499] width 403 height 16
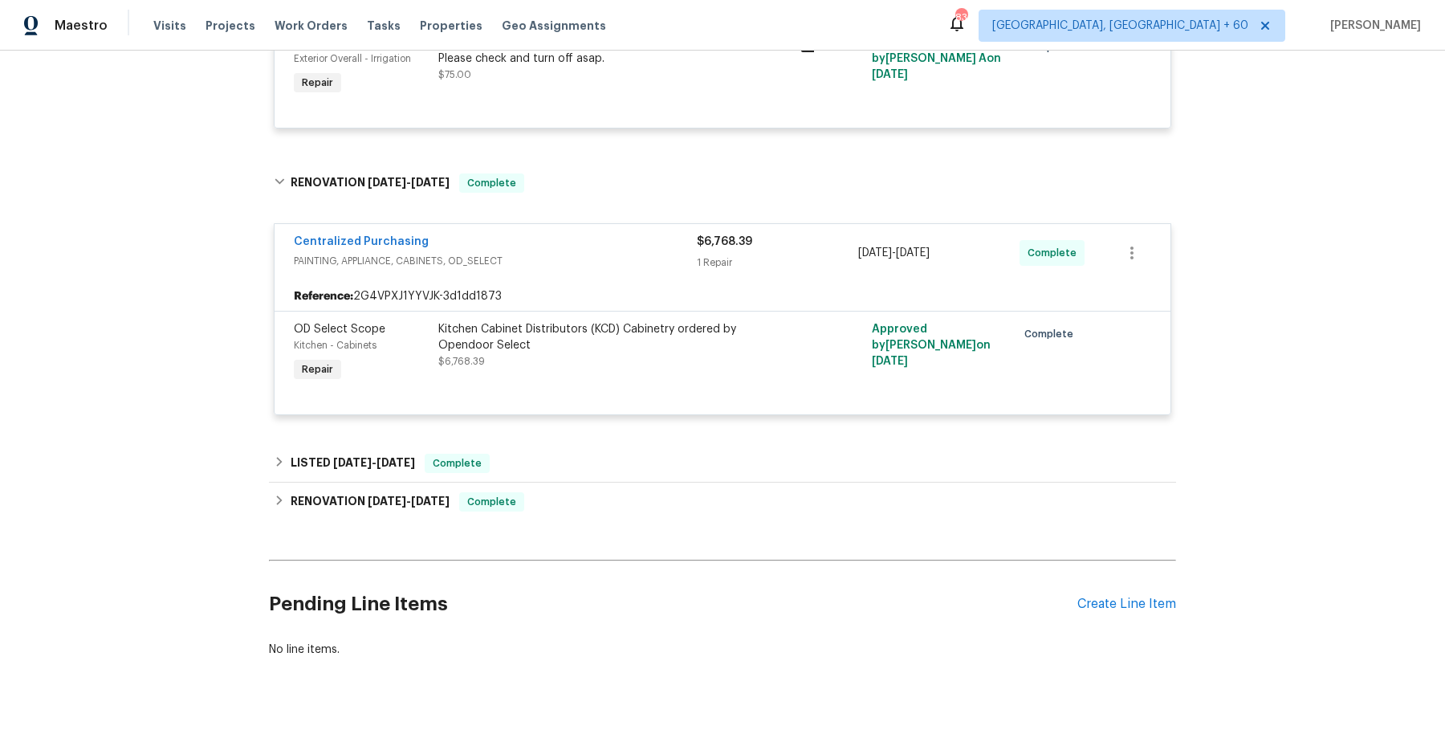
scroll to position [1964, 0]
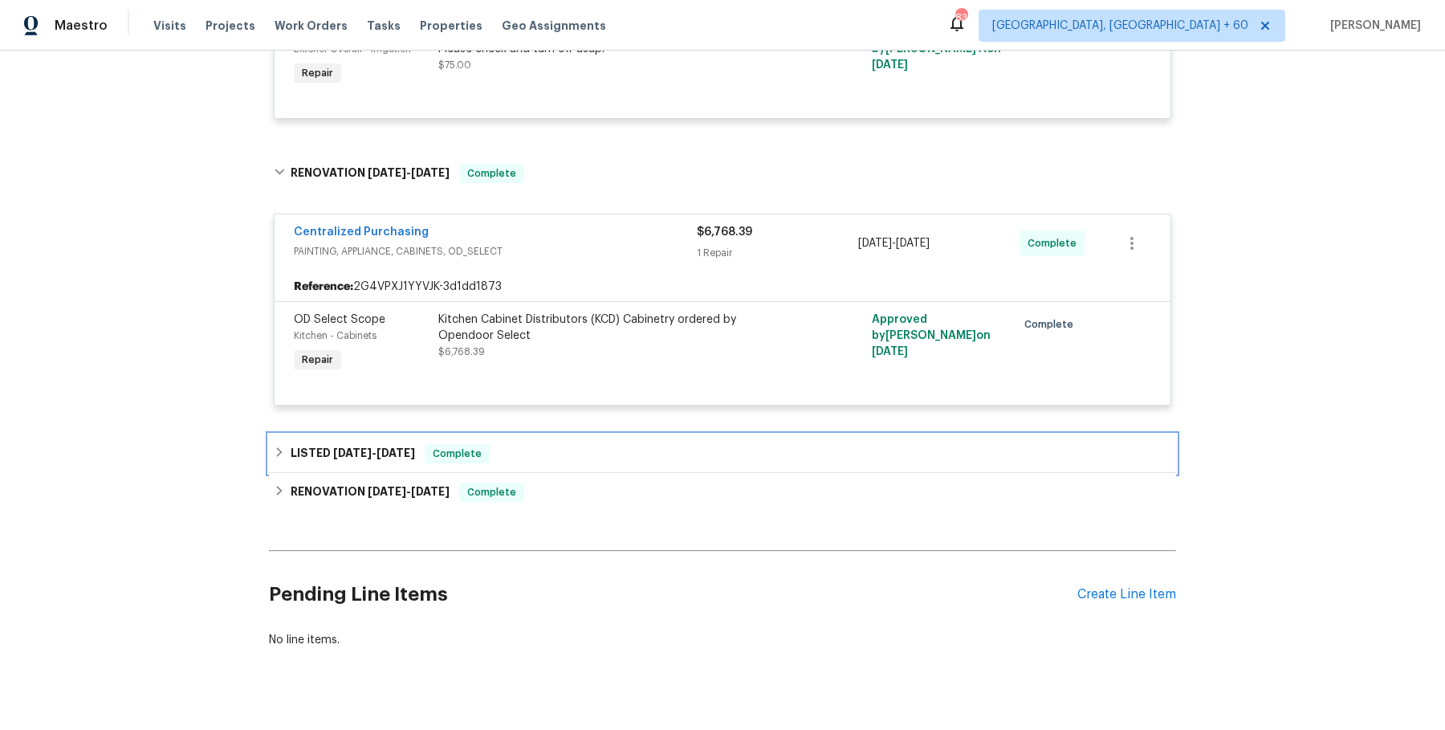
click at [541, 453] on div "LISTED 5/8/25 - 5/9/25 Complete" at bounding box center [722, 453] width 897 height 19
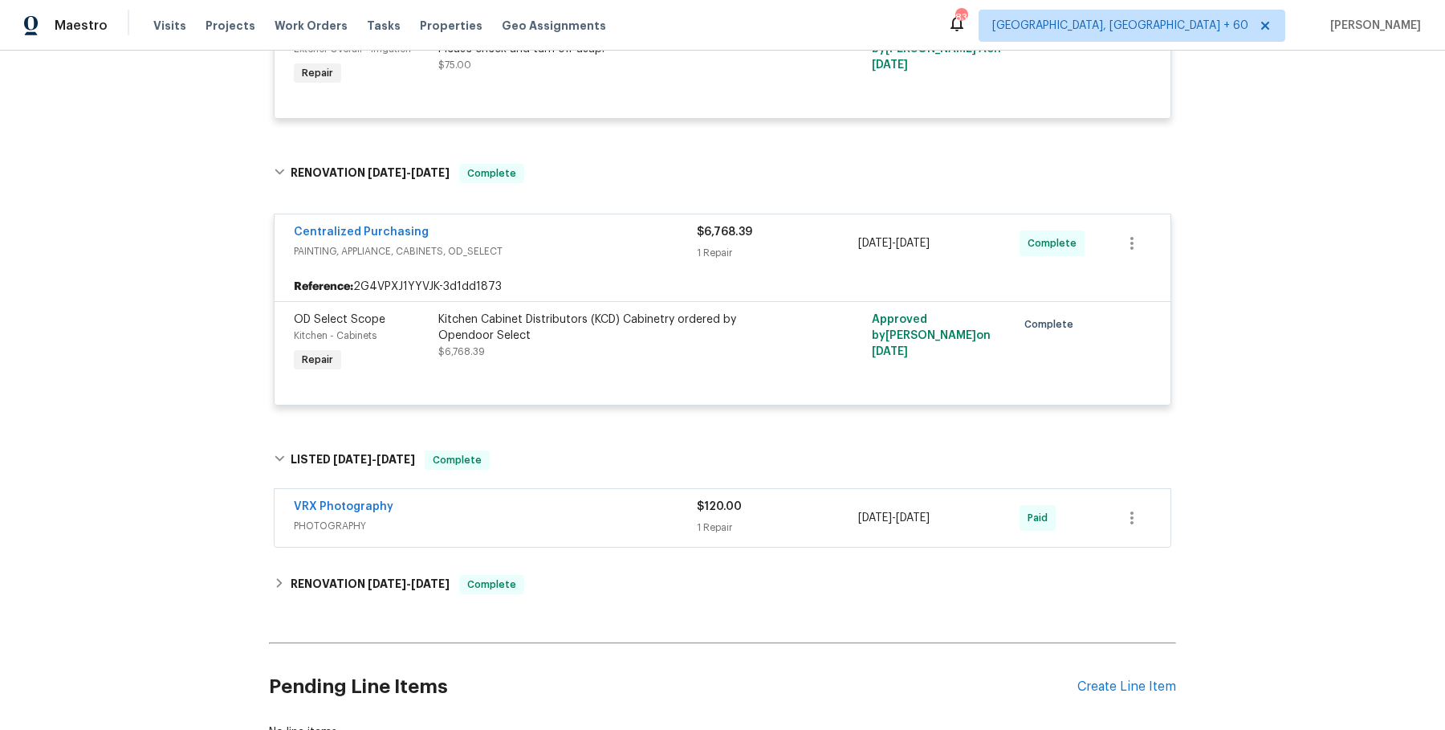
click at [537, 535] on div "VRX Photography PHOTOGRAPHY $120.00 1 Repair 5/8/2025 - 5/9/2025 Paid" at bounding box center [722, 518] width 896 height 58
click at [540, 524] on span "PHOTOGRAPHY" at bounding box center [495, 526] width 403 height 16
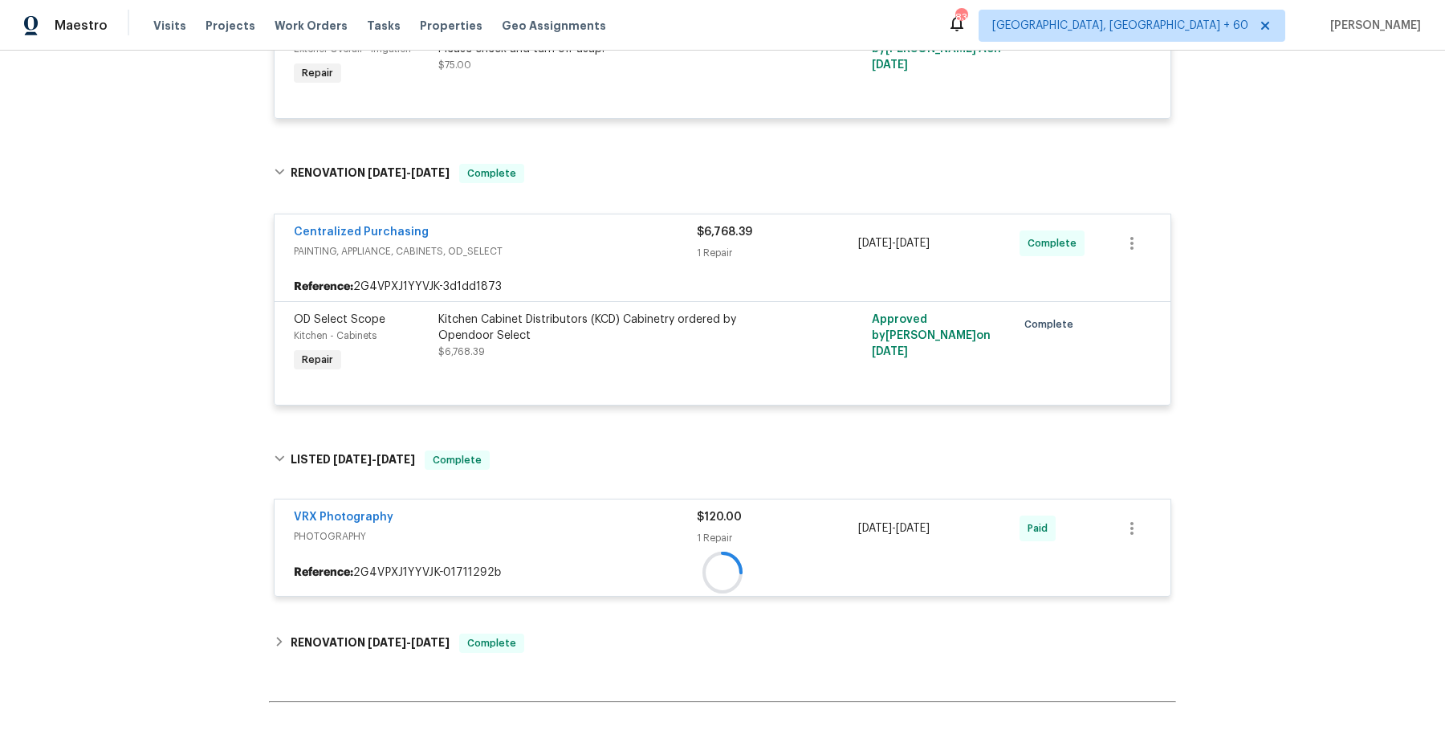
scroll to position [2140, 0]
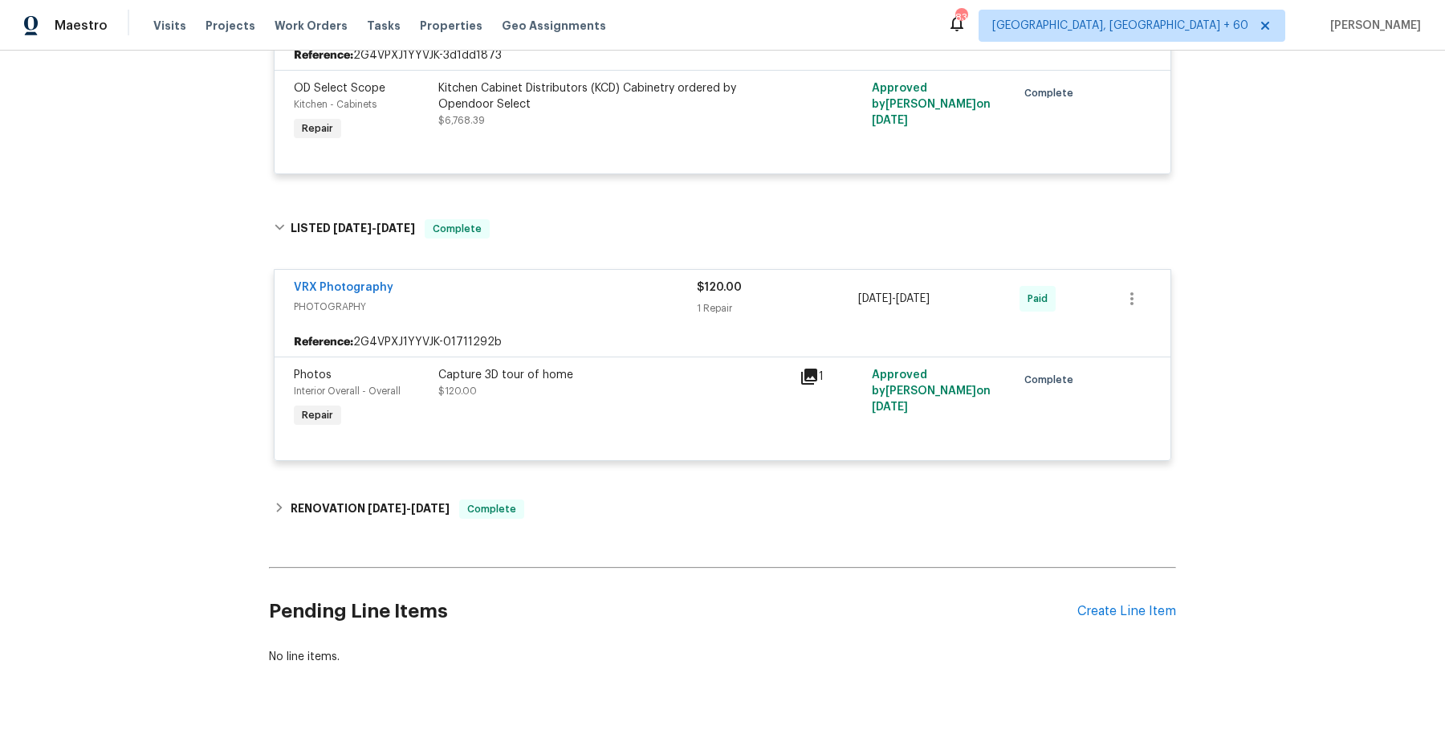
click at [552, 503] on div "RENOVATION 2/5/25 - 5/28/25 Complete" at bounding box center [722, 508] width 897 height 19
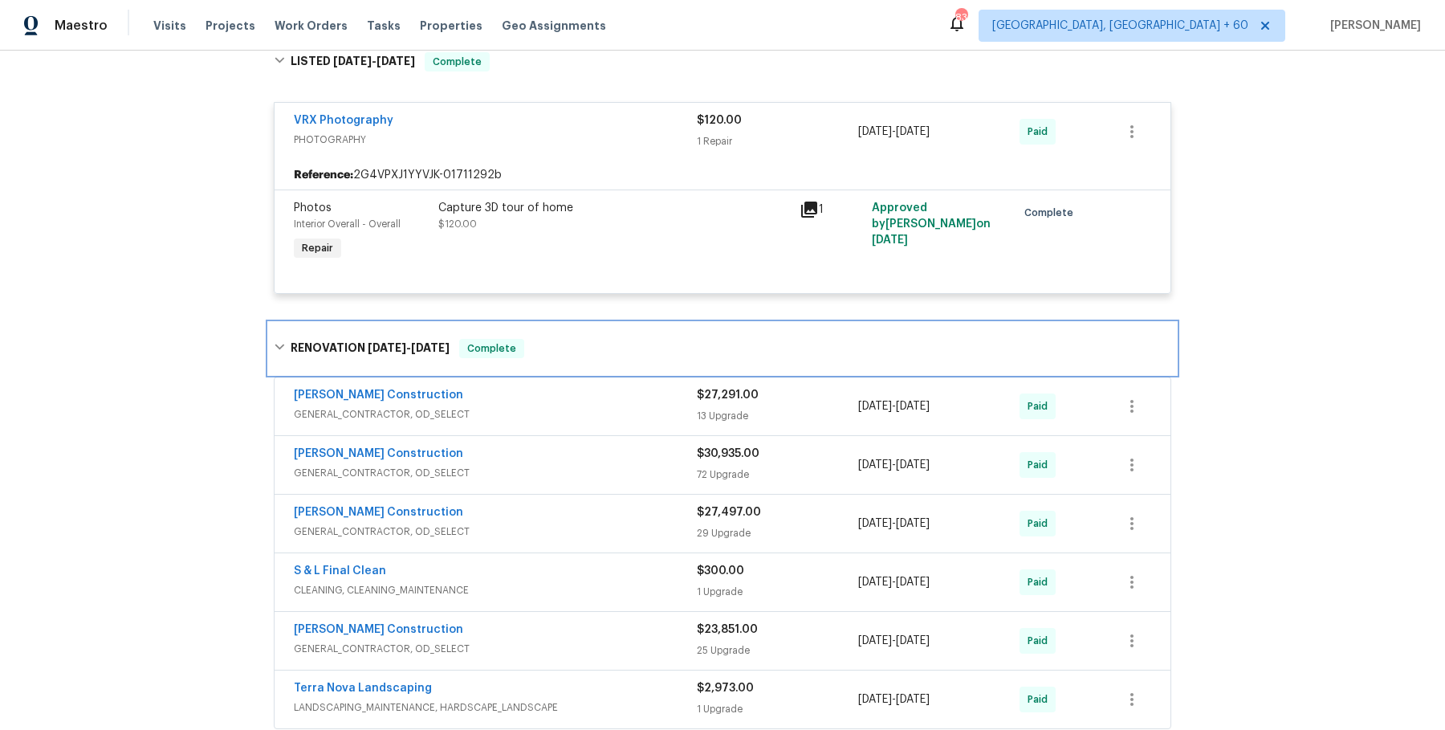
scroll to position [2401, 0]
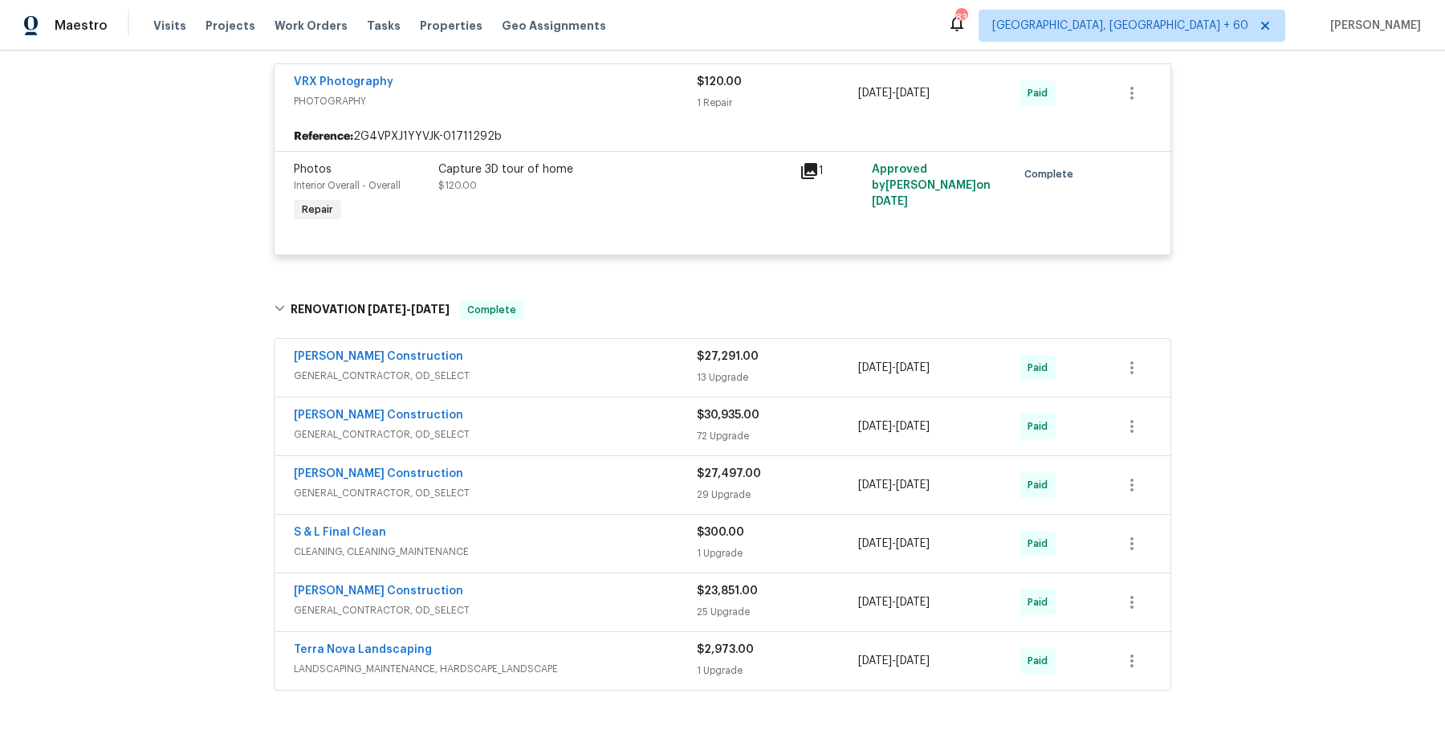
click at [617, 353] on div "Navarro Construction" at bounding box center [495, 357] width 403 height 19
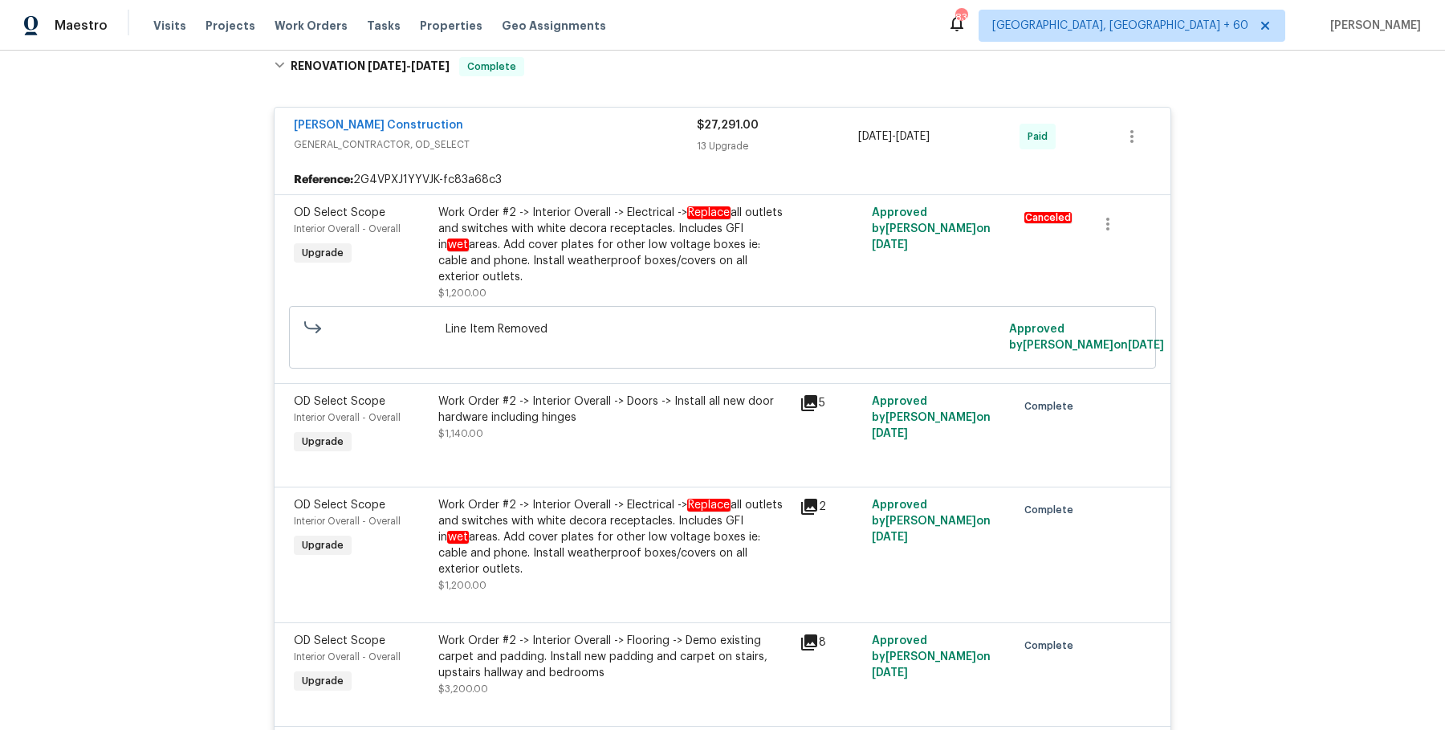
scroll to position [4234, 0]
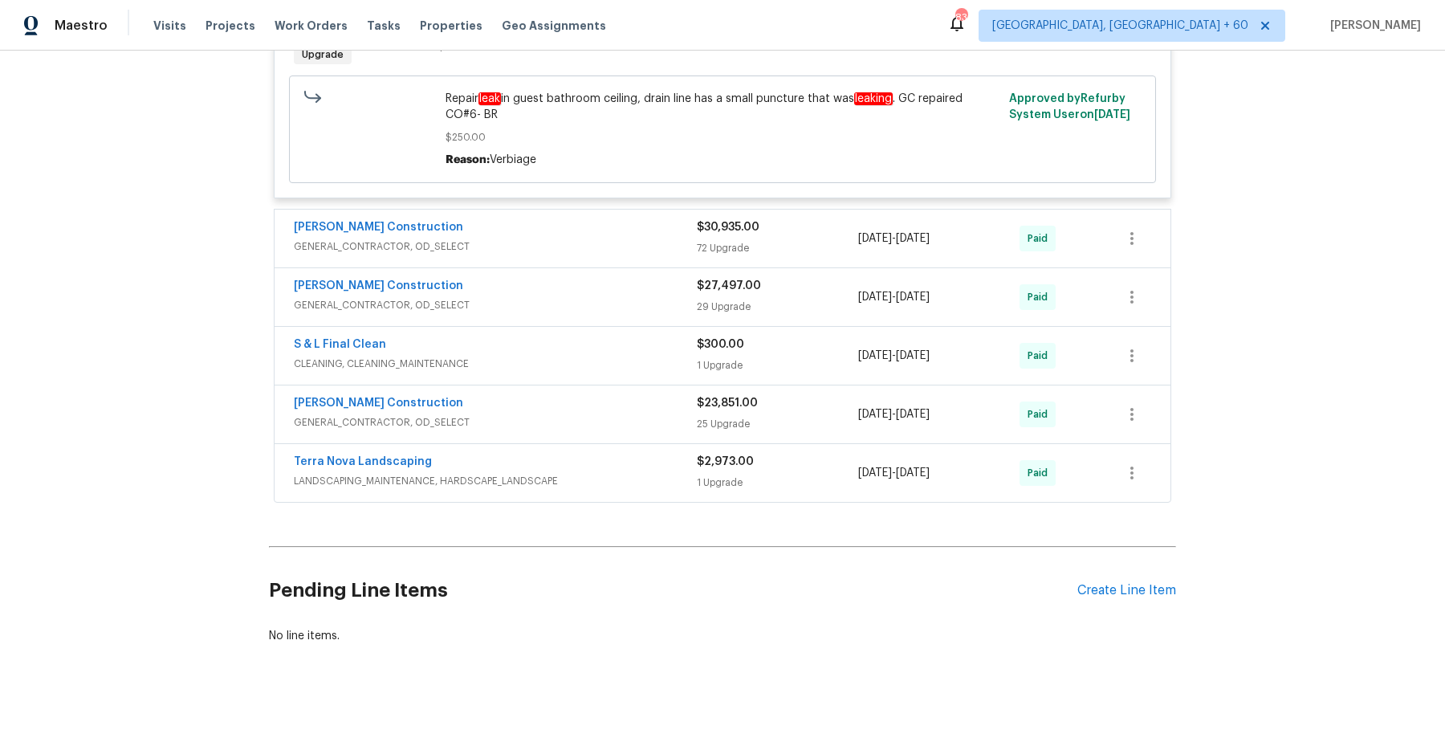
click at [596, 219] on div "Navarro Construction" at bounding box center [495, 228] width 403 height 19
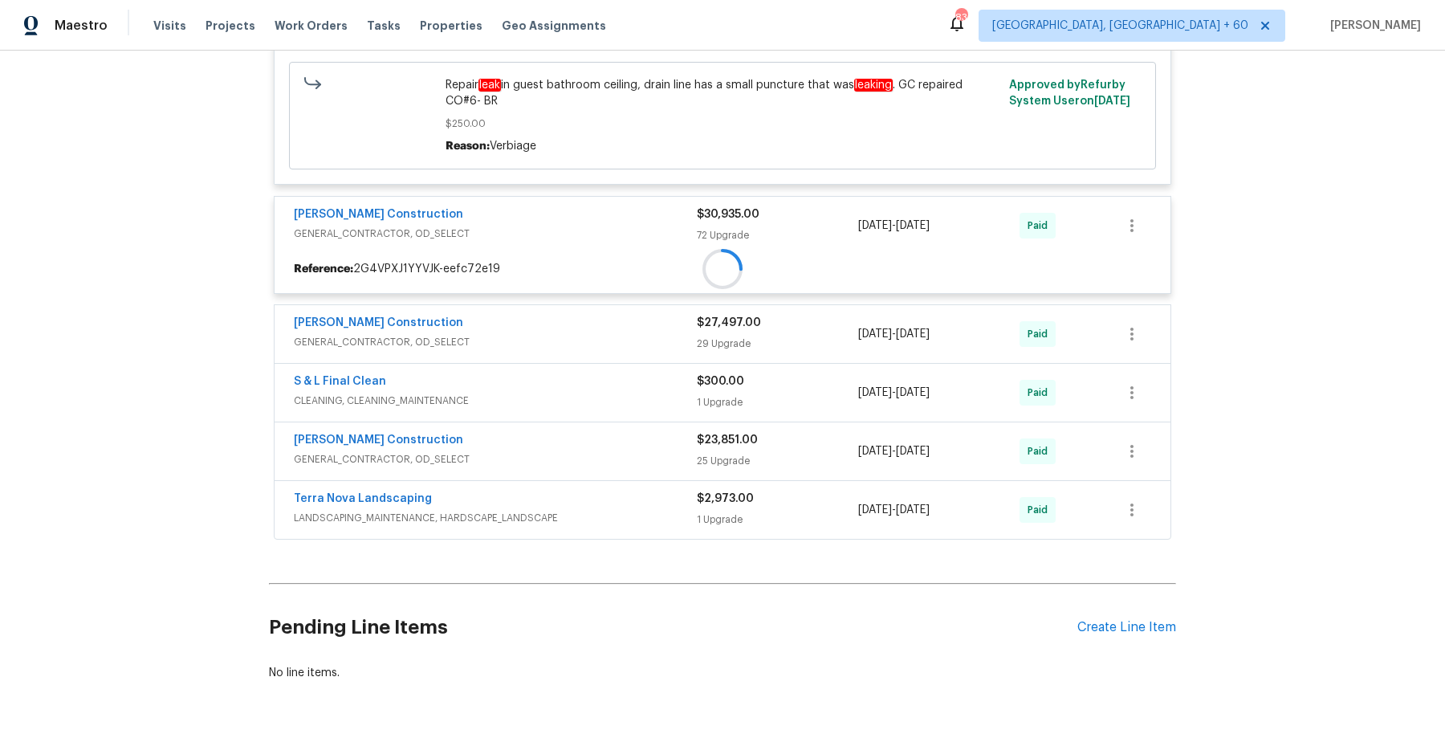
scroll to position [4254, 0]
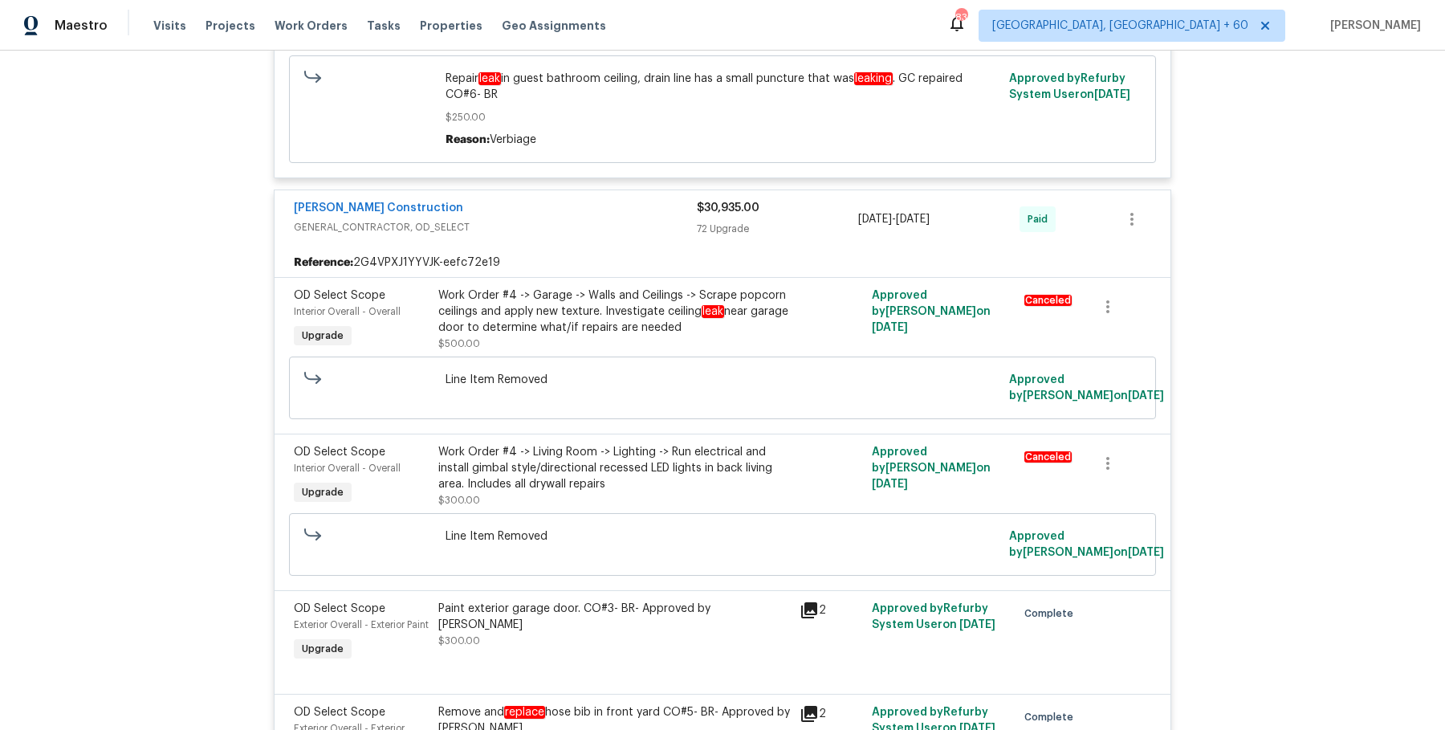
click at [634, 447] on div "Work Order #4 -> Living Room -> Lighting -> Run electrical and install gimbal s…" at bounding box center [614, 468] width 352 height 48
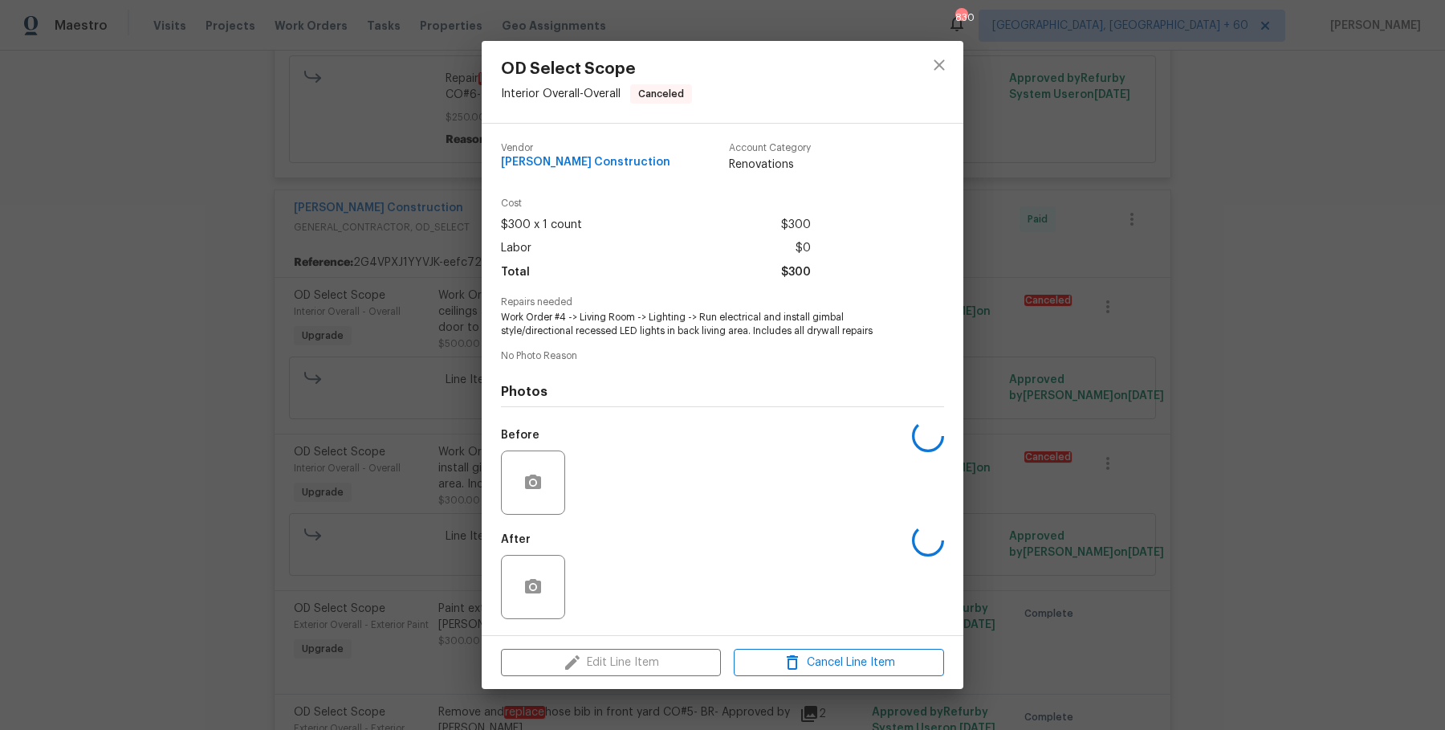
scroll to position [6394, 0]
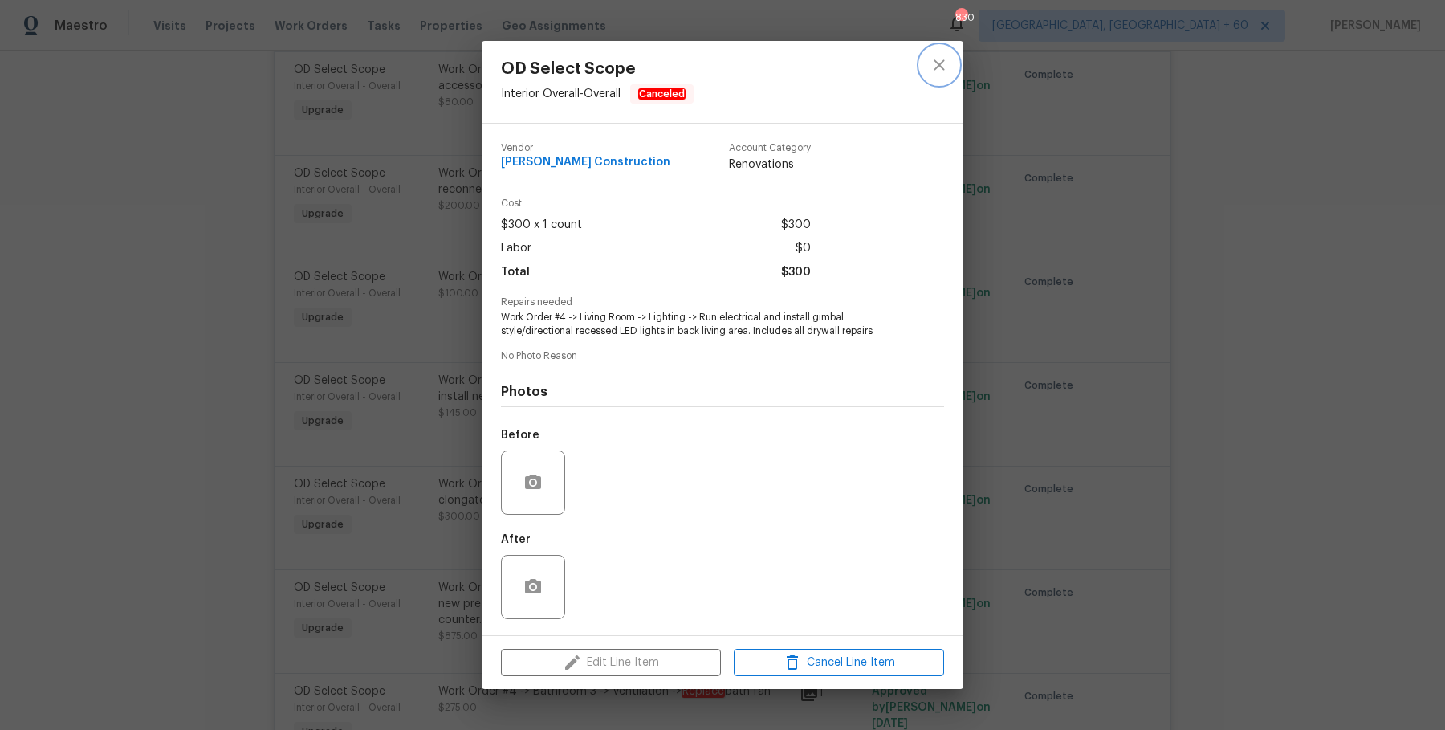
click at [929, 75] on button "close" at bounding box center [939, 65] width 39 height 39
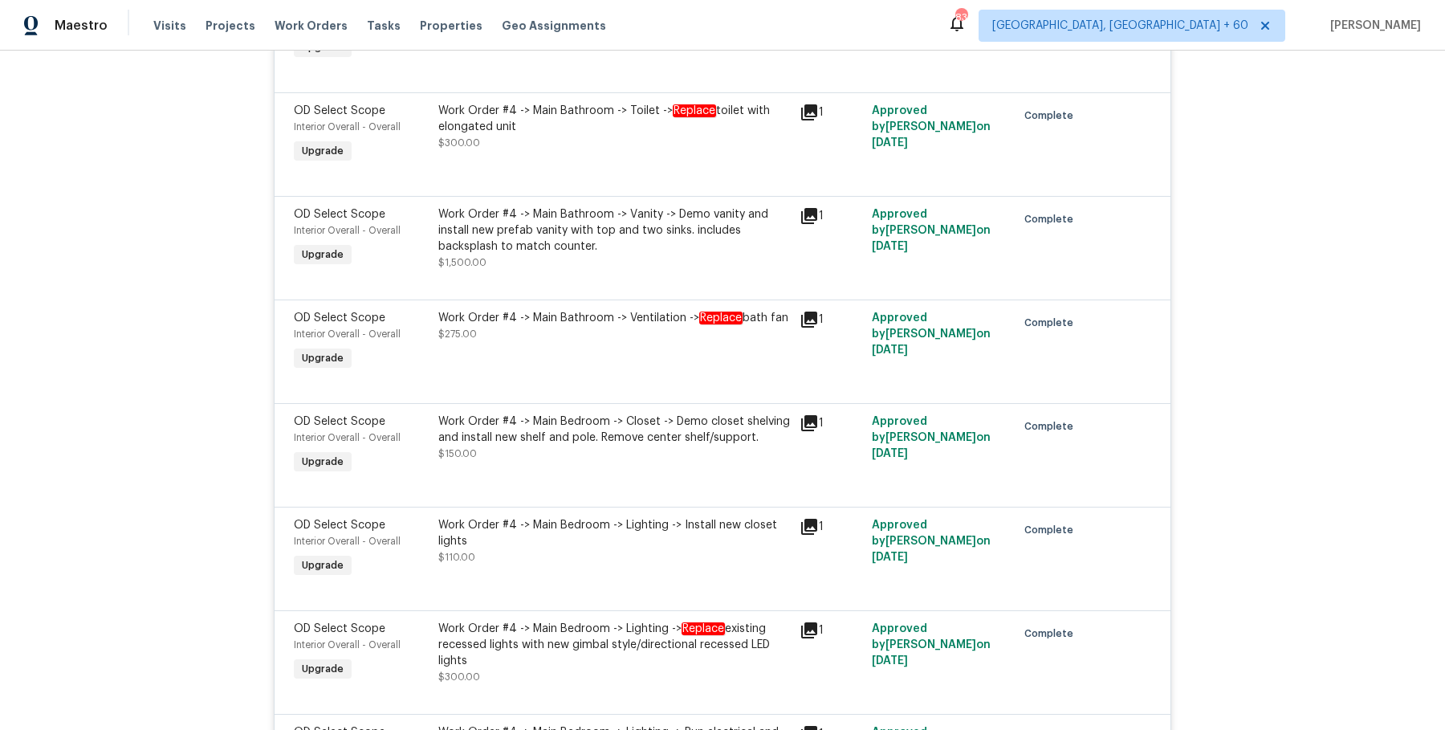
scroll to position [11992, 0]
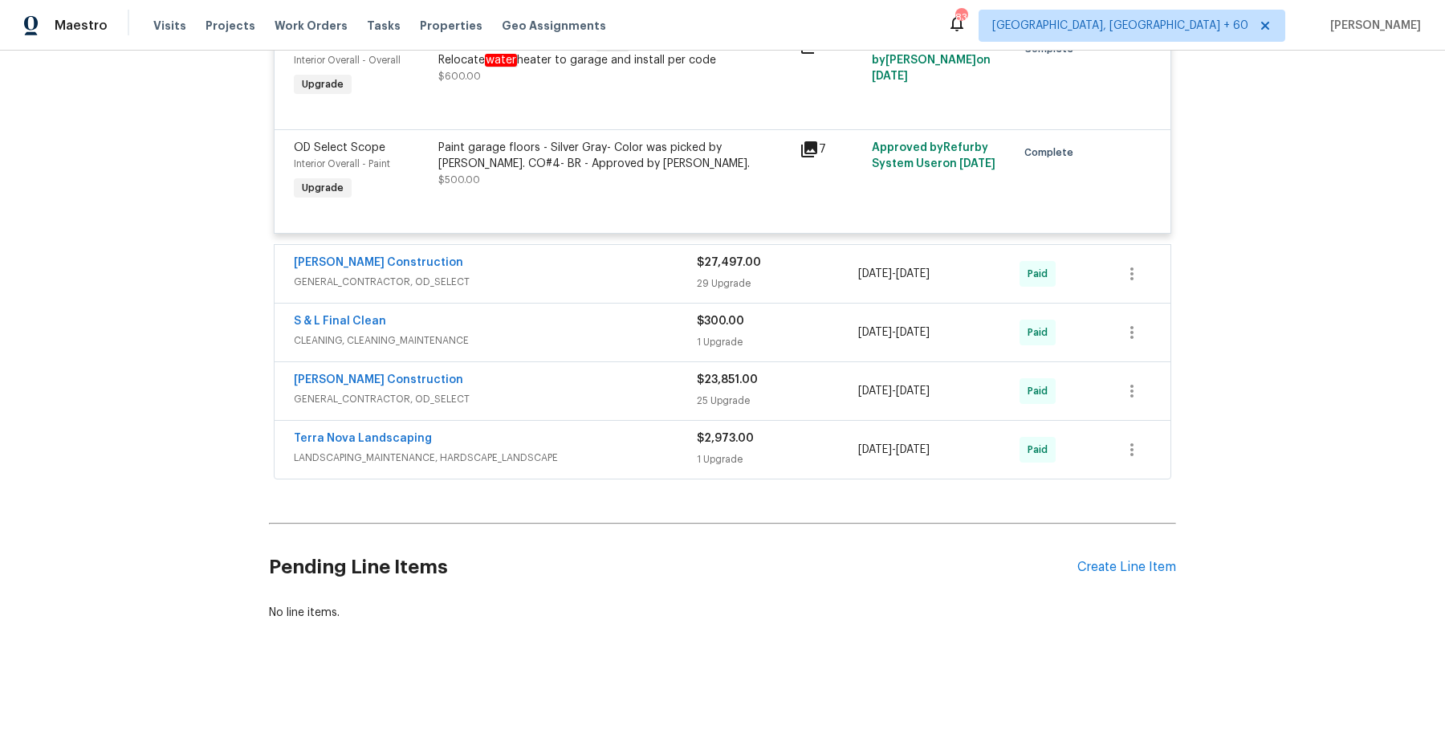
click at [689, 281] on span "GENERAL_CONTRACTOR, OD_SELECT" at bounding box center [495, 282] width 403 height 16
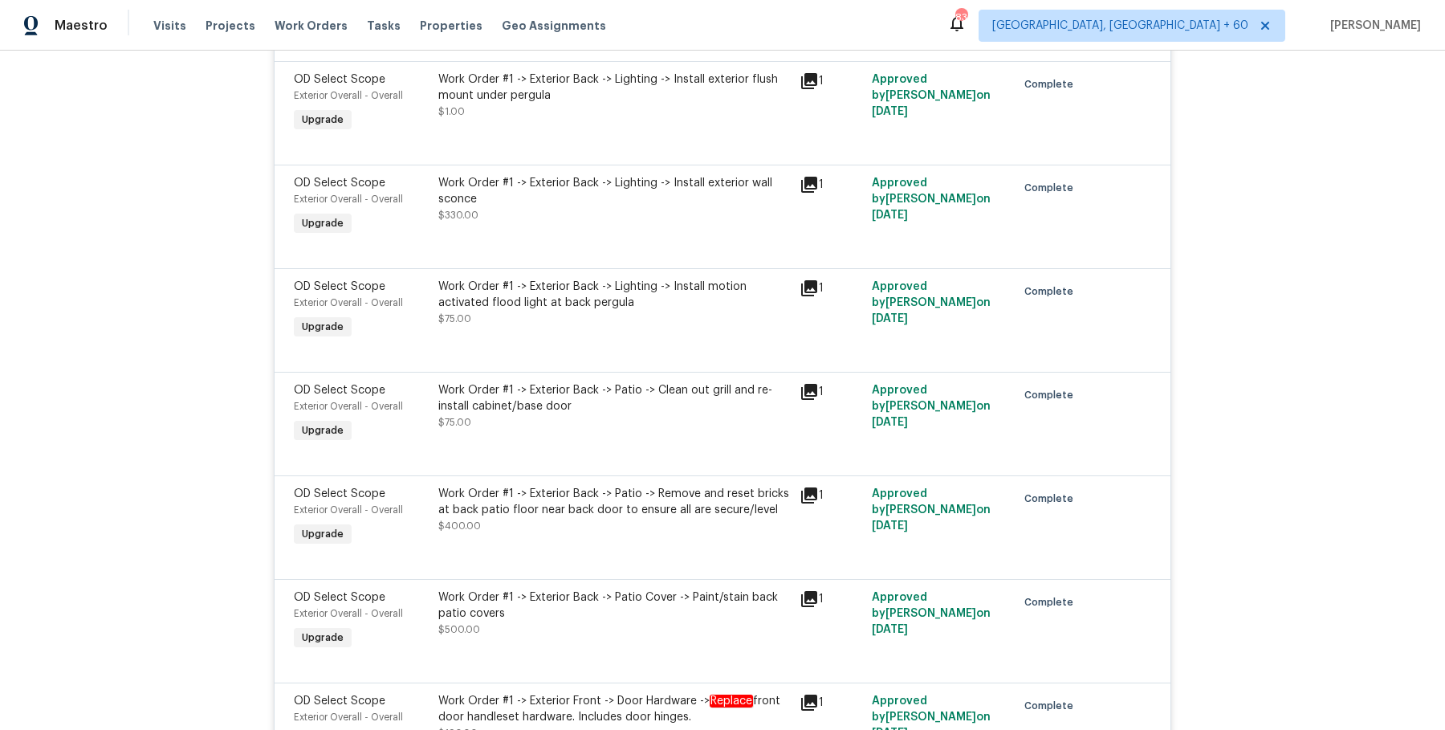
scroll to position [15154, 0]
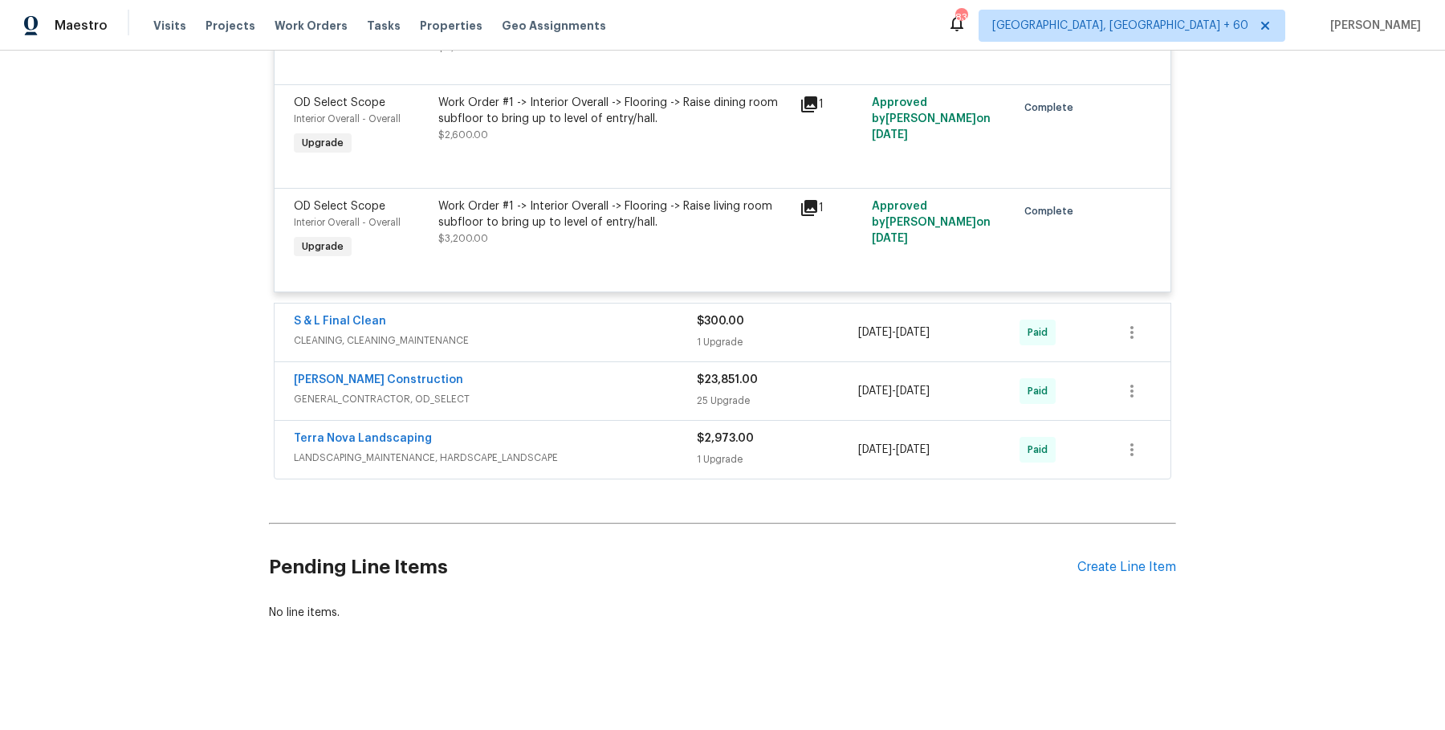
click at [667, 340] on span "CLEANING, CLEANING_MAINTENANCE" at bounding box center [495, 340] width 403 height 16
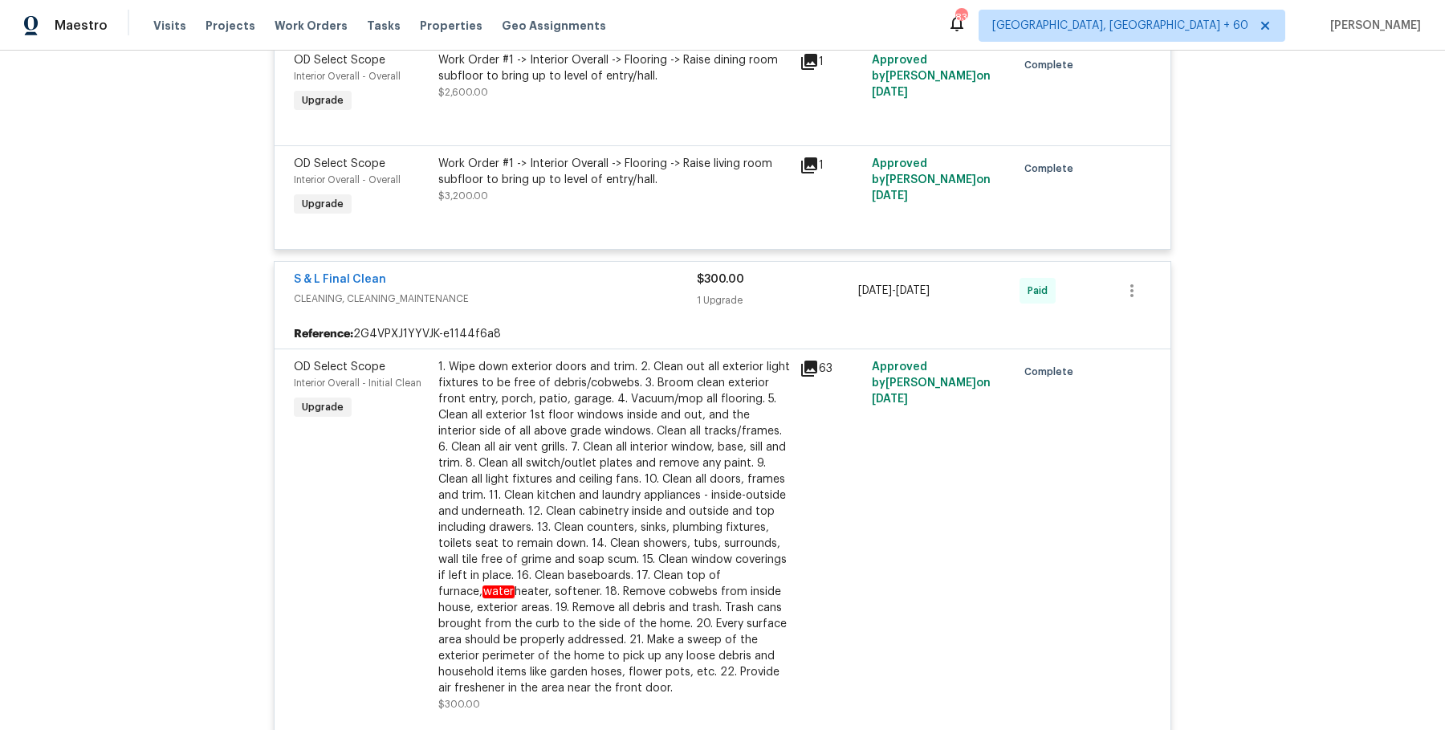
scroll to position [15587, 0]
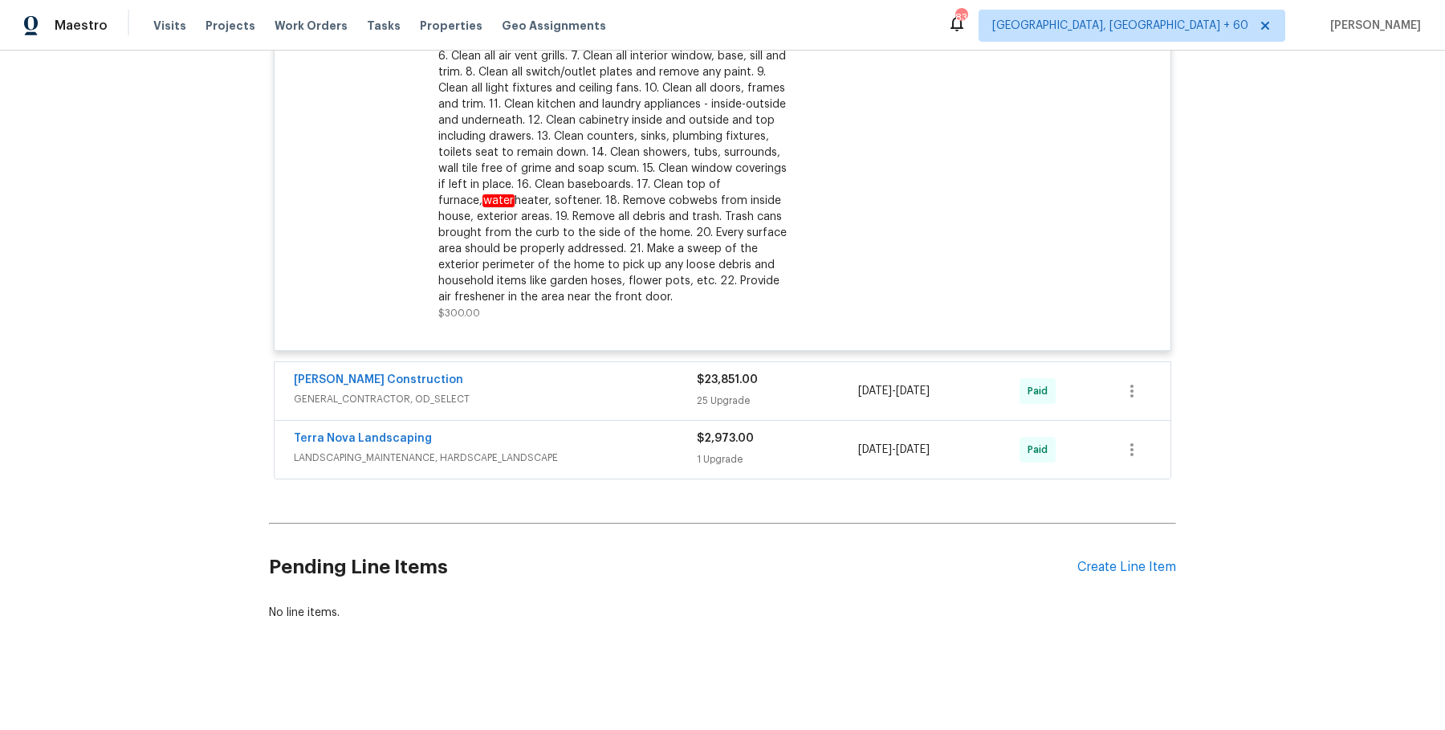
click at [657, 370] on div "Navarro Construction GENERAL_CONTRACTOR, OD_SELECT $23,851.00 25 Upgrade 2/27/2…" at bounding box center [722, 391] width 896 height 58
click at [657, 389] on div "Navarro Construction" at bounding box center [495, 381] width 403 height 19
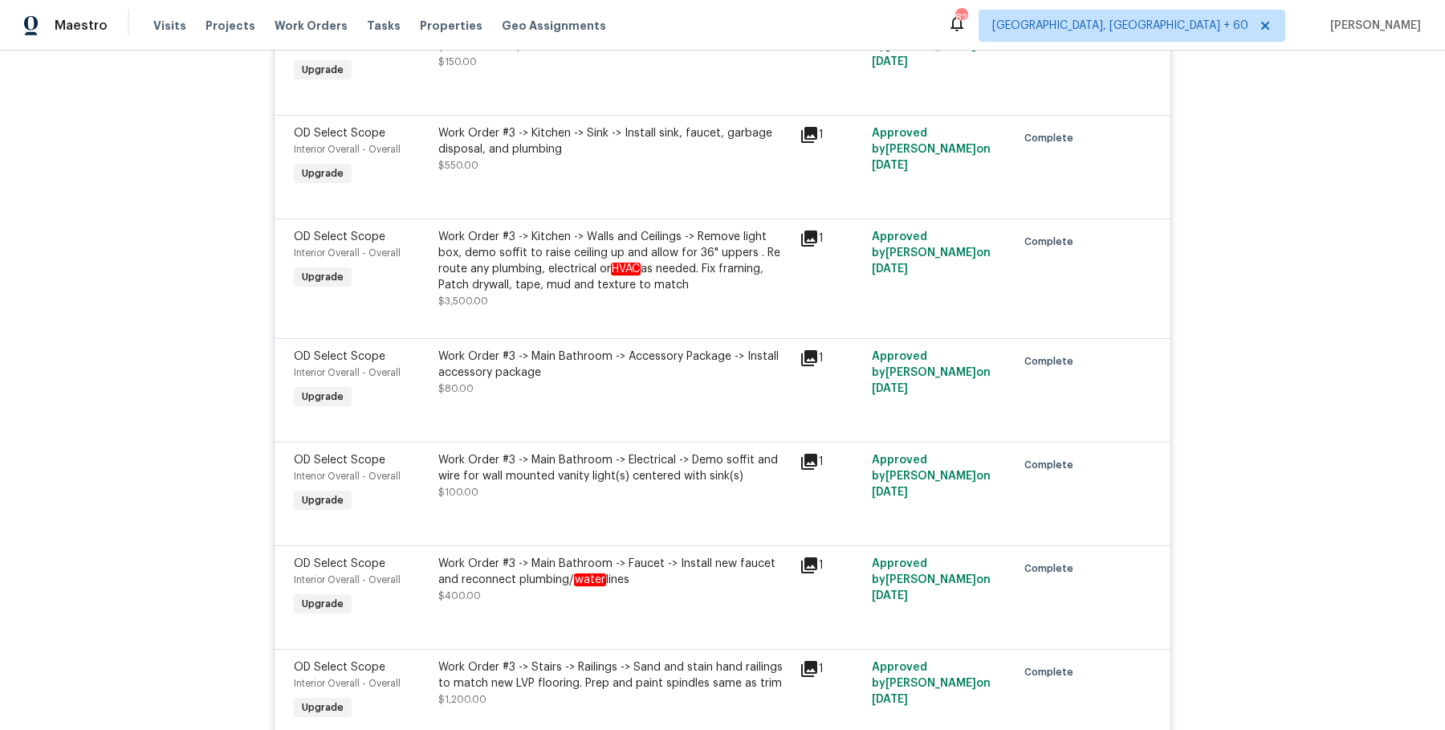
scroll to position [18285, 0]
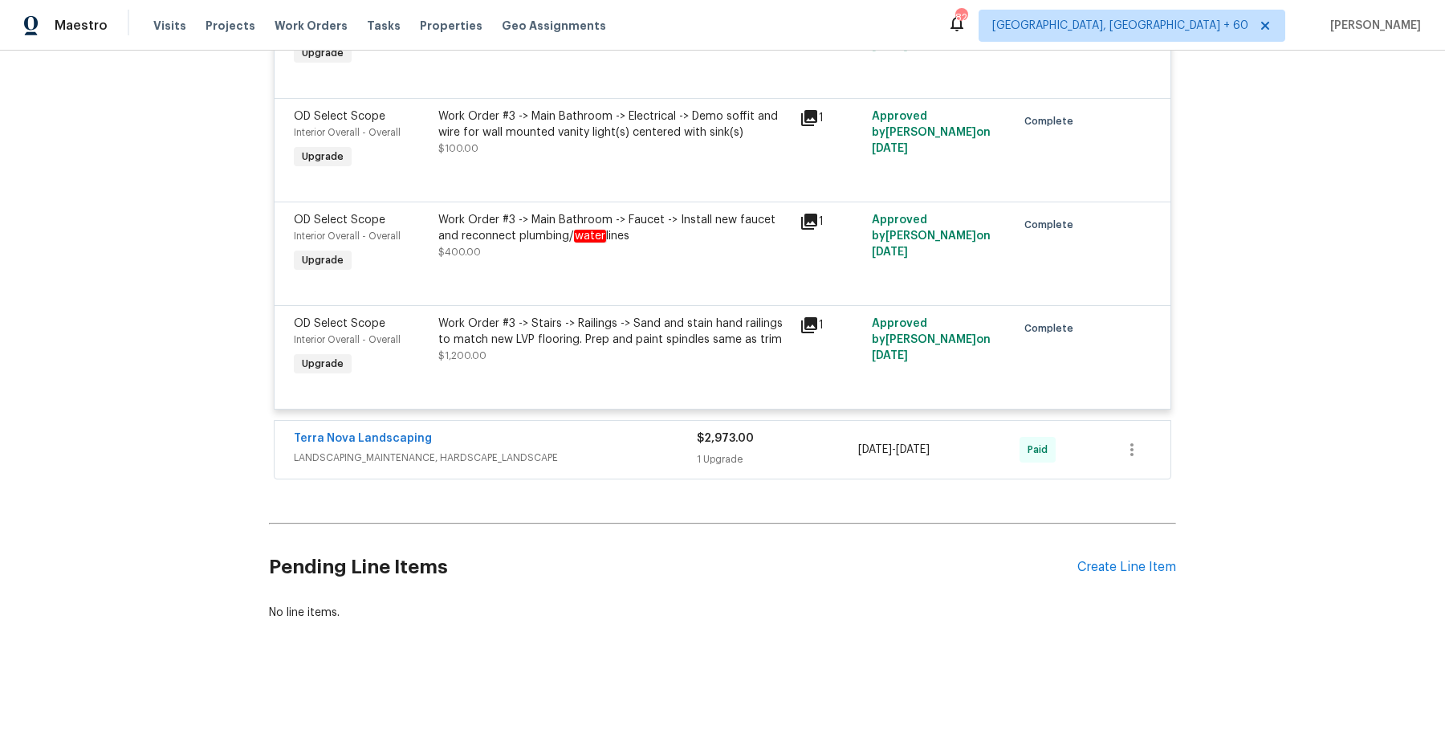
click at [627, 463] on span "LANDSCAPING_MAINTENANCE, HARDSCAPE_LANDSCAPE" at bounding box center [495, 457] width 403 height 16
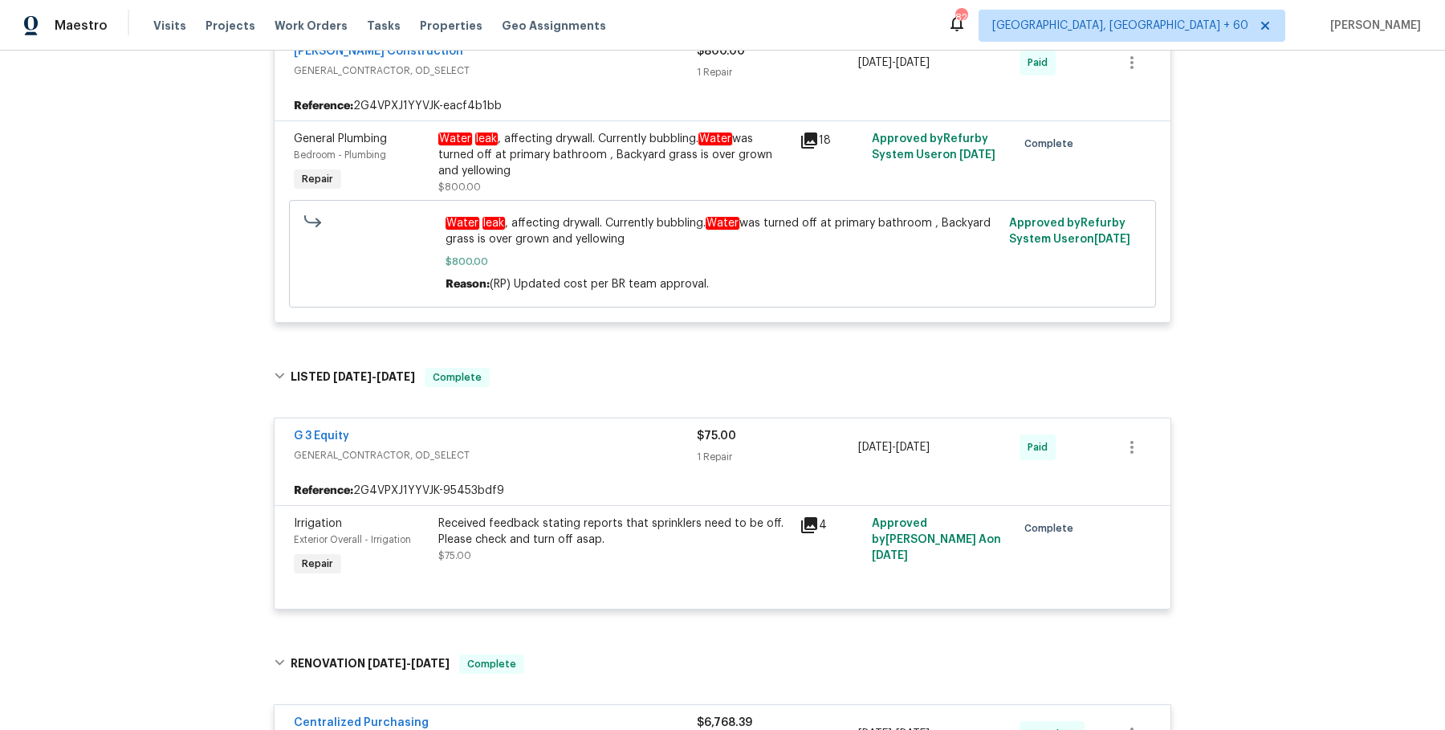
scroll to position [1417, 0]
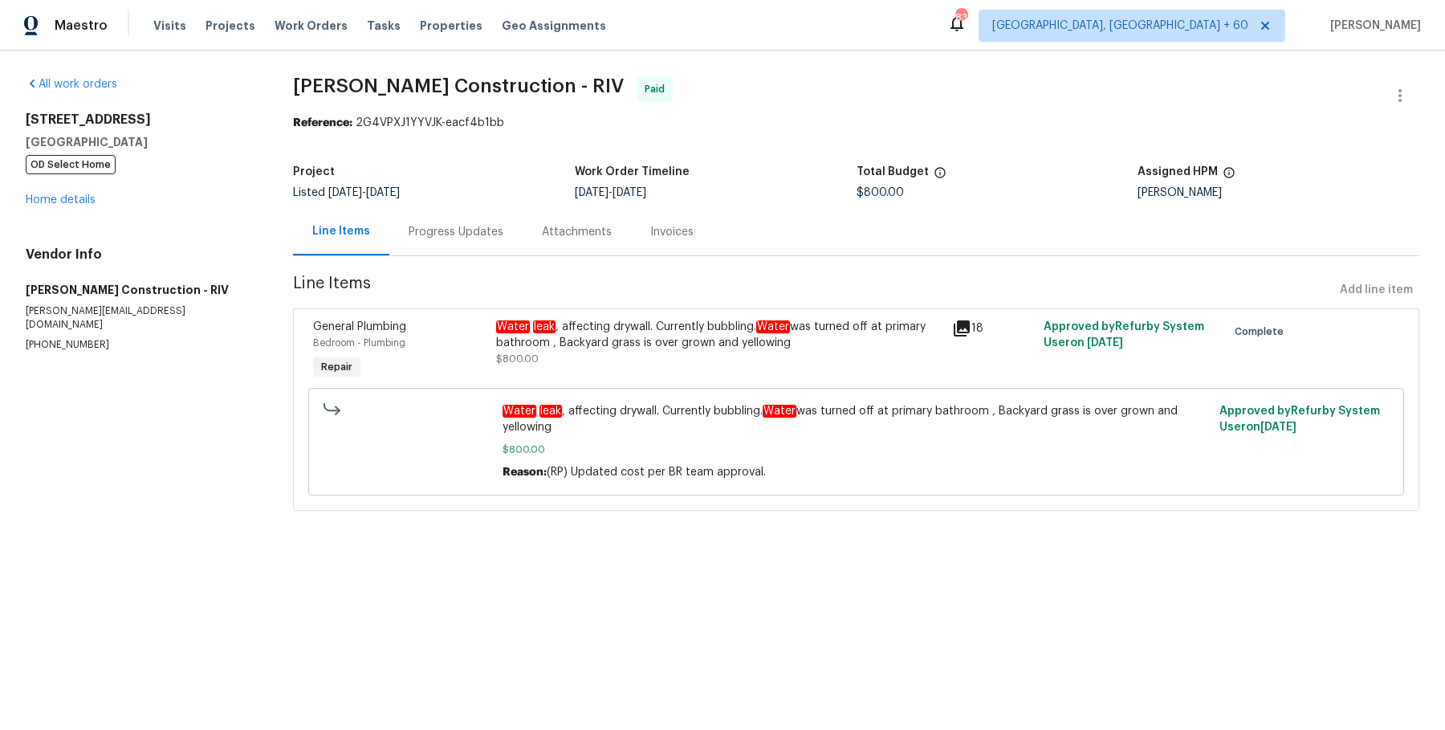
click at [435, 237] on div "Progress Updates" at bounding box center [456, 232] width 95 height 16
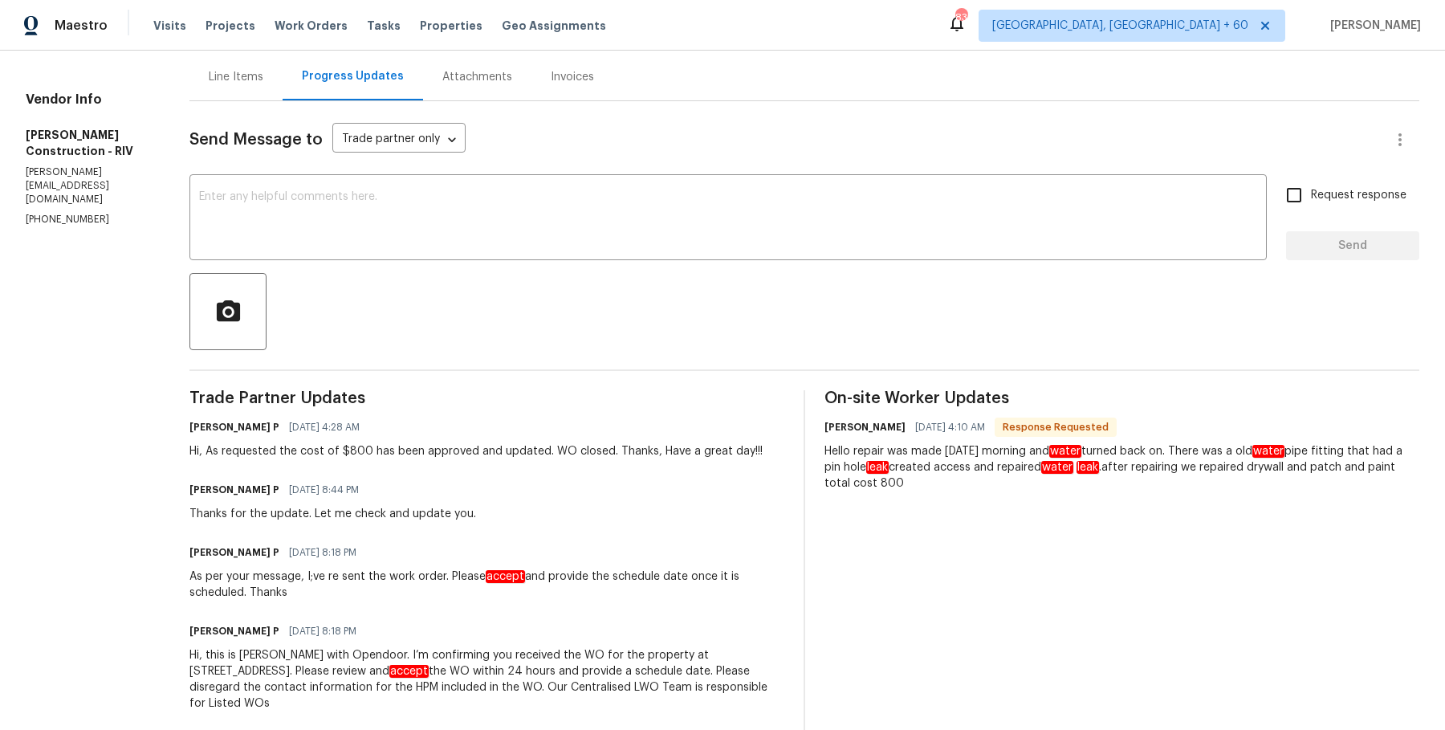
scroll to position [140, 0]
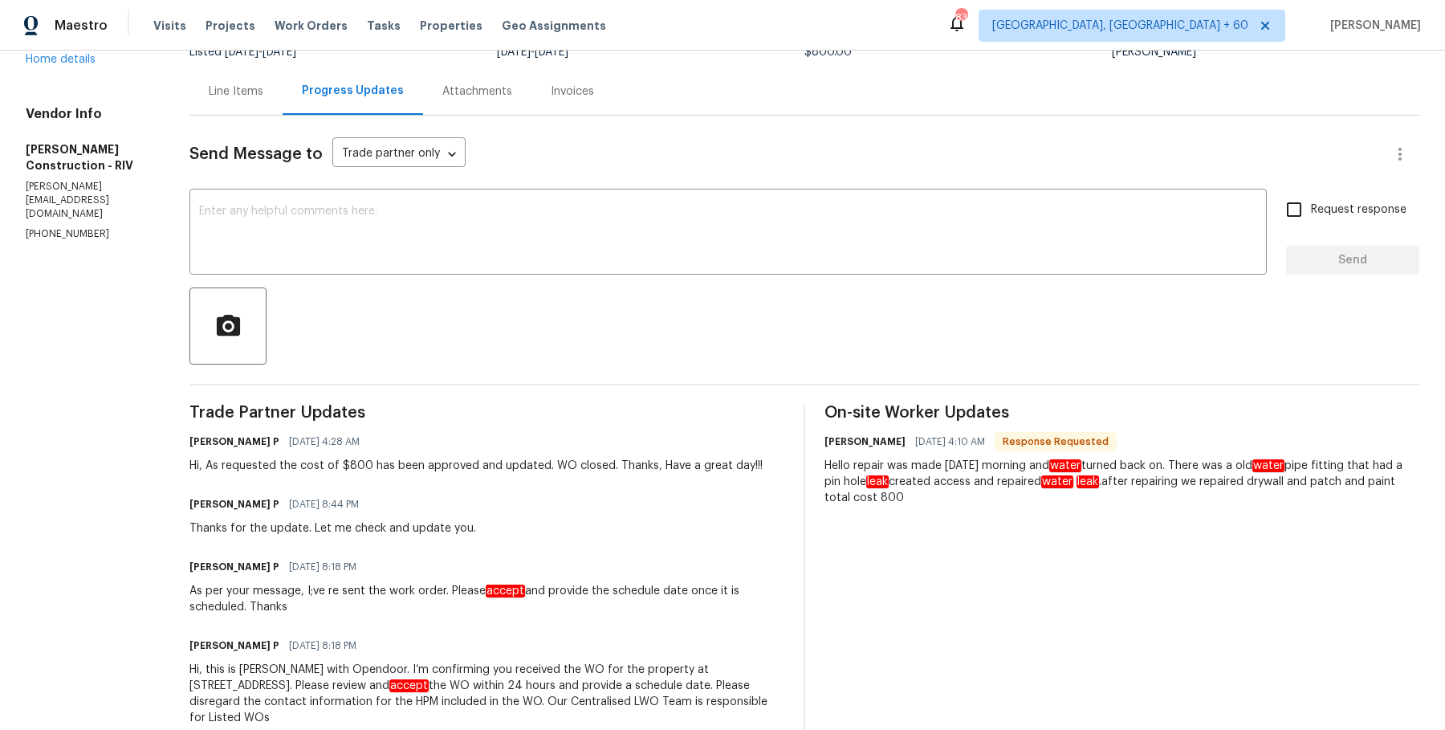
click at [263, 89] on div "Line Items" at bounding box center [236, 91] width 55 height 16
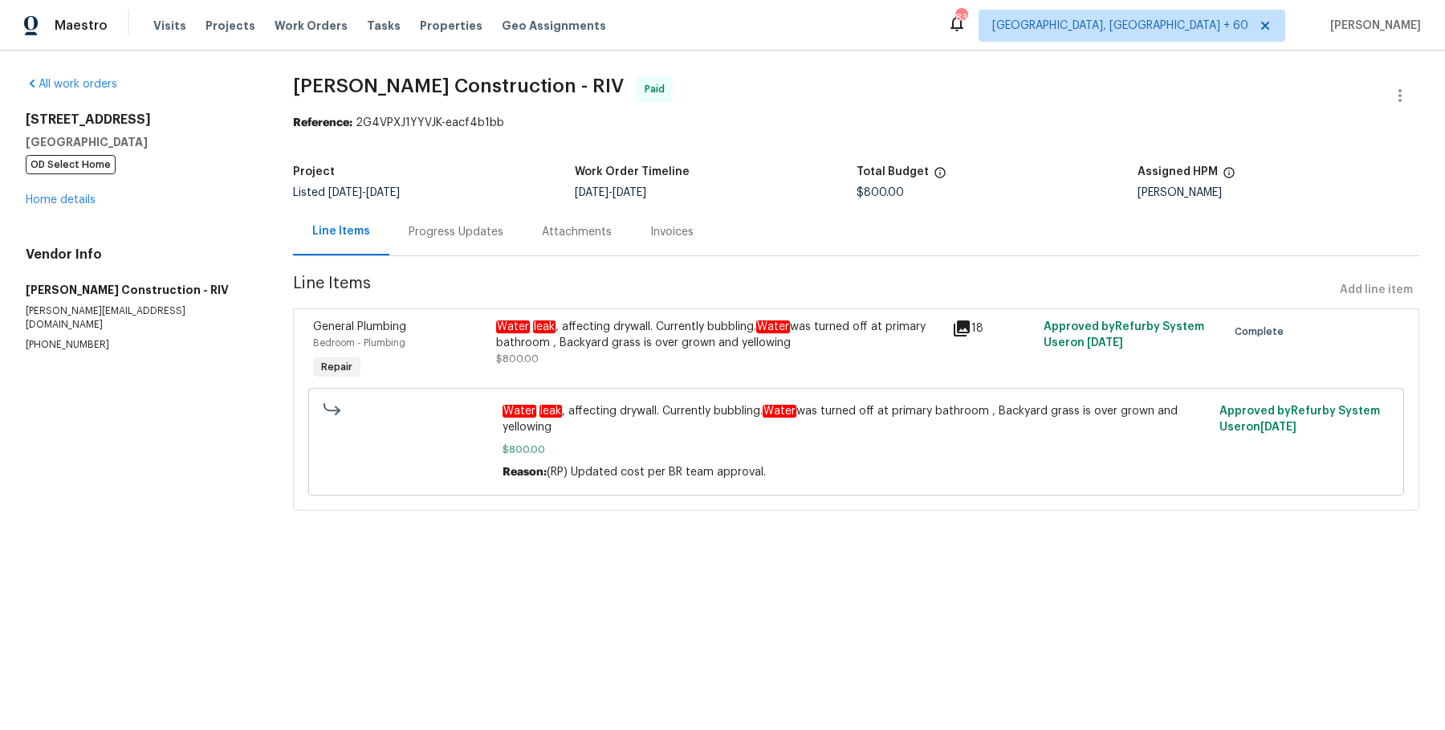
click at [474, 228] on div "Progress Updates" at bounding box center [456, 232] width 95 height 16
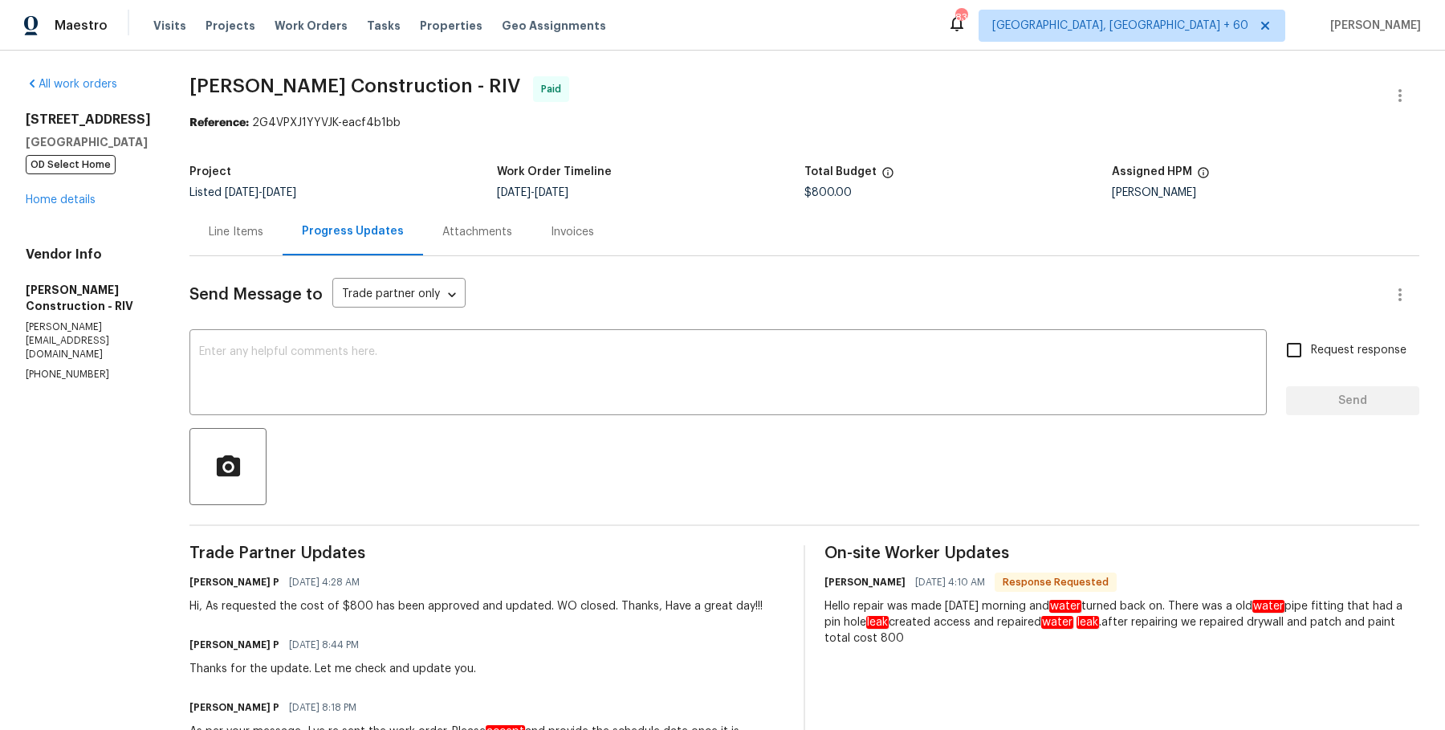
scroll to position [181, 0]
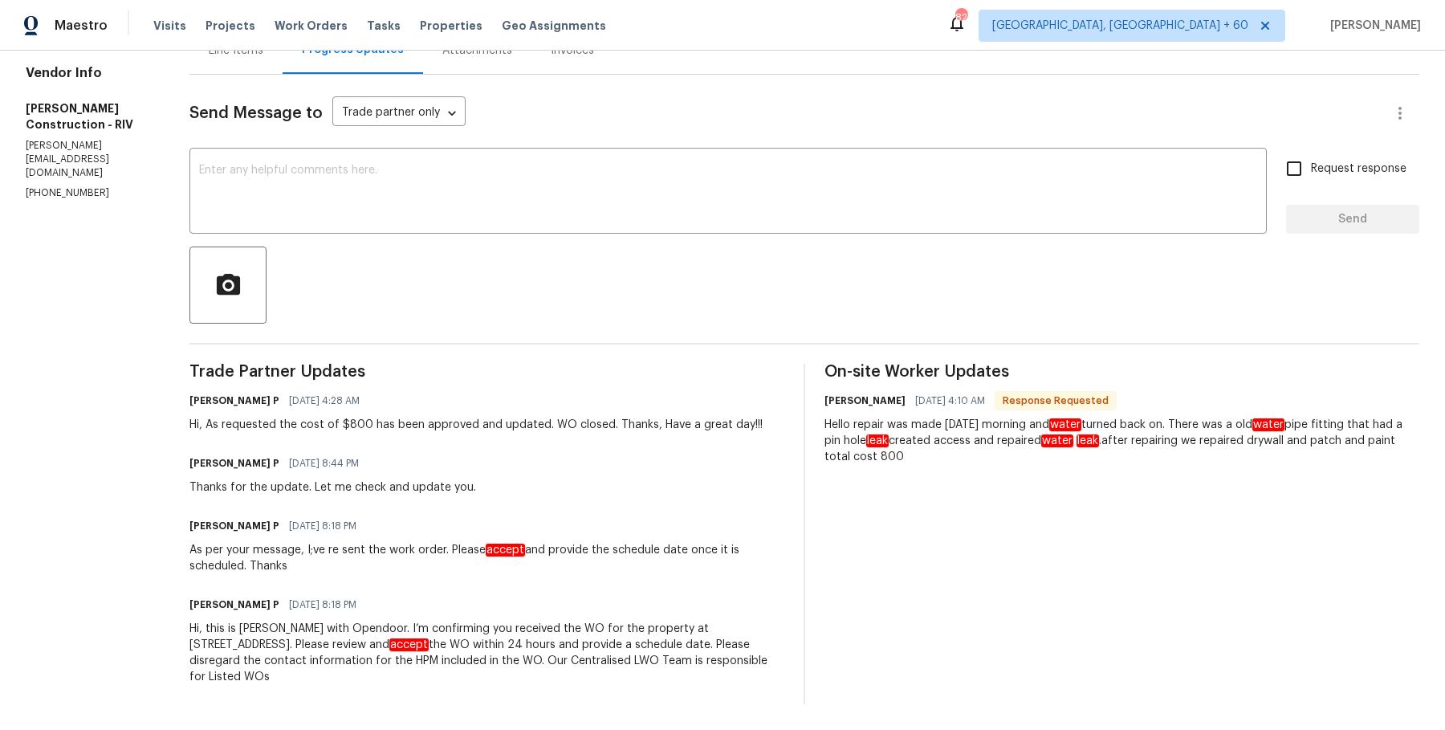
click at [283, 43] on div "Maestro Visits Projects Work Orders Tasks Properties Geo Assignments 827 Albuqu…" at bounding box center [722, 25] width 1445 height 51
click at [287, 28] on span "Work Orders" at bounding box center [310, 26] width 73 height 16
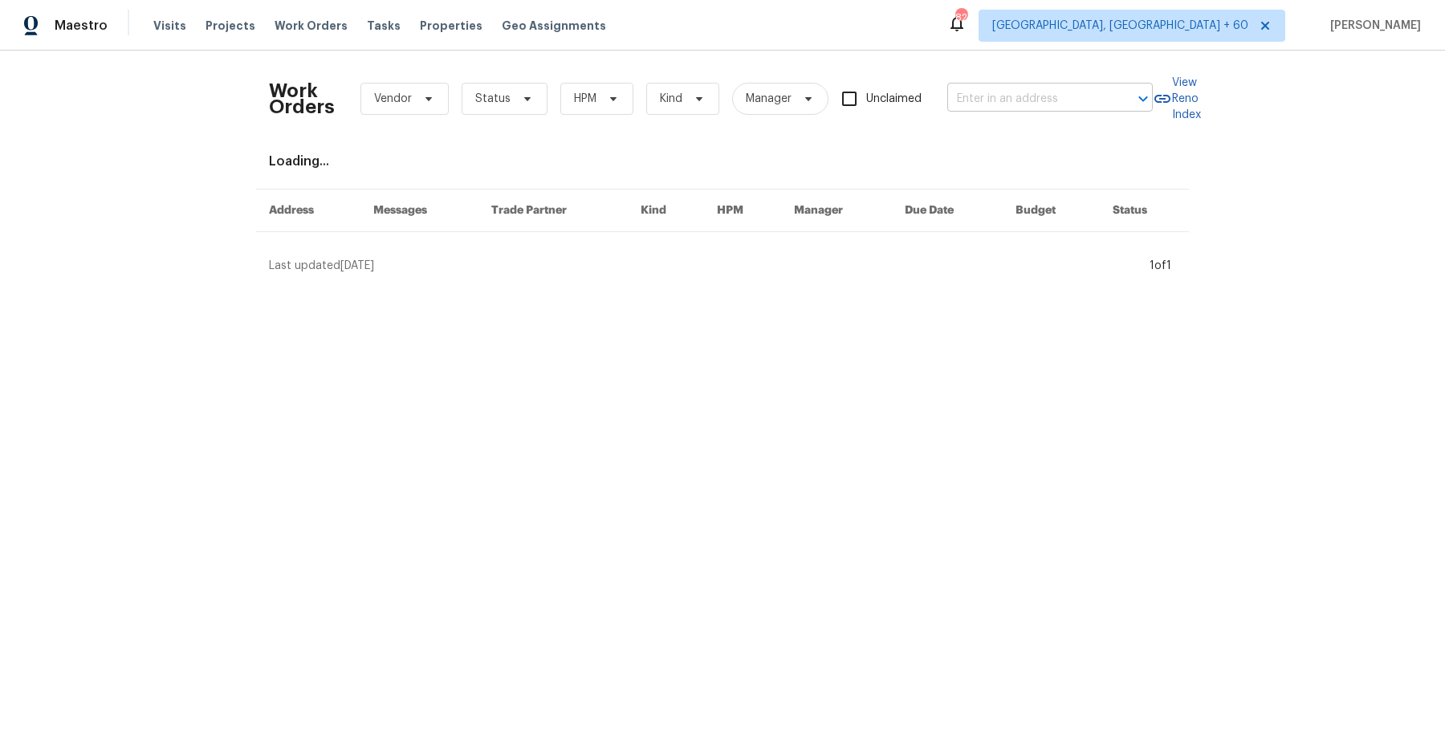
click at [1047, 93] on input "text" at bounding box center [1027, 99] width 161 height 25
paste input "232 NW 25th St Wilton Manors, FL 33311"
type input "232 NW 25th St Wilton Manors, FL 33311"
click at [1020, 140] on li "232 NW 25th St, Wilton Manors, FL 33311" at bounding box center [1047, 133] width 205 height 26
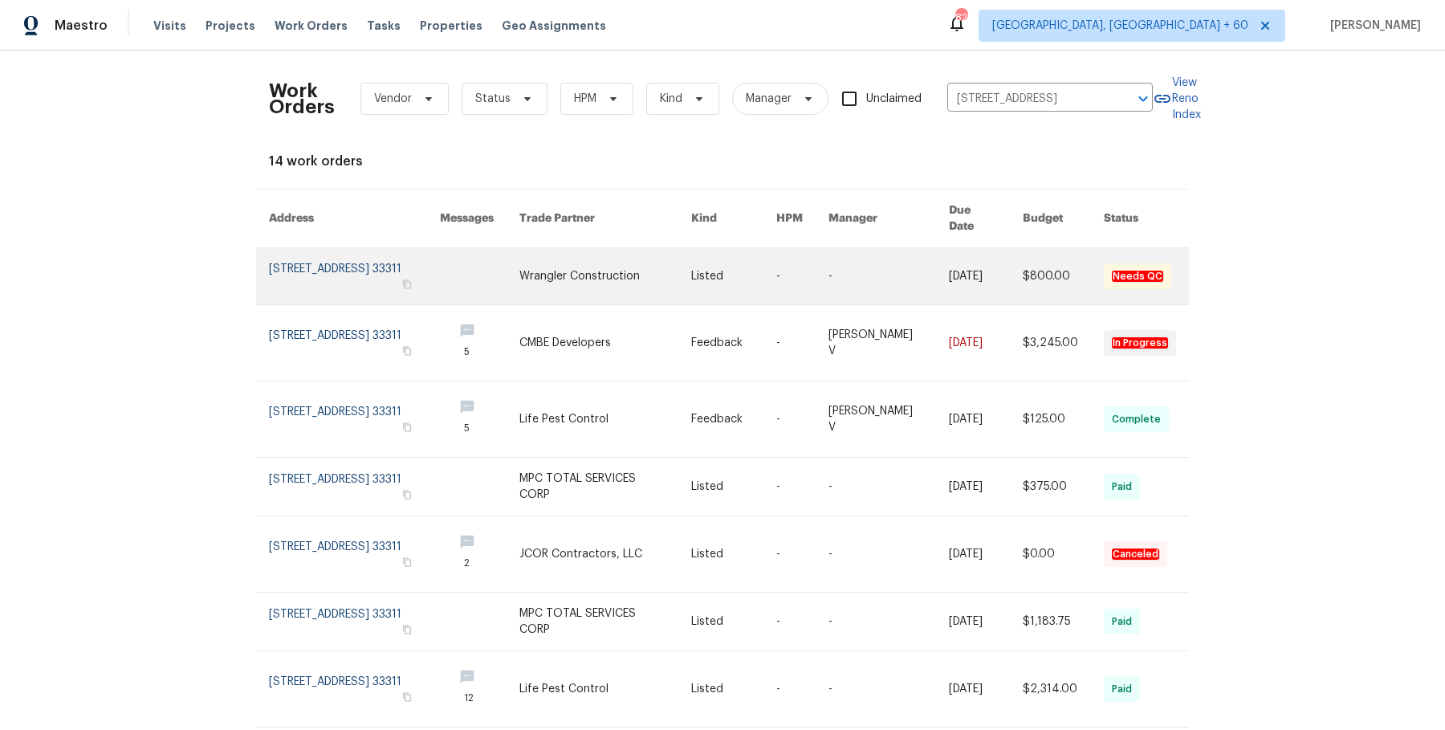
click at [718, 248] on link at bounding box center [733, 276] width 85 height 56
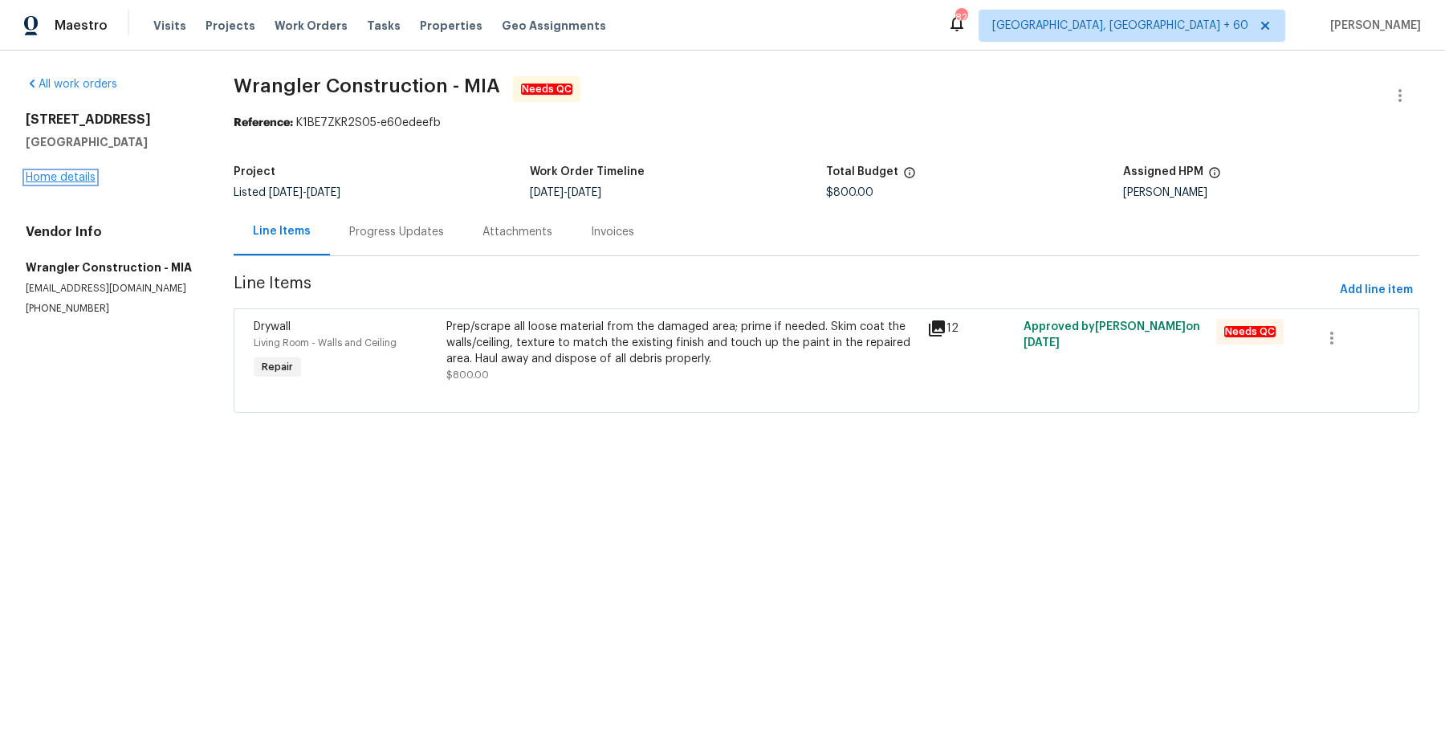
click at [83, 178] on link "Home details" at bounding box center [61, 177] width 70 height 11
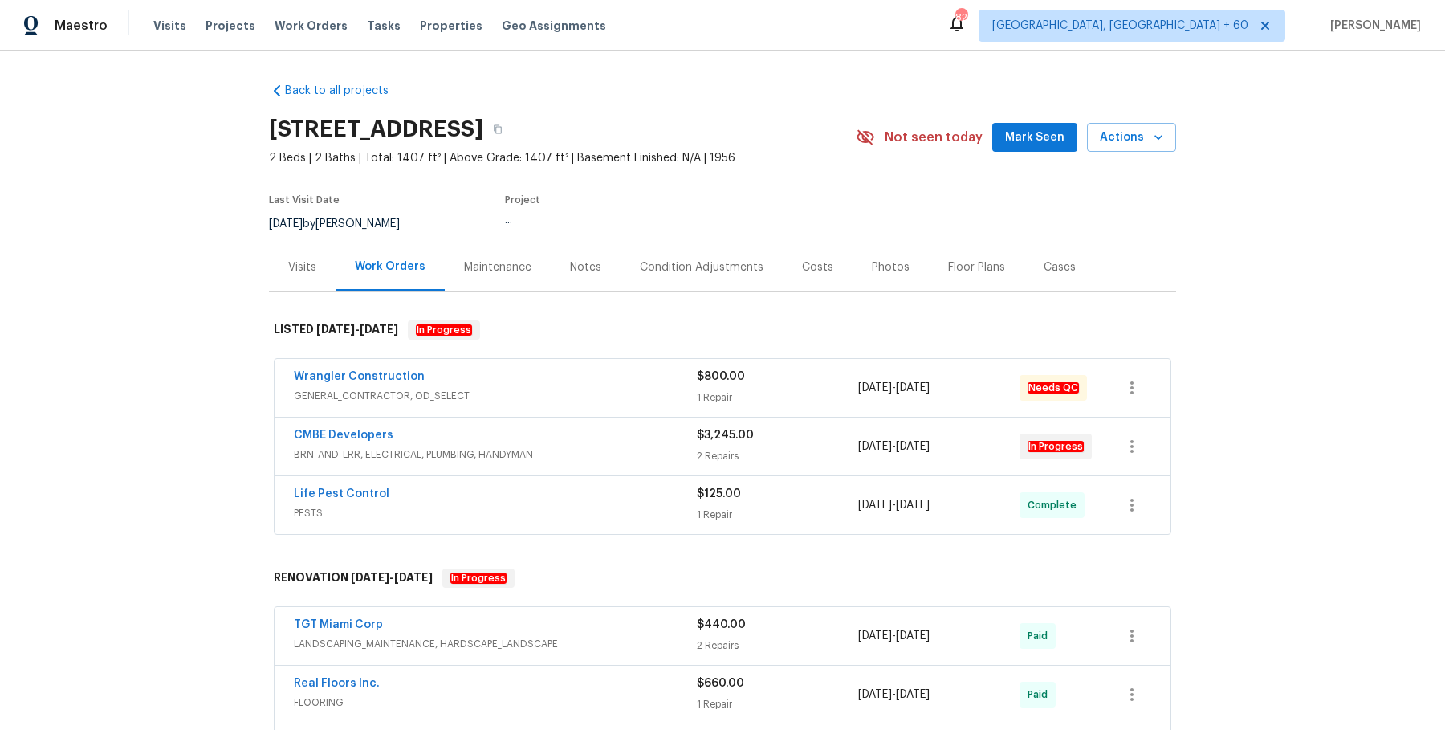
click at [547, 373] on div "Wrangler Construction" at bounding box center [495, 377] width 403 height 19
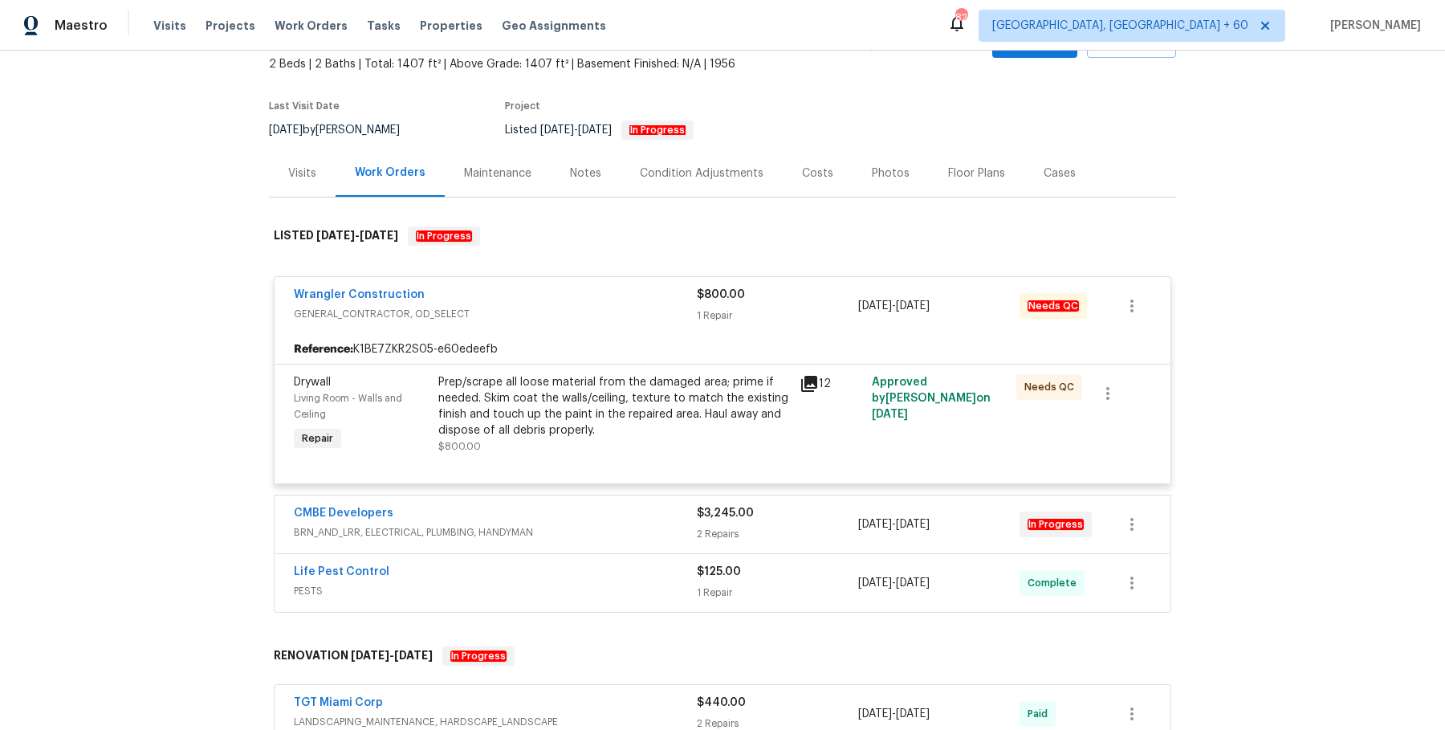
scroll to position [119, 0]
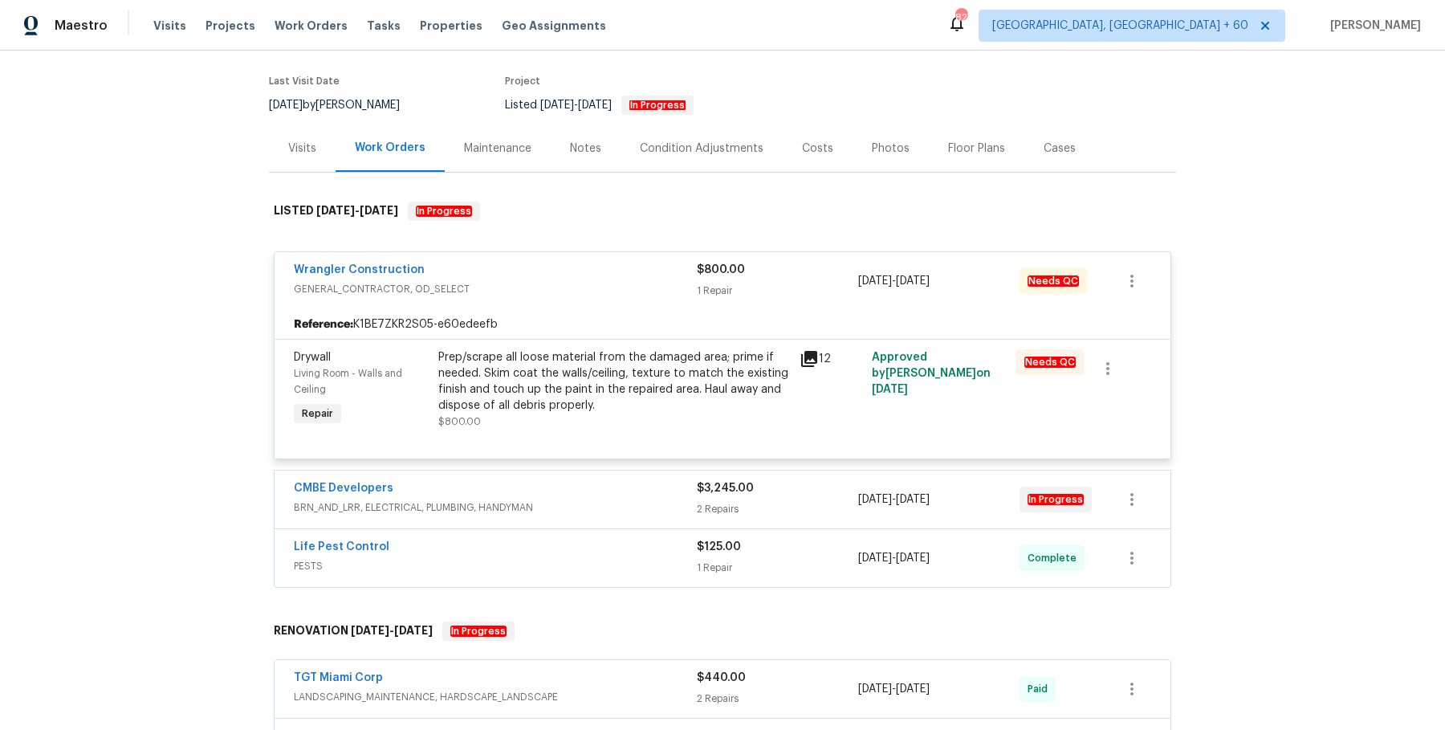
click at [556, 483] on div "CMBE Developers" at bounding box center [495, 489] width 403 height 19
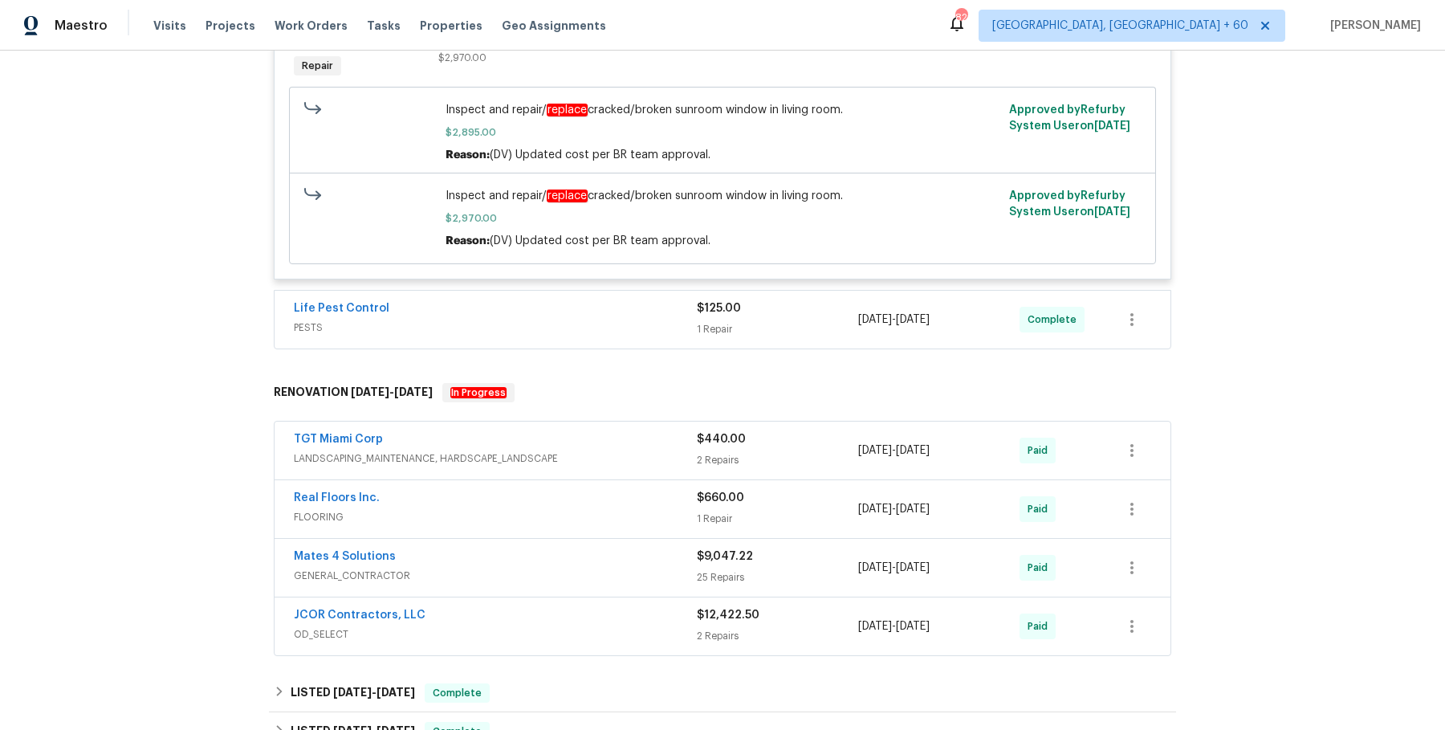
scroll to position [880, 0]
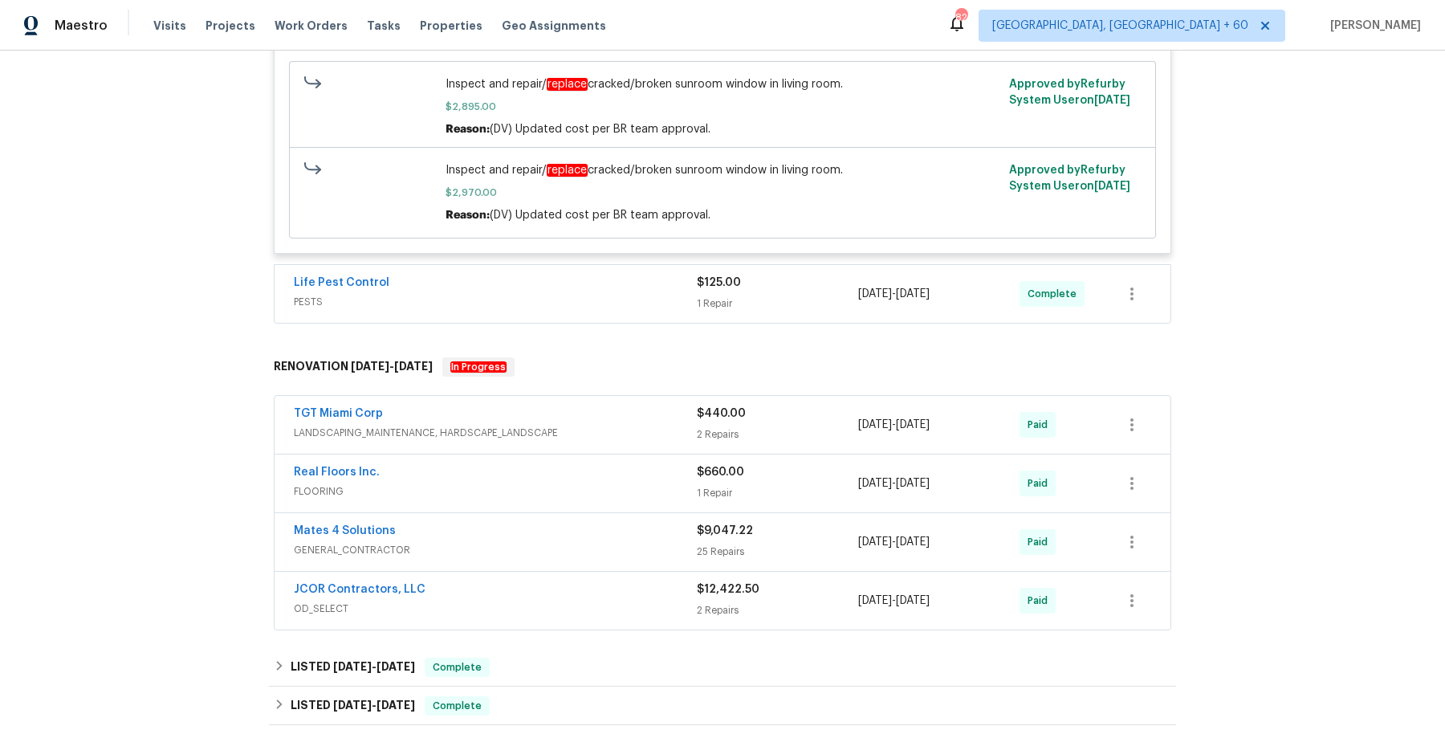
click at [584, 308] on div "Life Pest Control PESTS" at bounding box center [495, 293] width 403 height 39
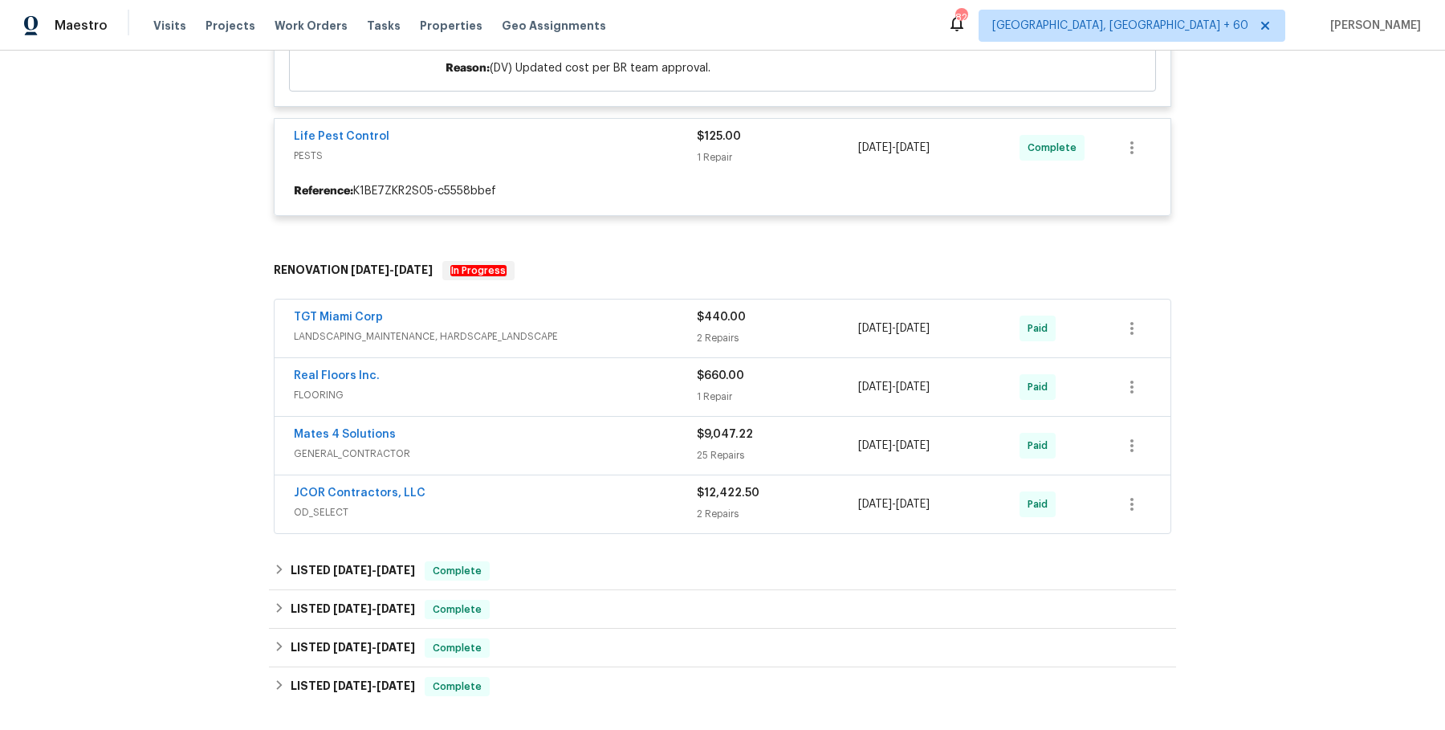
scroll to position [1047, 0]
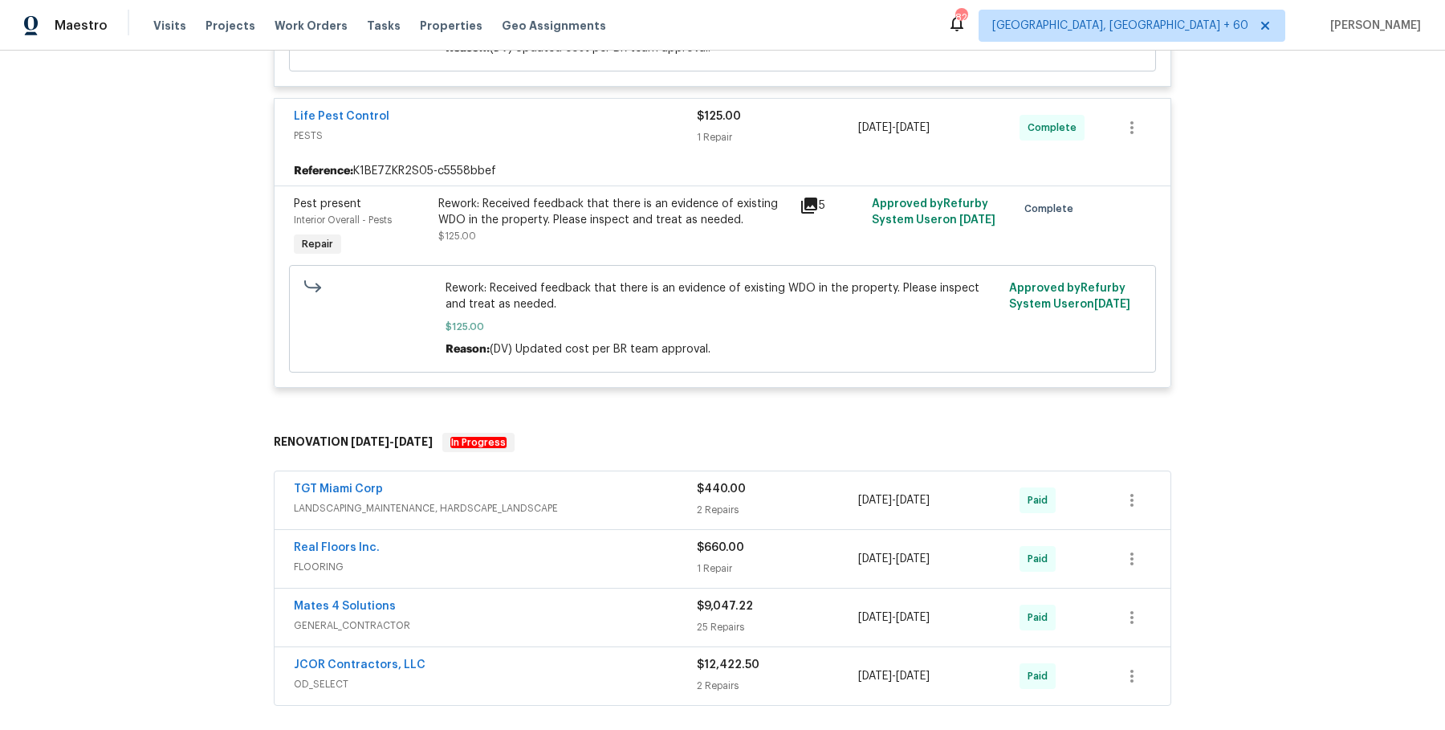
click at [576, 494] on div "TGT Miami Corp" at bounding box center [495, 490] width 403 height 19
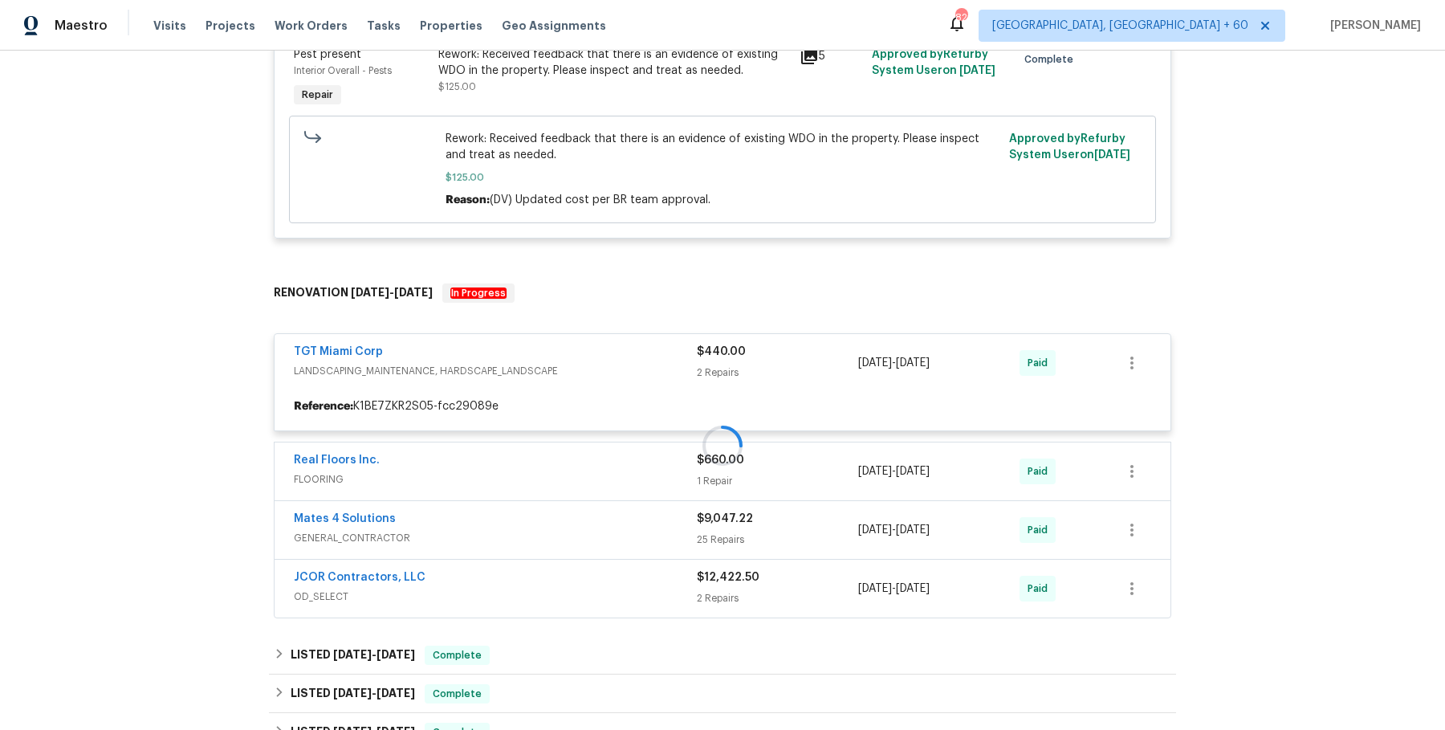
scroll to position [1198, 0]
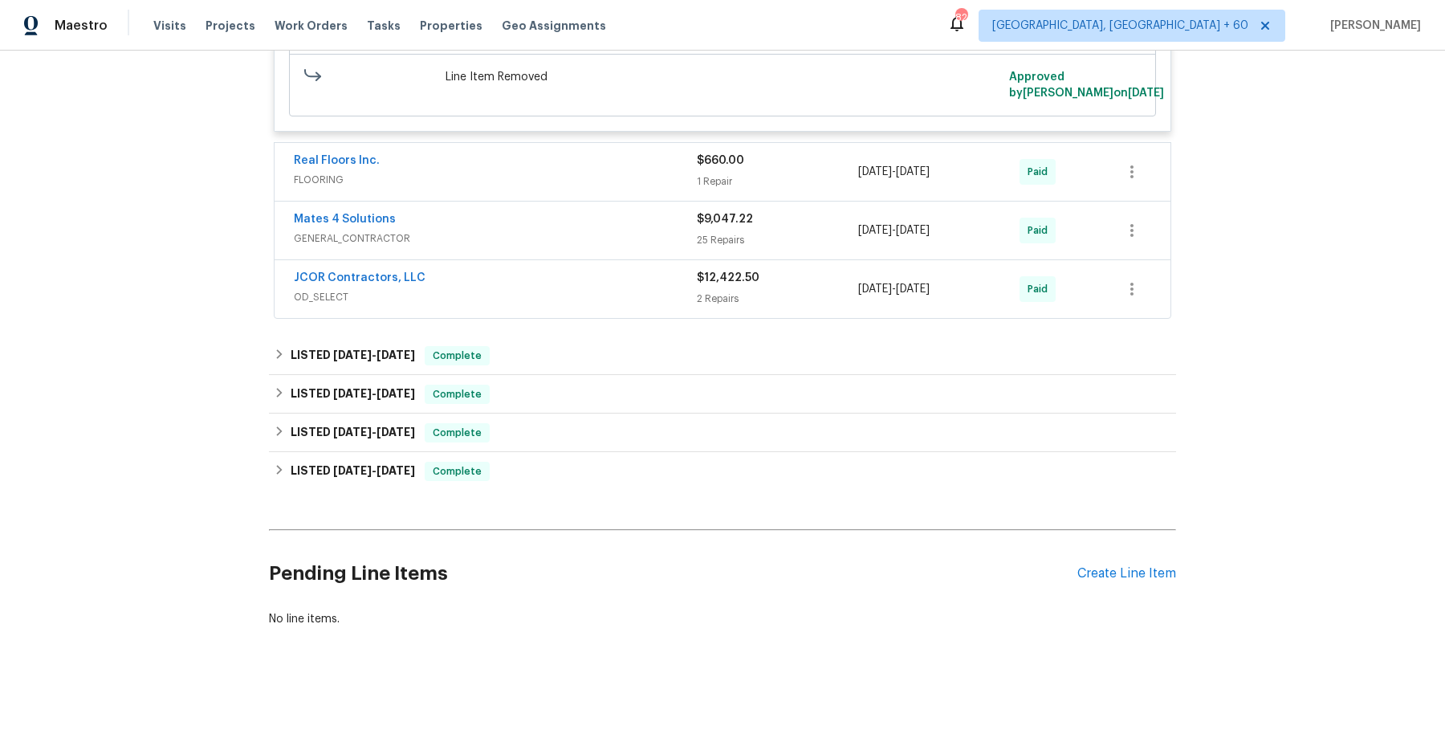
click at [653, 177] on span "FLOORING" at bounding box center [495, 180] width 403 height 16
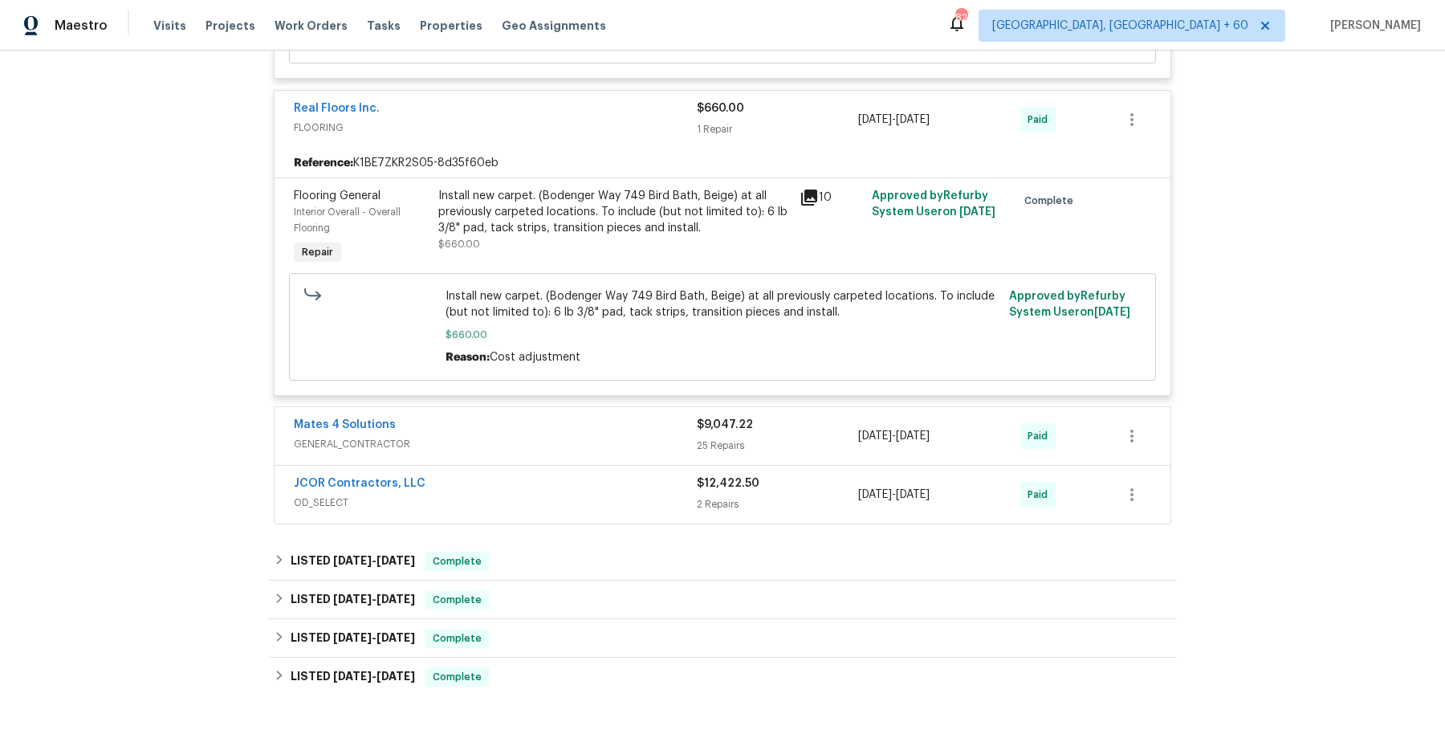
scroll to position [2453, 0]
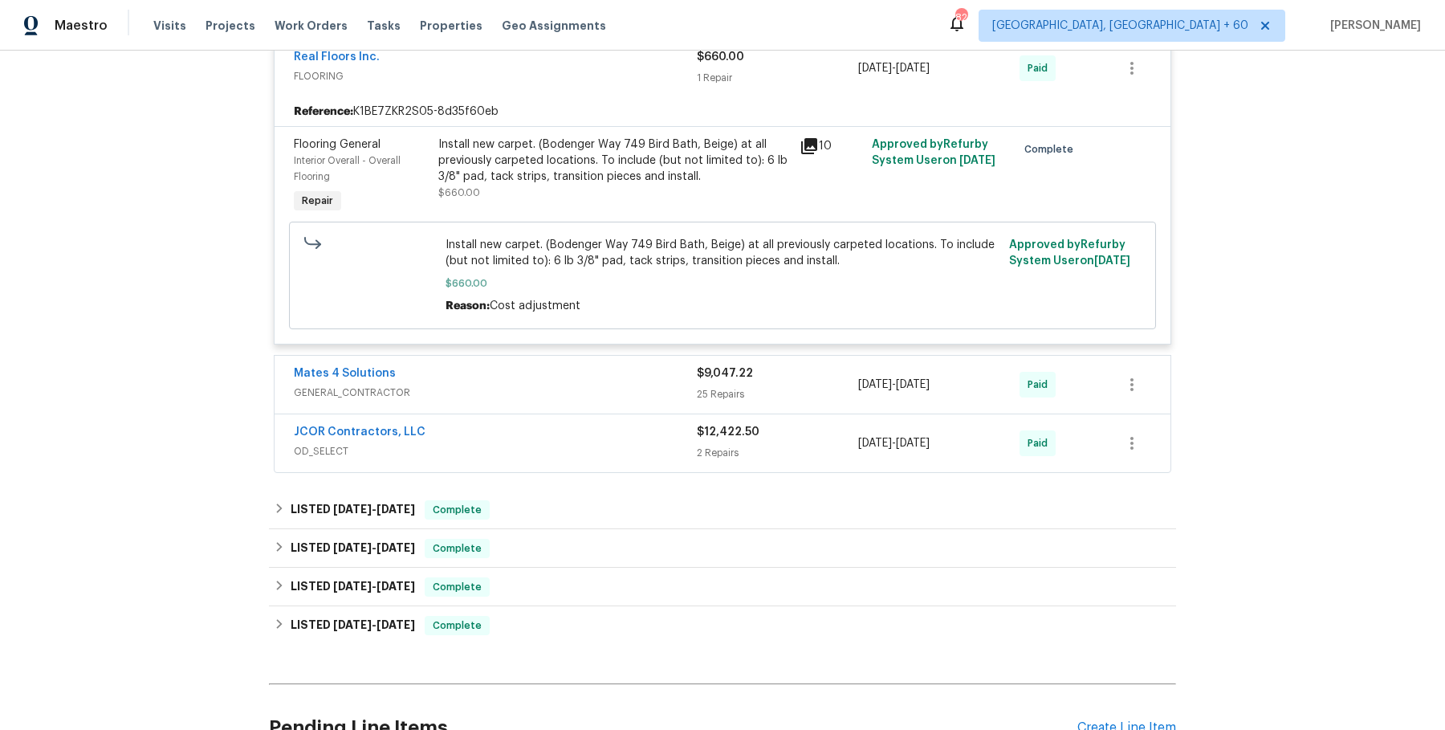
click at [608, 380] on div "Mates 4 Solutions" at bounding box center [495, 374] width 403 height 19
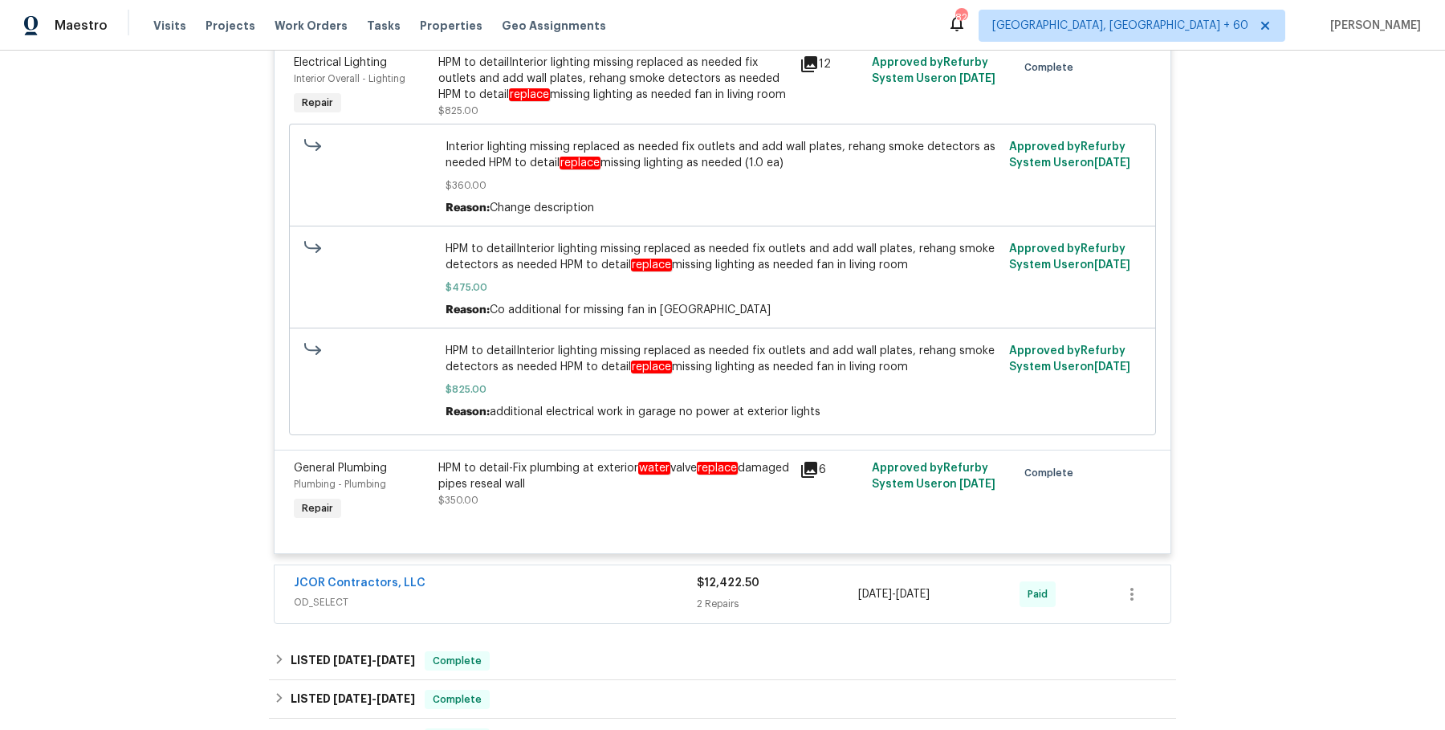
scroll to position [7781, 0]
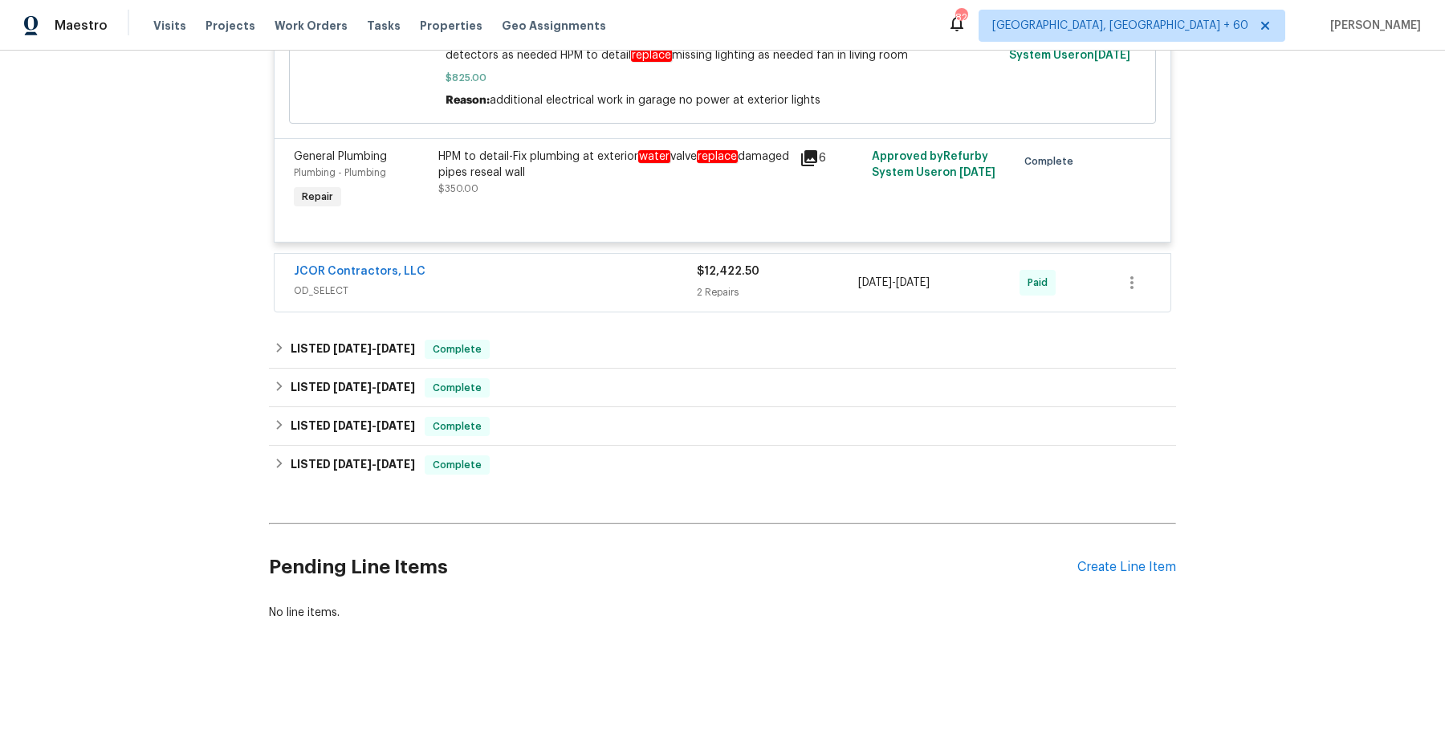
click at [596, 273] on div "JCOR Contractors, LLC" at bounding box center [495, 272] width 403 height 19
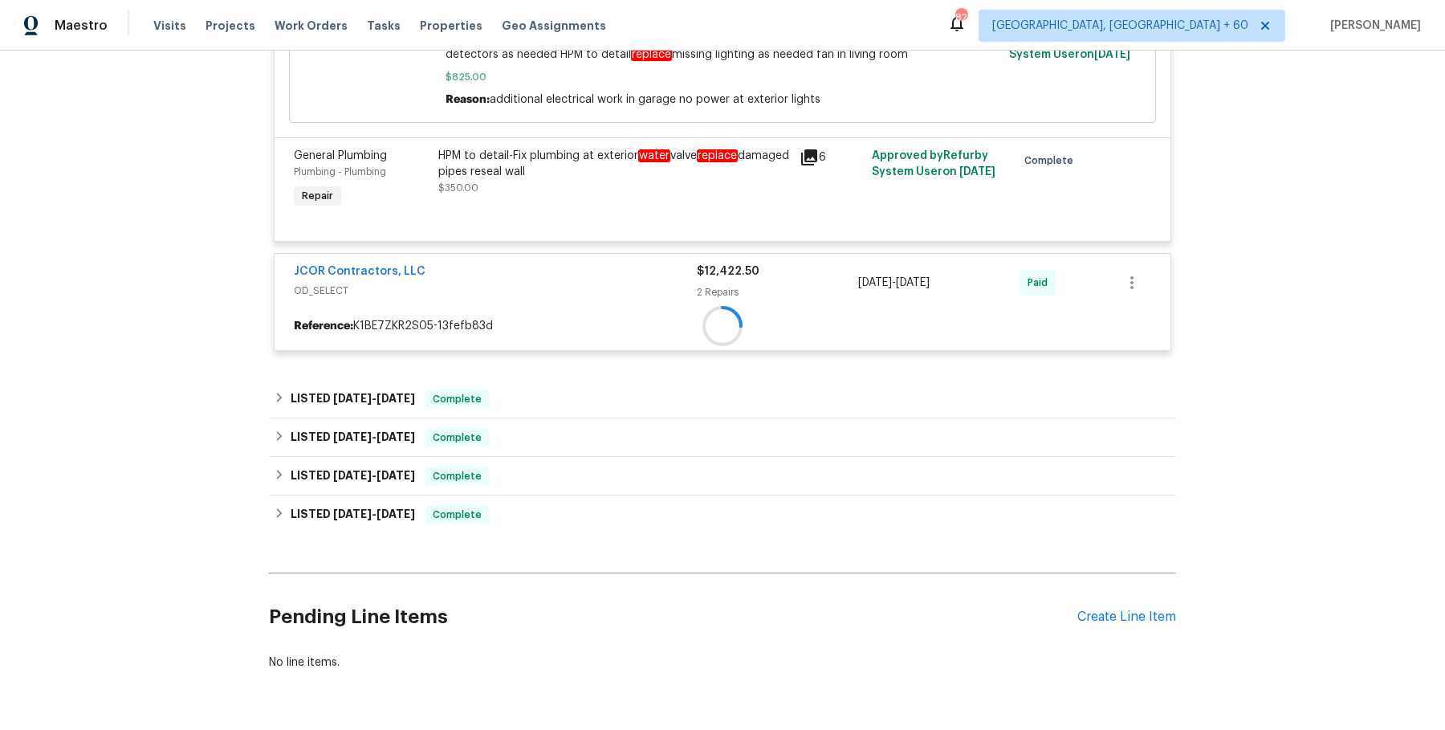
scroll to position [7832, 0]
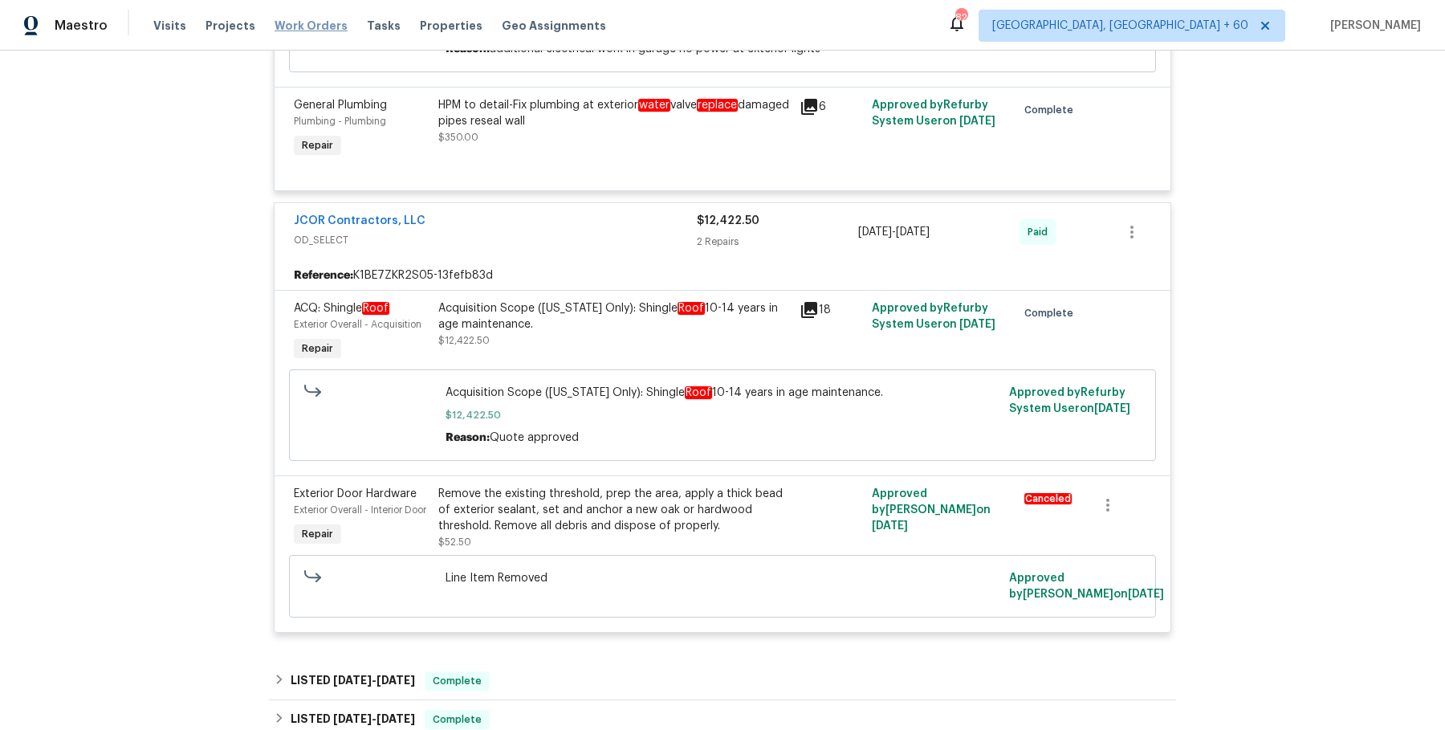
click at [309, 19] on span "Work Orders" at bounding box center [310, 26] width 73 height 16
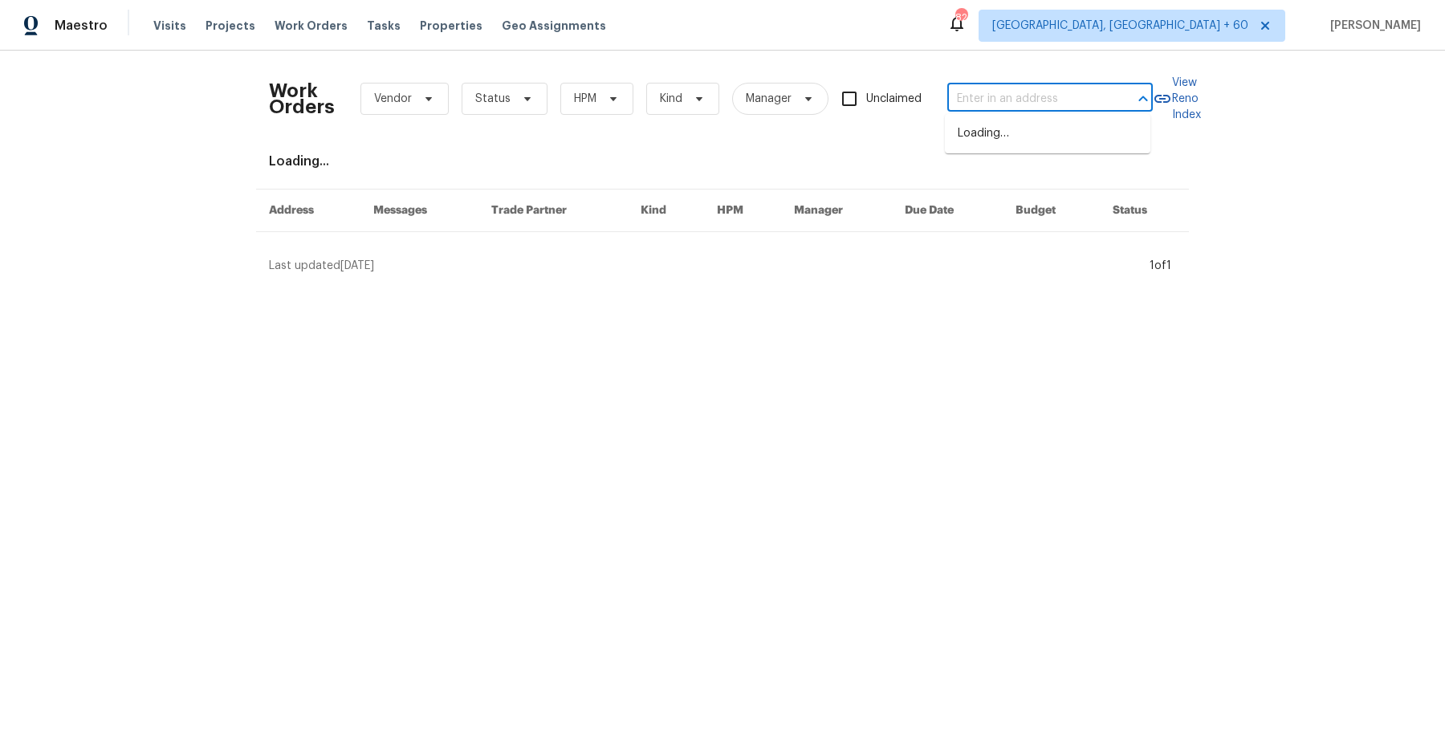
click at [967, 108] on input "text" at bounding box center [1027, 99] width 161 height 25
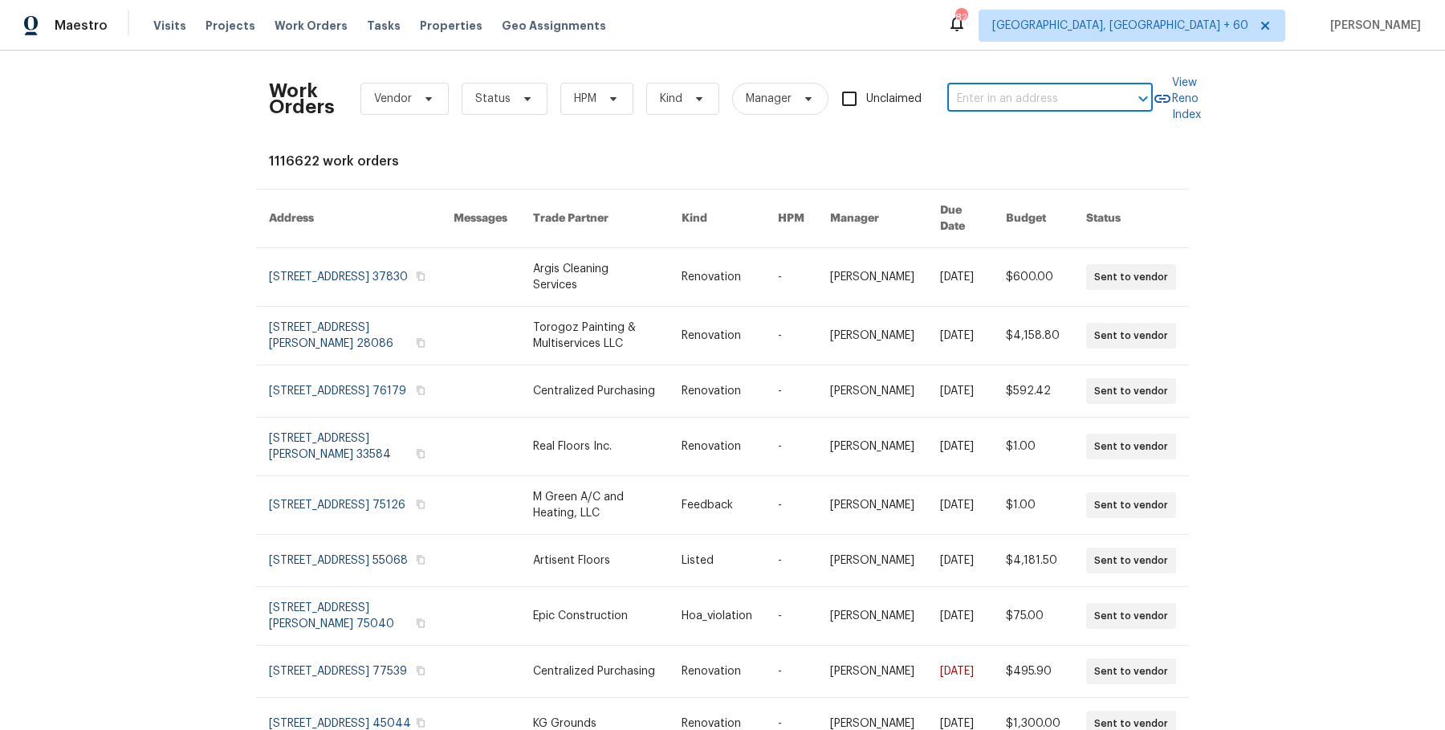
click at [1030, 89] on input "text" at bounding box center [1027, 99] width 161 height 25
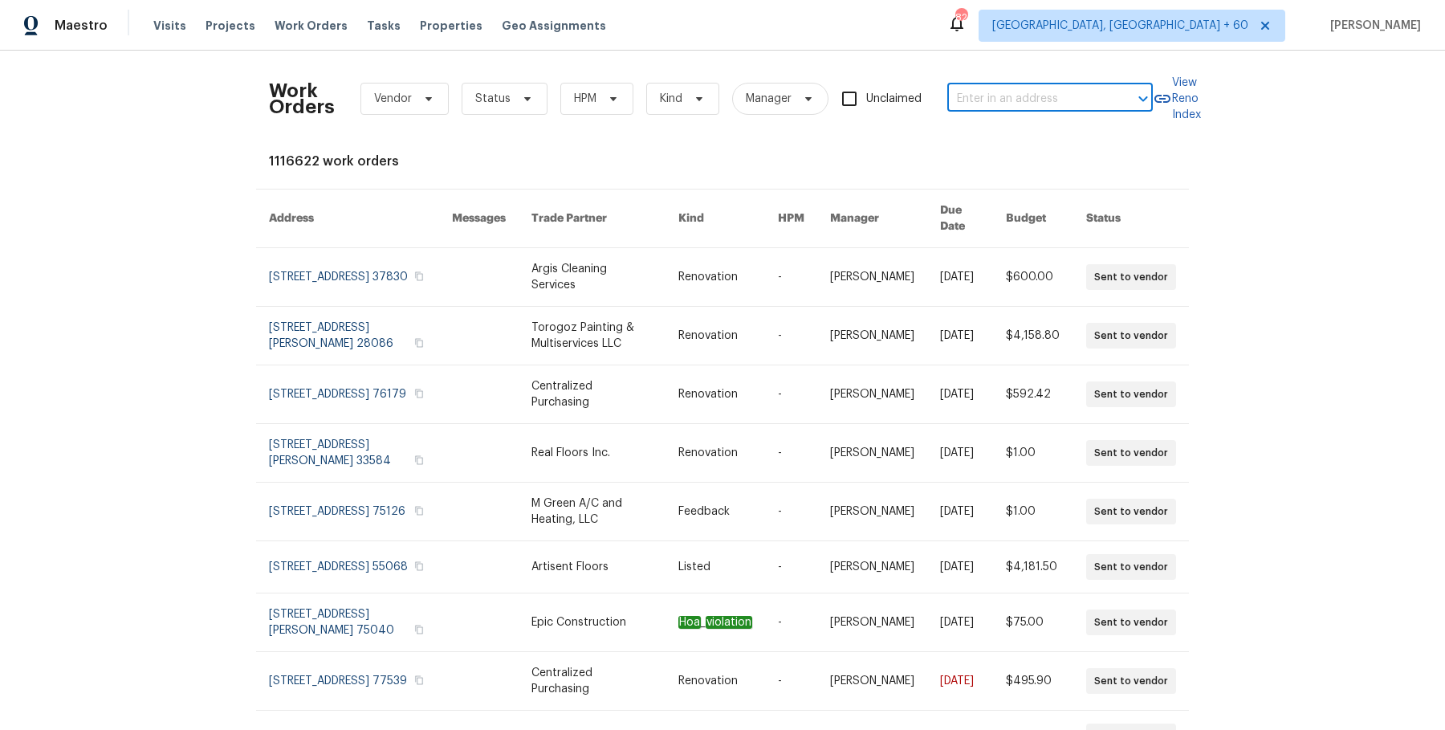
paste input "3540 Greens Mill Rd Spring Hill, TN 37174"
type input "3540 Greens Mill Rd Spring Hill, TN 37174"
click at [1048, 132] on li "3540 Greens Mill Rd, Spring Hill, TN 37174" at bounding box center [1047, 133] width 205 height 26
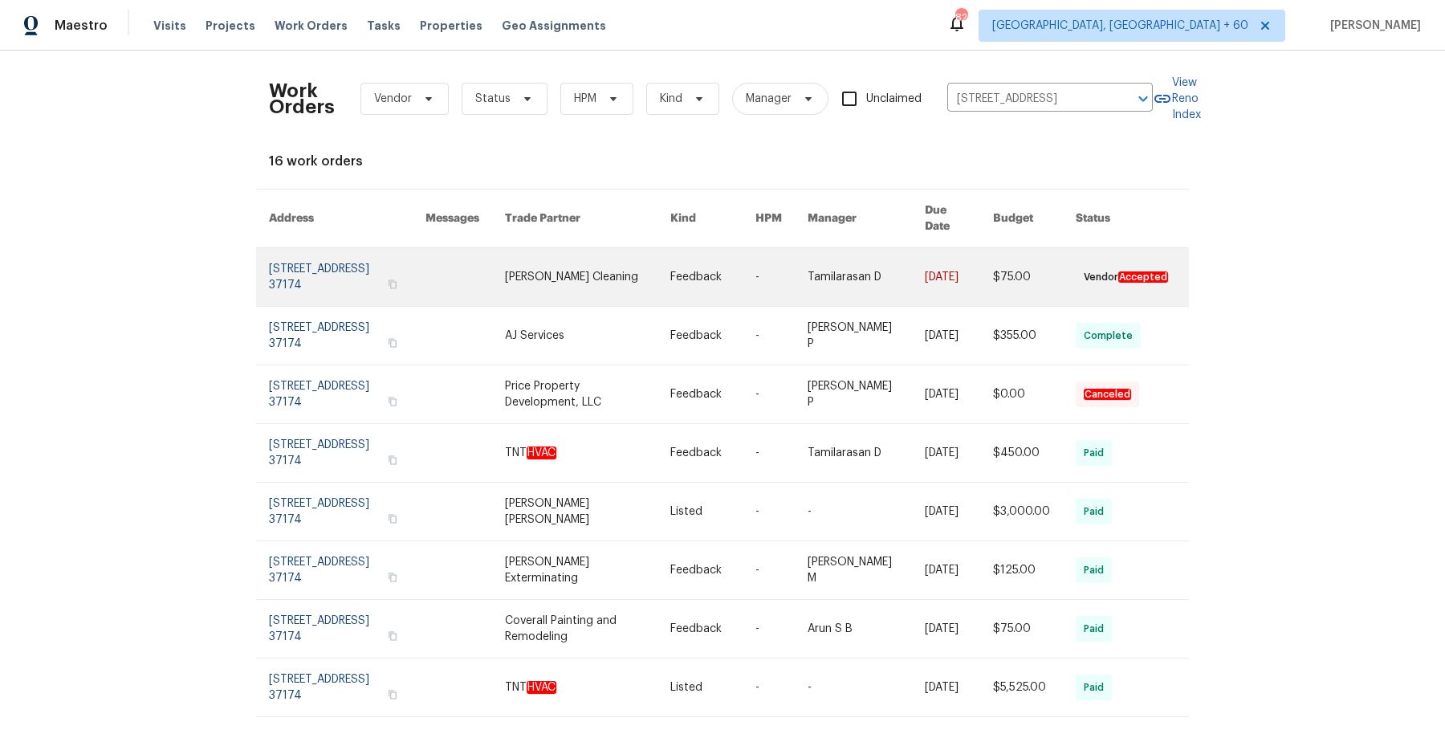
click at [721, 265] on link at bounding box center [712, 277] width 85 height 58
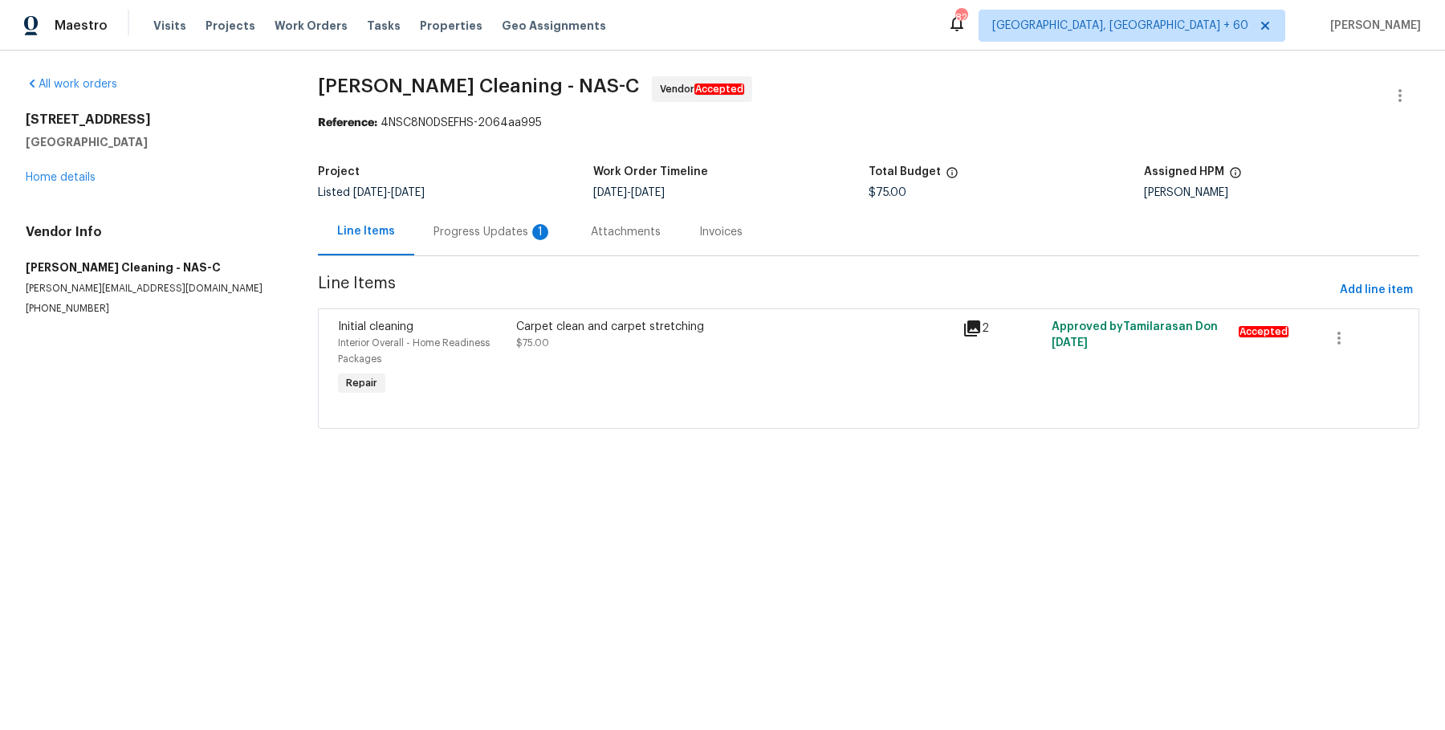
click at [68, 183] on div "3540 Greens Mill Rd Spring Hill, TN 37174 Home details" at bounding box center [153, 149] width 254 height 74
click at [81, 169] on div "3540 Greens Mill Rd Spring Hill, TN 37174 Home details" at bounding box center [153, 149] width 254 height 74
click at [79, 178] on link "Home details" at bounding box center [61, 177] width 70 height 11
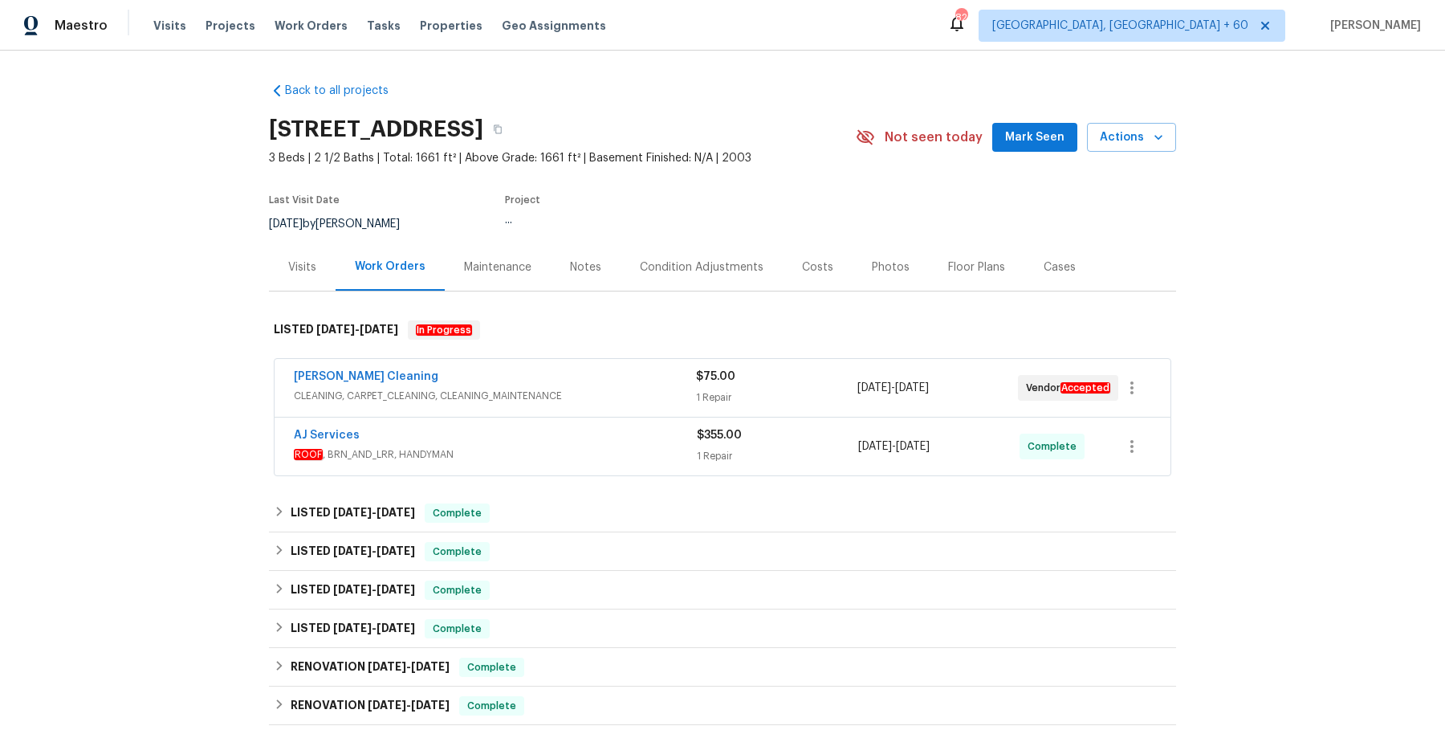
click at [499, 380] on div "Soledad Cleaning" at bounding box center [495, 377] width 402 height 19
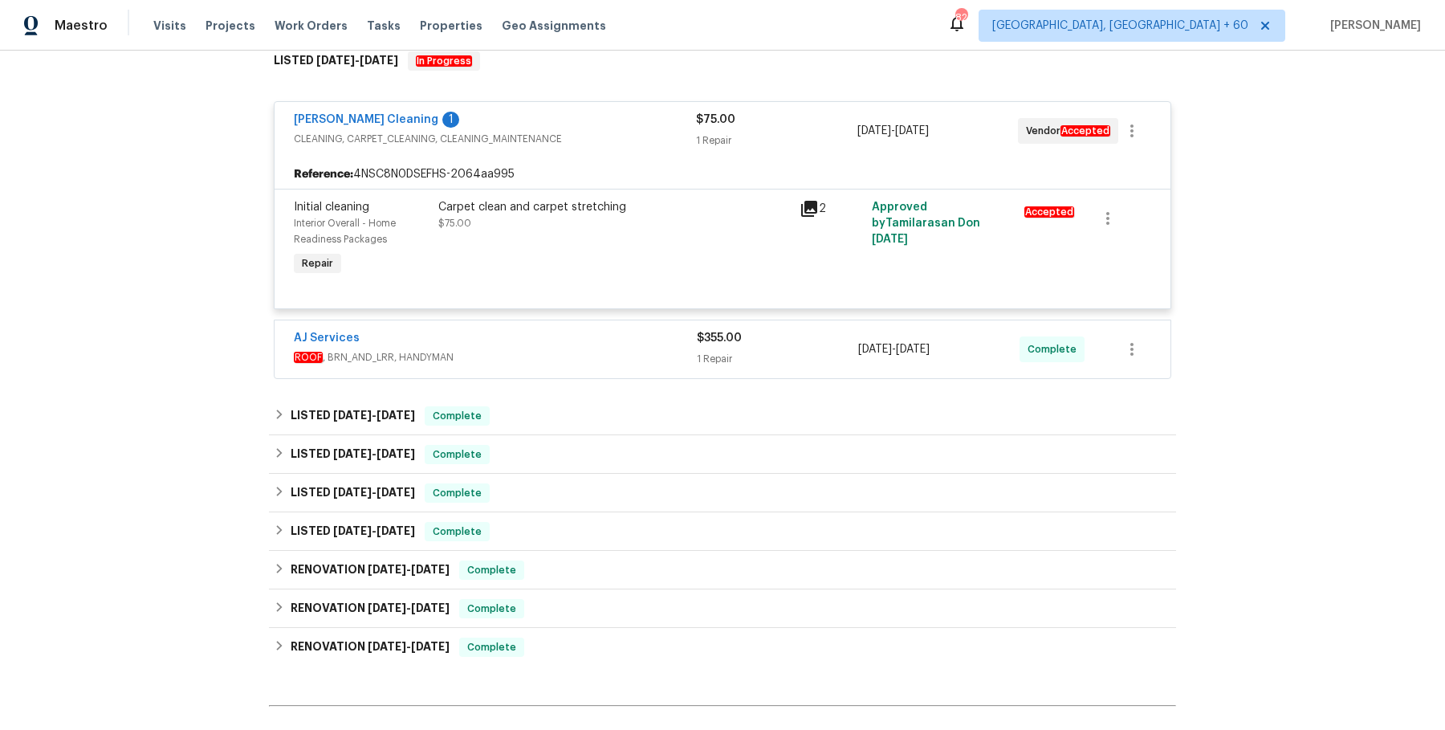
scroll to position [314, 0]
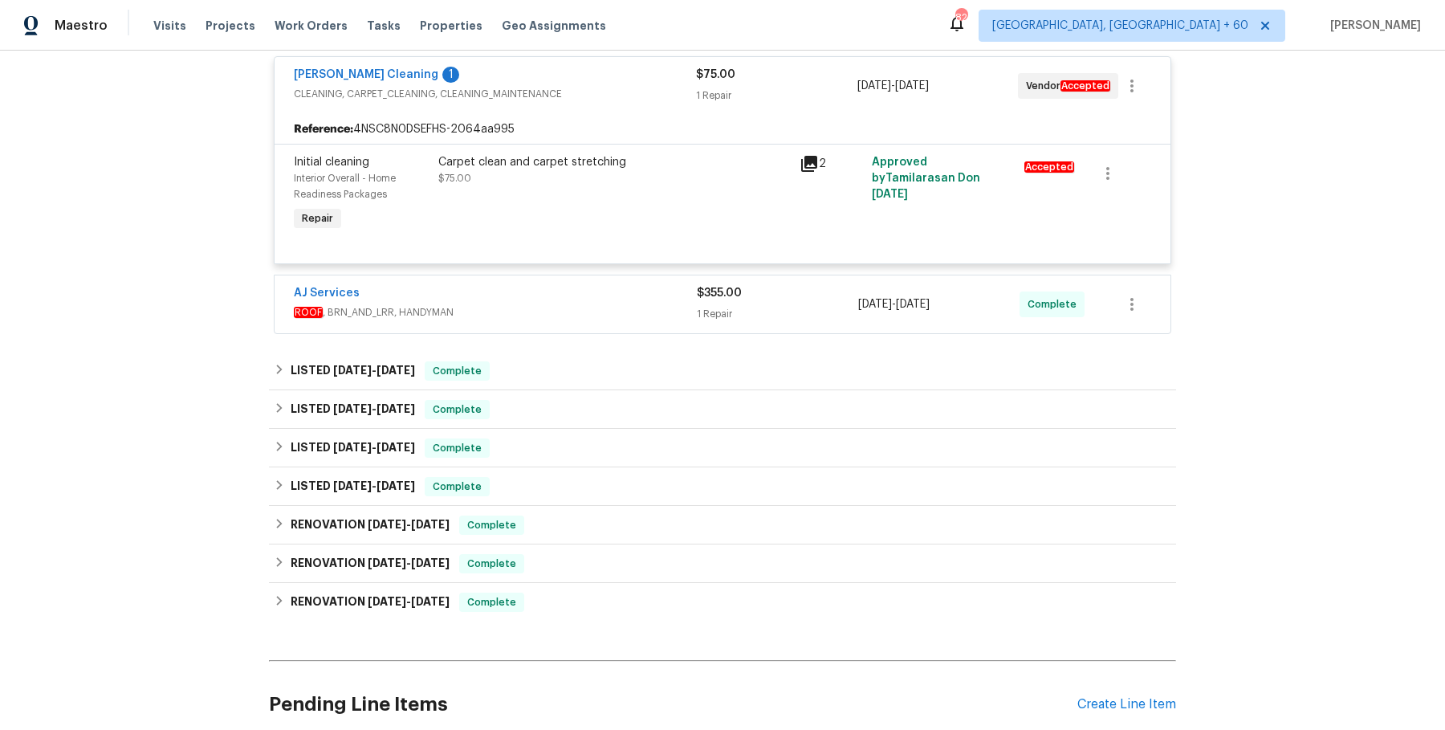
click at [565, 330] on div "AJ Services ROOF , BRN_AND_LRR, HANDYMAN $355.00 1 Repair 8/27/2025 - 9/2/2025 …" at bounding box center [722, 304] width 896 height 58
click at [574, 312] on span "ROOF , BRN_AND_LRR, HANDYMAN" at bounding box center [495, 312] width 403 height 16
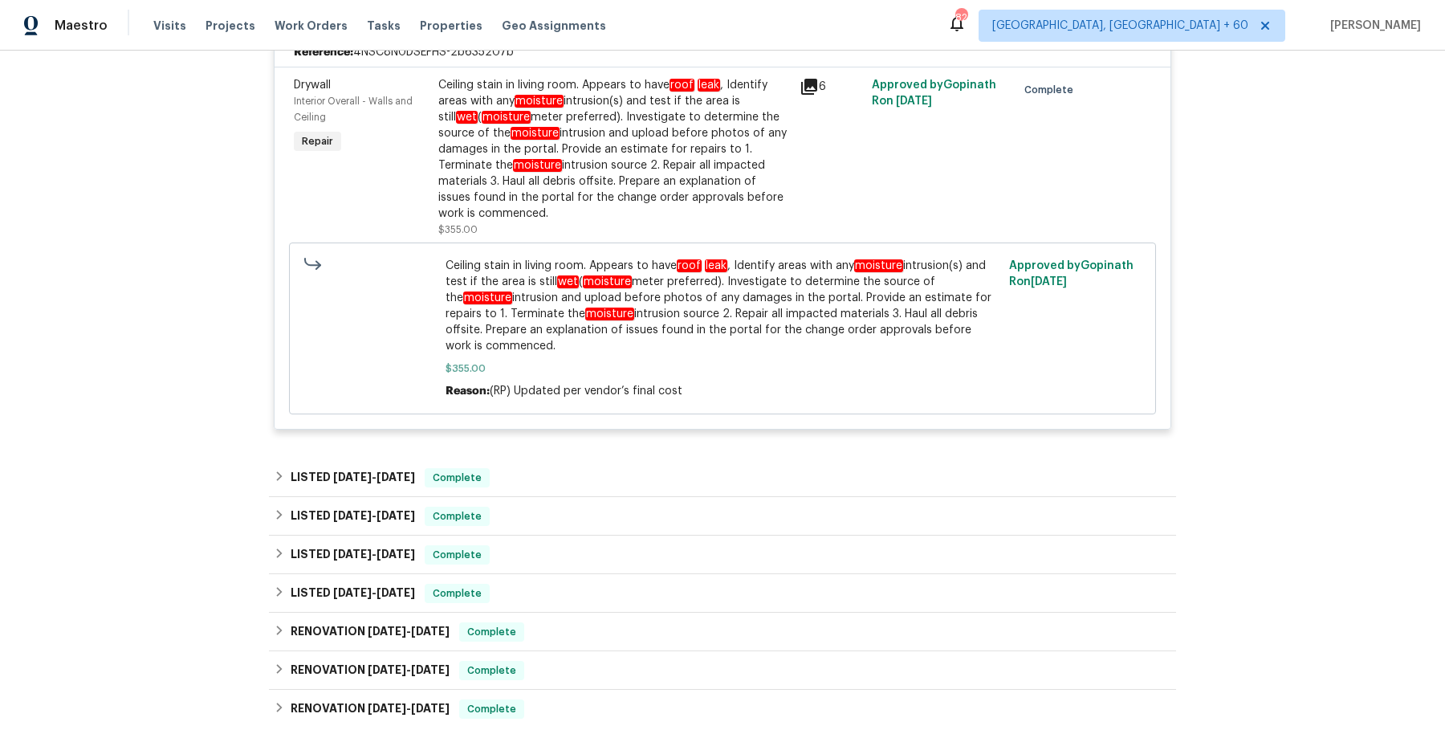
scroll to position [636, 0]
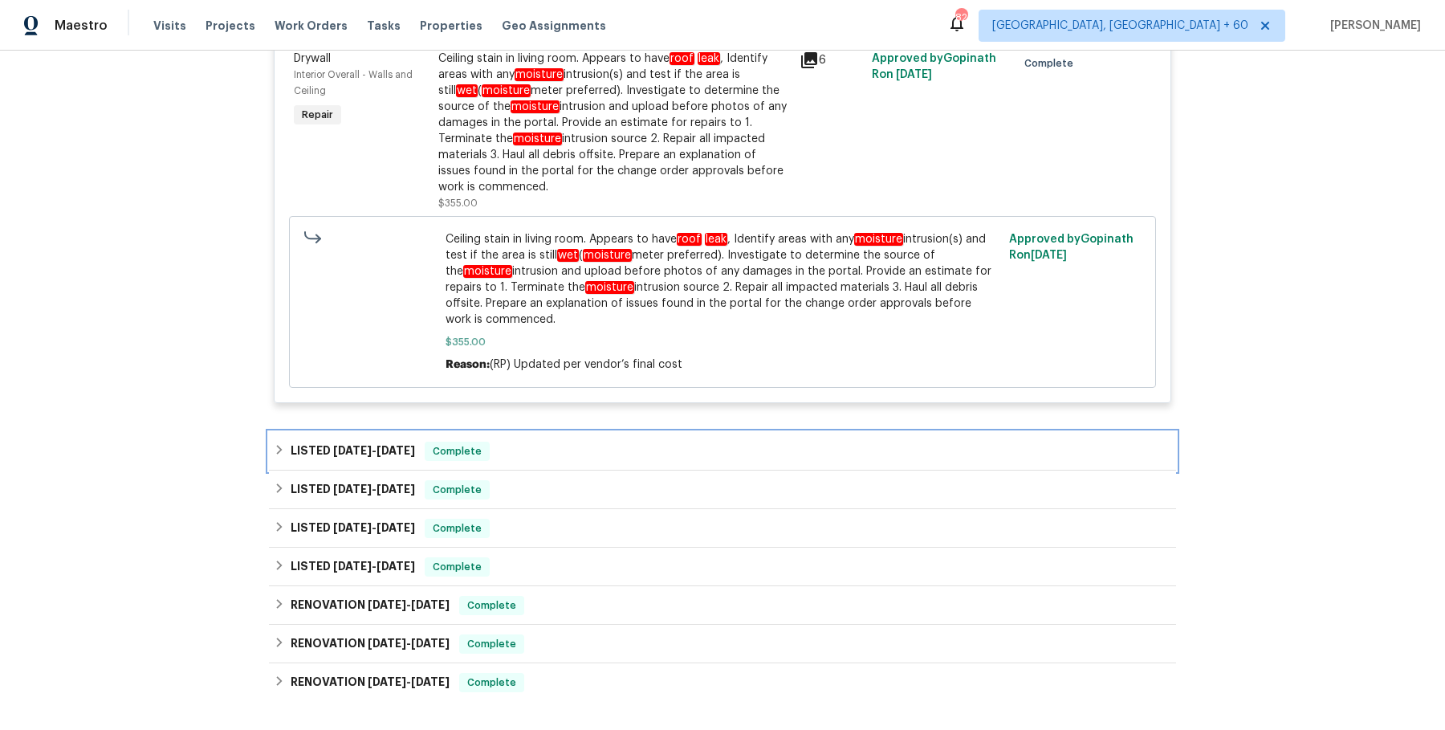
click at [542, 441] on div "LISTED 7/14/25 - 7/25/25 Complete" at bounding box center [722, 450] width 897 height 19
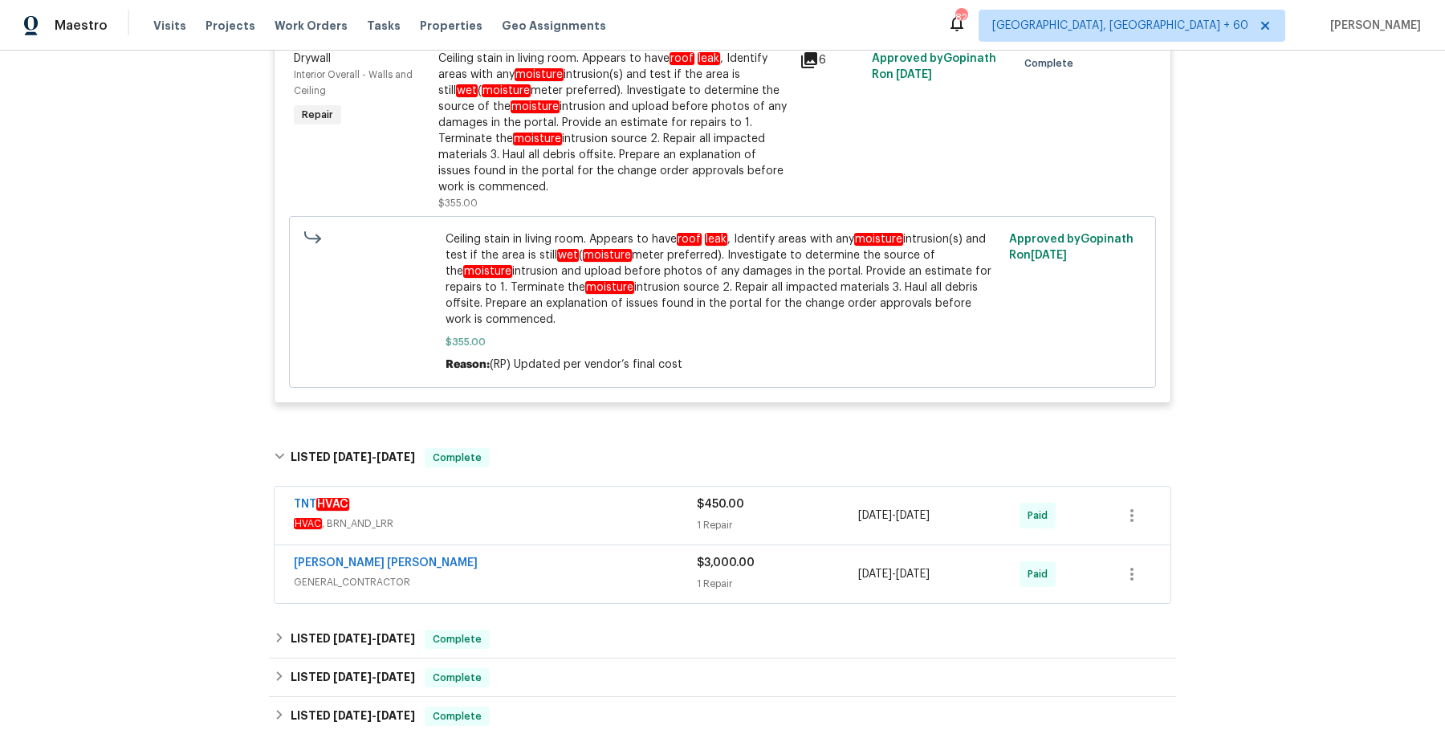
click at [537, 515] on span "HVAC , BRN_AND_LRR" at bounding box center [495, 523] width 403 height 16
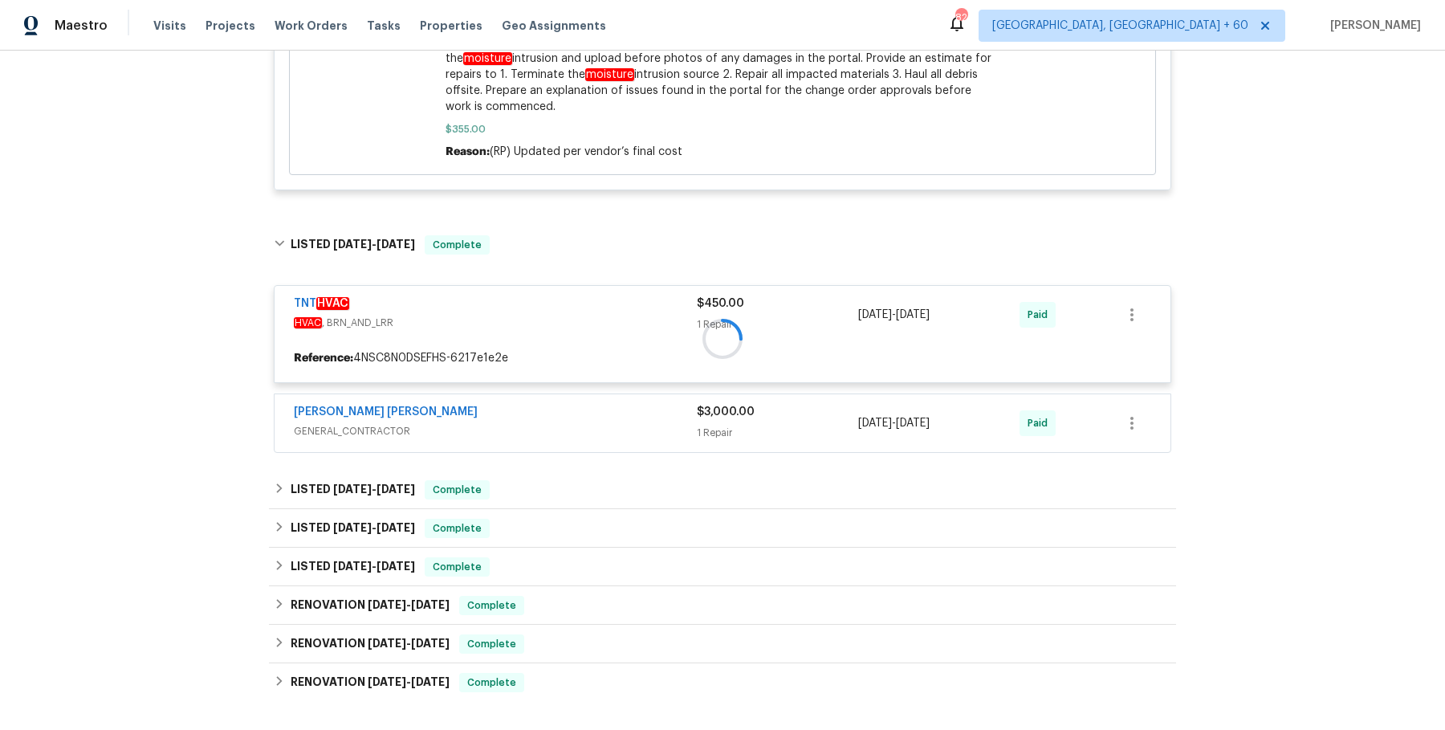
scroll to position [848, 0]
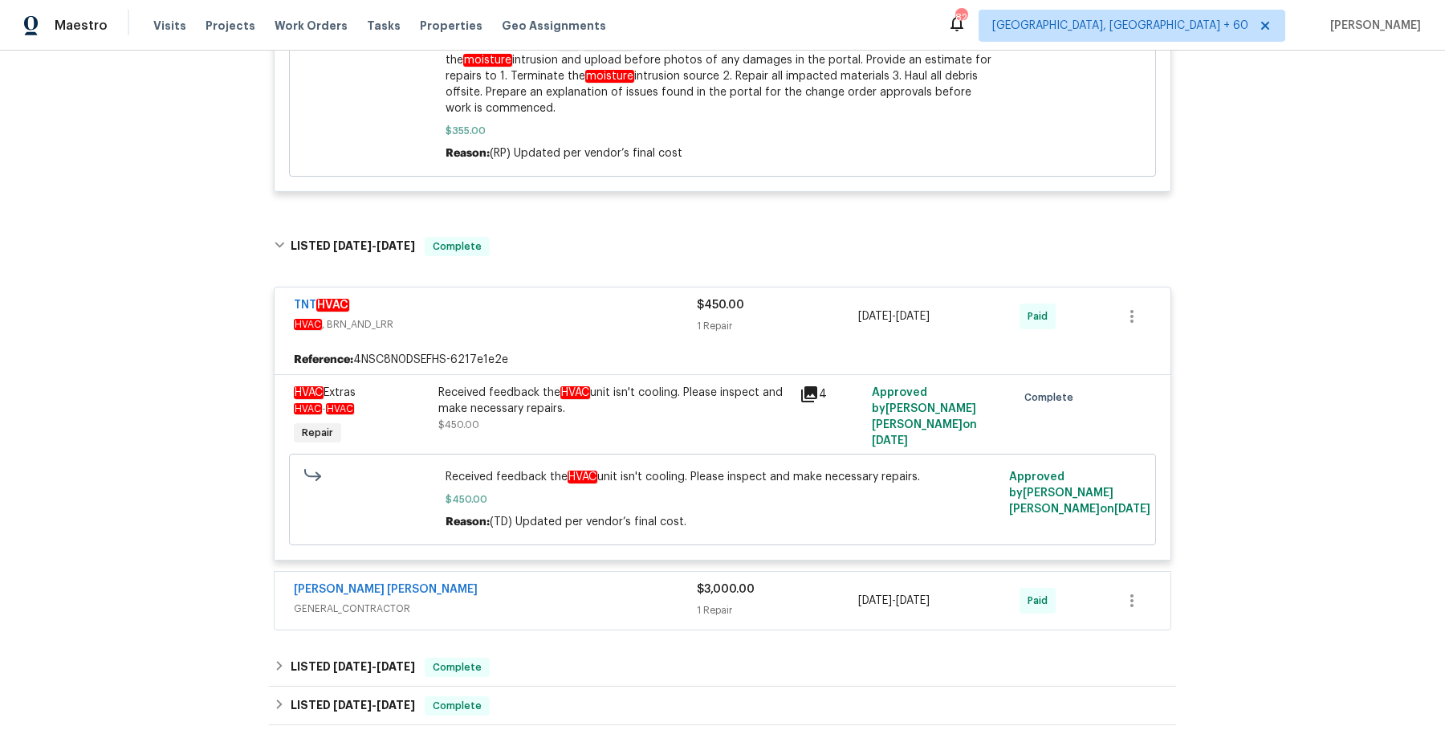
click at [596, 581] on div "Fernando Ruiz Hernandez" at bounding box center [495, 590] width 403 height 19
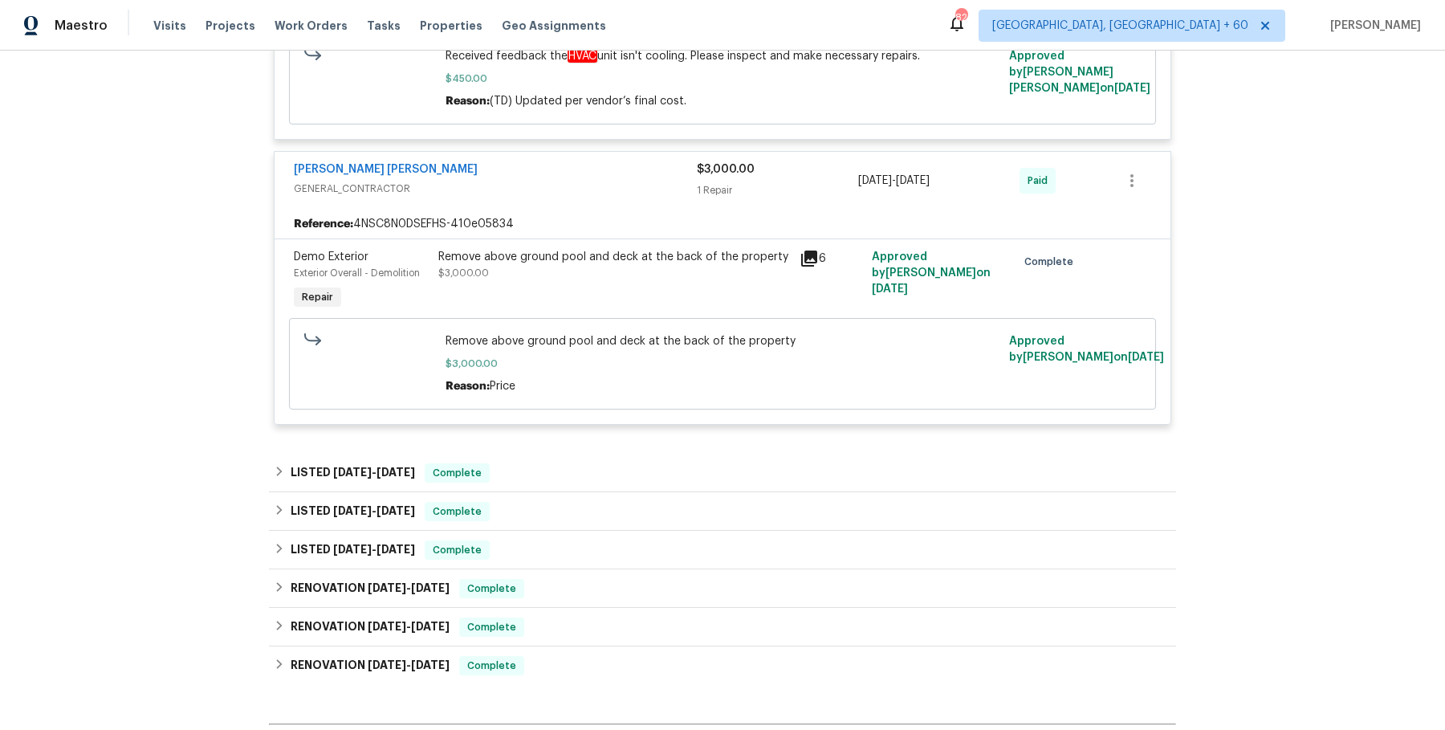
scroll to position [1433, 0]
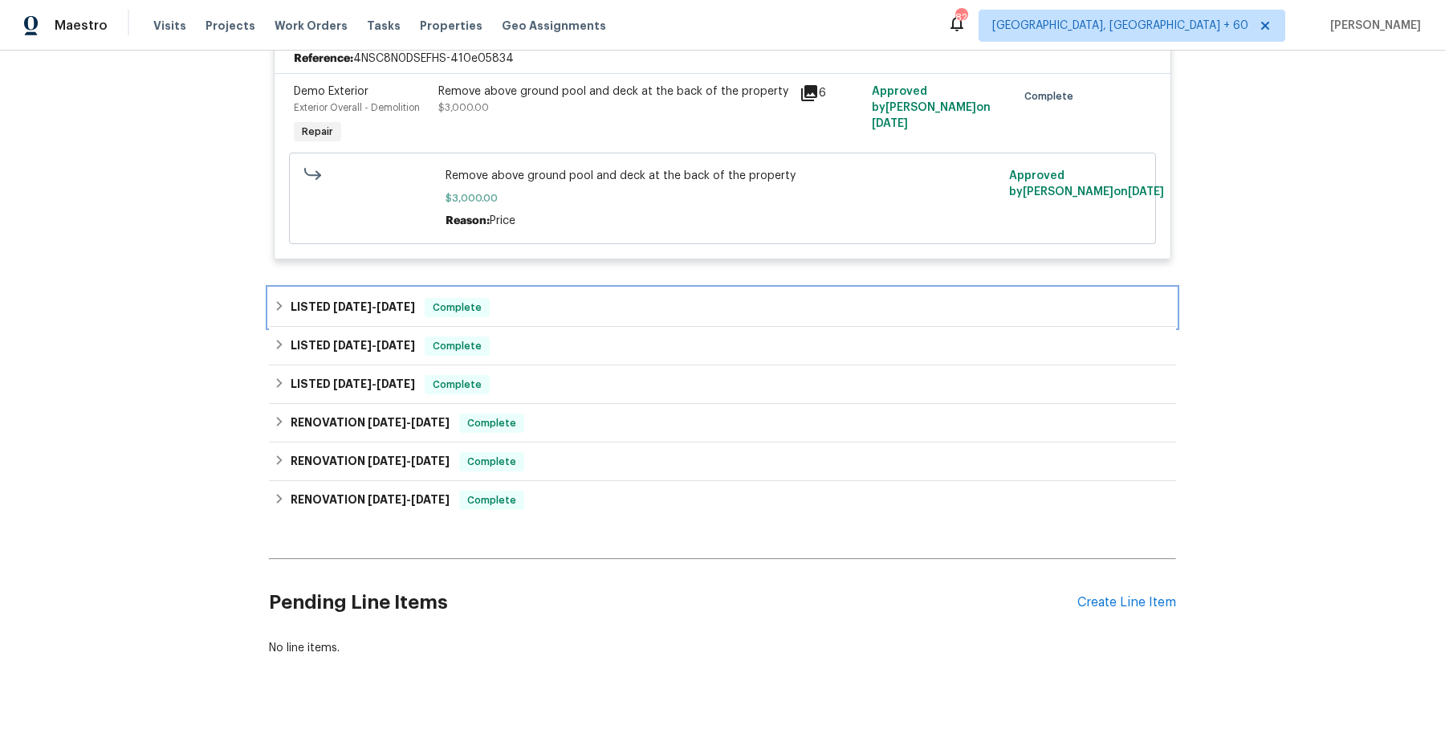
click at [564, 288] on div "LISTED 5/7/25 - 5/8/25 Complete" at bounding box center [722, 307] width 907 height 39
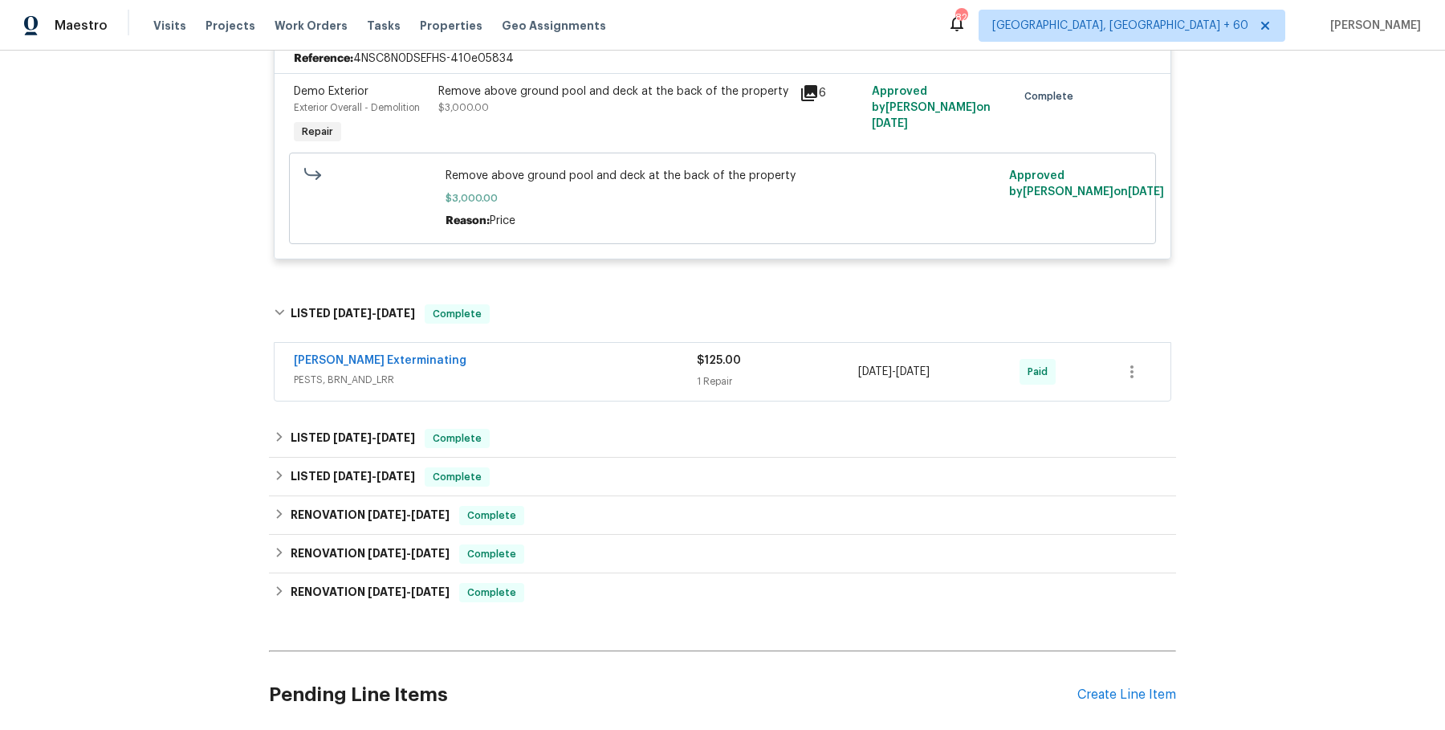
click at [550, 372] on span "PESTS, BRN_AND_LRR" at bounding box center [495, 380] width 403 height 16
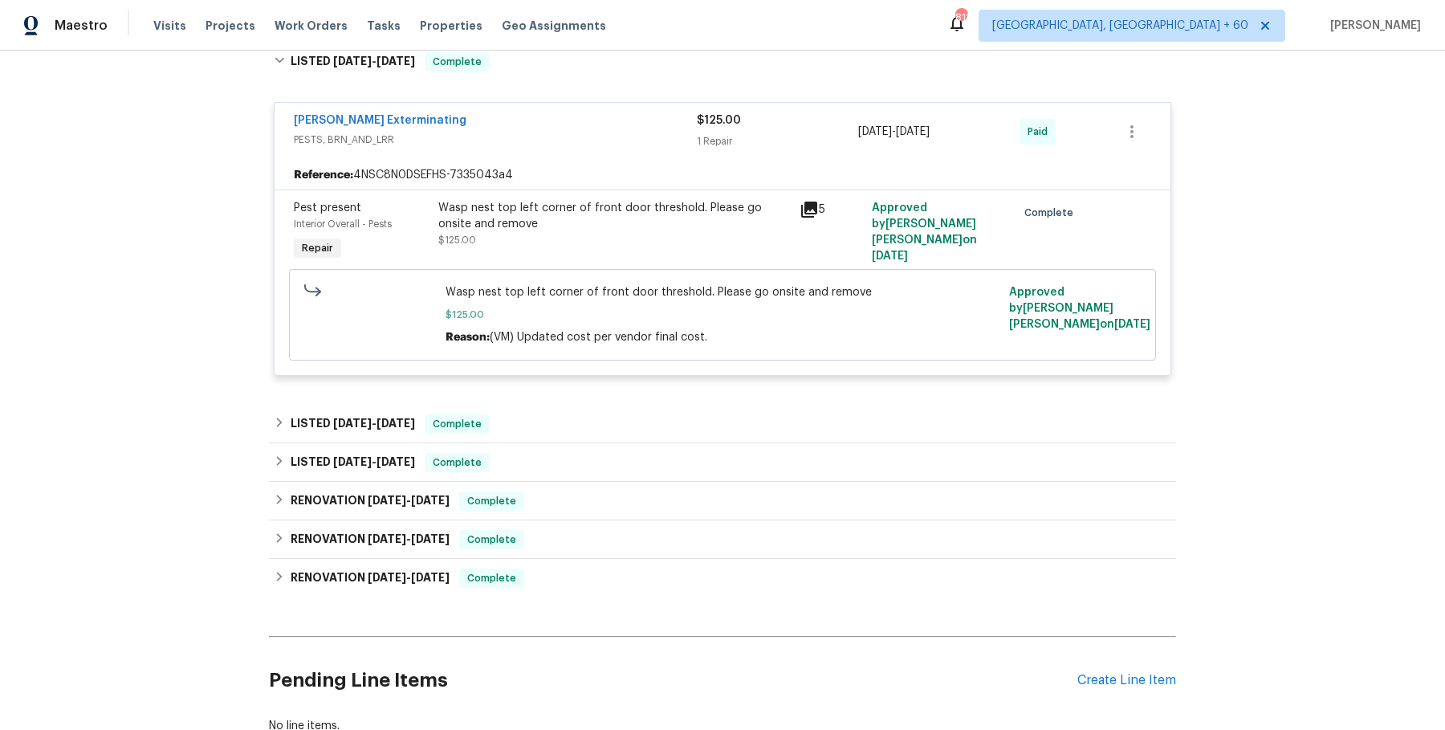
scroll to position [1683, 0]
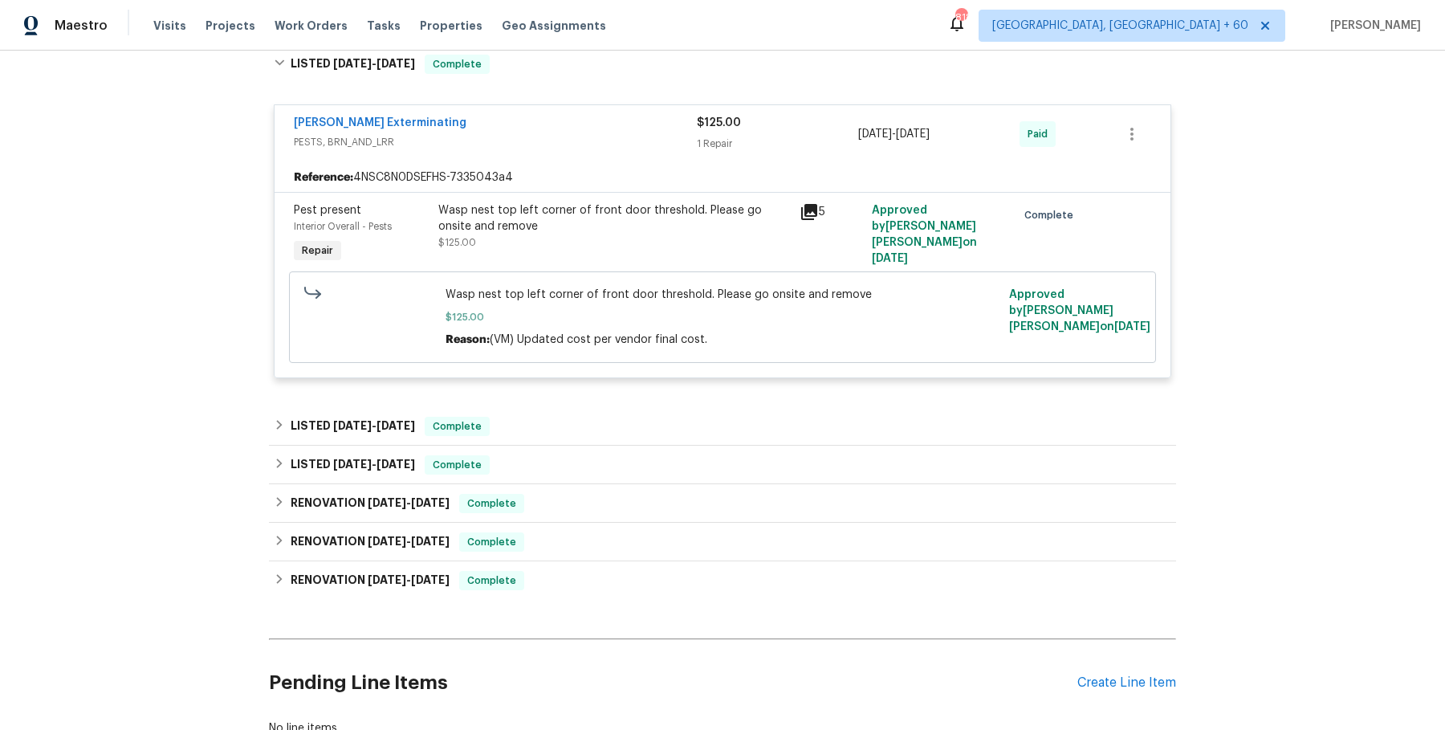
click at [608, 417] on div "LISTED 3/24/25 - 3/25/25 Complete" at bounding box center [722, 426] width 897 height 19
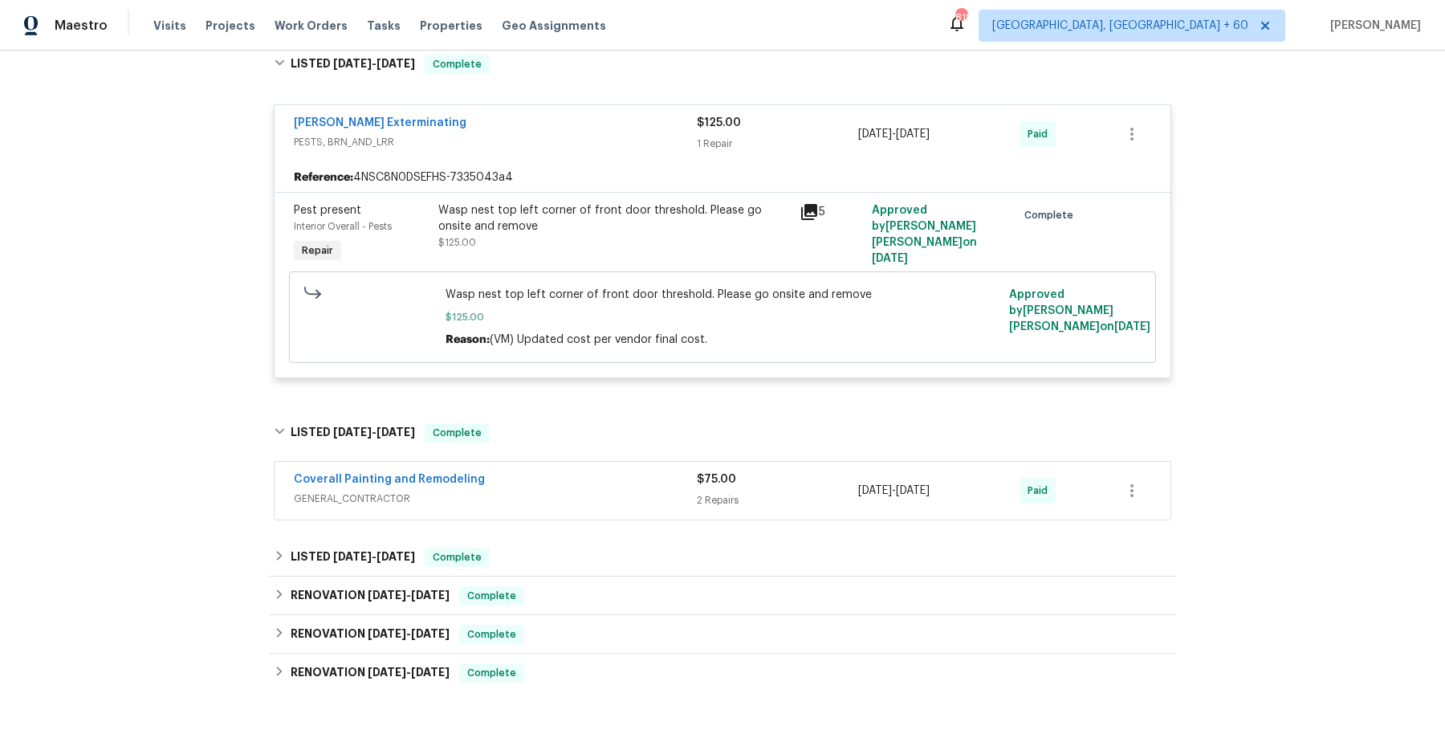
click at [584, 490] on span "GENERAL_CONTRACTOR" at bounding box center [495, 498] width 403 height 16
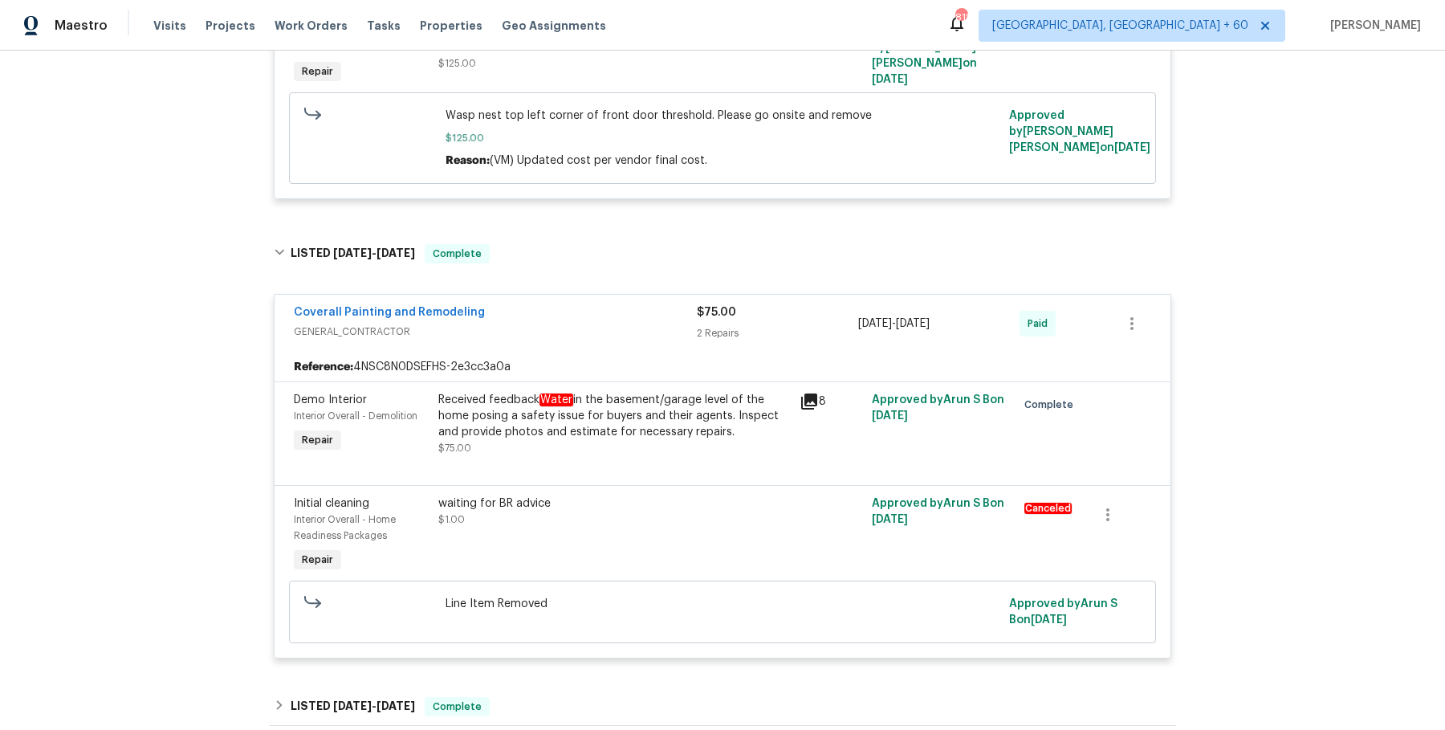
scroll to position [2028, 0]
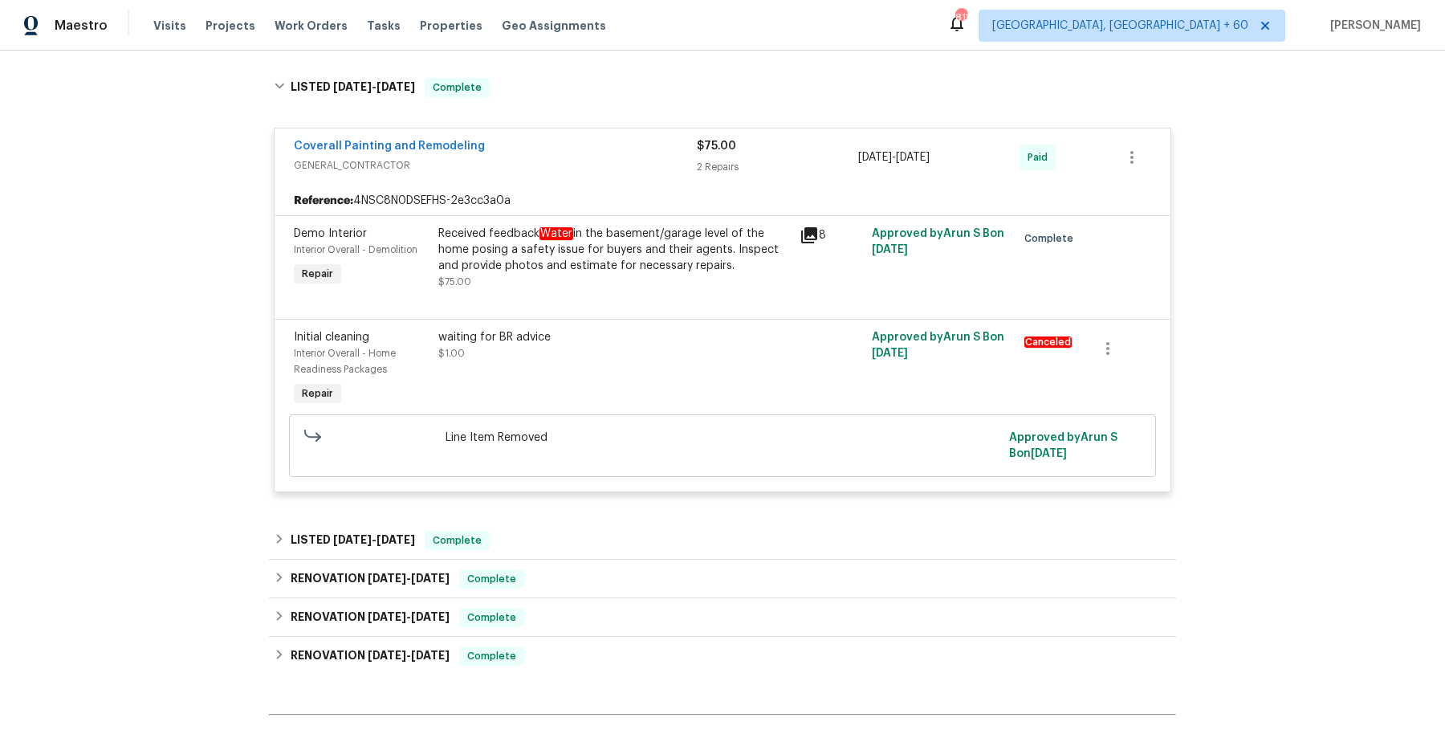
click at [563, 531] on div "LISTED 1/10/25 - 1/15/25 Complete" at bounding box center [722, 540] width 897 height 19
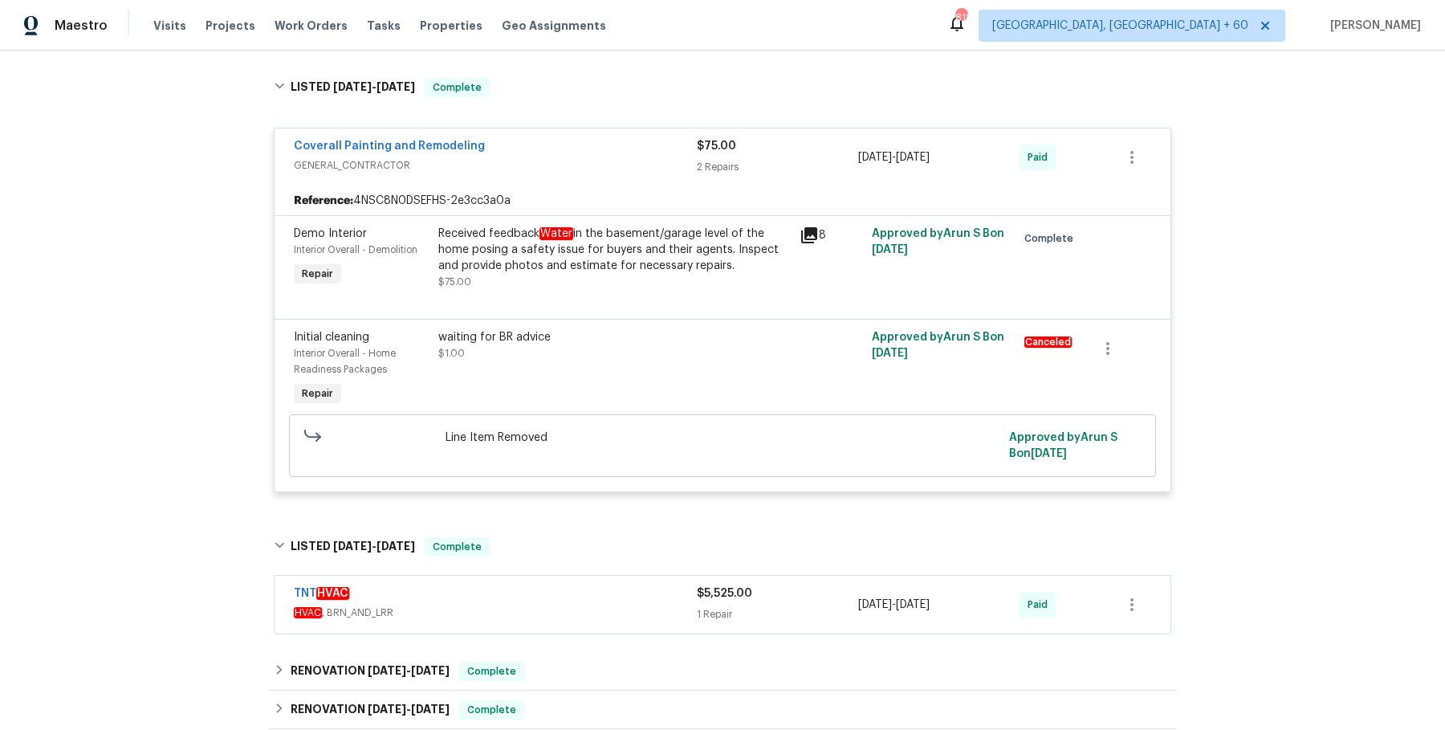
click at [551, 585] on div "TNT HVAC" at bounding box center [495, 594] width 403 height 19
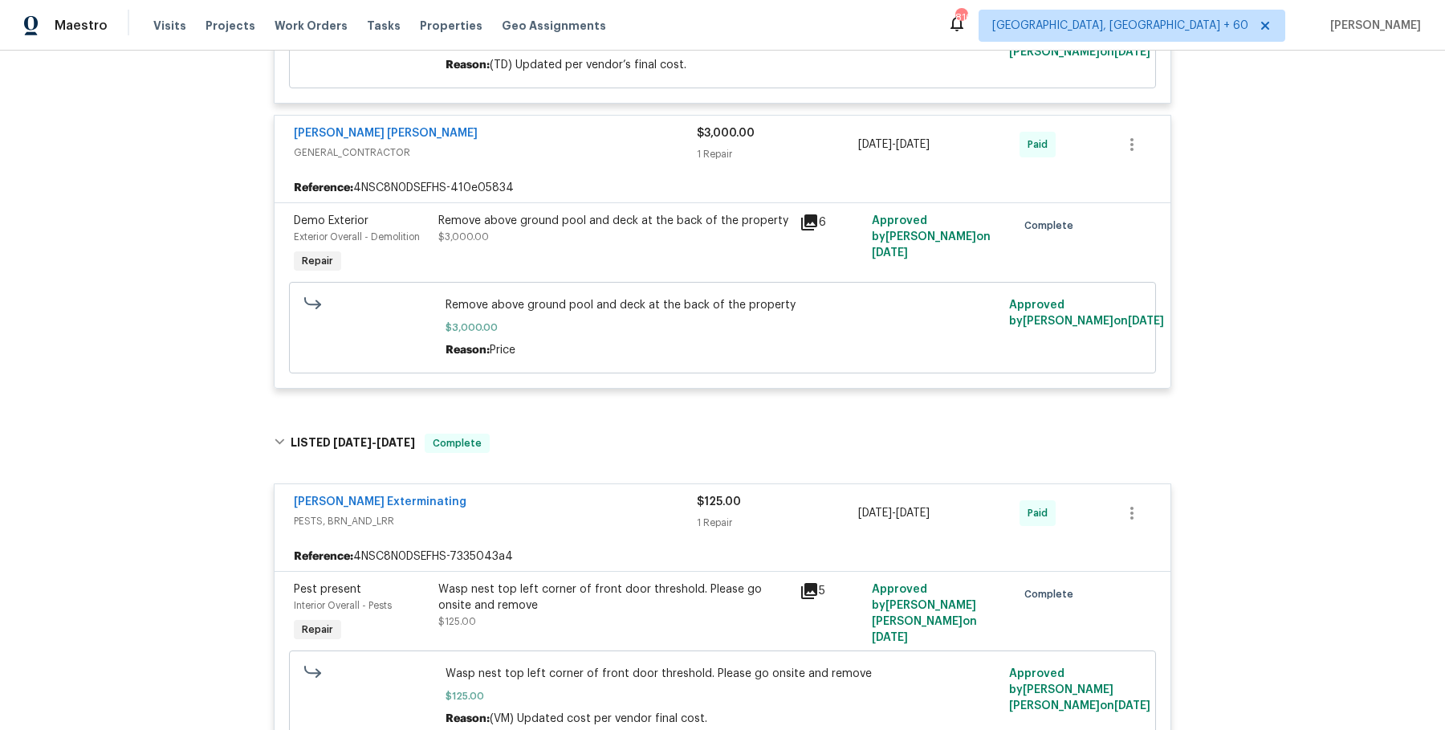
scroll to position [1303, 0]
click at [596, 209] on div "Remove above ground pool and deck at the back of the property $3,000.00" at bounding box center [613, 246] width 361 height 74
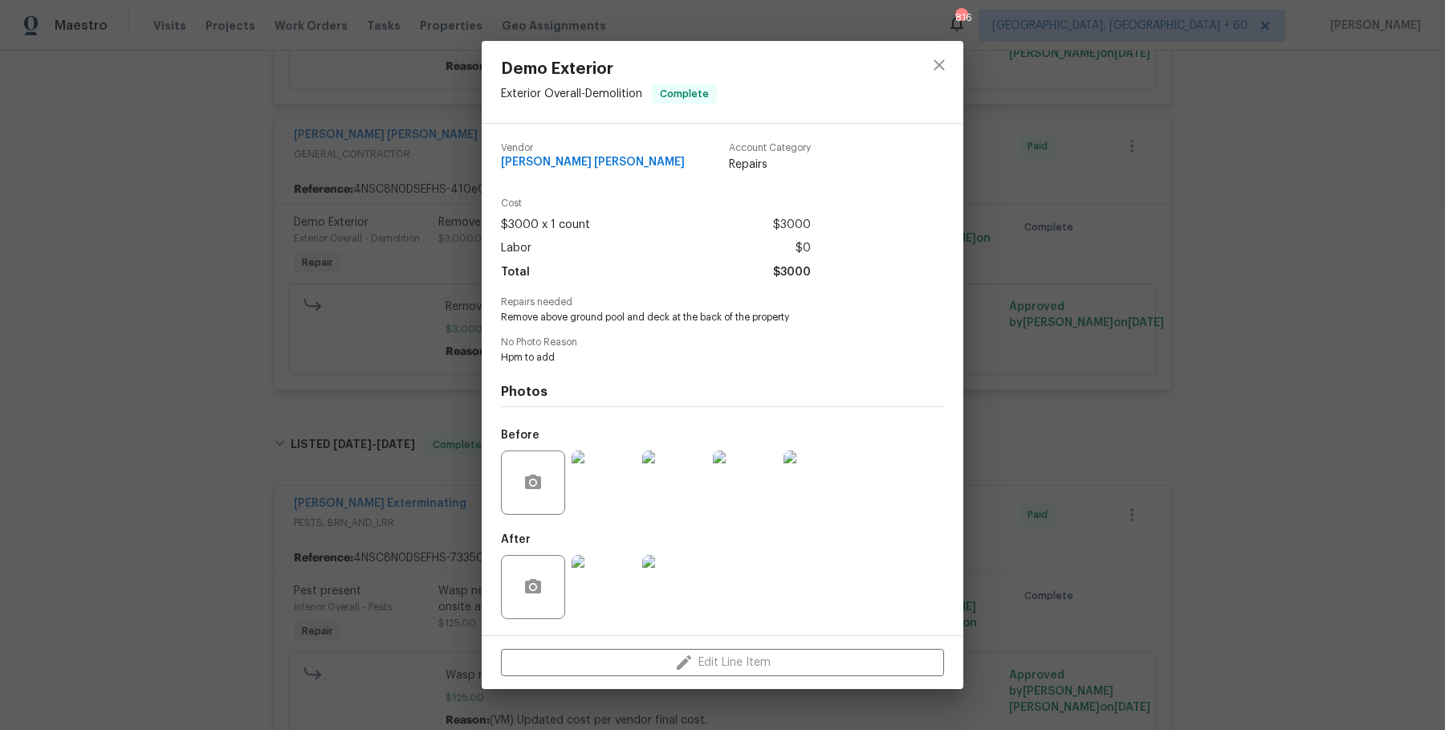
click at [673, 473] on img at bounding box center [674, 482] width 64 height 64
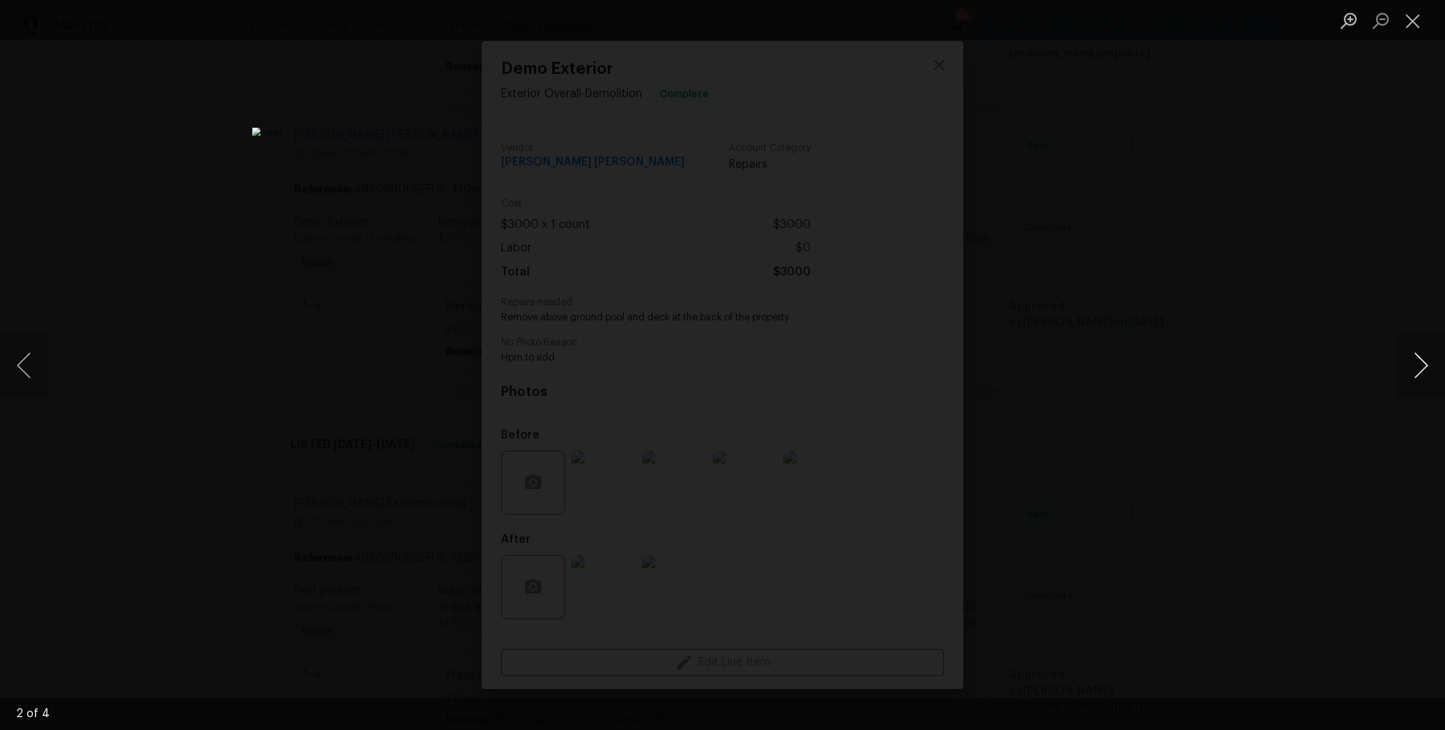
click at [1420, 377] on button "Next image" at bounding box center [1421, 365] width 48 height 64
click at [1421, 376] on button "Next image" at bounding box center [1421, 365] width 48 height 64
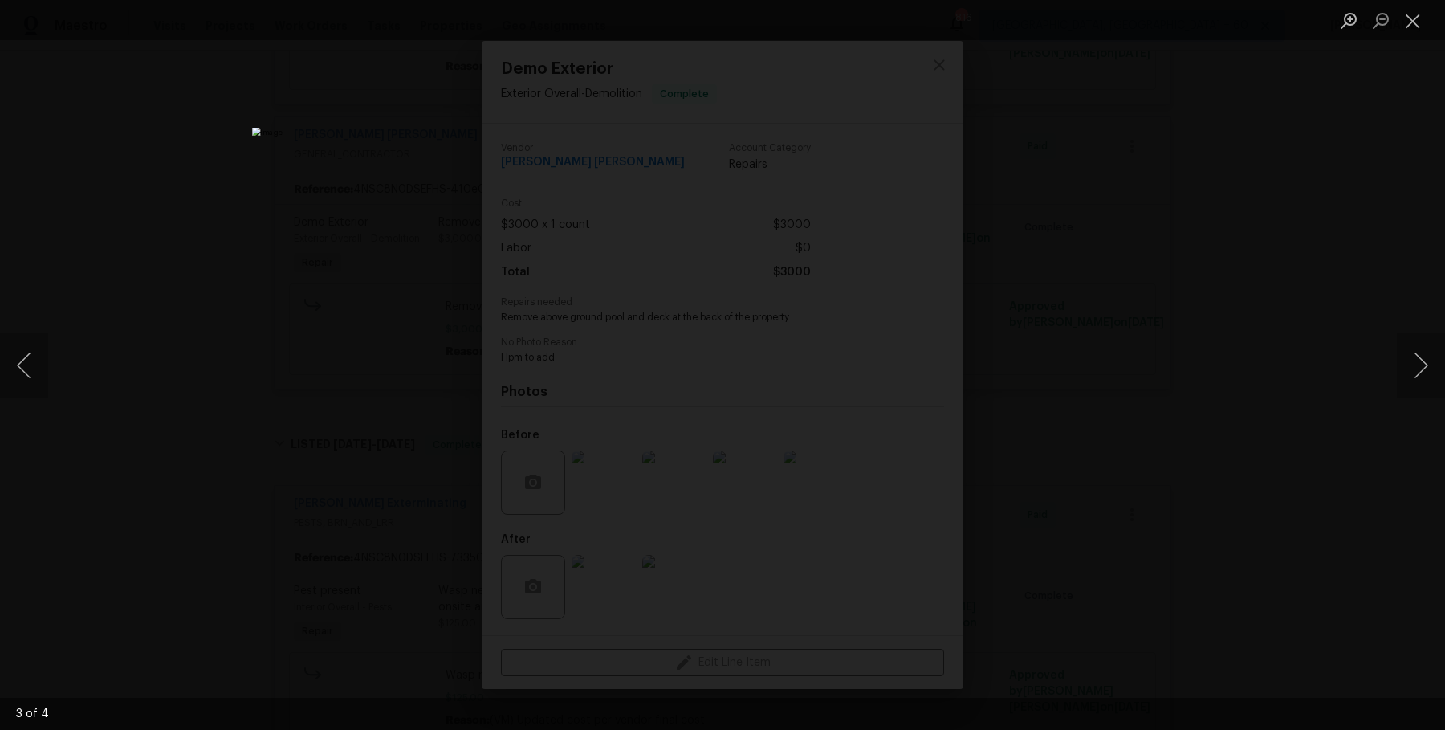
click at [1312, 255] on div "Lightbox" at bounding box center [722, 365] width 1445 height 730
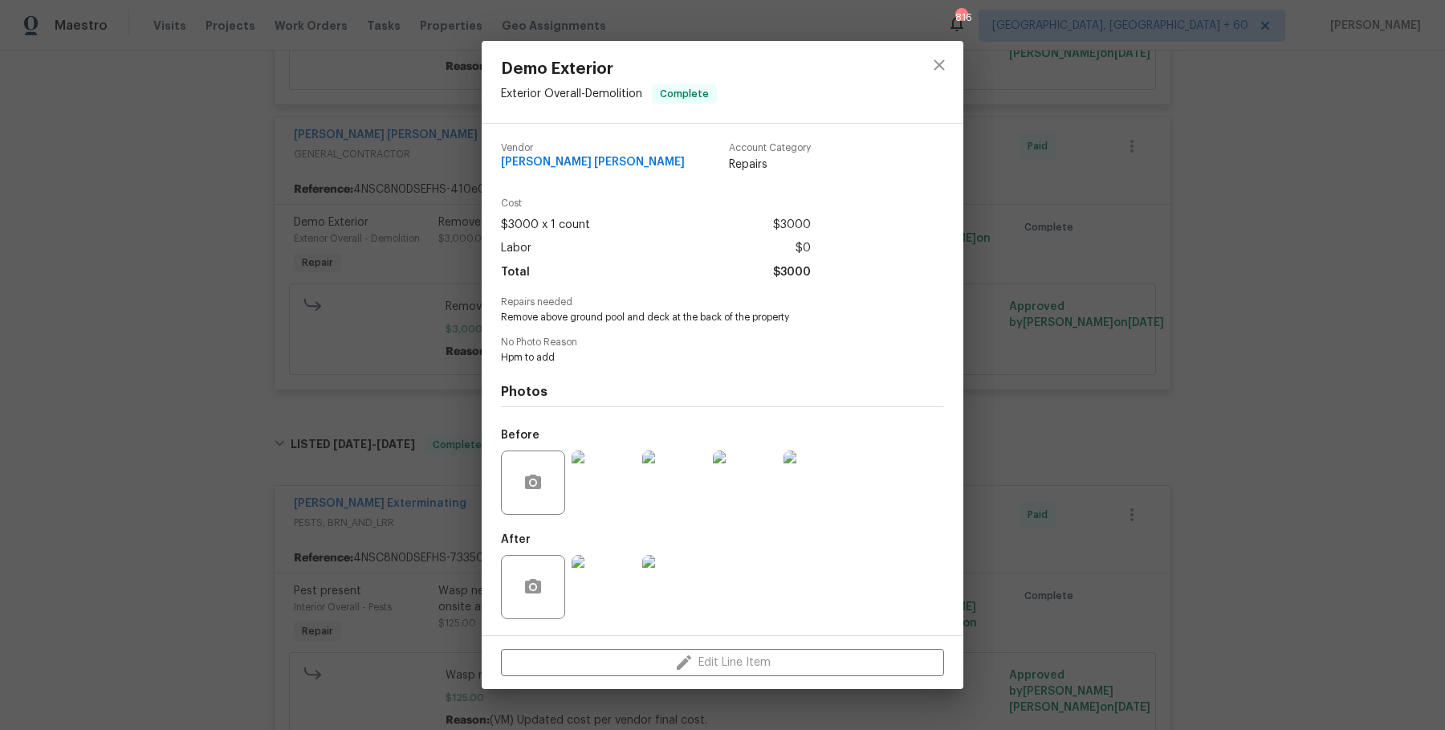
click at [1312, 255] on div "Demo Exterior Exterior Overall - Demolition Complete Vendor Fernando Ruiz Herna…" at bounding box center [722, 365] width 1445 height 730
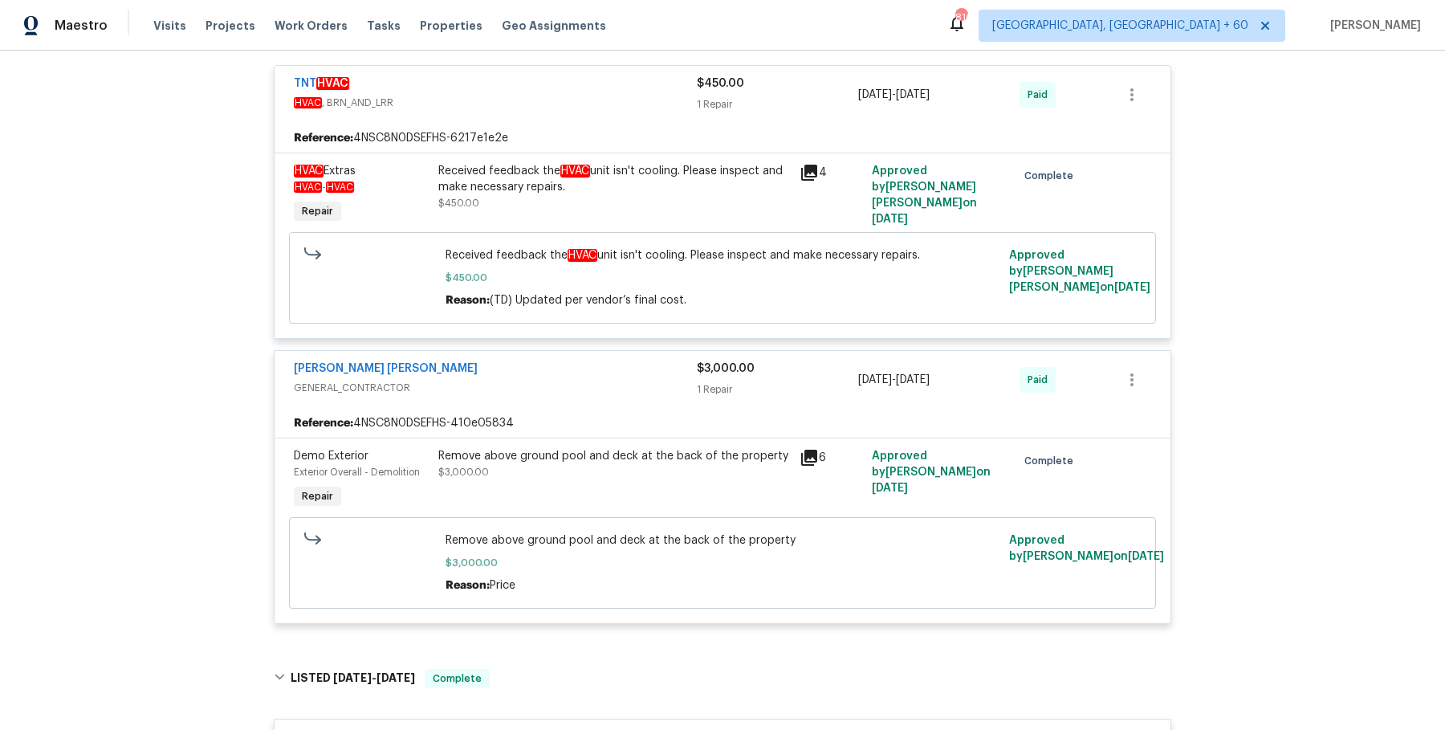
scroll to position [1072, 0]
click at [699, 156] on div "Received feedback the HVAC unit isn't cooling. Please inspect and make necessar…" at bounding box center [613, 193] width 361 height 74
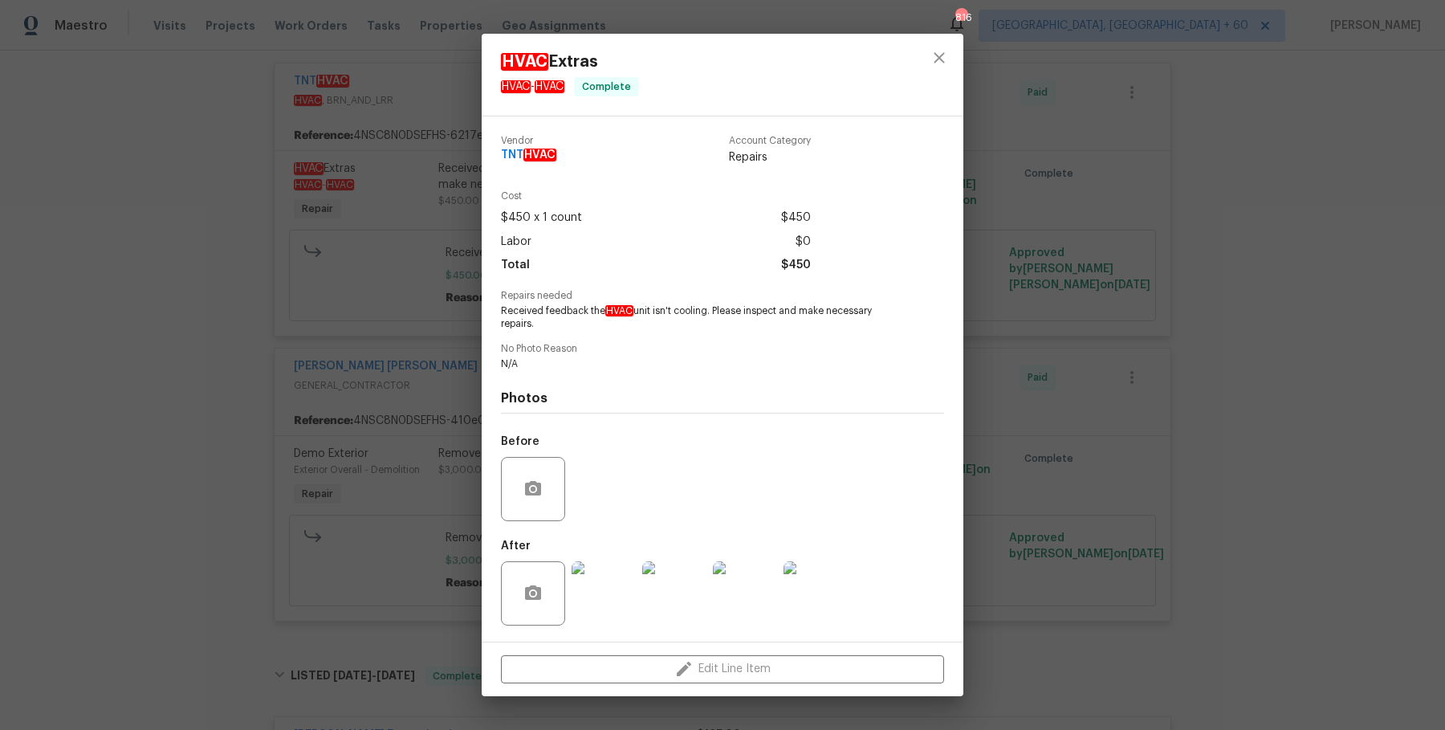
click at [1221, 453] on div "HVAC Extras HVAC - HVAC Complete Vendor TNT HVAC Account Category Repairs Cost …" at bounding box center [722, 365] width 1445 height 730
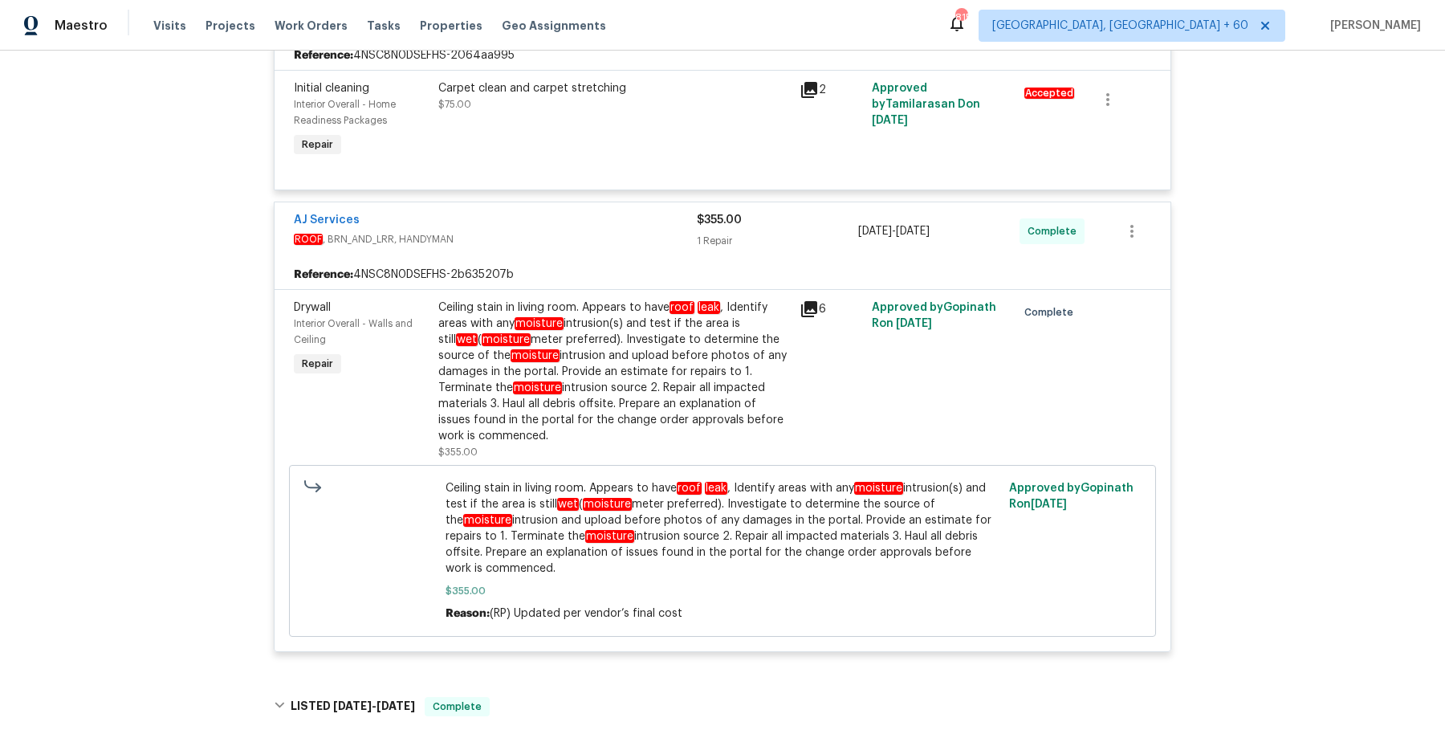
scroll to position [389, 0]
click at [502, 345] on div "Ceiling stain in living room. Appears to have roof leak , Identify areas with a…" at bounding box center [614, 370] width 352 height 144
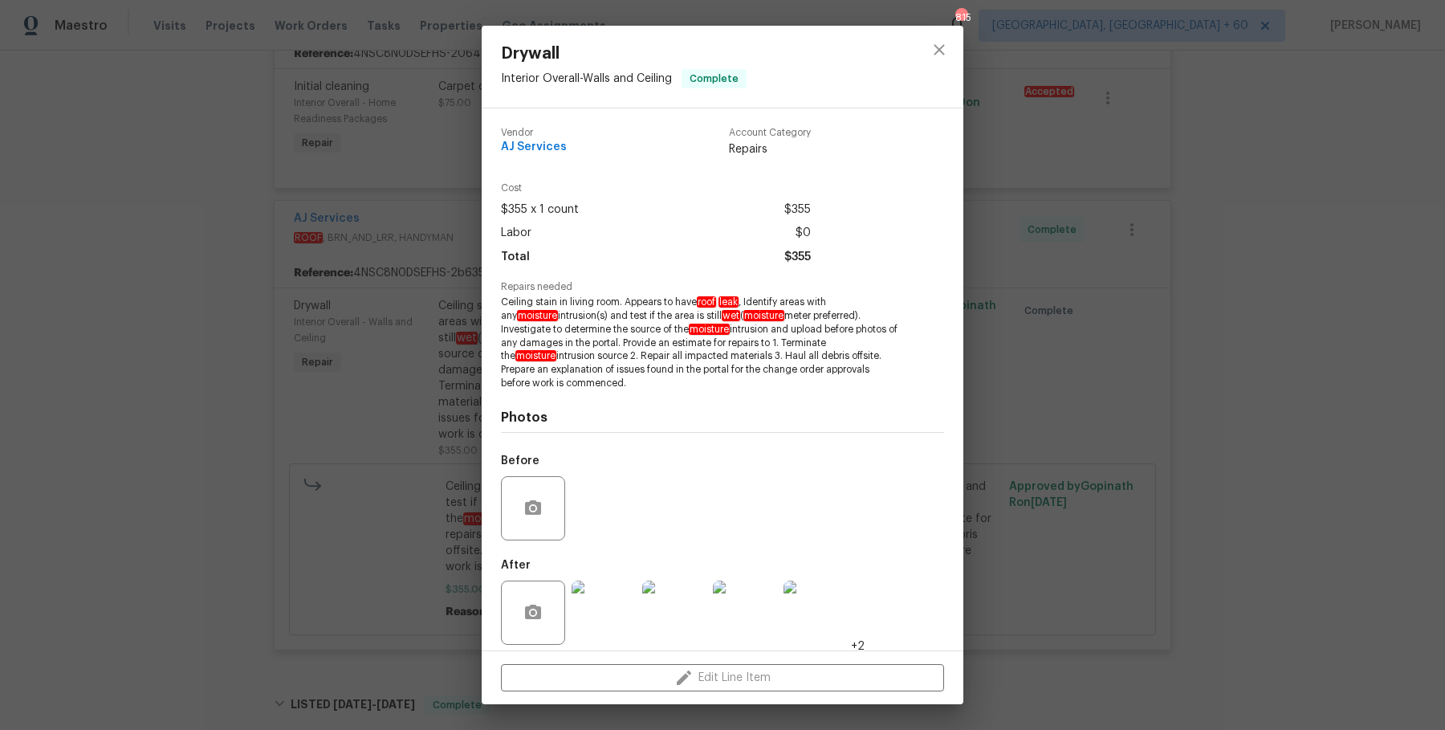
drag, startPoint x: 502, startPoint y: 304, endPoint x: 588, endPoint y: 387, distance: 119.8
click at [588, 387] on span "Ceiling stain in living room. Appears to have roof leak , Identify areas with a…" at bounding box center [700, 342] width 399 height 95
copy span "Ceiling stain in living room. Appears to have roof leak , Identify areas with a…"
click at [418, 445] on div "Drywall Interior Overall - Walls and Ceiling Complete Vendor AJ Services Accoun…" at bounding box center [722, 365] width 1445 height 730
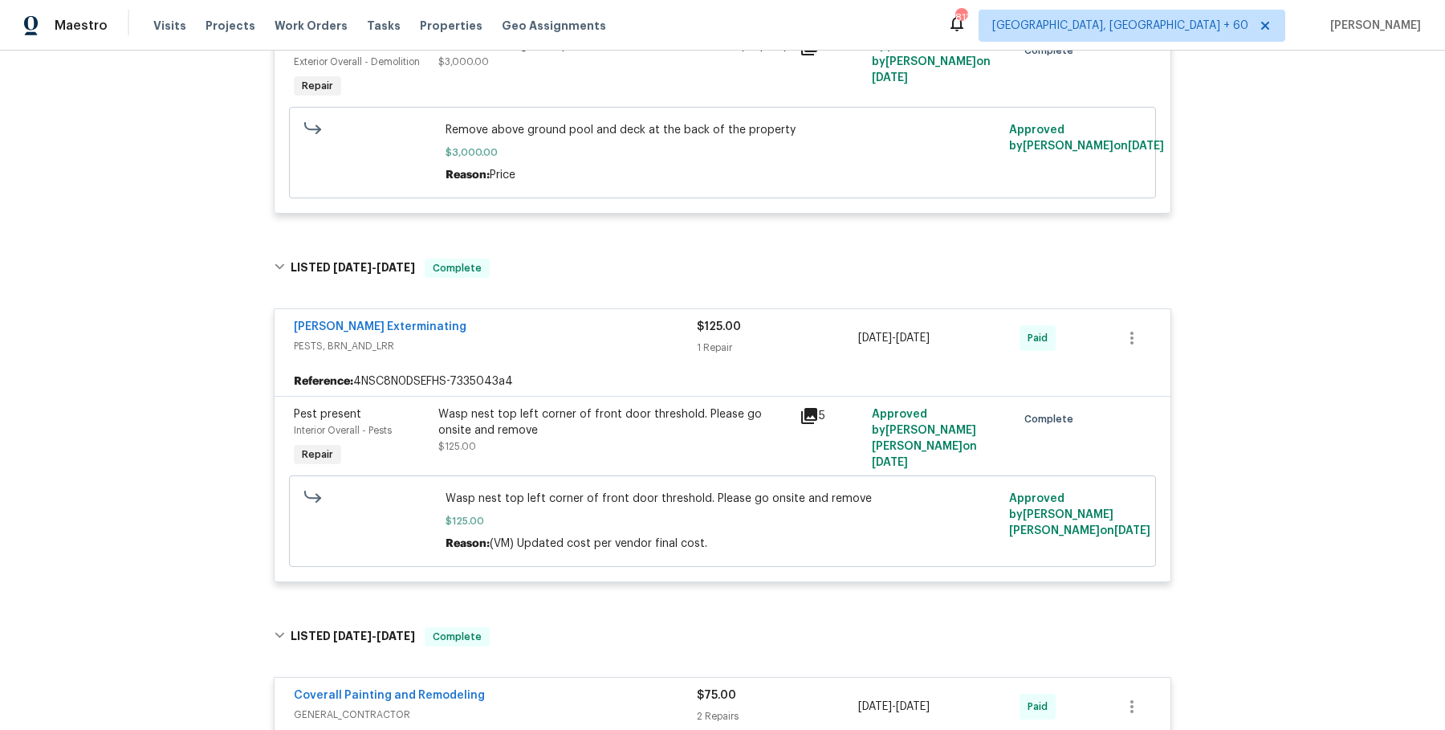
scroll to position [1481, 0]
click at [314, 20] on span "Work Orders" at bounding box center [310, 26] width 73 height 16
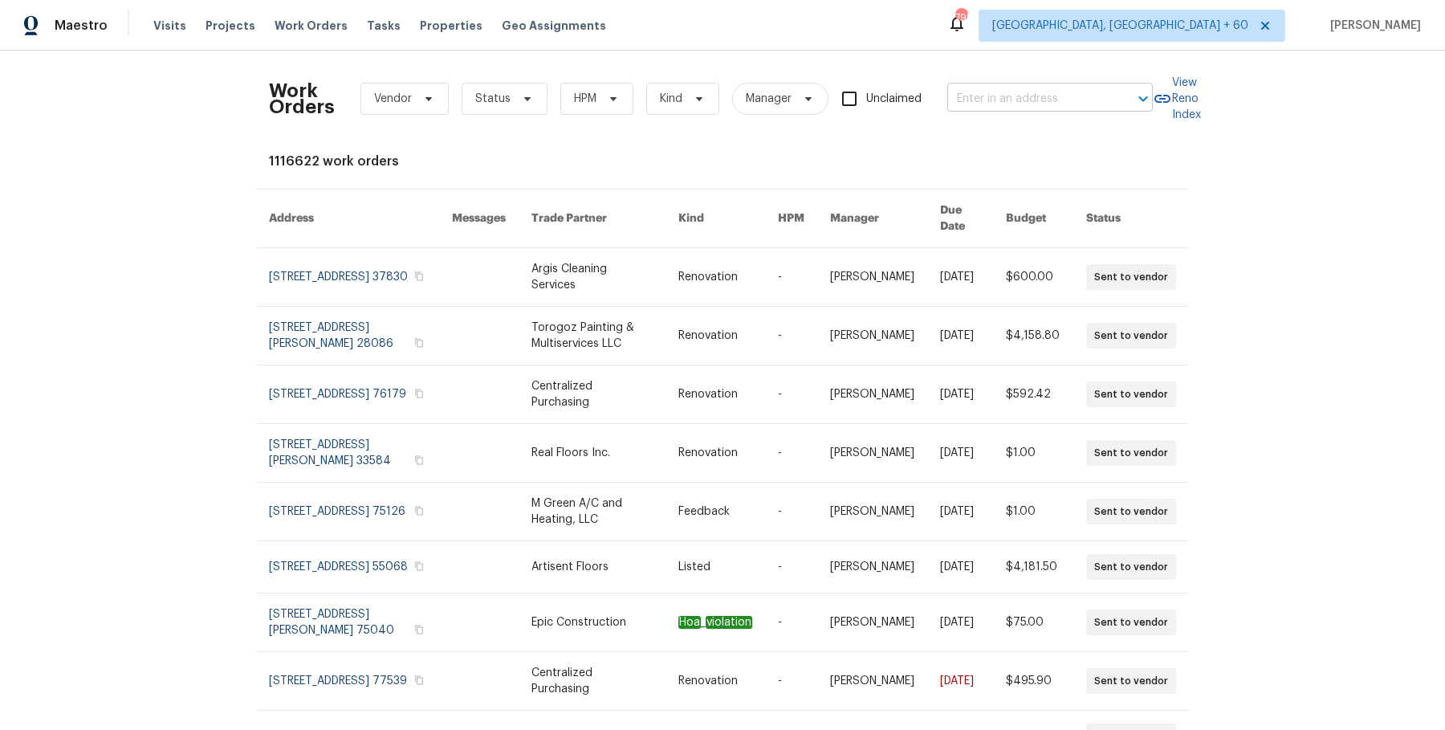
click at [1017, 93] on input "text" at bounding box center [1027, 99] width 161 height 25
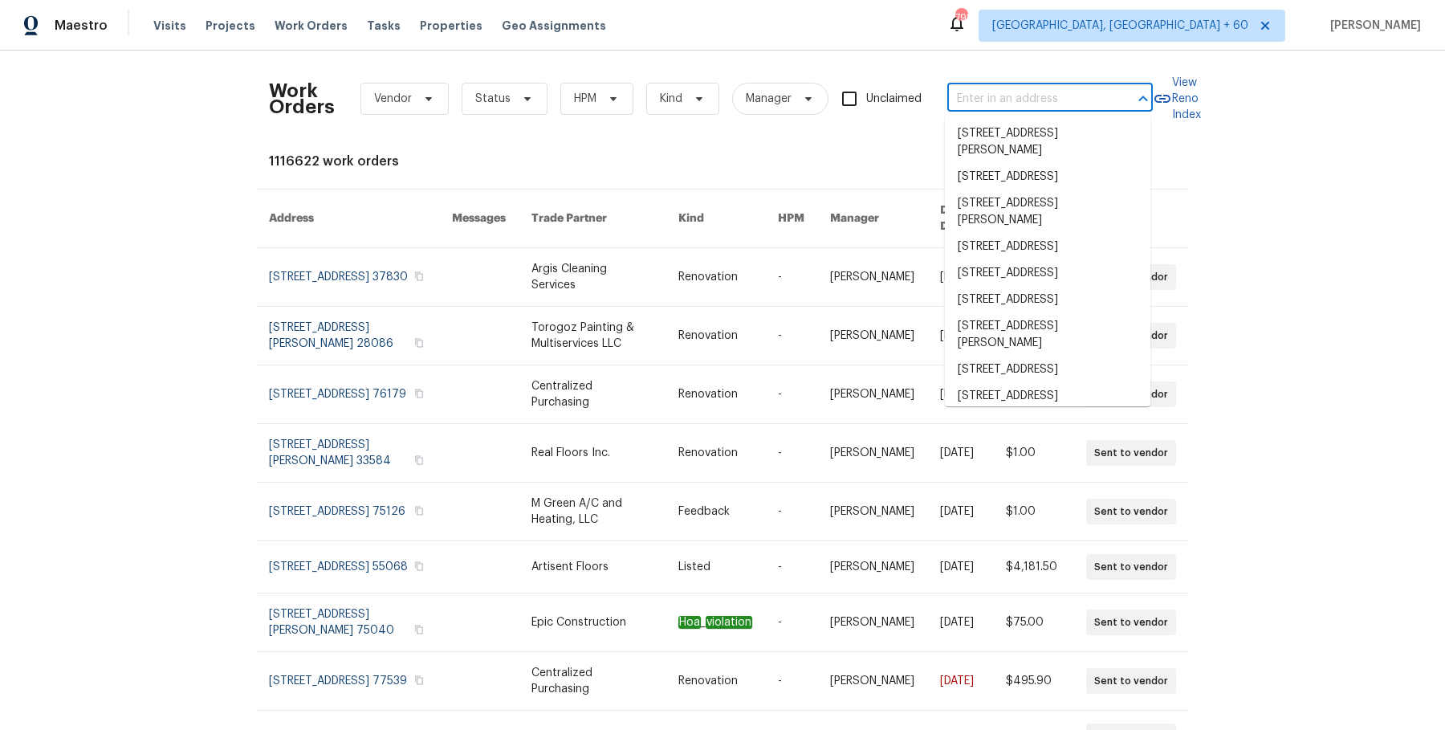
paste input "20687 Smithfield Ct Sterling, VA 20165"
type input "20687 Smithfield Ct Sterling, VA 20165"
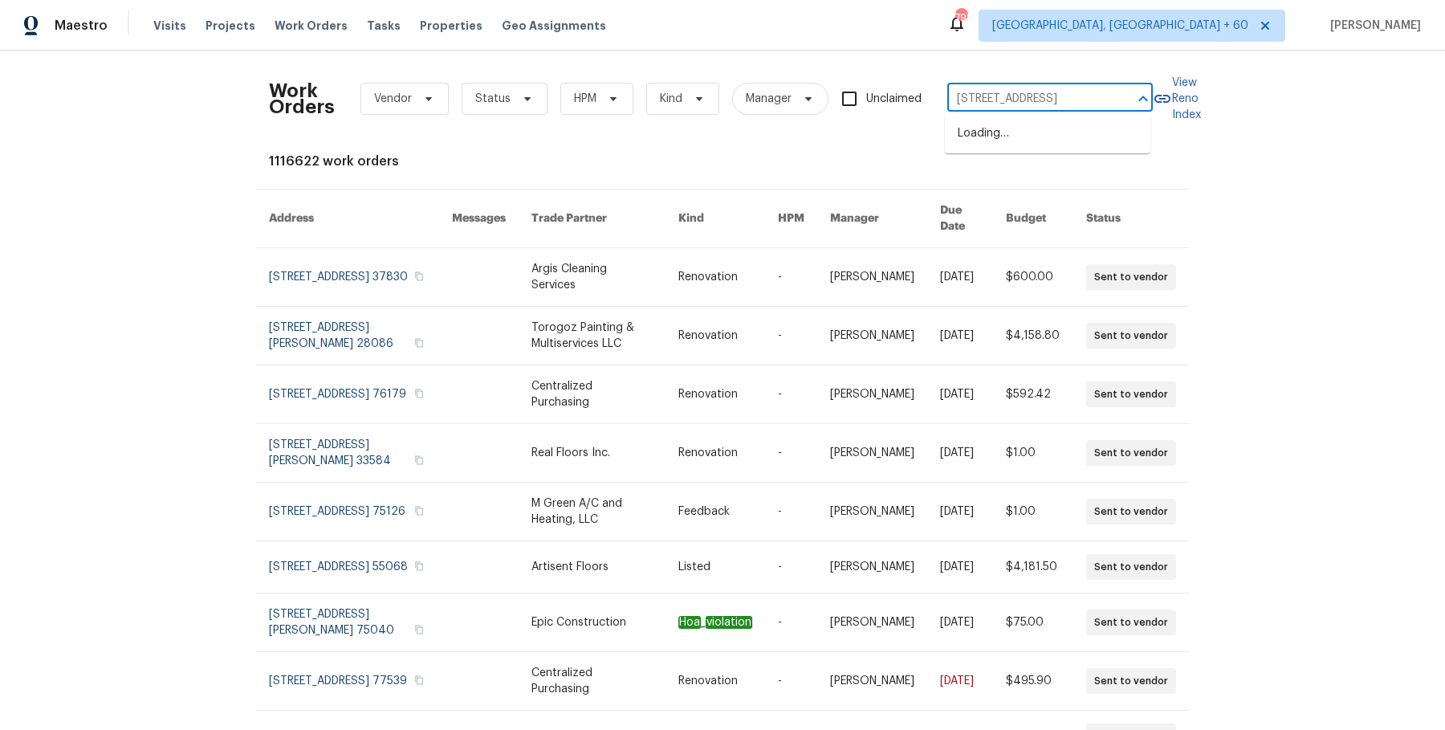
scroll to position [0, 53]
click at [1081, 145] on li "20687 Smithfield Ct, Sterling, VA 20165" at bounding box center [1047, 133] width 205 height 26
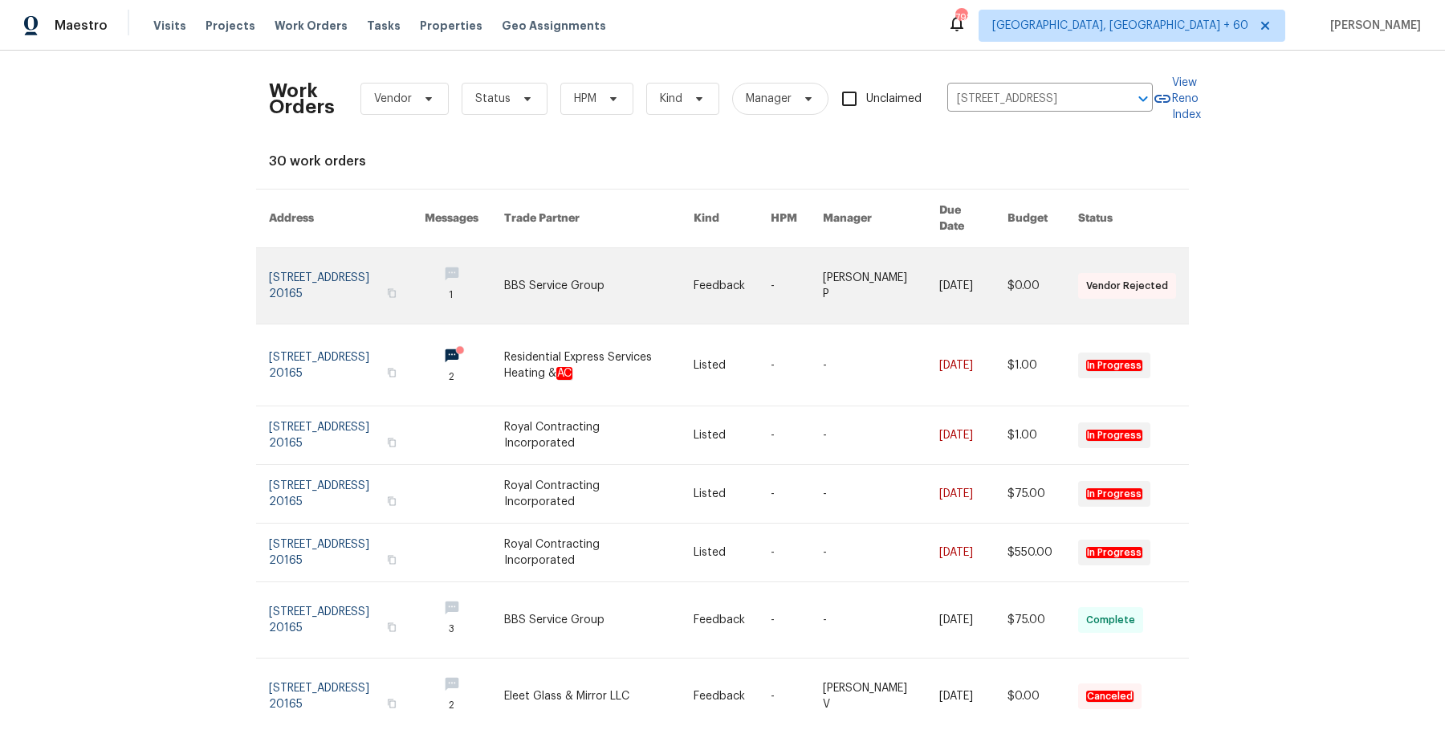
click at [487, 276] on link at bounding box center [464, 285] width 79 height 75
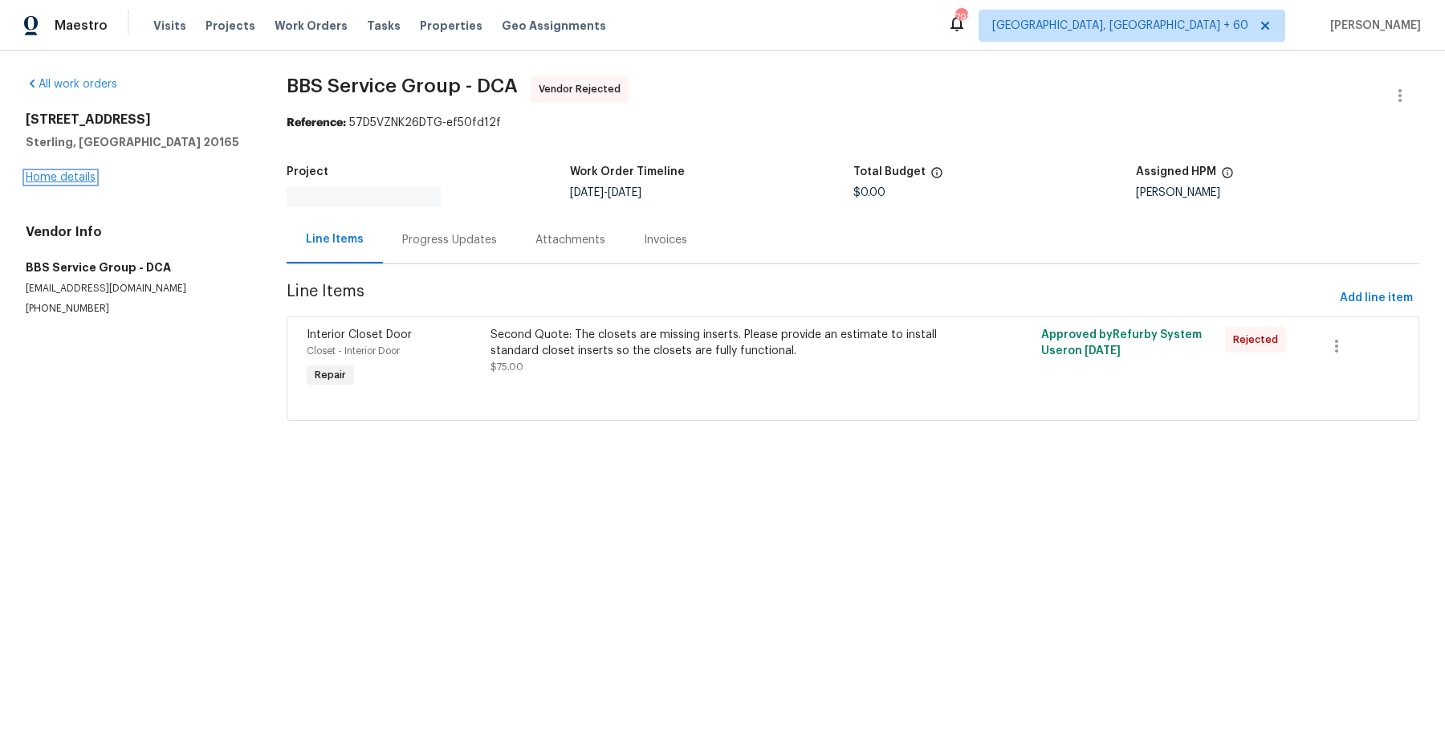
click at [86, 179] on link "Home details" at bounding box center [61, 177] width 70 height 11
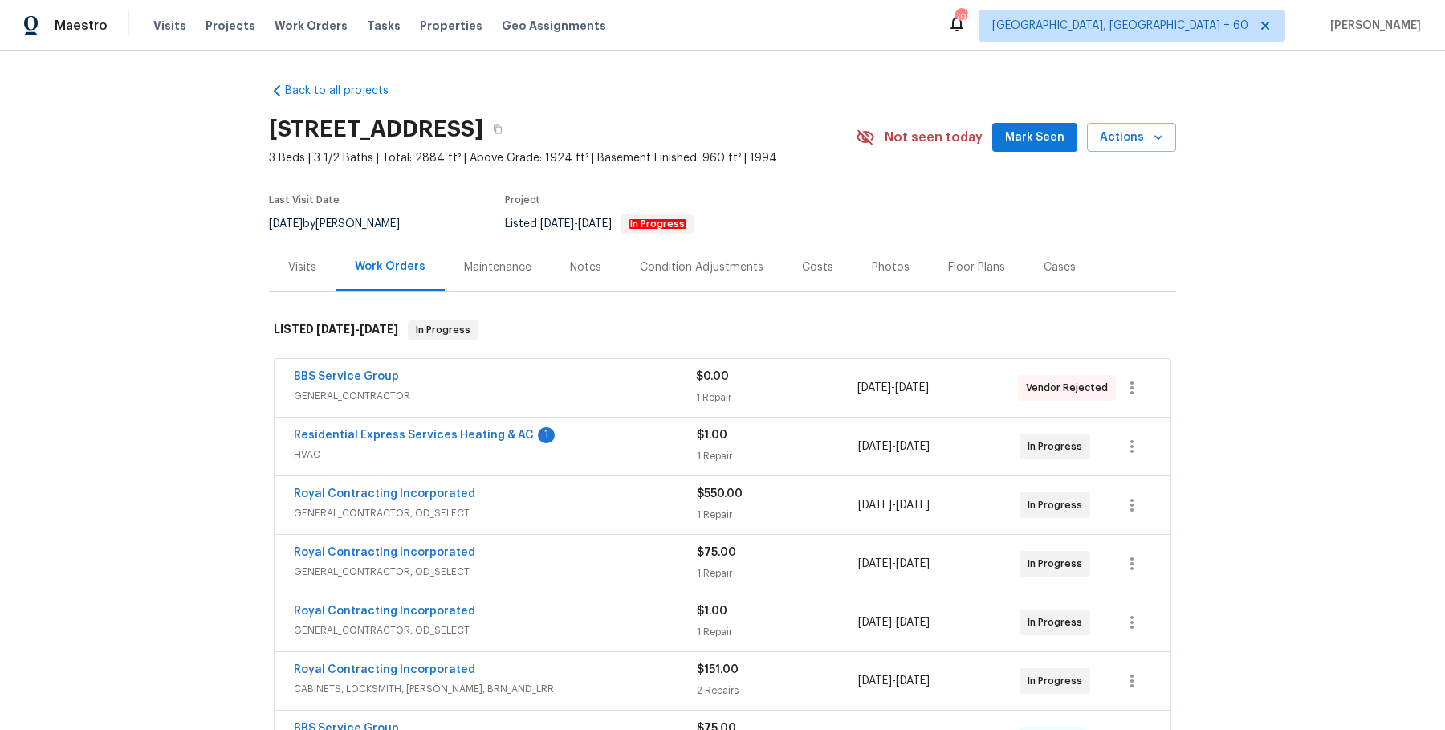
click at [525, 383] on div "BBS Service Group" at bounding box center [495, 377] width 402 height 19
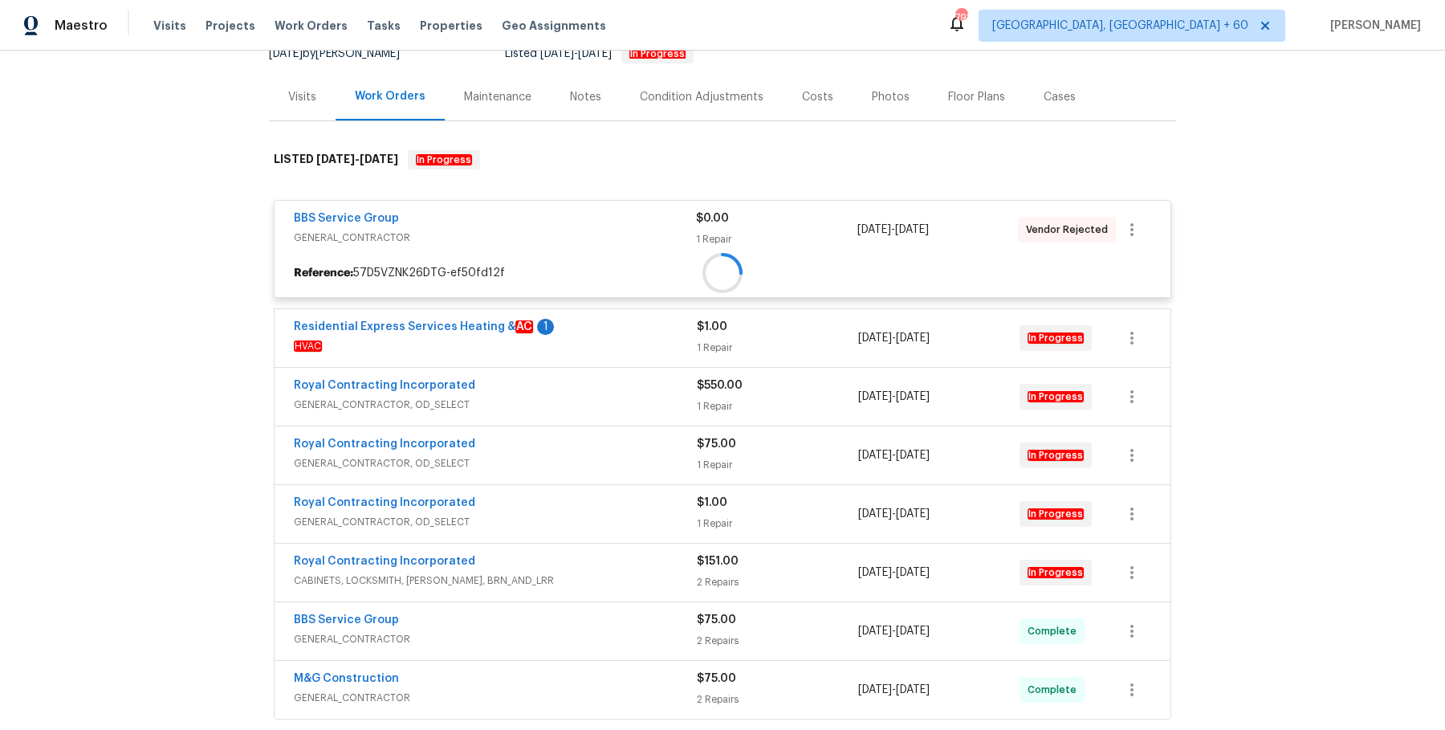
scroll to position [203, 0]
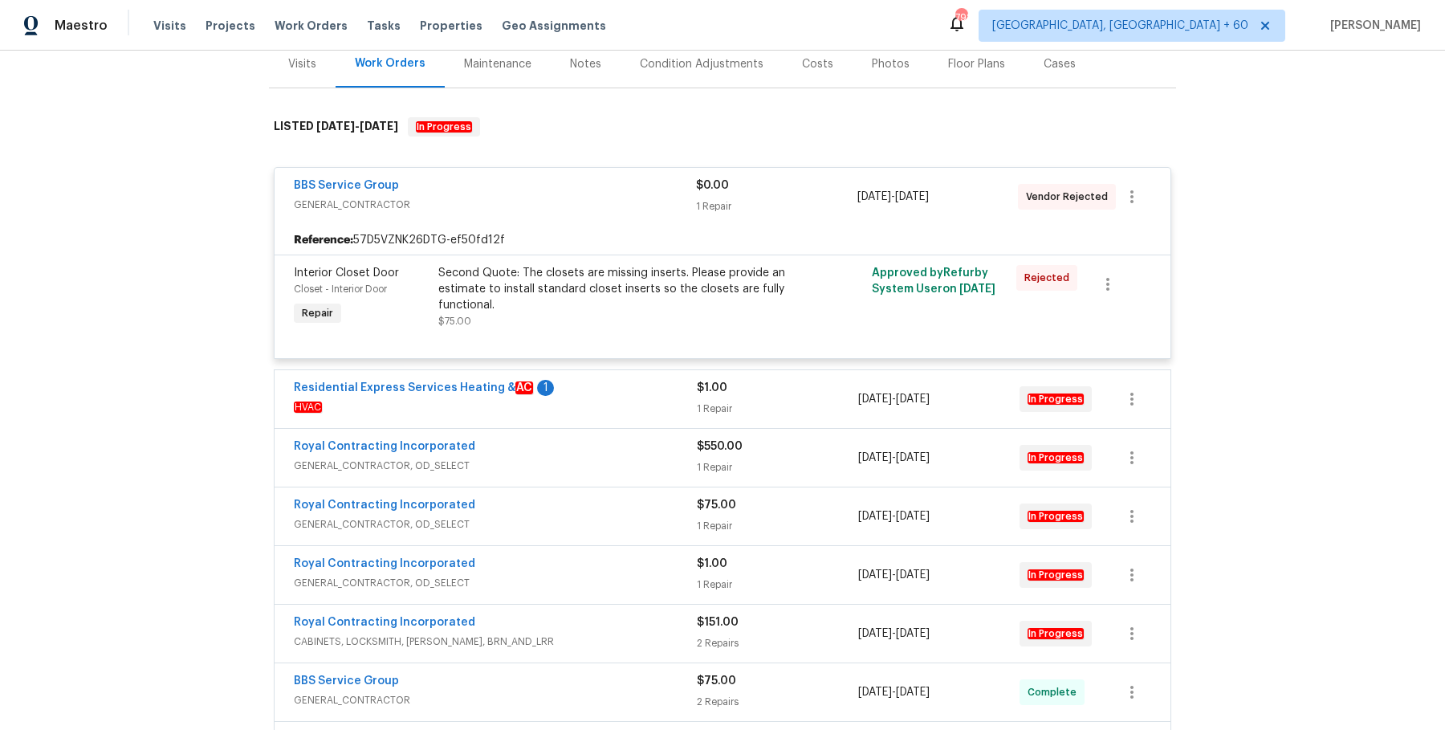
click at [629, 380] on div "Residential Express Services Heating & AC 1" at bounding box center [495, 389] width 403 height 19
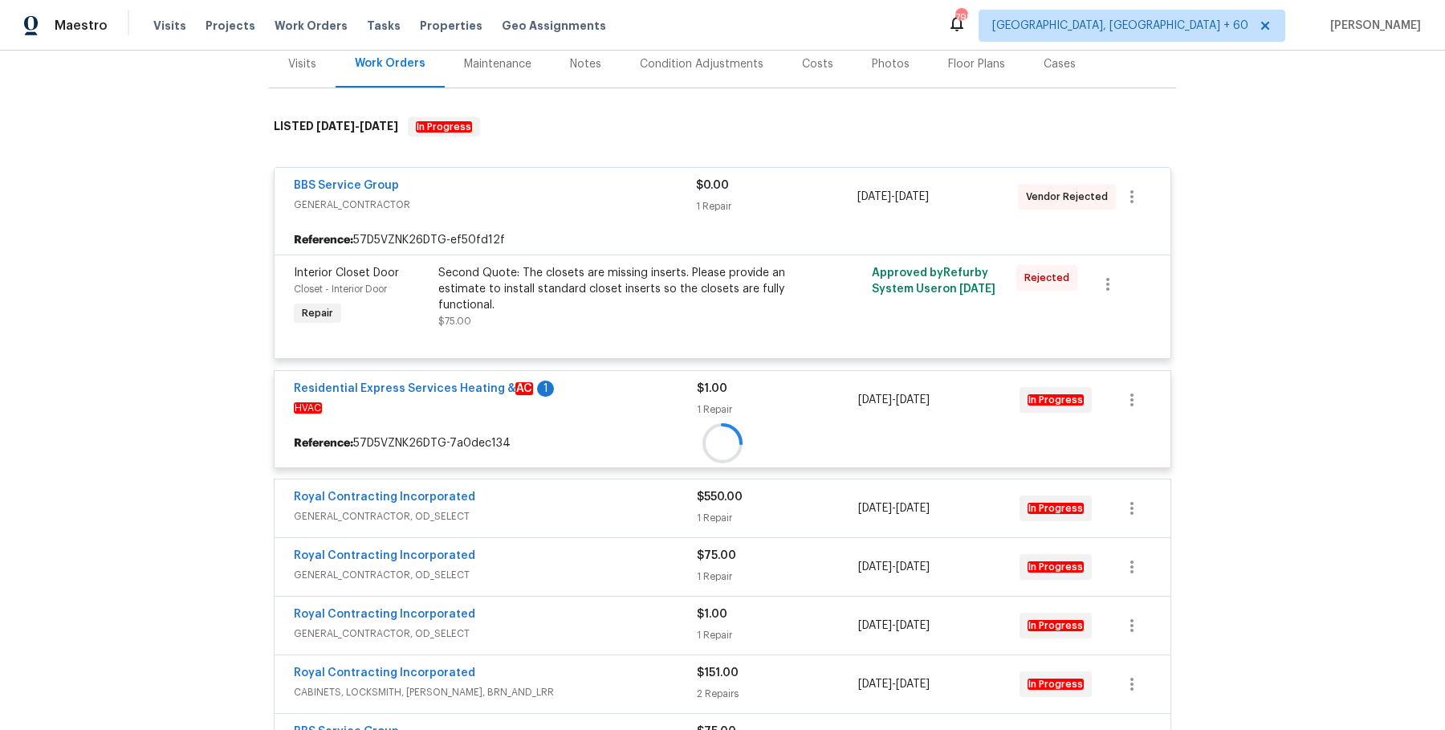
scroll to position [291, 0]
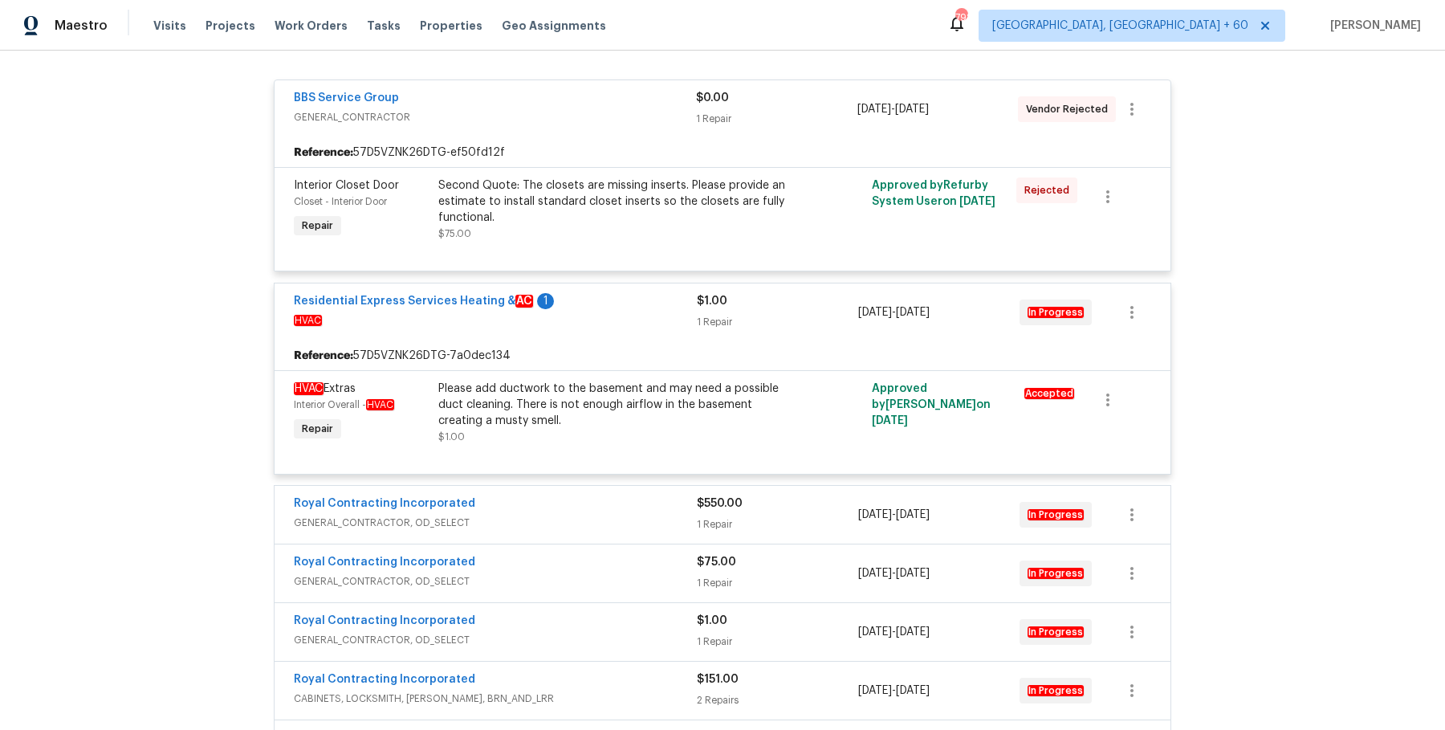
click at [600, 489] on div "Royal Contracting Incorporated GENERAL_CONTRACTOR, OD_SELECT $550.00 1 Repair 7…" at bounding box center [722, 515] width 896 height 58
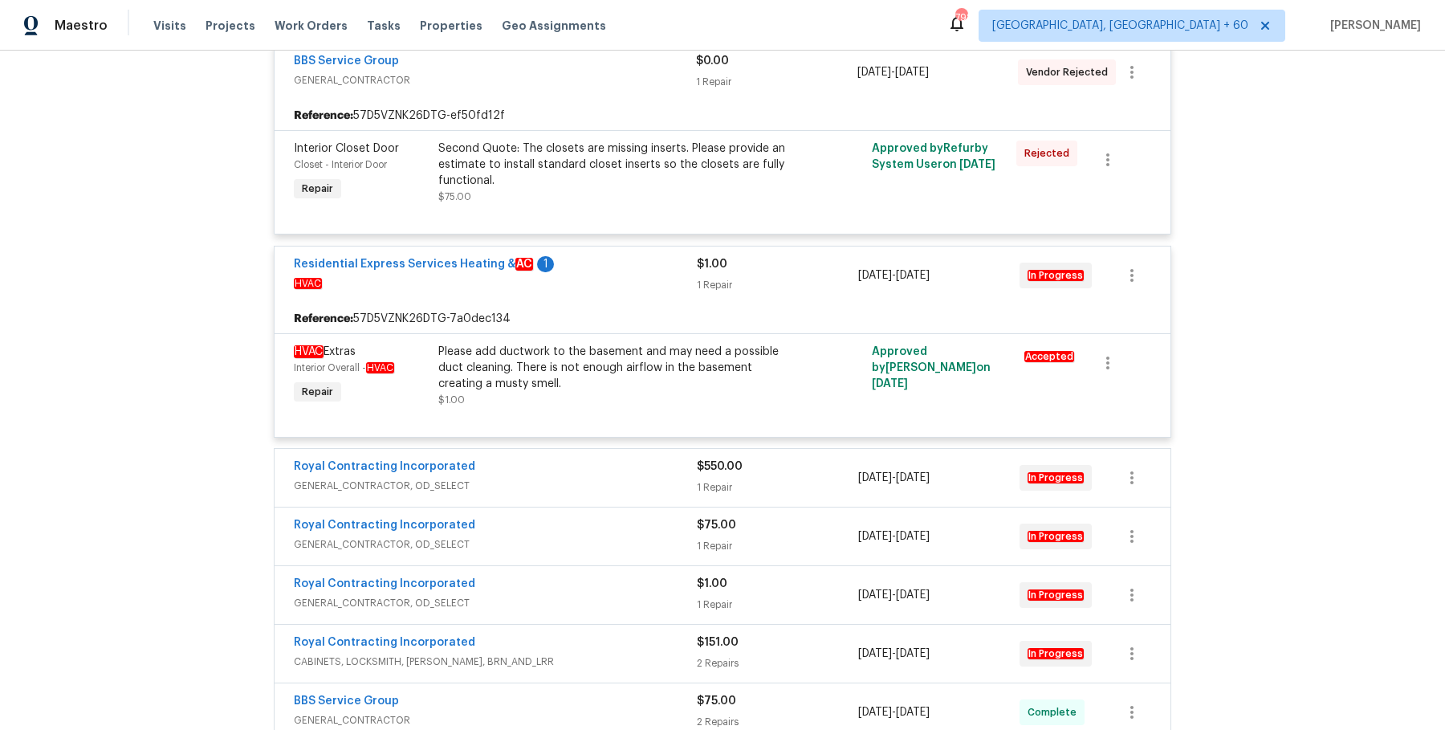
click at [600, 489] on span "GENERAL_CONTRACTOR, OD_SELECT" at bounding box center [495, 486] width 403 height 16
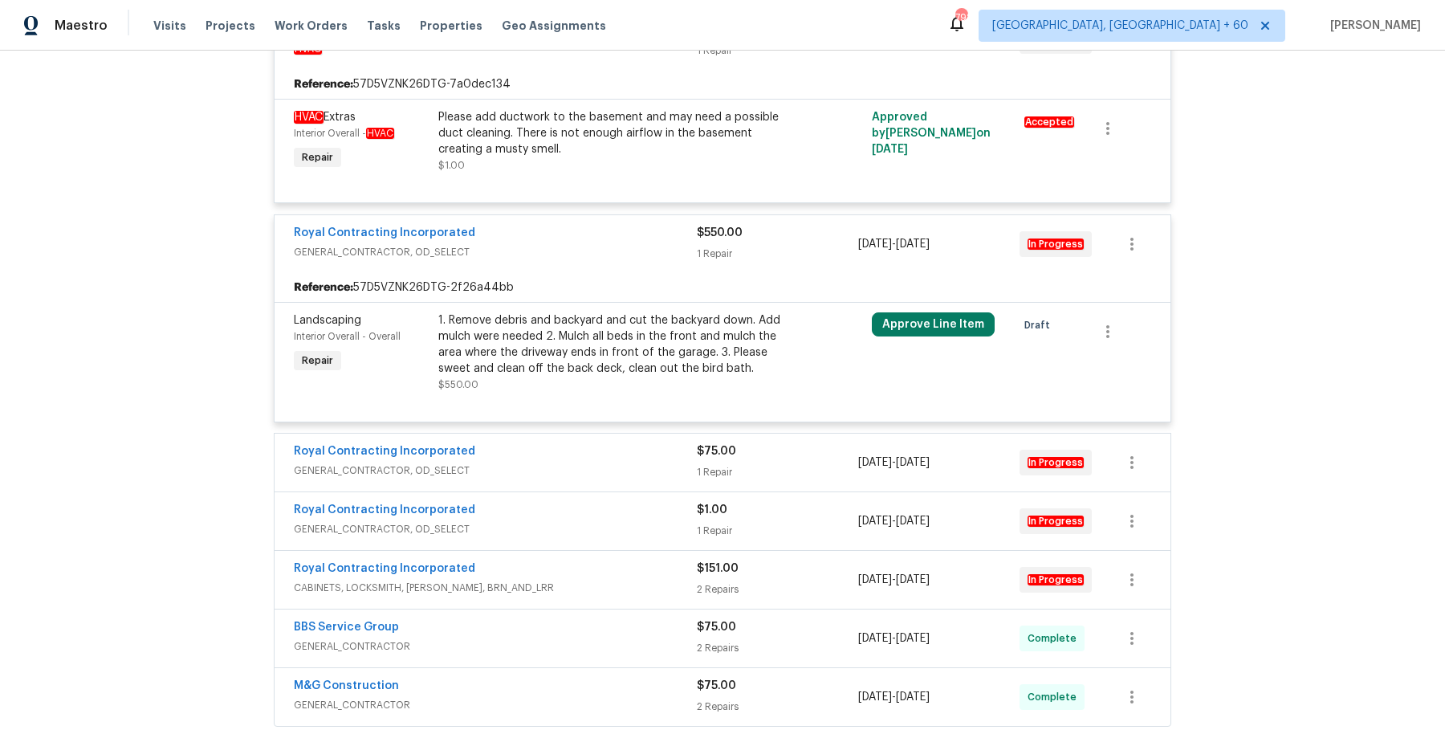
scroll to position [599, 0]
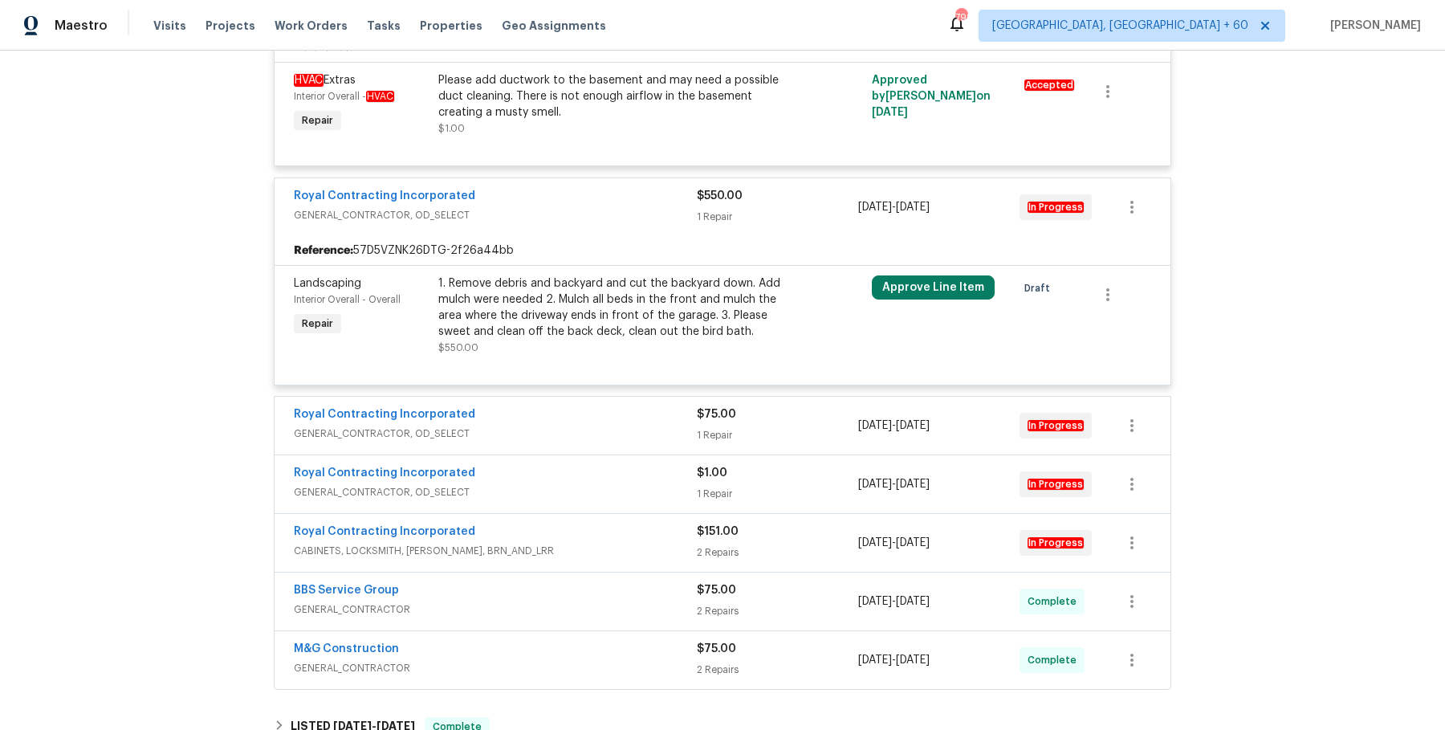
click at [606, 418] on div "Royal Contracting Incorporated" at bounding box center [495, 415] width 403 height 19
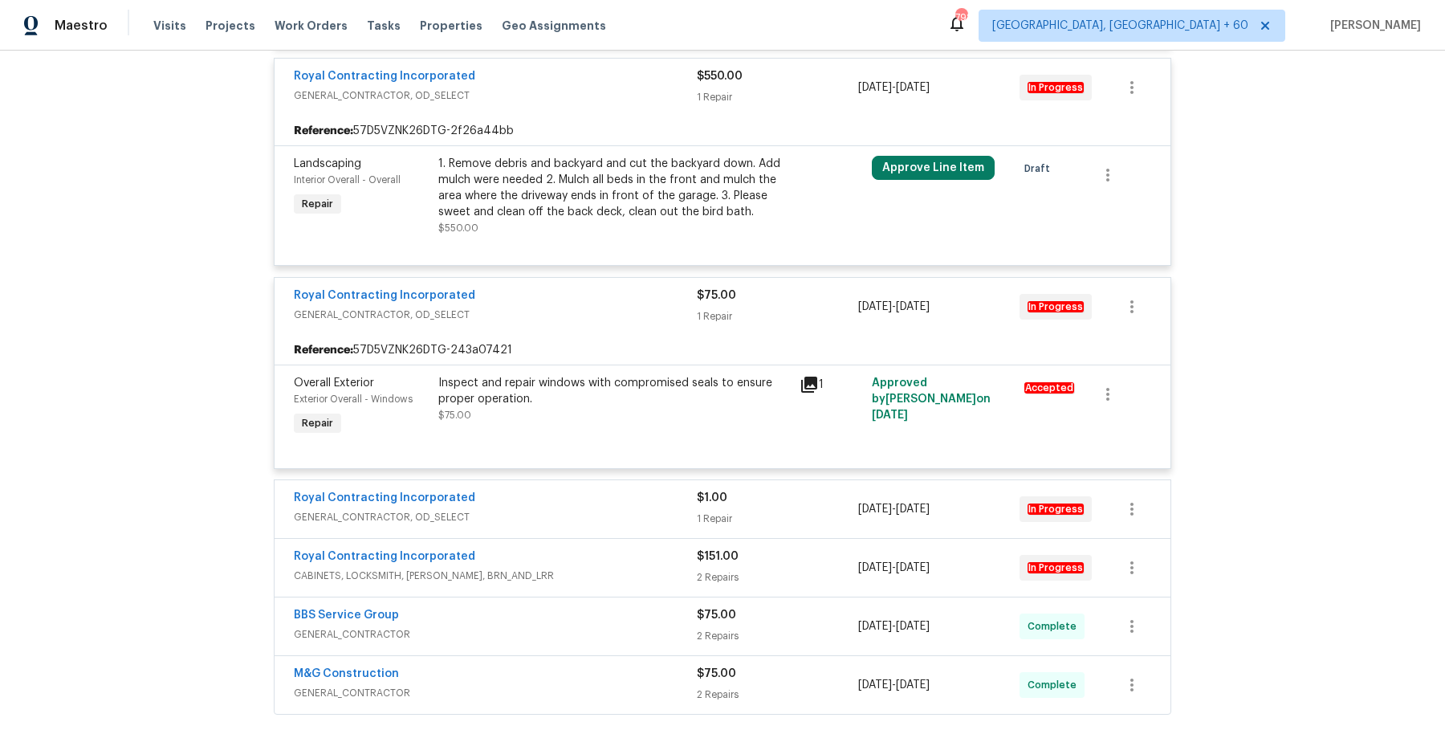
scroll to position [721, 0]
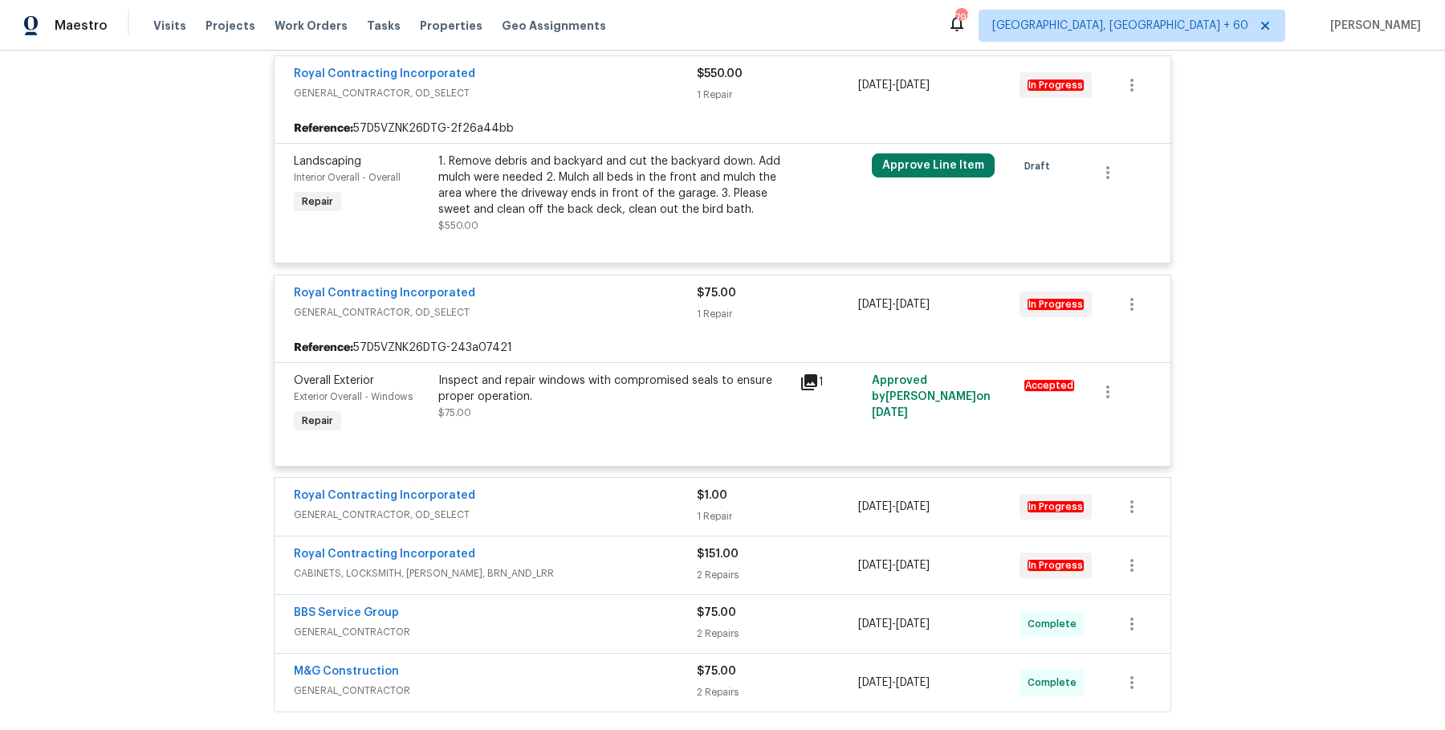
click at [589, 506] on span "GENERAL_CONTRACTOR, OD_SELECT" at bounding box center [495, 514] width 403 height 16
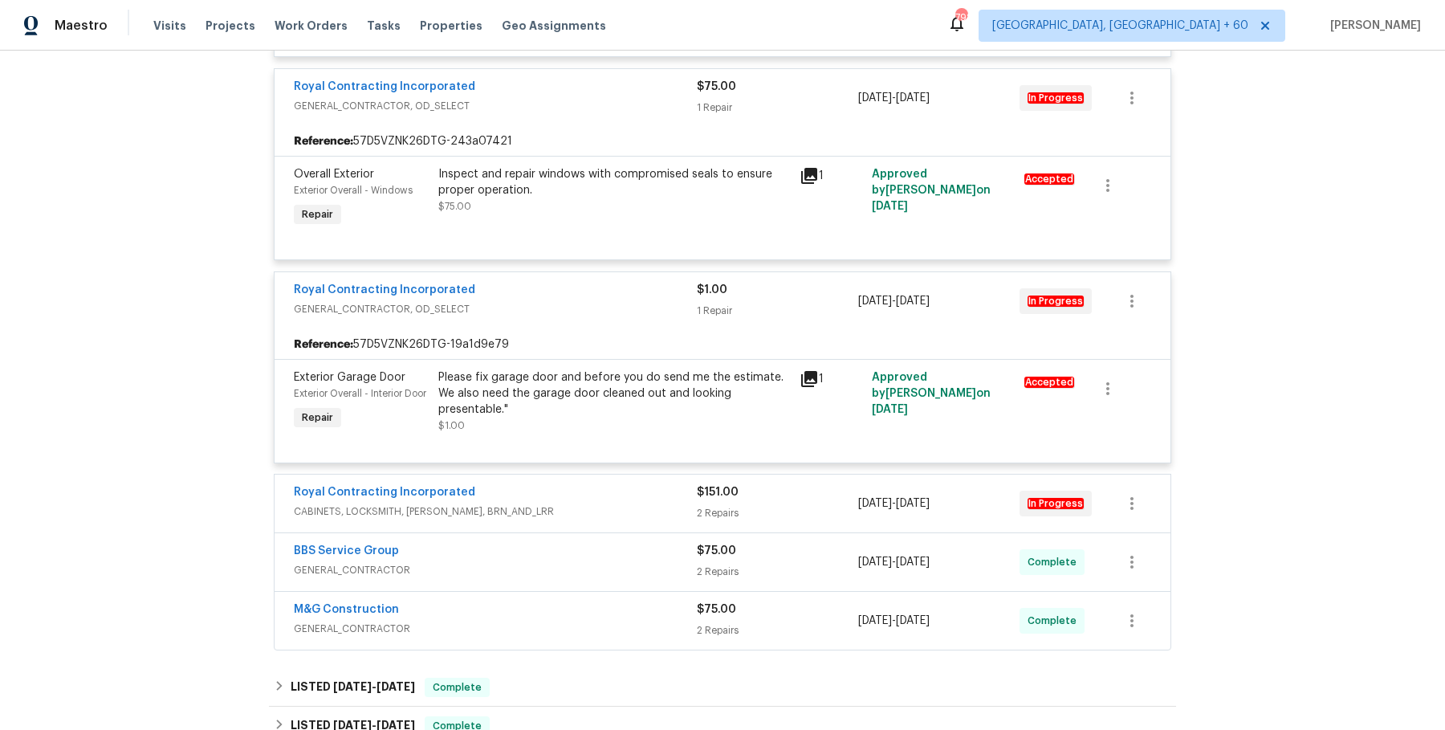
click at [586, 503] on div "Royal Contracting Incorporated" at bounding box center [495, 493] width 403 height 19
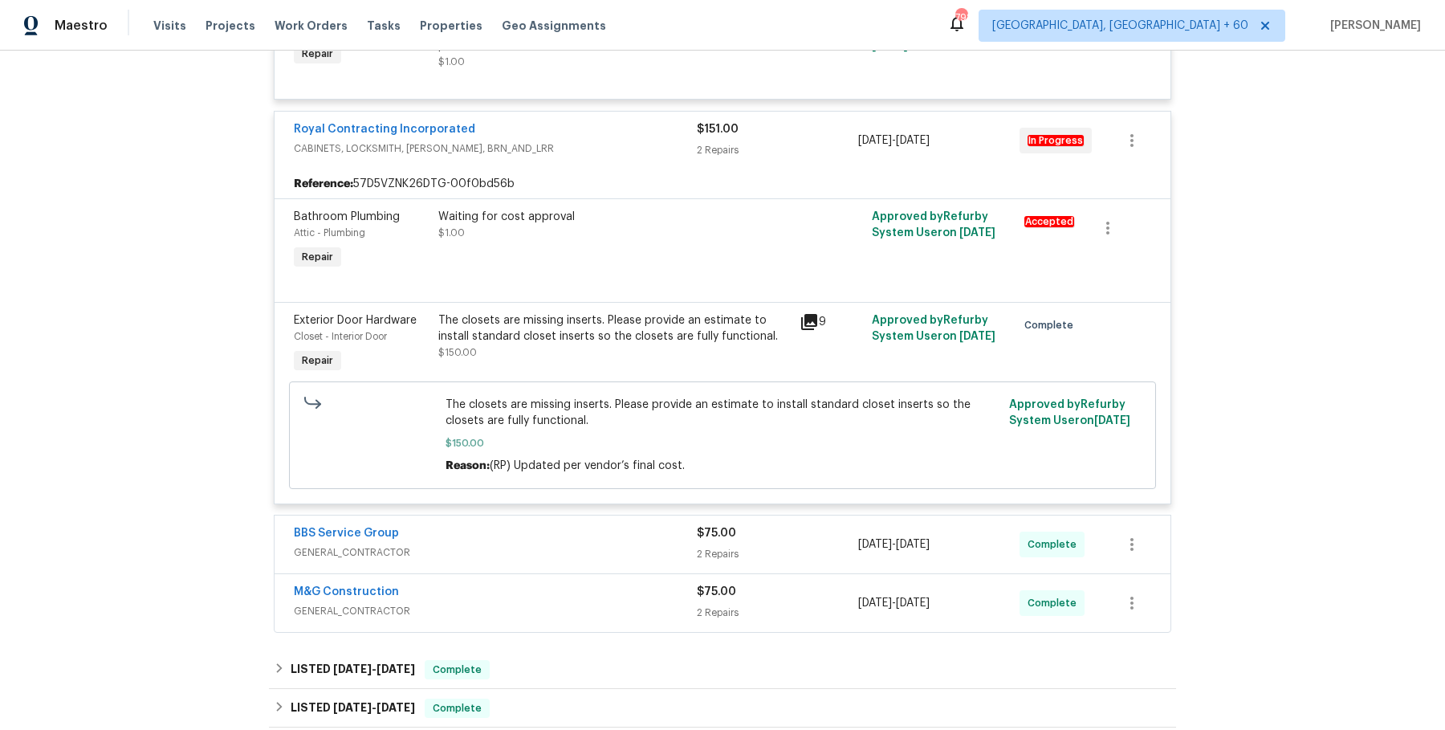
scroll to position [1333, 0]
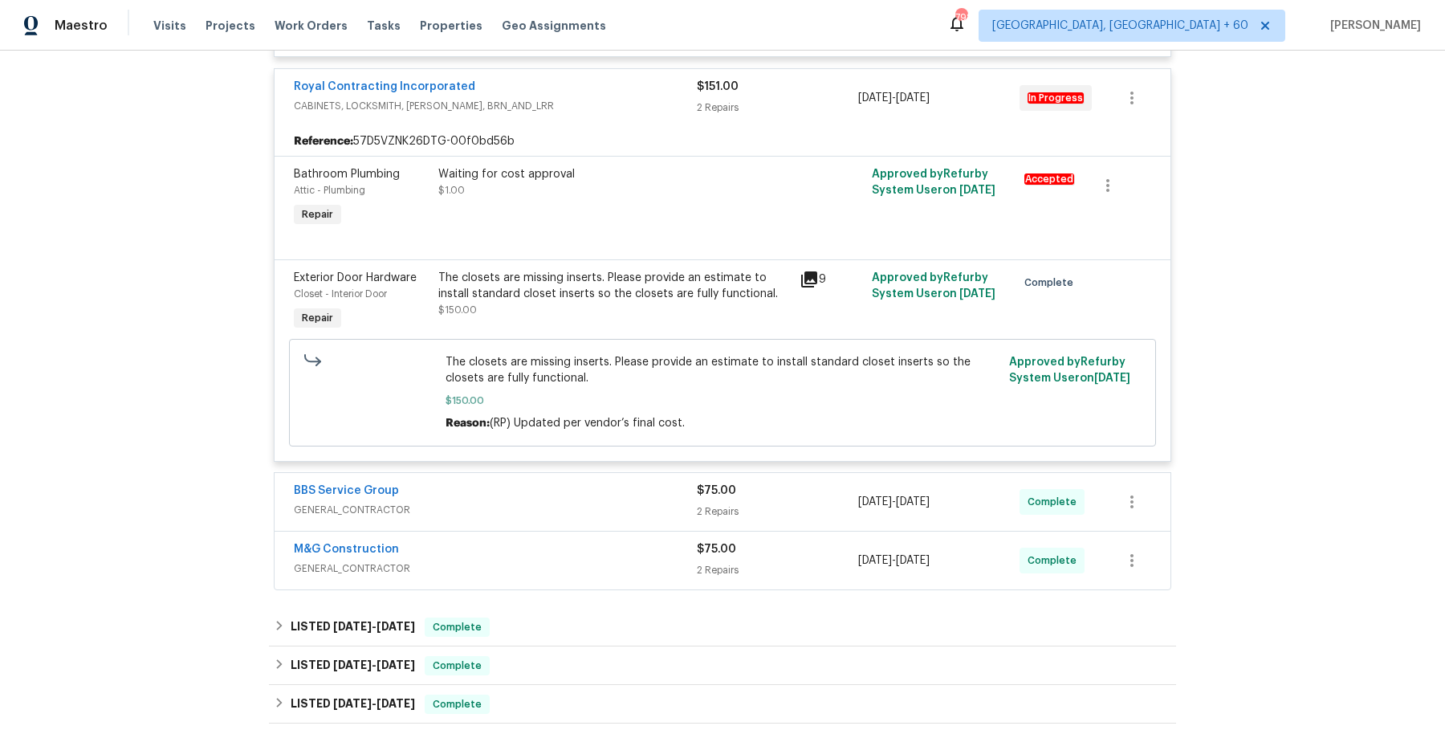
click at [586, 502] on div "BBS Service Group" at bounding box center [495, 491] width 403 height 19
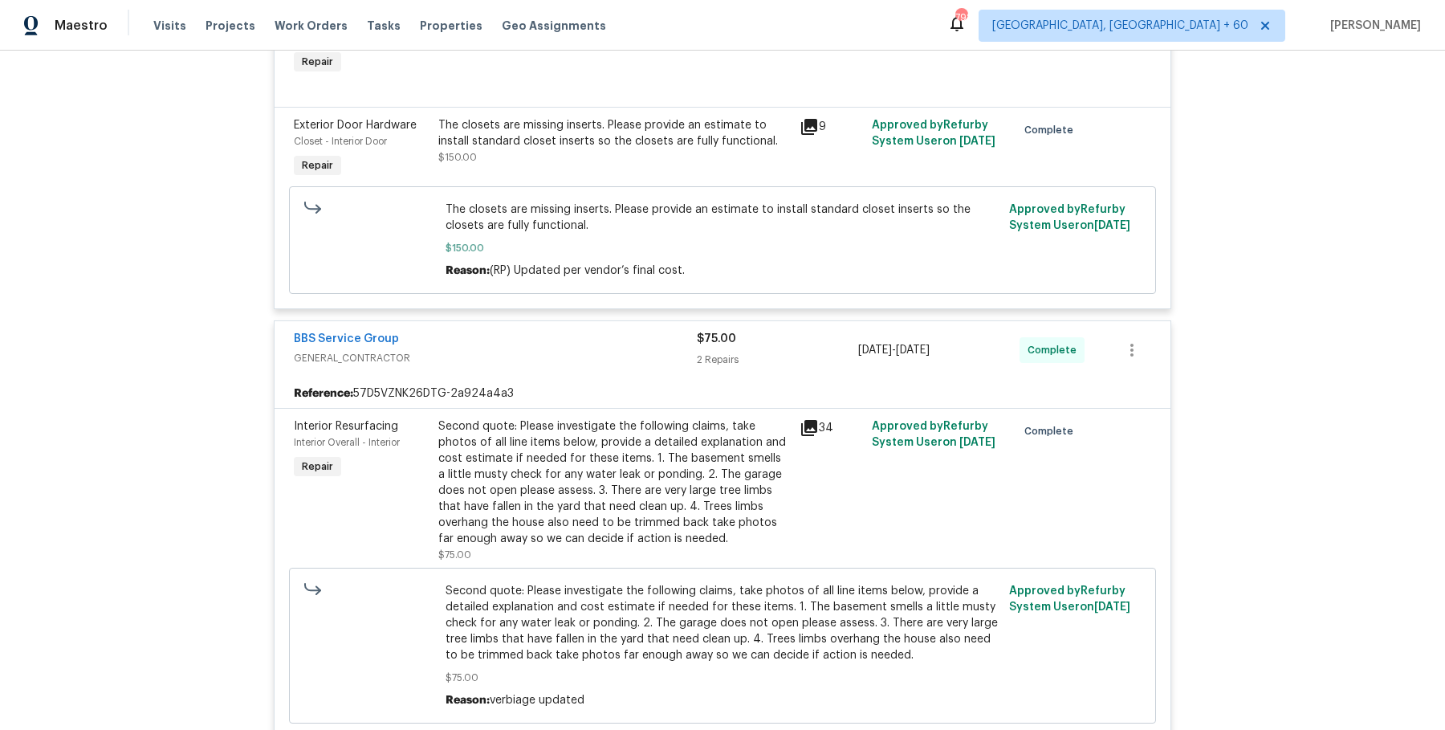
scroll to position [1523, 0]
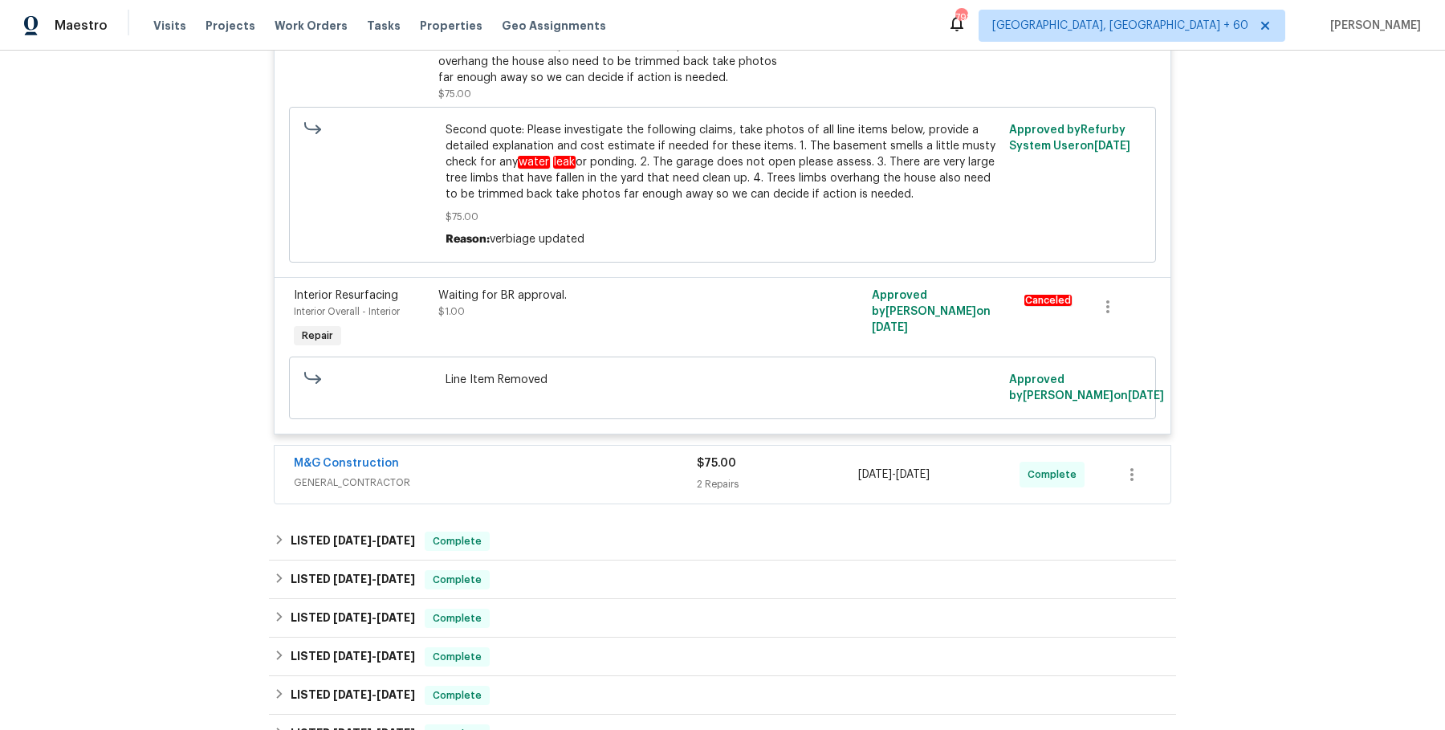
click at [604, 490] on span "GENERAL_CONTRACTOR" at bounding box center [495, 482] width 403 height 16
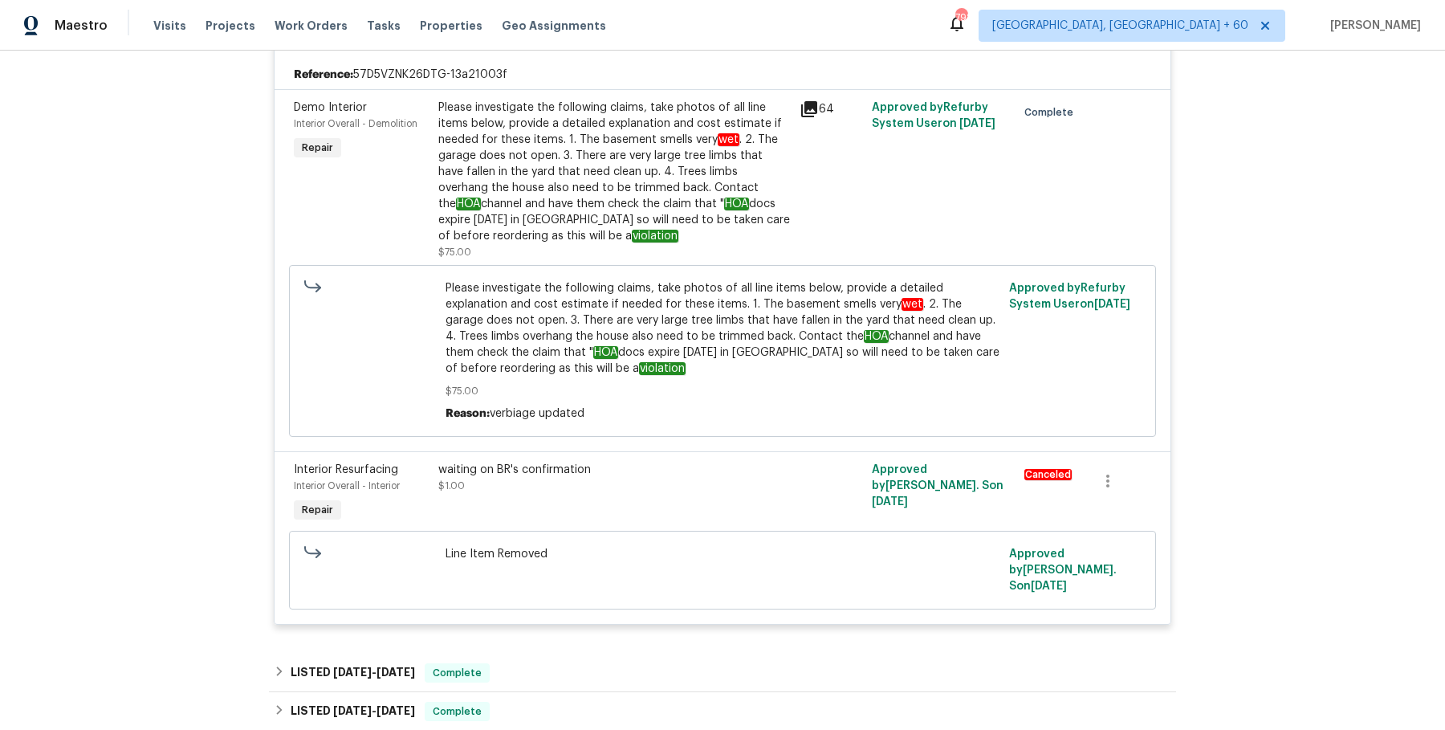
scroll to position [2735, 0]
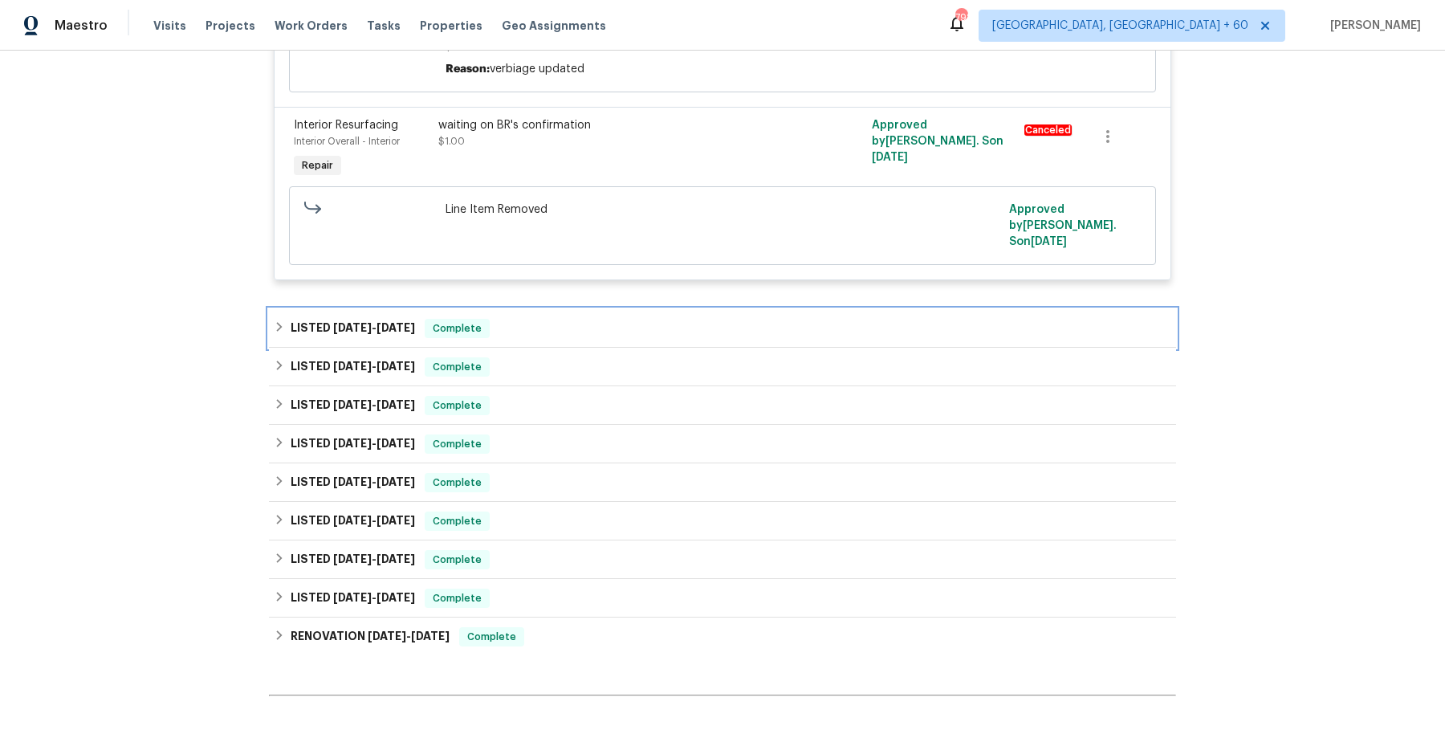
click at [608, 335] on div "LISTED 6/24/25 - 6/27/25 Complete" at bounding box center [722, 328] width 897 height 19
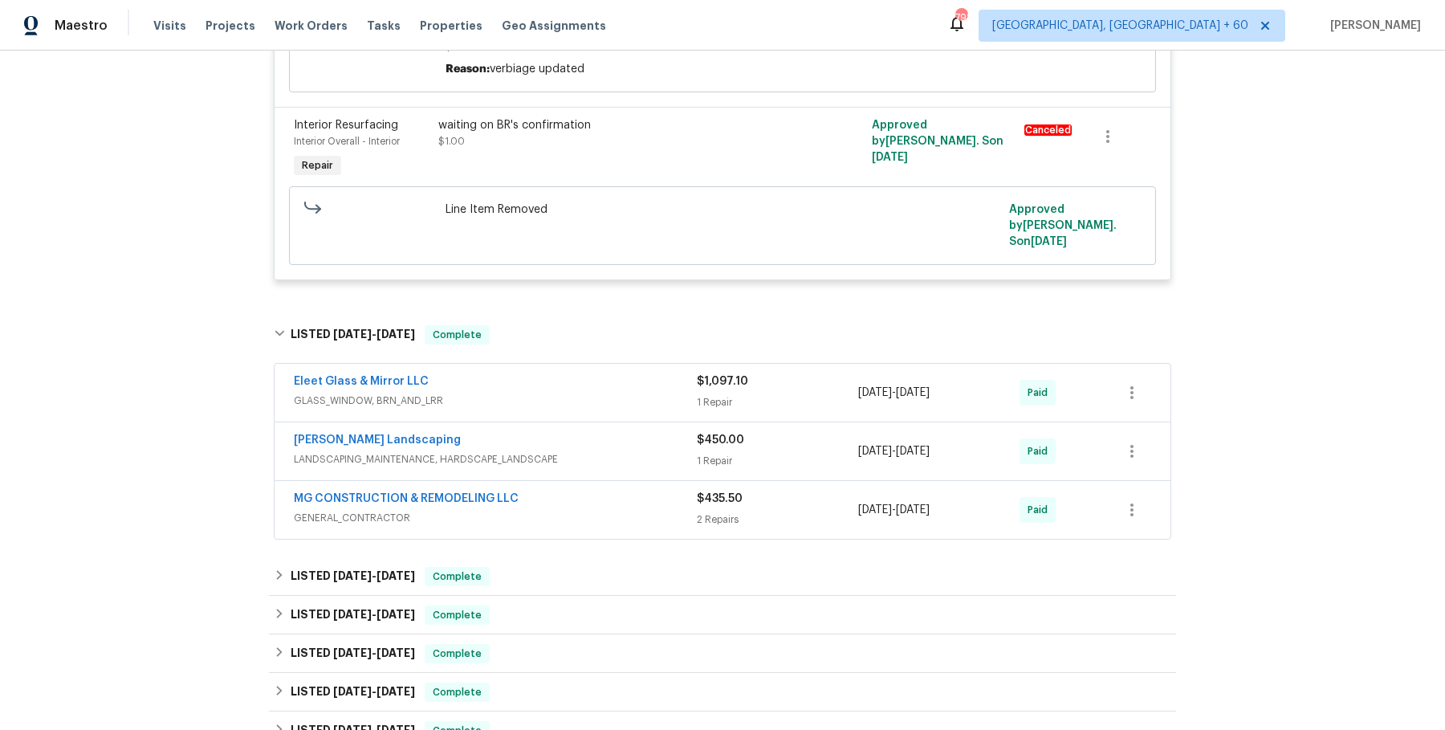
click at [576, 392] on div "Eleet Glass & Mirror LLC" at bounding box center [495, 382] width 403 height 19
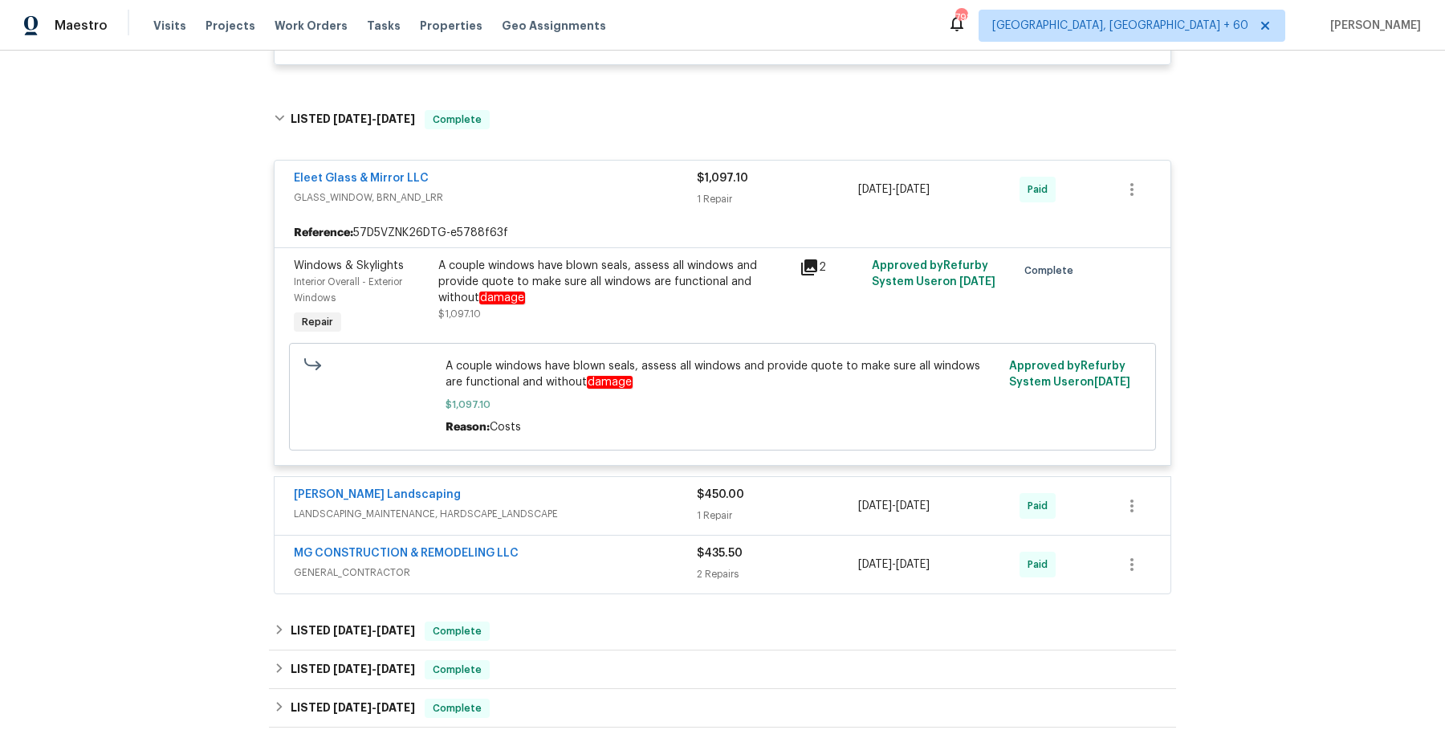
scroll to position [2951, 0]
click at [580, 463] on div "Windows & Skylights Interior Overall - Exterior Windows Repair A couple windows…" at bounding box center [722, 355] width 896 height 218
click at [580, 498] on div "Manzano Landscaping" at bounding box center [495, 494] width 403 height 19
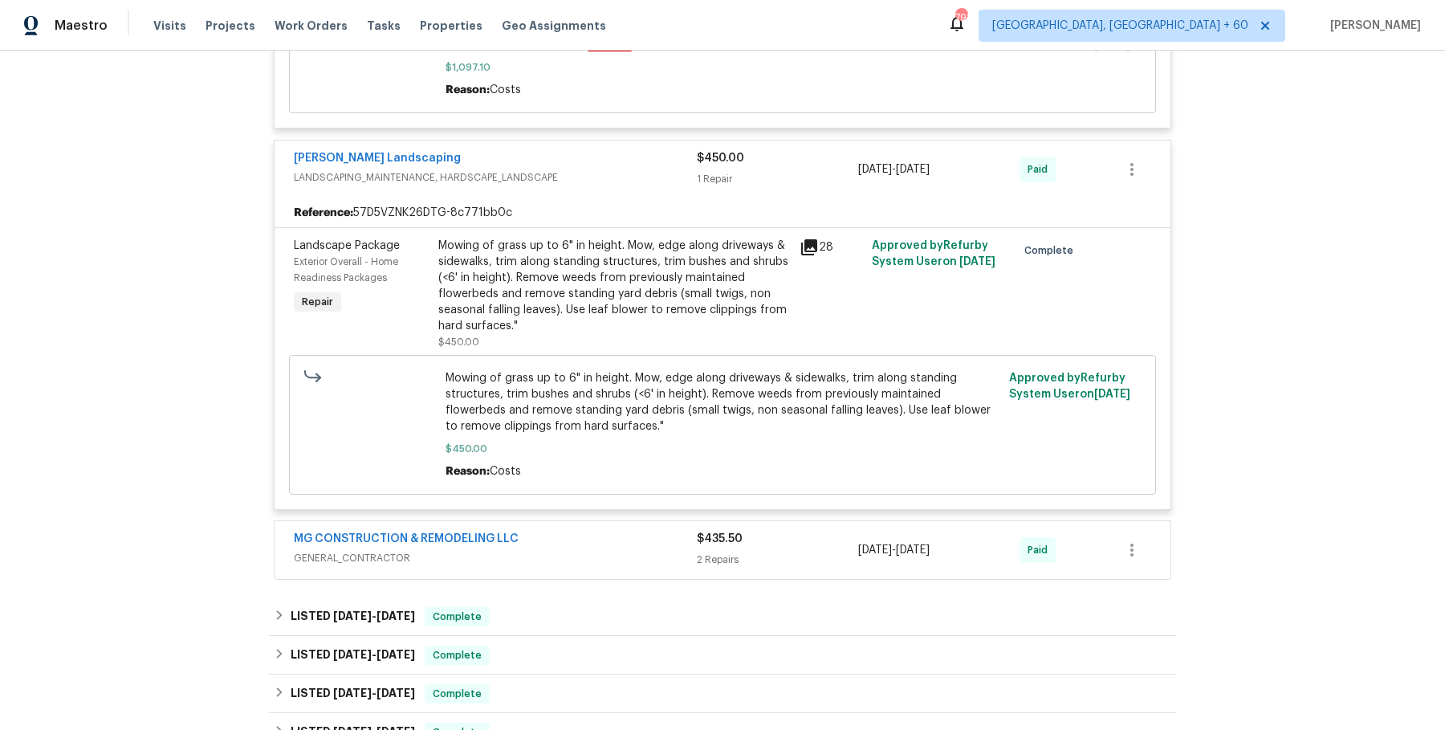
scroll to position [3288, 0]
click at [561, 543] on div "MG CONSTRUCTION & REMODELING LLC" at bounding box center [495, 539] width 403 height 19
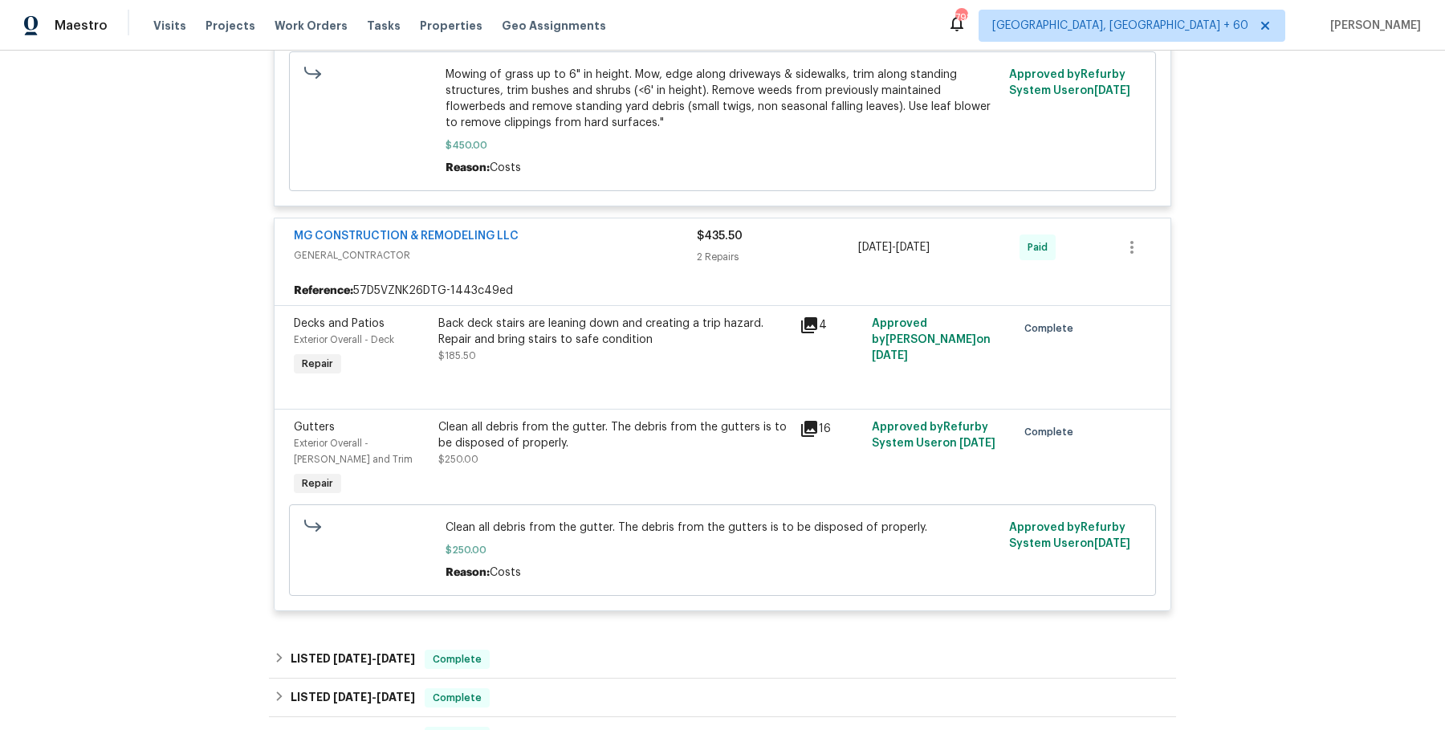
scroll to position [3609, 0]
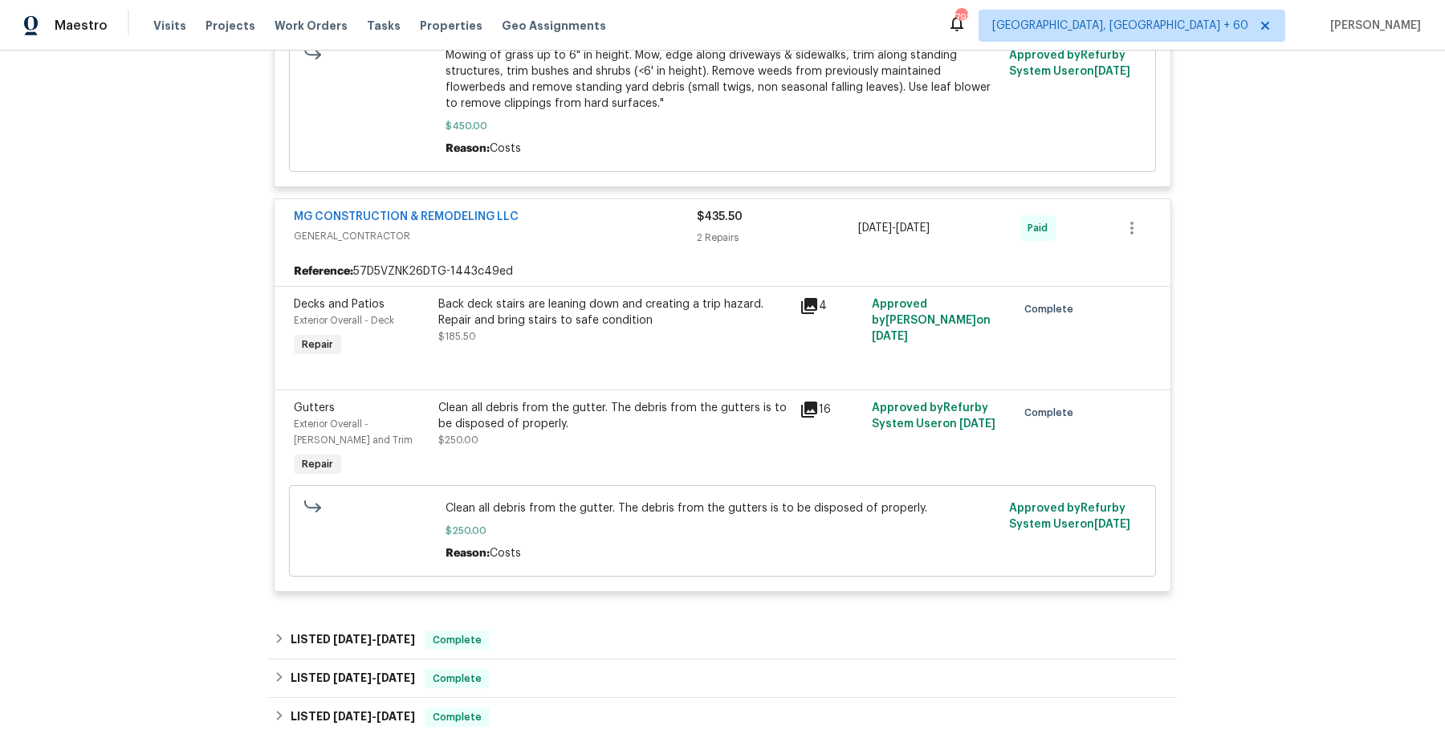
click at [553, 603] on div "Eleet Glass & Mirror LLC GLASS_WINDOW, BRN_AND_LRR $1,097.10 1 Repair 6/24/2025…" at bounding box center [722, 46] width 897 height 1114
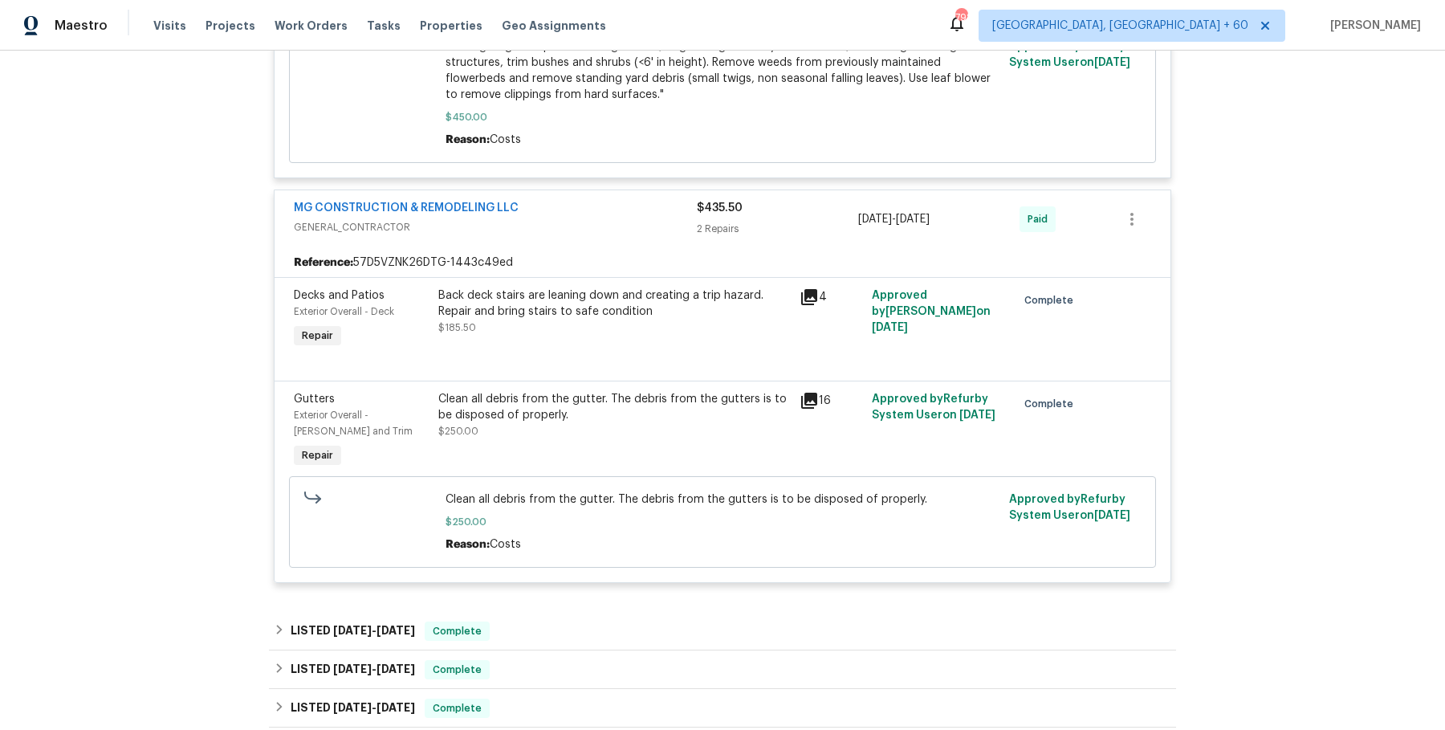
scroll to position [3755, 0]
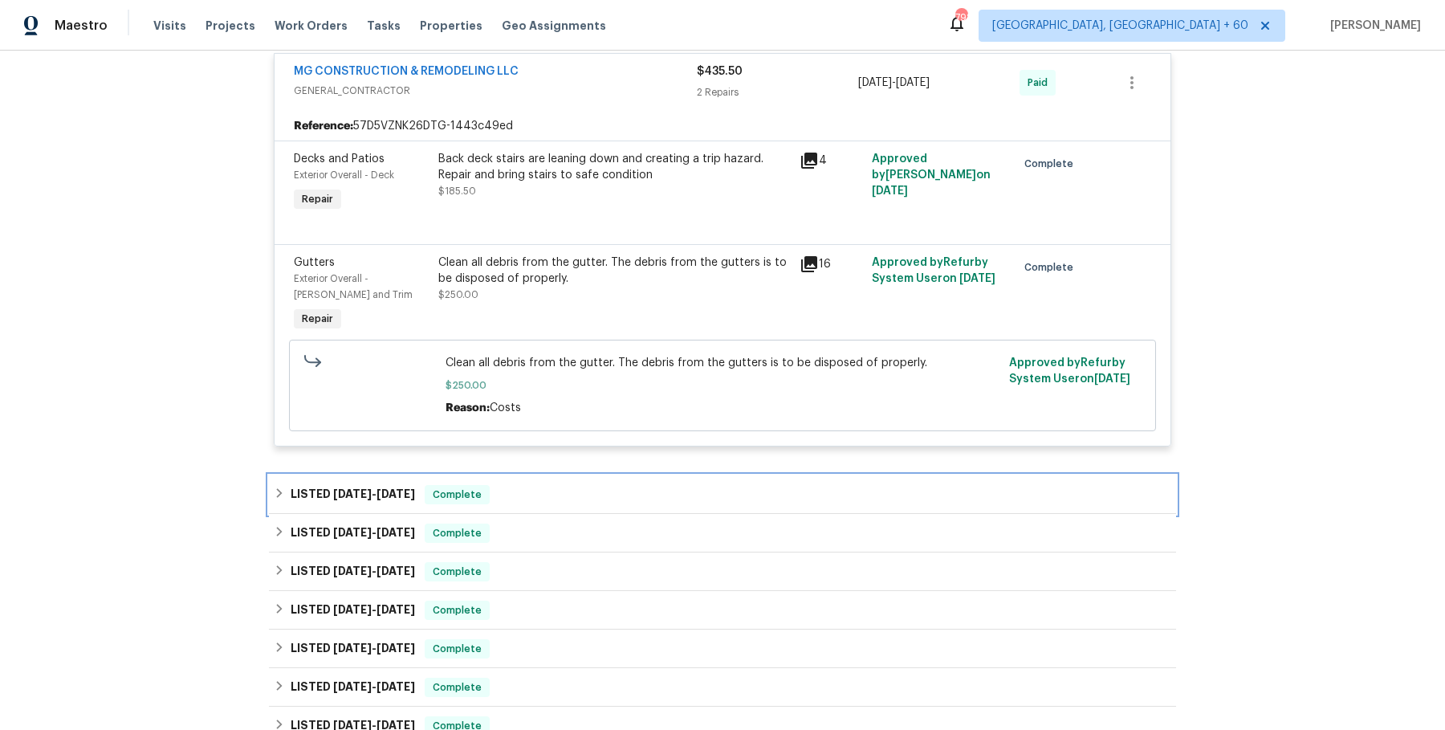
click at [563, 514] on div "LISTED 6/16/25 - 6/18/25 Complete" at bounding box center [722, 494] width 907 height 39
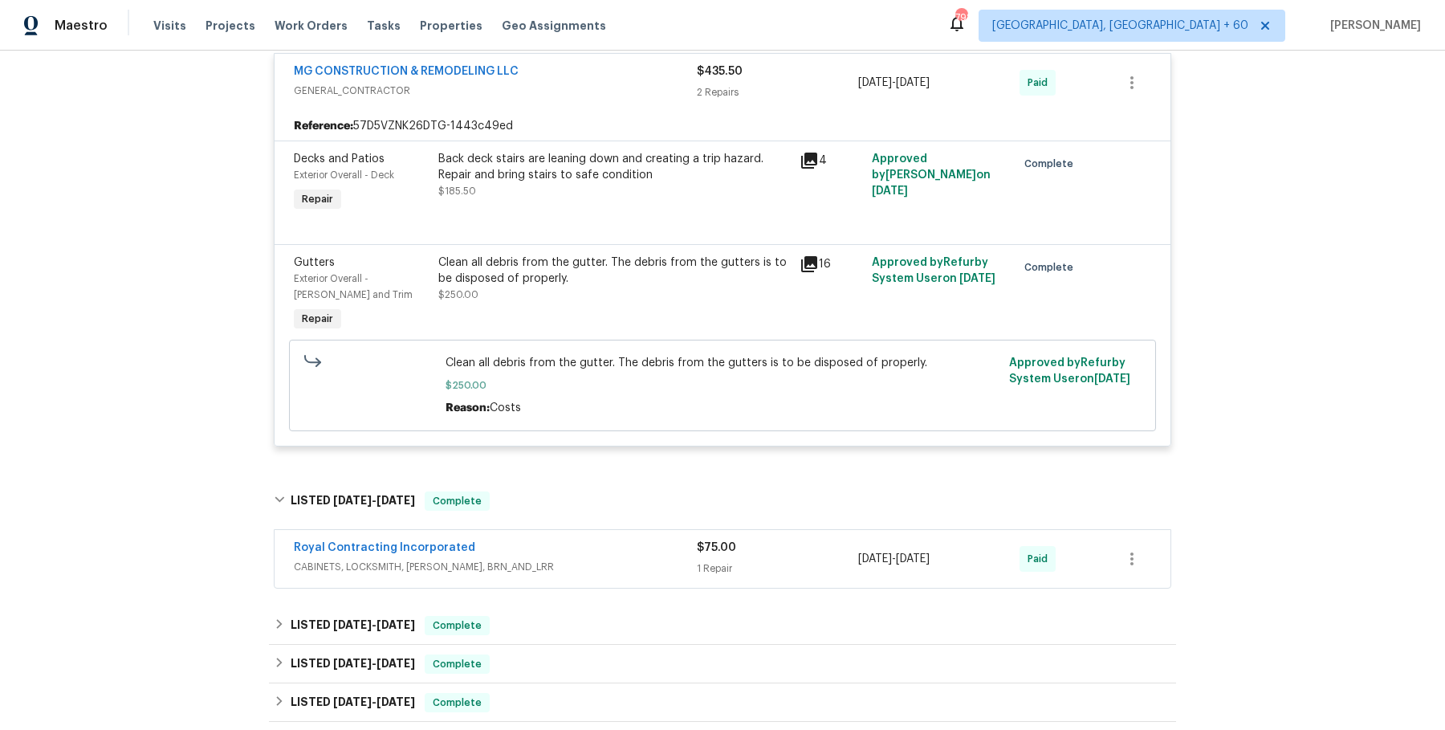
click at [545, 559] on div "Royal Contracting Incorporated" at bounding box center [495, 548] width 403 height 19
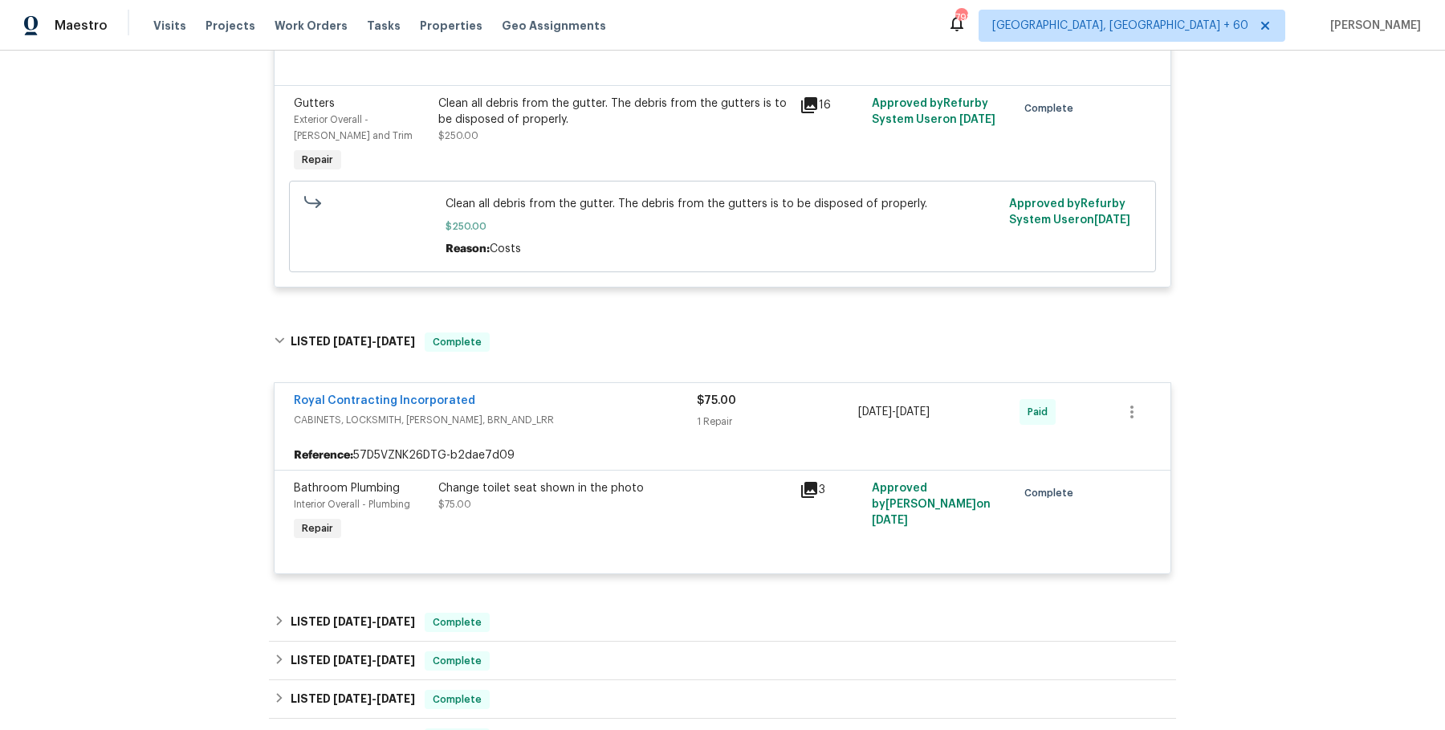
scroll to position [3998, 0]
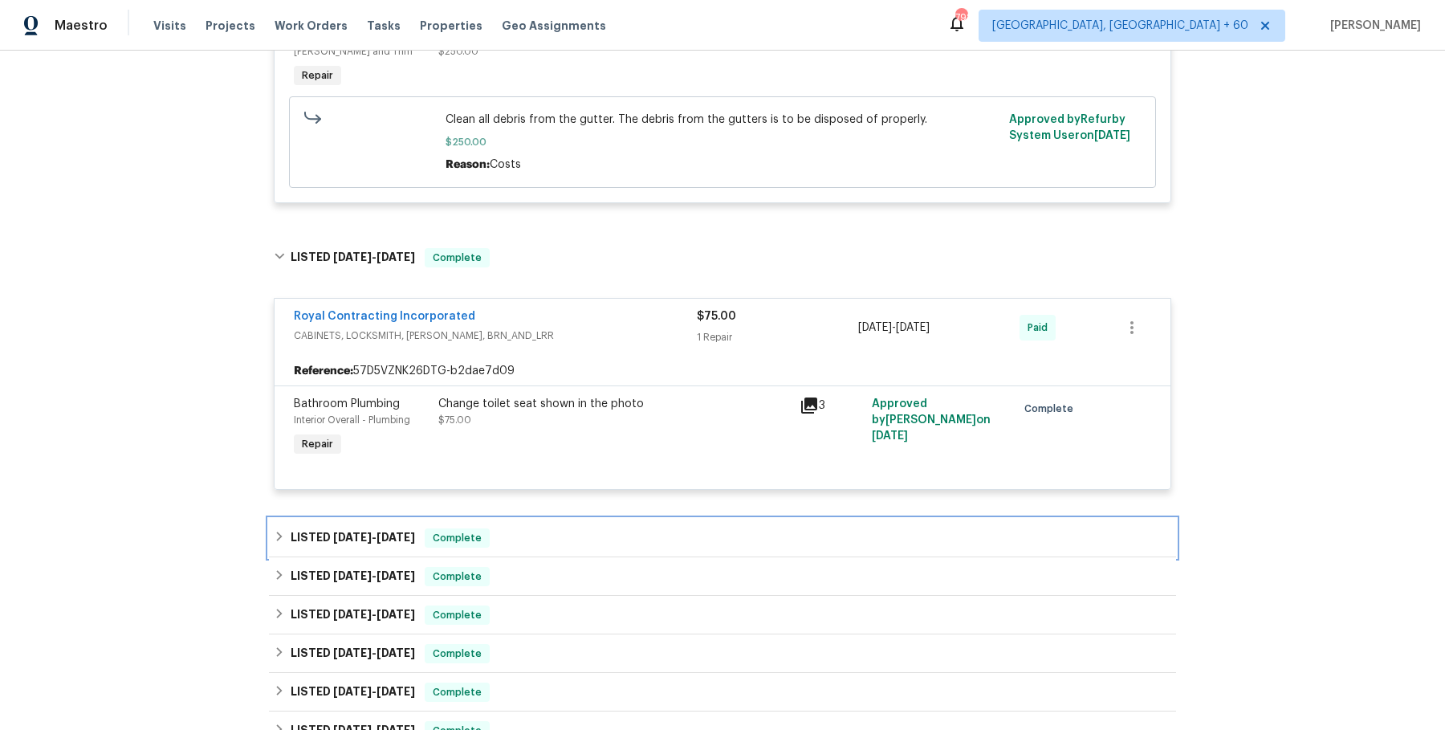
click at [549, 547] on div "LISTED 5/27/25 - 6/2/25 Complete" at bounding box center [722, 537] width 897 height 19
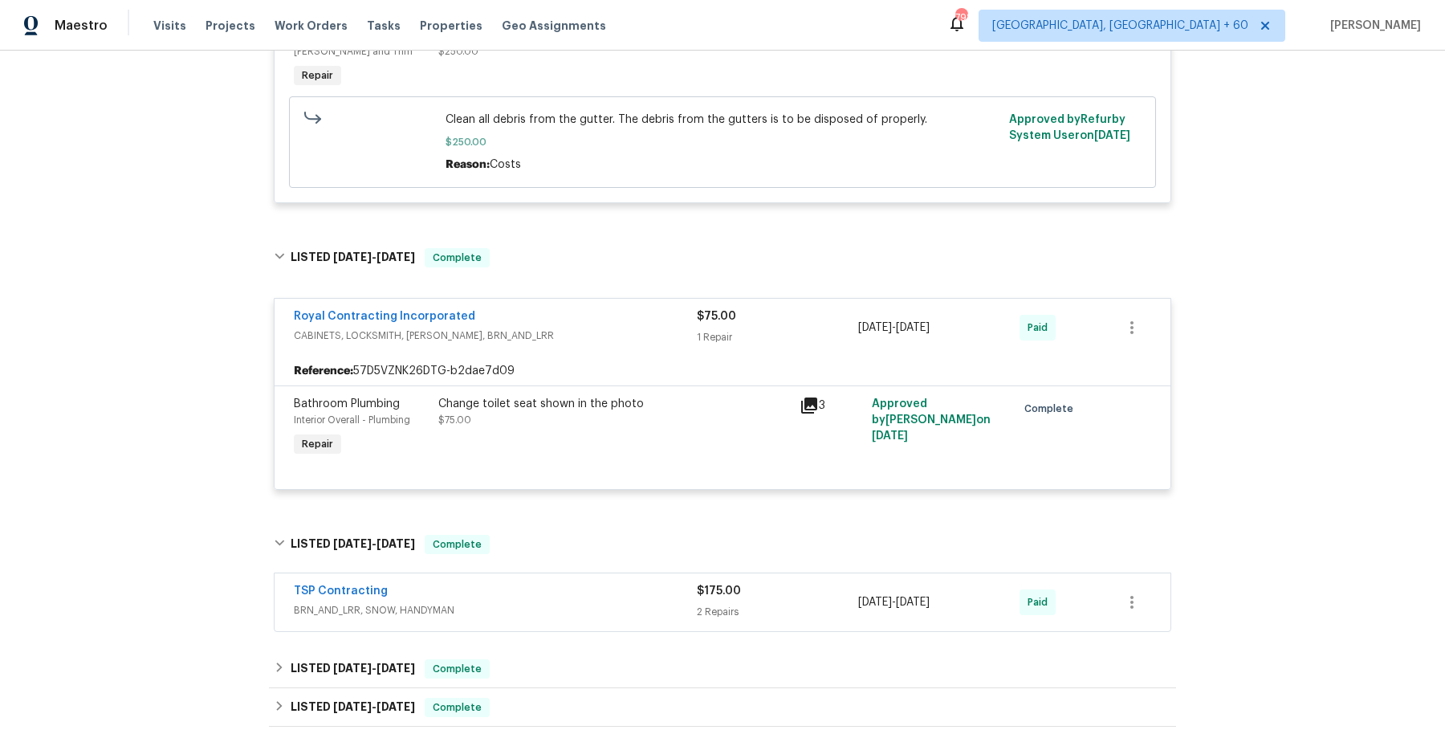
click at [528, 631] on div "TSP Contracting BRN_AND_LRR, SNOW, HANDYMAN $175.00 2 Repairs 5/29/2025 - 6/2/2…" at bounding box center [722, 602] width 896 height 58
click at [535, 616] on span "BRN_AND_LRR, SNOW, HANDYMAN" at bounding box center [495, 610] width 403 height 16
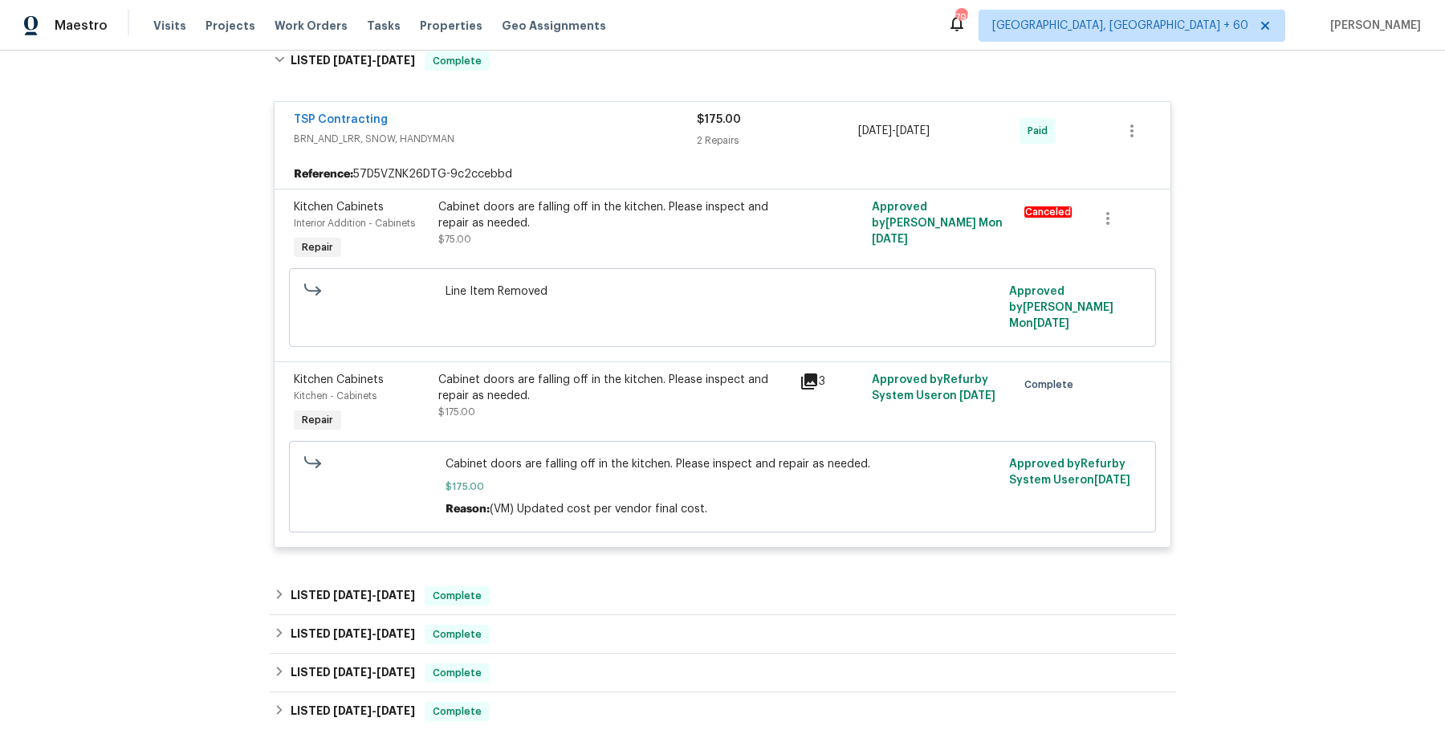
scroll to position [4483, 0]
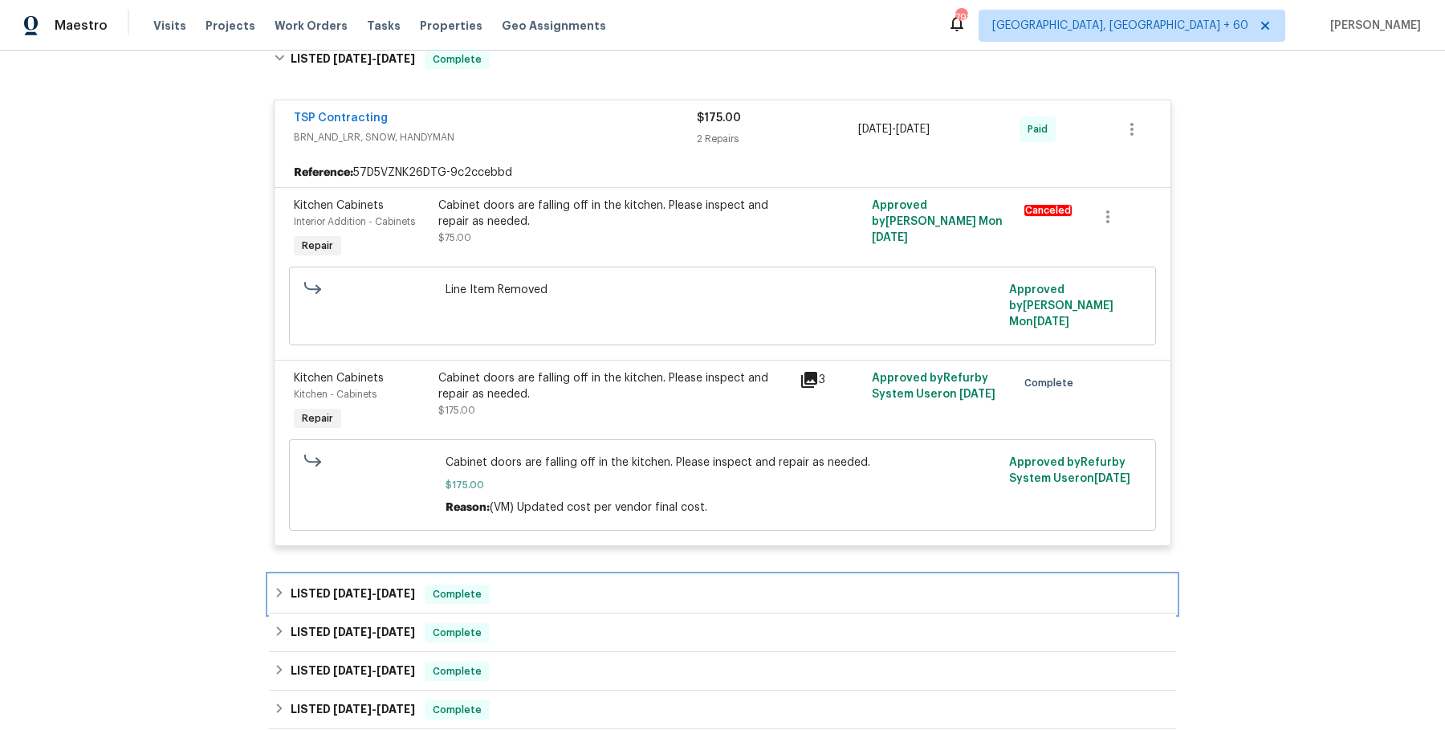
click at [540, 592] on div "LISTED 3/19/25 - 3/20/25 Complete" at bounding box center [722, 593] width 897 height 19
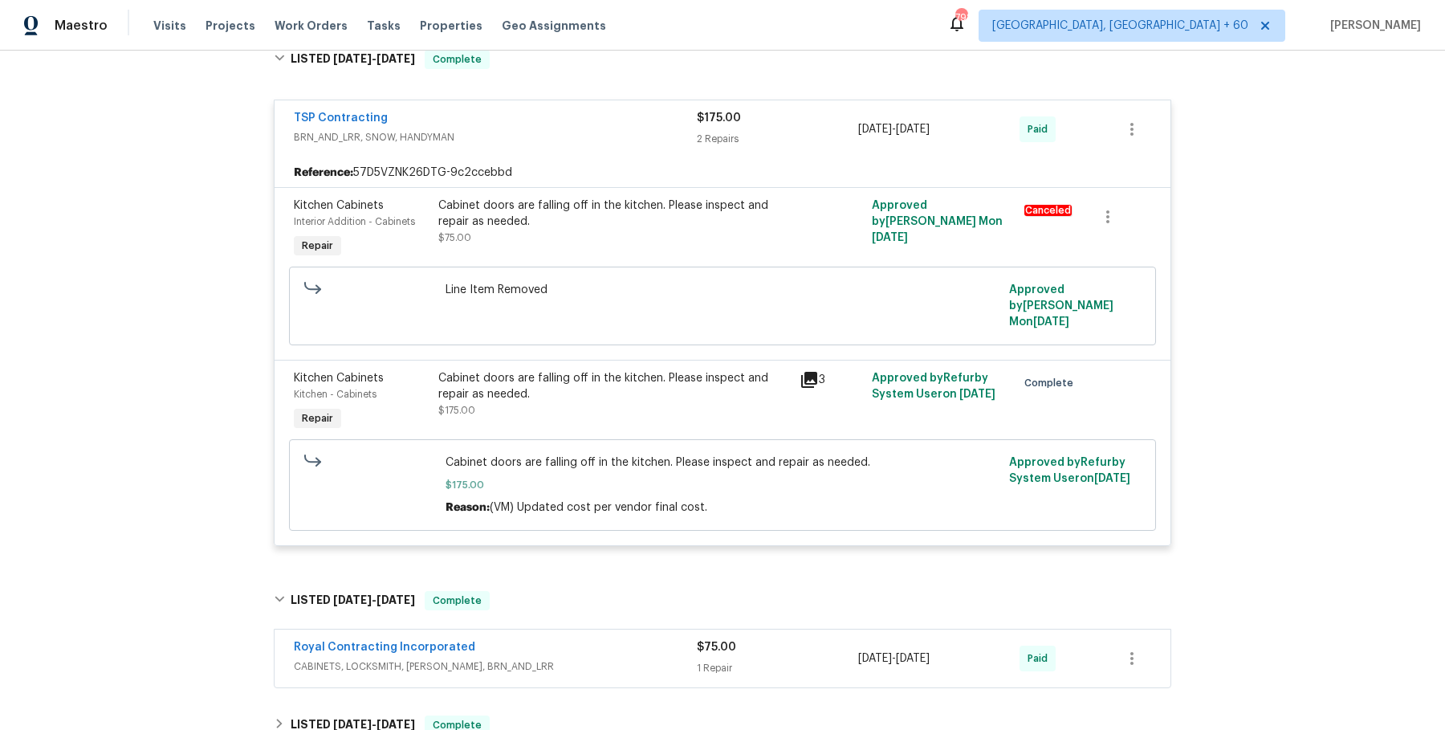
click at [526, 658] on span "CABINETS, LOCKSMITH, HANDYMAN, BRN_AND_LRR" at bounding box center [495, 666] width 403 height 16
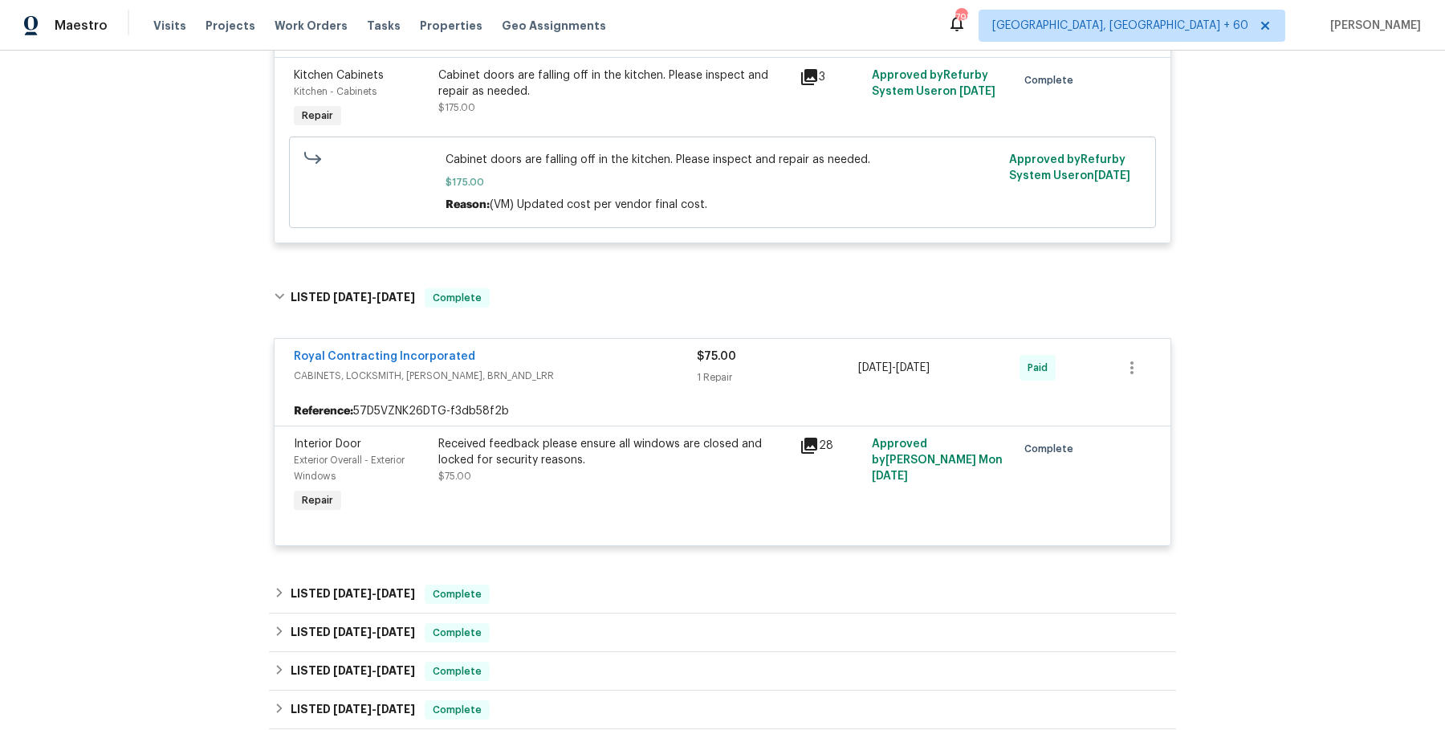
scroll to position [4788, 0]
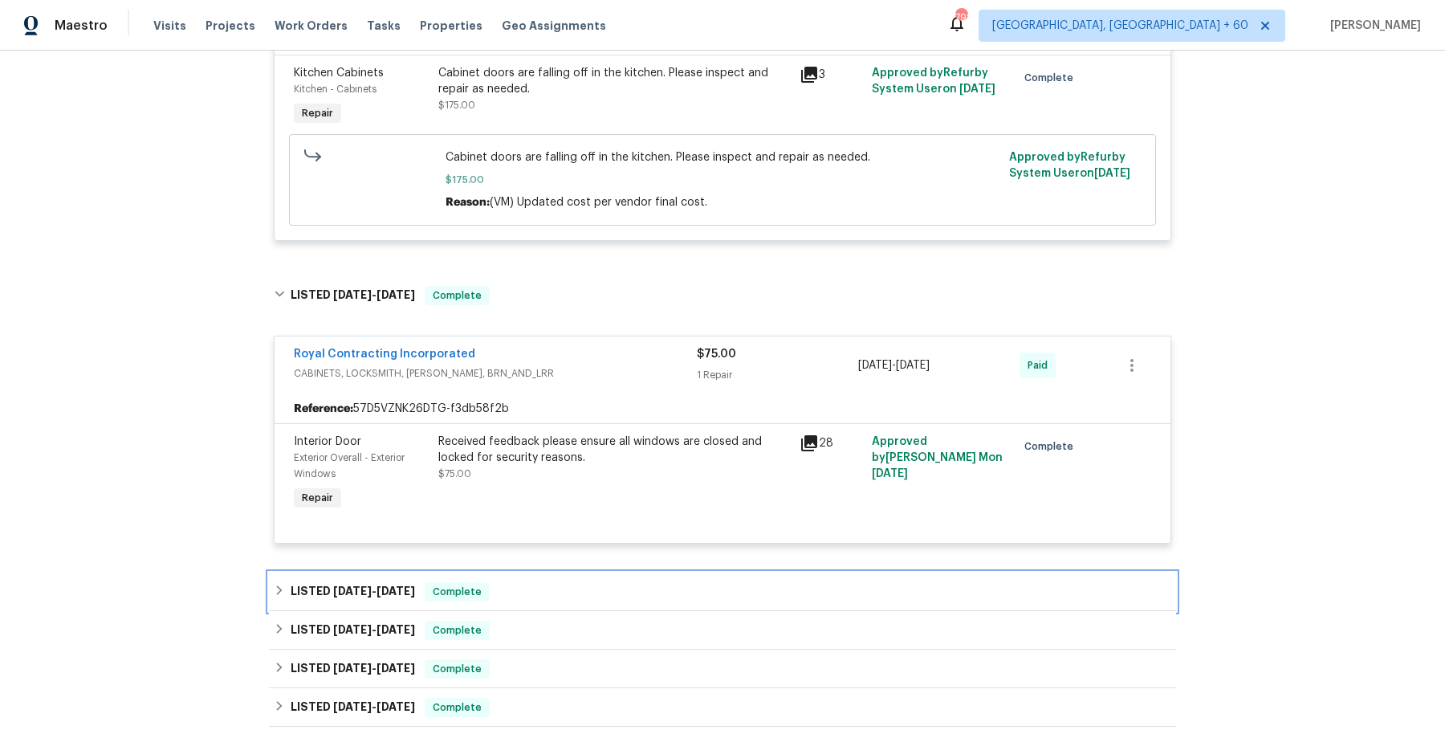
click at [543, 572] on div "LISTED 2/27/25 - 2/28/25 Complete" at bounding box center [722, 591] width 907 height 39
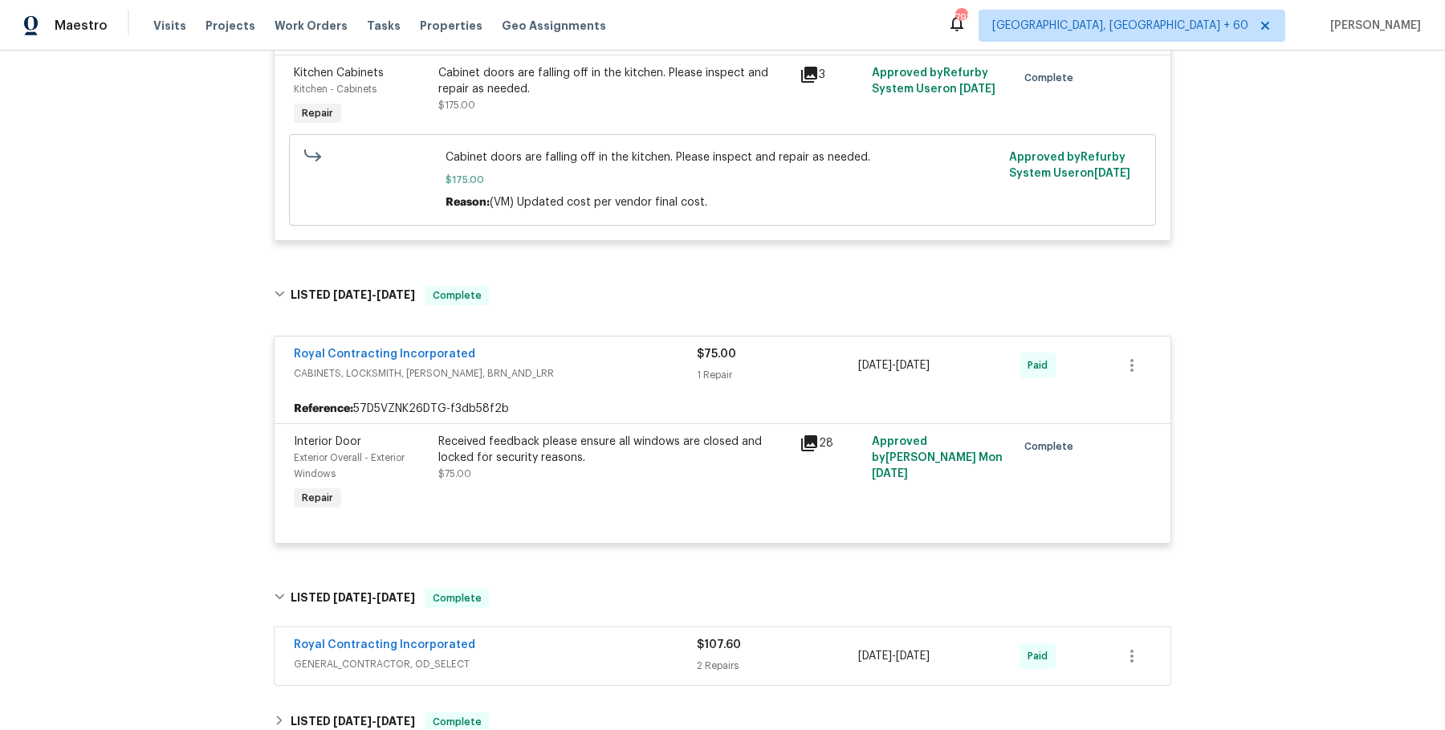
click at [526, 648] on div "Royal Contracting Incorporated" at bounding box center [495, 645] width 403 height 19
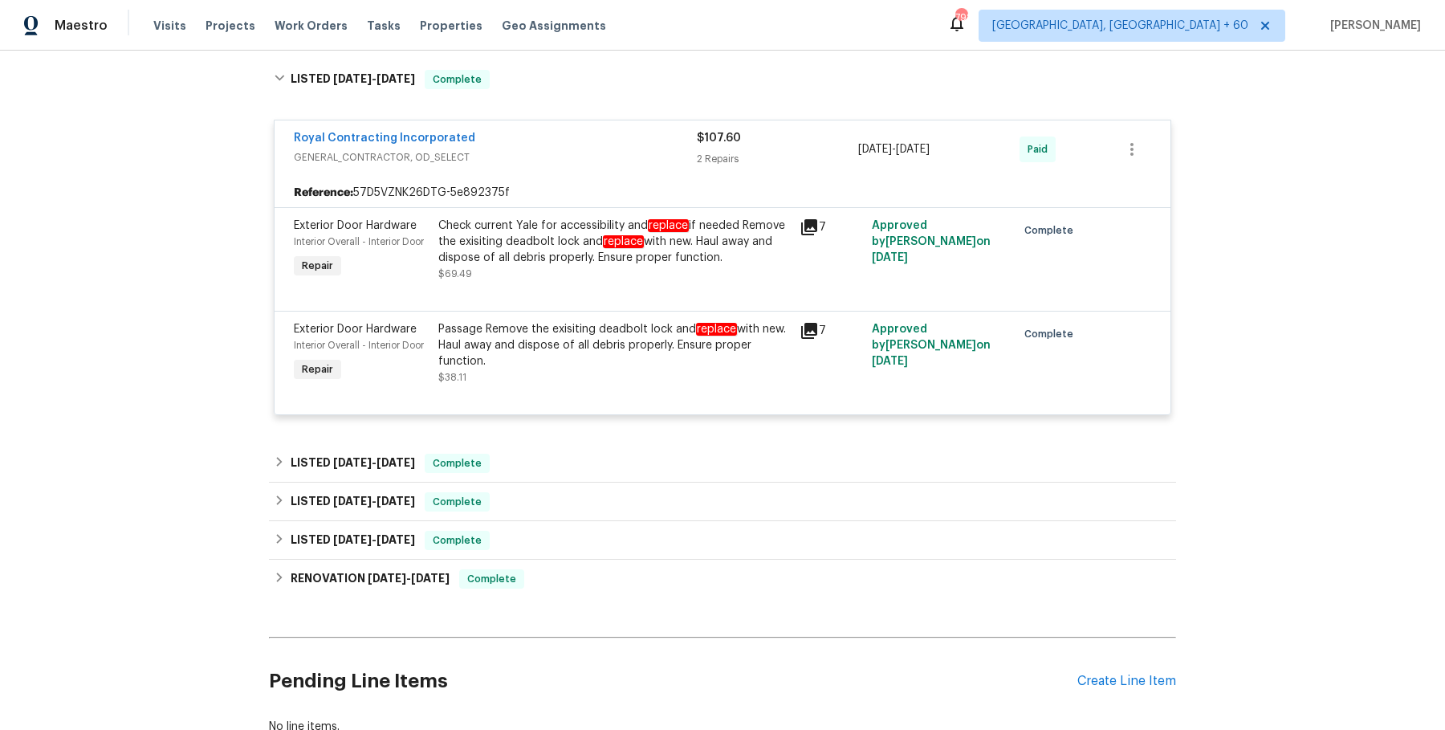
scroll to position [5309, 0]
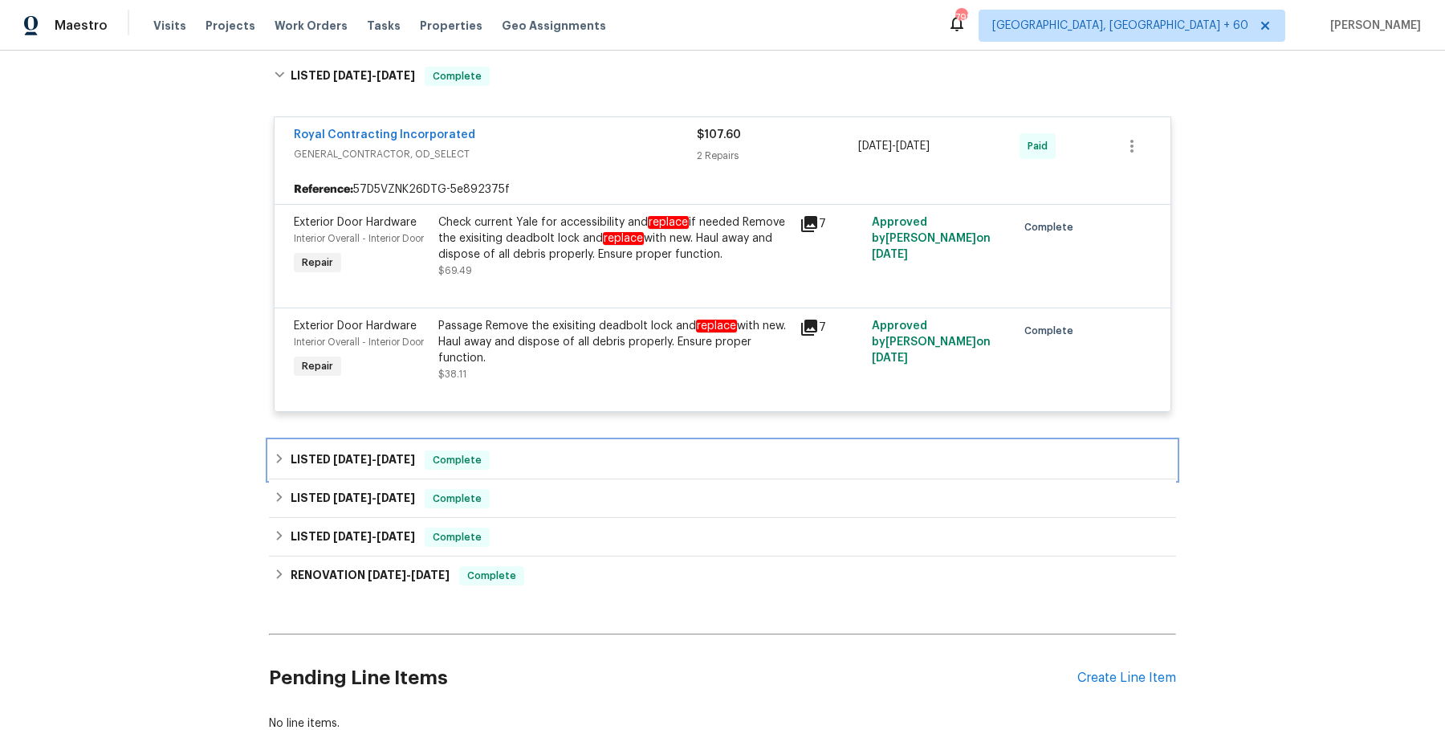
click at [555, 453] on div "LISTED 2/17/25 - 2/20/25 Complete" at bounding box center [722, 459] width 897 height 19
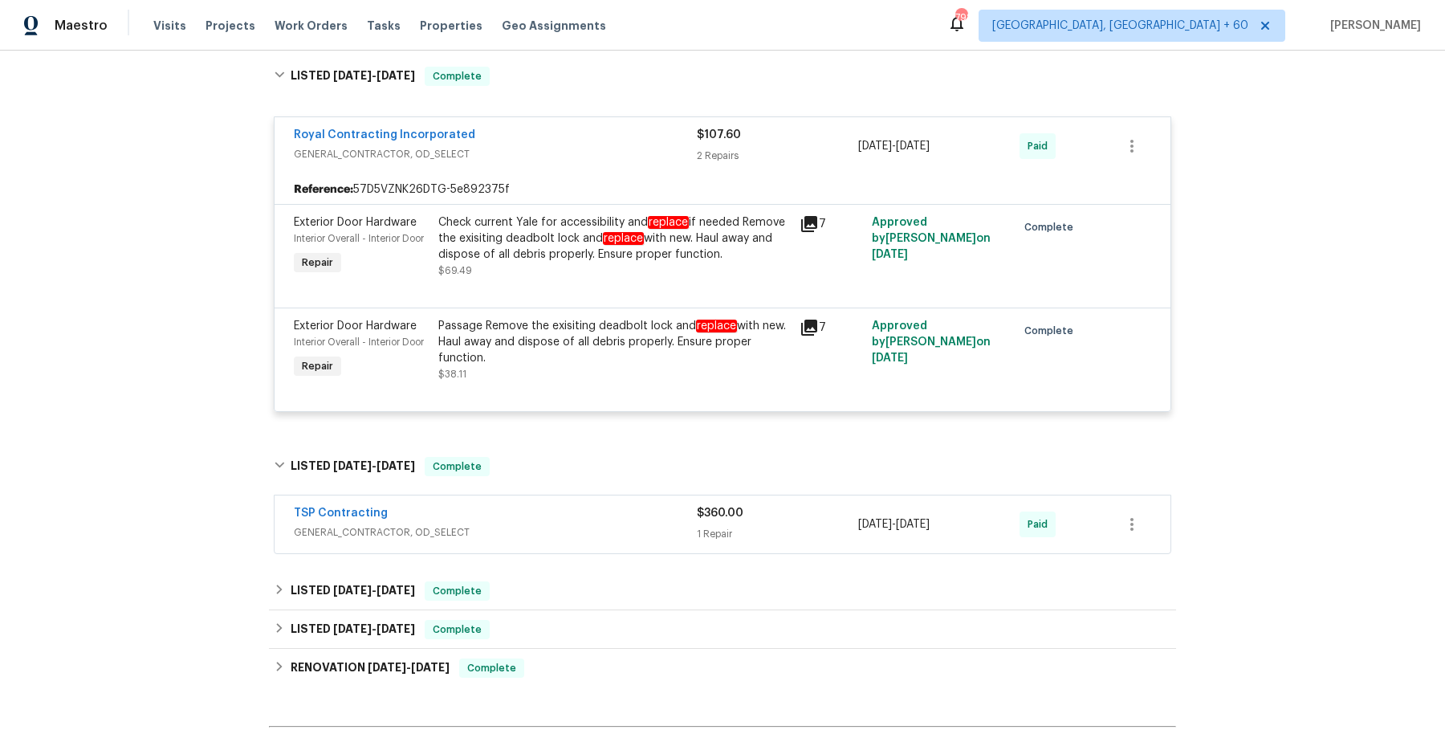
click at [544, 524] on span "GENERAL_CONTRACTOR, OD_SELECT" at bounding box center [495, 532] width 403 height 16
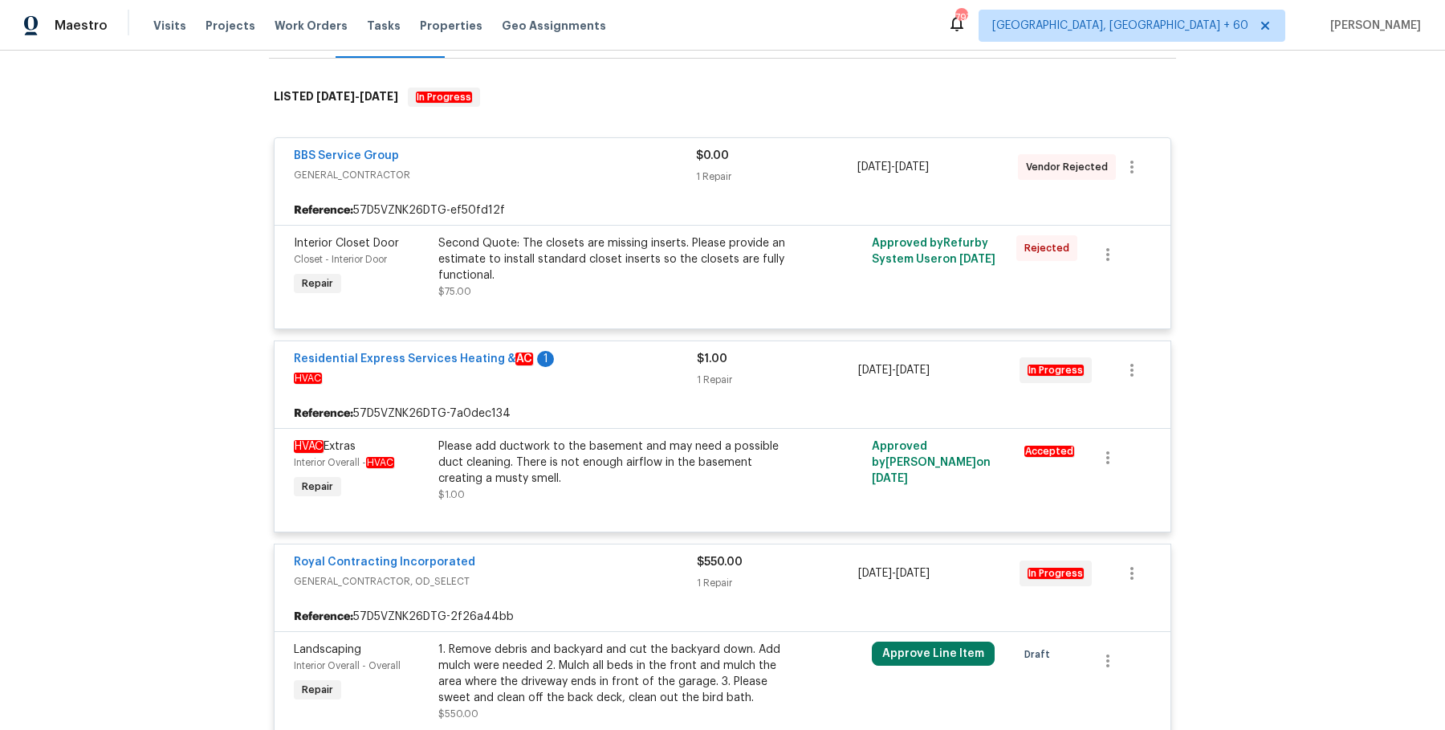
scroll to position [0, 0]
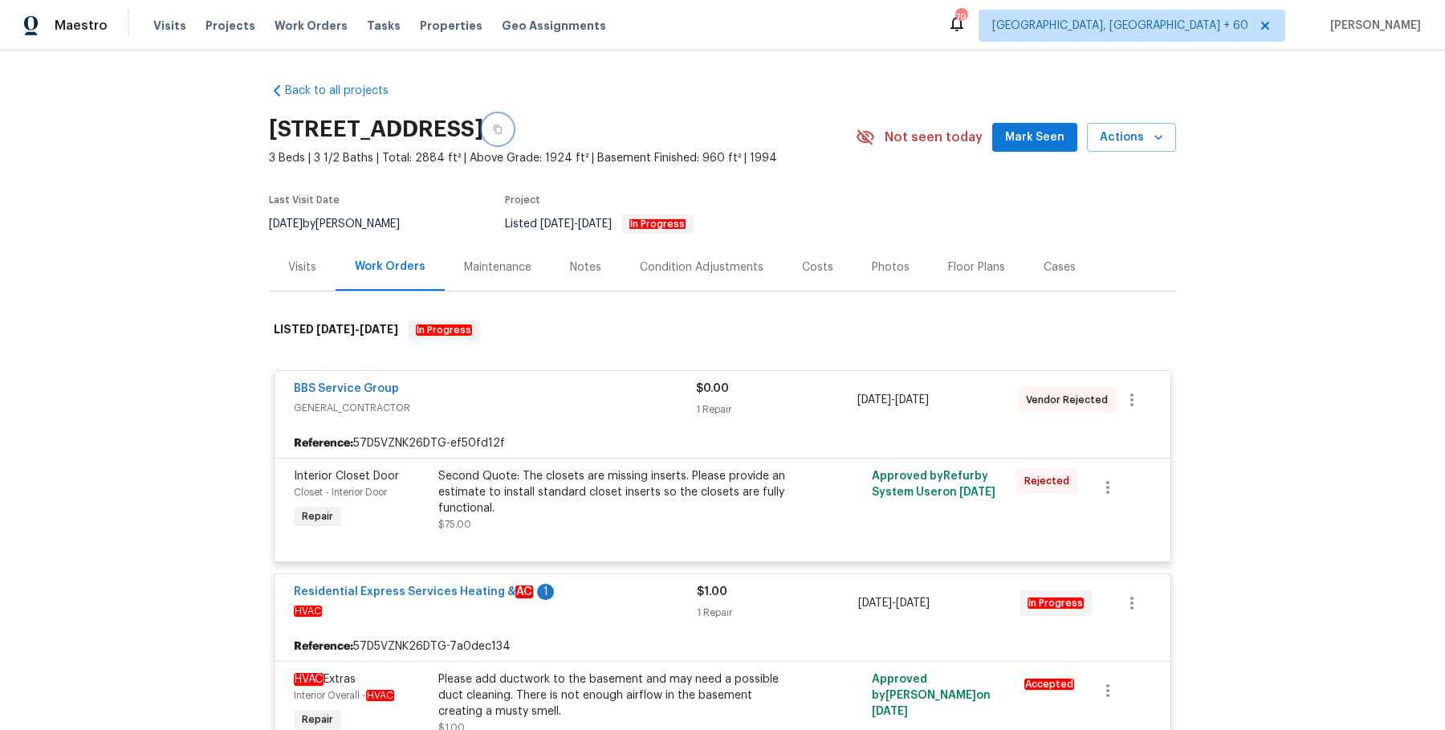
click at [502, 124] on icon "button" at bounding box center [498, 129] width 10 height 10
click at [502, 128] on icon "button" at bounding box center [498, 129] width 10 height 10
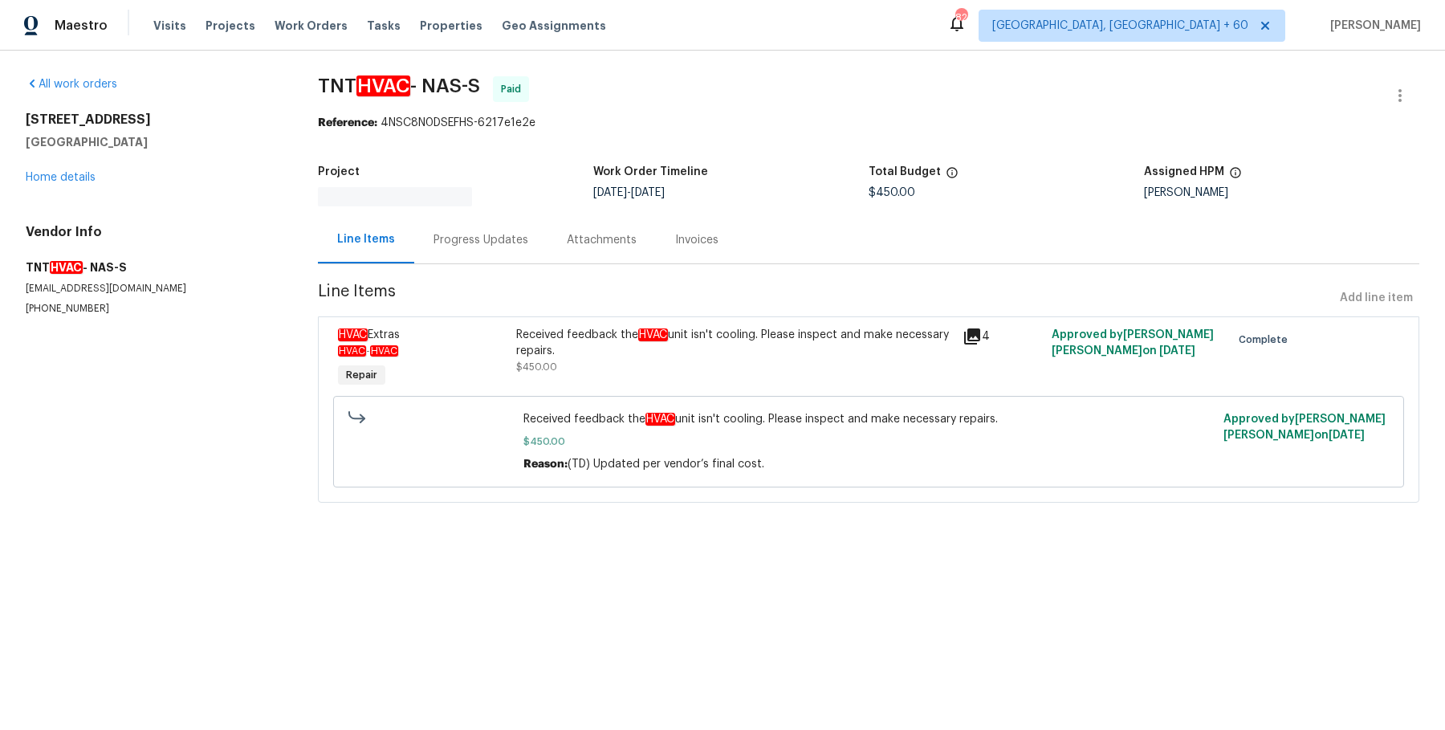
click at [452, 235] on div "Progress Updates" at bounding box center [480, 240] width 95 height 16
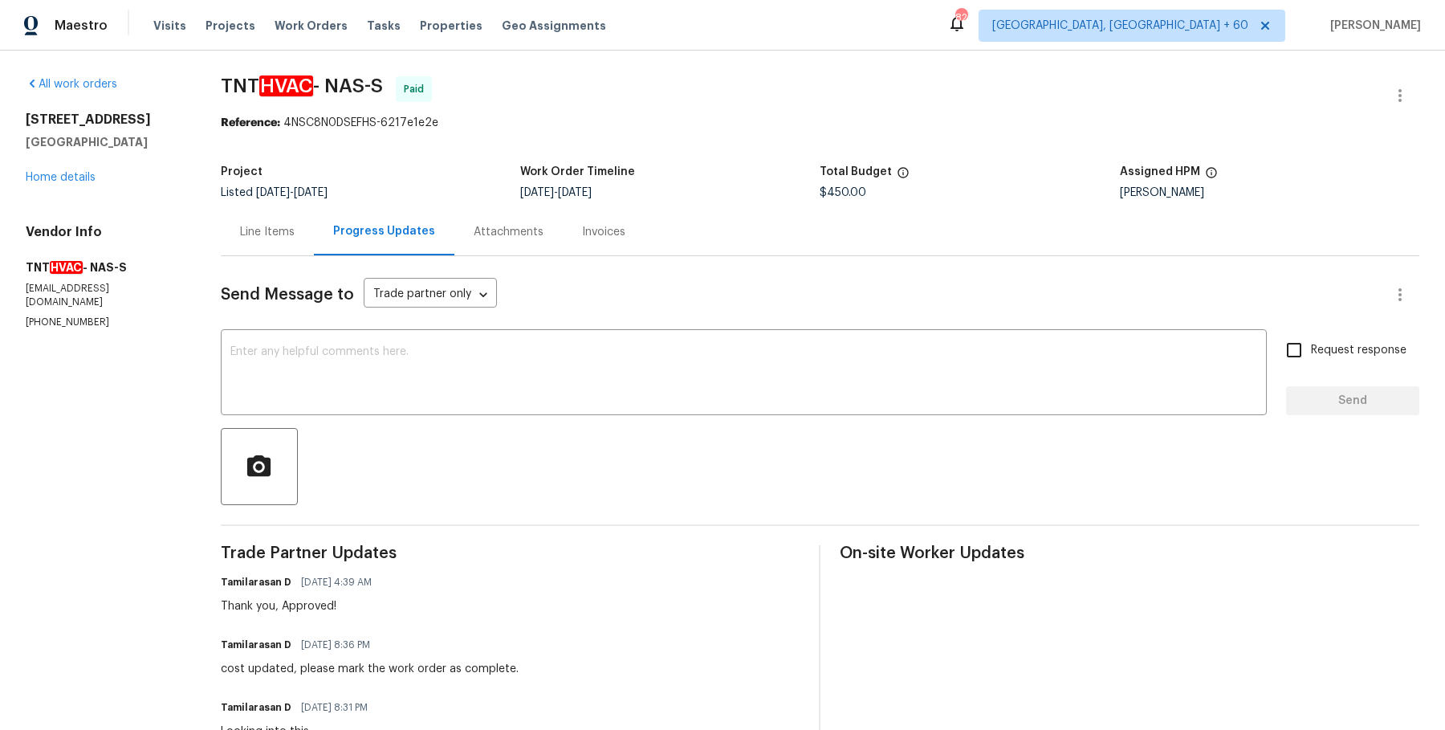
click at [262, 218] on div "Line Items" at bounding box center [267, 231] width 93 height 47
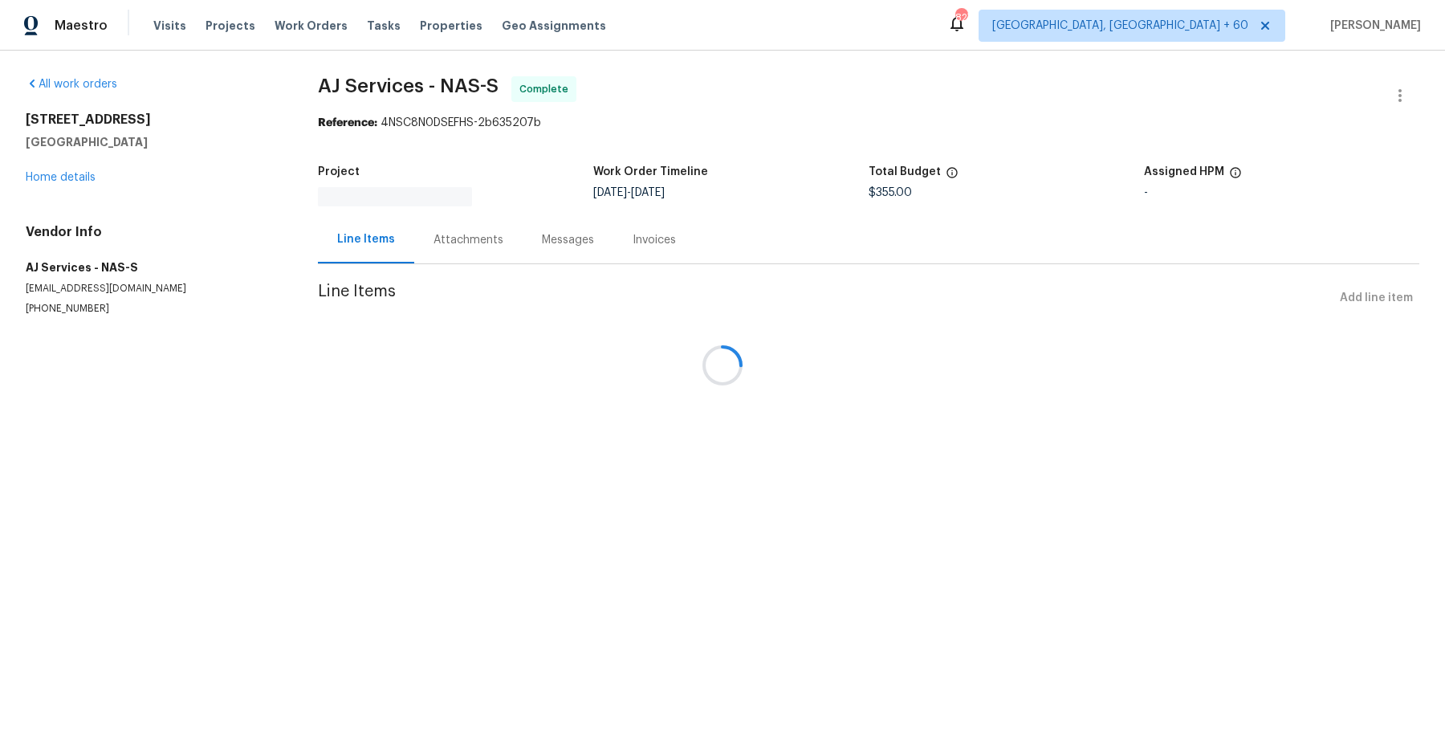
click at [482, 230] on div at bounding box center [722, 365] width 1445 height 730
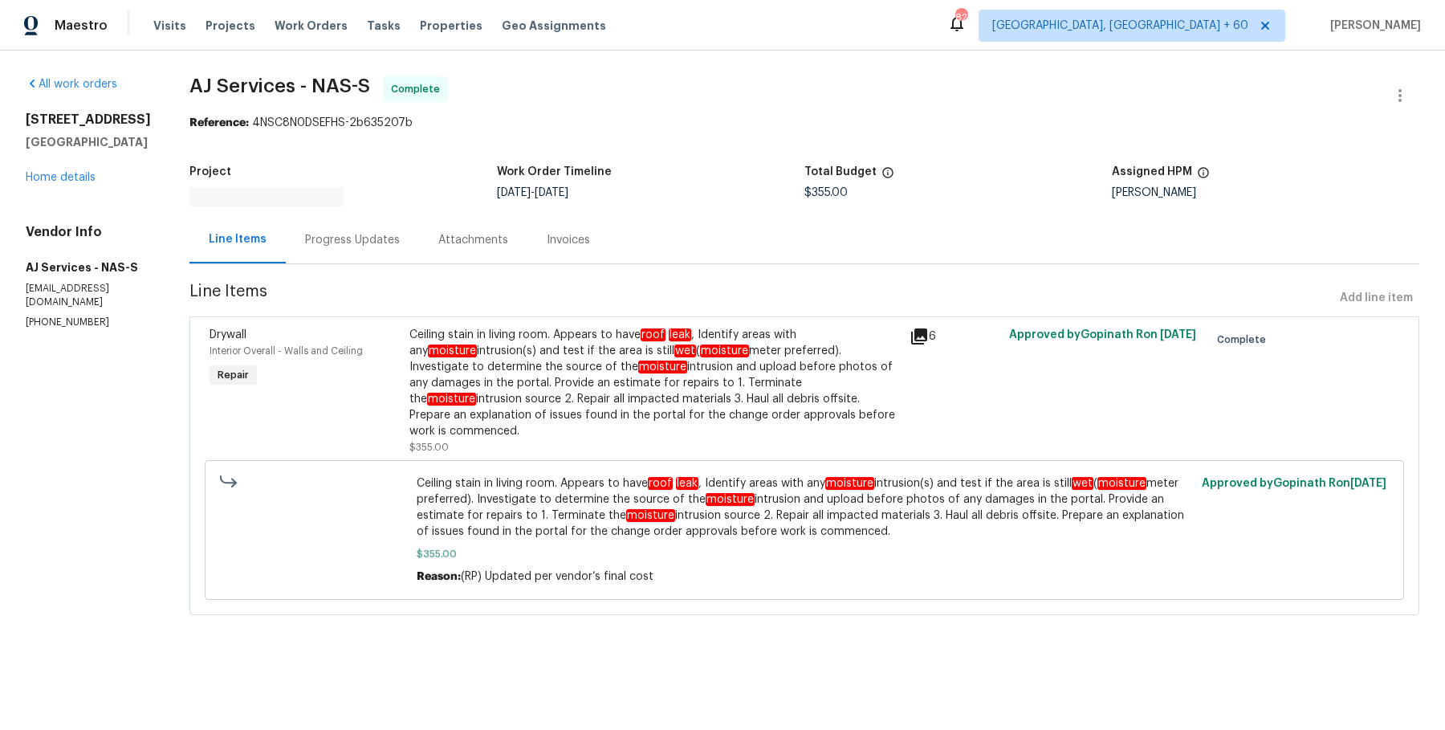
click at [481, 238] on div "Attachments" at bounding box center [473, 240] width 70 height 16
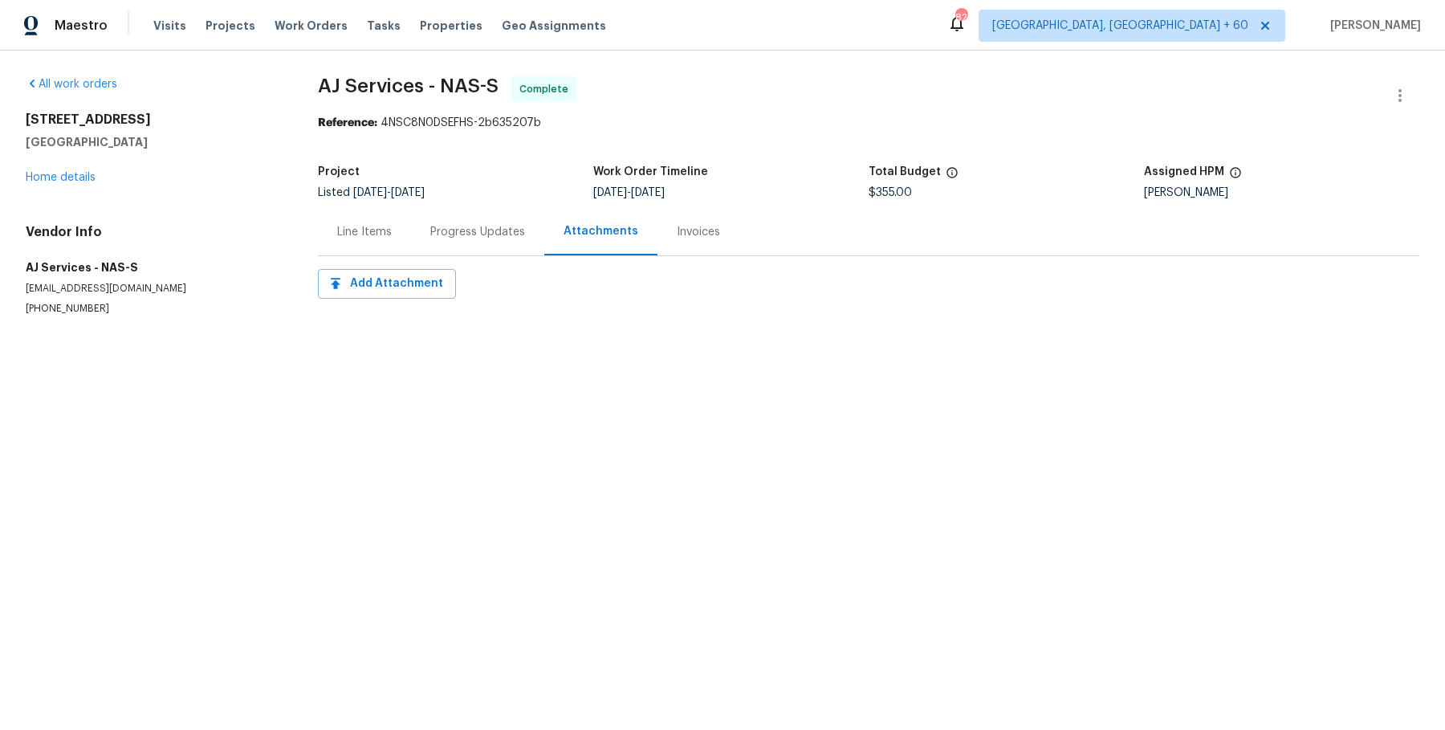
click at [481, 238] on div "Progress Updates" at bounding box center [477, 232] width 95 height 16
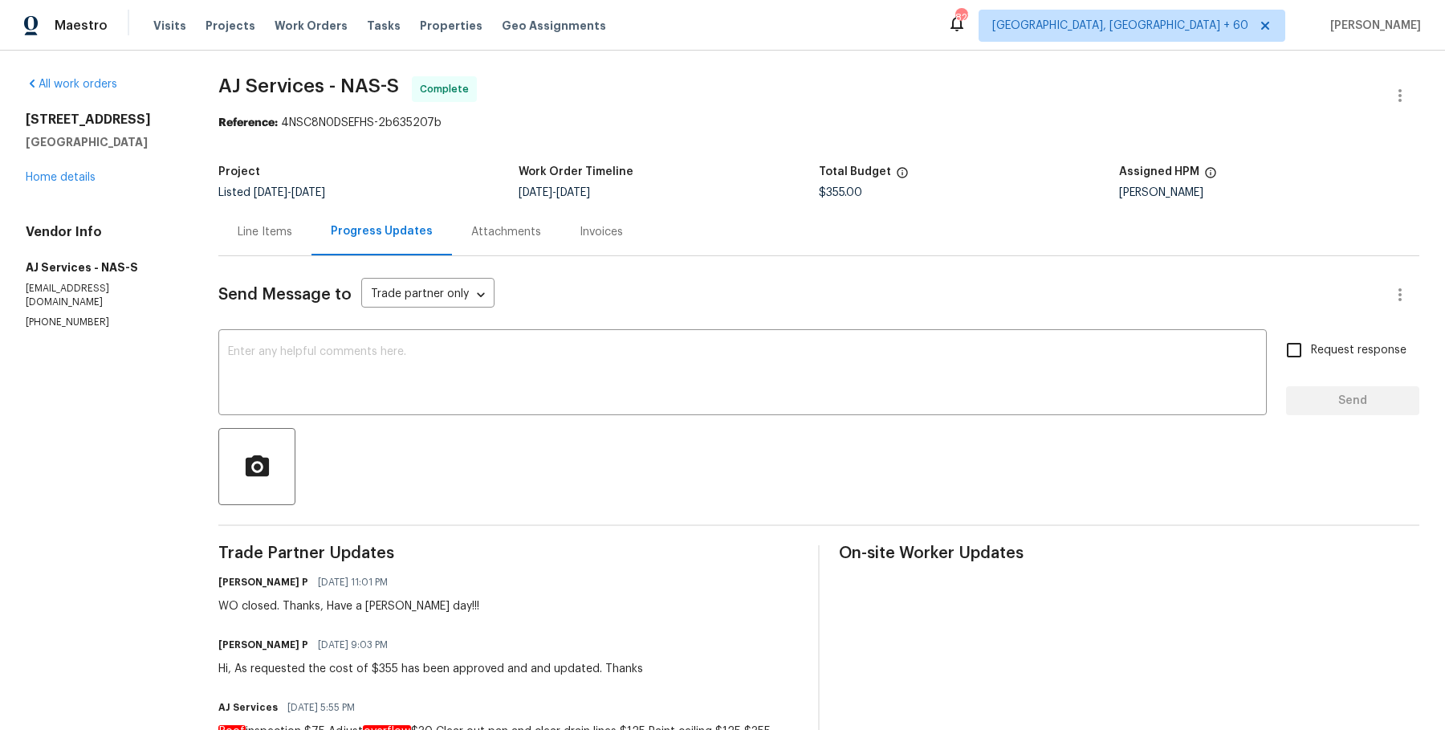
click at [276, 238] on div "Line Items" at bounding box center [265, 232] width 55 height 16
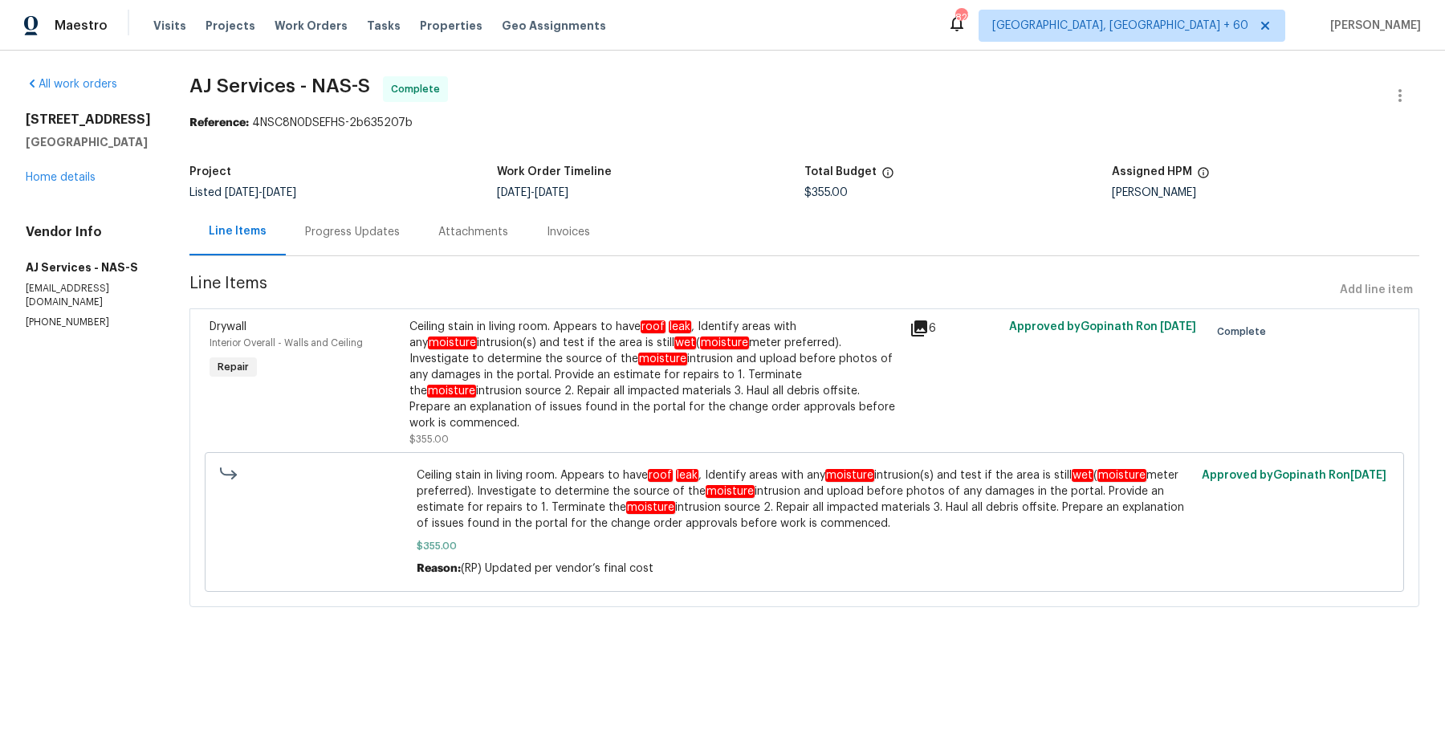
click at [513, 372] on div "Ceiling stain in living room. Appears to have roof leak , Identify areas with a…" at bounding box center [654, 375] width 490 height 112
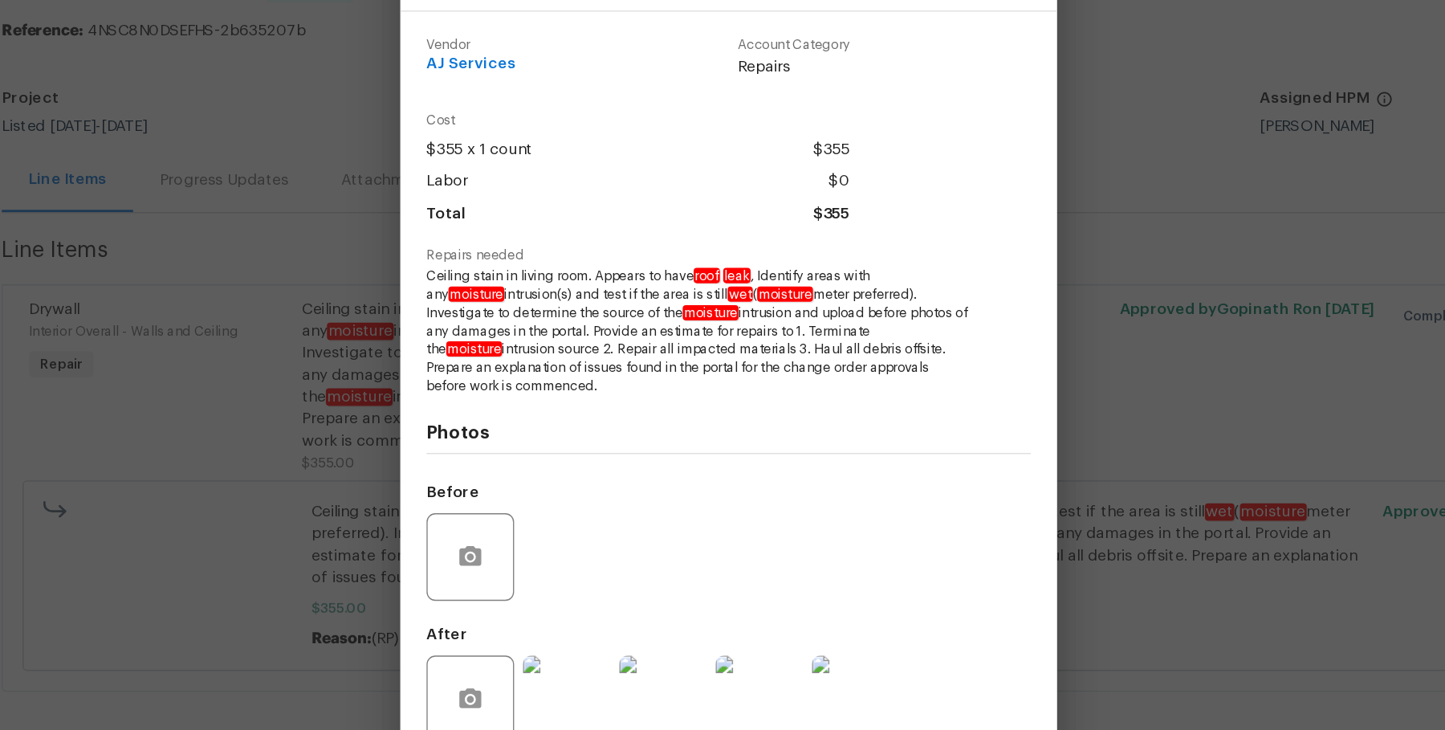
click at [426, 306] on div "Drywall Interior Overall - Walls and Ceiling Complete Vendor AJ Services Accoun…" at bounding box center [722, 365] width 1445 height 730
